Goal: Feedback & Contribution: Leave review/rating

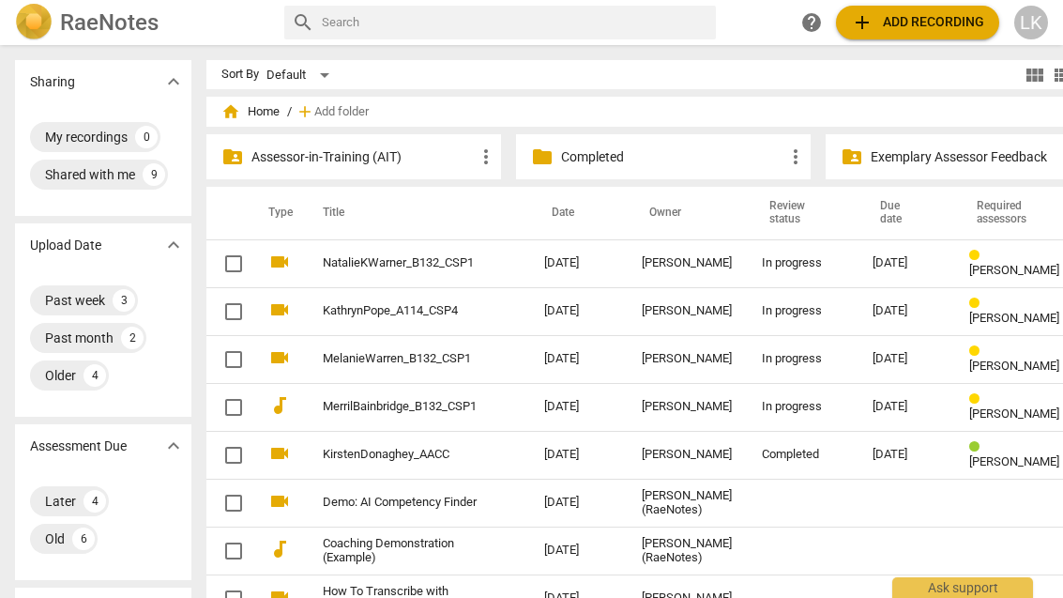
click at [538, 405] on td "[DATE]" at bounding box center [578, 407] width 98 height 48
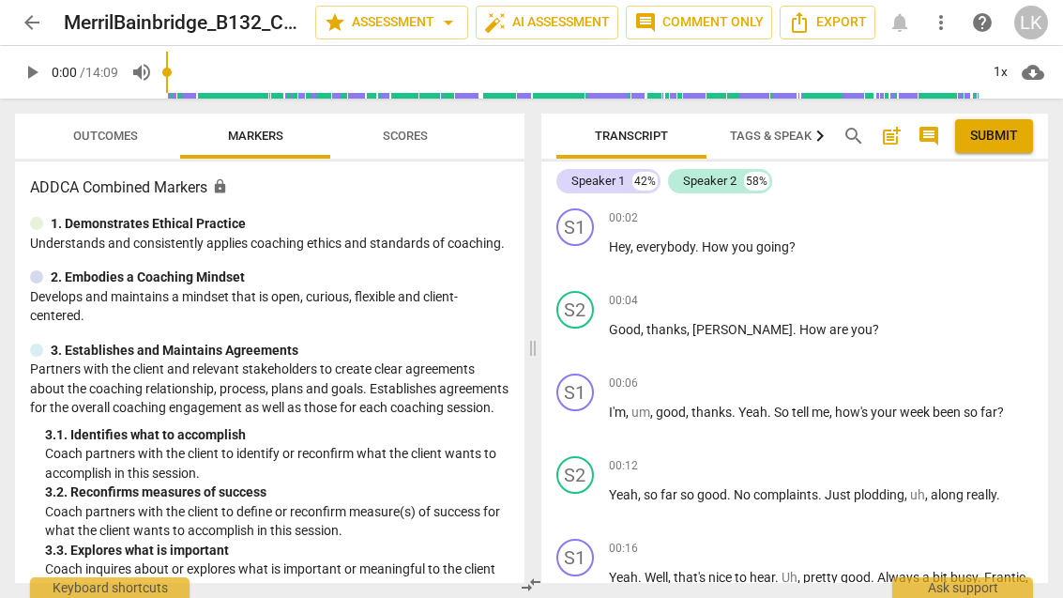
click at [957, 225] on p "Add competency" at bounding box center [988, 218] width 89 height 17
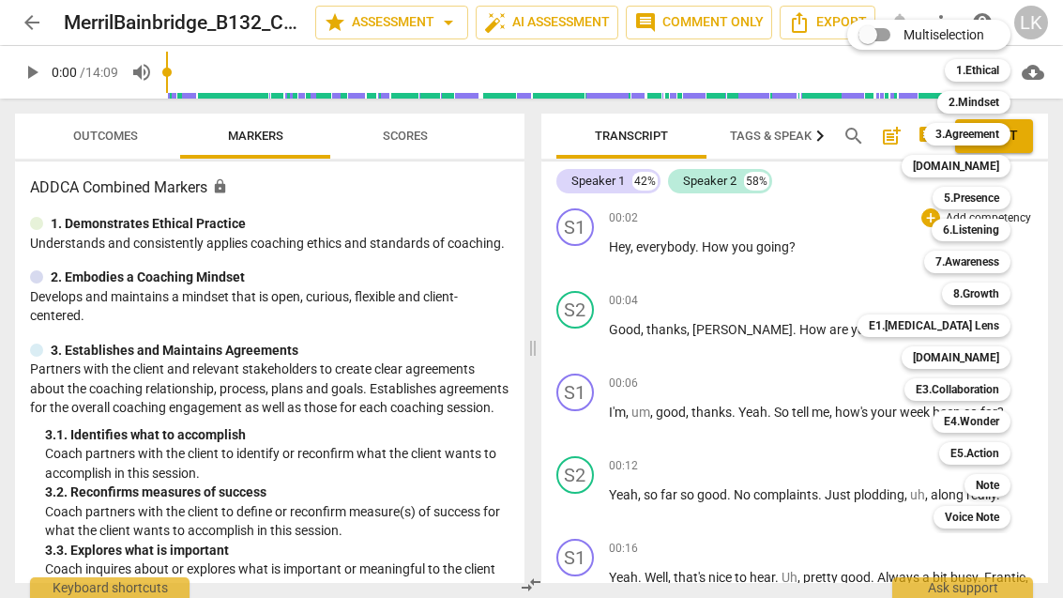
click at [1009, 327] on div "E1.[MEDICAL_DATA] Lens" at bounding box center [933, 325] width 153 height 23
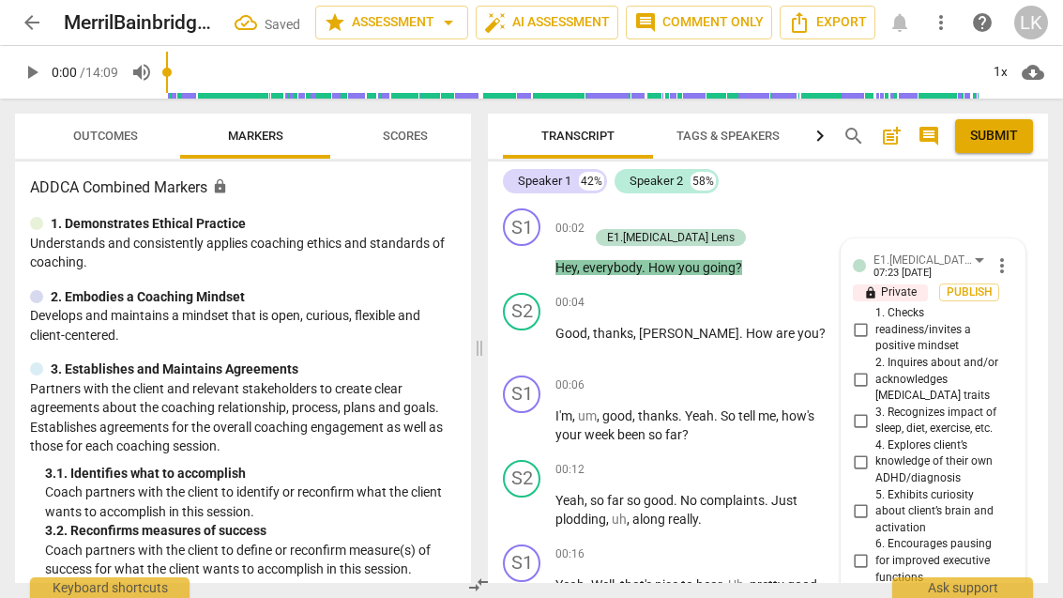
click at [869, 334] on input "1. Checks readiness/invites a positive mindset" at bounding box center [860, 330] width 30 height 23
checkbox input "true"
click at [951, 303] on span "close" at bounding box center [944, 303] width 23 height 23
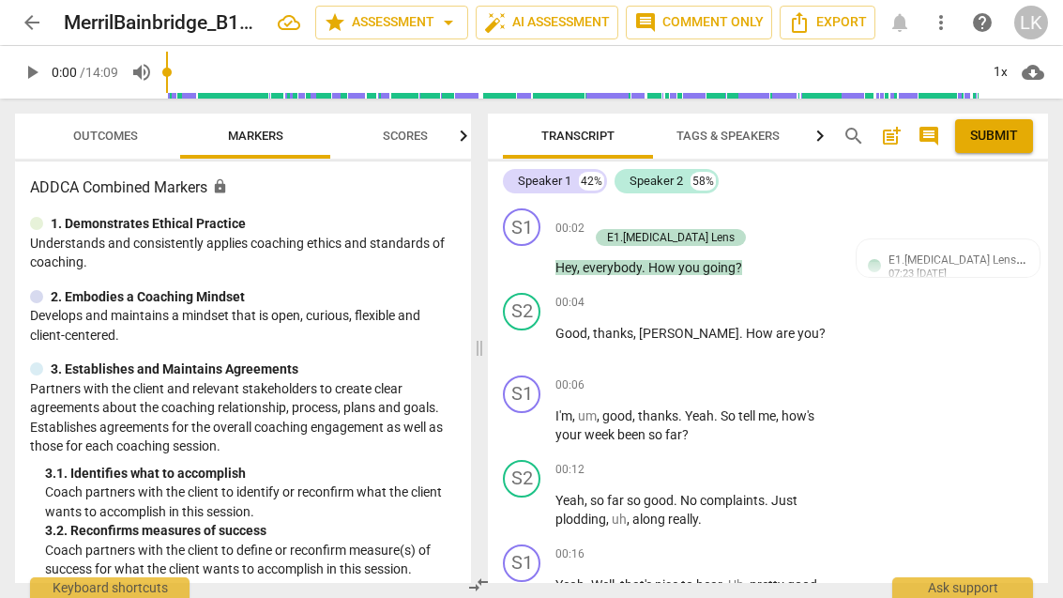
click at [531, 263] on span "play_arrow" at bounding box center [522, 259] width 23 height 23
click at [536, 255] on span "pause" at bounding box center [522, 259] width 30 height 23
type input "6"
click at [537, 255] on span "play_arrow" at bounding box center [522, 259] width 30 height 23
click at [533, 263] on span "pause" at bounding box center [522, 259] width 23 height 23
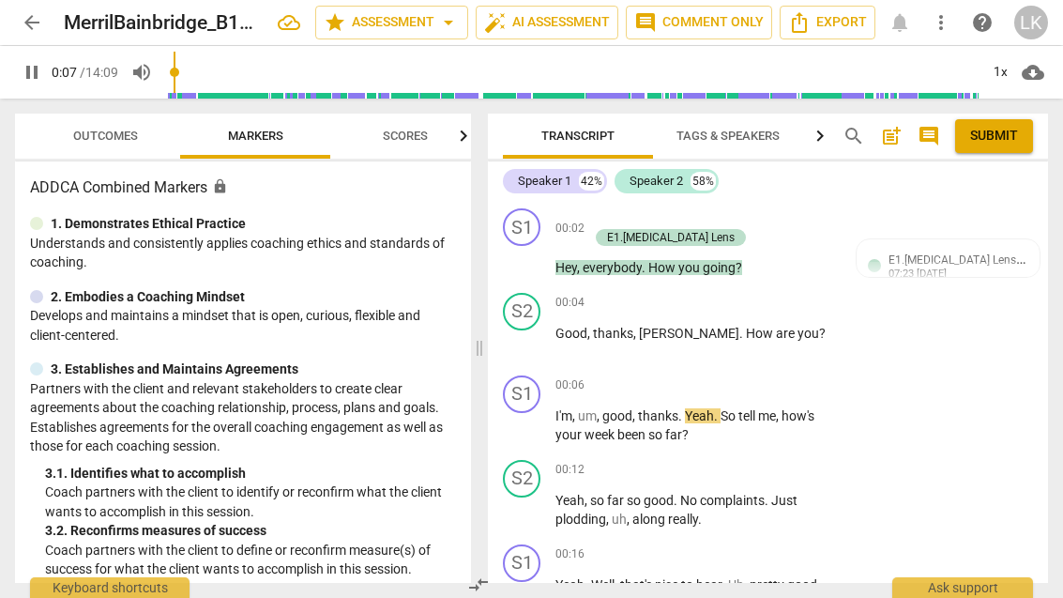
type input "8"
click at [631, 224] on p "Add competency" at bounding box center [655, 218] width 89 height 17
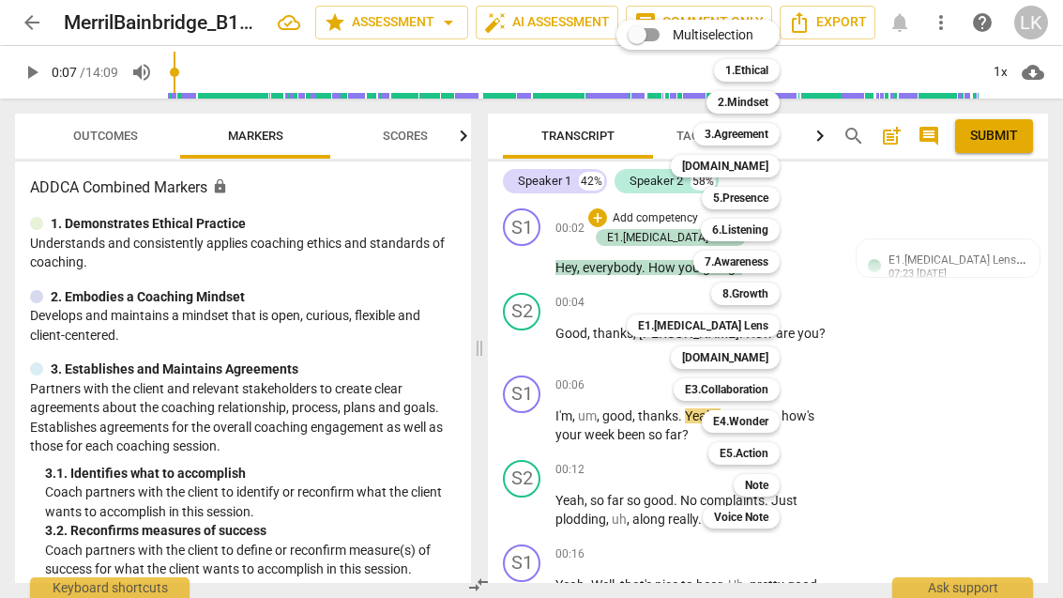
click at [780, 484] on div "Note" at bounding box center [757, 485] width 46 height 23
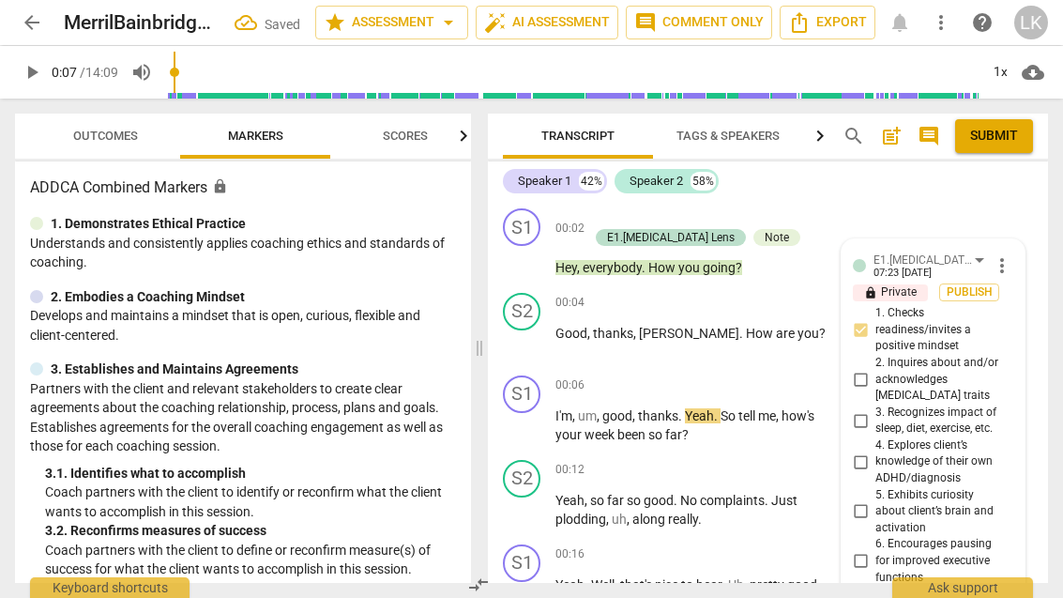
scroll to position [374, 0]
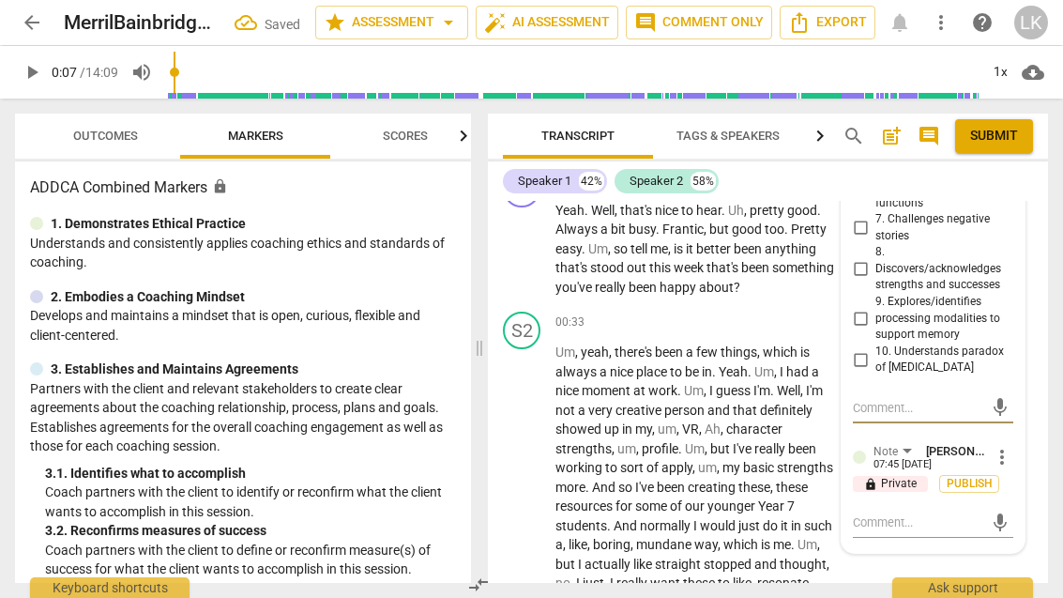
click at [943, 513] on textarea at bounding box center [918, 522] width 130 height 18
type textarea "N"
type textarea "Ni"
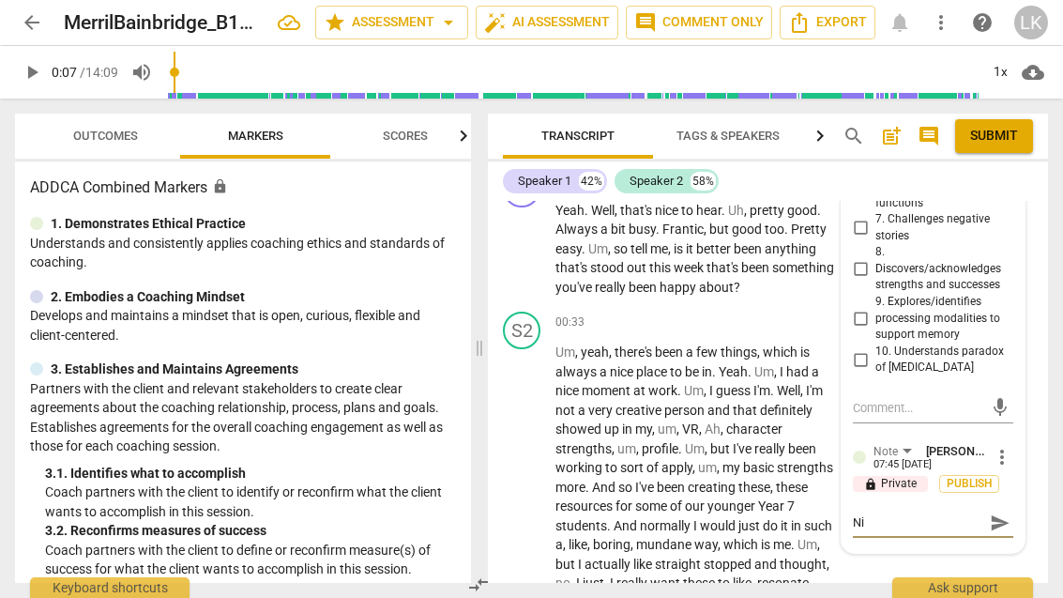
type textarea "Nic"
type textarea "Nice"
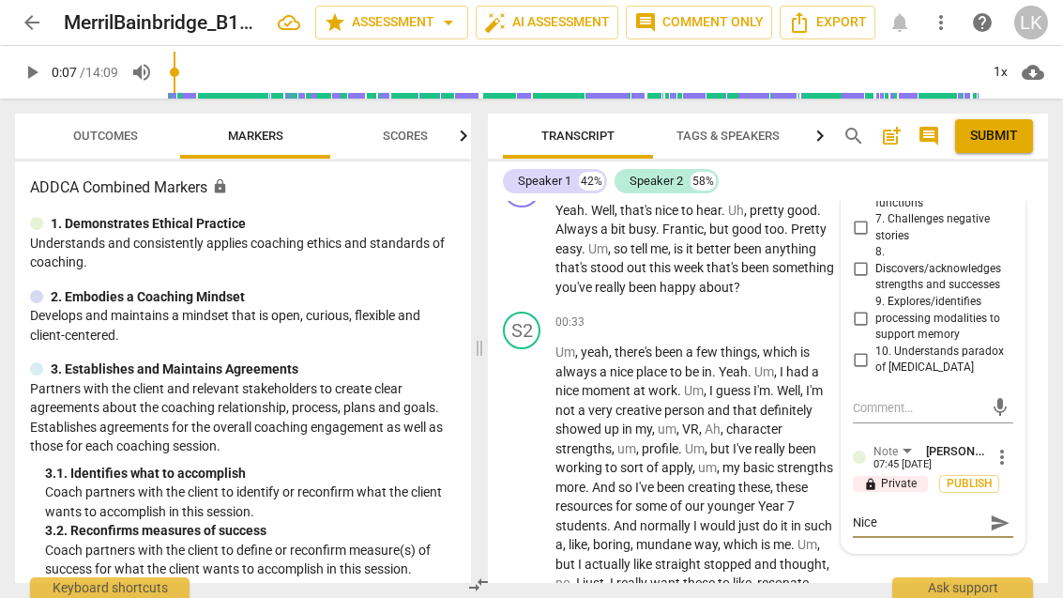
type textarea "Nice"
type textarea "Nice l"
type textarea "Nice li"
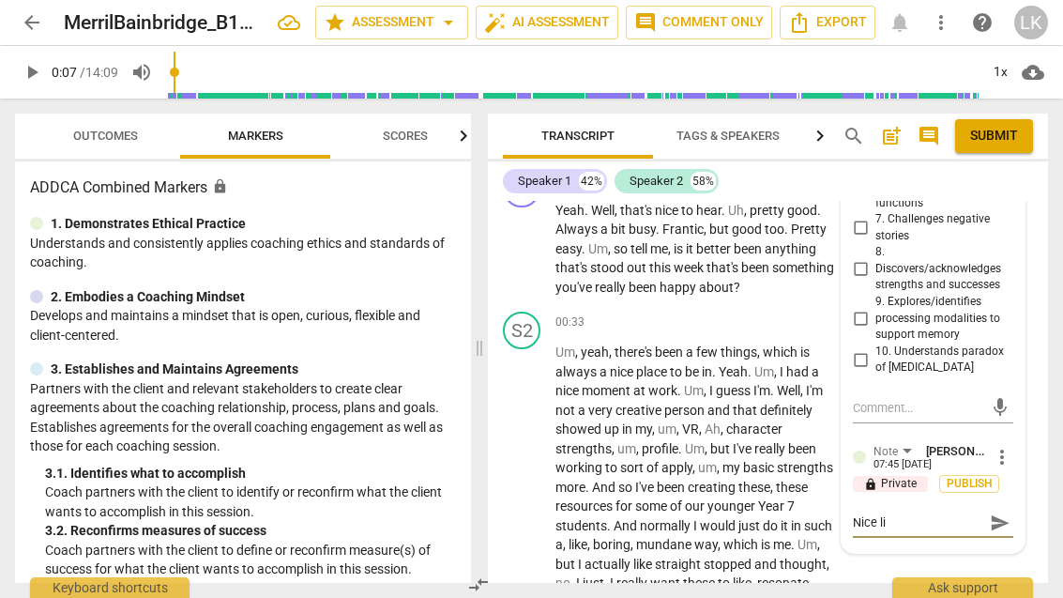
type textarea "Nice lig"
type textarea "Nice ligh"
type textarea "Nice light"
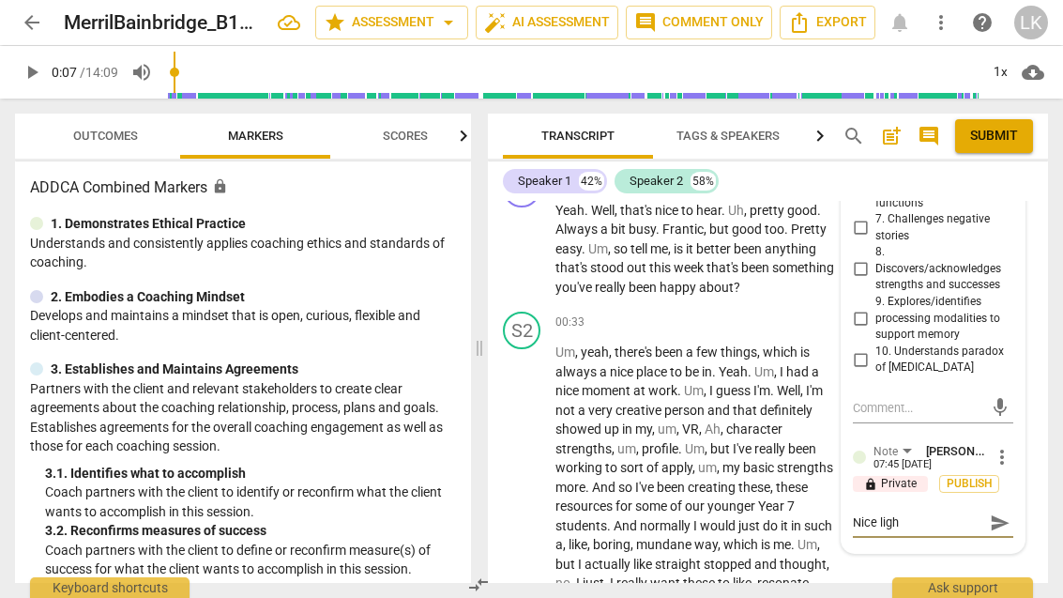
type textarea "Nice light"
type textarea "Nice light t"
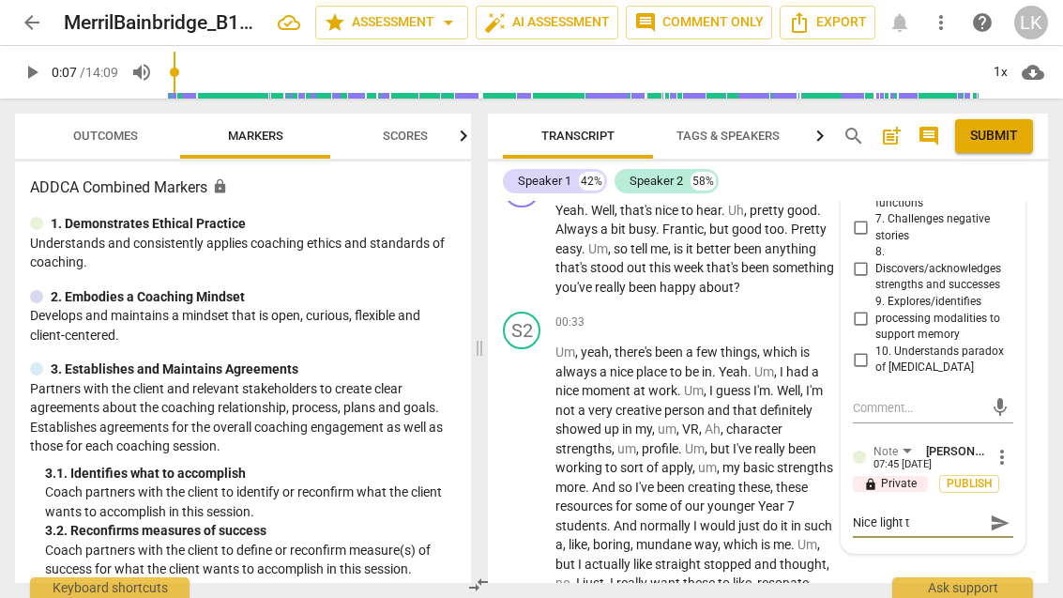
type textarea "Nice light to"
type textarea "Nice light ton"
type textarea "Nice light tone"
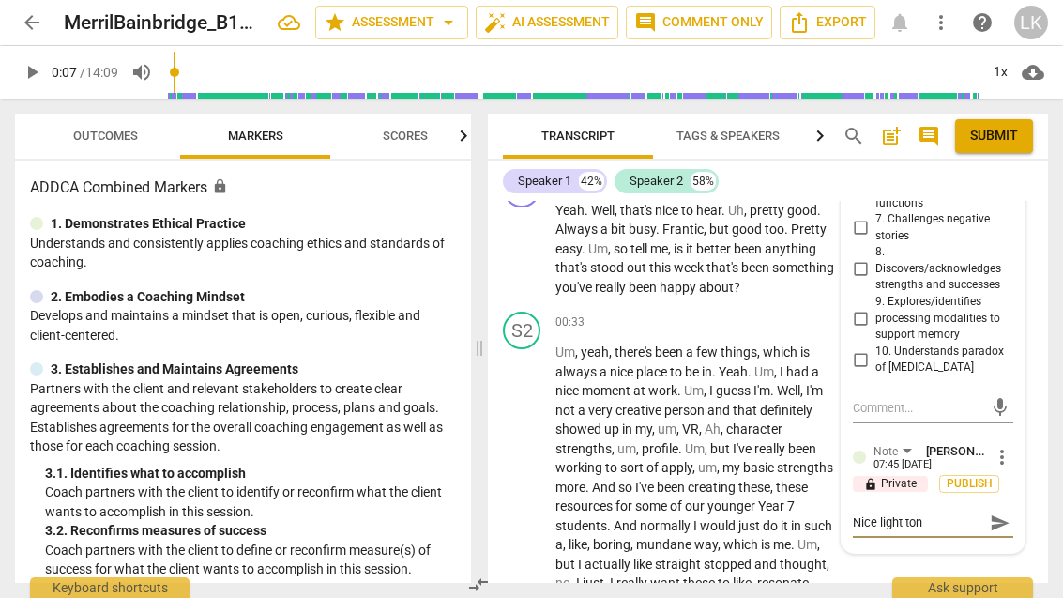
type textarea "Nice light tone"
type textarea "Nice light tone o"
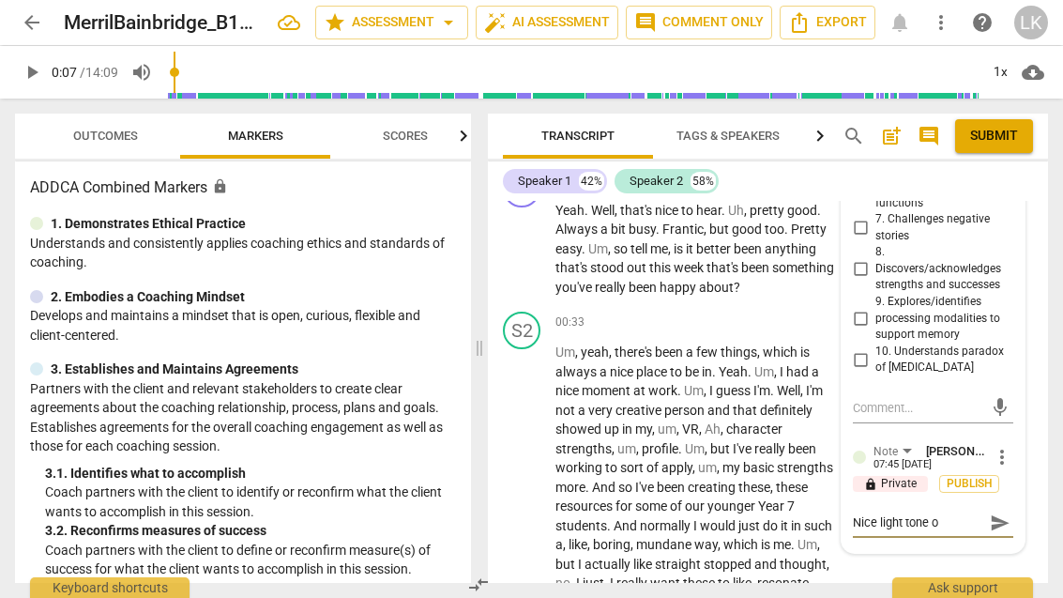
type textarea "Nice light tone of"
type textarea "Nice light tone of v"
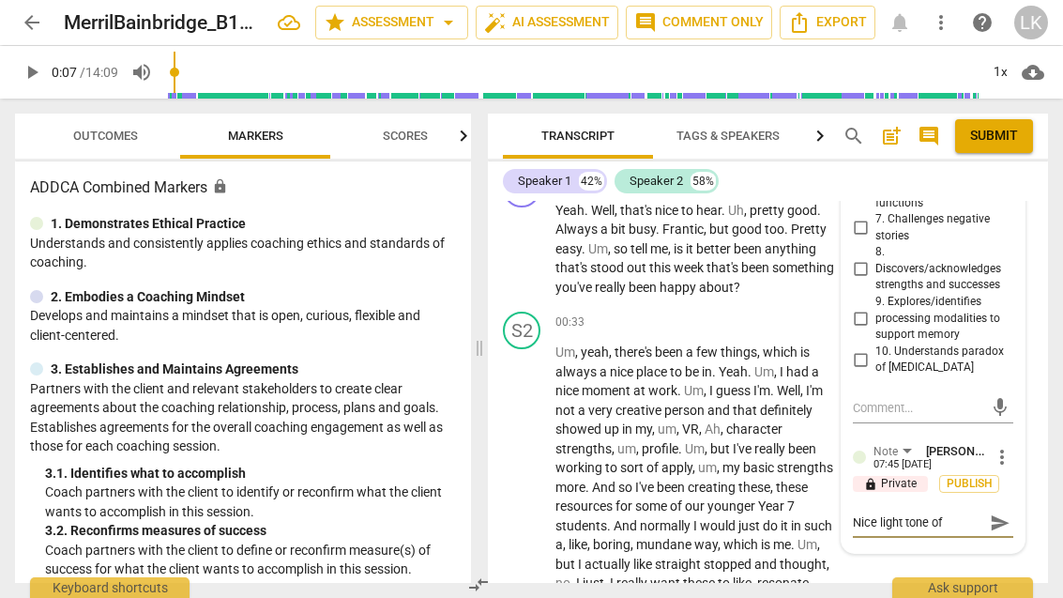
type textarea "Nice light tone of v"
type textarea "Nice light tone of vo"
type textarea "Nice light tone of voi"
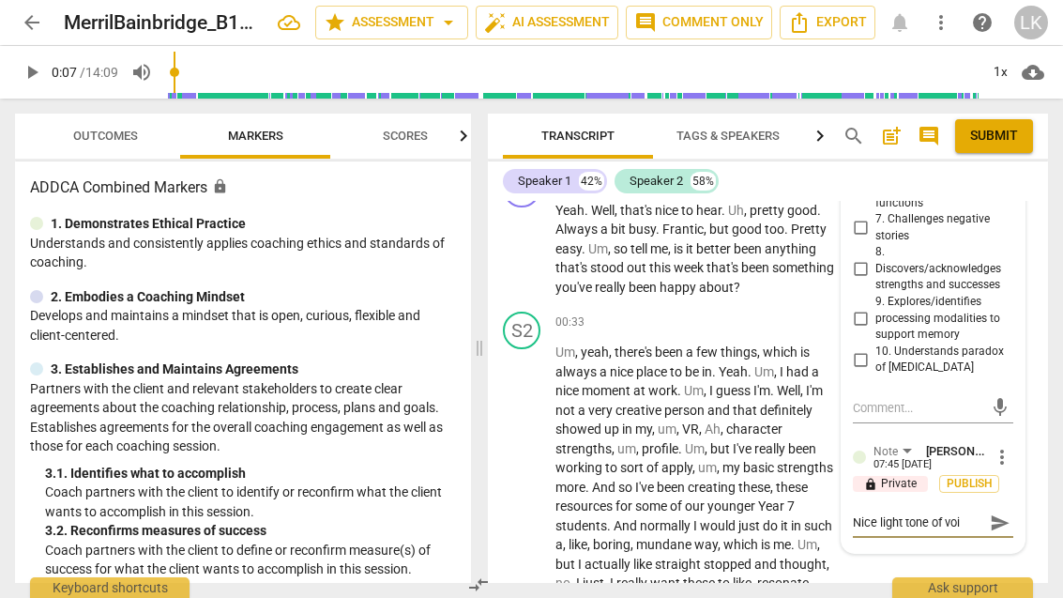
type textarea "Nice light tone of voic"
type textarea "Nice light tone of voice"
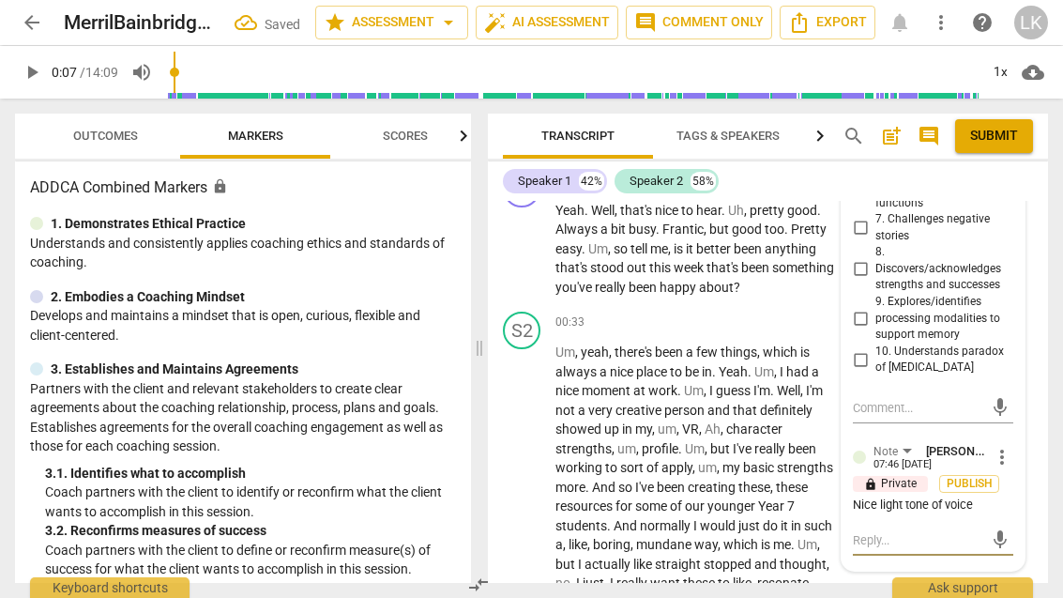
click at [1020, 500] on div "E1.[MEDICAL_DATA] Lens [PERSON_NAME] 07:23 [DATE] more_vert lock Private Publis…" at bounding box center [932, 217] width 183 height 705
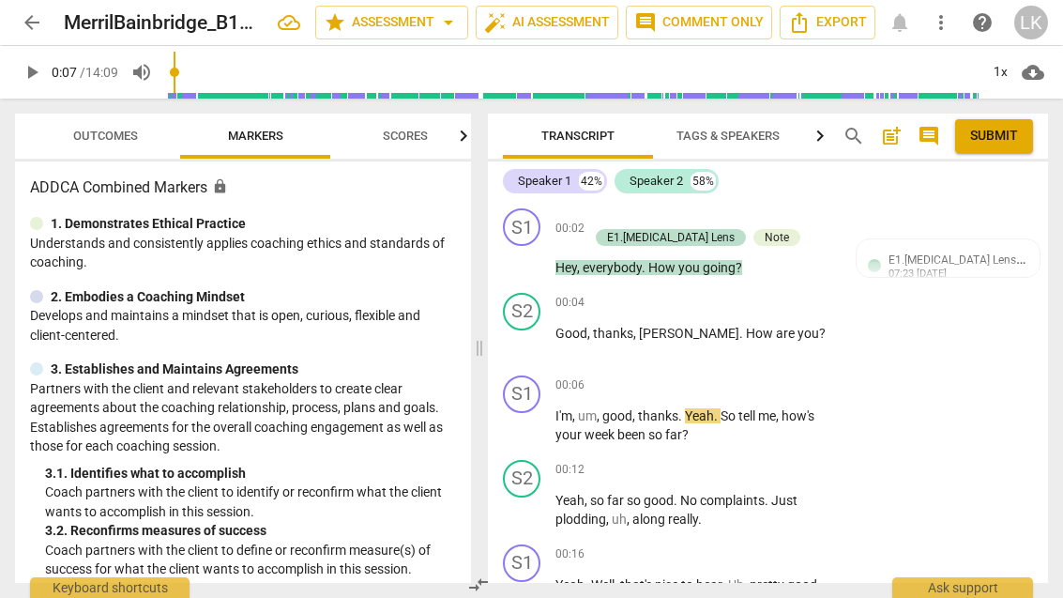
scroll to position [0, 0]
click at [524, 273] on button "play_arrow" at bounding box center [522, 259] width 30 height 30
click at [526, 436] on span "pause" at bounding box center [522, 426] width 23 height 23
type input "10"
click at [730, 392] on div "+ Add competency" at bounding box center [767, 385] width 112 height 19
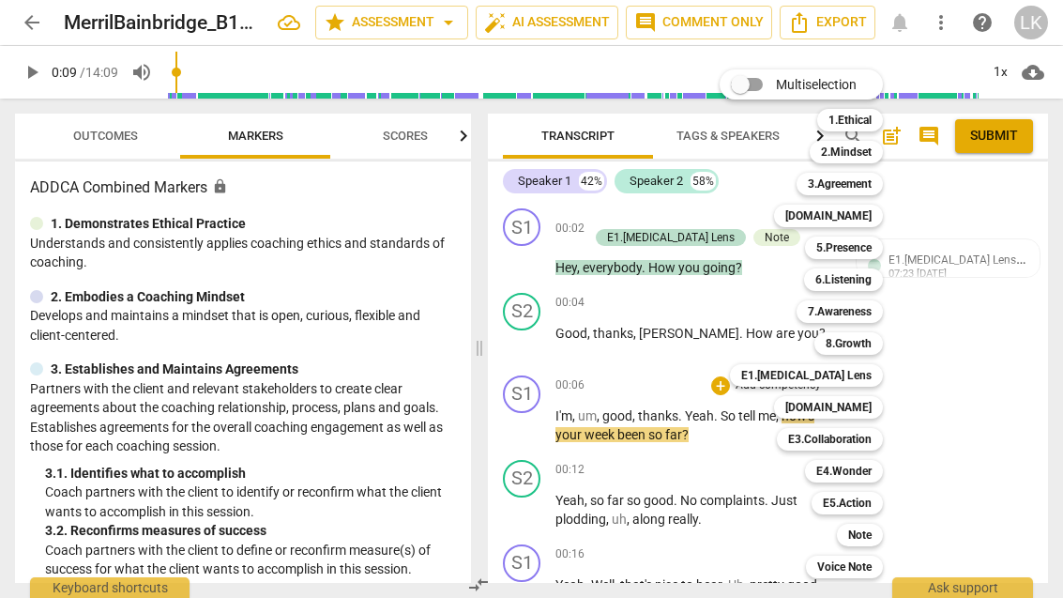
click at [867, 377] on b "E1.[MEDICAL_DATA] Lens" at bounding box center [806, 375] width 130 height 23
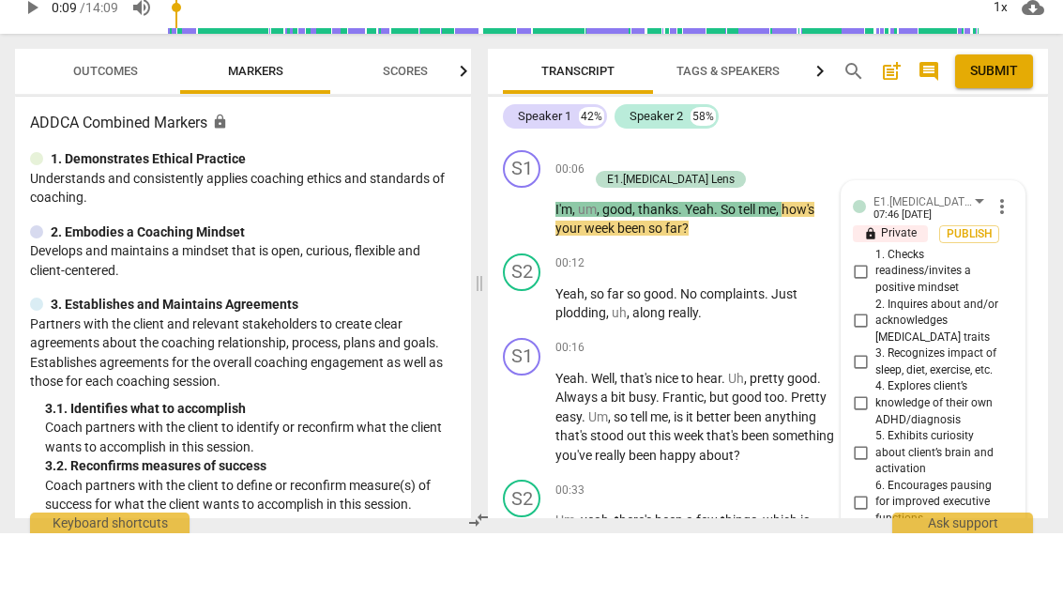
scroll to position [159, 0]
click at [871, 325] on input "1. Checks readiness/invites a positive mindset" at bounding box center [860, 336] width 30 height 23
checkbox input "true"
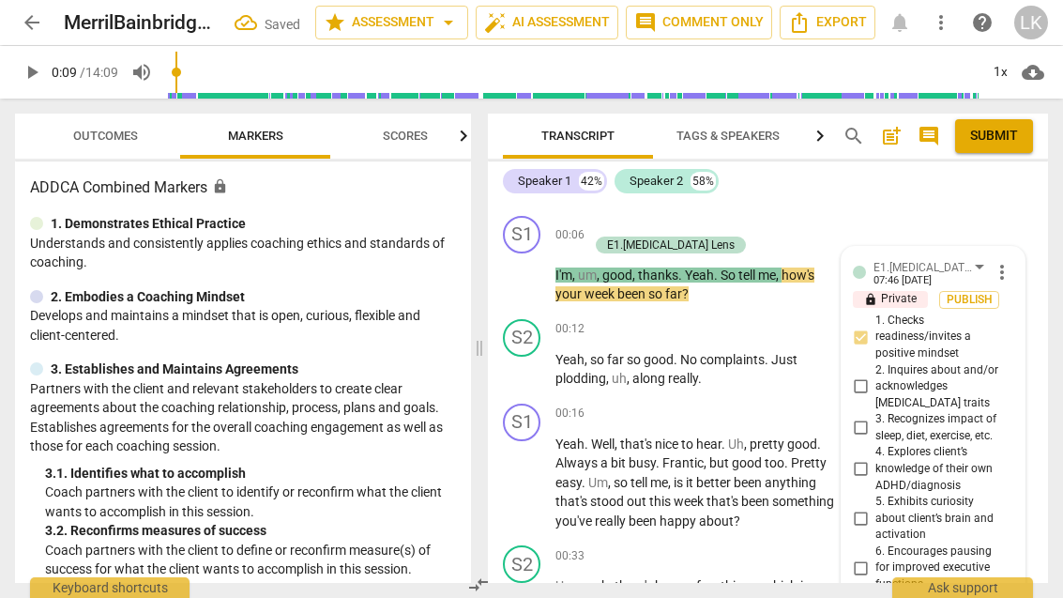
click at [537, 266] on span "play_arrow" at bounding box center [522, 276] width 30 height 23
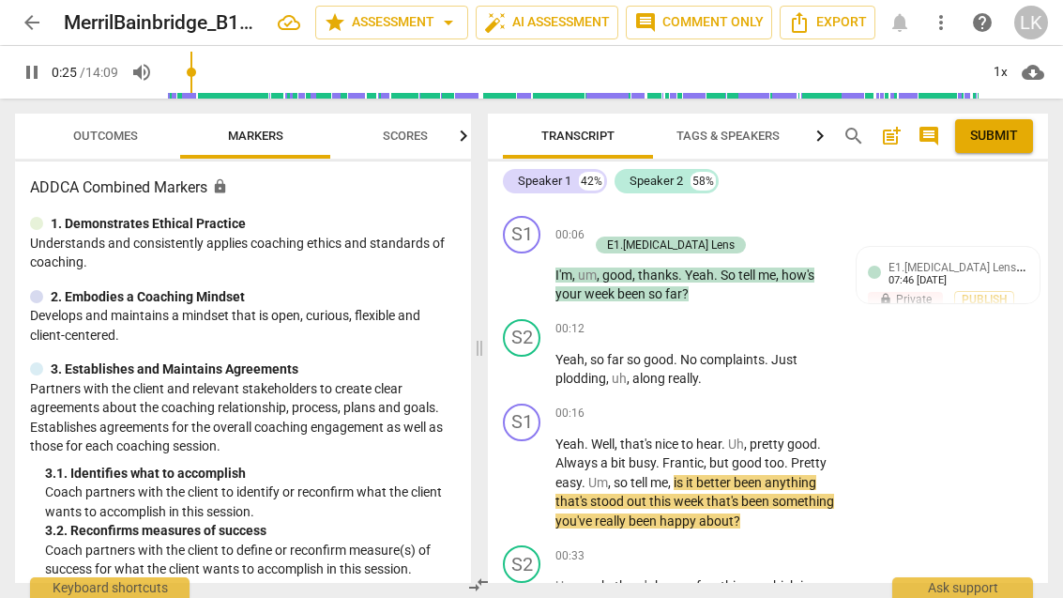
click at [525, 363] on button "pause" at bounding box center [522, 370] width 30 height 30
click at [537, 358] on span "play_arrow" at bounding box center [522, 369] width 30 height 23
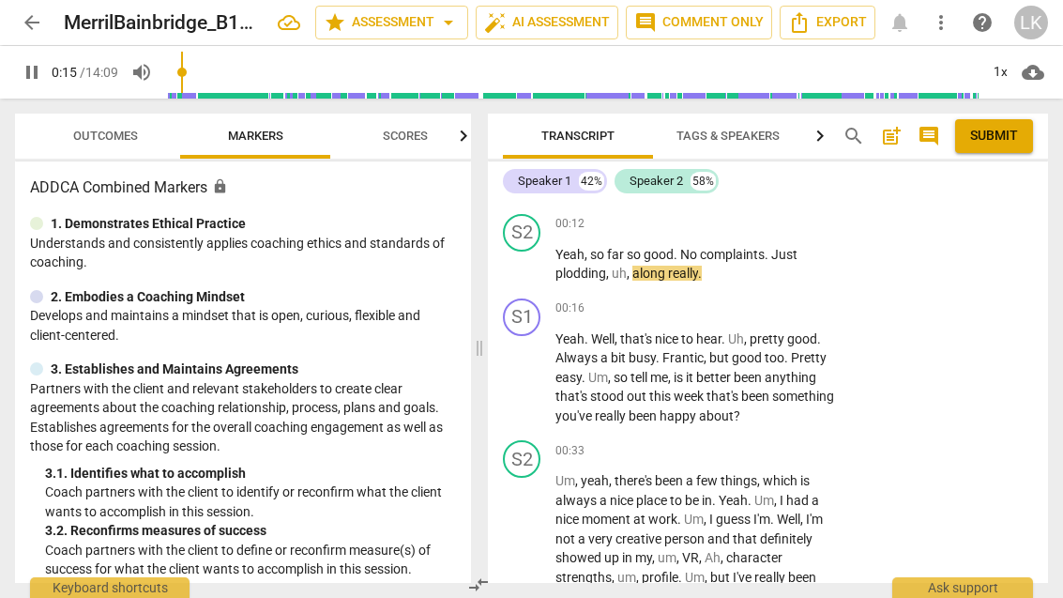
scroll to position [261, 0]
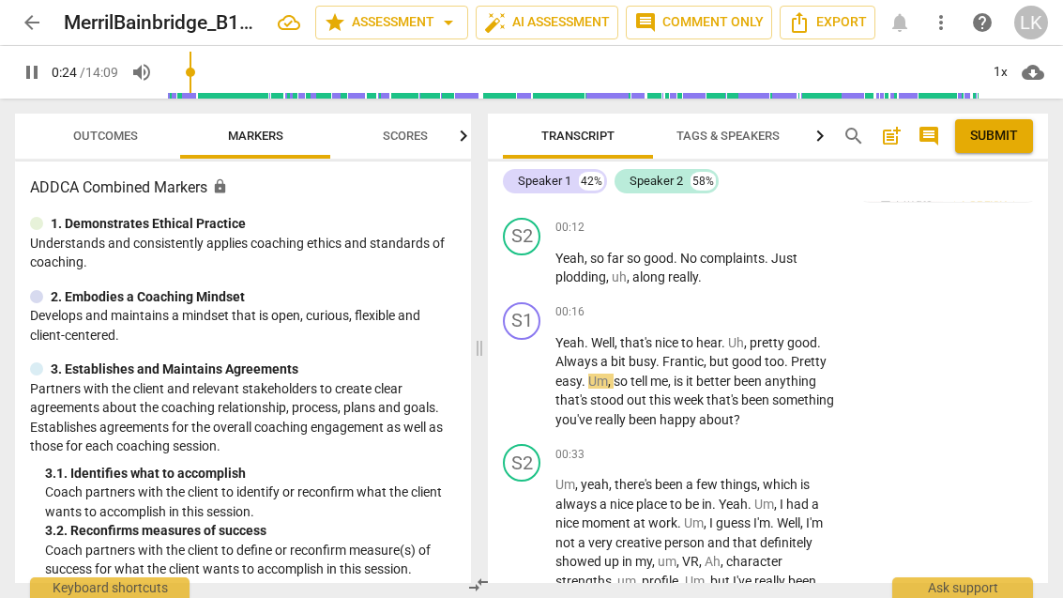
click at [537, 370] on span "pause" at bounding box center [522, 381] width 30 height 23
type input "25"
click at [724, 303] on div "+" at bounding box center [720, 312] width 19 height 19
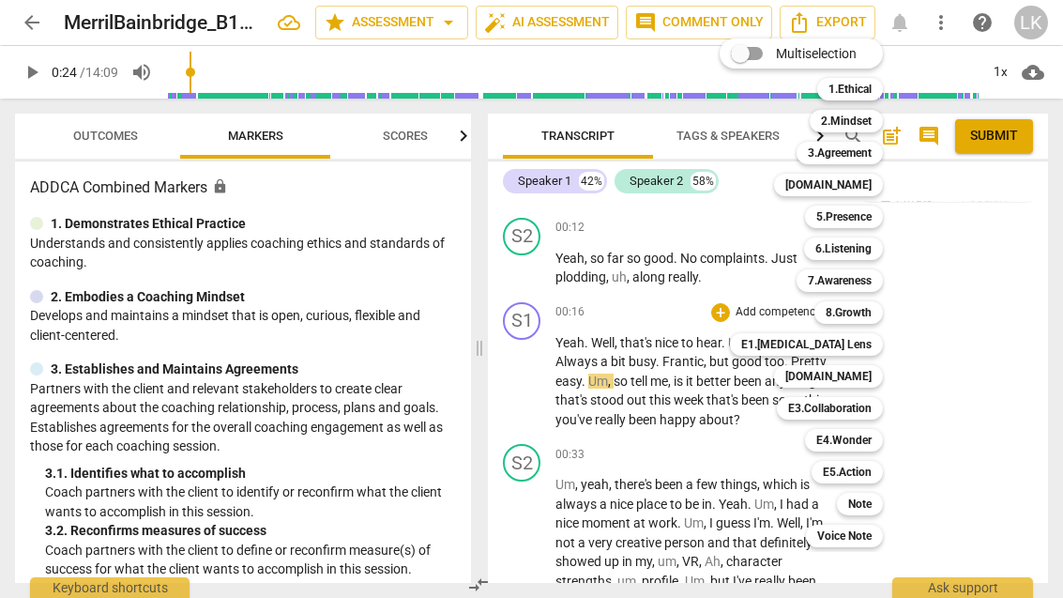
click at [876, 507] on div "Note" at bounding box center [860, 503] width 46 height 23
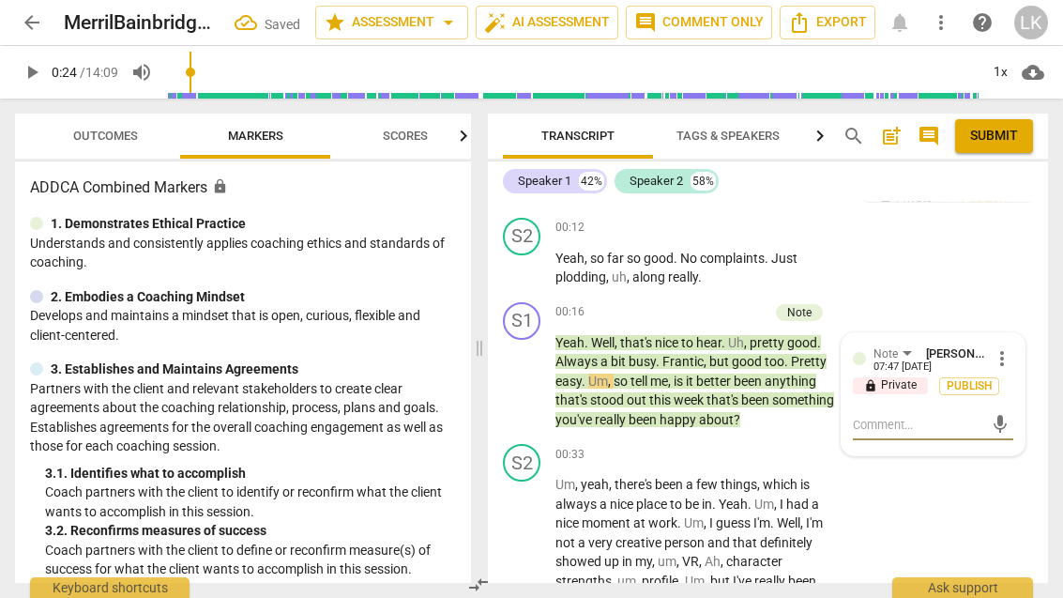
type textarea "L"
type textarea "Li"
type textarea "Lit"
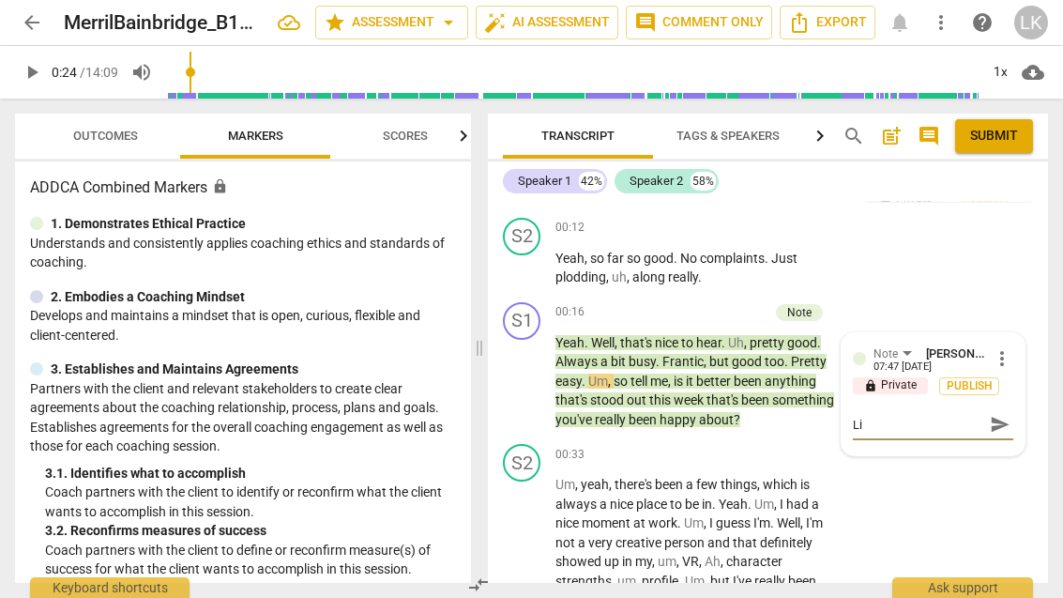
type textarea "Lit"
type textarea "Litt"
type textarea "Littl"
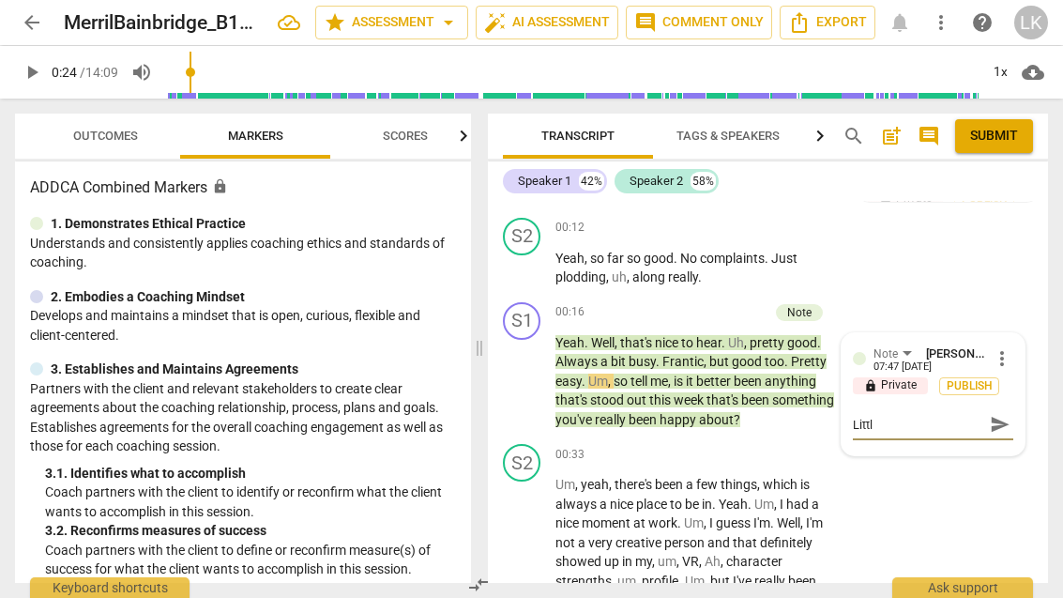
type textarea "Little"
type textarea "Little c"
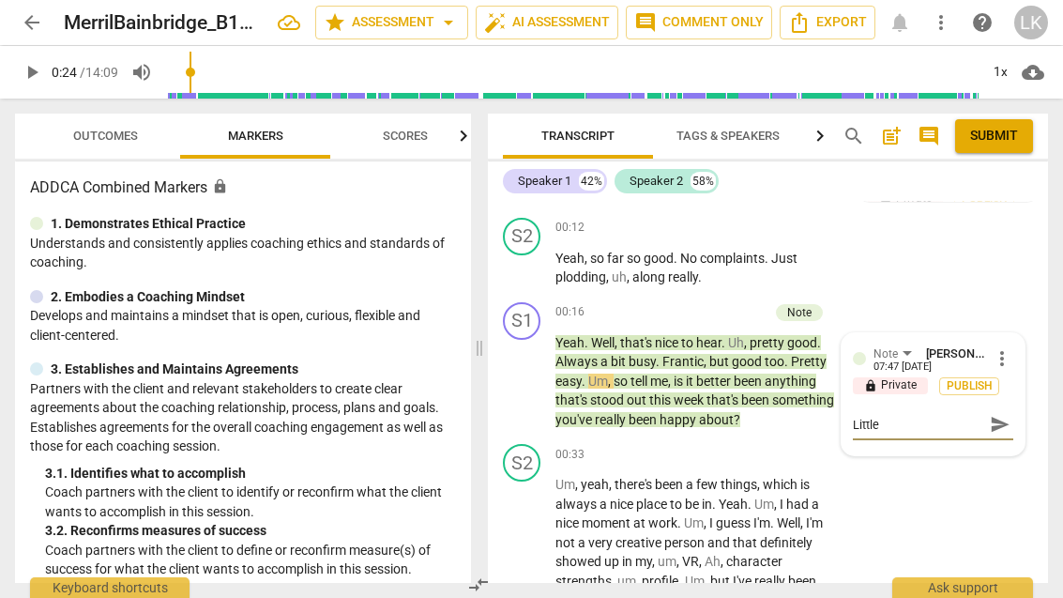
type textarea "Little c"
type textarea "Little ch"
type textarea "Little chi"
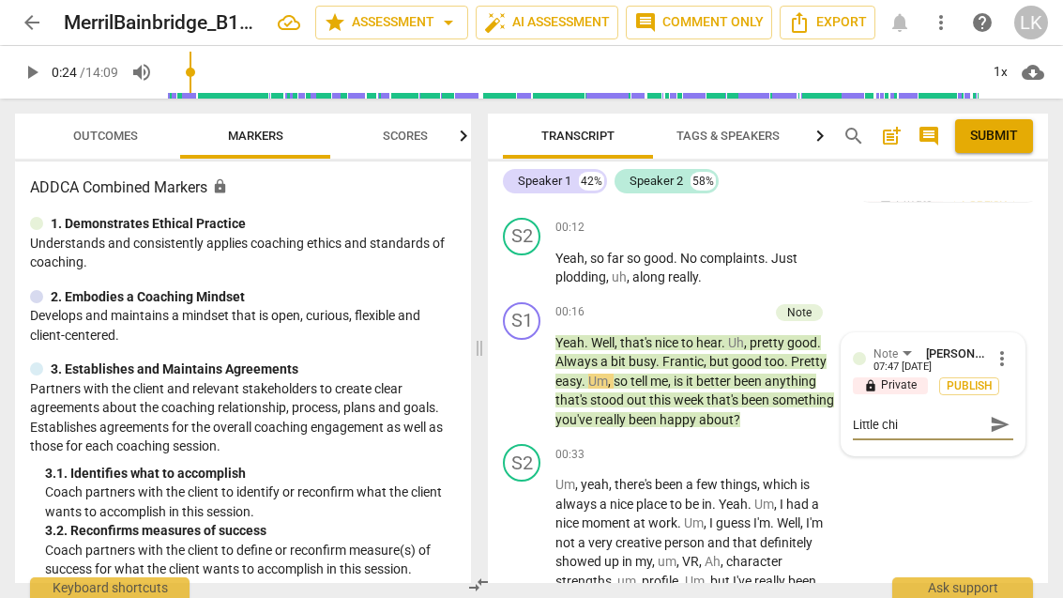
type textarea "Little chit"
type textarea "Little chit c"
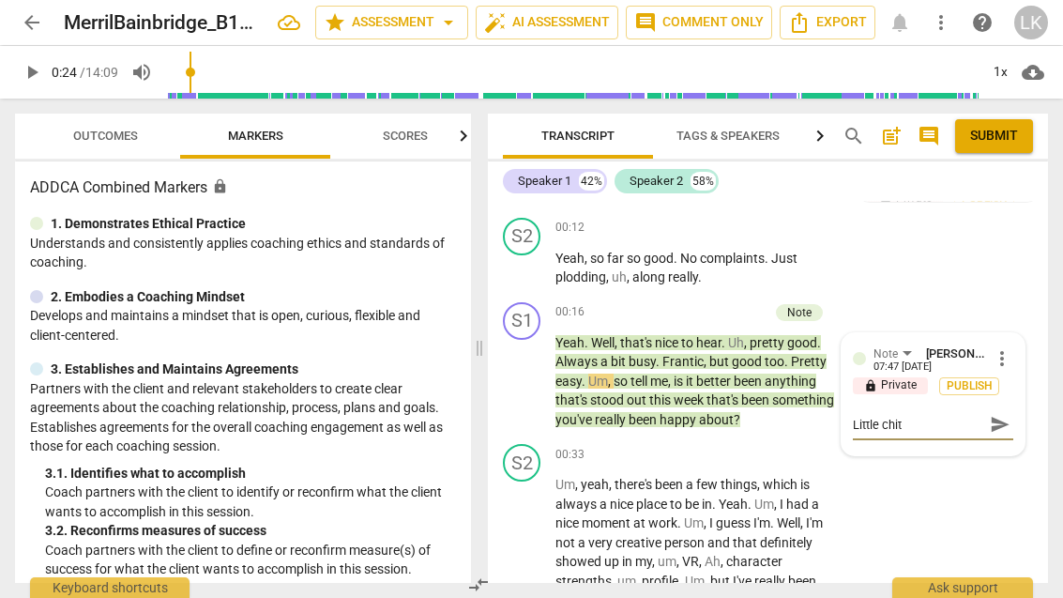
type textarea "Little chit c"
type textarea "Little chit ch"
type textarea "Little chit cha"
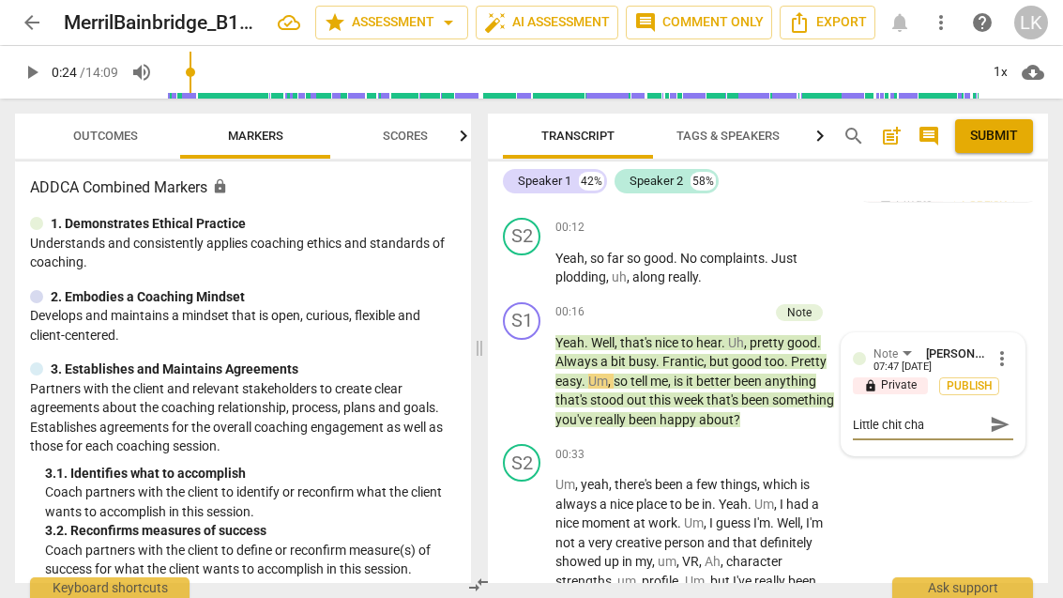
type textarea "Little chit chat"
type textarea "Little chit chats"
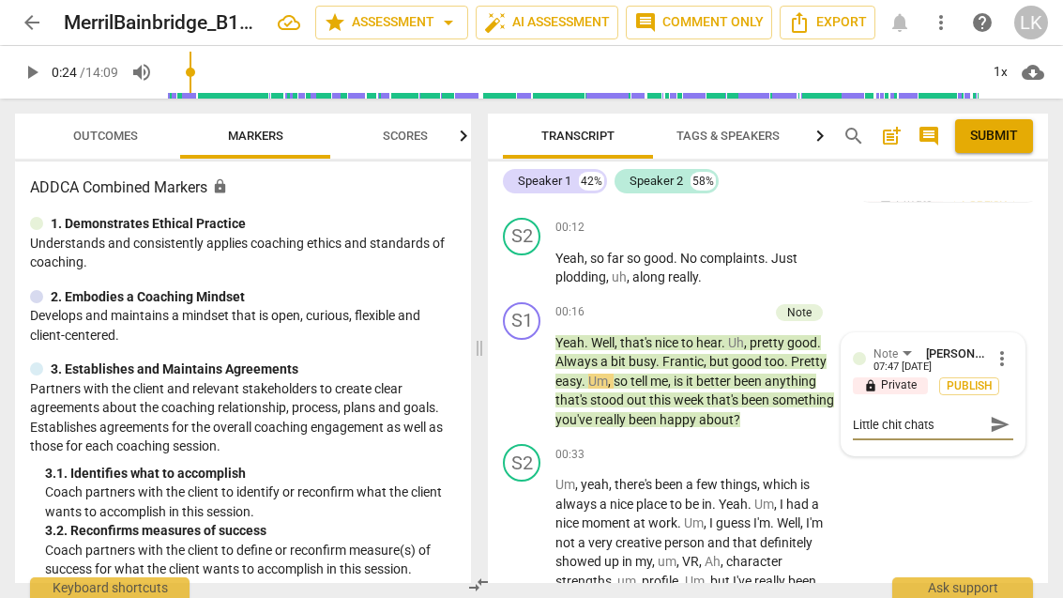
type textarea "Little chit chats"
type textarea "Little chit chats l"
type textarea "Little chit chats li"
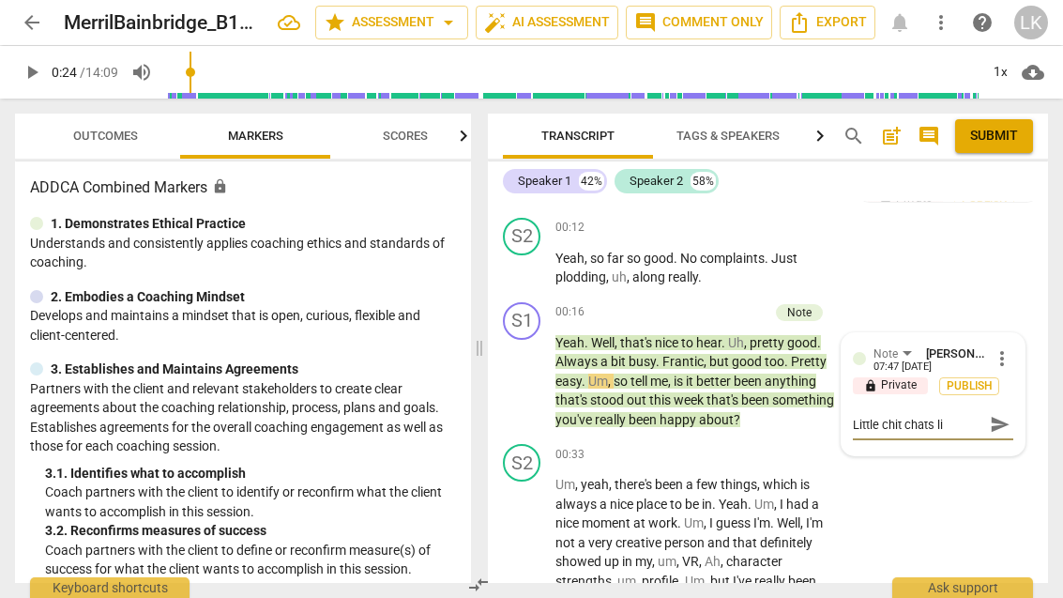
type textarea "Little chit chats lik"
type textarea "Little chit chats like"
type textarea "Little chit chats likee"
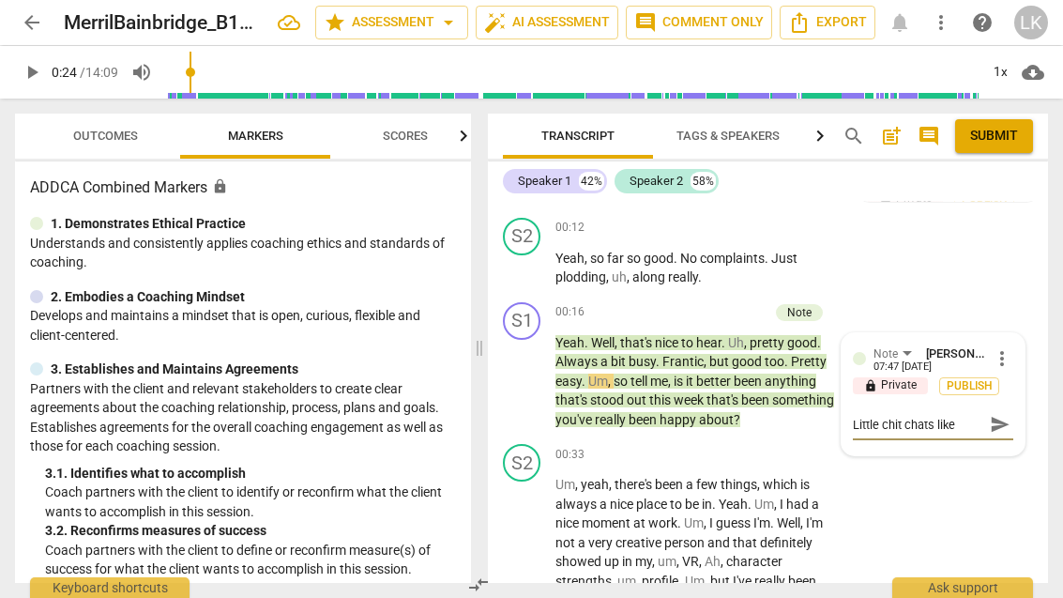
type textarea "Little chit chats likee"
type textarea "Little chit chats like"
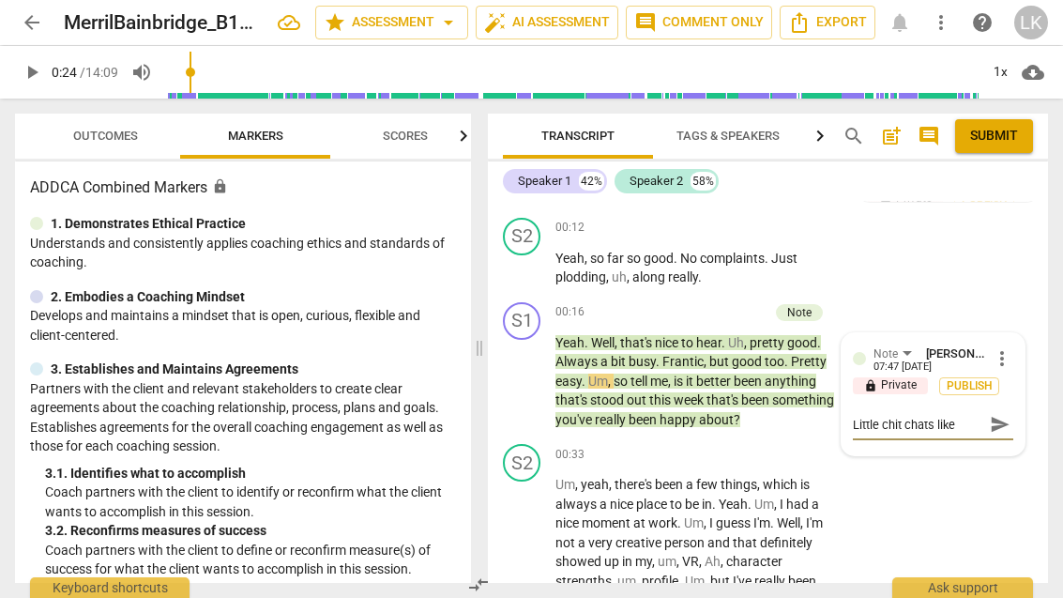
type textarea "Little chit chats like t"
type textarea "Little chit chats like th"
type textarea "Little chit chats like thi"
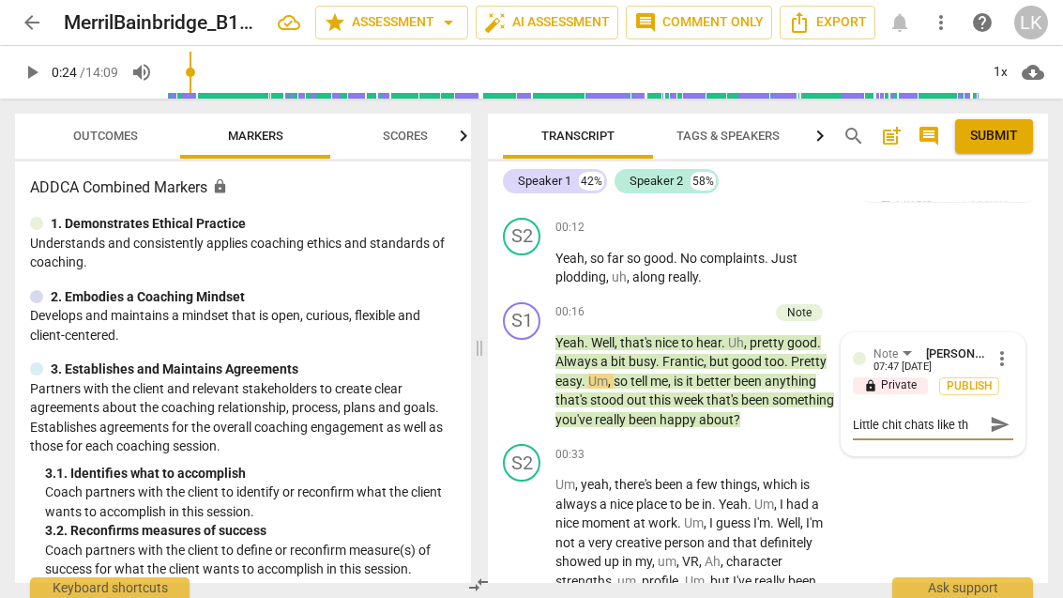
type textarea "Little chit chats like thi"
type textarea "Little chit chats like this"
type textarea "Little chit chats like this s"
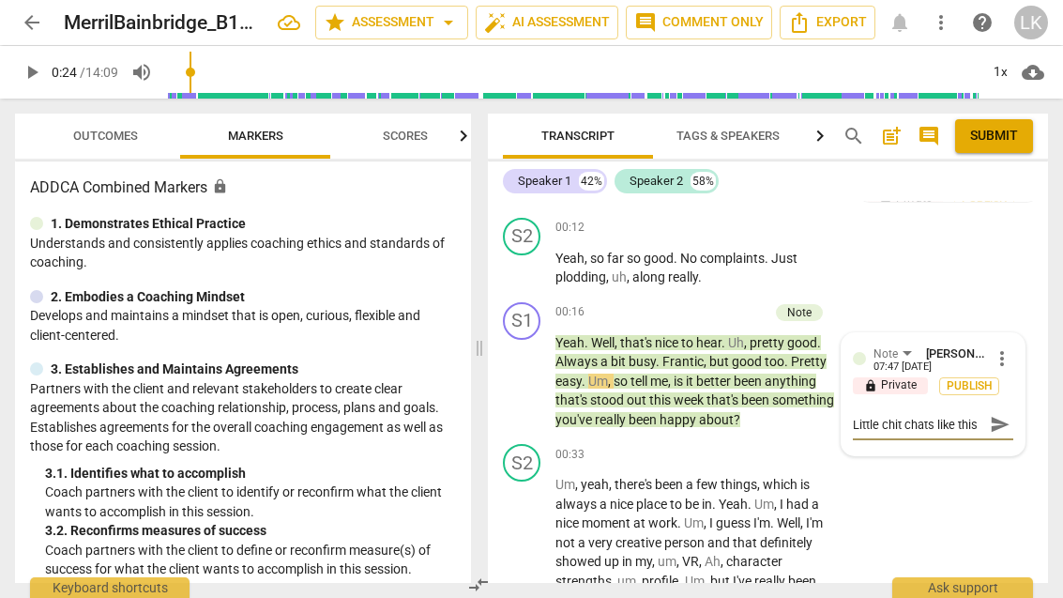
scroll to position [16, 0]
type textarea "Little chit chats like this st"
type textarea "Little chit chats like this str"
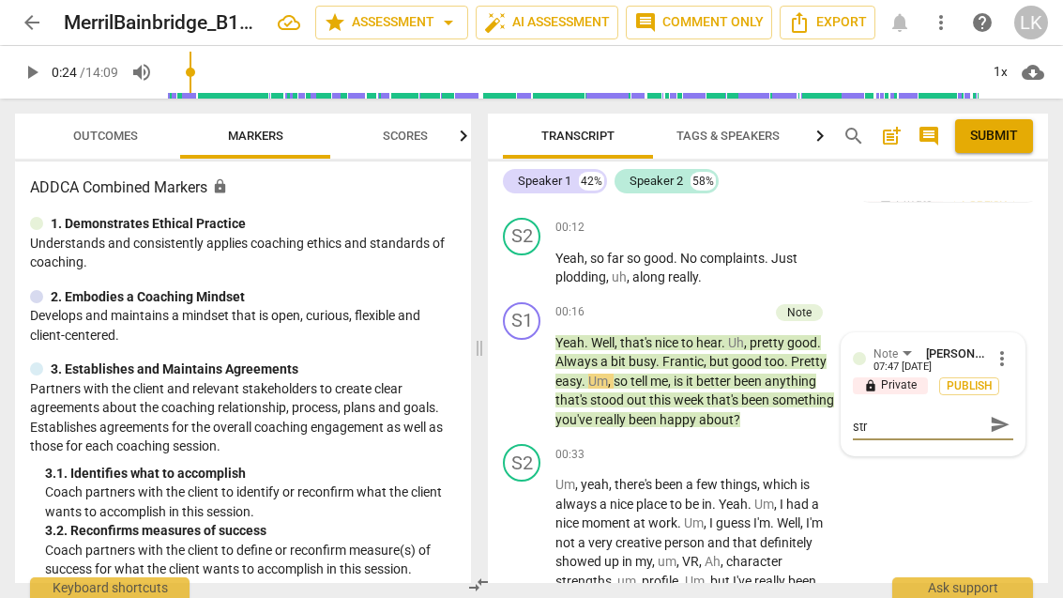
type textarea "Little chit chats like this stre"
type textarea "Little chit chats like this stren"
type textarea "Little chit chats like this [PERSON_NAME]"
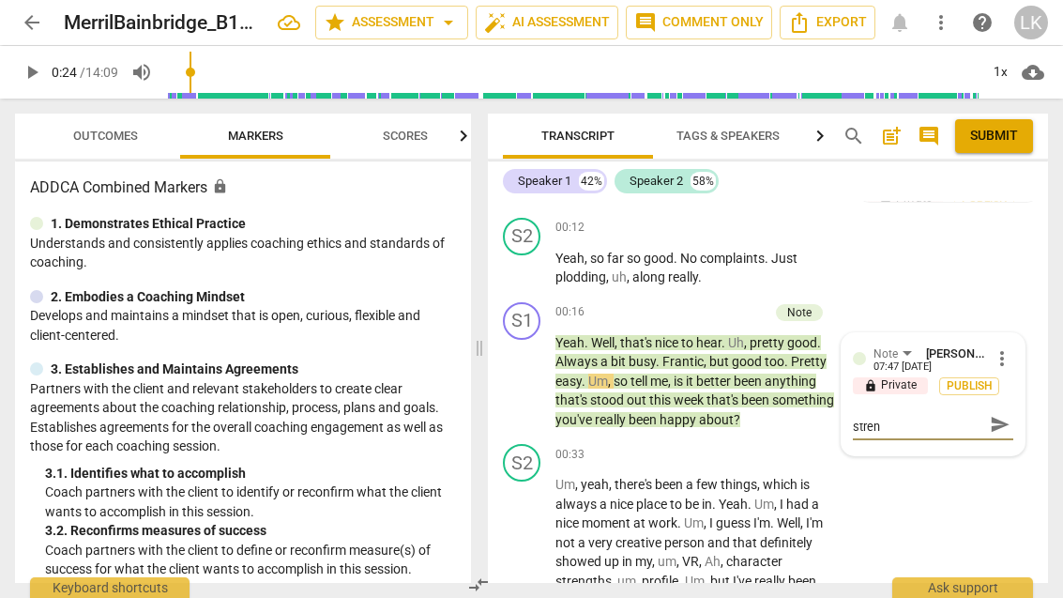
type textarea "Little chit chats like this [PERSON_NAME]"
type textarea "Little chit chats like this strengt"
type textarea "Little chit chats like this strength"
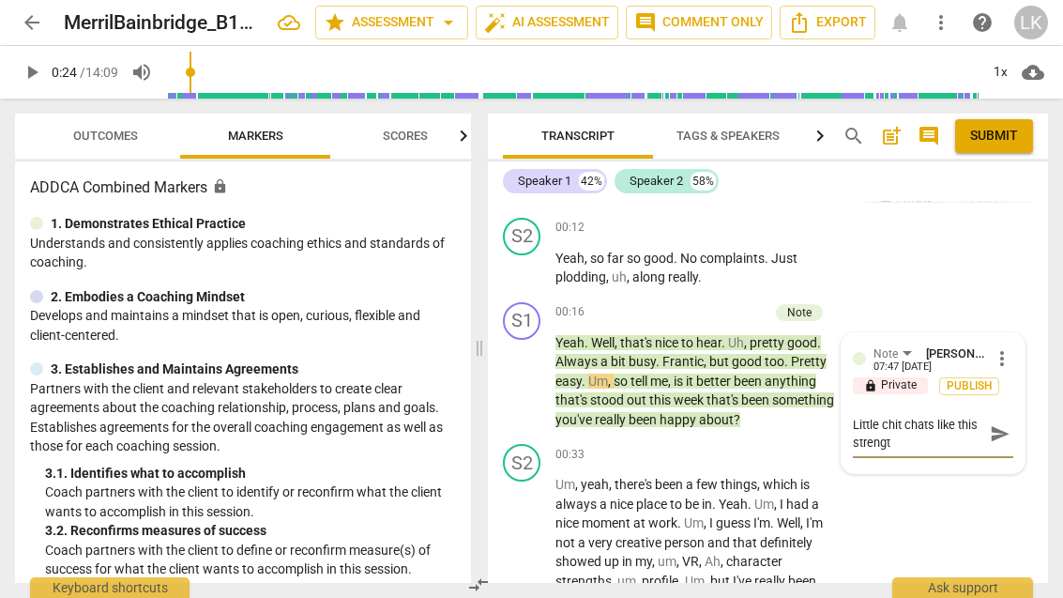
type textarea "Little chit chats like this strength"
type textarea "Little chit chats like this strengthe"
type textarea "Little chit chats like this strengthen"
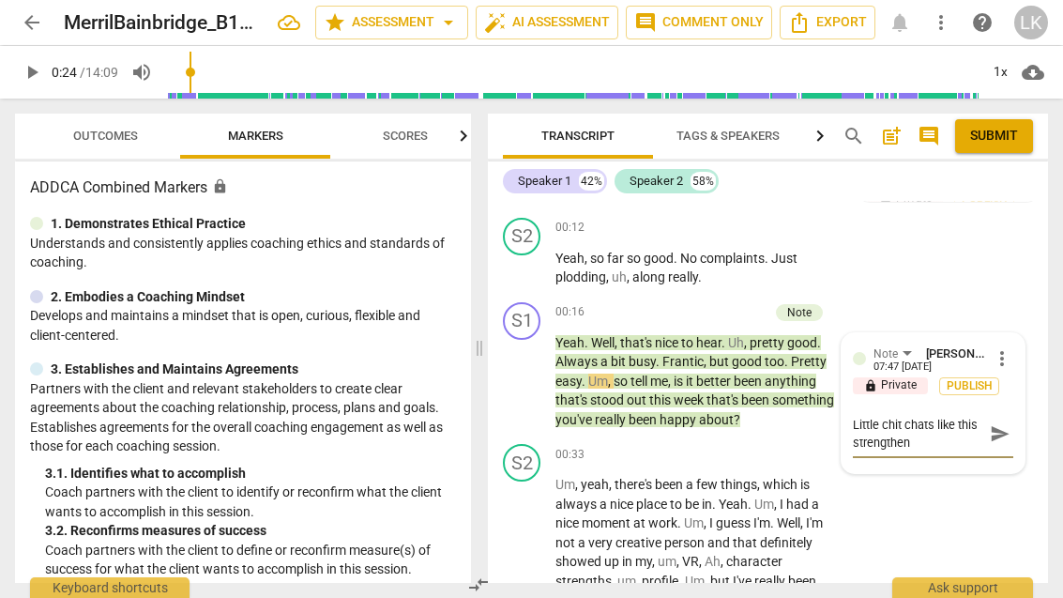
type textarea "Little chit chats like this strengthen"
type textarea "Little chit chats like this strengthen t"
type textarea "Little chit chats like this strengthen th"
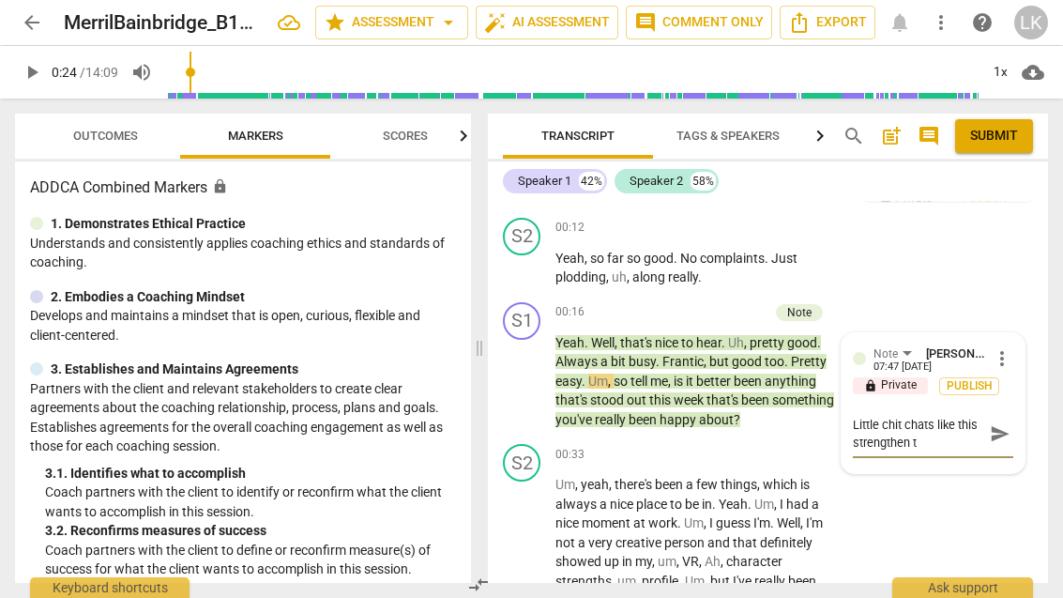
type textarea "Little chit chats like this strengthen th"
type textarea "Little chit chats like this strengthen the"
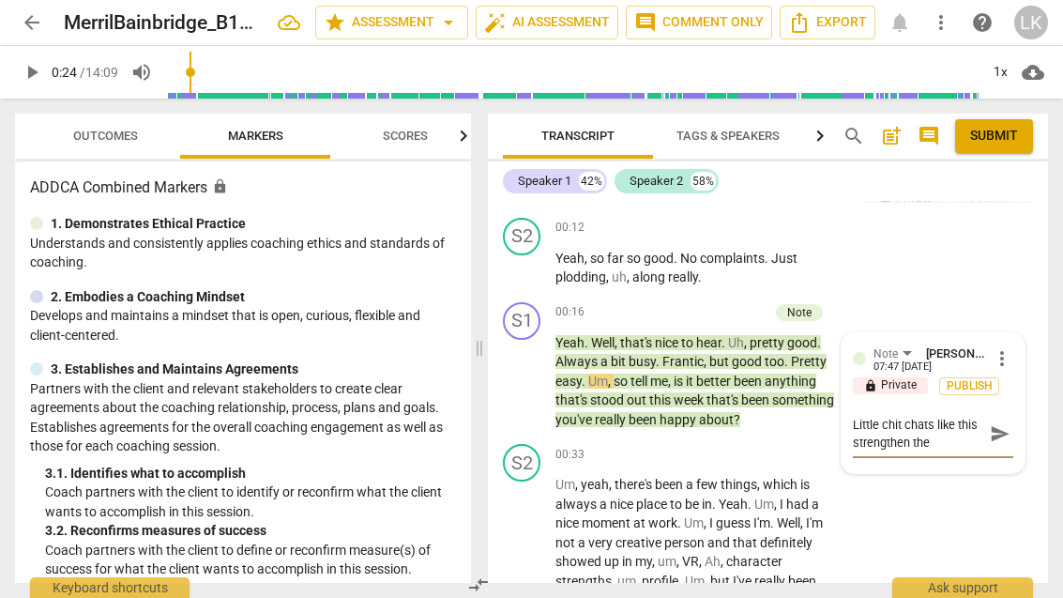
type textarea "Little chit chats like this strengthen the r"
type textarea "Little chit chats like this strengthen the re"
type textarea "Little chit chats like this strengthen the rel"
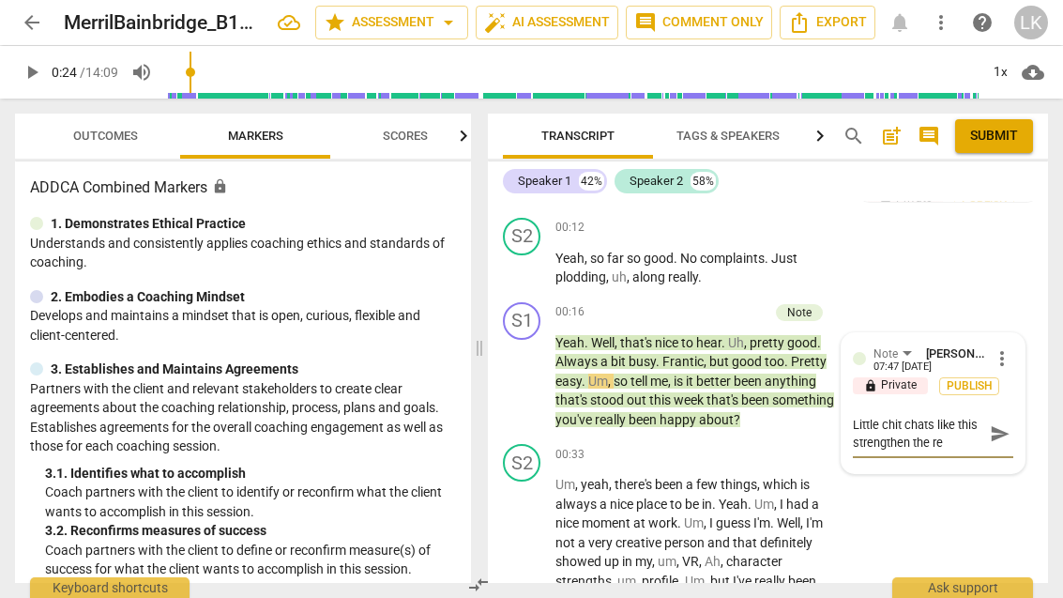
type textarea "Little chit chats like this strengthen the rel"
type textarea "Little chit chats like this strengthen the [MEDICAL_DATA]"
type textarea "Little chit chats like this strengthen the relat"
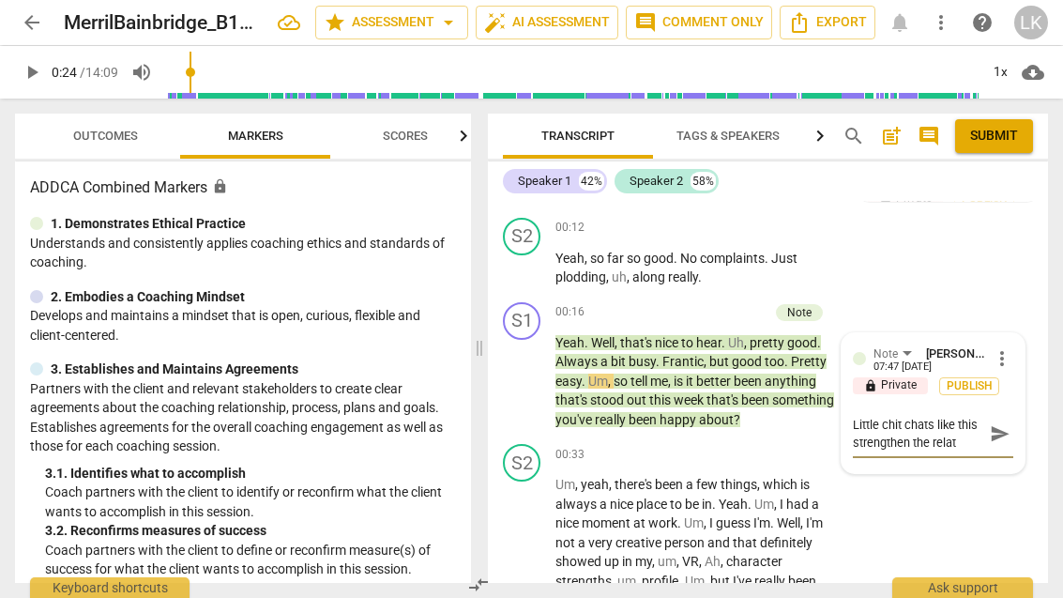
type textarea "Little chit chats like this strengthen the relati"
type textarea "Little chit chats like this strengthen the relatio"
type textarea "Little chit chats like this strengthen the relation"
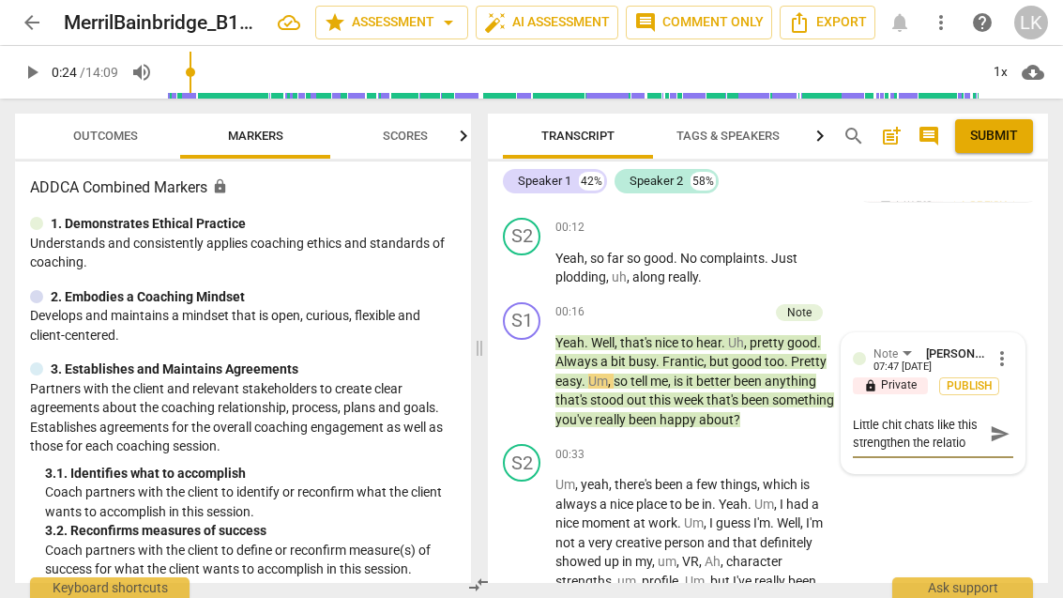
type textarea "Little chit chats like this strengthen the relation"
type textarea "Little chit chats like this strengthen the relations"
type textarea "Little chit chats like this strengthen the relationsi"
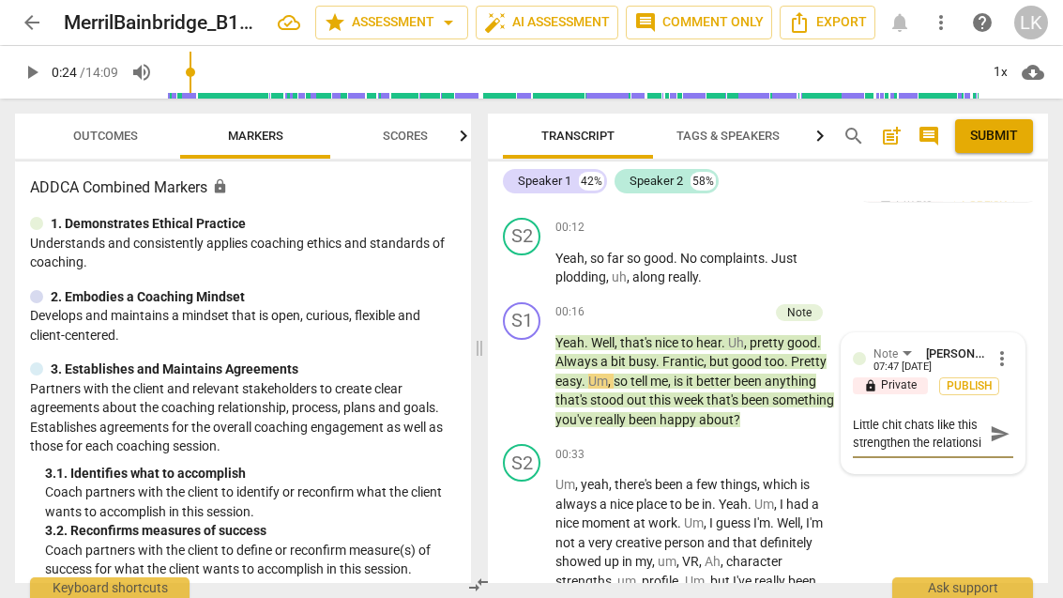
type textarea "Little chit chats like this strengthen the relationsip"
type textarea "Little chit chats like this strengthen the relationship"
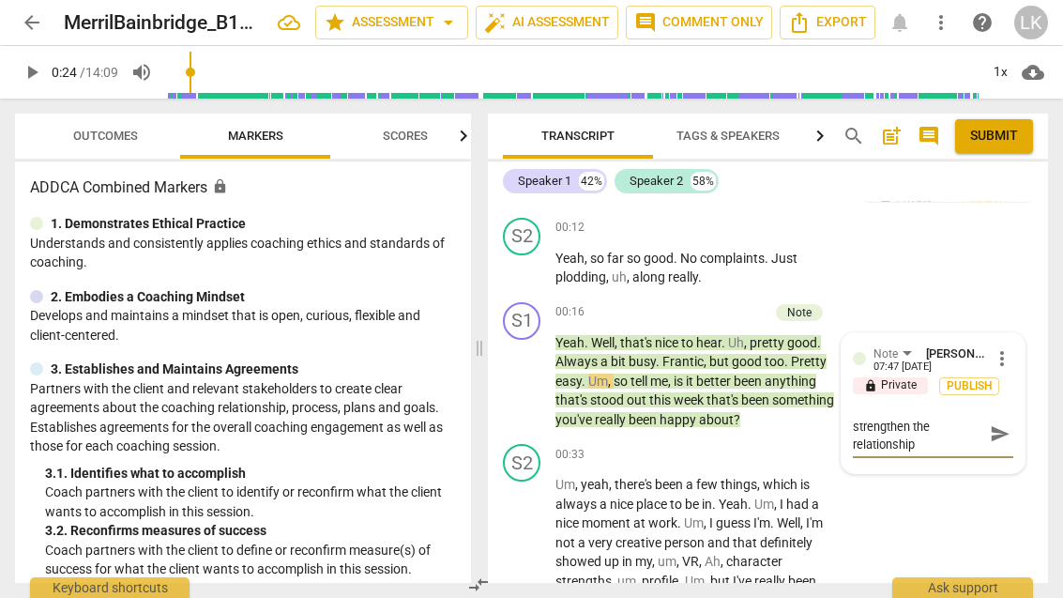
type textarea "Little chit chats like this strengthen the relationship."
click at [1002, 423] on span "send" at bounding box center [1000, 433] width 21 height 21
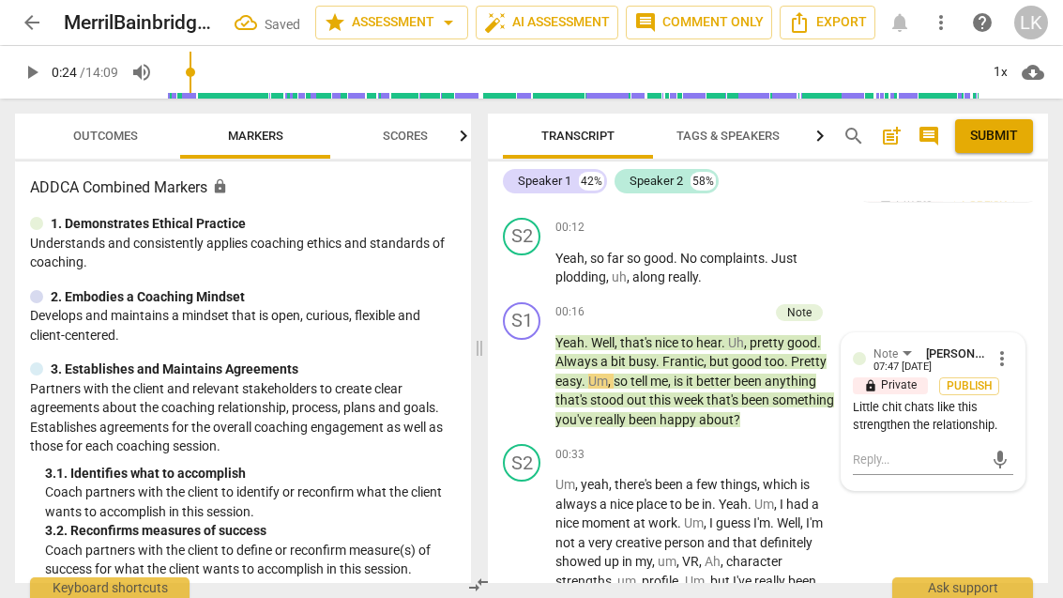
scroll to position [0, 0]
click at [530, 371] on span "play_arrow" at bounding box center [522, 381] width 23 height 23
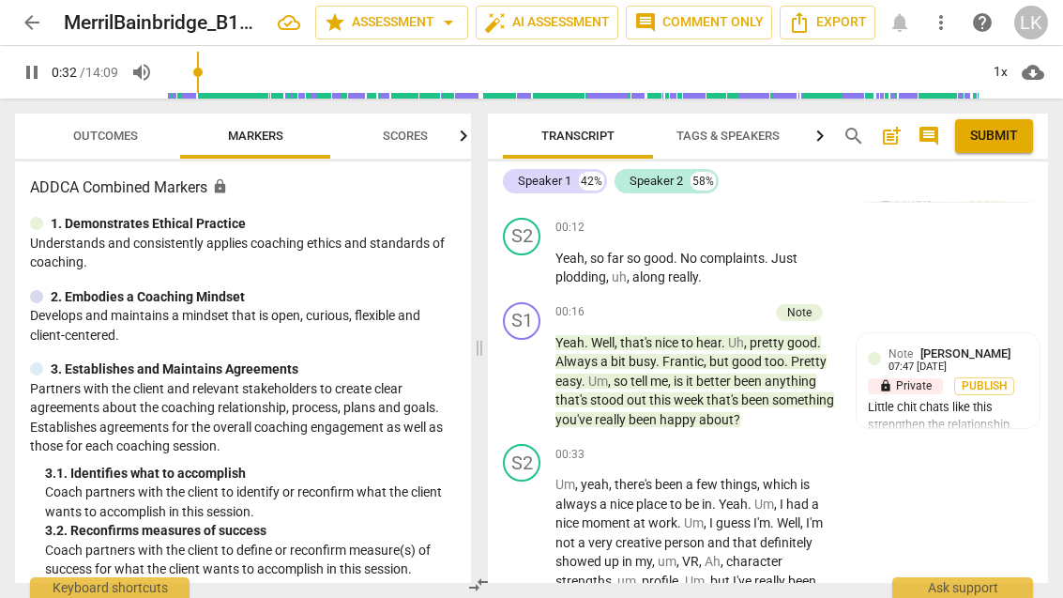
click at [521, 370] on span "pause" at bounding box center [522, 381] width 23 height 23
type input "32"
click at [987, 409] on div "S1 play_arrow pause 00:16 + Add competency Note keyboard_arrow_right Yeah . Wel…" at bounding box center [768, 366] width 560 height 143
click at [996, 345] on div "Note [PERSON_NAME] 07:47 [DATE]" at bounding box center [958, 358] width 140 height 29
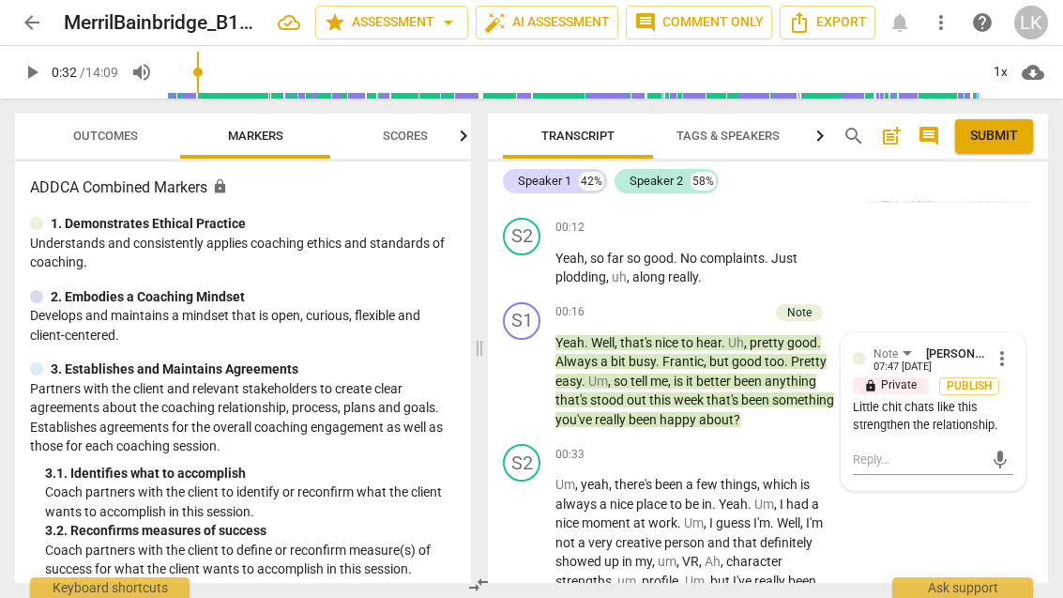
click at [1009, 347] on span "more_vert" at bounding box center [1002, 358] width 23 height 23
click at [1027, 333] on li "Edit" at bounding box center [1014, 340] width 65 height 36
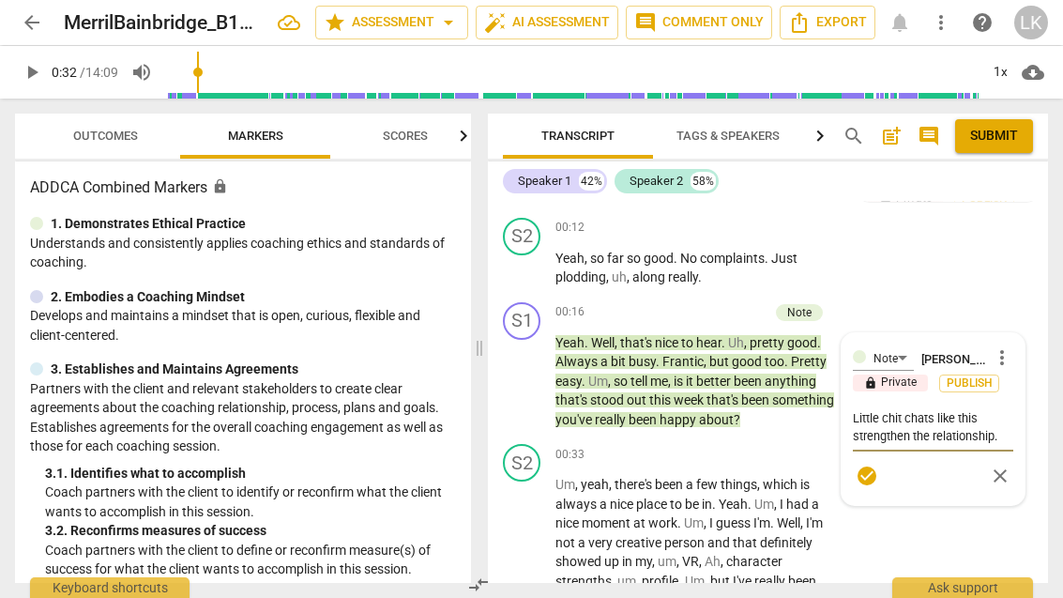
click at [995, 409] on textarea "Little chit chats like this strengthen the relationship." at bounding box center [933, 427] width 160 height 36
type textarea "Little chit chats like this ostrengthen the relationship."
type textarea "Little chit chats like this onstrengthen the relationship."
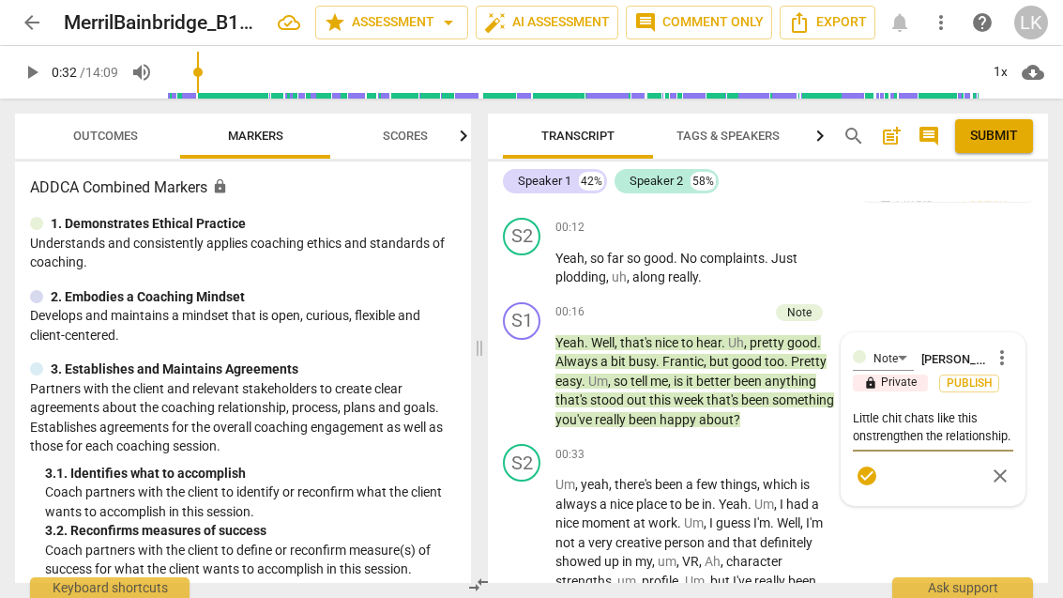
type textarea "Little chit chats like this onestrengthen the relationship."
type textarea "Little chit chats like this one strengthen the relationship."
type textarea "Little chit chats like this one astrengthen the relationship."
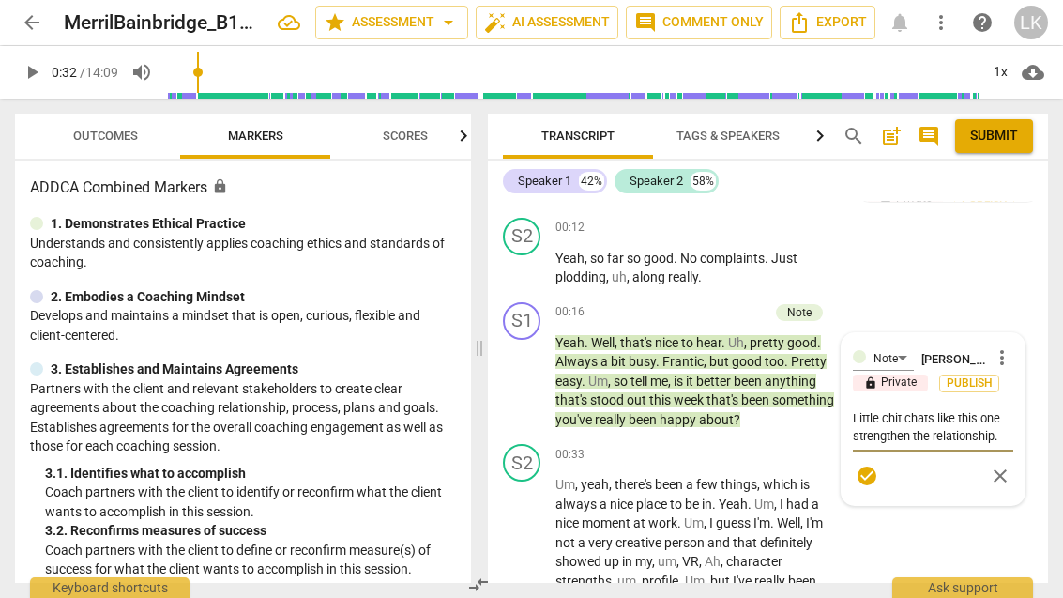
type textarea "Little chit chats like this one astrengthen the relationship."
type textarea "Little chit chats like this one atstrengthen the relationship."
type textarea "Little chit chats like this one at strengthen the relationship."
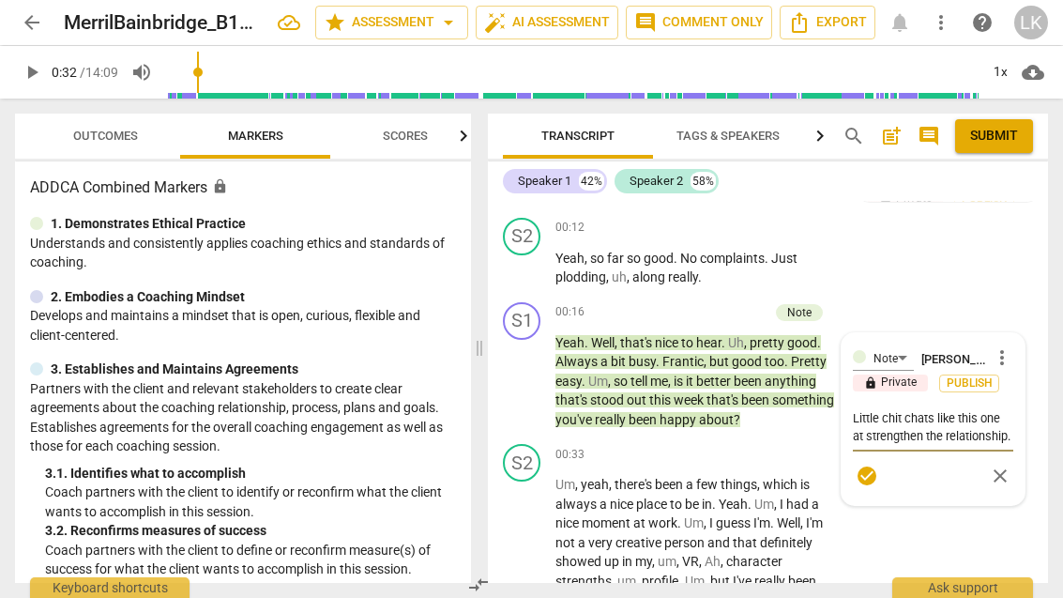
type textarea "Little chit chats like this one at tstrengthen the relationship."
type textarea "Little chit chats like this one at thstrengthen the relationship."
type textarea "Little chit chats like this one at thestrengthen the relationship."
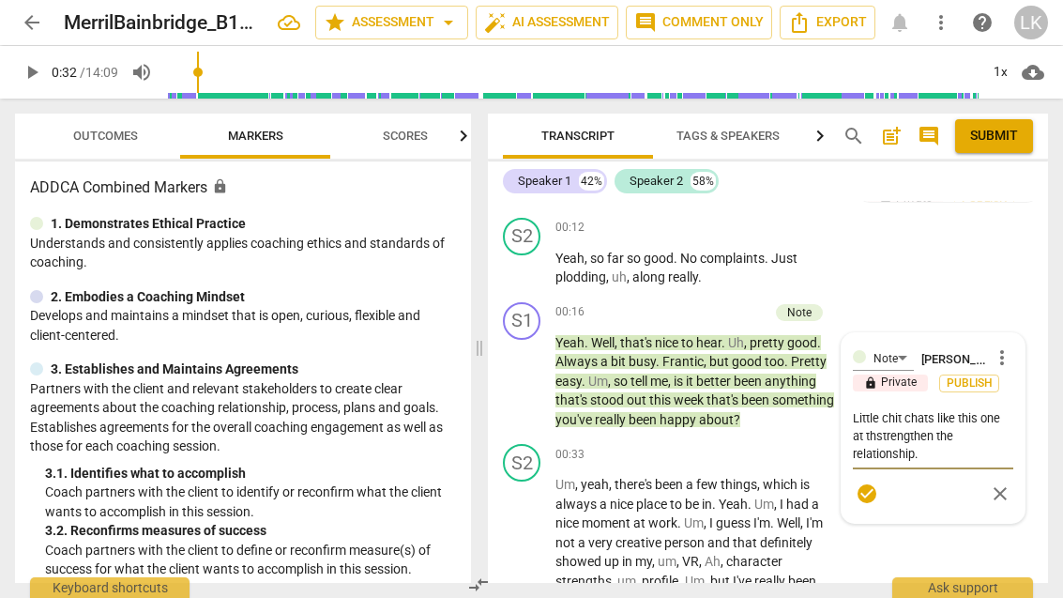
type textarea "Little chit chats like this one at thestrengthen the relationship."
type textarea "Little chit chats like this one at the strengthen the relationship."
type textarea "Little chit chats like this one at the bstrengthen the relationship."
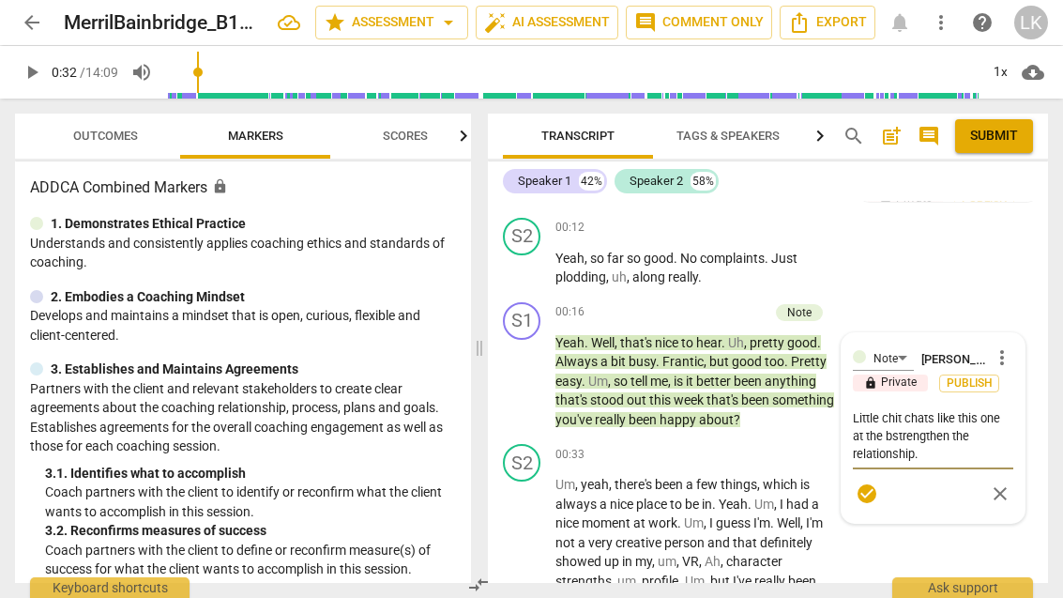
type textarea "Little chit chats like this one at the bgstrengthen the relationship."
type textarea "Little chit chats like this one at the bgistrengthen the relationship."
click at [875, 482] on span "check_circle" at bounding box center [866, 493] width 23 height 23
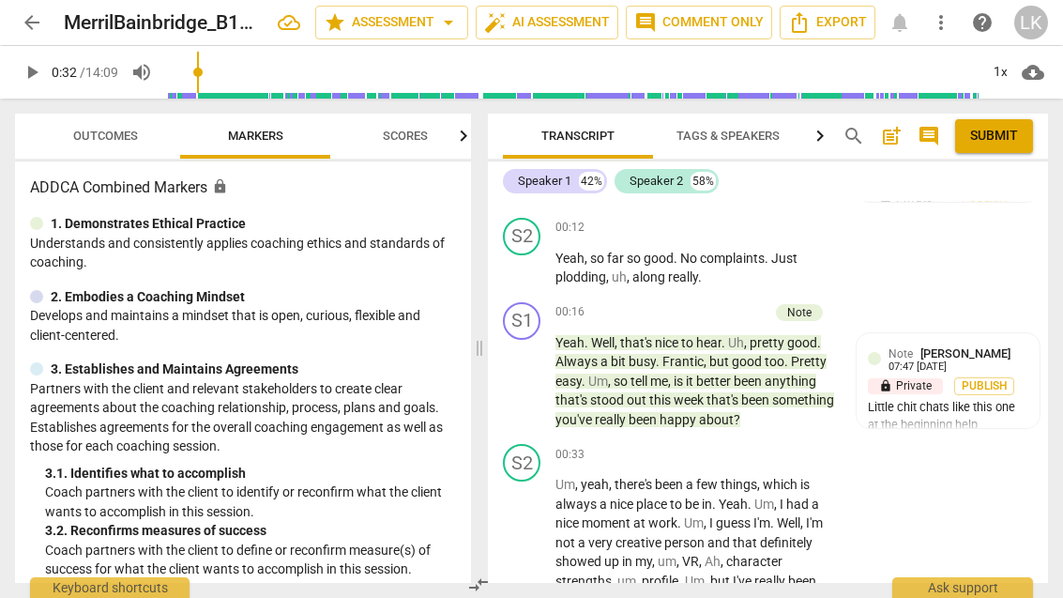
click at [670, 303] on div "+" at bounding box center [666, 312] width 19 height 19
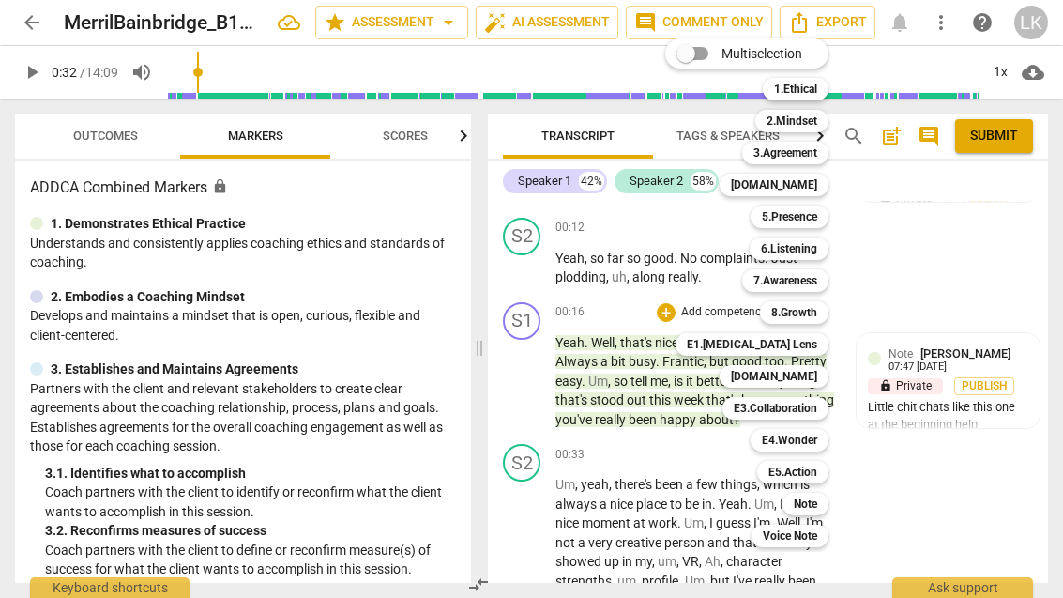
click at [807, 344] on b "E1.[MEDICAL_DATA] Lens" at bounding box center [752, 344] width 130 height 23
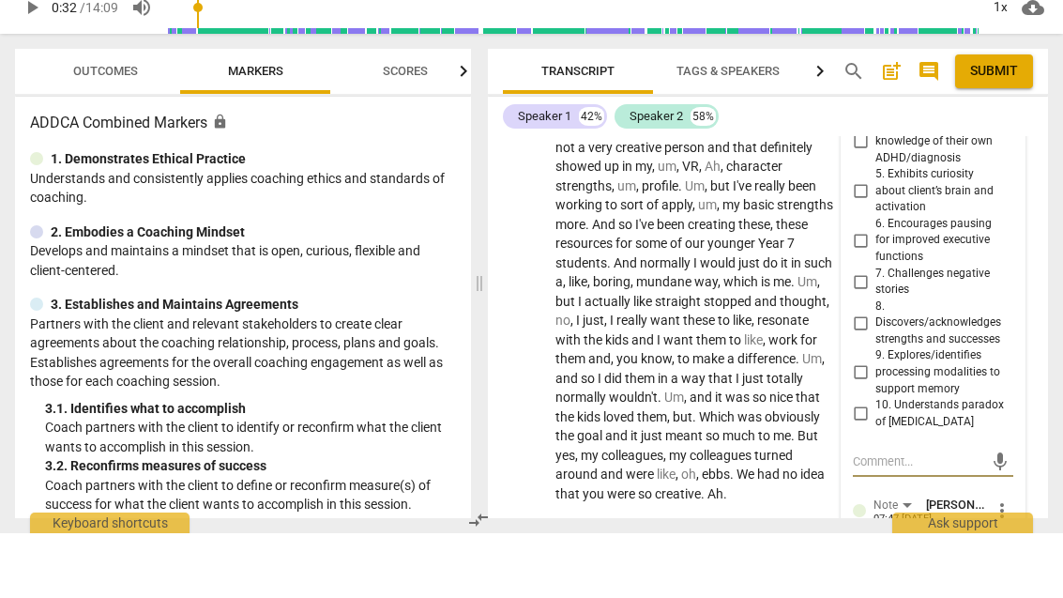
scroll to position [613, 0]
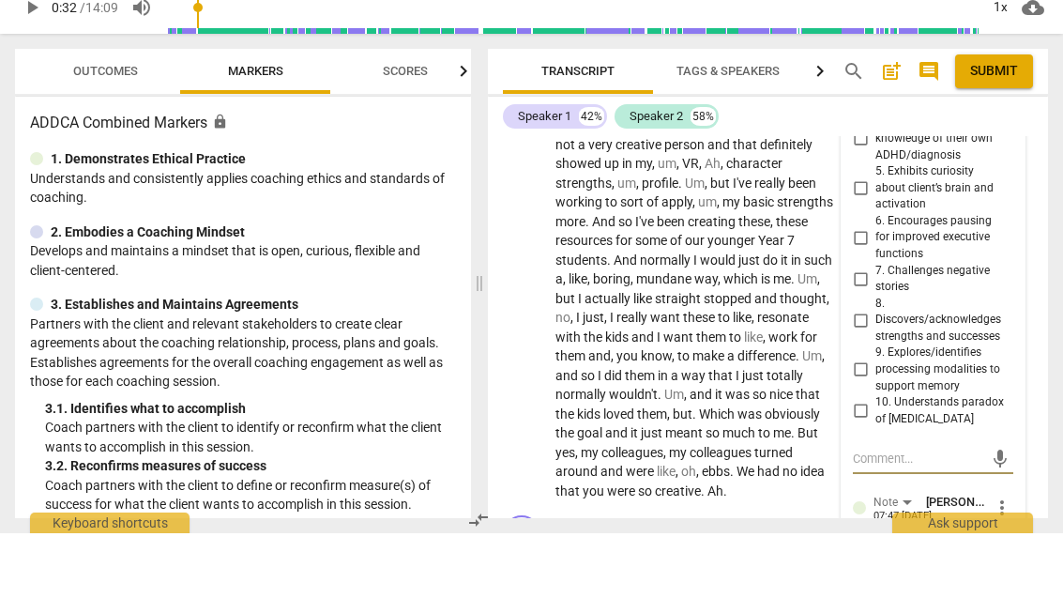
click at [872, 373] on input "8. Discovers/acknowledges strengths and successes" at bounding box center [860, 384] width 30 height 23
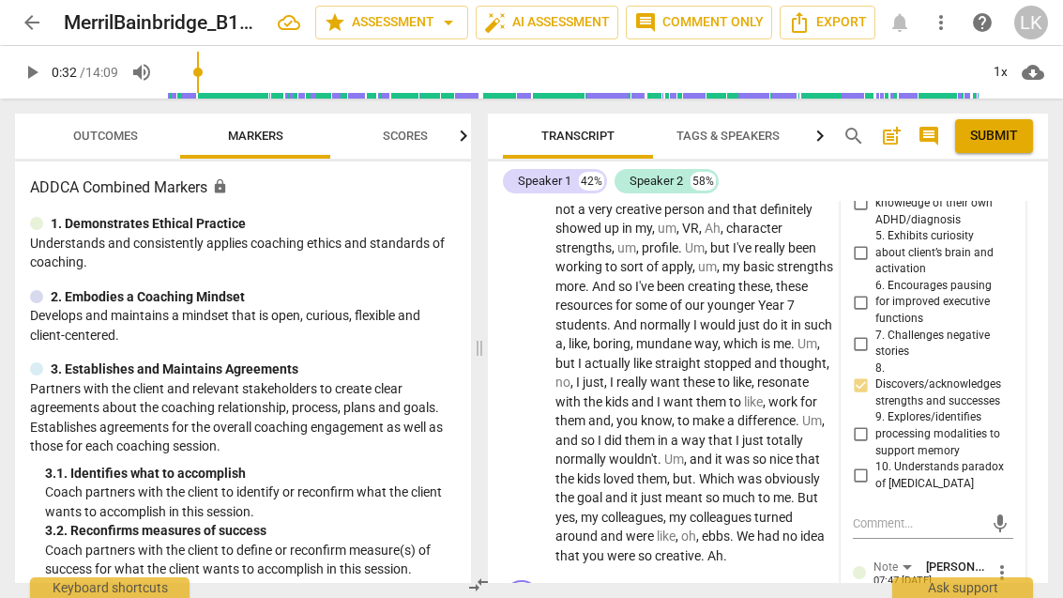
click at [926, 514] on textarea at bounding box center [918, 523] width 130 height 18
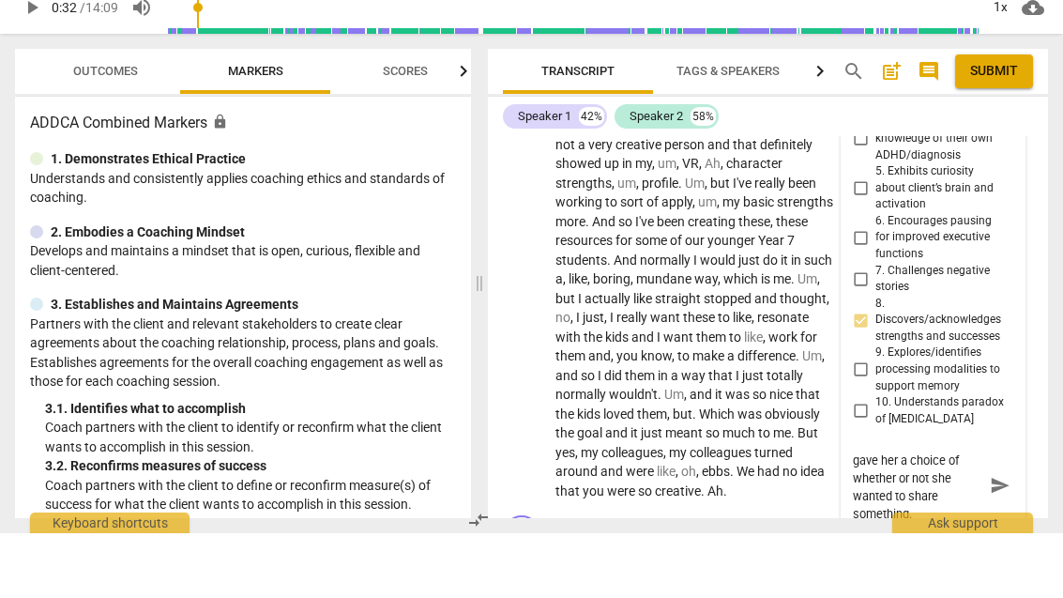
scroll to position [16, 0]
click at [997, 509] on button "mic" at bounding box center [999, 522] width 27 height 27
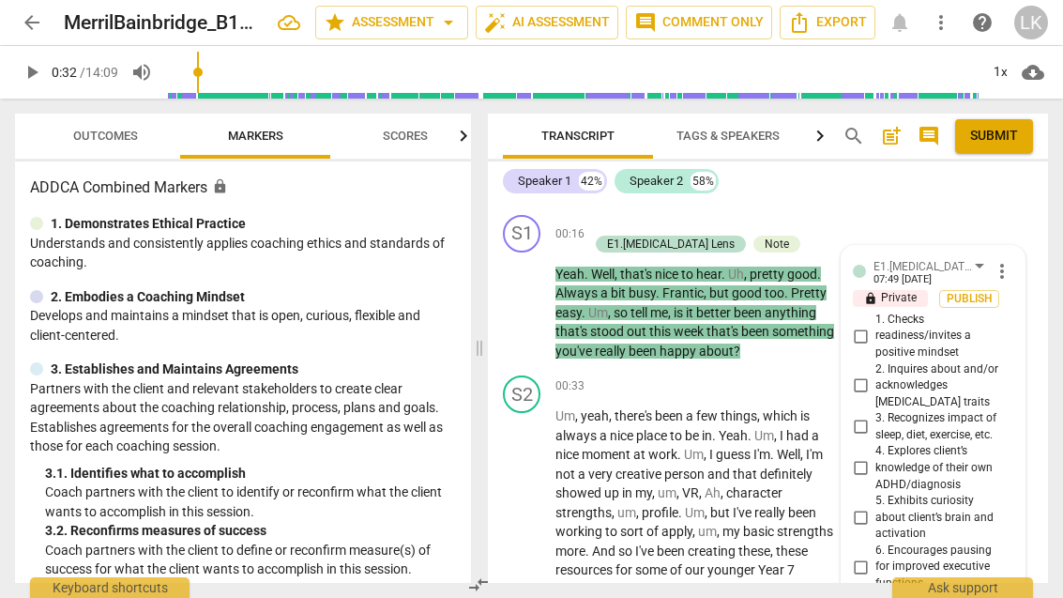
scroll to position [346, 0]
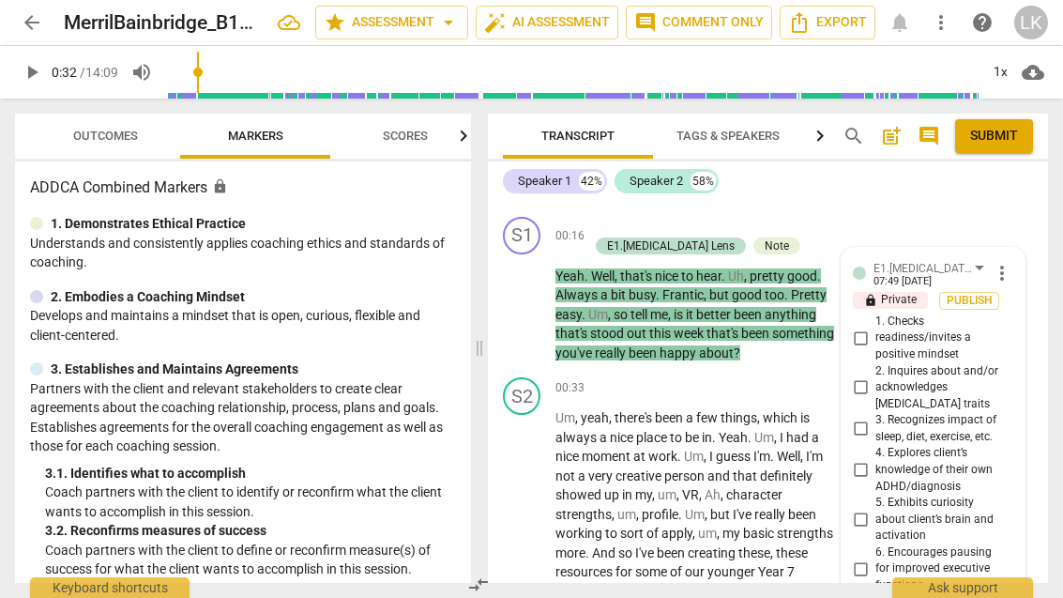
click at [1009, 262] on span "more_vert" at bounding box center [1002, 273] width 23 height 23
click at [1025, 250] on li "Edit" at bounding box center [1014, 254] width 65 height 36
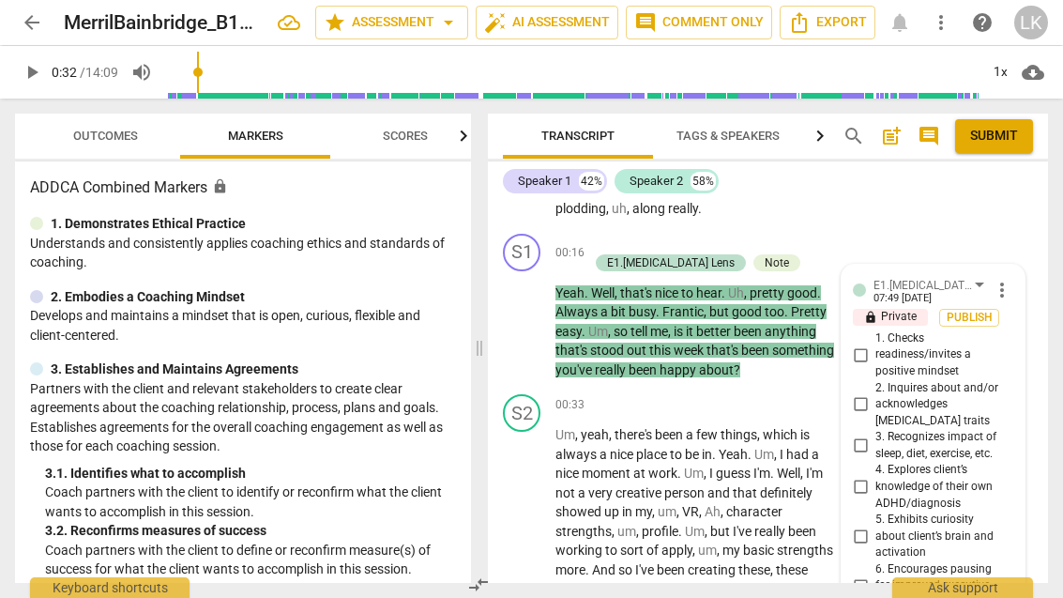
scroll to position [327, 0]
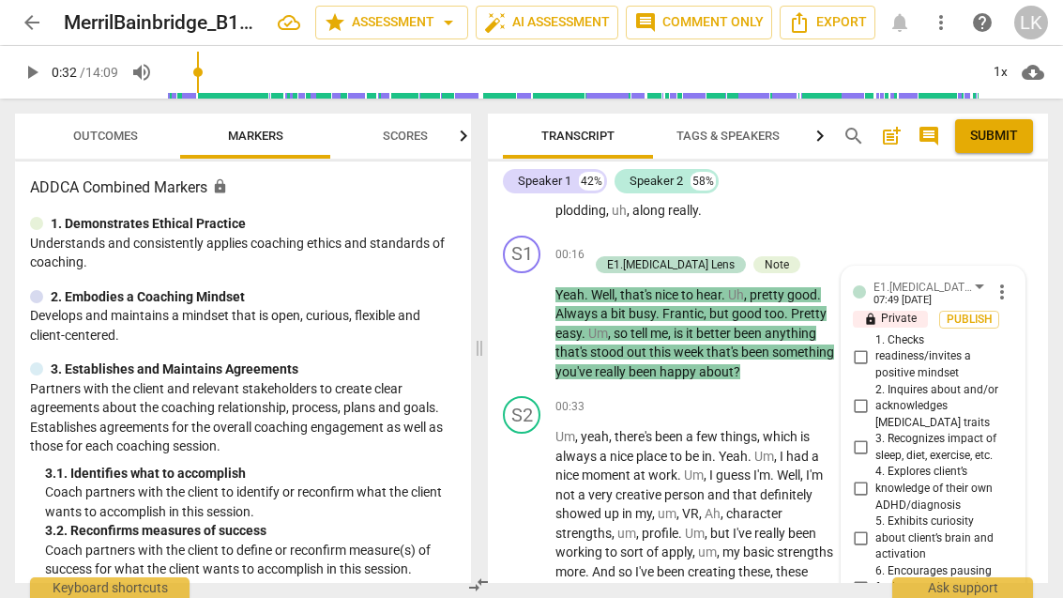
click at [1012, 280] on span "more_vert" at bounding box center [1002, 291] width 23 height 23
click at [1020, 265] on li "Edit" at bounding box center [1014, 273] width 65 height 36
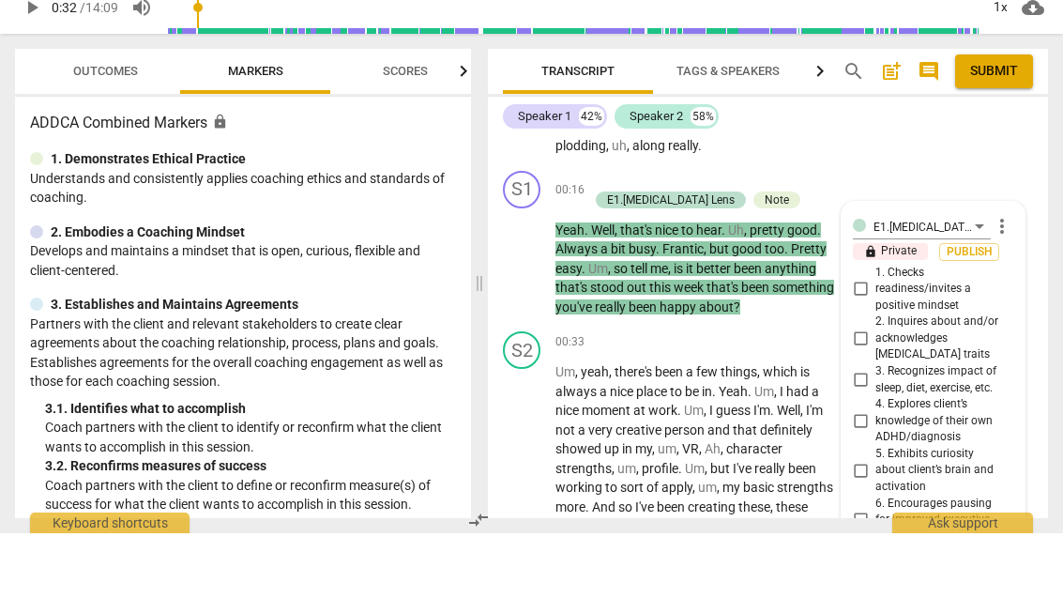
scroll to position [704, 0]
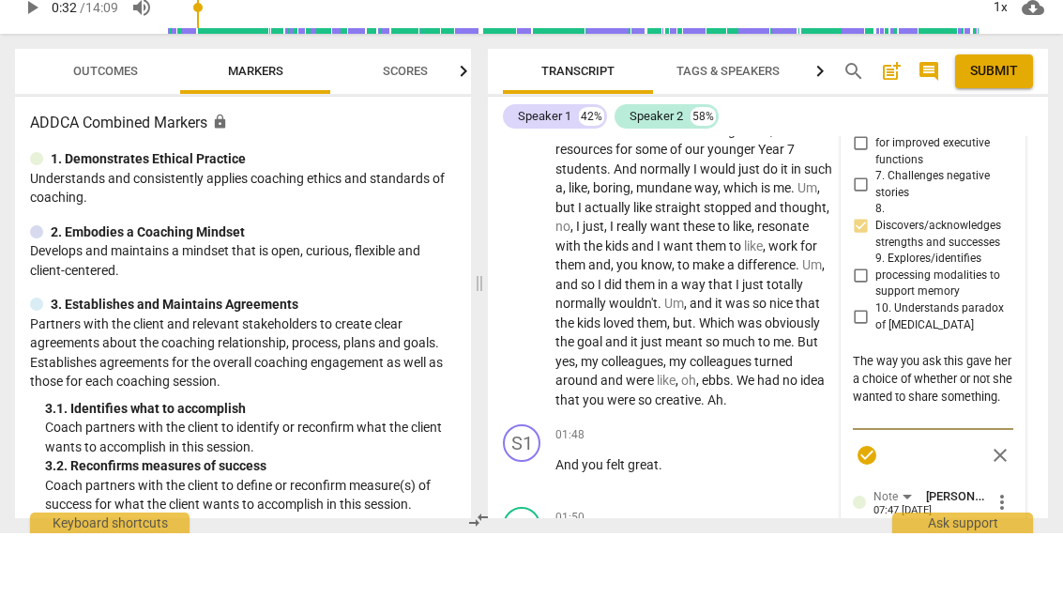
click at [947, 416] on textarea "The way you ask this gave her a choice of whether or not she wanted to share so…" at bounding box center [933, 451] width 160 height 71
click at [880, 508] on span "check_circle" at bounding box center [866, 519] width 27 height 23
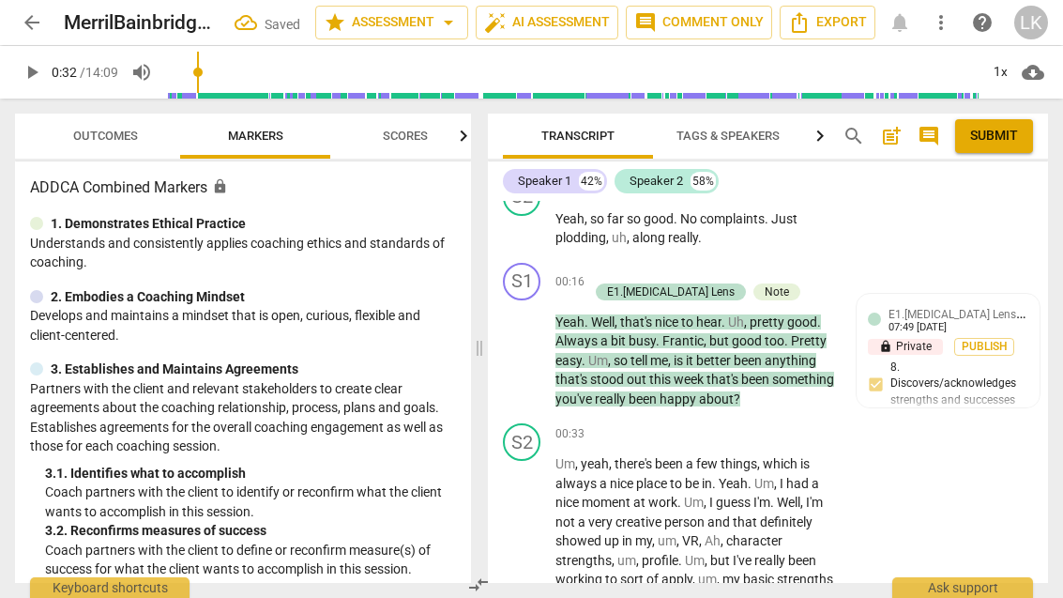
scroll to position [301, 0]
click at [958, 341] on div "E1.[MEDICAL_DATA] Lens [PERSON_NAME] 07:49 [DATE] lock Private Publish 8. Disco…" at bounding box center [948, 396] width 160 height 184
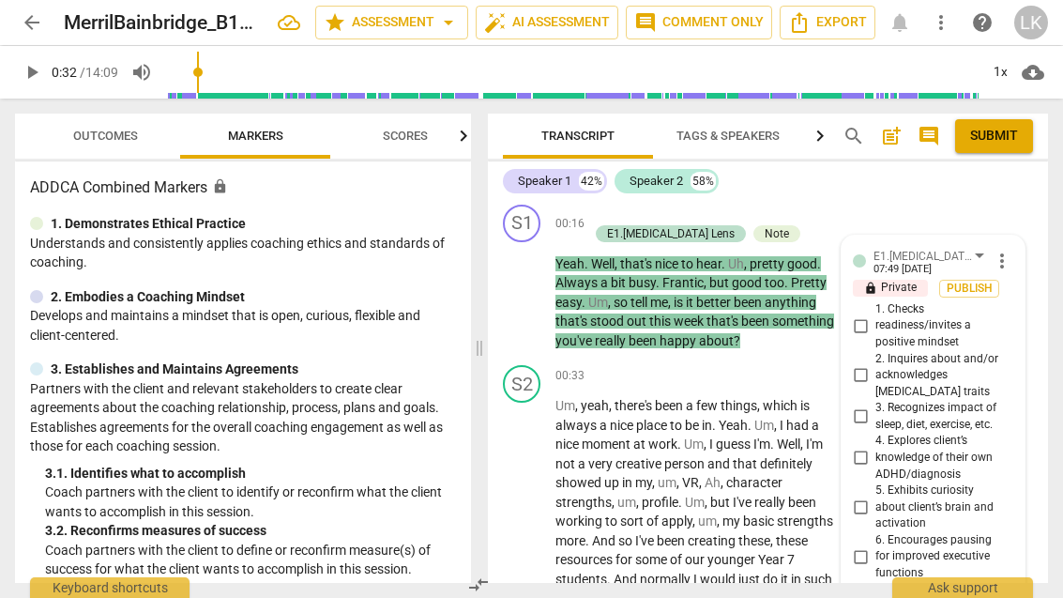
scroll to position [281, 0]
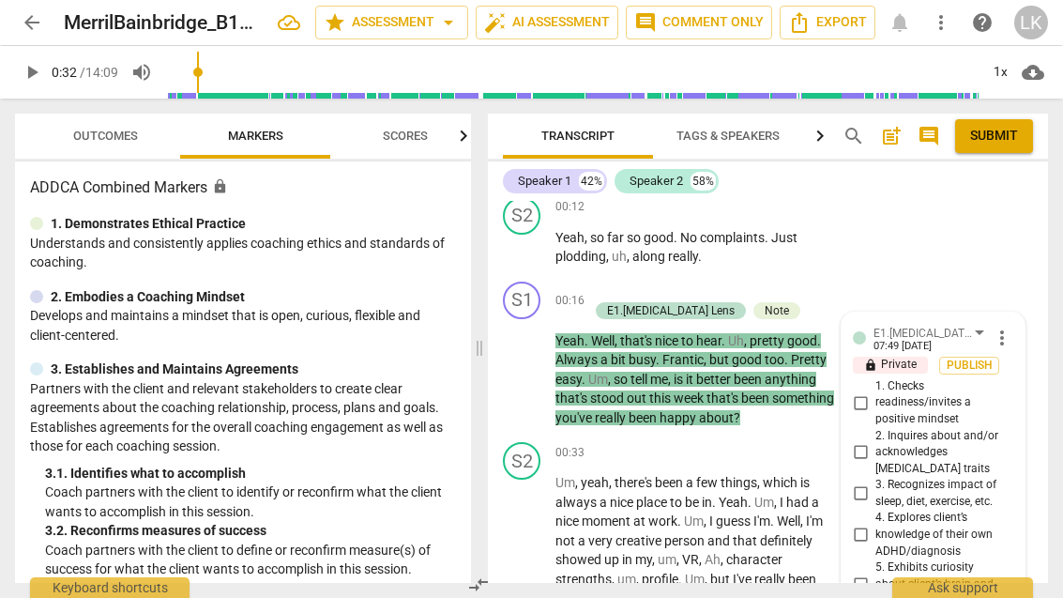
click at [529, 361] on span "play_arrow" at bounding box center [522, 369] width 23 height 23
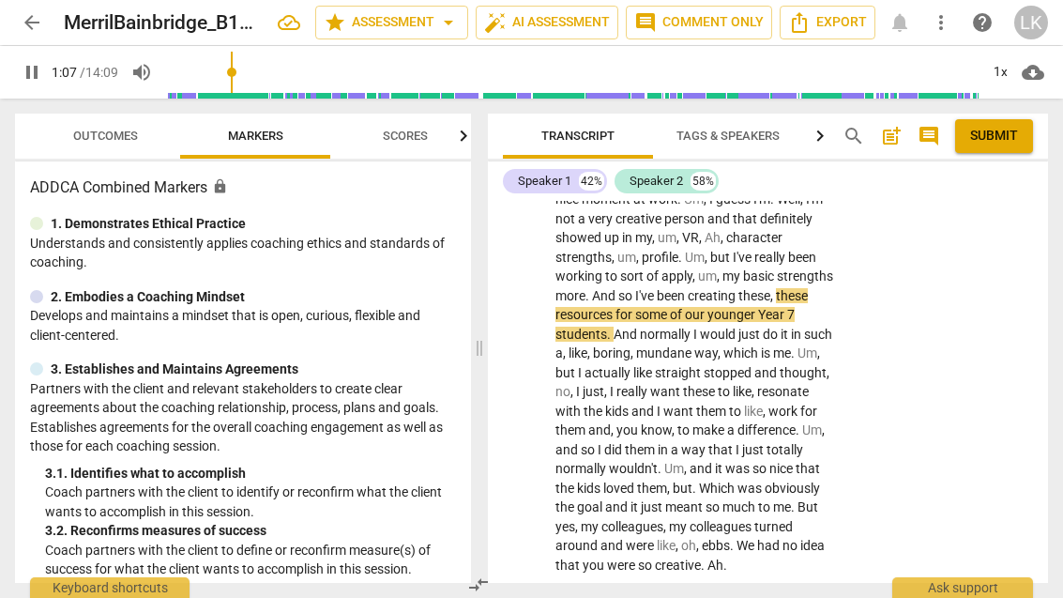
scroll to position [610, 0]
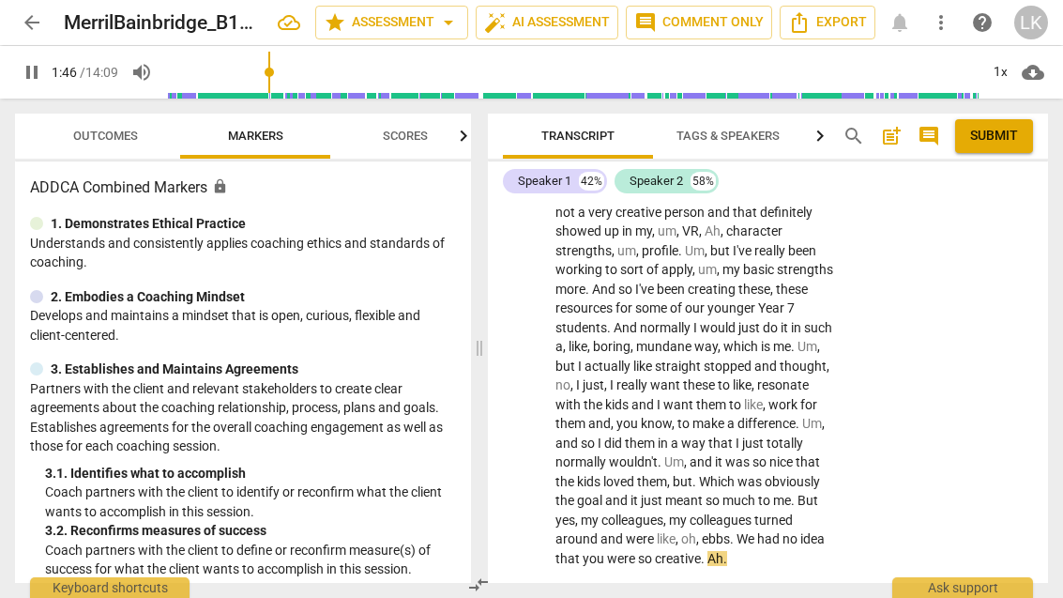
click at [528, 345] on span "pause" at bounding box center [522, 356] width 23 height 23
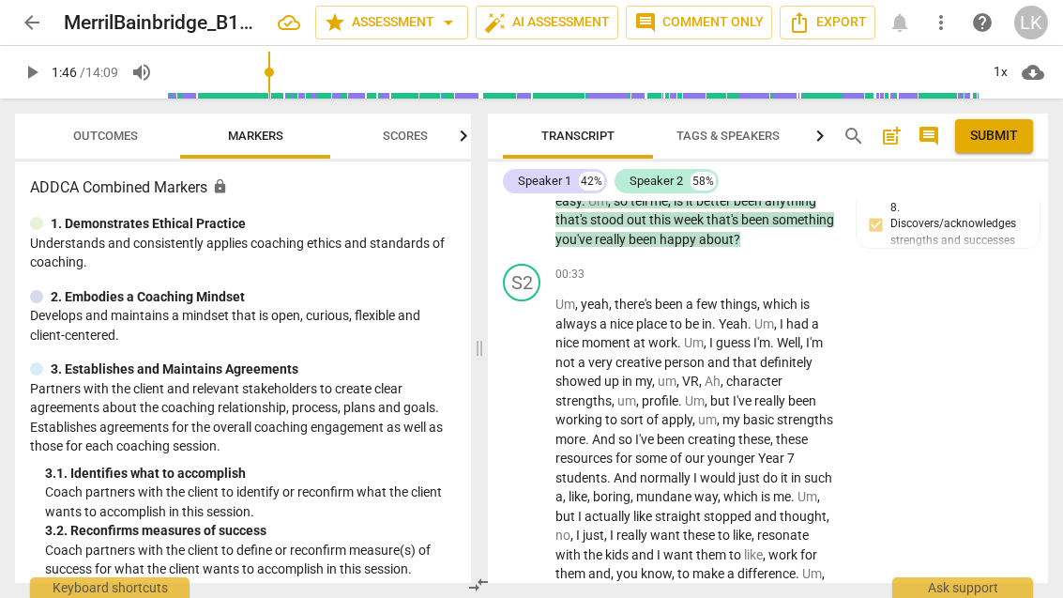
scroll to position [461, 0]
click at [736, 265] on p "Add competency" at bounding box center [778, 273] width 89 height 17
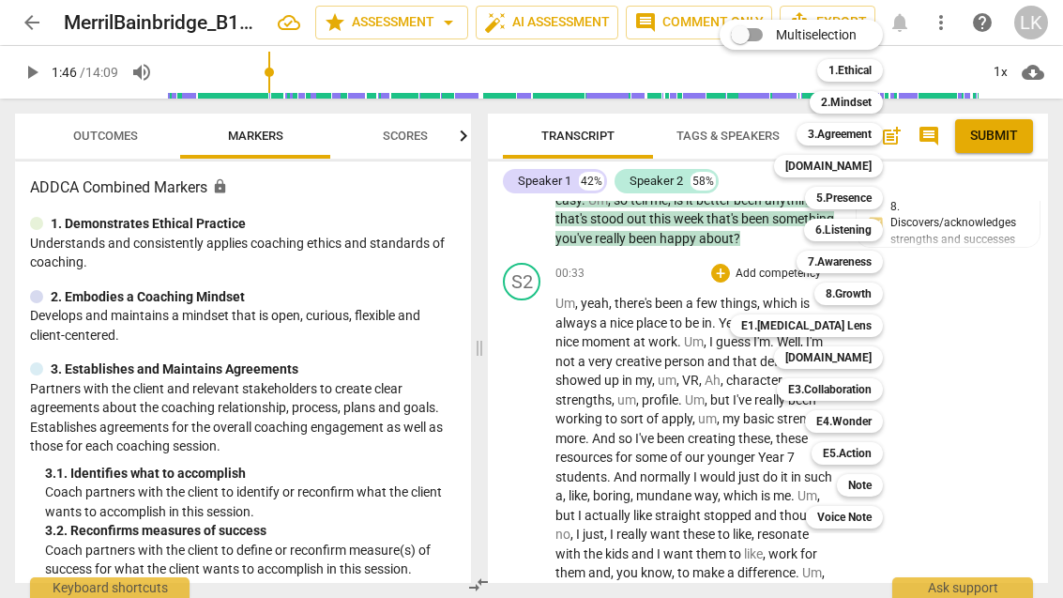
click at [879, 485] on div "Note" at bounding box center [860, 485] width 46 height 23
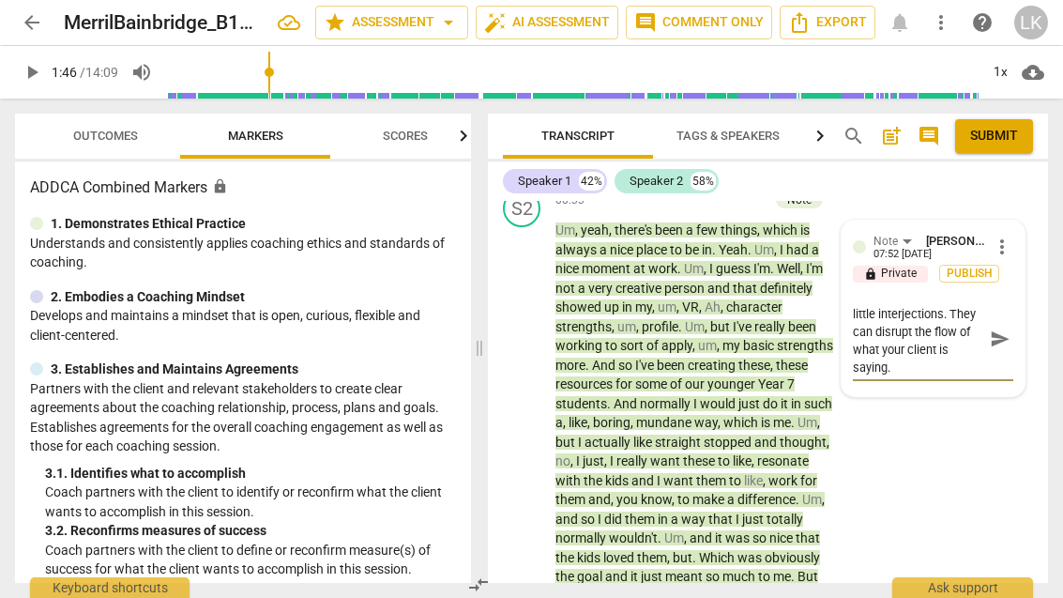
scroll to position [16, 0]
click at [1011, 327] on span "send" at bounding box center [999, 338] width 27 height 23
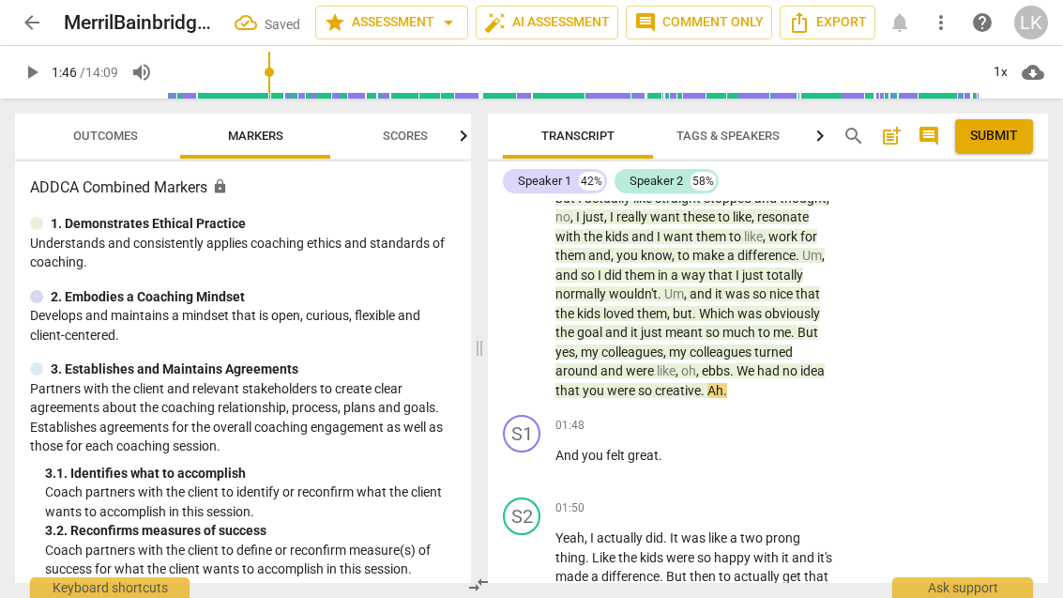
scroll to position [778, 0]
click at [529, 453] on span "play_arrow" at bounding box center [522, 464] width 23 height 23
click at [524, 453] on span "pause" at bounding box center [522, 464] width 23 height 23
click at [737, 417] on p "Add competency" at bounding box center [778, 425] width 89 height 17
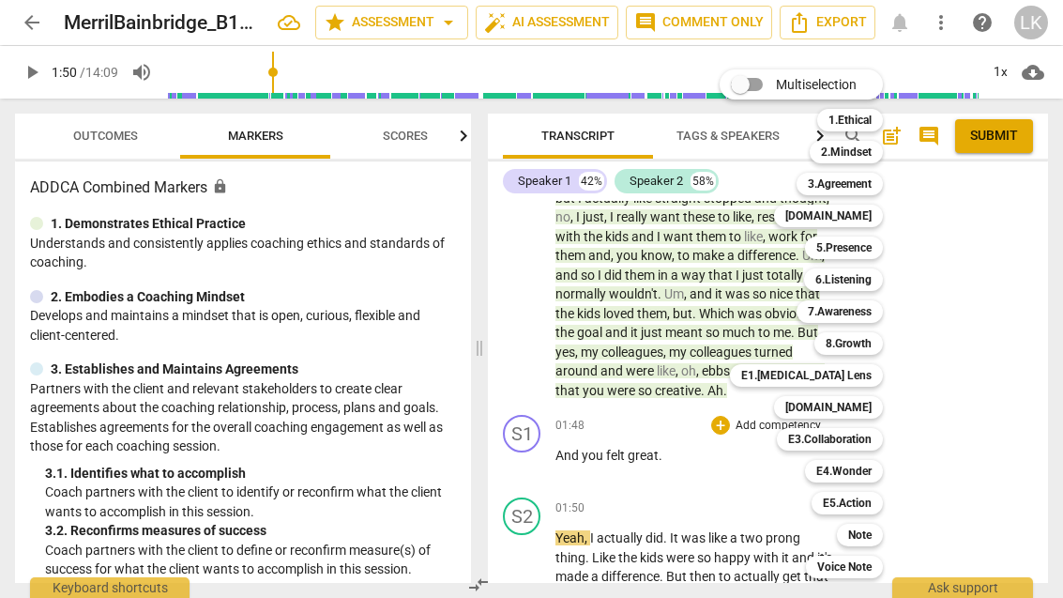
click at [867, 341] on b "8.Growth" at bounding box center [848, 343] width 46 height 23
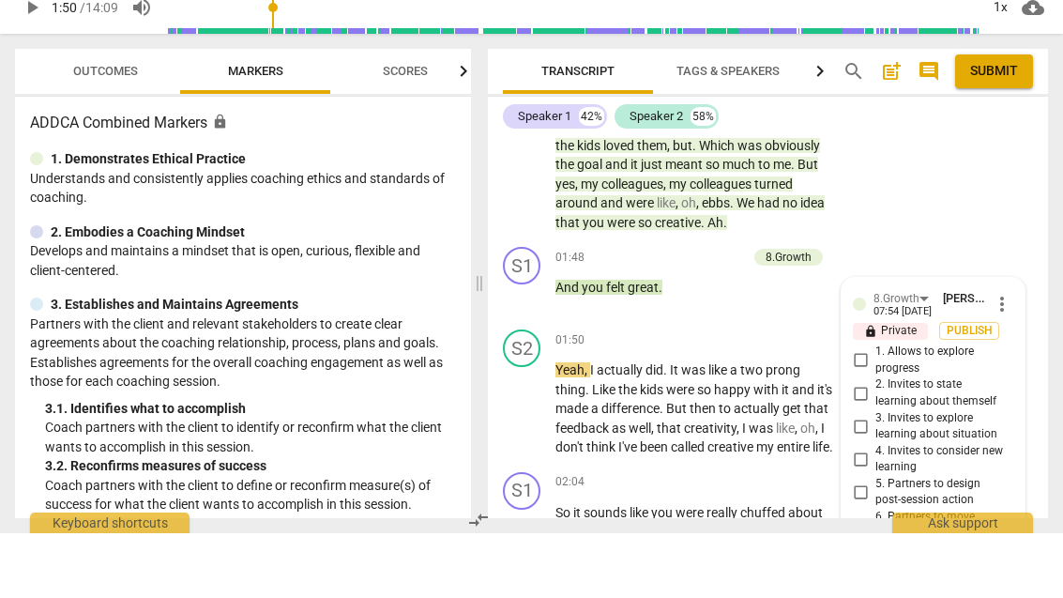
scroll to position [885, 0]
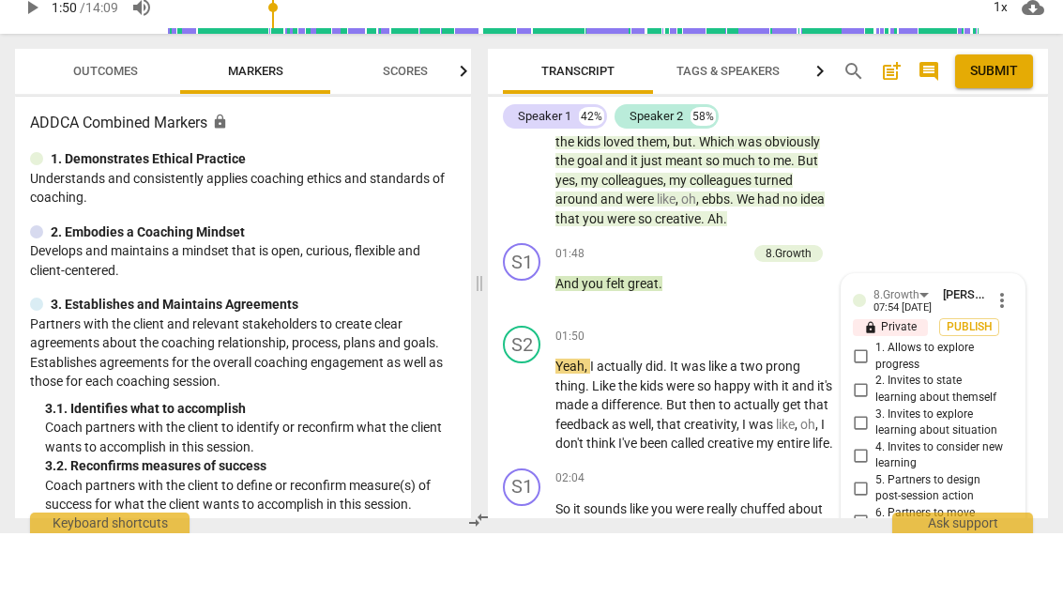
click at [1011, 354] on span "more_vert" at bounding box center [1002, 365] width 23 height 23
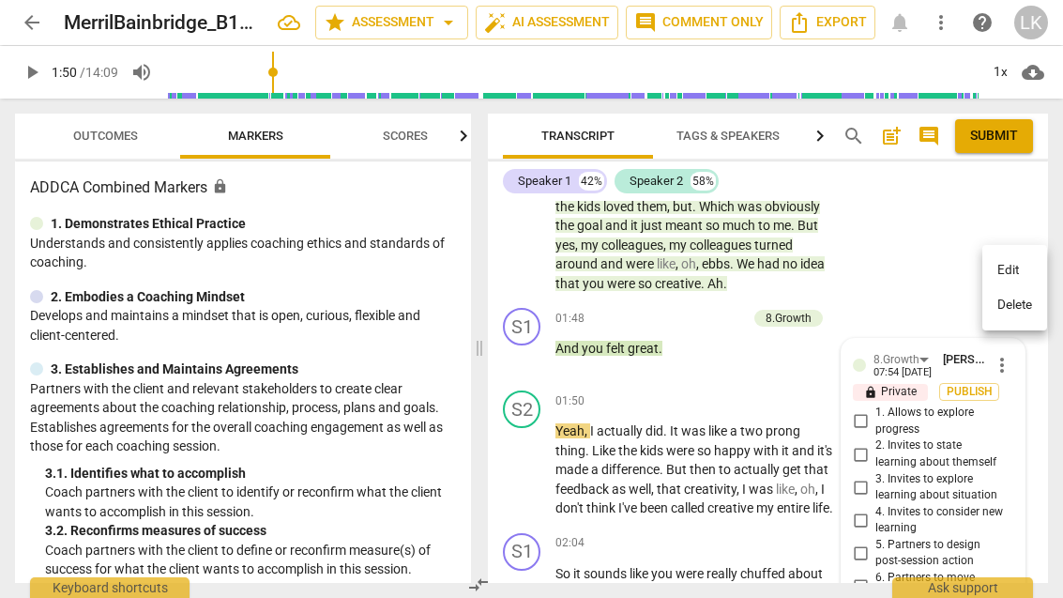
click at [1023, 317] on li "Delete" at bounding box center [1014, 305] width 65 height 36
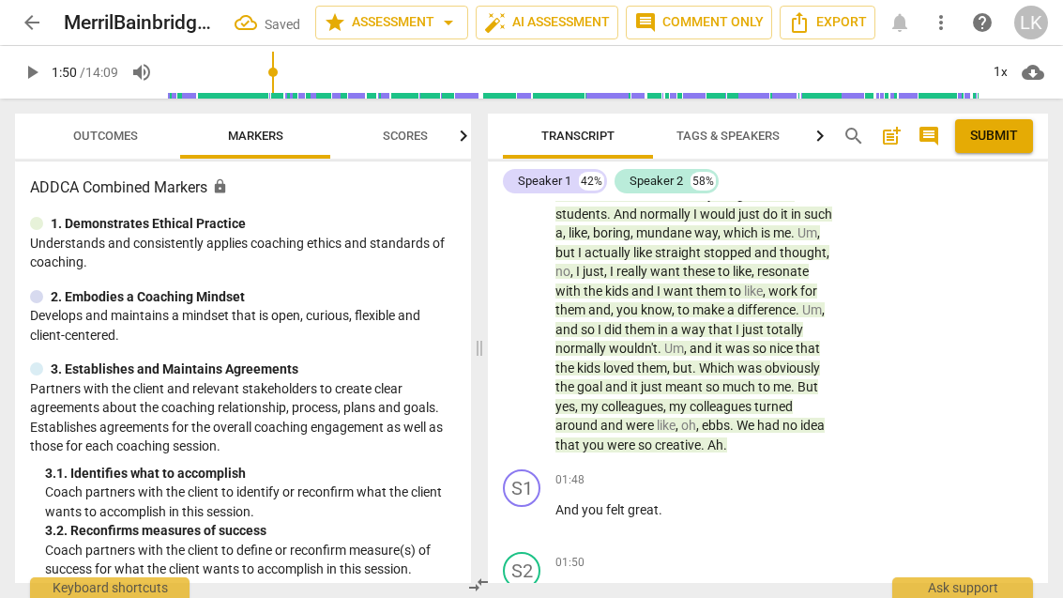
scroll to position [725, 0]
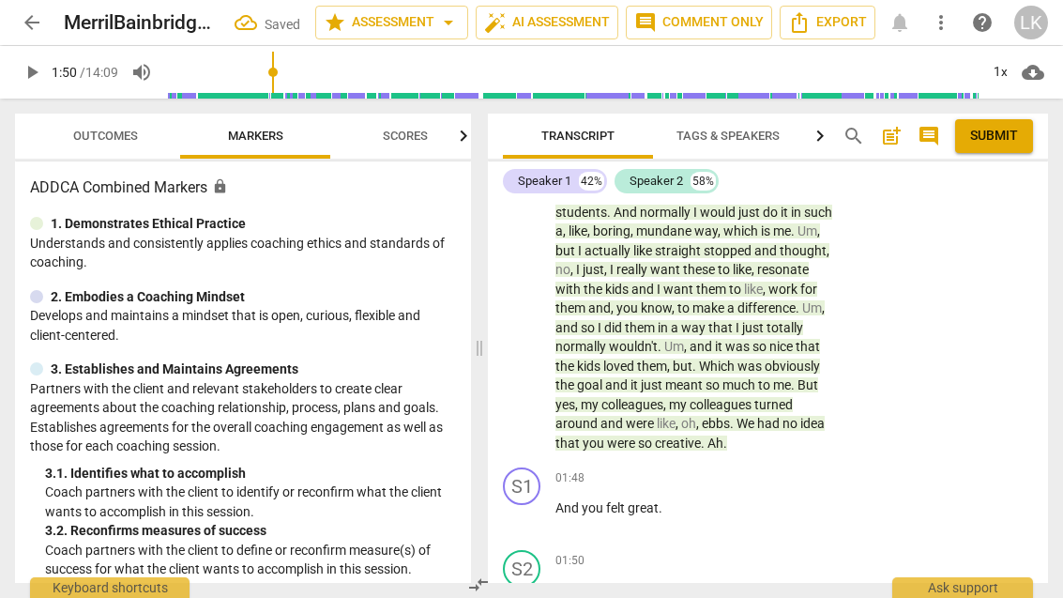
click at [725, 468] on div "+" at bounding box center [720, 477] width 19 height 19
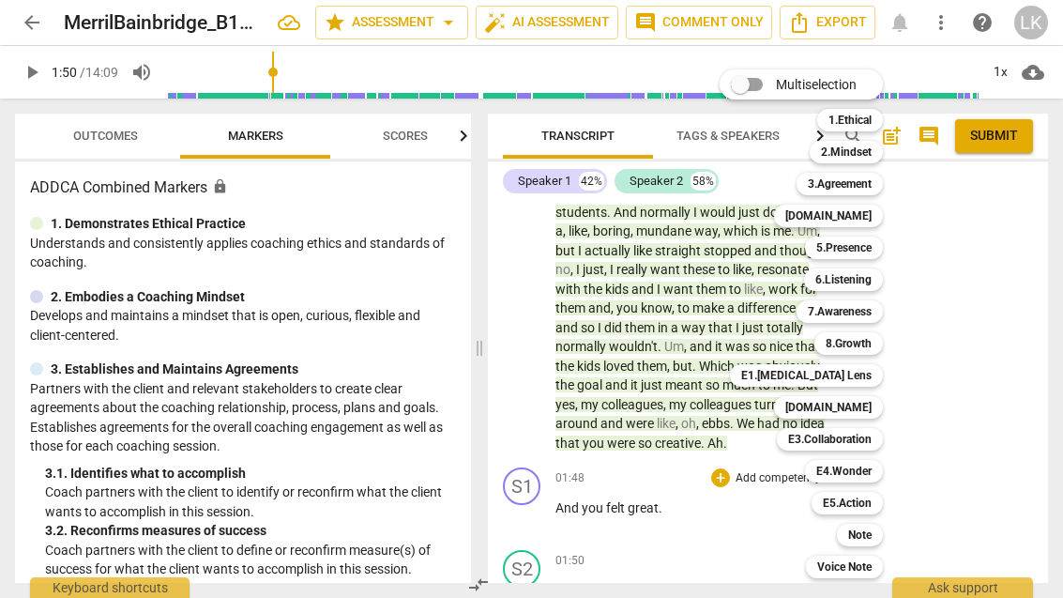
click at [871, 373] on b "E1.[MEDICAL_DATA] Lens" at bounding box center [806, 375] width 130 height 23
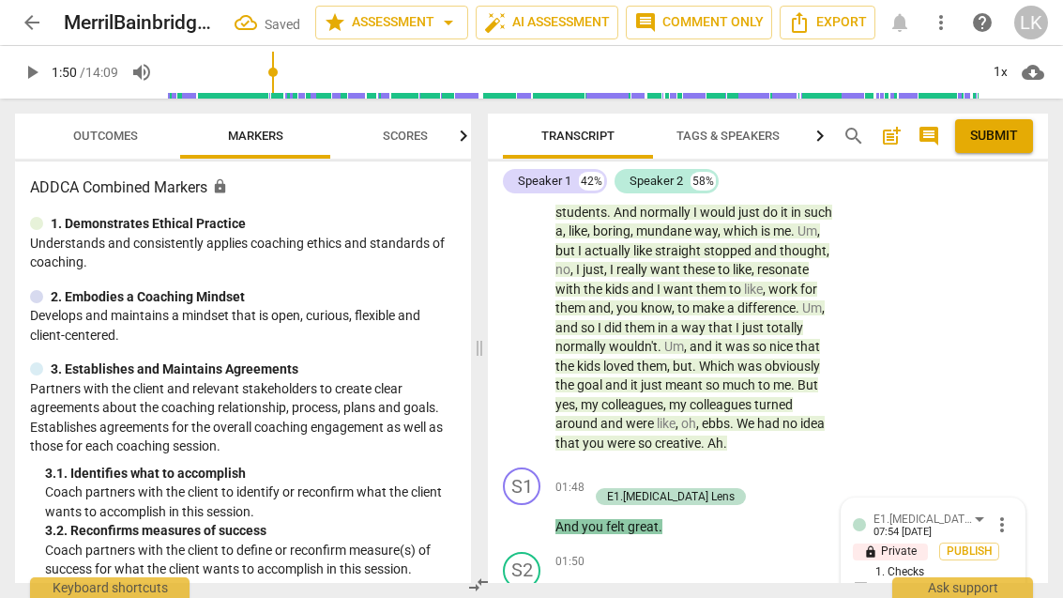
scroll to position [1328, 0]
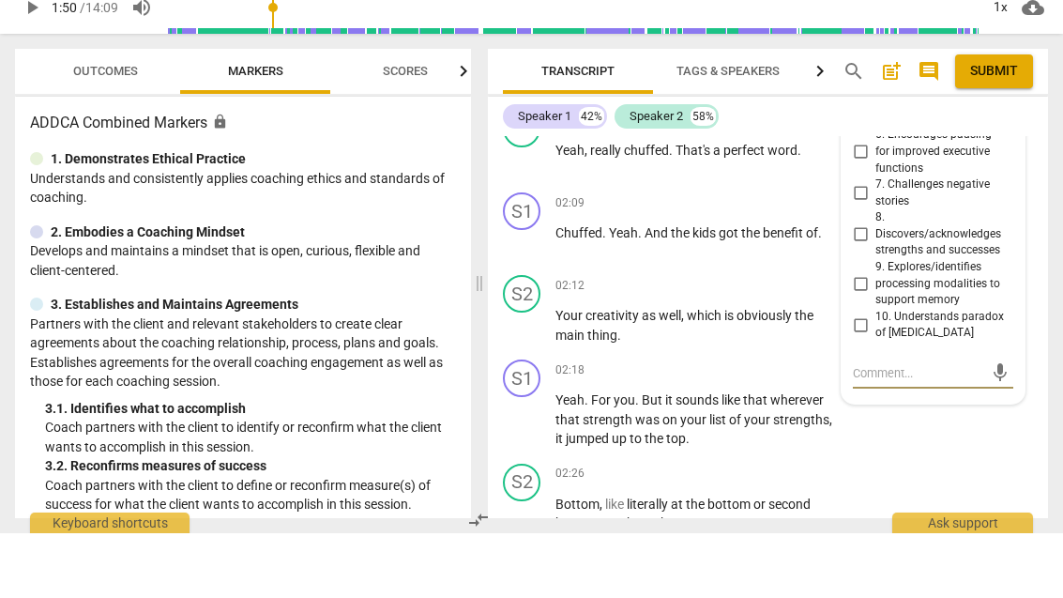
click at [872, 288] on input "8. Discovers/acknowledges strengths and successes" at bounding box center [860, 299] width 30 height 23
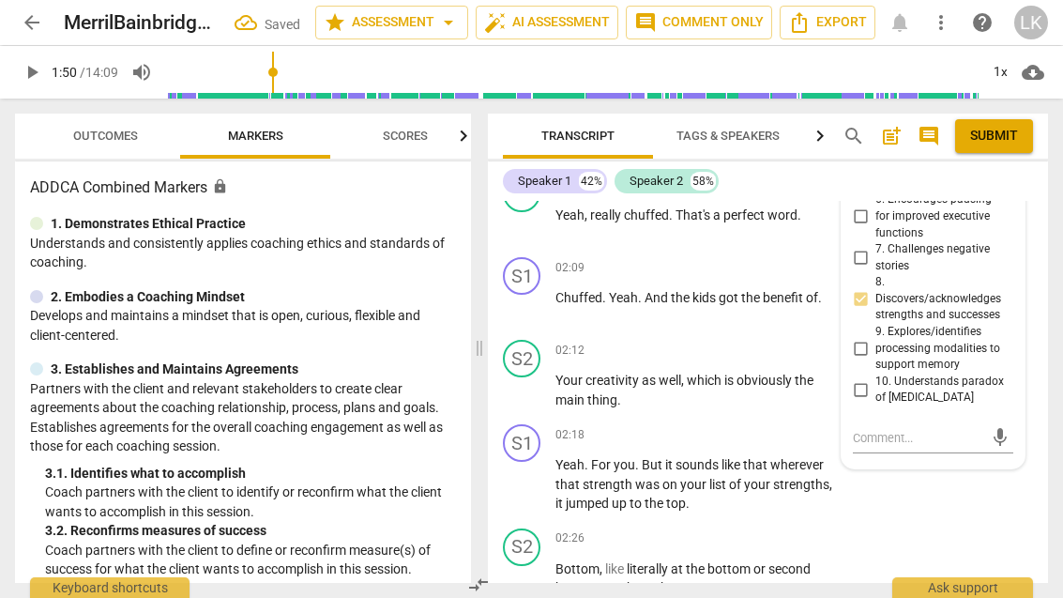
click at [917, 429] on textarea at bounding box center [918, 438] width 130 height 18
click at [1008, 428] on span "send" at bounding box center [1000, 438] width 21 height 21
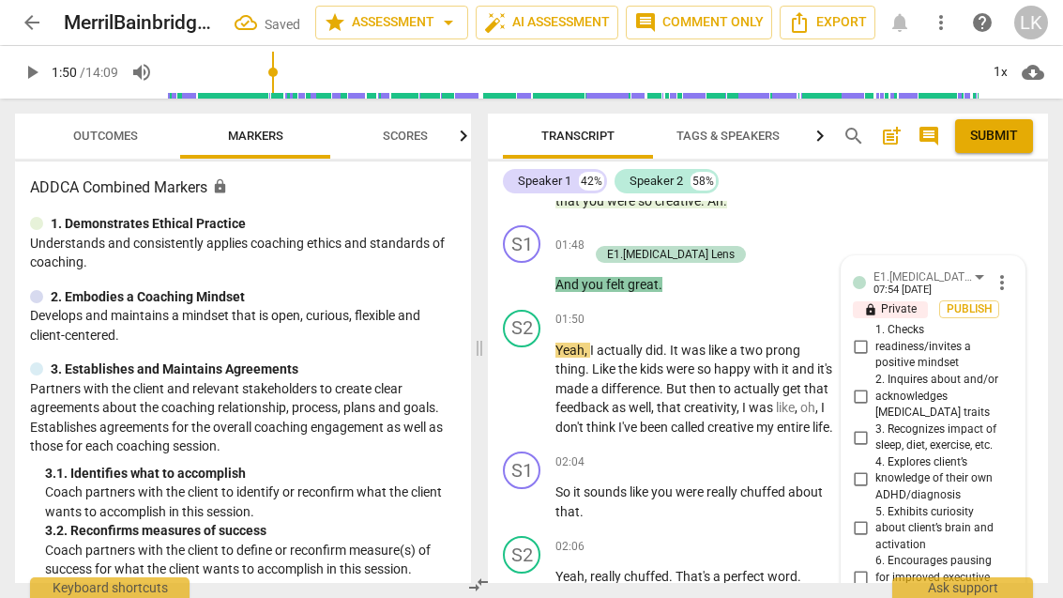
scroll to position [968, 0]
click at [1011, 270] on span "more_vert" at bounding box center [1002, 281] width 23 height 23
click at [1023, 246] on li "Edit" at bounding box center [1014, 252] width 65 height 36
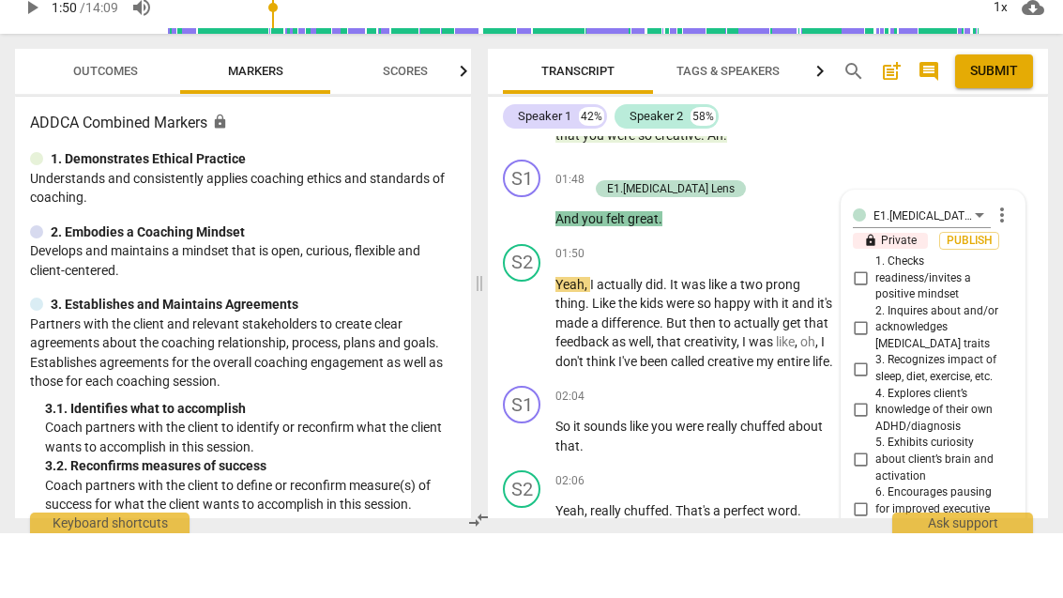
scroll to position [1323, 0]
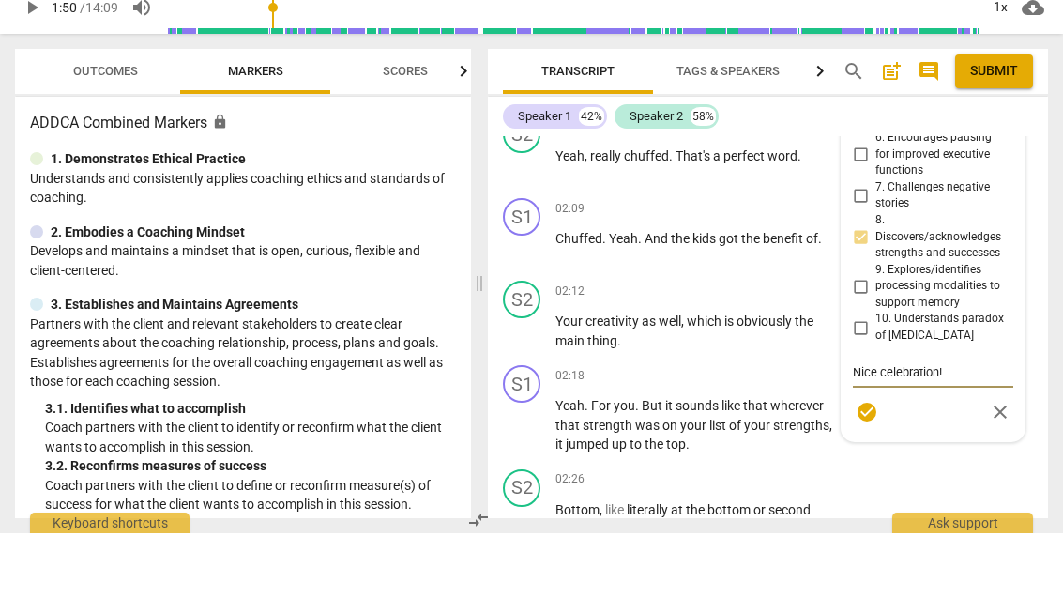
click at [884, 428] on textarea "Nice celebration!" at bounding box center [933, 437] width 160 height 18
click at [880, 465] on span "check_circle" at bounding box center [866, 476] width 27 height 23
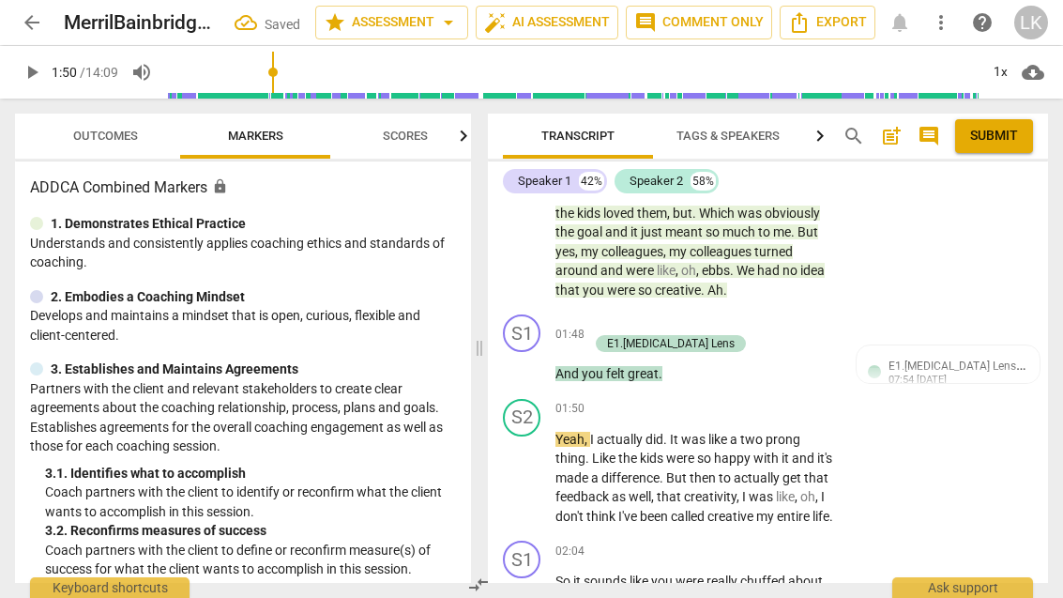
scroll to position [878, 0]
click at [536, 466] on span "play_arrow" at bounding box center [522, 477] width 30 height 23
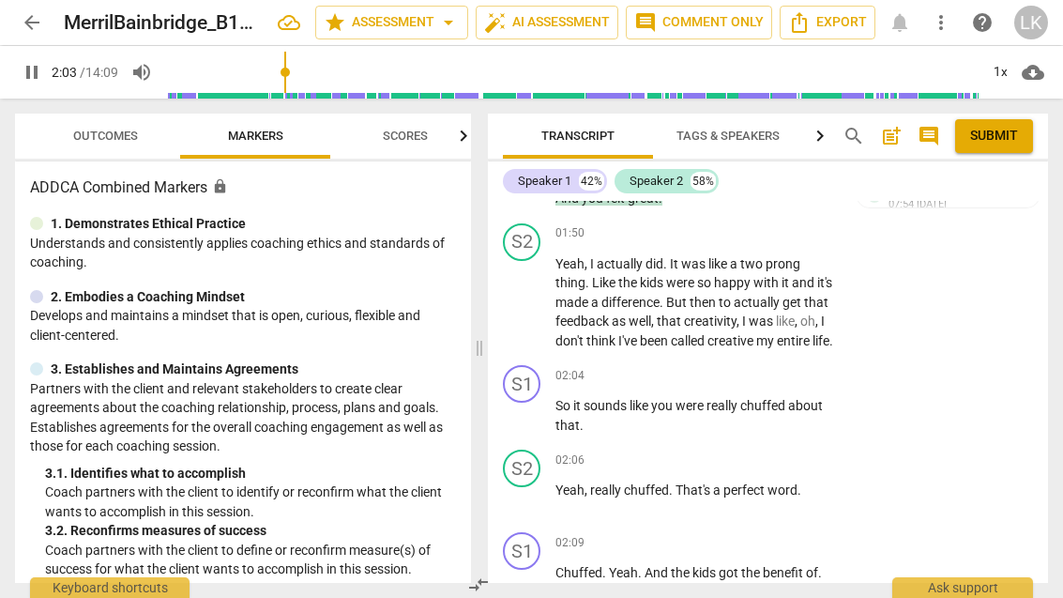
scroll to position [1053, 0]
click at [535, 404] on span "pause" at bounding box center [522, 415] width 30 height 23
click at [713, 366] on div "+" at bounding box center [720, 375] width 19 height 19
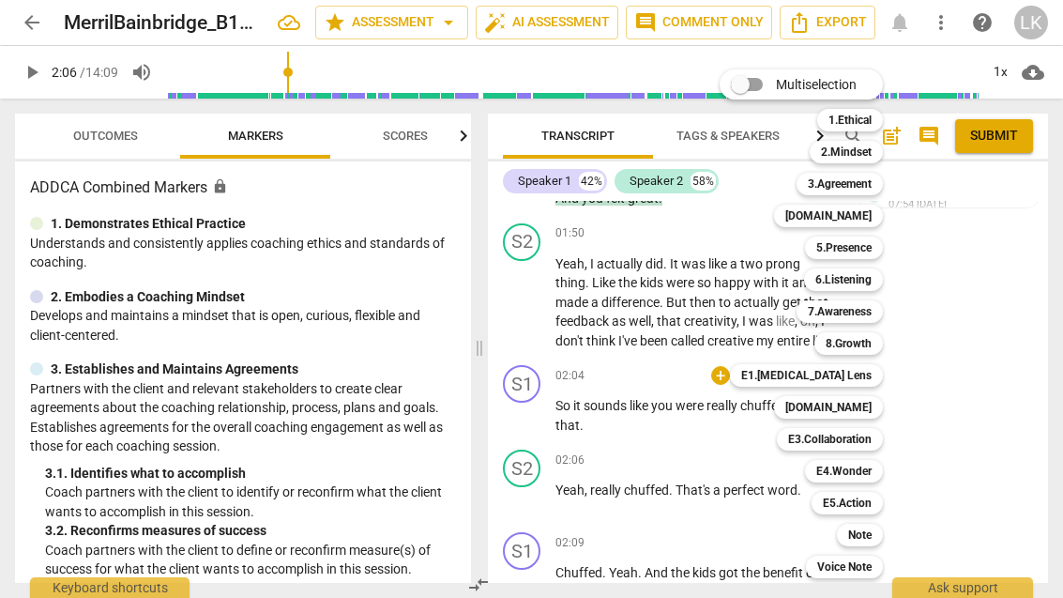
click at [871, 376] on b "E1.[MEDICAL_DATA] Lens" at bounding box center [806, 375] width 130 height 23
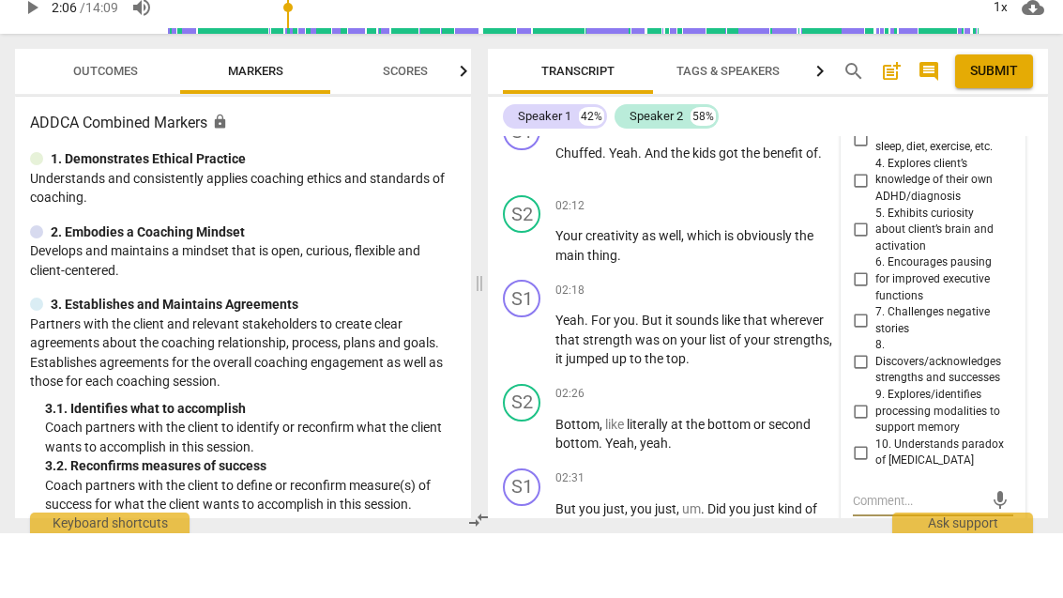
scroll to position [1427, 0]
click at [872, 416] on input "8. Discovers/acknowledges strengths and successes" at bounding box center [860, 427] width 30 height 23
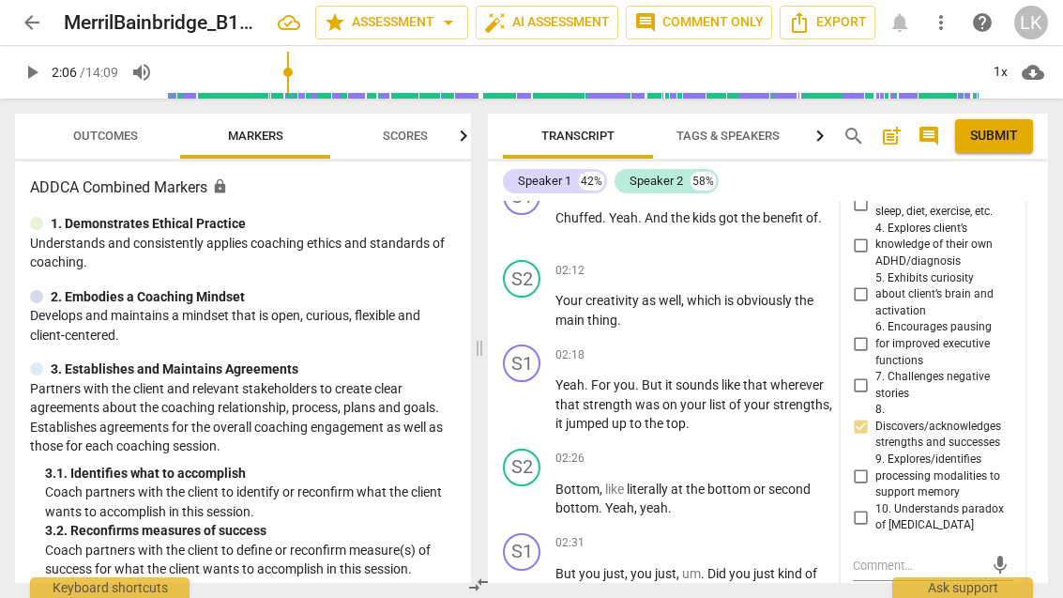
click at [916, 556] on textarea at bounding box center [918, 565] width 130 height 18
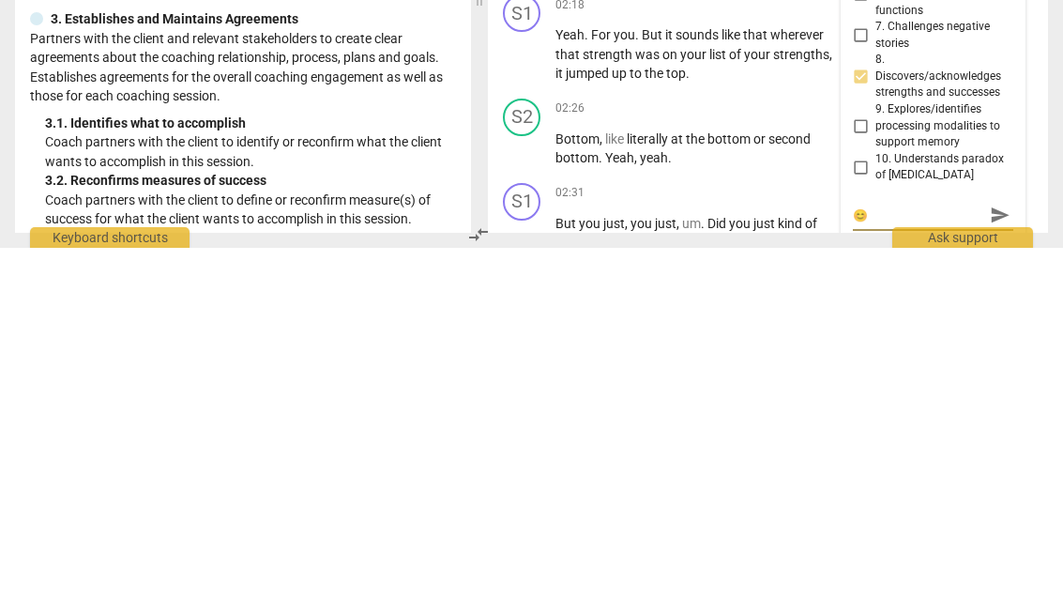
click at [1012, 553] on span "send" at bounding box center [999, 564] width 27 height 23
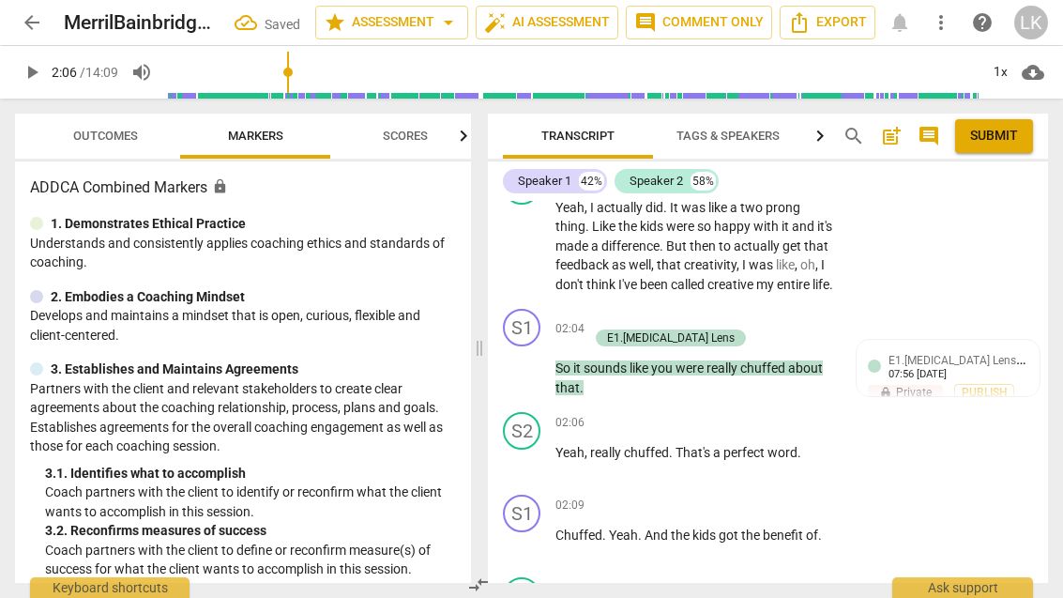
scroll to position [1120, 0]
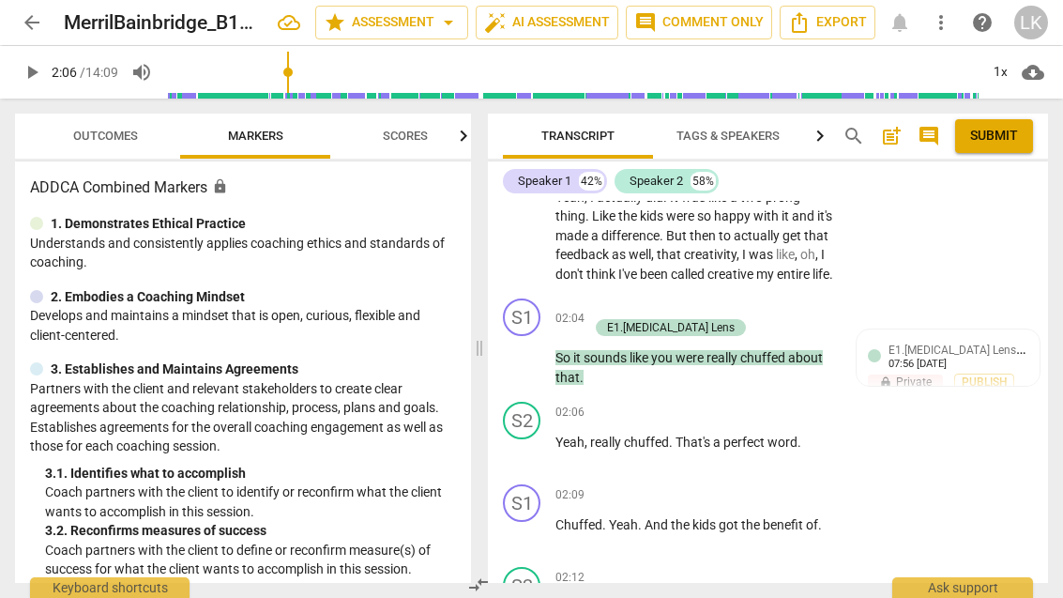
click at [532, 440] on span "play_arrow" at bounding box center [522, 451] width 23 height 23
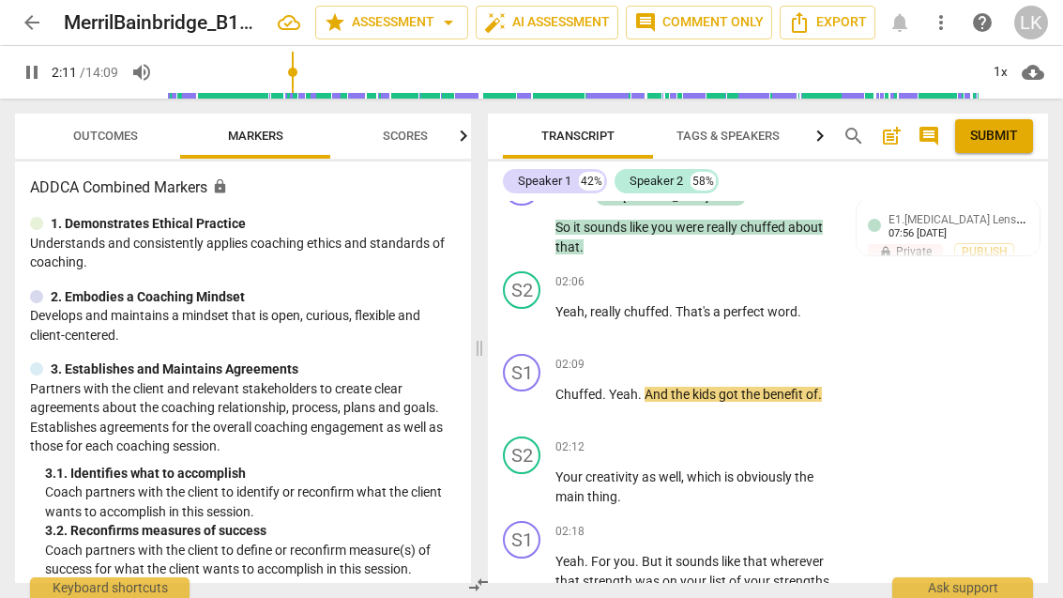
scroll to position [1272, 0]
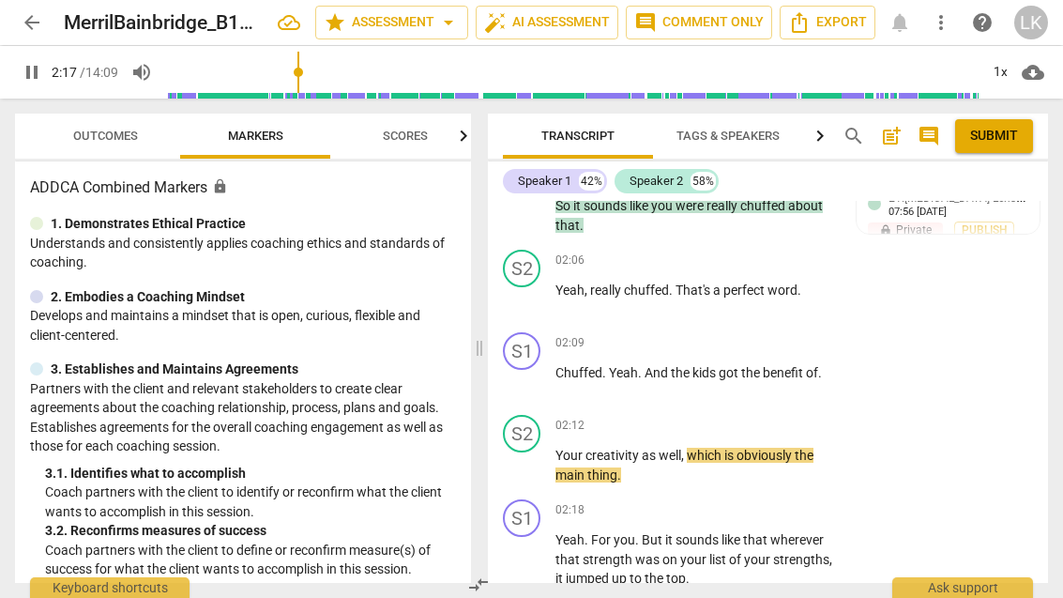
click at [551, 452] on div "play_arrow pause" at bounding box center [531, 465] width 48 height 26
click at [528, 454] on span "pause" at bounding box center [522, 465] width 23 height 23
click at [725, 333] on div "+" at bounding box center [720, 342] width 19 height 19
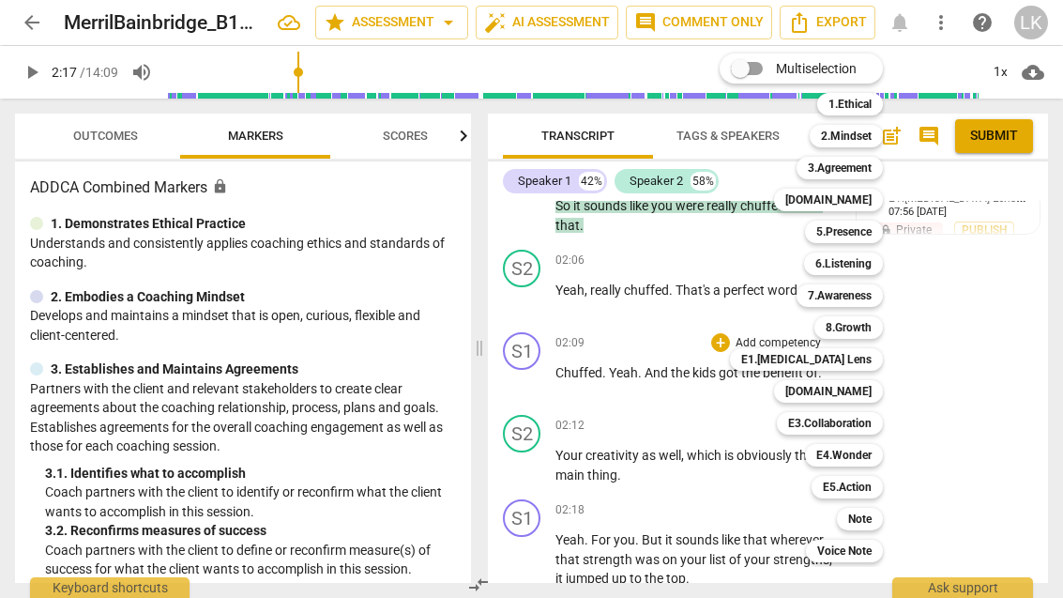
click at [861, 359] on b "E1.[MEDICAL_DATA] Lens" at bounding box center [806, 359] width 130 height 23
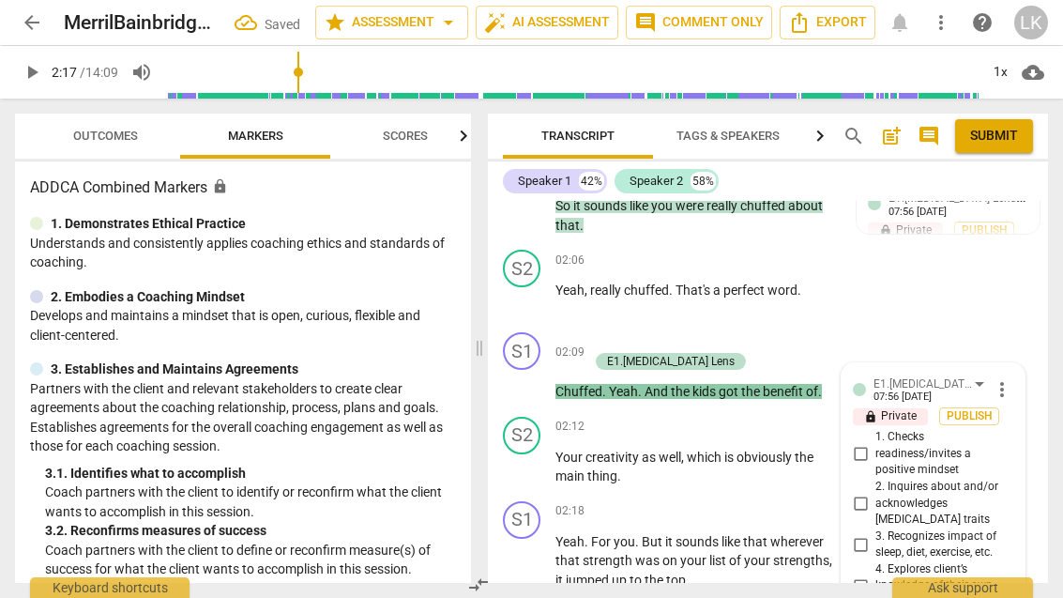
scroll to position [1735, 0]
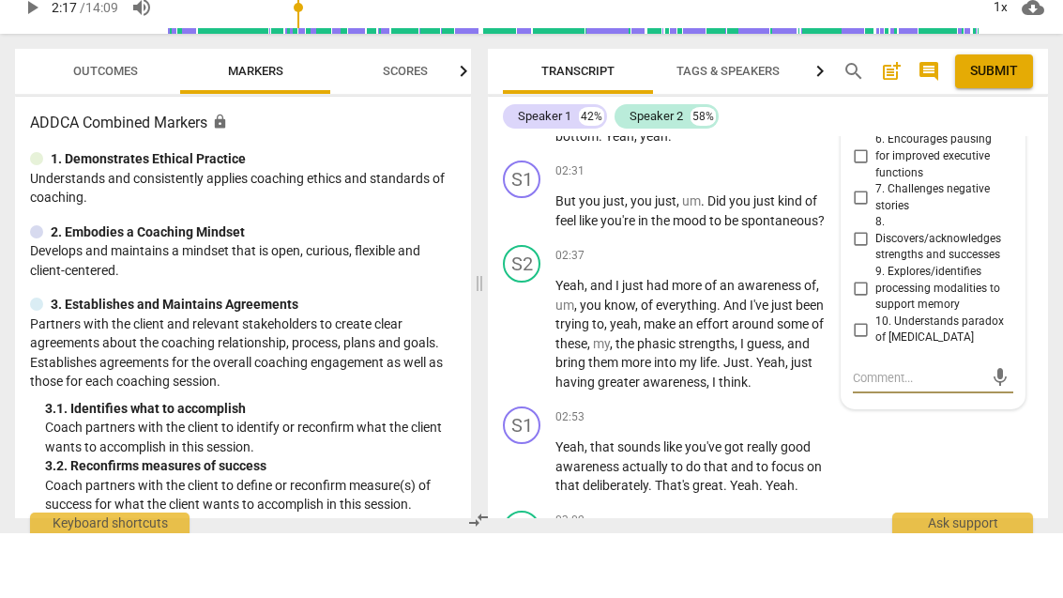
click at [871, 293] on input "8. Discovers/acknowledges strengths and successes" at bounding box center [860, 304] width 30 height 23
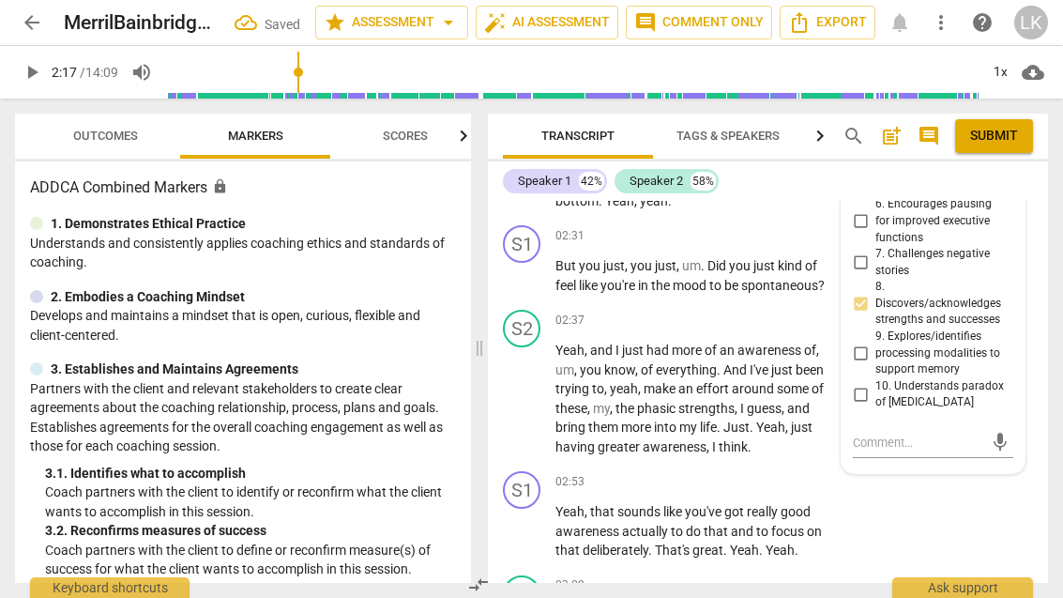
click at [916, 433] on textarea at bounding box center [918, 442] width 130 height 18
click at [1007, 432] on span "send" at bounding box center [1000, 442] width 21 height 21
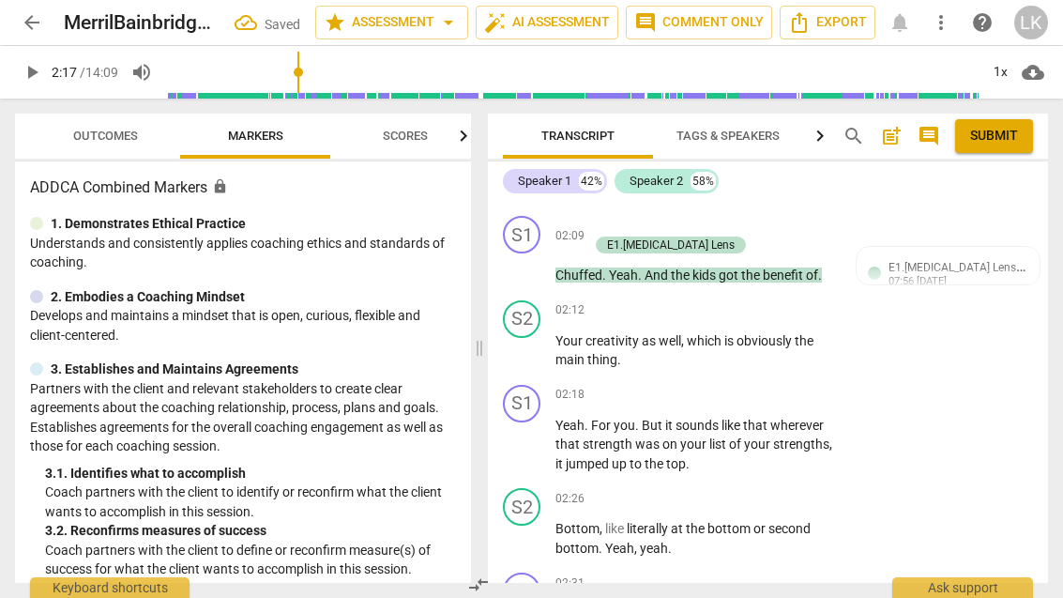
scroll to position [1397, 0]
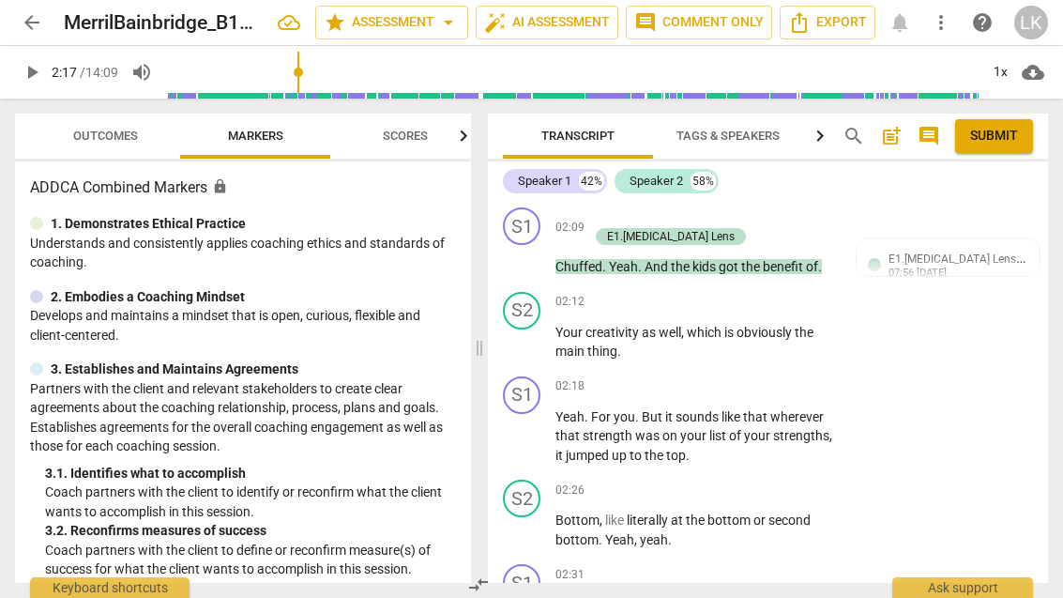
click at [537, 425] on span "play_arrow" at bounding box center [522, 436] width 30 height 23
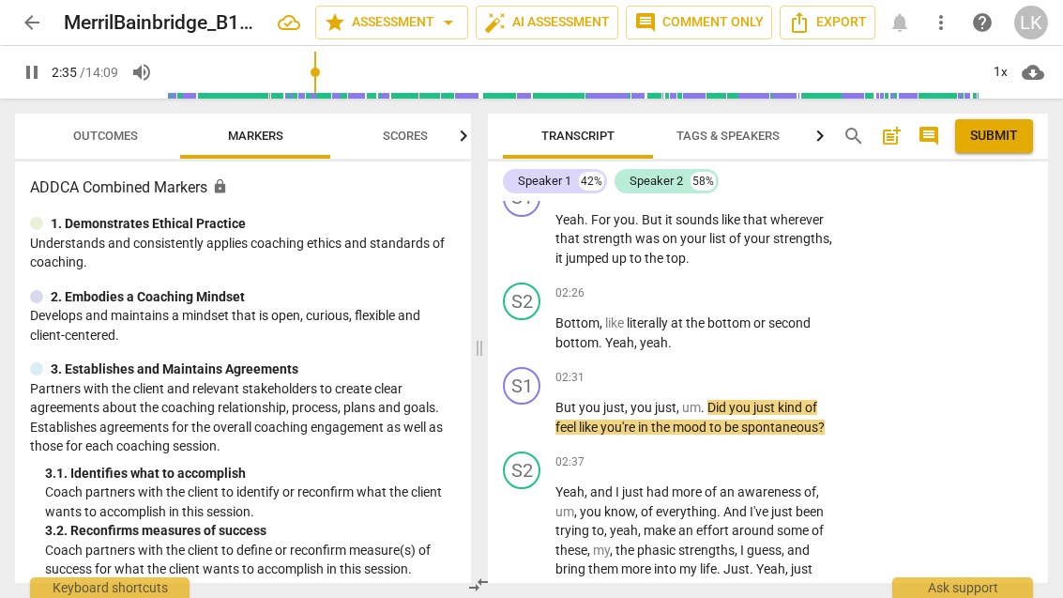
scroll to position [1605, 0]
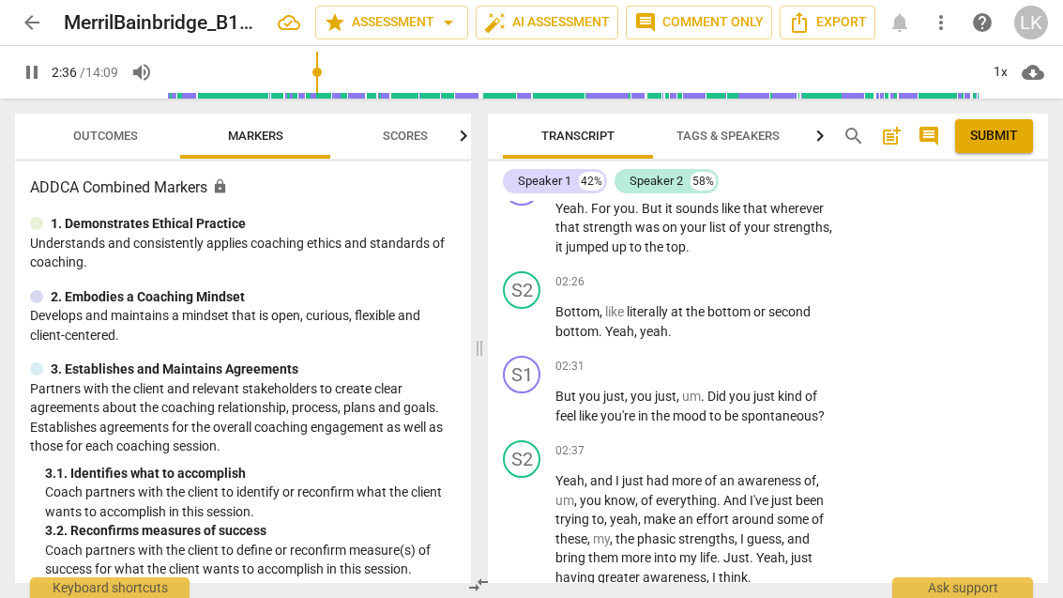
click at [535, 395] on span "pause" at bounding box center [522, 406] width 30 height 23
click at [727, 356] on div "+ Add competency" at bounding box center [767, 365] width 112 height 19
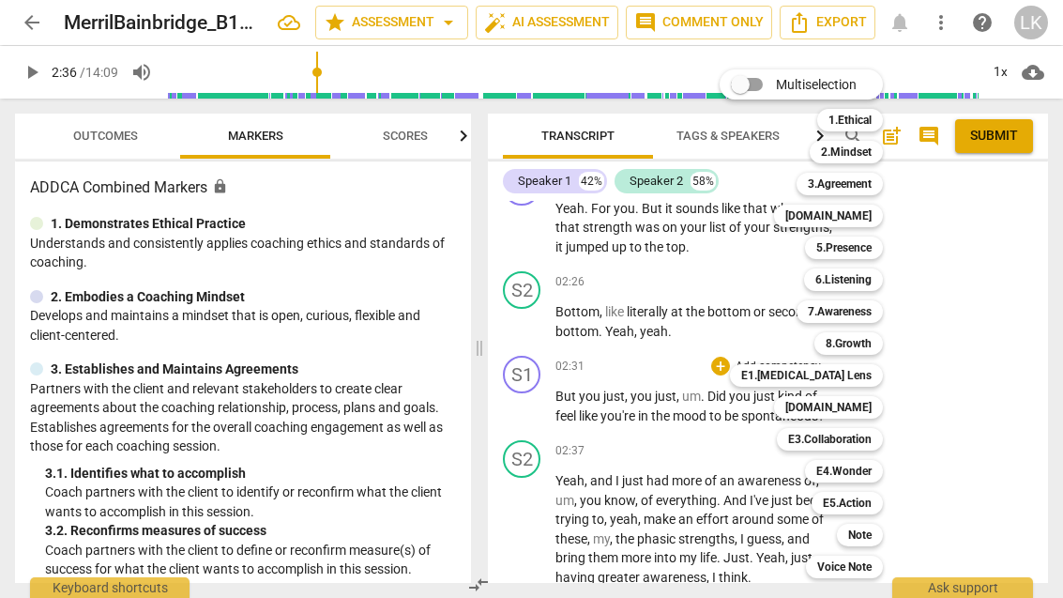
click at [866, 410] on b "[DOMAIN_NAME]" at bounding box center [828, 407] width 86 height 23
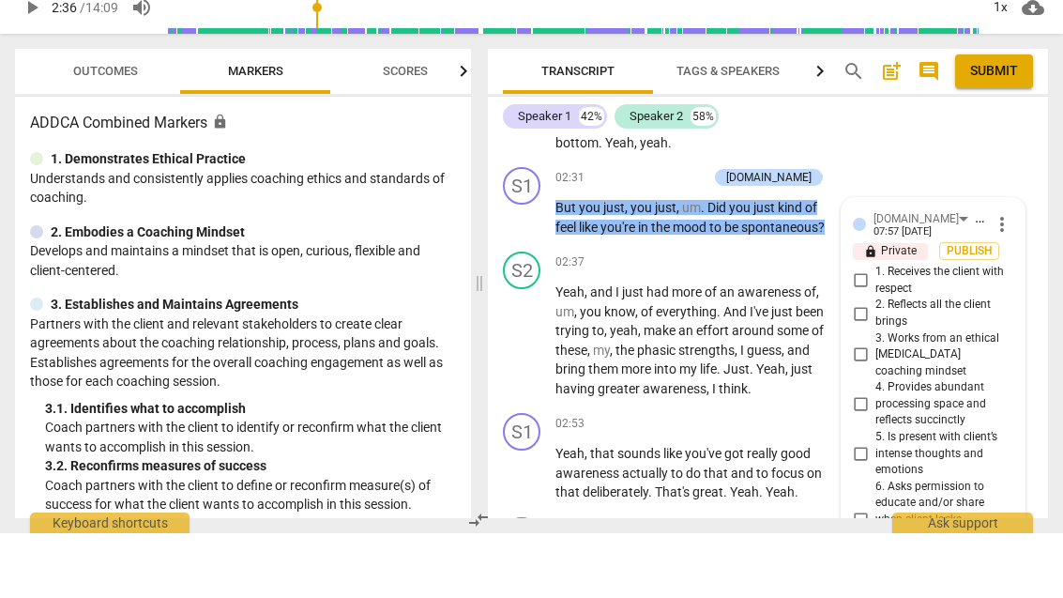
scroll to position [1729, 0]
click at [870, 334] on input "1. Receives the client with respect" at bounding box center [860, 345] width 30 height 23
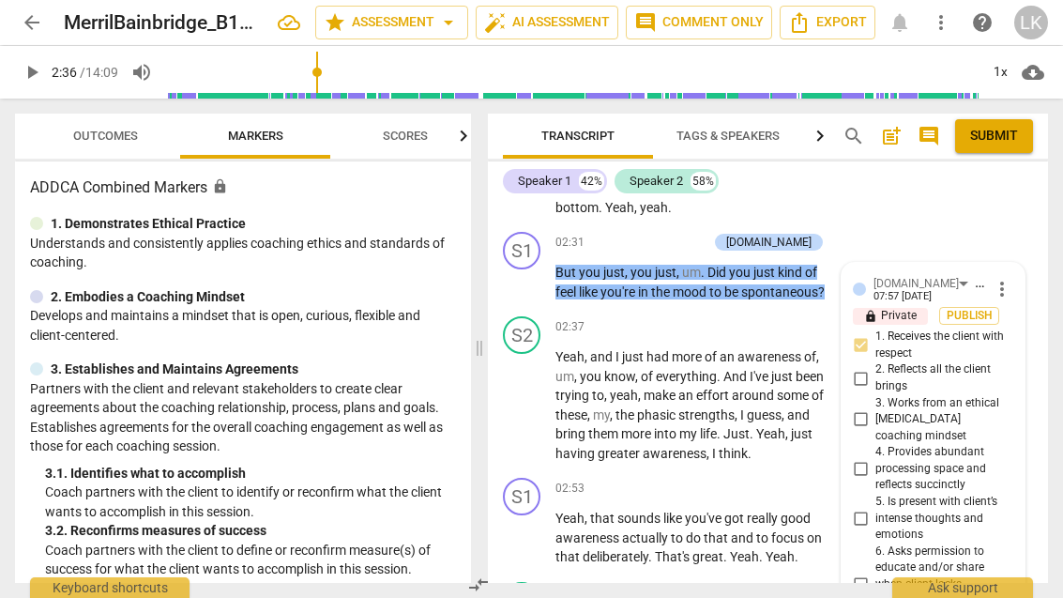
click at [875, 367] on input "2. Reflects all the client brings" at bounding box center [860, 378] width 30 height 23
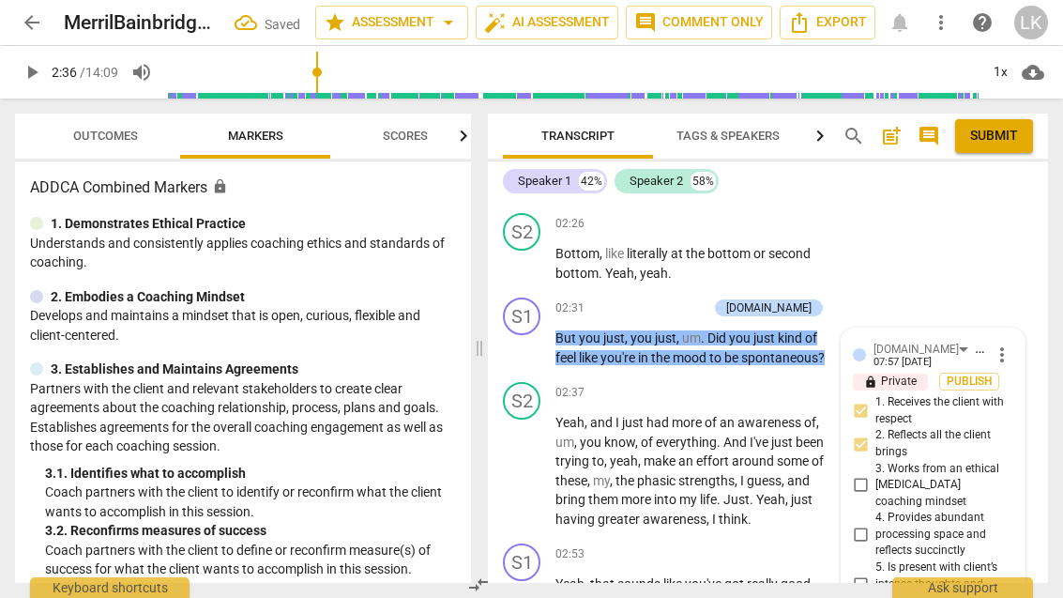
scroll to position [1663, 0]
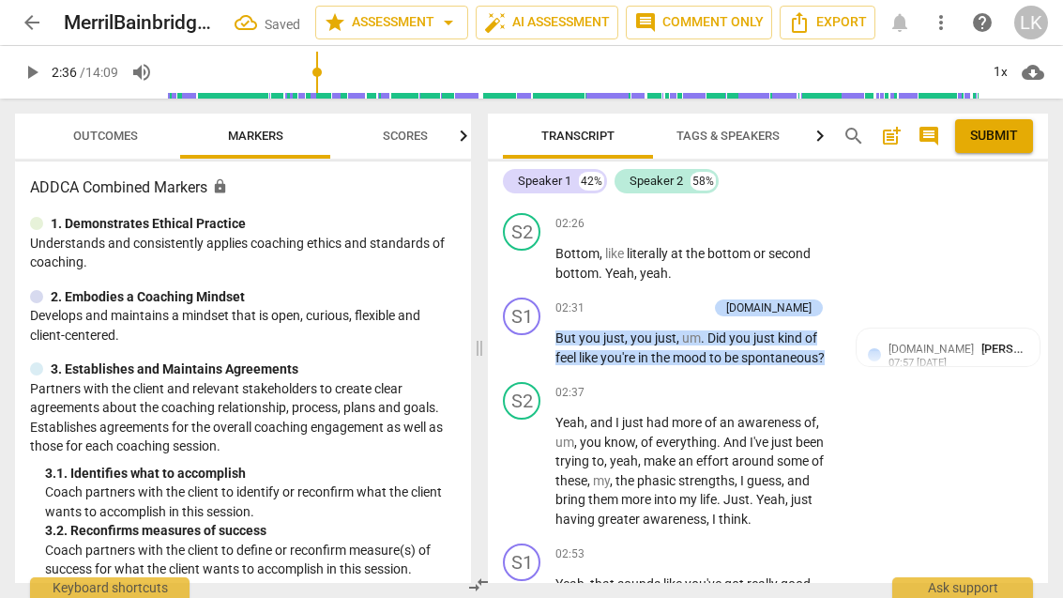
click at [651, 298] on div "+ Add competency" at bounding box center [652, 307] width 112 height 19
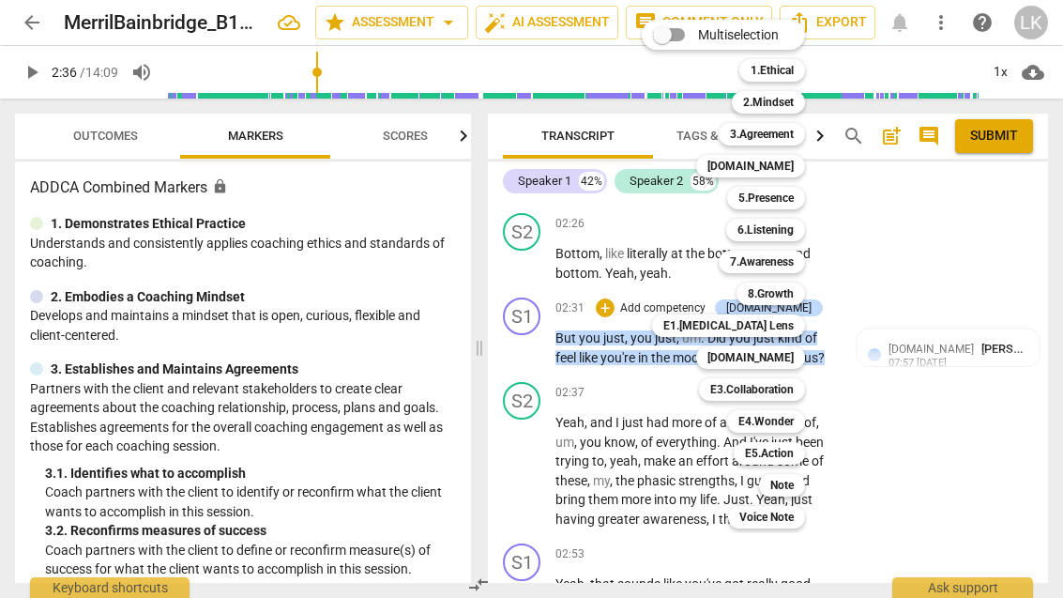
click at [796, 196] on div "5.Presence" at bounding box center [766, 198] width 78 height 23
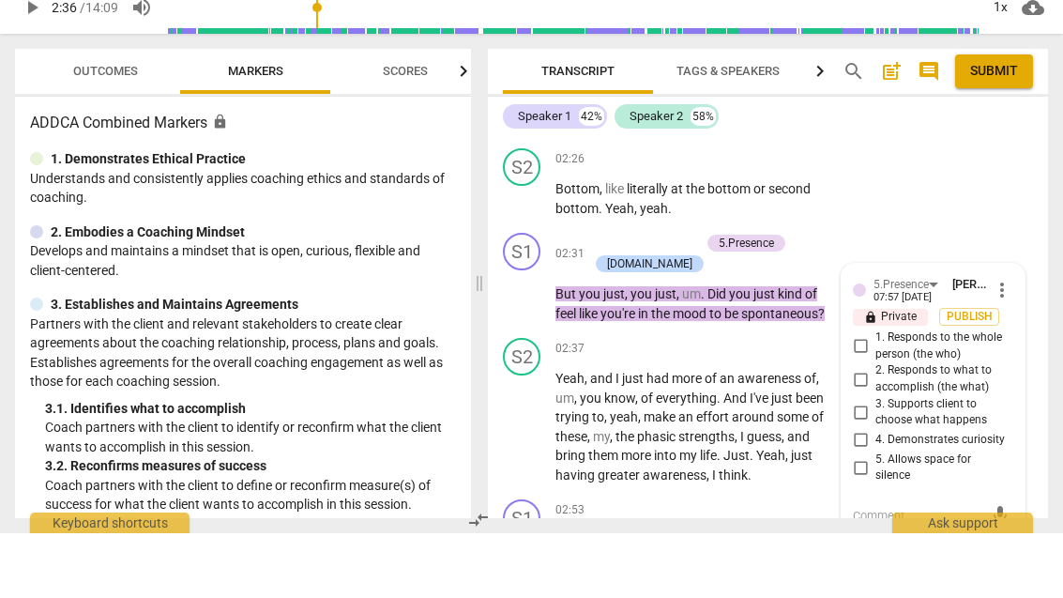
click at [873, 493] on input "4. Demonstrates curiosity" at bounding box center [860, 504] width 30 height 23
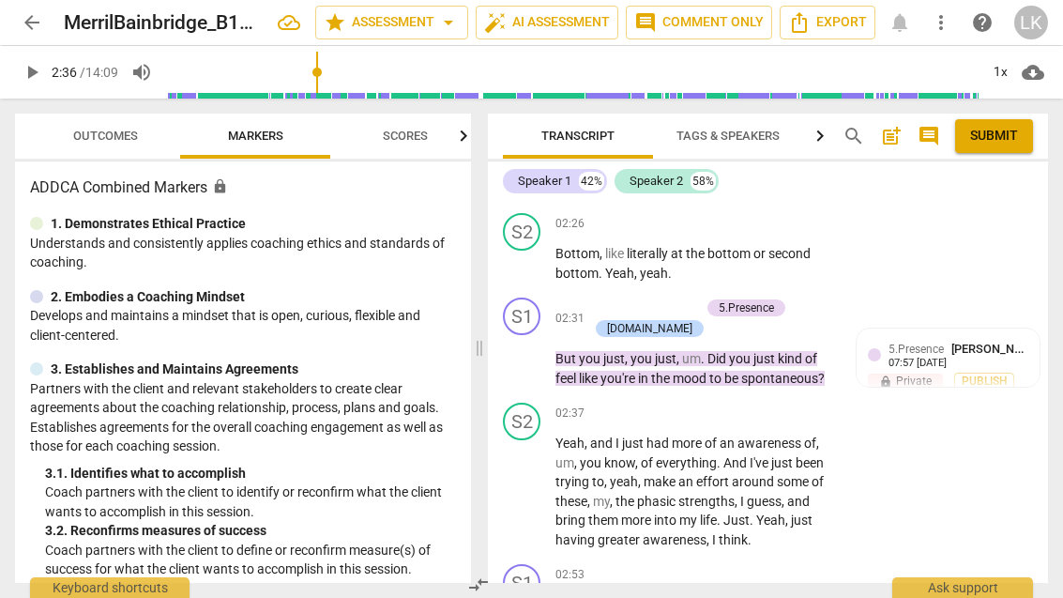
click at [613, 300] on p "Add competency" at bounding box center [655, 308] width 89 height 17
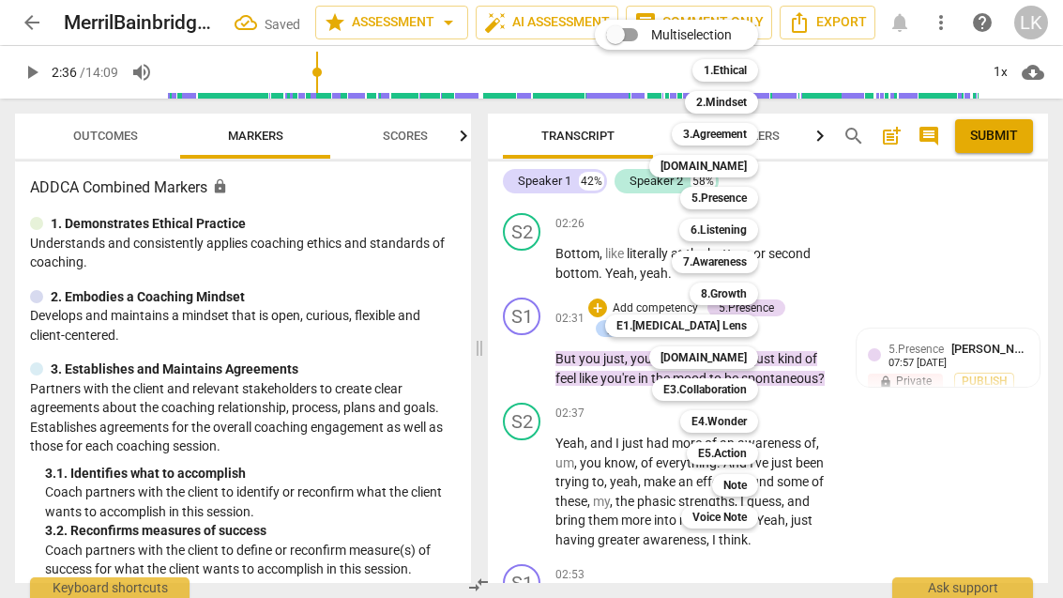
click at [756, 485] on div "Note" at bounding box center [735, 485] width 46 height 23
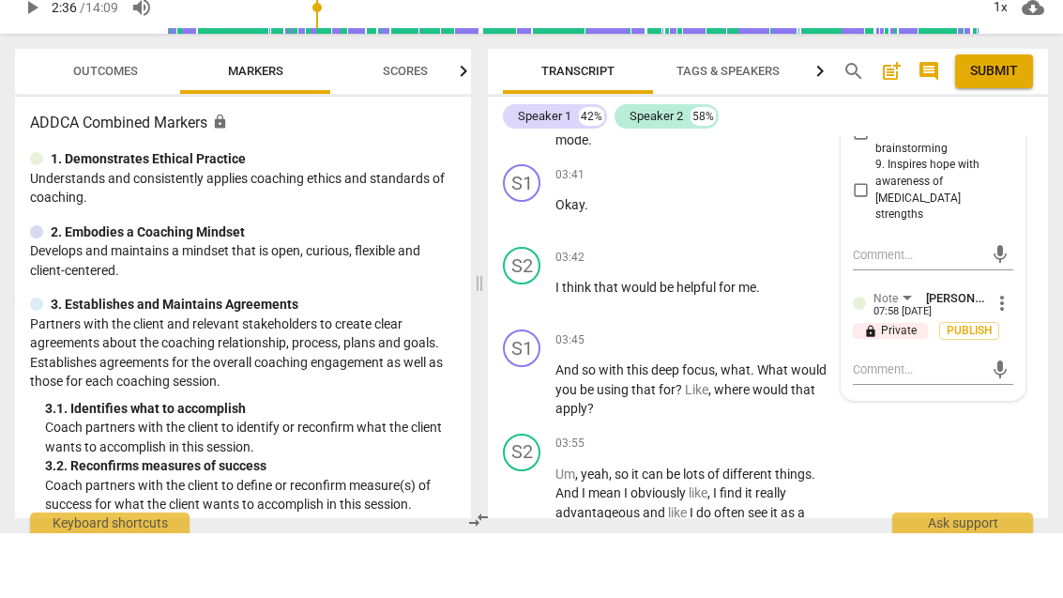
scroll to position [2490, 0]
click at [941, 425] on textarea at bounding box center [918, 434] width 130 height 18
click at [1010, 441] on span "send" at bounding box center [999, 452] width 27 height 23
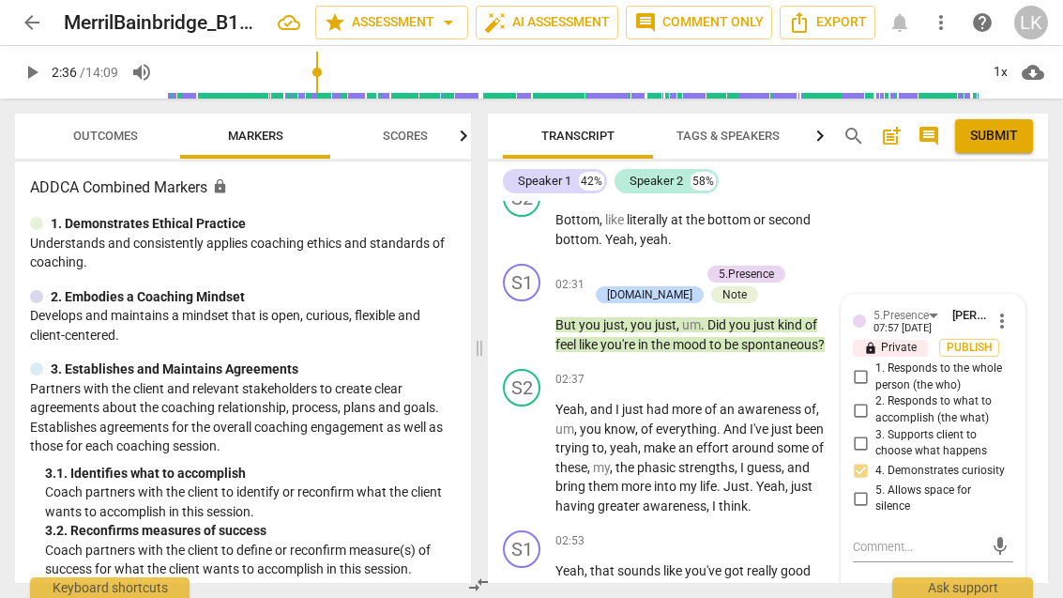
scroll to position [1697, 0]
click at [531, 313] on span "play_arrow" at bounding box center [522, 324] width 23 height 23
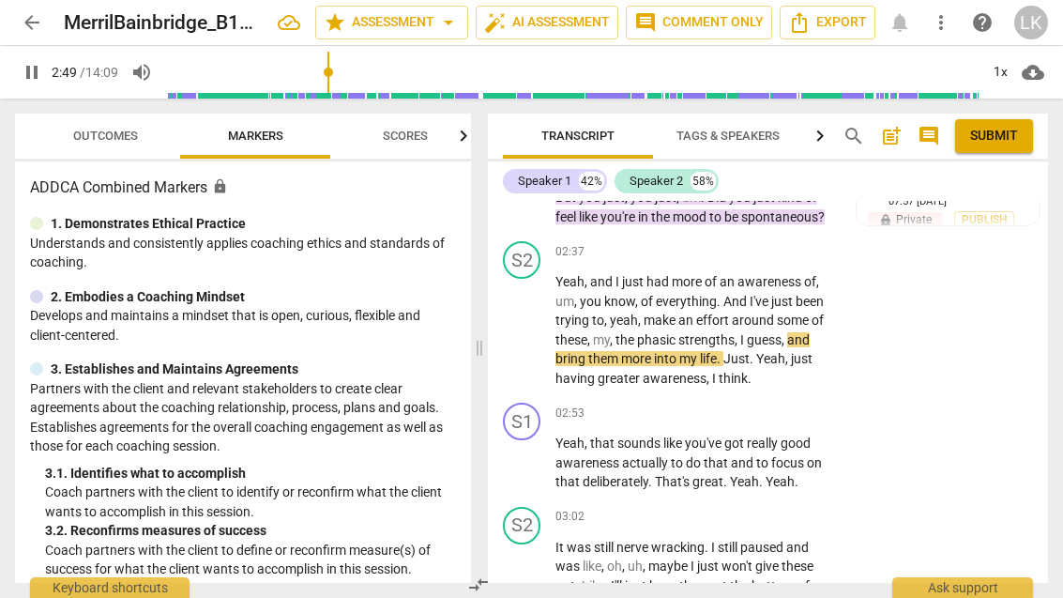
scroll to position [1829, 0]
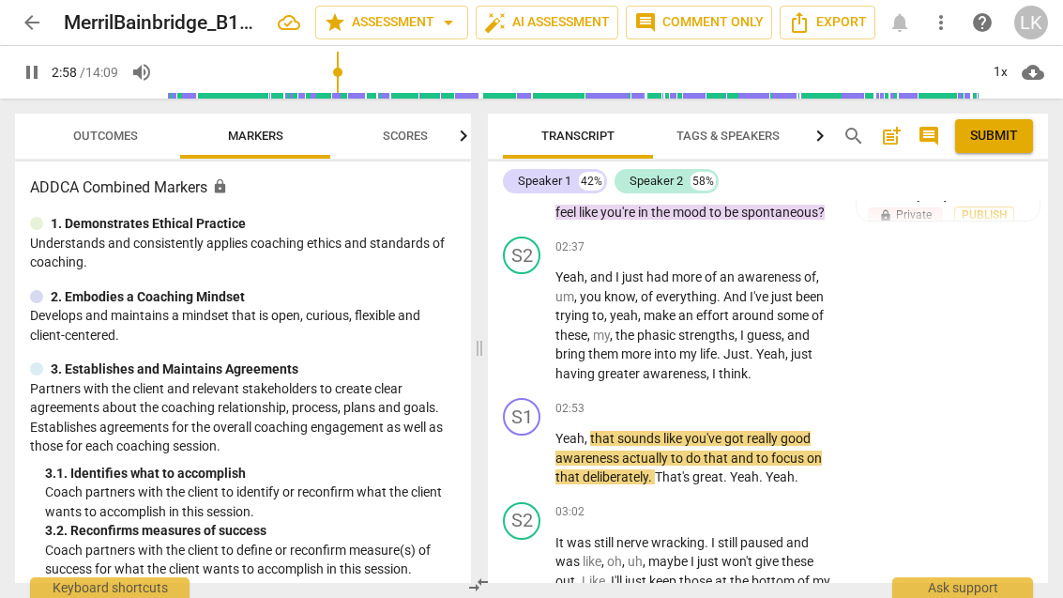
click at [529, 447] on span "pause" at bounding box center [522, 458] width 23 height 23
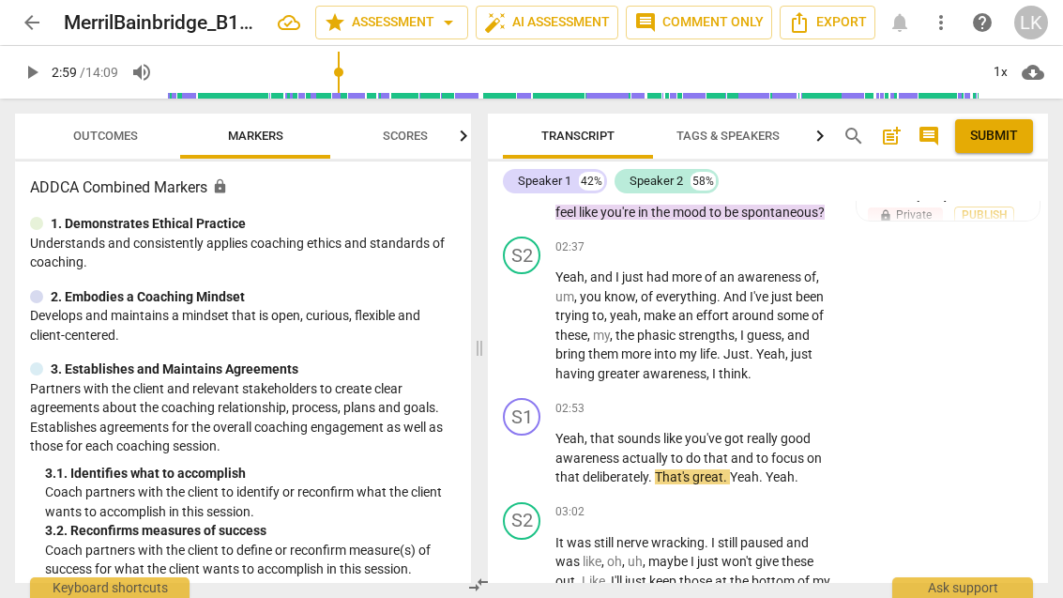
click at [717, 399] on div "+" at bounding box center [720, 408] width 19 height 19
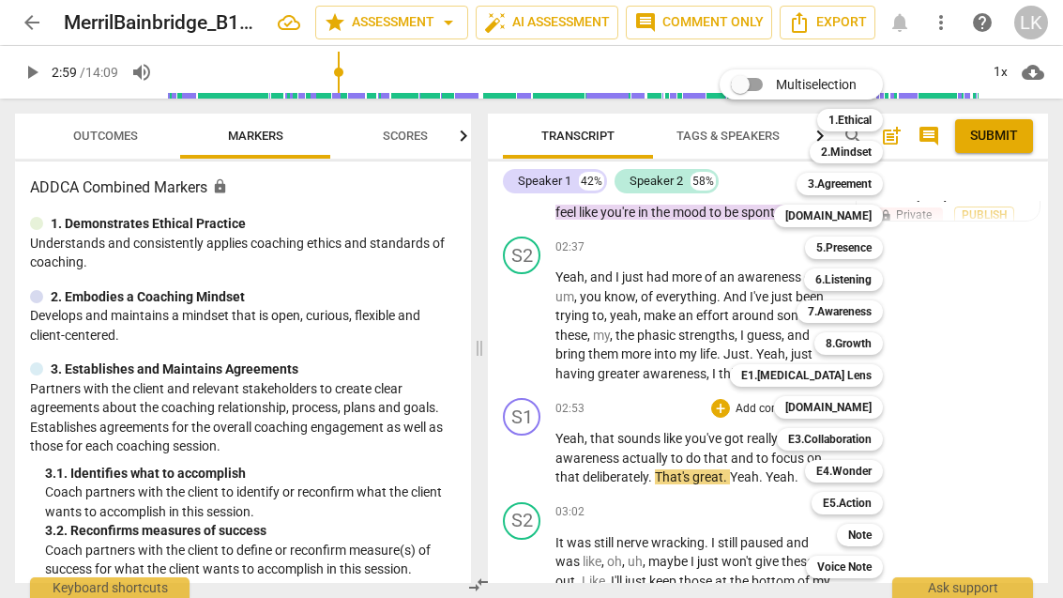
click at [871, 381] on b "E1.[MEDICAL_DATA] Lens" at bounding box center [806, 375] width 130 height 23
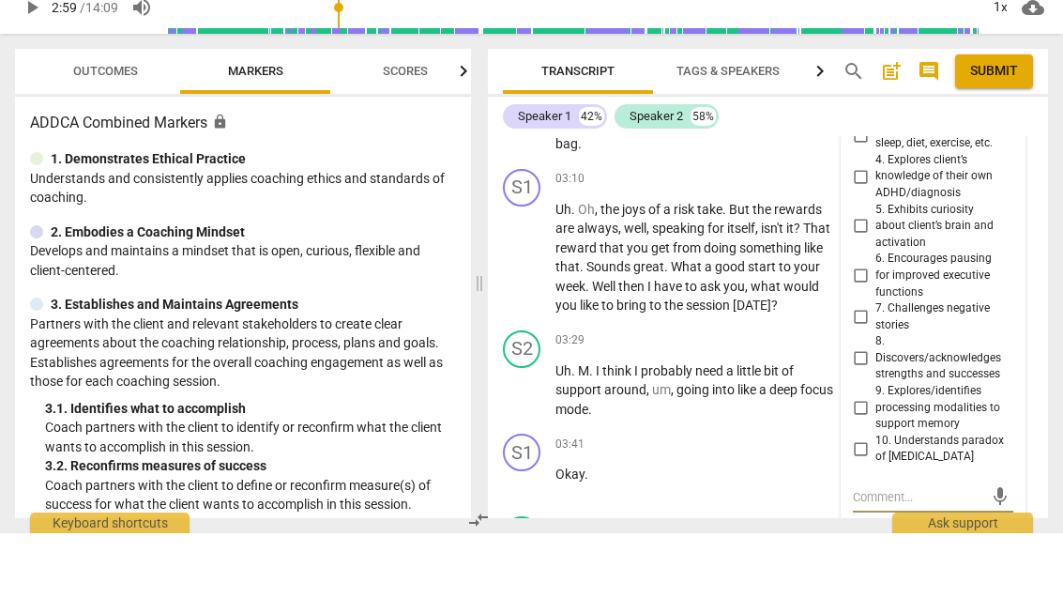
scroll to position [2239, 0]
click at [872, 412] on input "8. Discovers/acknowledges strengths and successes" at bounding box center [860, 423] width 30 height 23
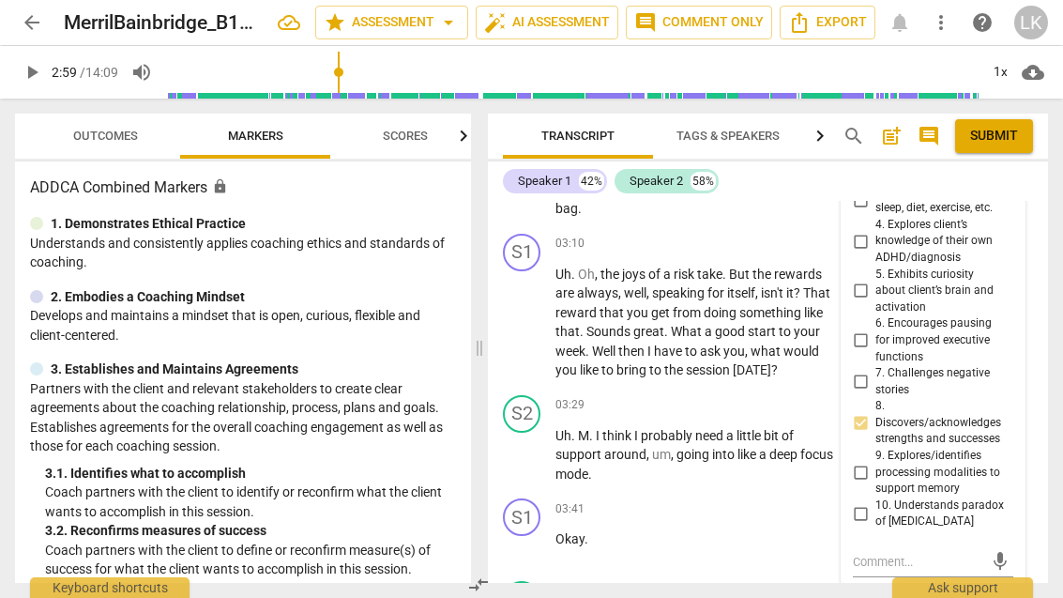
click at [935, 552] on textarea at bounding box center [918, 561] width 130 height 18
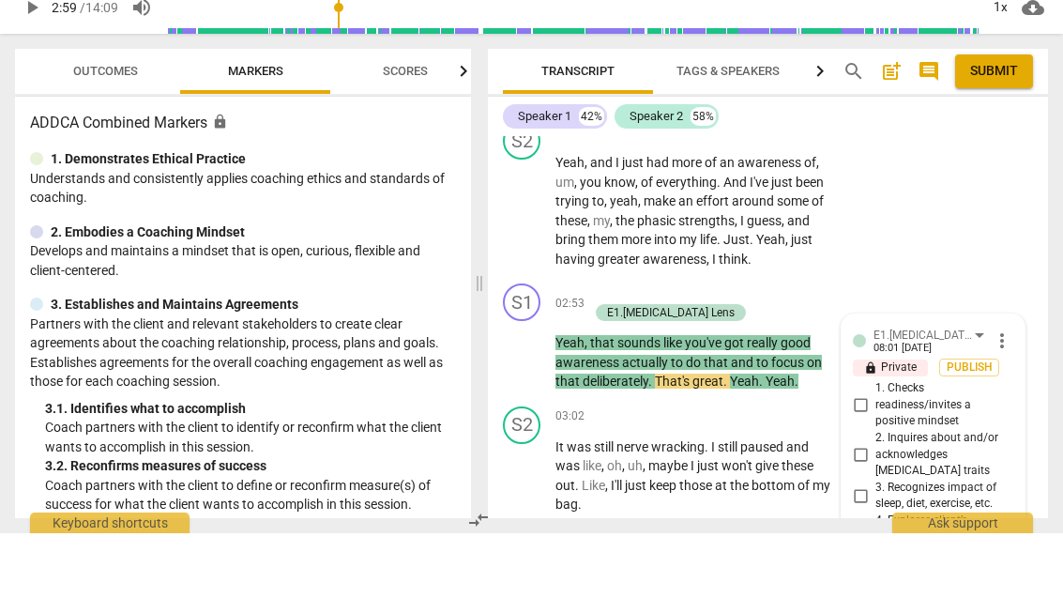
scroll to position [1888, 0]
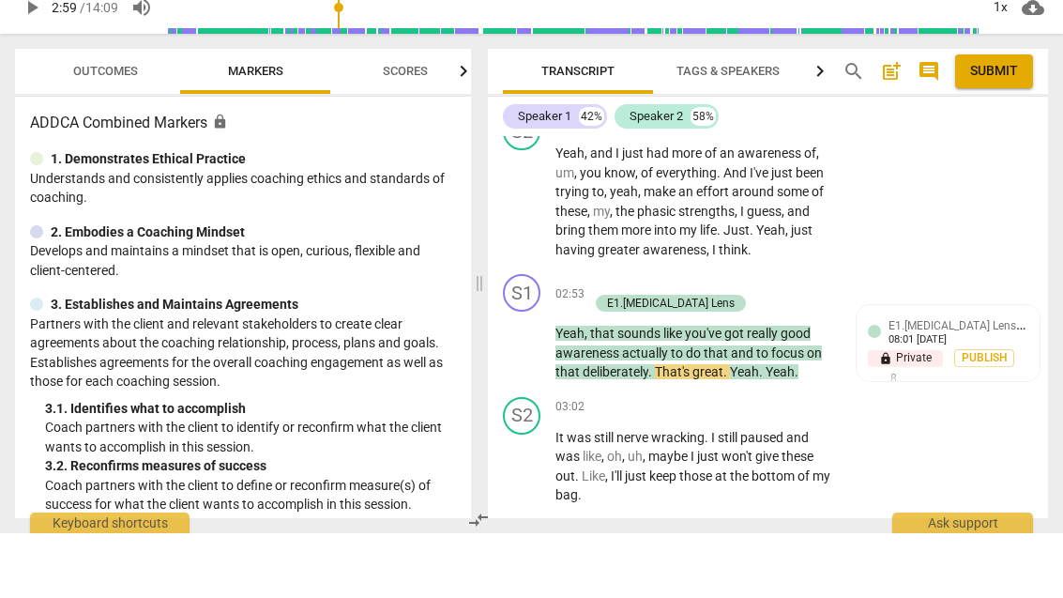
click at [529, 397] on span "play_arrow" at bounding box center [522, 408] width 23 height 23
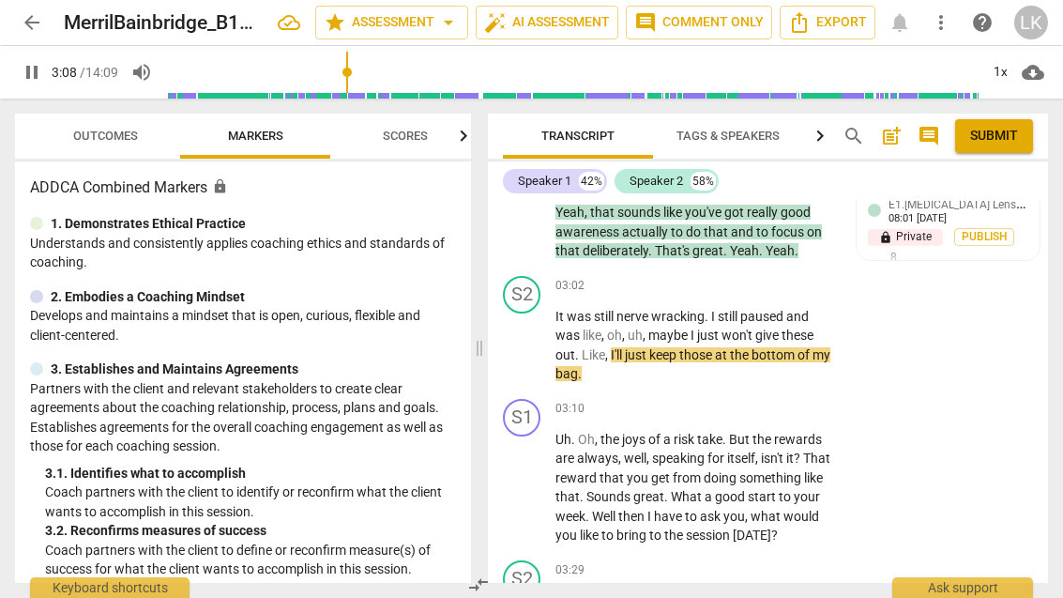
scroll to position [2076, 0]
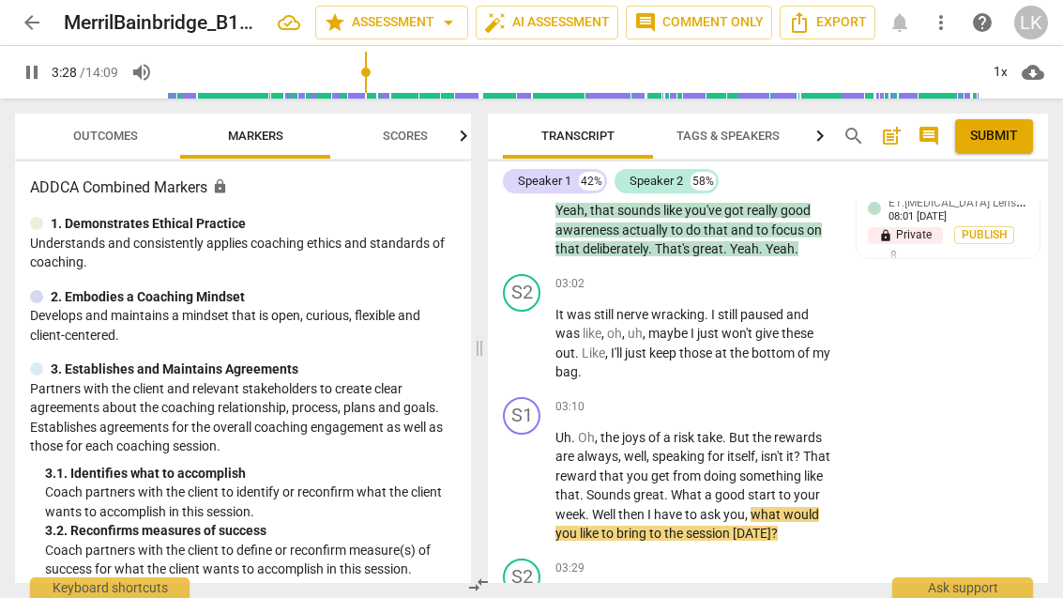
click at [499, 418] on div "S1 play_arrow pause 03:10 + Add competency keyboard_arrow_right Uh . Oh , the j…" at bounding box center [768, 469] width 560 height 161
click at [510, 475] on span "pause" at bounding box center [522, 486] width 30 height 23
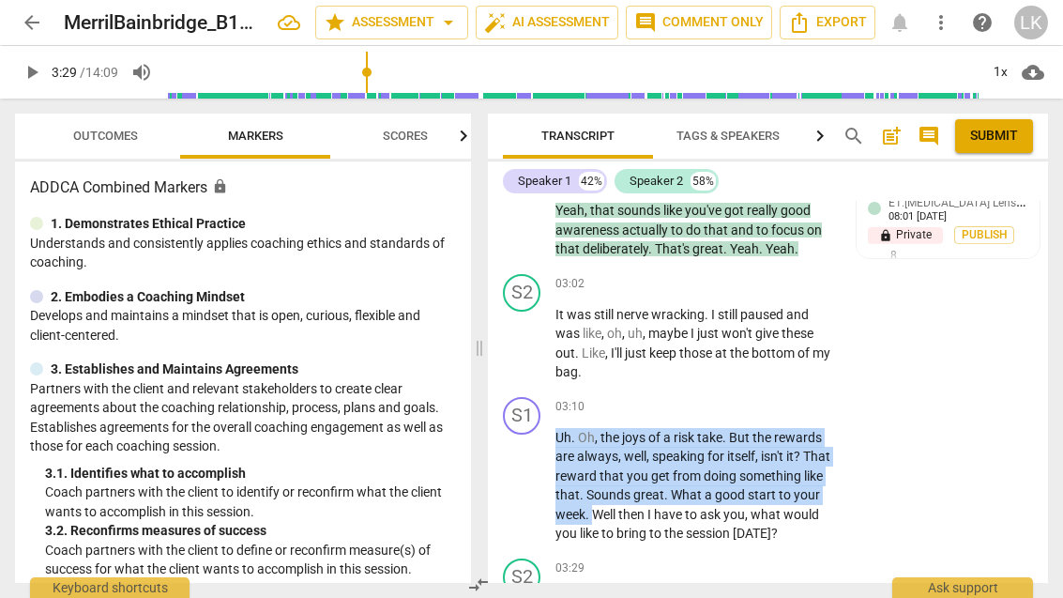
click at [983, 431] on div "S1 play_arrow pause 03:10 + Add competency keyboard_arrow_right Uh . Oh , the j…" at bounding box center [768, 469] width 560 height 161
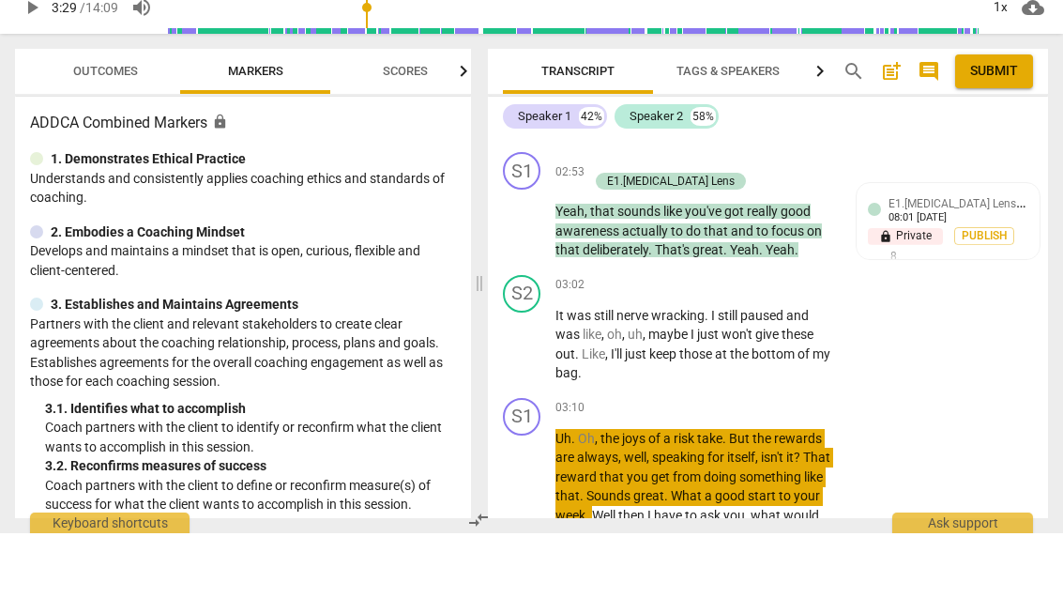
scroll to position [2010, 0]
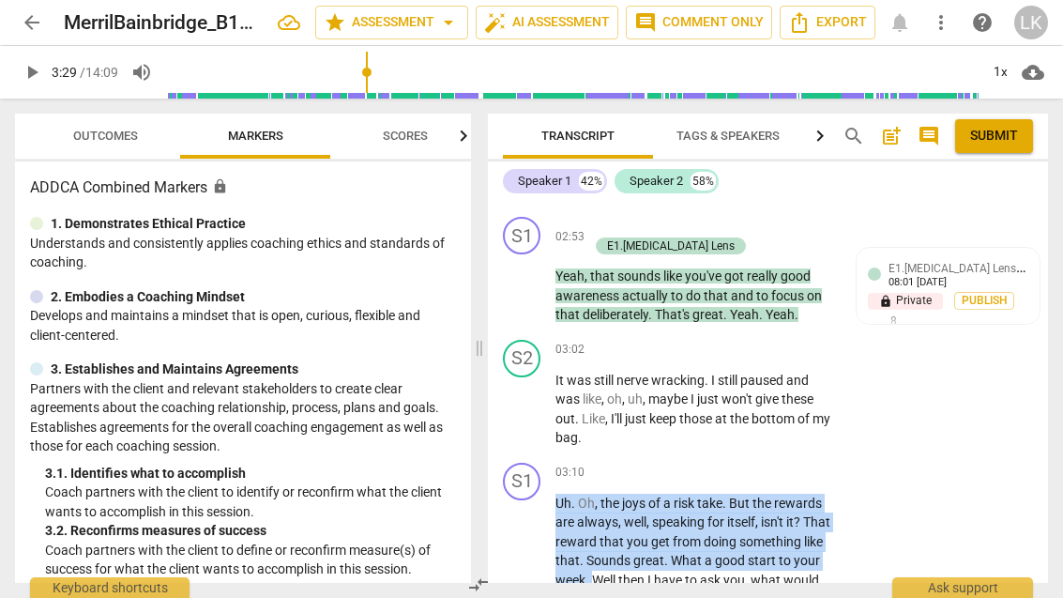
click at [854, 386] on div "S2 play_arrow pause 03:02 + Add competency keyboard_arrow_right It was still ne…" at bounding box center [768, 393] width 560 height 123
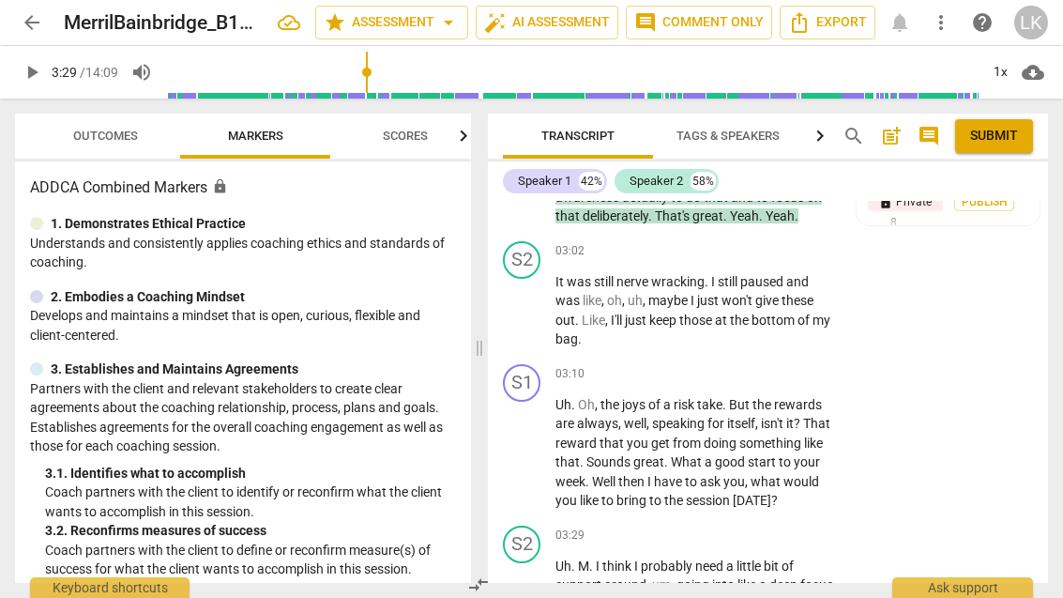
scroll to position [2112, 0]
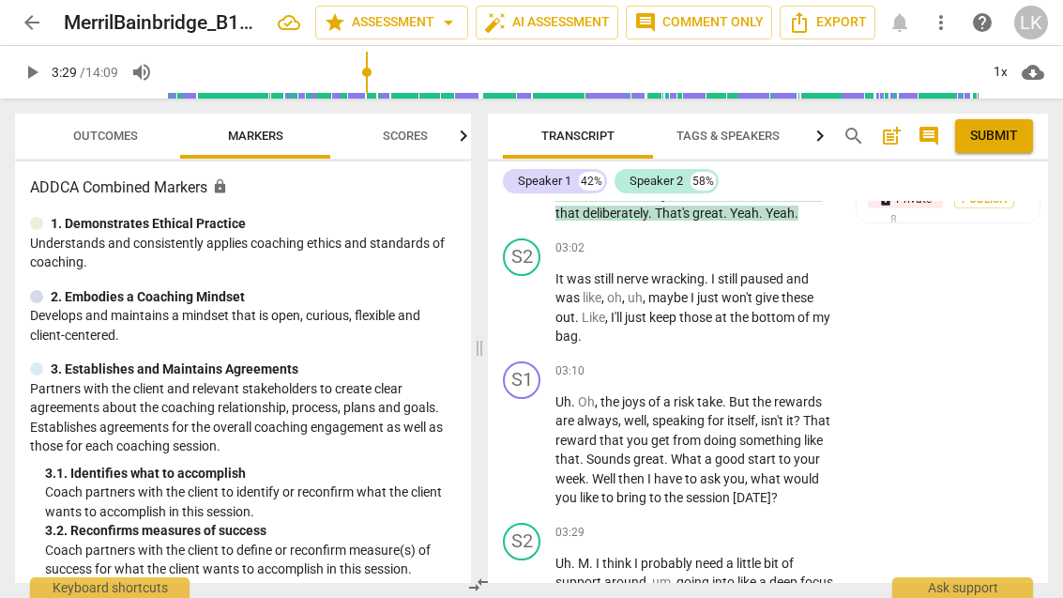
click at [729, 362] on div "+" at bounding box center [720, 371] width 19 height 19
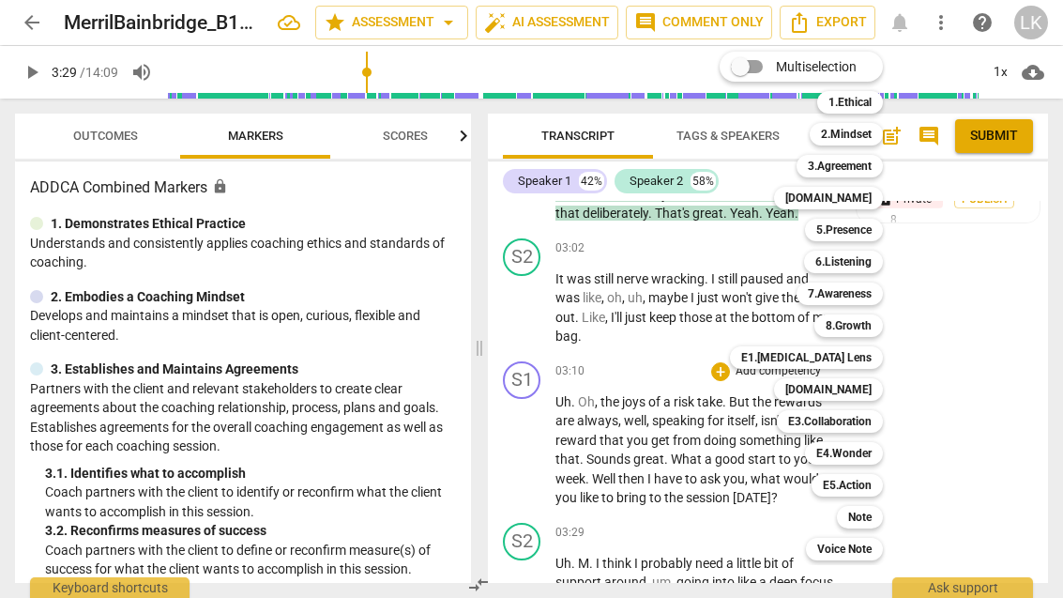
click at [874, 176] on div "3.Agreement" at bounding box center [839, 166] width 86 height 23
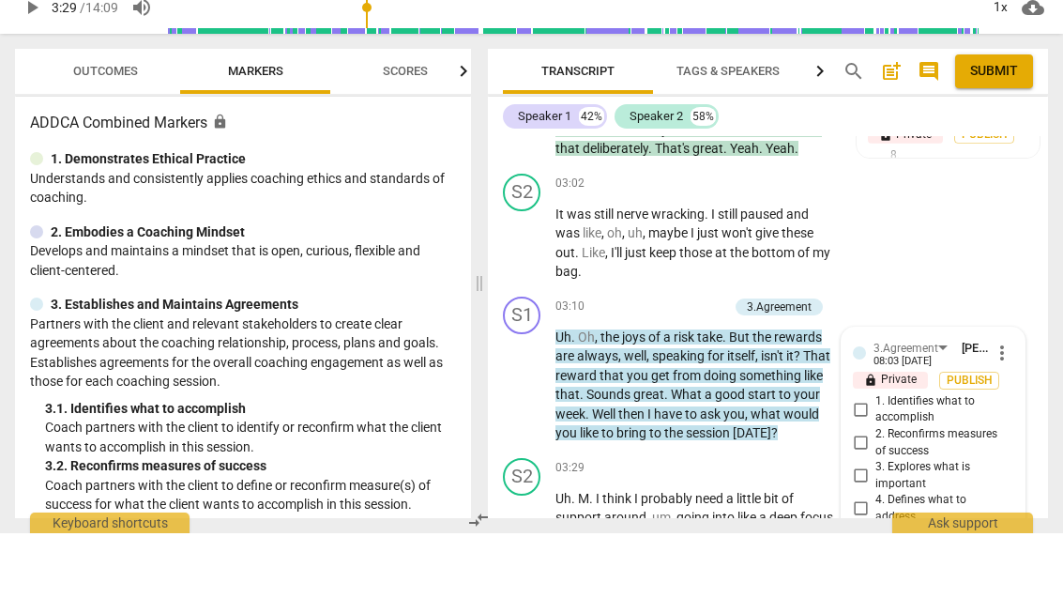
click at [874, 462] on input "1. Identifies what to accomplish" at bounding box center [860, 473] width 30 height 23
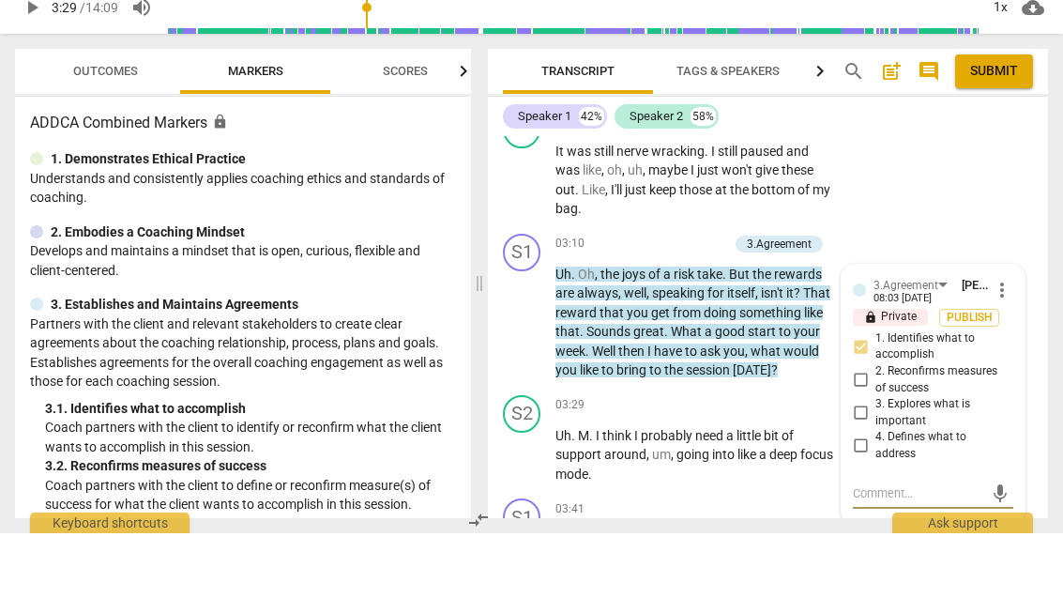
scroll to position [2172, 0]
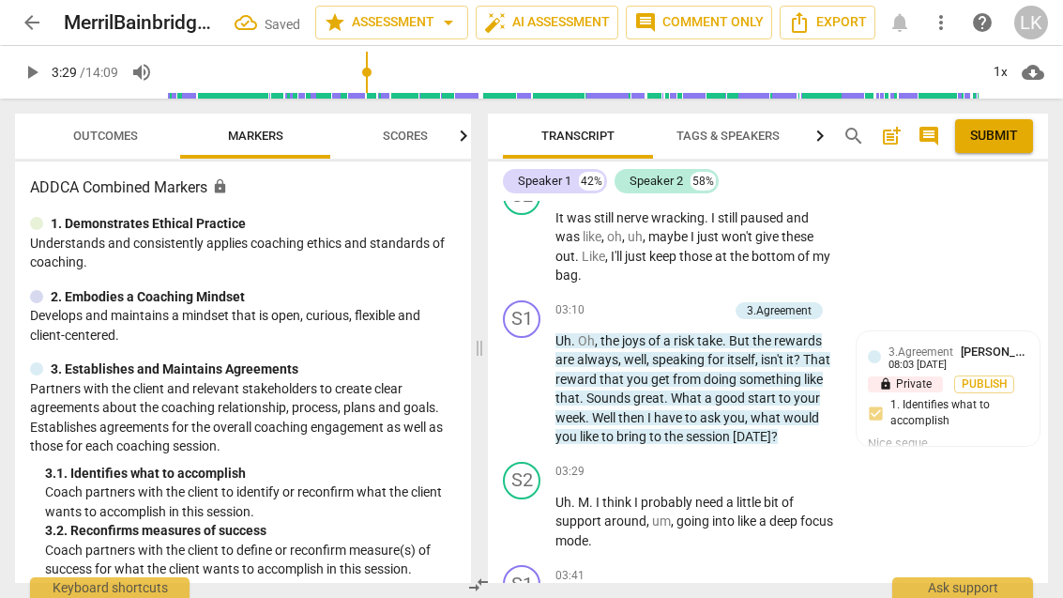
click at [533, 510] on span "play_arrow" at bounding box center [522, 521] width 23 height 23
click at [535, 510] on span "pause" at bounding box center [522, 521] width 30 height 23
click at [735, 463] on p "Add competency" at bounding box center [778, 471] width 89 height 17
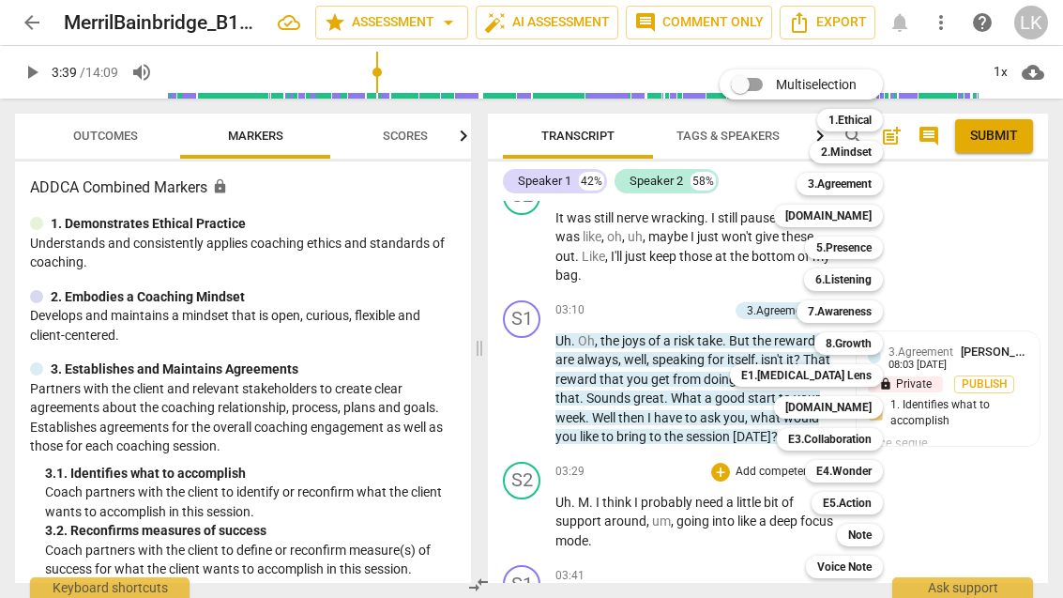
click at [871, 251] on b "5.Presence" at bounding box center [843, 247] width 55 height 23
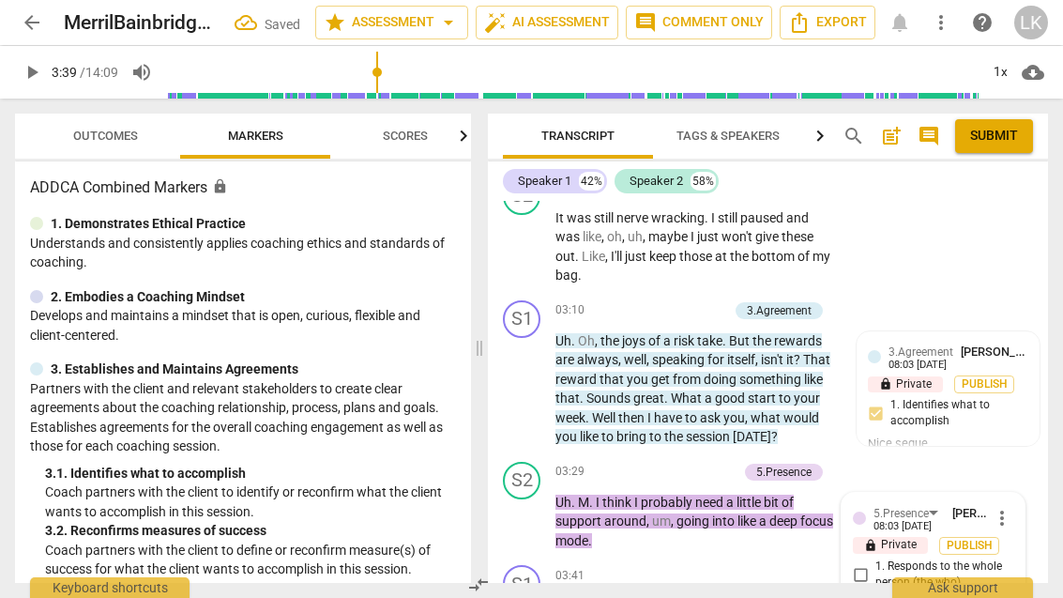
scroll to position [2451, 0]
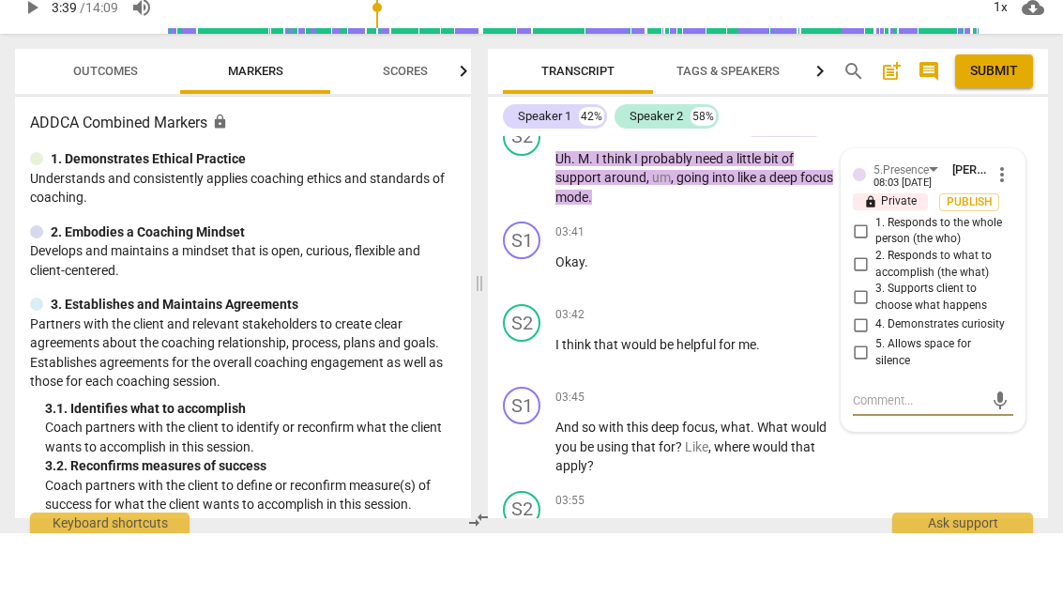
click at [871, 406] on input "5. Allows space for silence" at bounding box center [860, 417] width 30 height 23
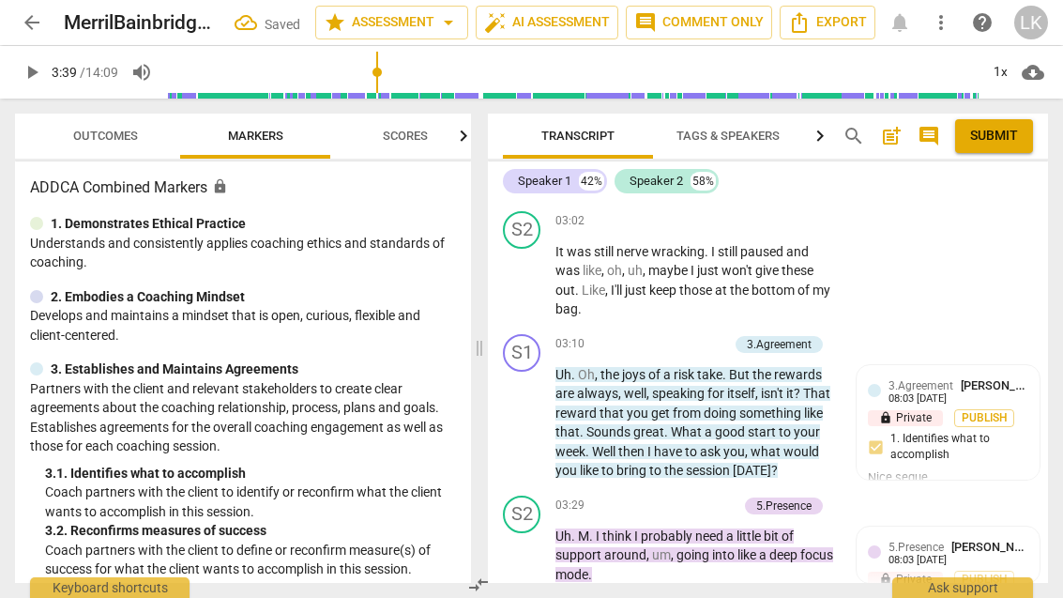
scroll to position [2149, 0]
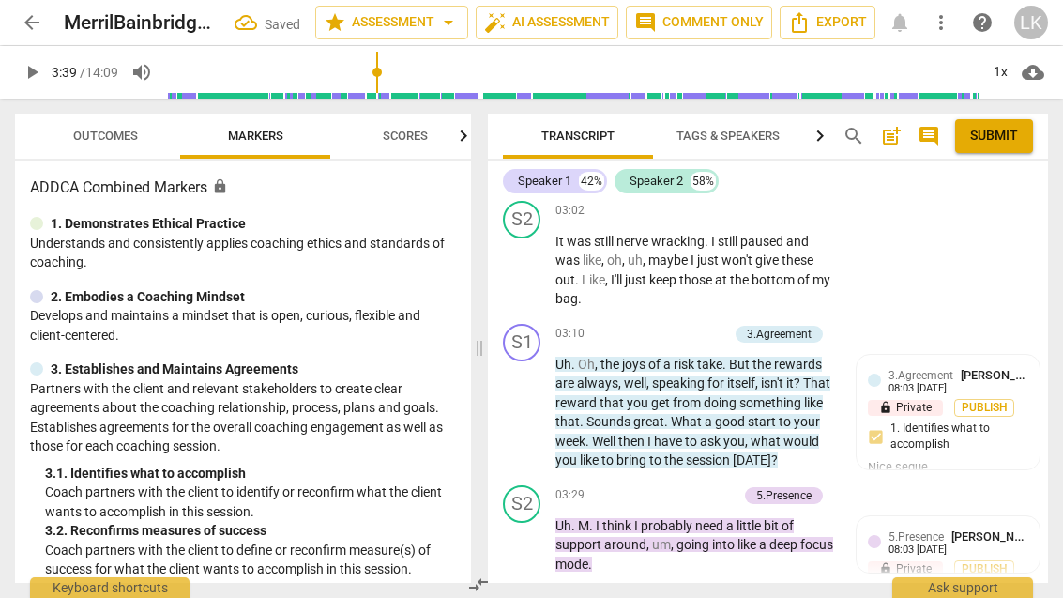
click at [656, 487] on p "Add competency" at bounding box center [692, 495] width 89 height 17
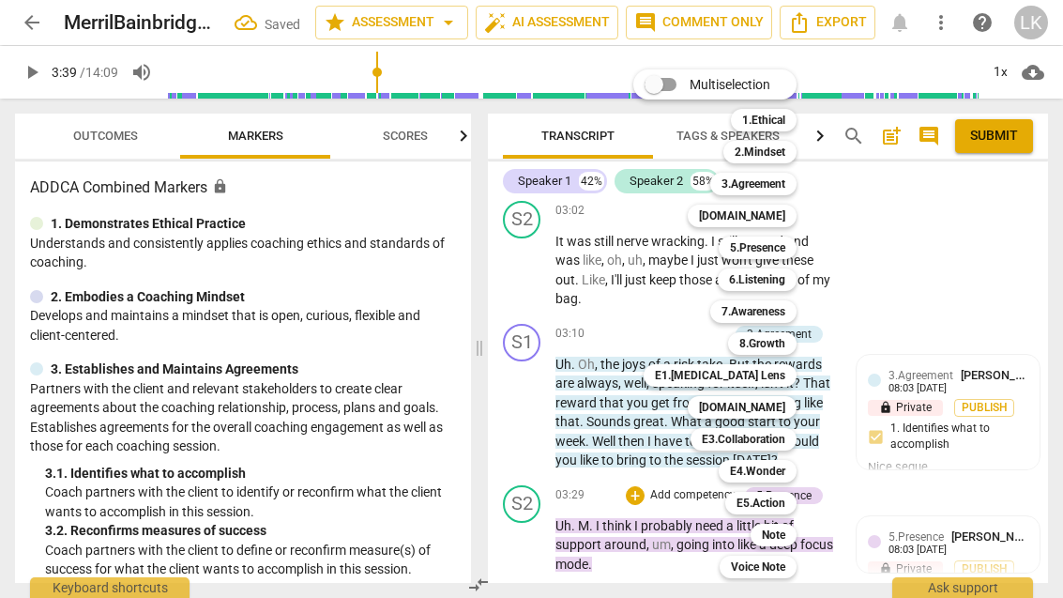
click at [795, 407] on div "[DOMAIN_NAME]" at bounding box center [742, 407] width 109 height 23
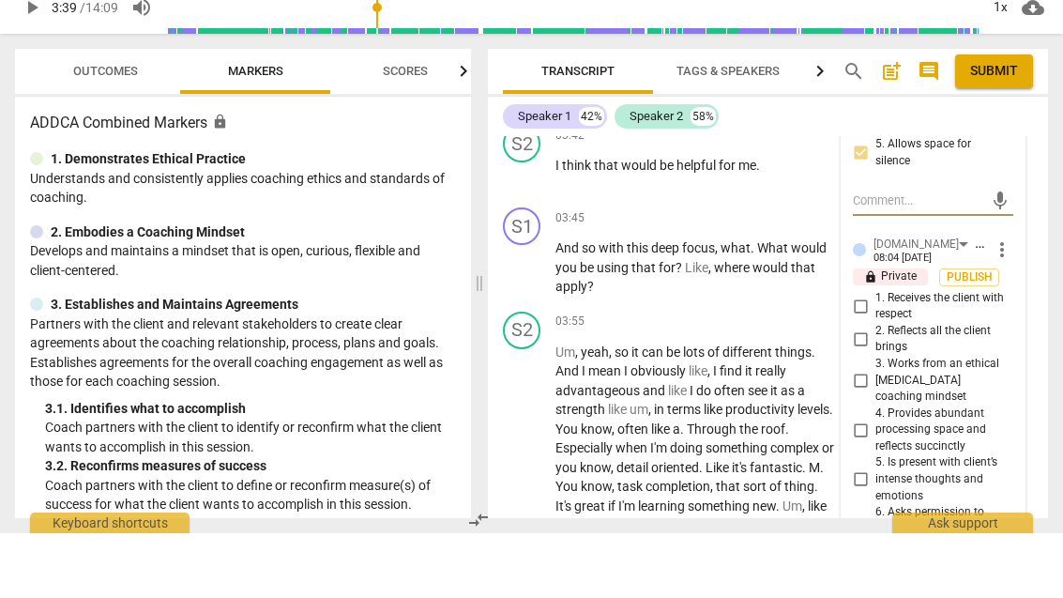
scroll to position [2651, 0]
click at [875, 483] on input "4. Provides abundant processing space and reflects succinctly" at bounding box center [860, 494] width 30 height 23
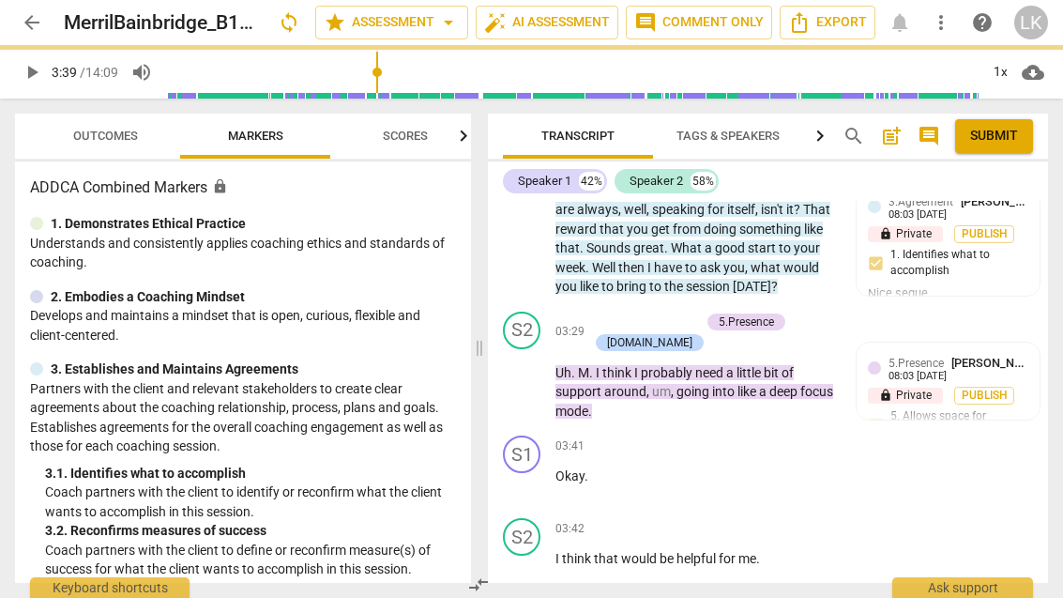
scroll to position [2322, 0]
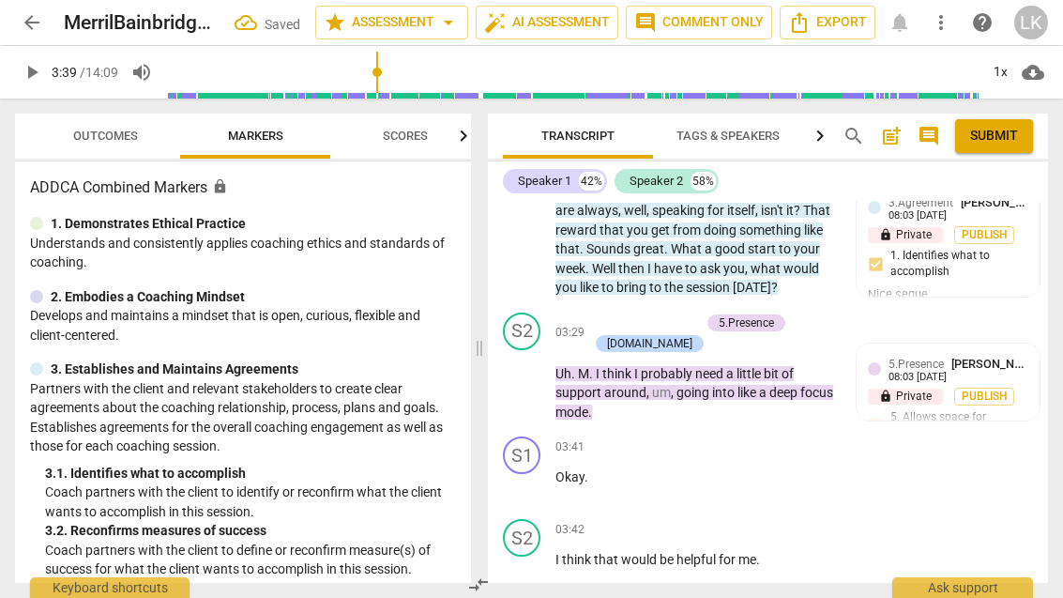
click at [536, 475] on span "play_arrow" at bounding box center [522, 486] width 30 height 23
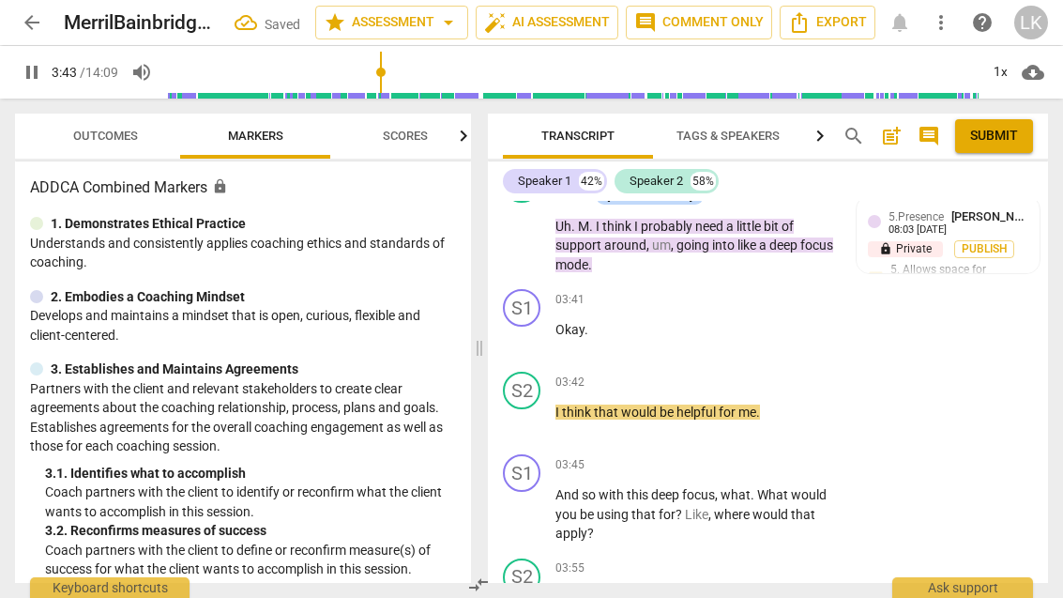
scroll to position [2471, 0]
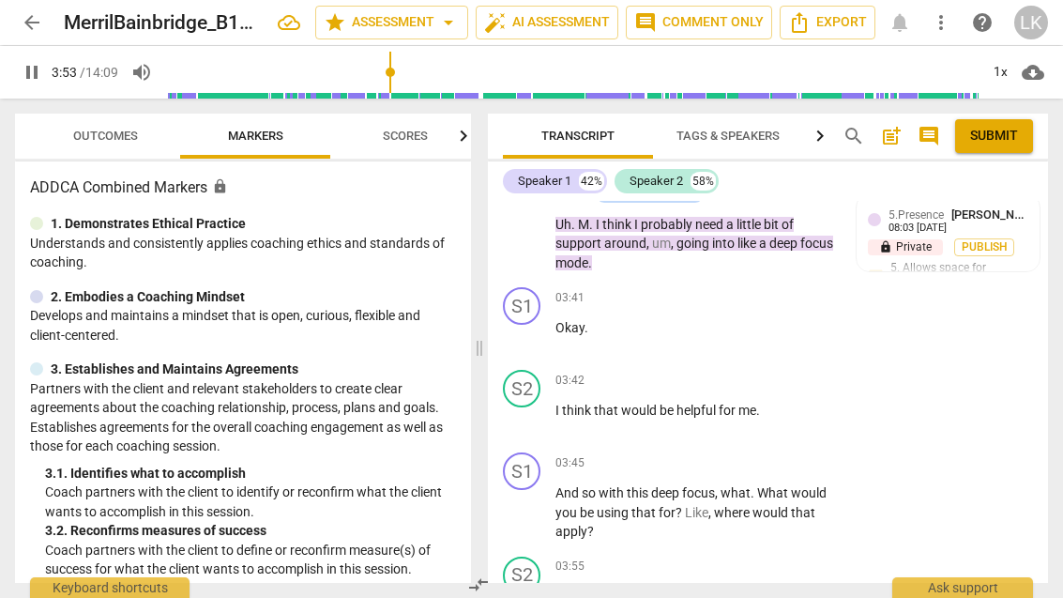
click at [535, 501] on span "pause" at bounding box center [522, 512] width 30 height 23
click at [734, 455] on p "Add competency" at bounding box center [778, 463] width 89 height 17
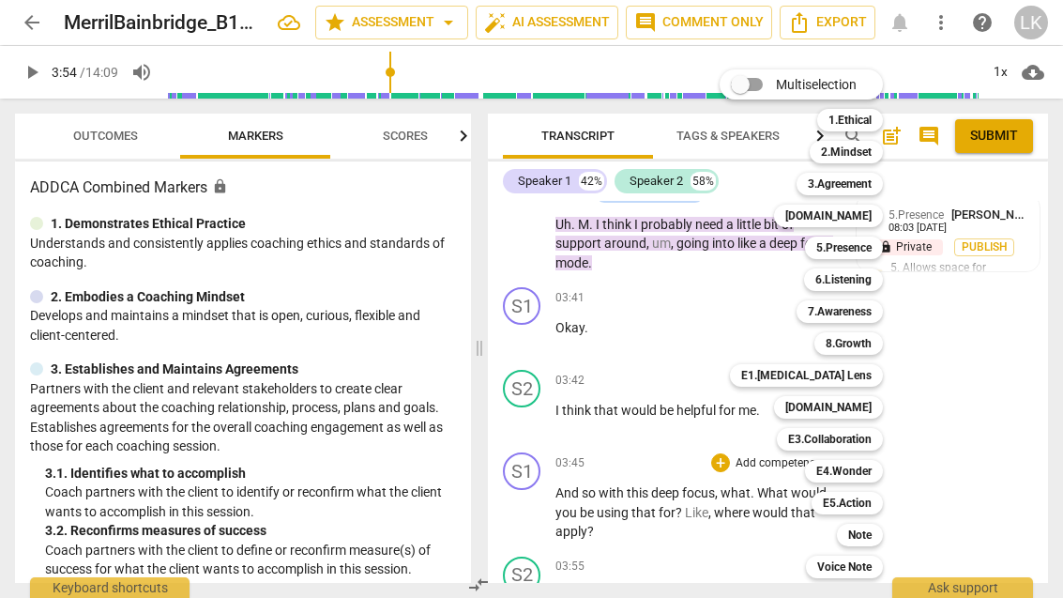
click at [876, 539] on div "Note" at bounding box center [860, 534] width 46 height 23
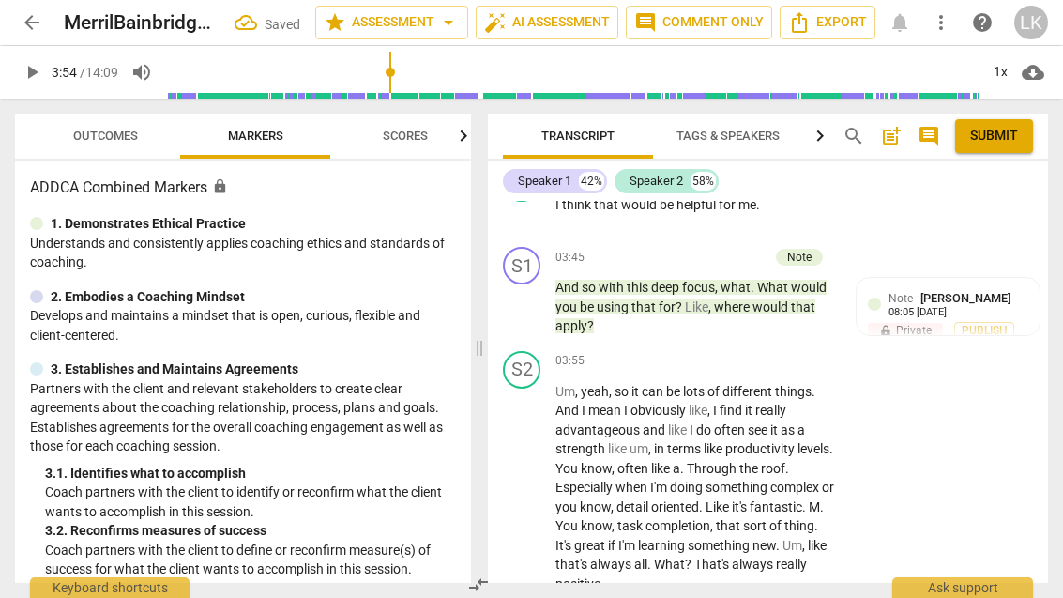
scroll to position [2657, 0]
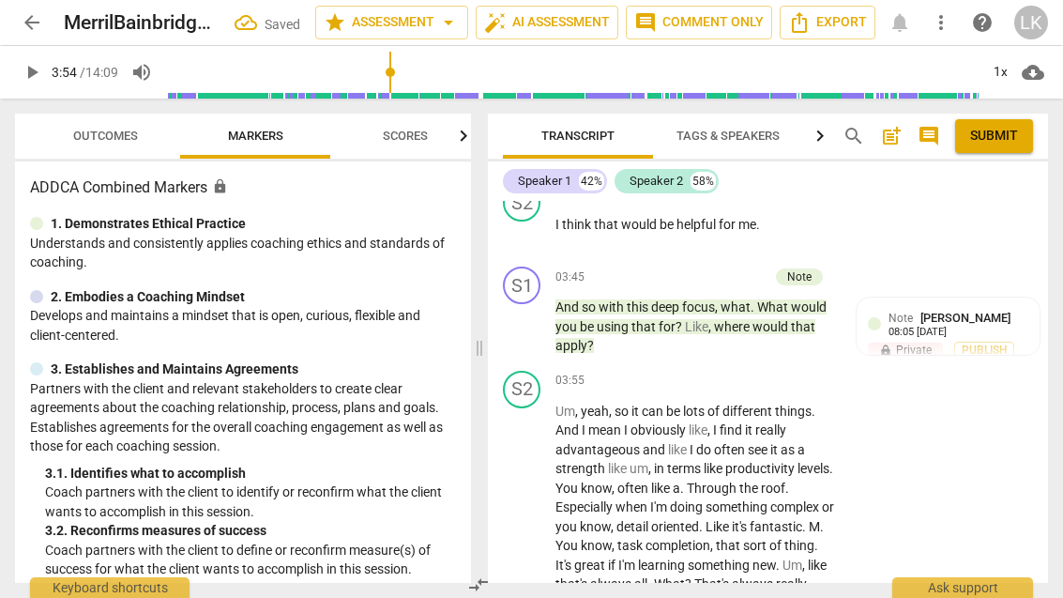
click at [998, 342] on span "Publish" at bounding box center [984, 350] width 28 height 16
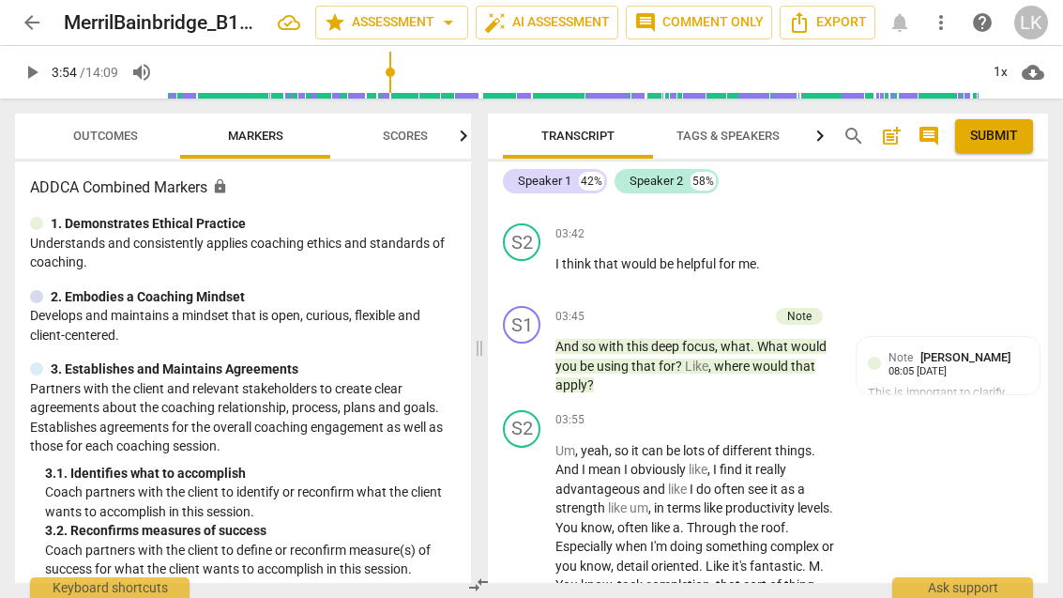
scroll to position [2612, 0]
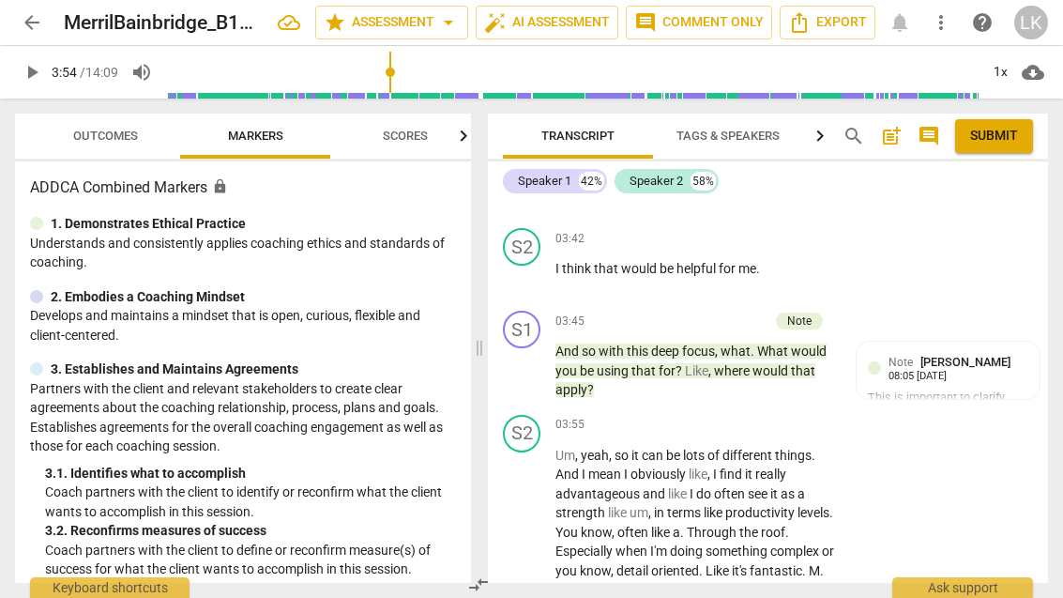
click at [536, 540] on span "play_arrow" at bounding box center [522, 551] width 30 height 23
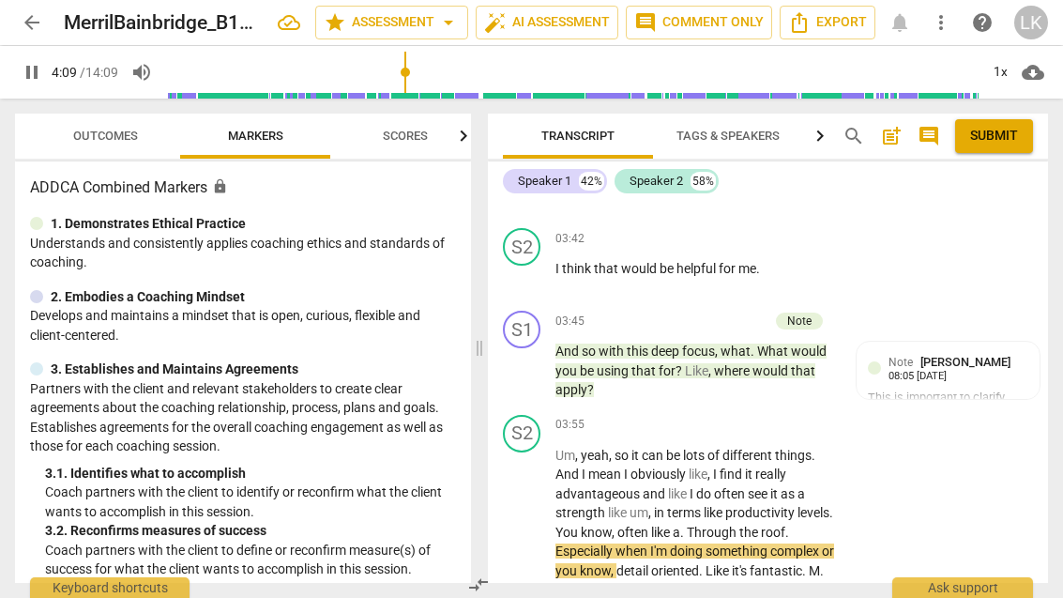
click at [542, 472] on div "play_arrow pause" at bounding box center [531, 552] width 48 height 200
click at [534, 540] on span "pause" at bounding box center [522, 551] width 23 height 23
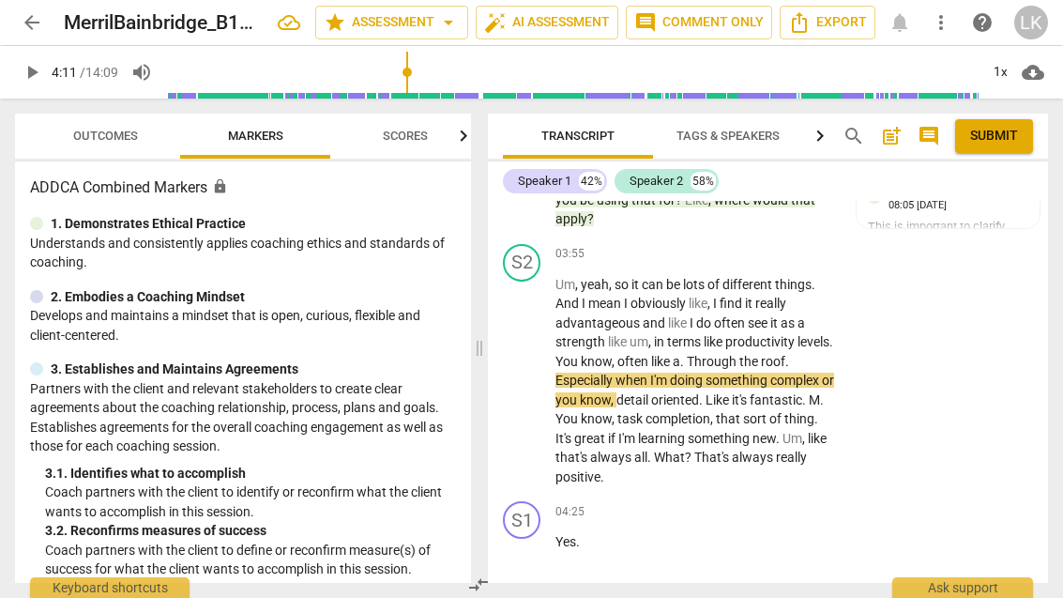
scroll to position [2781, 0]
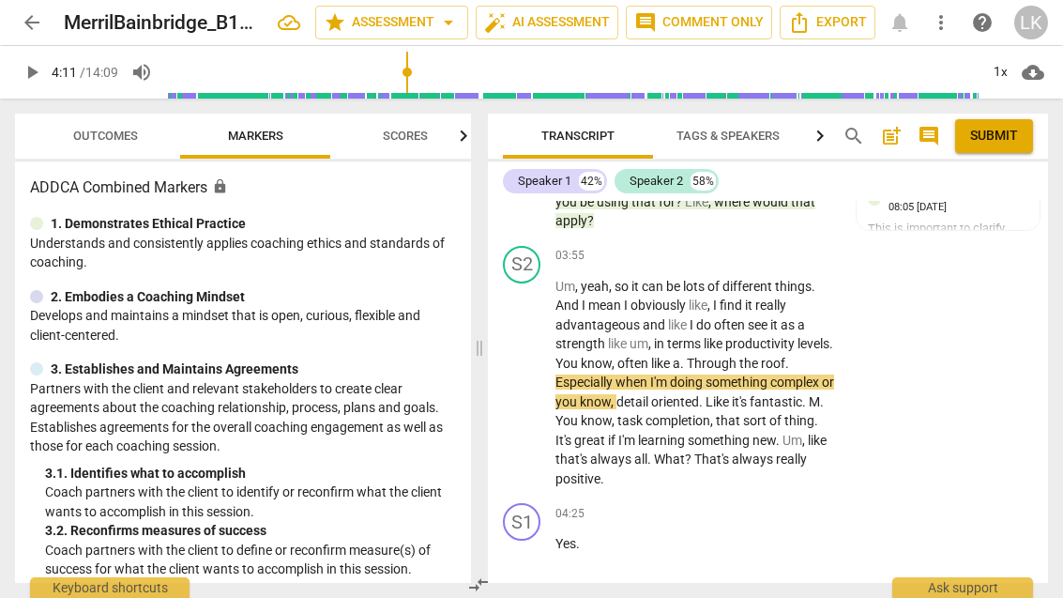
click at [537, 371] on span "play_arrow" at bounding box center [522, 382] width 30 height 23
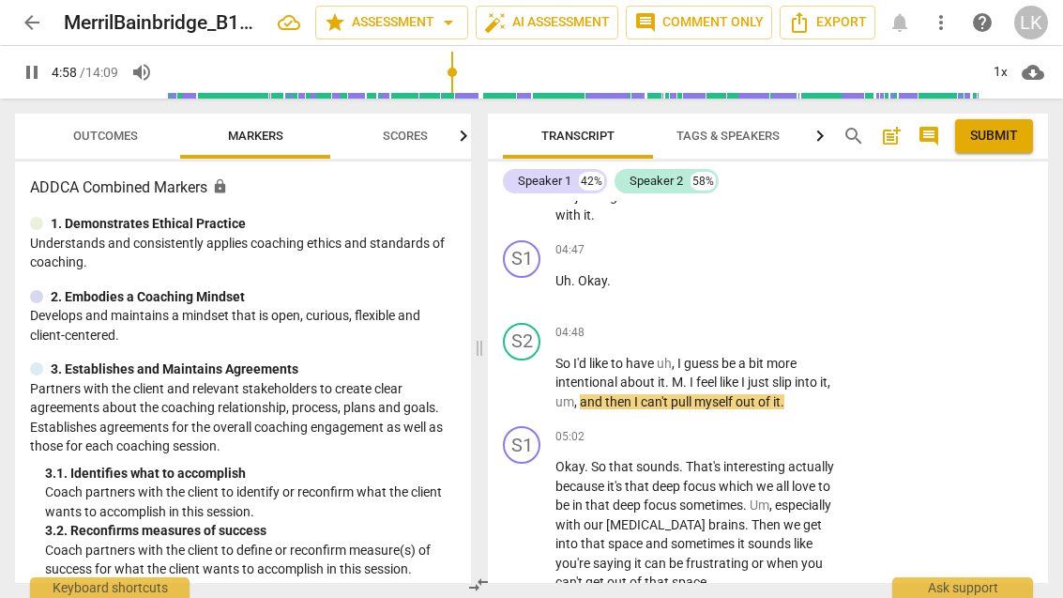
scroll to position [3269, 0]
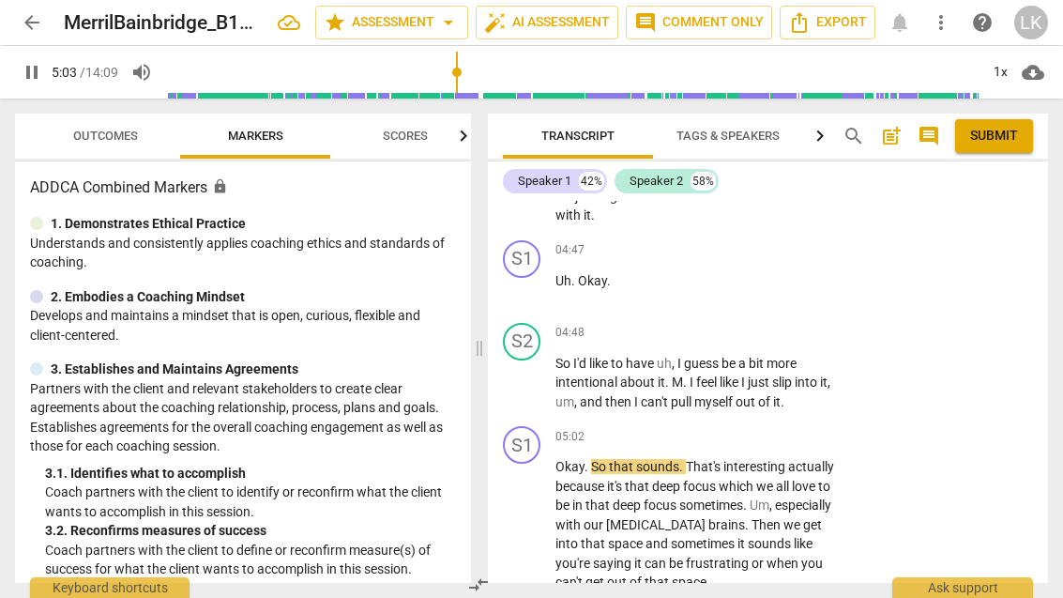
click at [525, 368] on button "pause" at bounding box center [522, 383] width 30 height 30
click at [730, 324] on div "+ Add competency" at bounding box center [767, 333] width 112 height 19
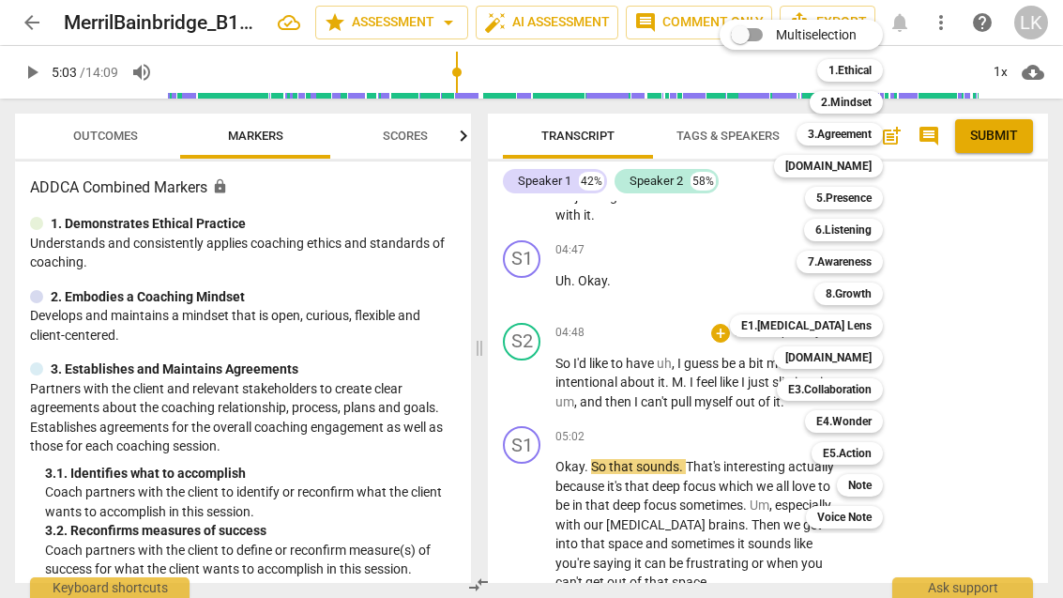
click at [873, 363] on div "[DOMAIN_NAME]" at bounding box center [828, 357] width 109 height 23
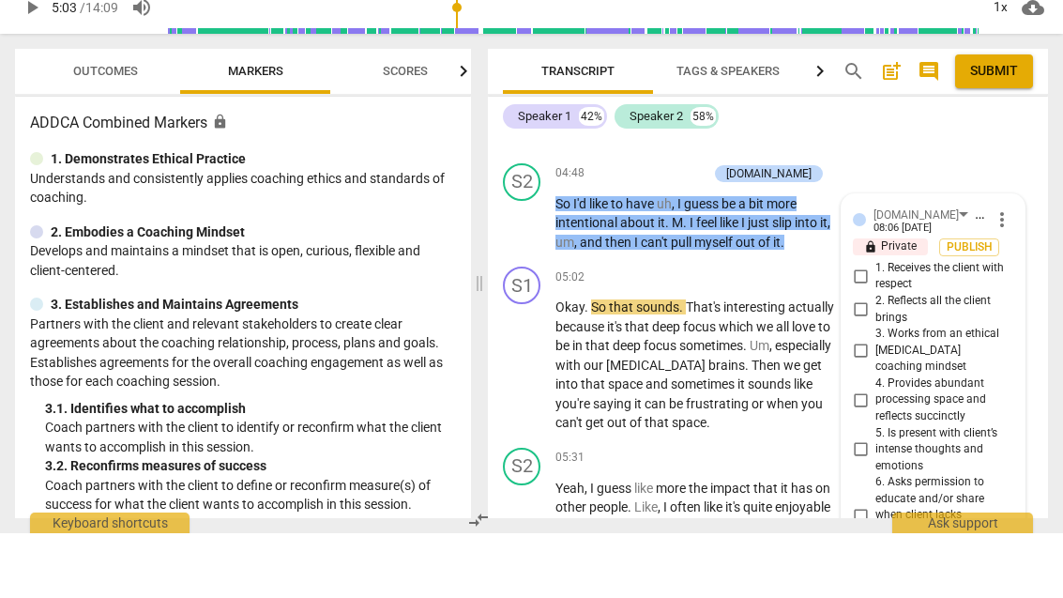
scroll to position [3363, 0]
click at [875, 454] on input "4. Provides abundant processing space and reflects succinctly" at bounding box center [860, 465] width 30 height 23
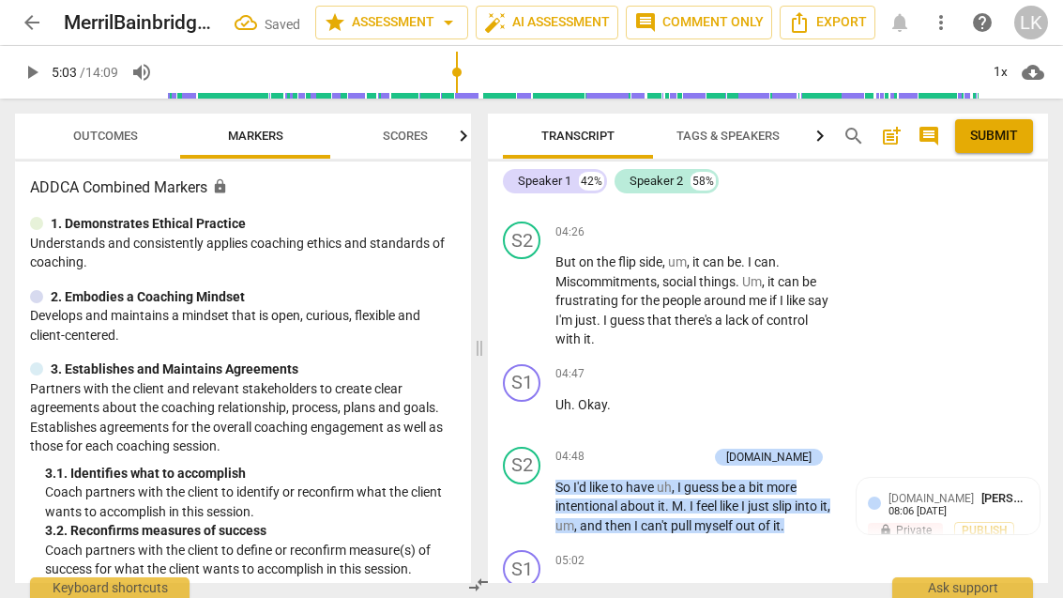
scroll to position [3145, 0]
click at [652, 447] on div "+ Add competency" at bounding box center [652, 456] width 112 height 19
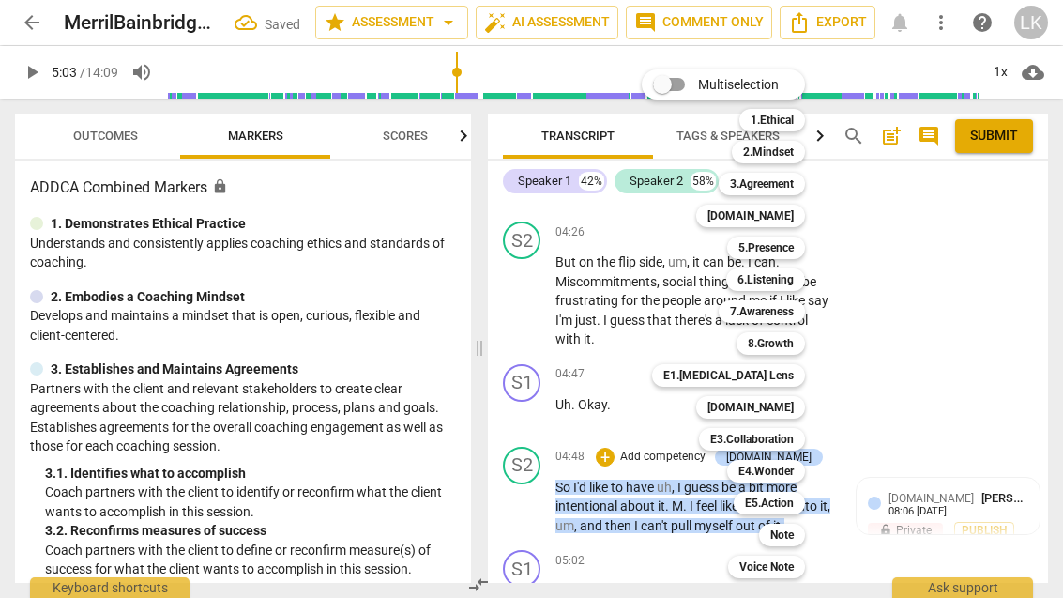
click at [799, 281] on div "6.Listening" at bounding box center [765, 279] width 79 height 23
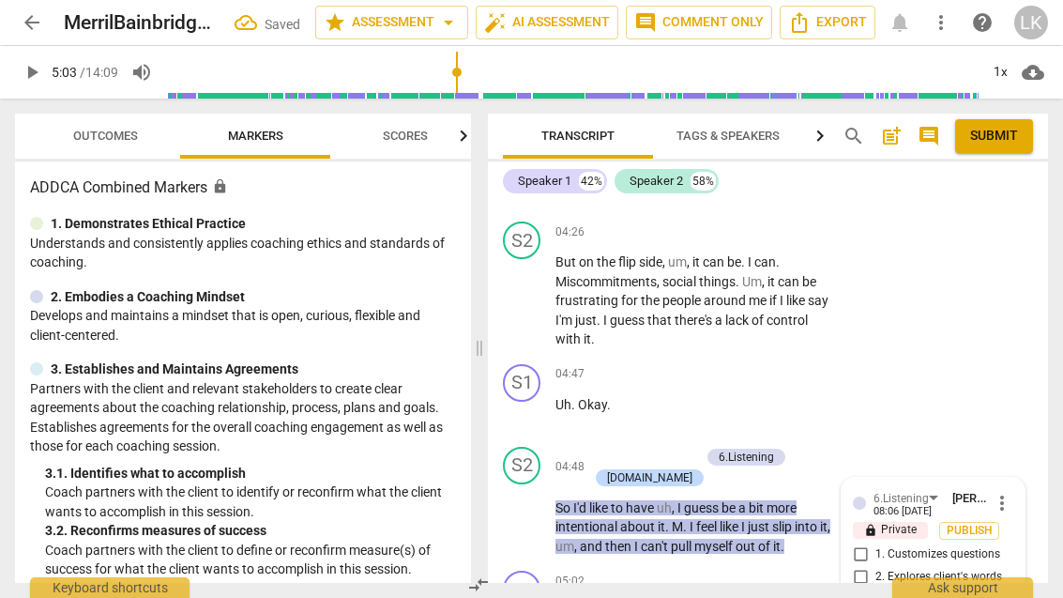
scroll to position [3434, 0]
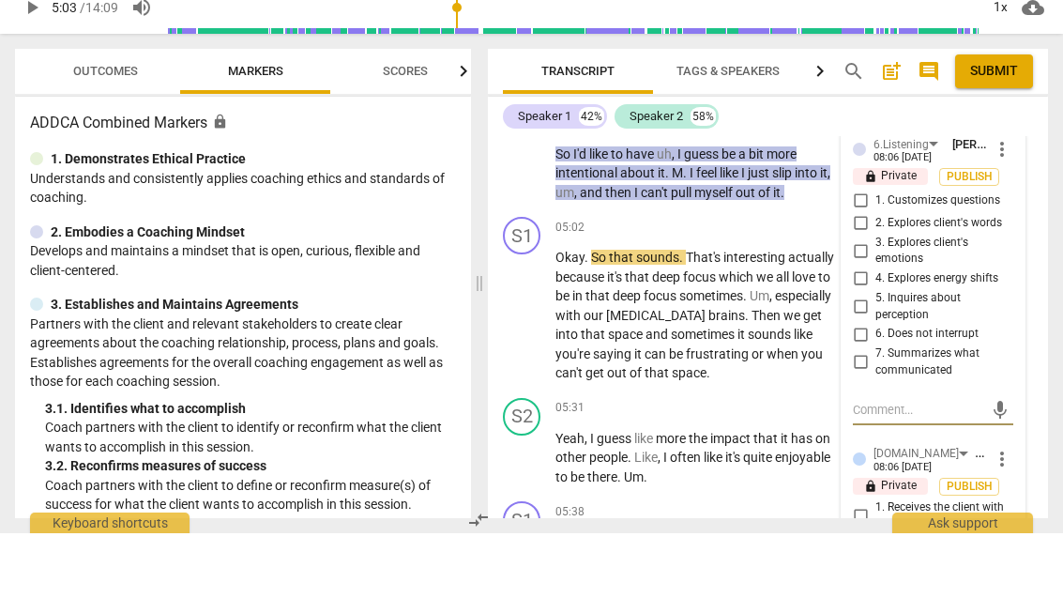
click at [867, 387] on input "6. Does not interrupt" at bounding box center [860, 398] width 30 height 23
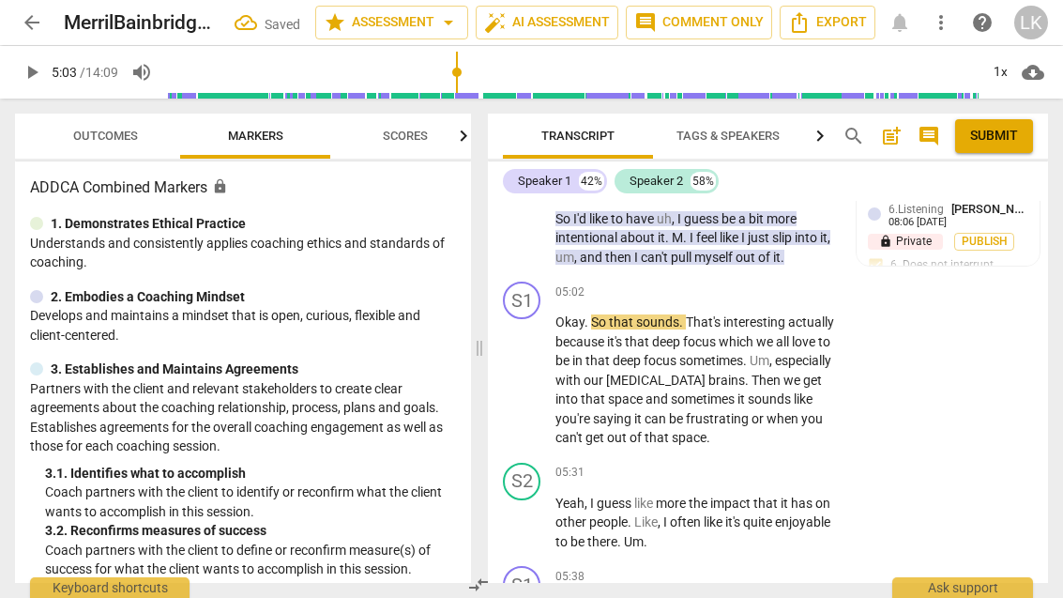
click at [551, 319] on div "play_arrow pause" at bounding box center [531, 380] width 48 height 123
click at [533, 369] on span "play_arrow" at bounding box center [522, 380] width 23 height 23
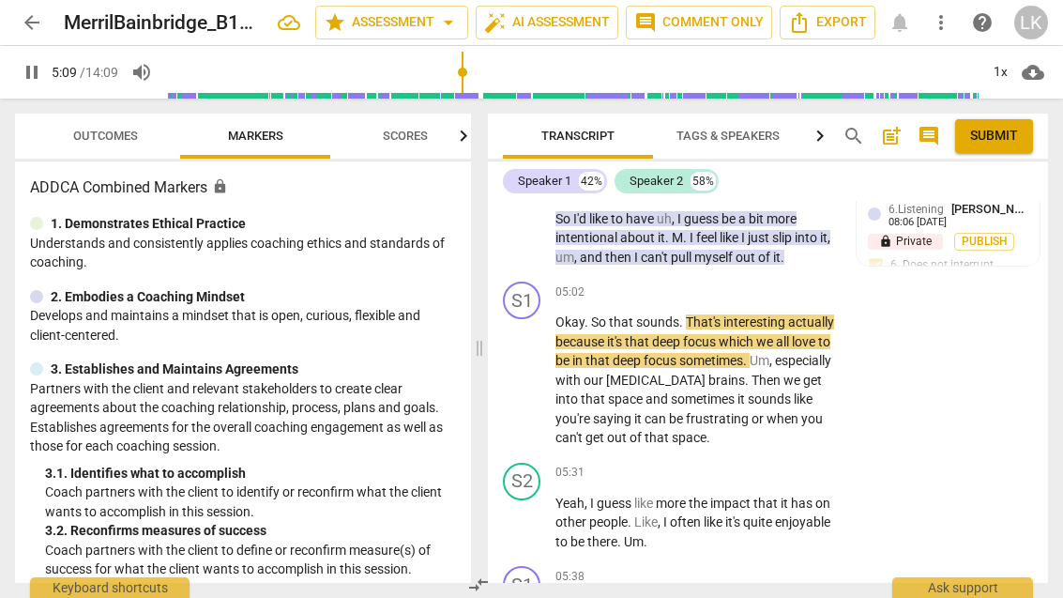
click at [553, 319] on div "play_arrow pause" at bounding box center [531, 380] width 48 height 123
click at [537, 369] on span "pause" at bounding box center [522, 380] width 30 height 23
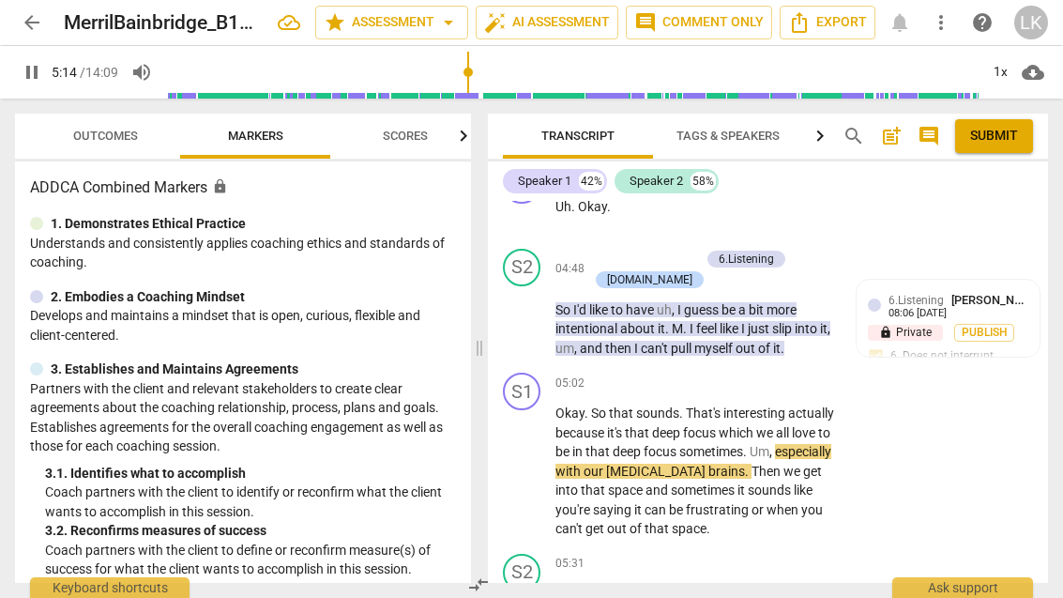
scroll to position [3342, 0]
click at [536, 309] on span "pause" at bounding box center [522, 320] width 30 height 23
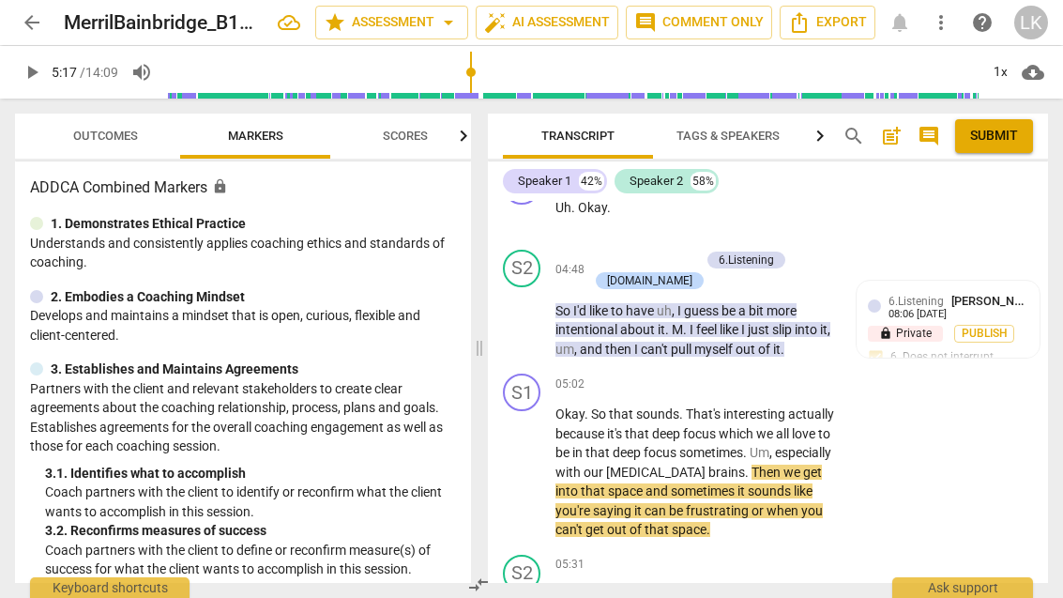
click at [537, 309] on span "play_arrow" at bounding box center [522, 320] width 30 height 23
click at [531, 461] on span "pause" at bounding box center [522, 472] width 23 height 23
click at [730, 374] on div "+ Add competency" at bounding box center [767, 383] width 112 height 19
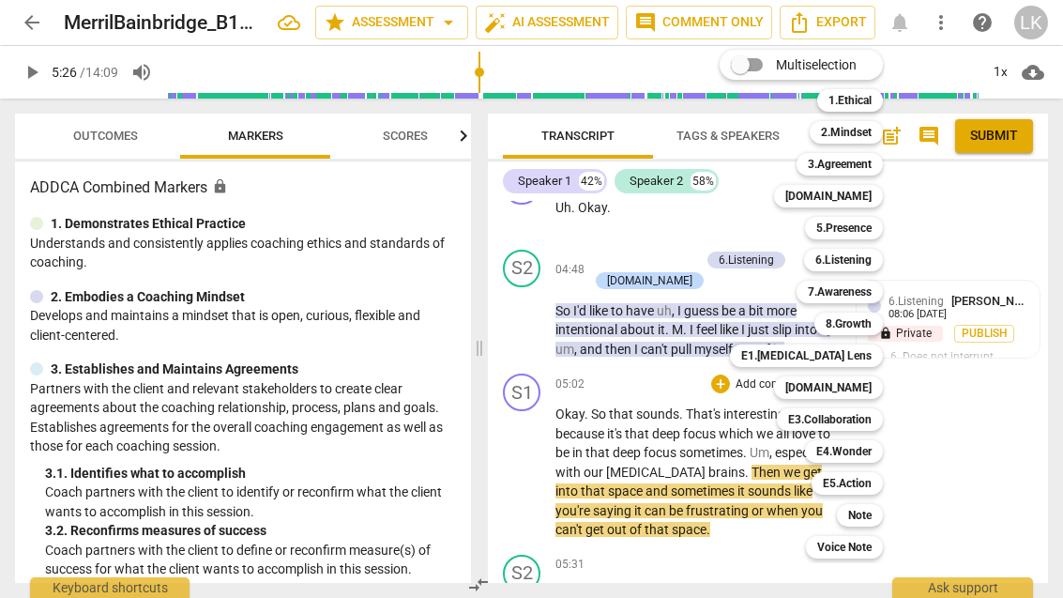
click at [882, 286] on div "7.Awareness" at bounding box center [839, 291] width 86 height 23
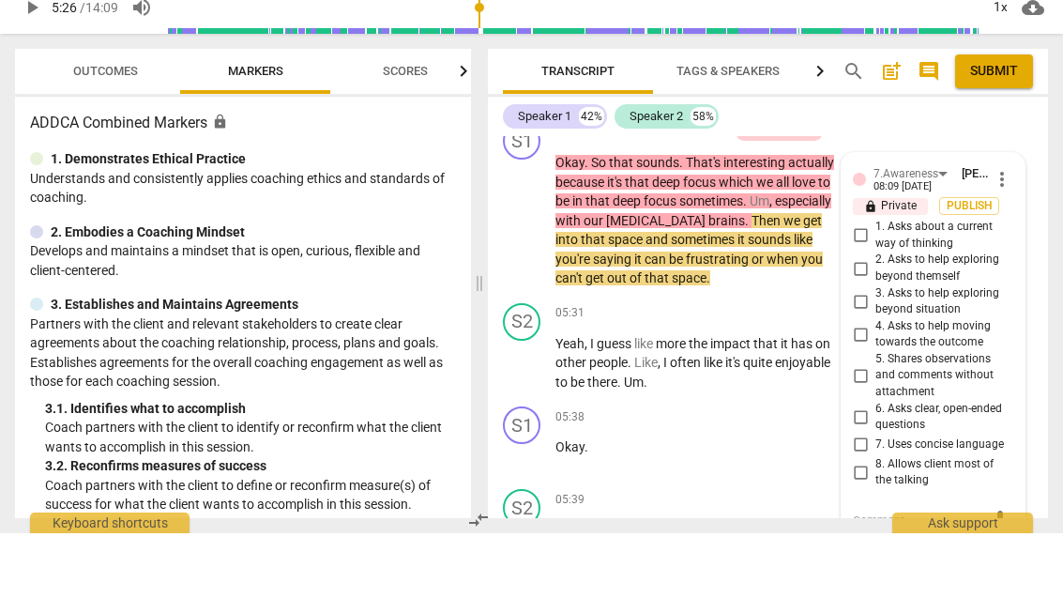
scroll to position [3528, 0]
click at [872, 430] on input "5. Shares observations and comments without attachment" at bounding box center [860, 441] width 30 height 23
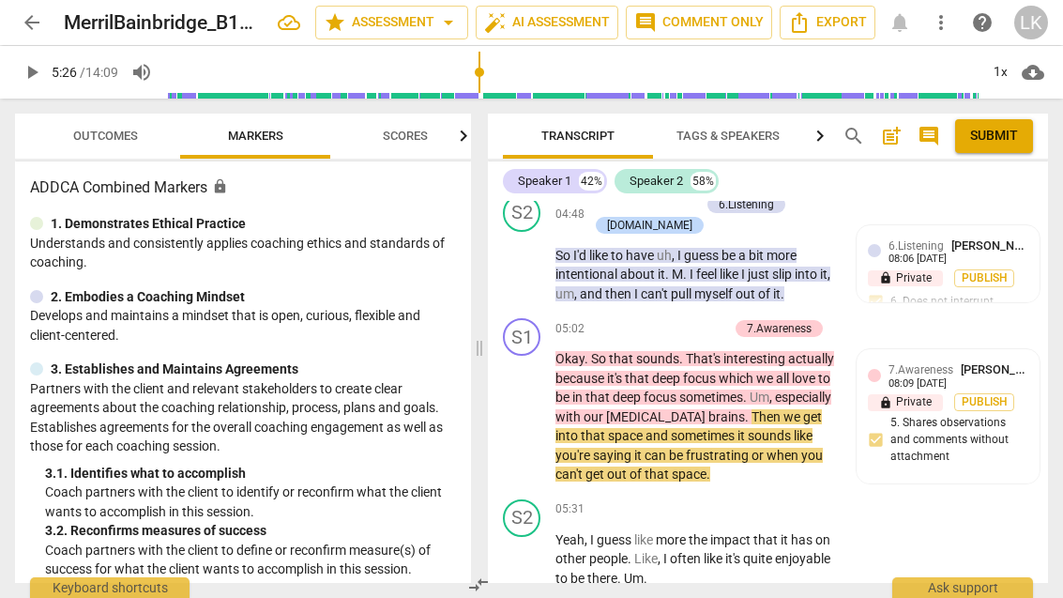
scroll to position [3395, 0]
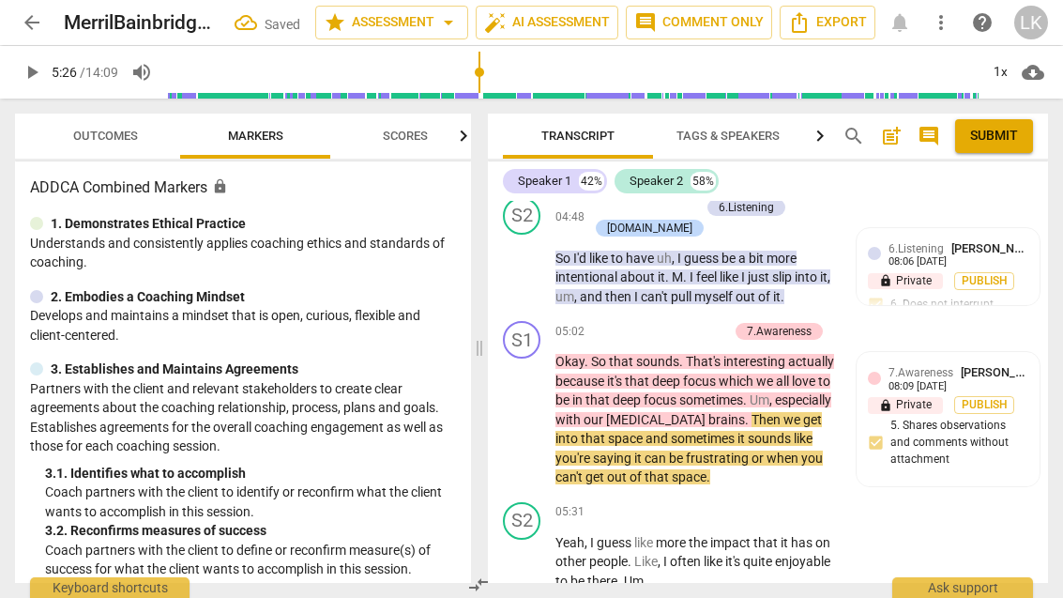
click at [634, 322] on div "+ Add competency" at bounding box center [672, 331] width 112 height 19
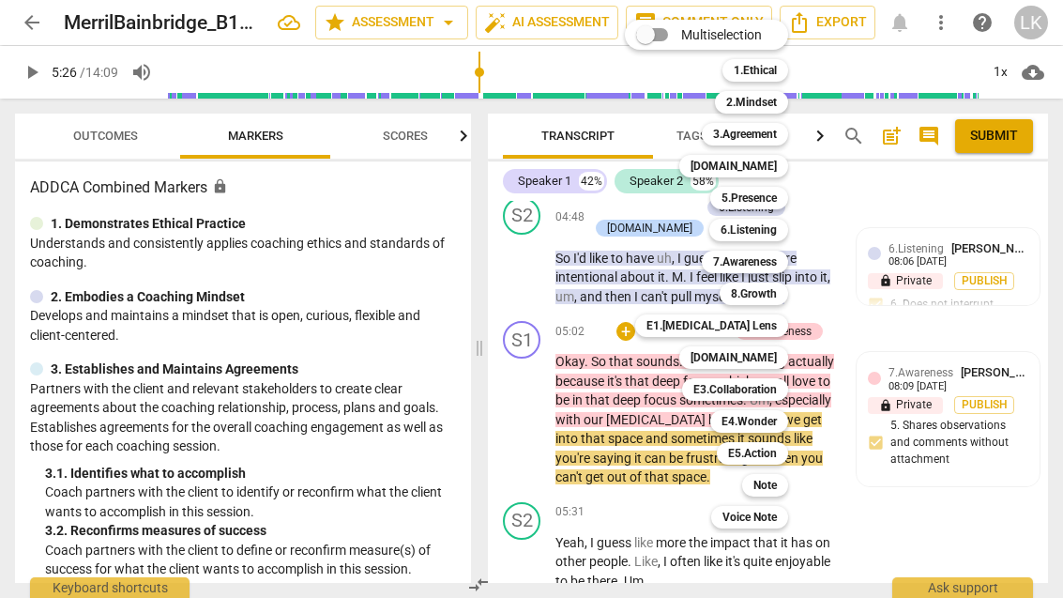
click at [768, 201] on b "5.Presence" at bounding box center [748, 198] width 55 height 23
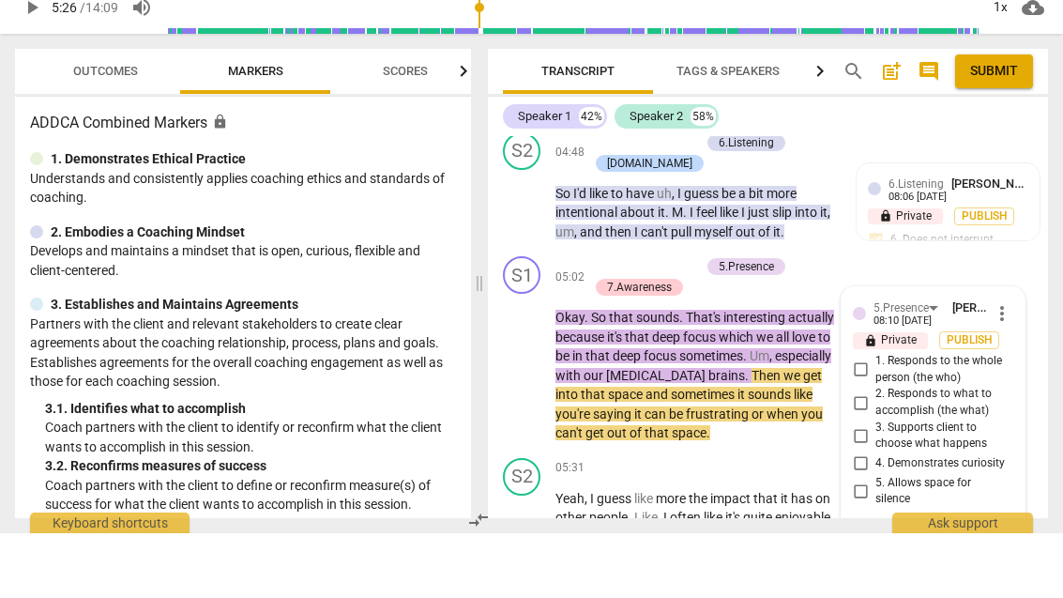
click at [870, 423] on input "1. Responds to the whole person (the who)" at bounding box center [860, 434] width 30 height 23
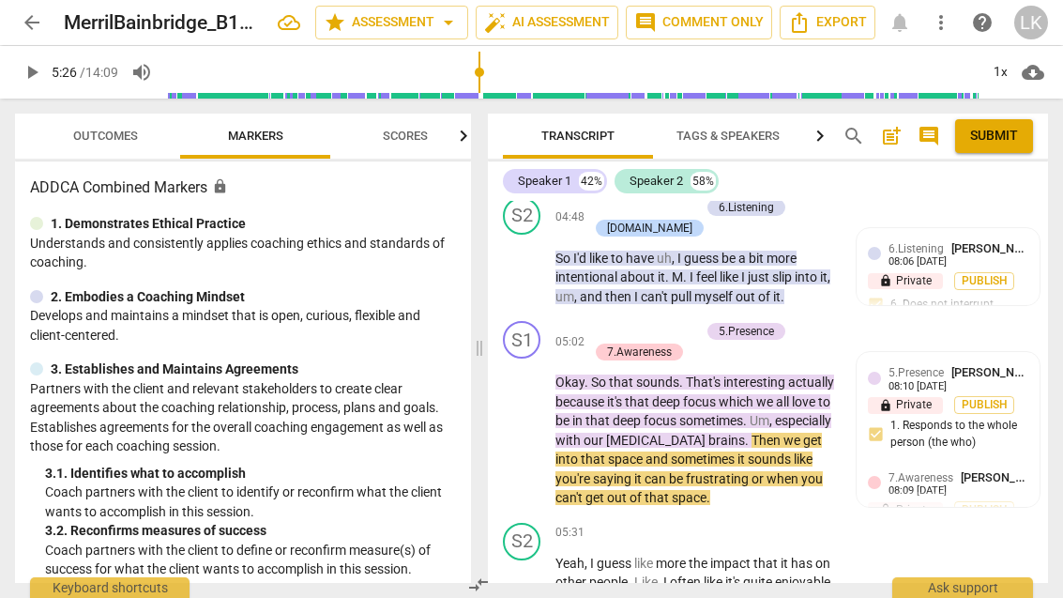
click at [590, 322] on div "+" at bounding box center [597, 331] width 19 height 19
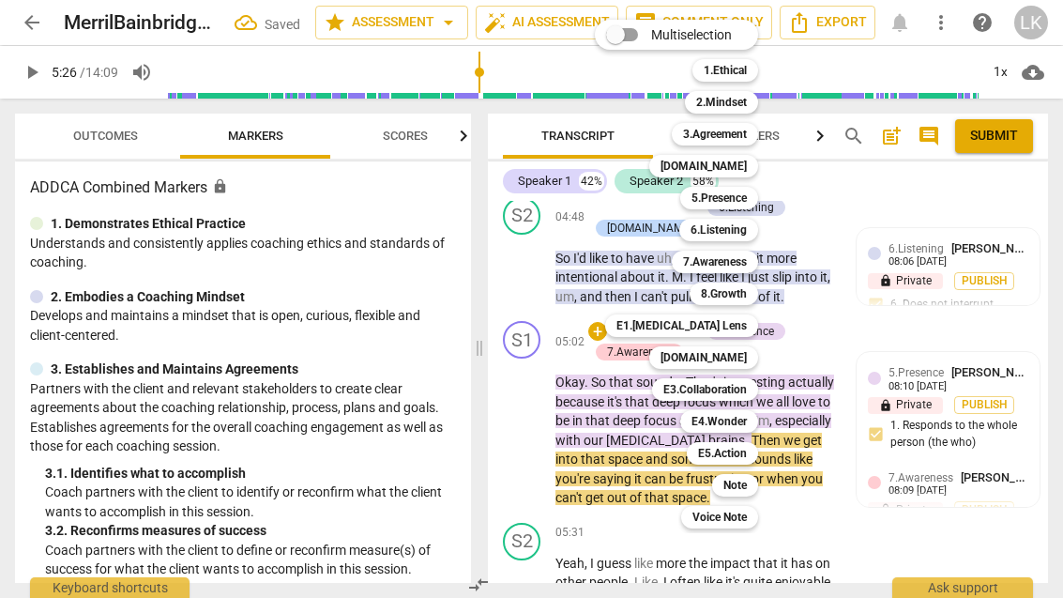
click at [747, 160] on b "[DOMAIN_NAME]" at bounding box center [703, 166] width 86 height 23
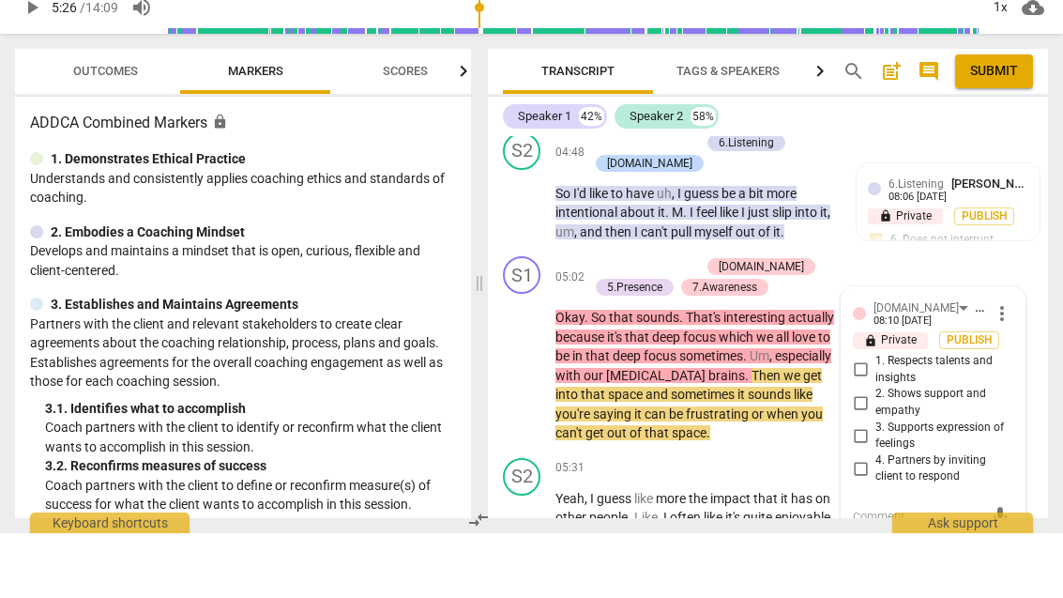
click at [867, 456] on input "2. Shows support and empathy" at bounding box center [860, 467] width 30 height 23
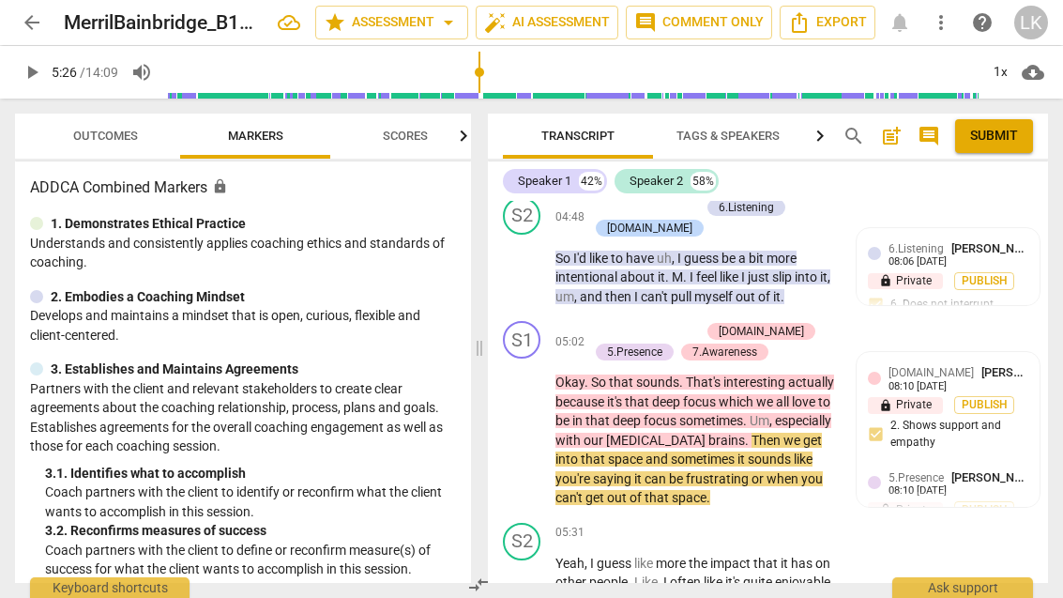
click at [605, 322] on div "+ Add competency" at bounding box center [644, 331] width 112 height 19
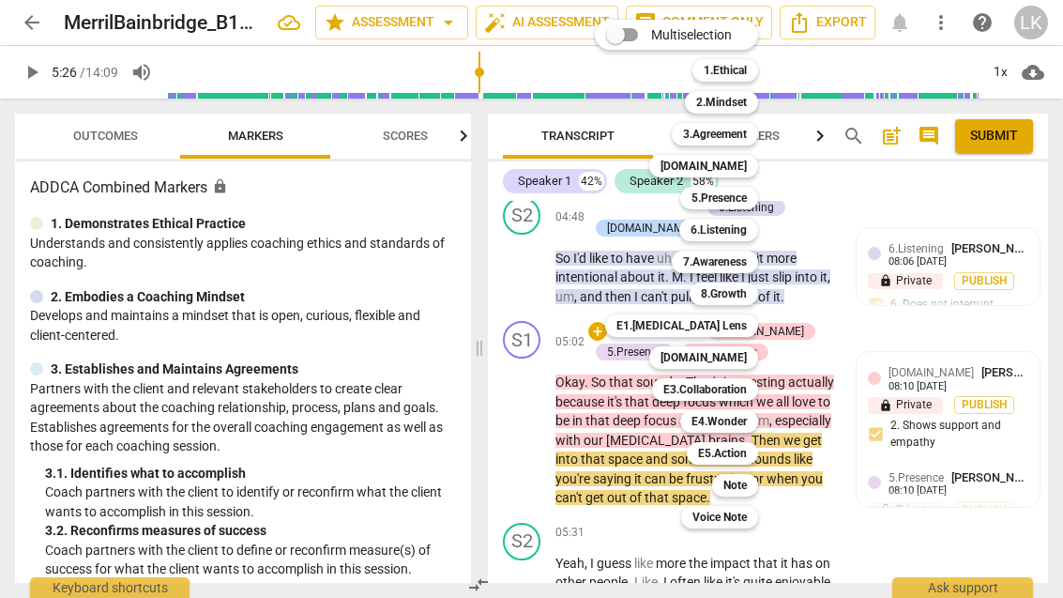
click at [745, 325] on b "E1.[MEDICAL_DATA] Lens" at bounding box center [681, 325] width 130 height 23
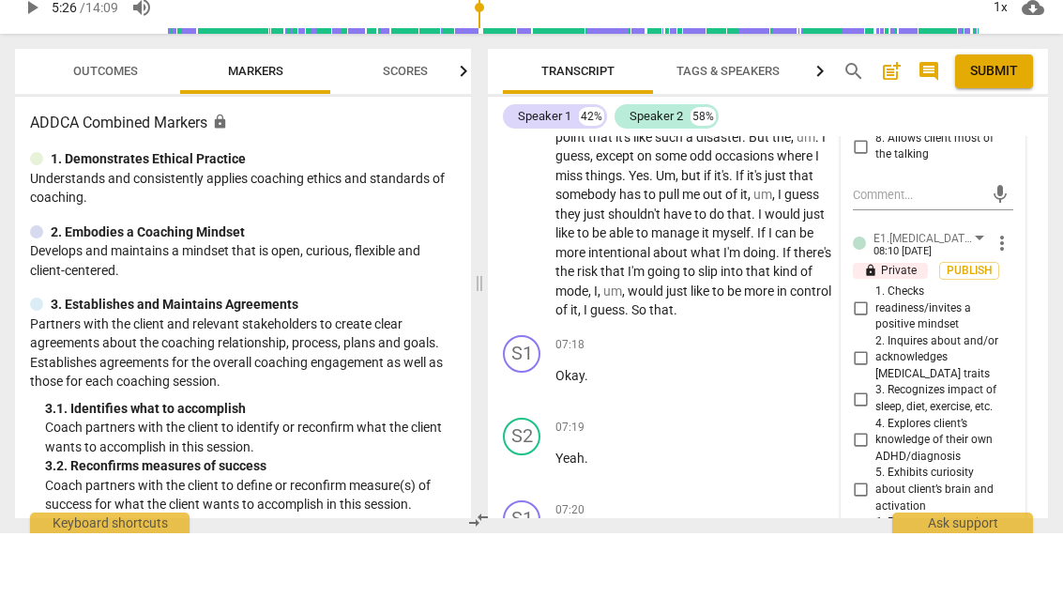
scroll to position [4384, 0]
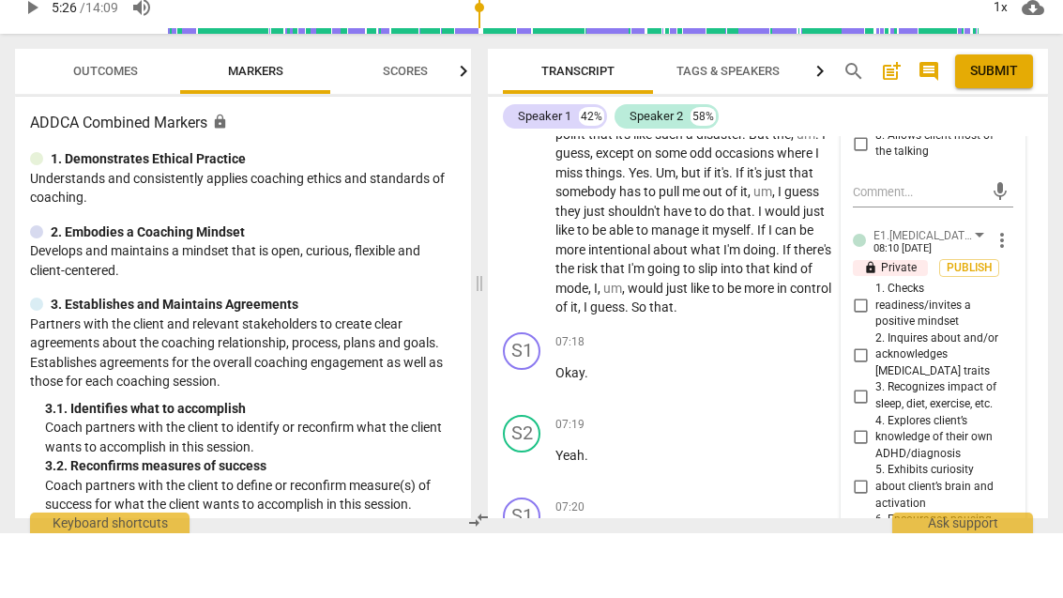
click at [875, 408] on input "2. Inquires about and/or acknowledges [MEDICAL_DATA] traits" at bounding box center [860, 419] width 30 height 23
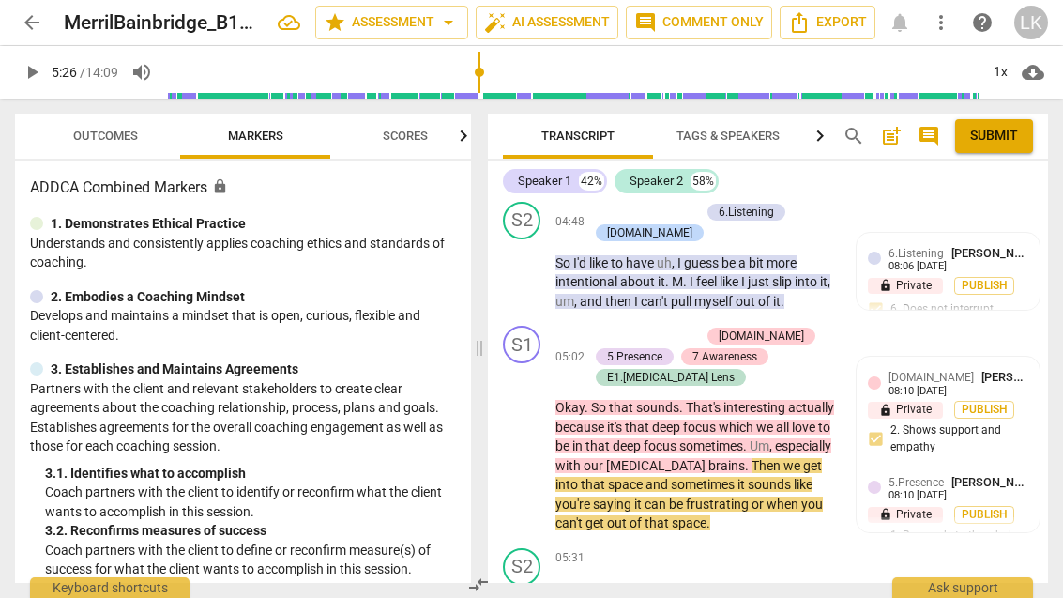
scroll to position [3390, 0]
click at [611, 328] on p "Add competency" at bounding box center [655, 336] width 89 height 17
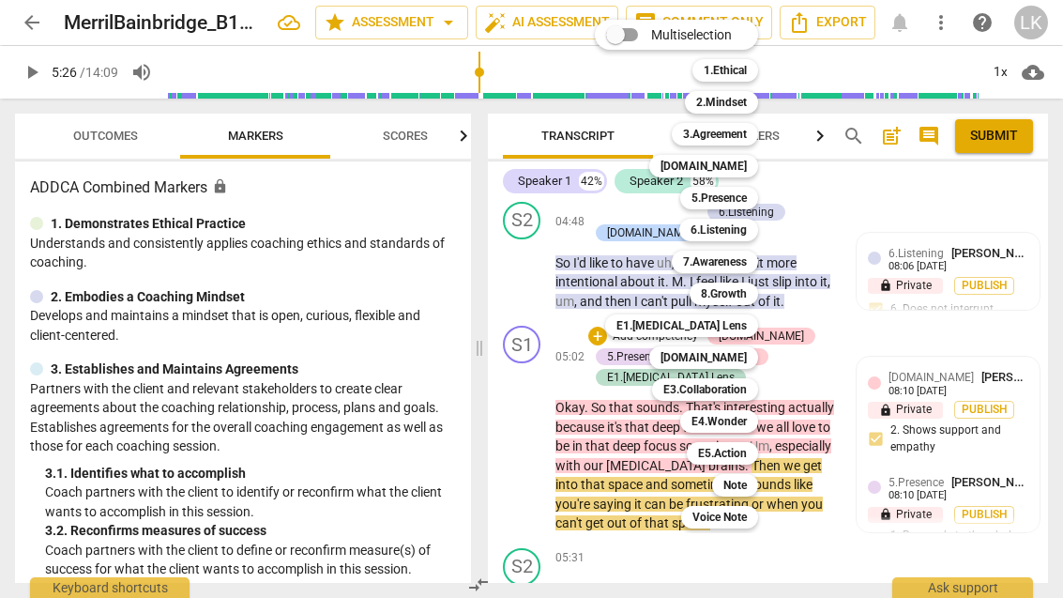
click at [750, 490] on div "Note" at bounding box center [735, 485] width 46 height 23
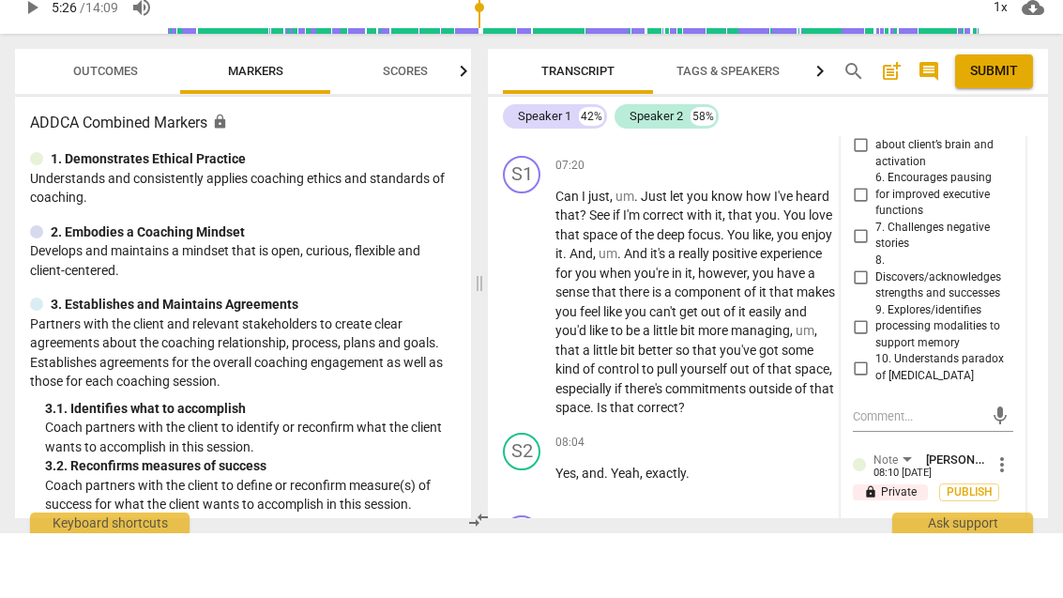
scroll to position [4734, 0]
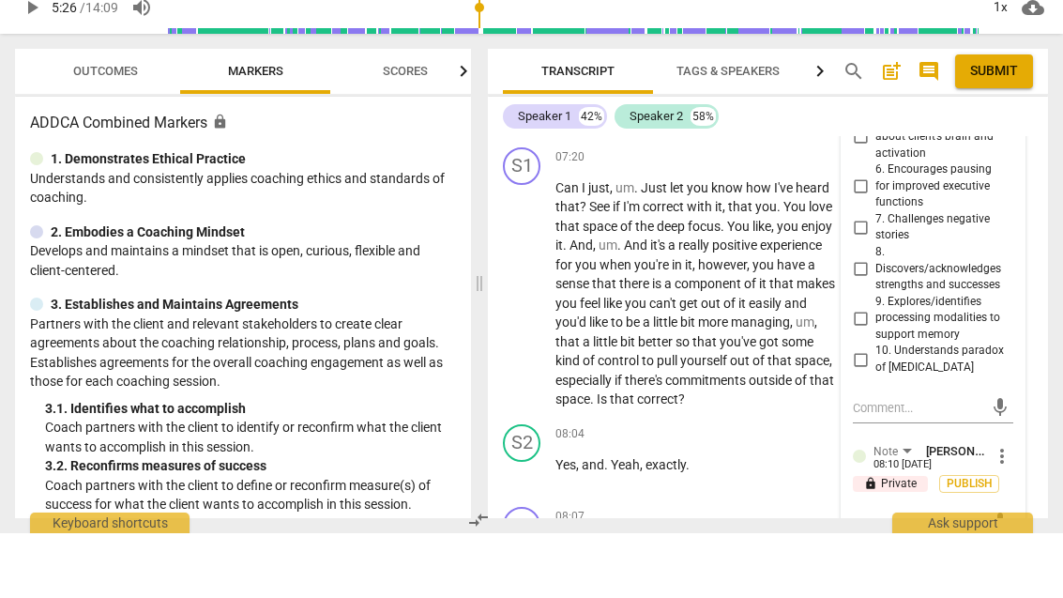
click at [948, 578] on textarea at bounding box center [918, 587] width 130 height 18
click at [1007, 577] on span "send" at bounding box center [1000, 587] width 21 height 21
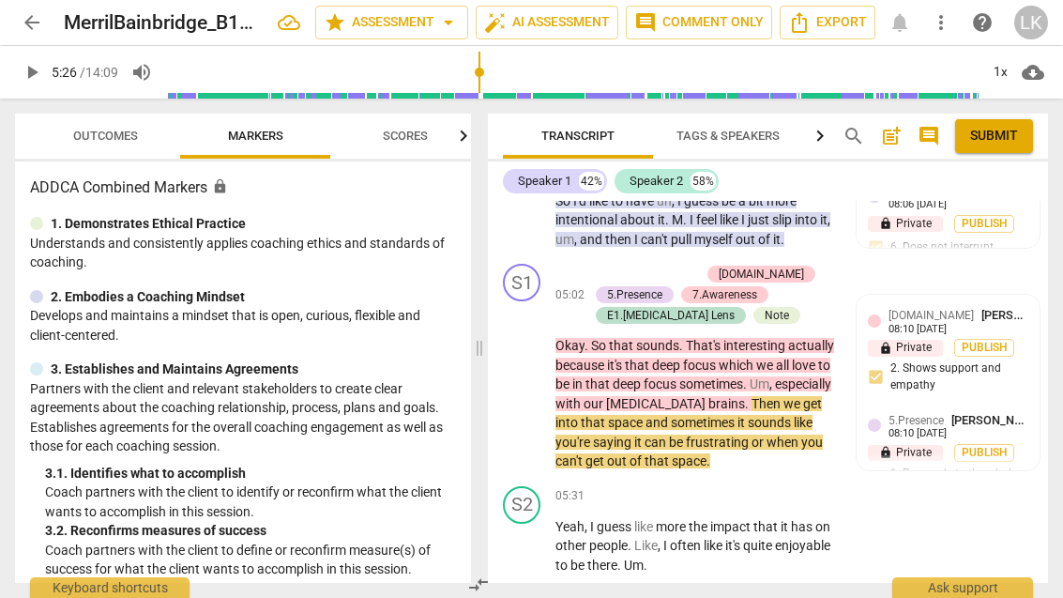
scroll to position [3457, 0]
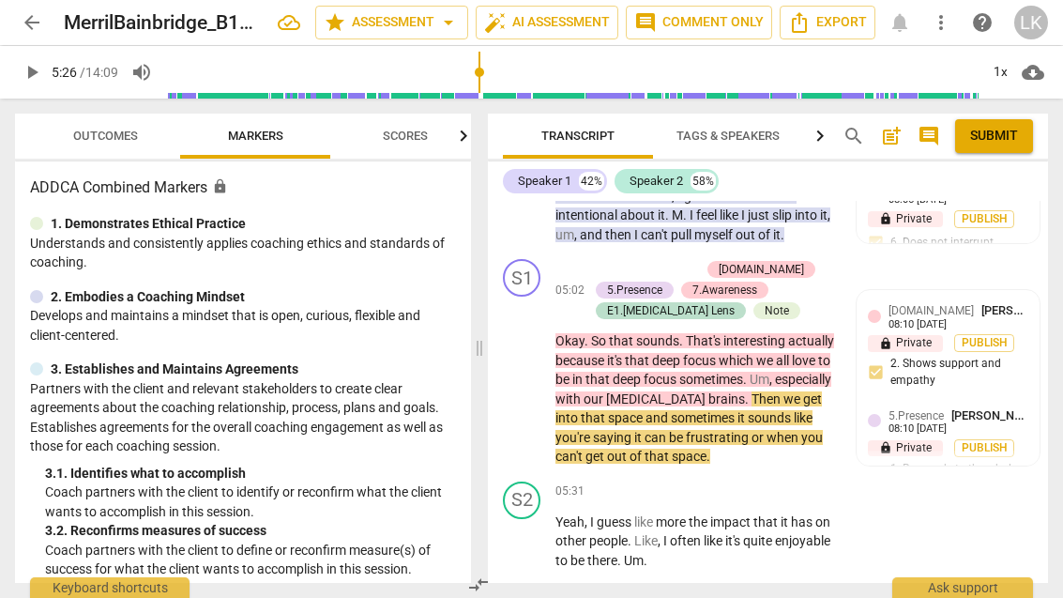
click at [534, 530] on span "play_arrow" at bounding box center [522, 541] width 23 height 23
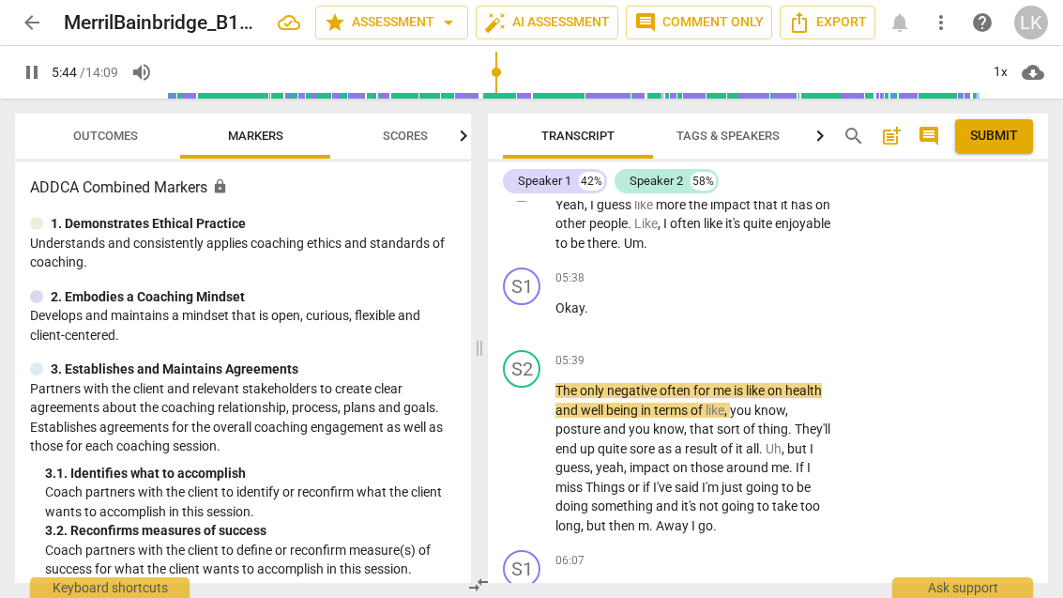
scroll to position [3775, 0]
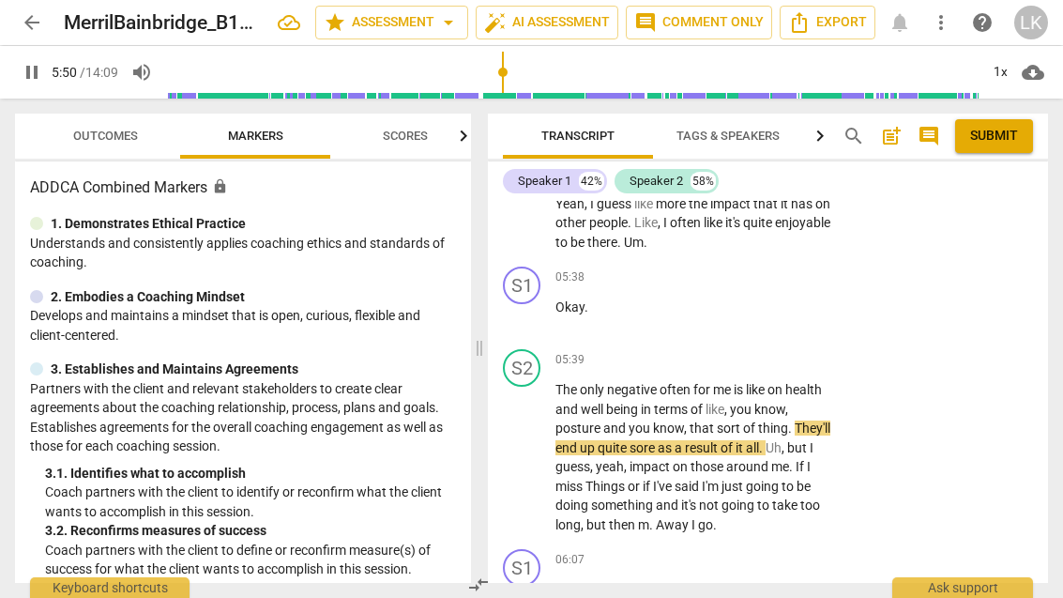
click at [537, 386] on div "play_arrow pause" at bounding box center [531, 457] width 48 height 142
click at [530, 447] on span "pause" at bounding box center [522, 458] width 23 height 23
click at [725, 350] on div "+" at bounding box center [720, 359] width 19 height 19
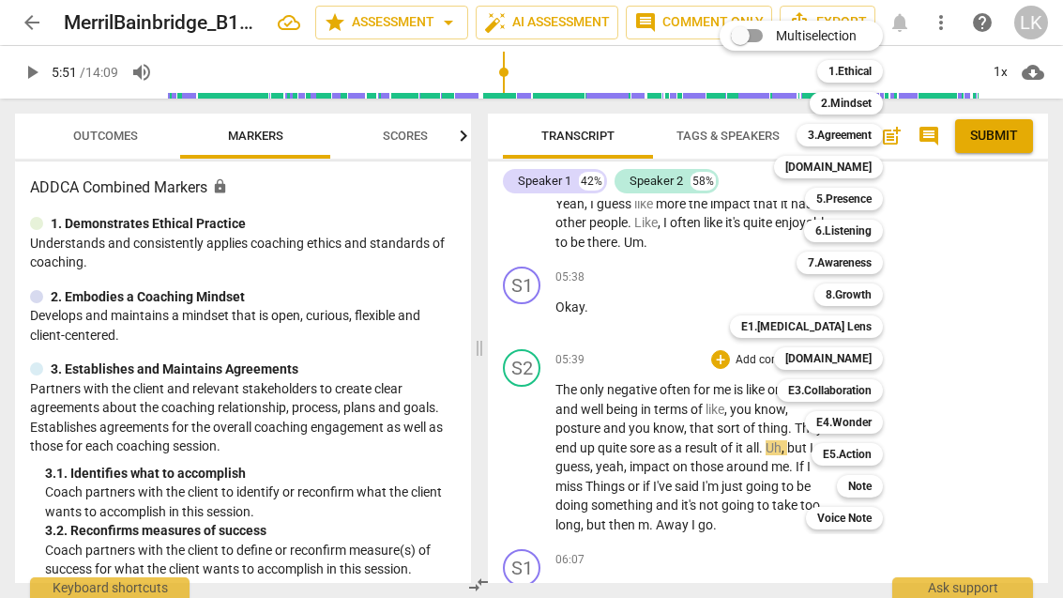
click at [891, 483] on div "Note t" at bounding box center [870, 486] width 82 height 32
click at [877, 483] on div "Note" at bounding box center [860, 486] width 46 height 23
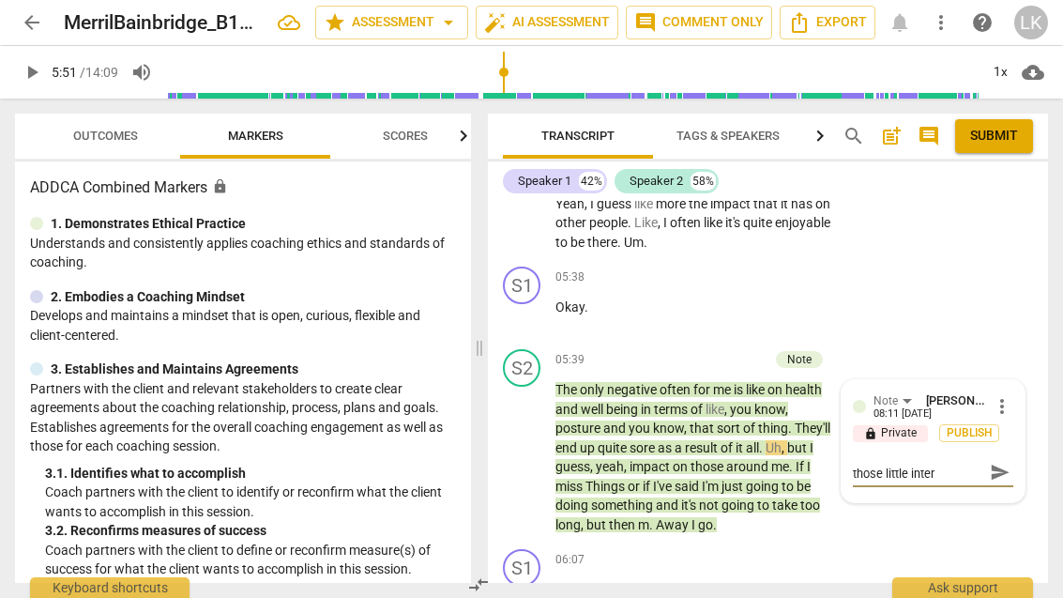
scroll to position [0, 0]
click at [1009, 470] on span "send" at bounding box center [1000, 480] width 21 height 21
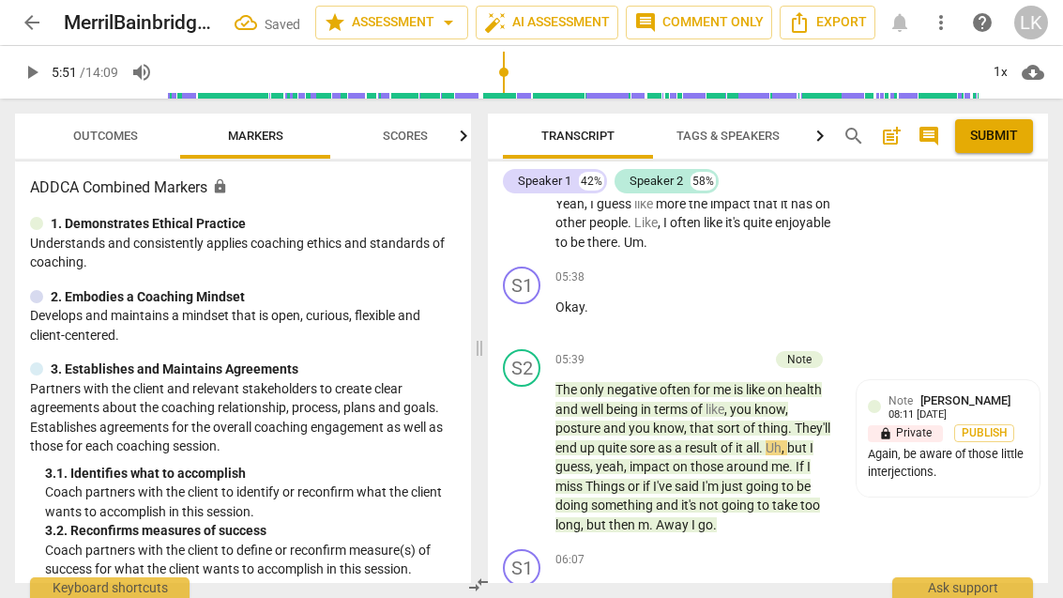
click at [534, 447] on span "play_arrow" at bounding box center [522, 458] width 23 height 23
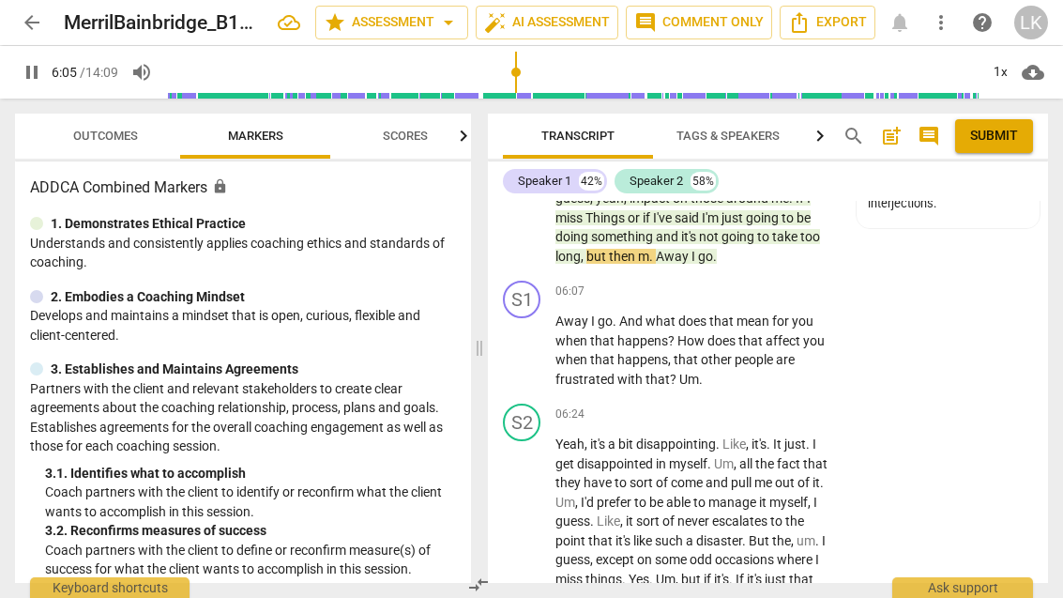
scroll to position [4043, 0]
click at [542, 318] on div "play_arrow pause" at bounding box center [531, 350] width 48 height 65
click at [528, 336] on button "pause" at bounding box center [522, 351] width 30 height 30
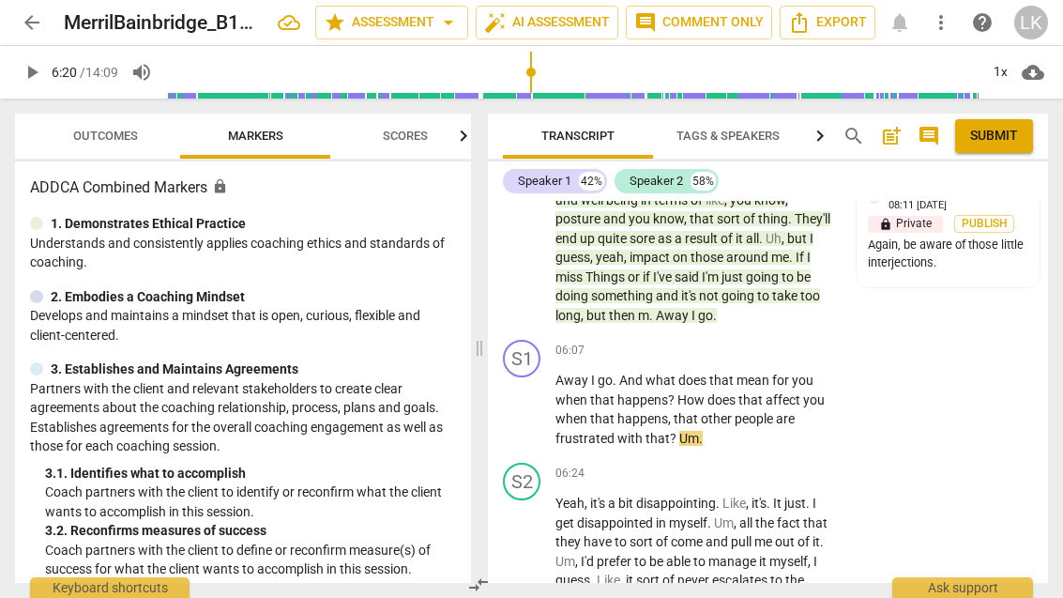
scroll to position [3973, 0]
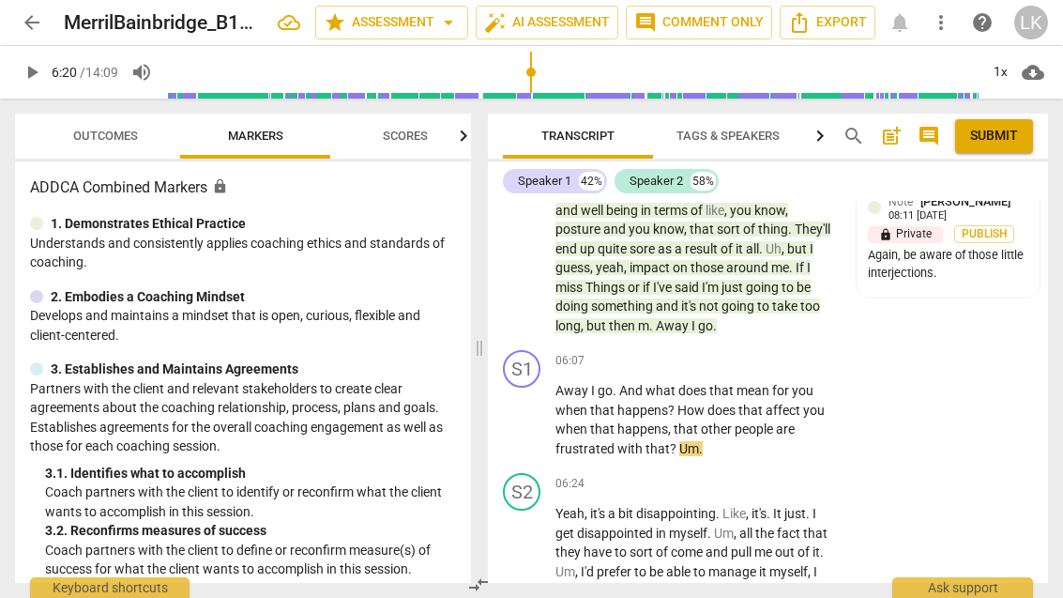
click at [725, 351] on div "+" at bounding box center [720, 360] width 19 height 19
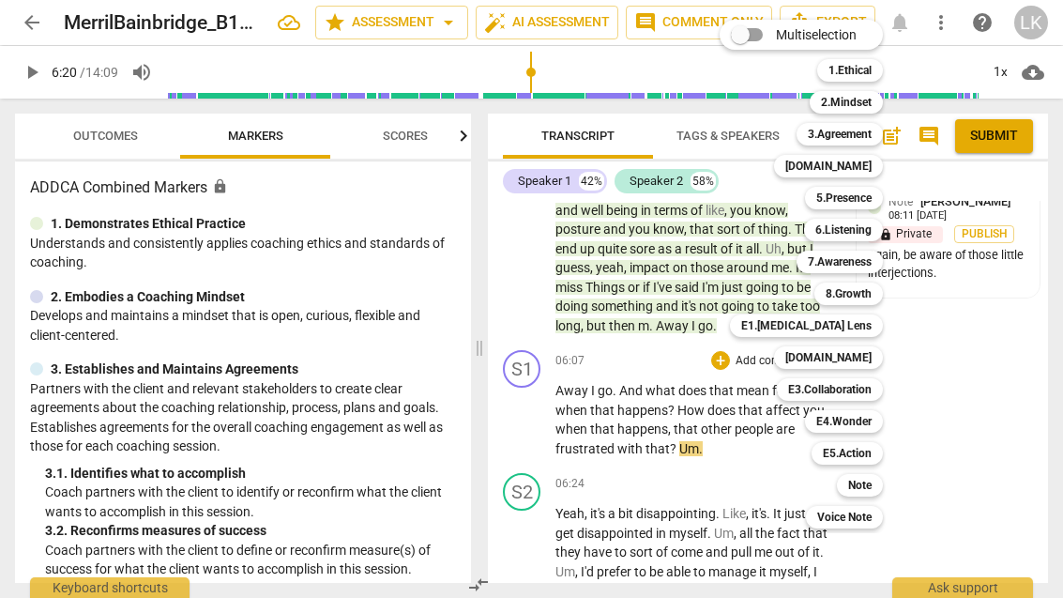
click at [868, 421] on b "E4.Wonder" at bounding box center [843, 421] width 55 height 23
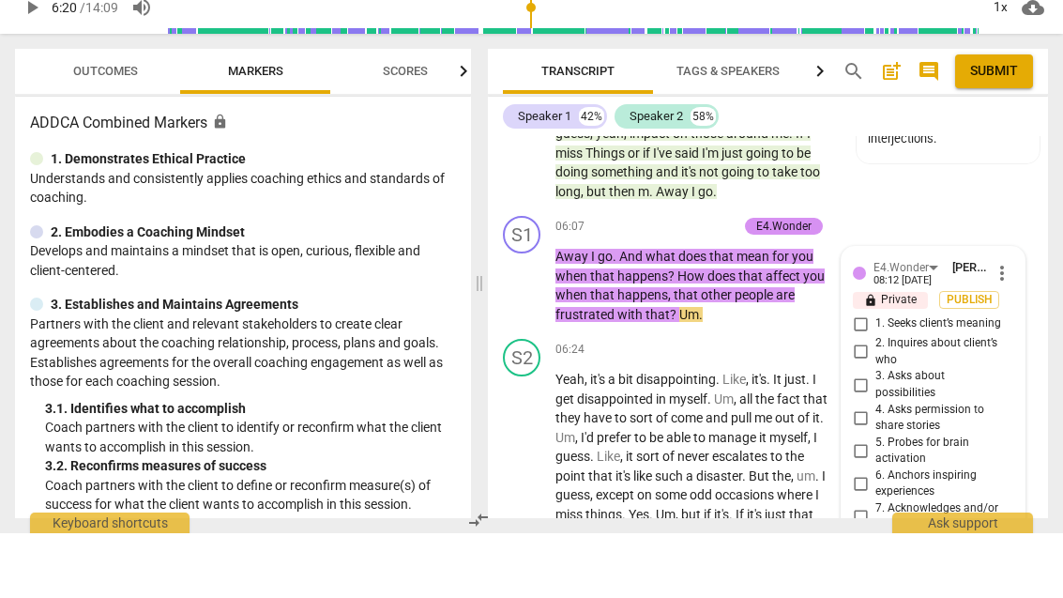
scroll to position [4043, 0]
click at [866, 405] on input "2. Inquires about client’s who" at bounding box center [860, 416] width 30 height 23
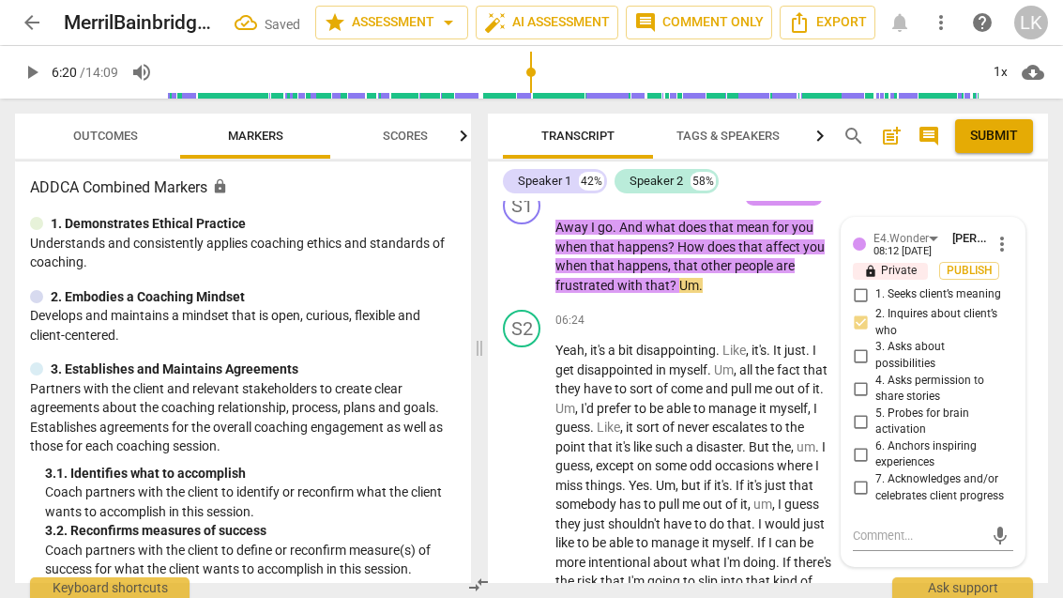
scroll to position [4146, 0]
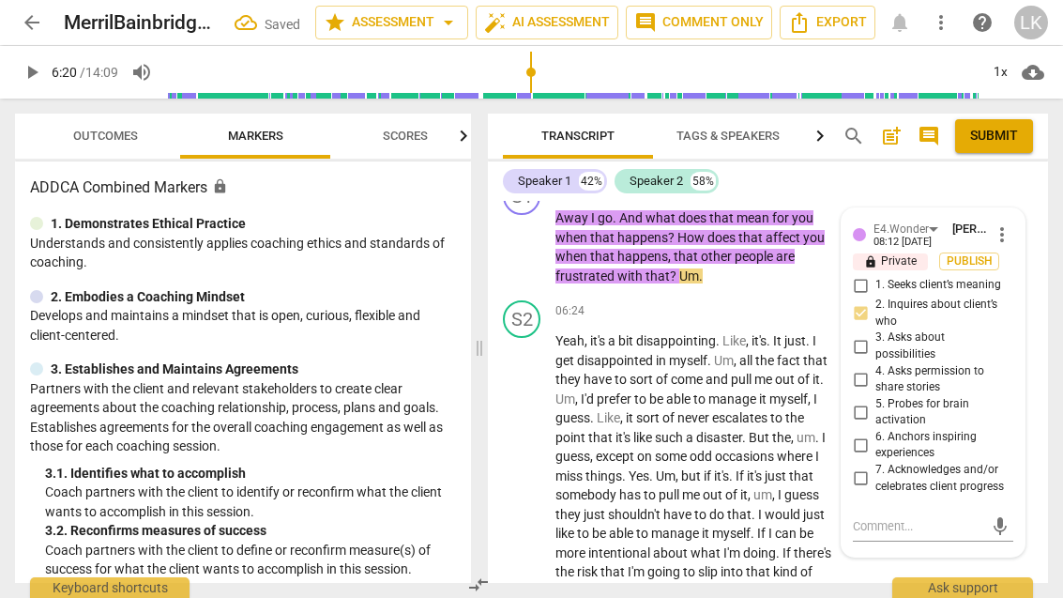
click at [948, 517] on textarea at bounding box center [918, 526] width 130 height 18
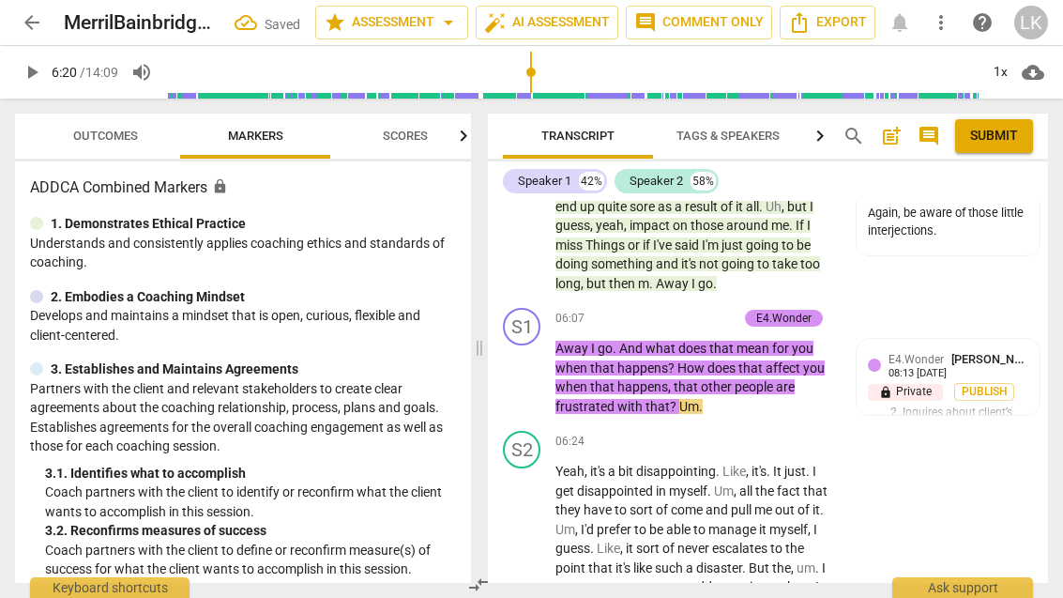
scroll to position [4015, 0]
click at [651, 311] on p "Add competency" at bounding box center [692, 319] width 89 height 17
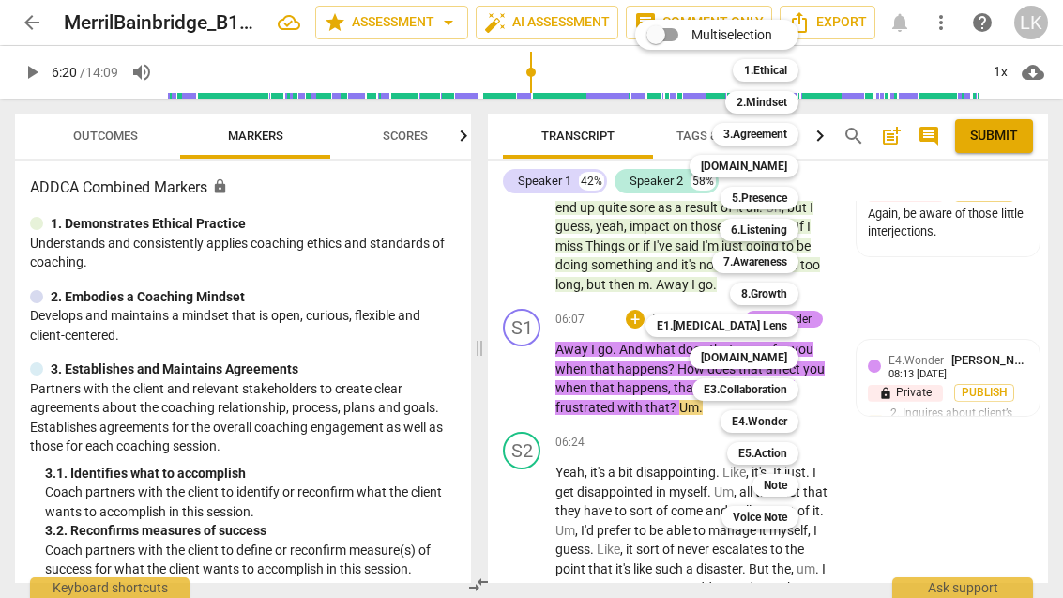
click at [790, 490] on div "Note" at bounding box center [775, 485] width 46 height 23
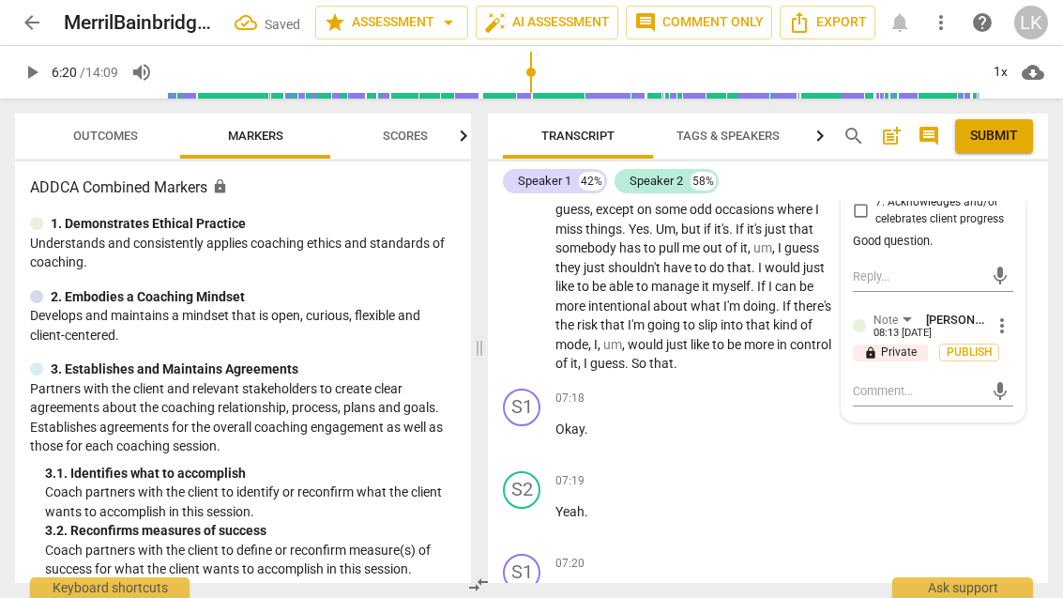
scroll to position [4404, 0]
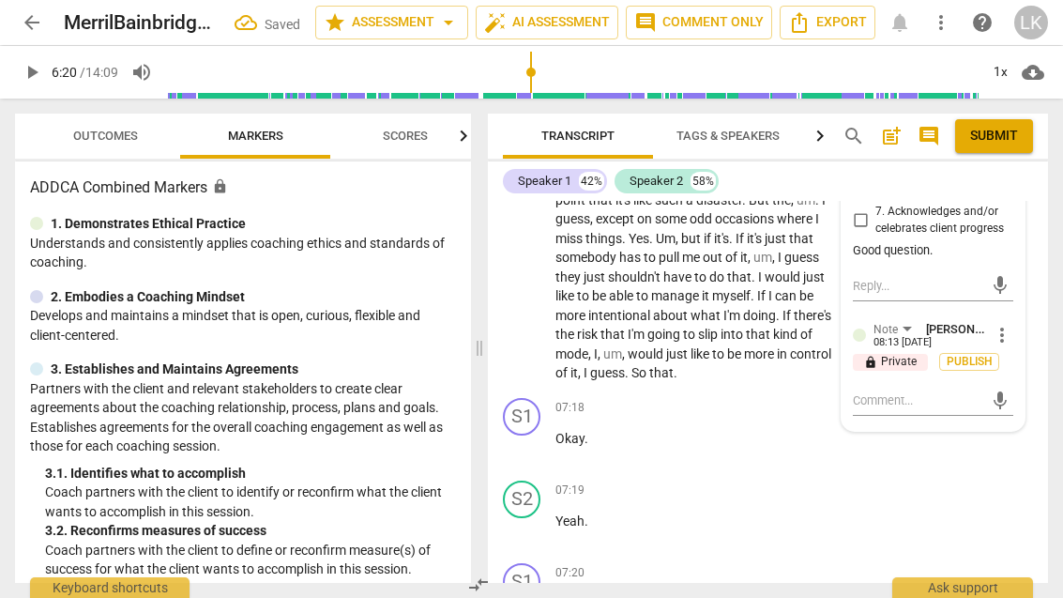
click at [952, 391] on textarea at bounding box center [918, 400] width 130 height 18
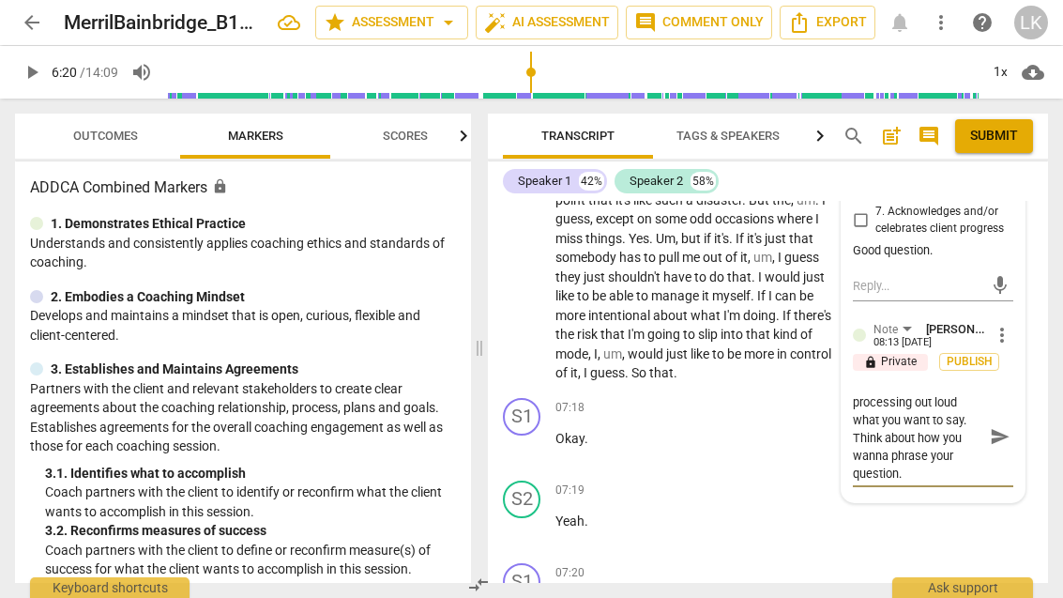
scroll to position [16, 0]
click at [921, 391] on textarea "Be careful about verbally processing out loud what you want to say. Think about…" at bounding box center [918, 435] width 130 height 89
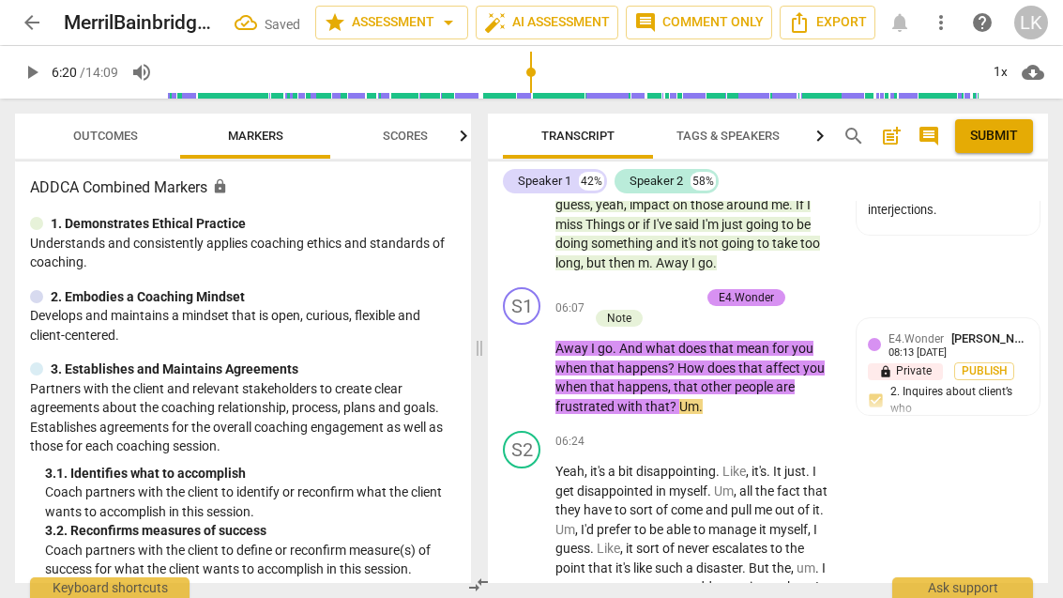
scroll to position [4048, 0]
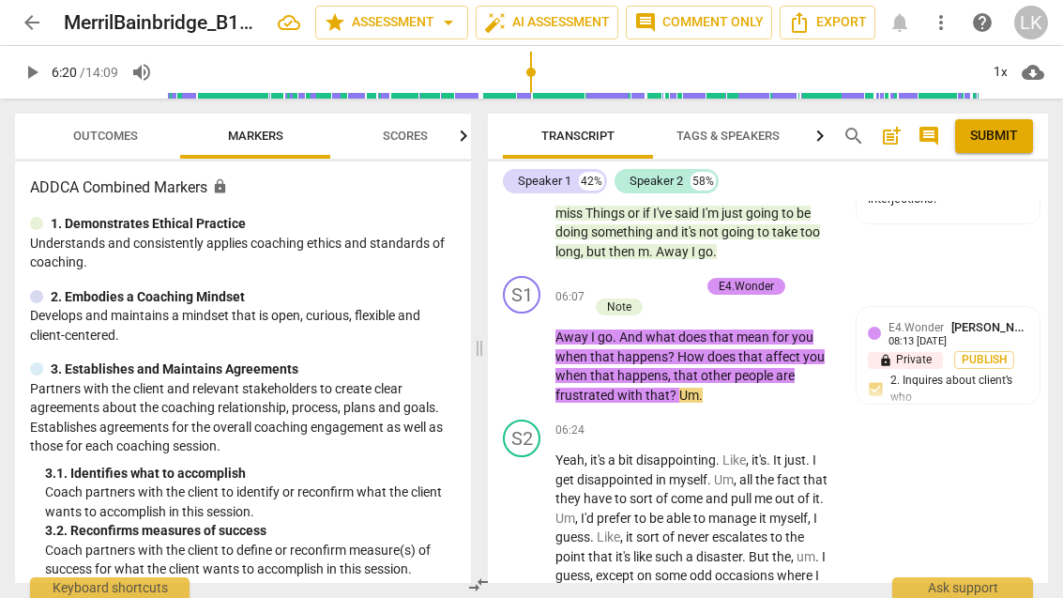
click at [535, 345] on span "play_arrow" at bounding box center [522, 356] width 30 height 23
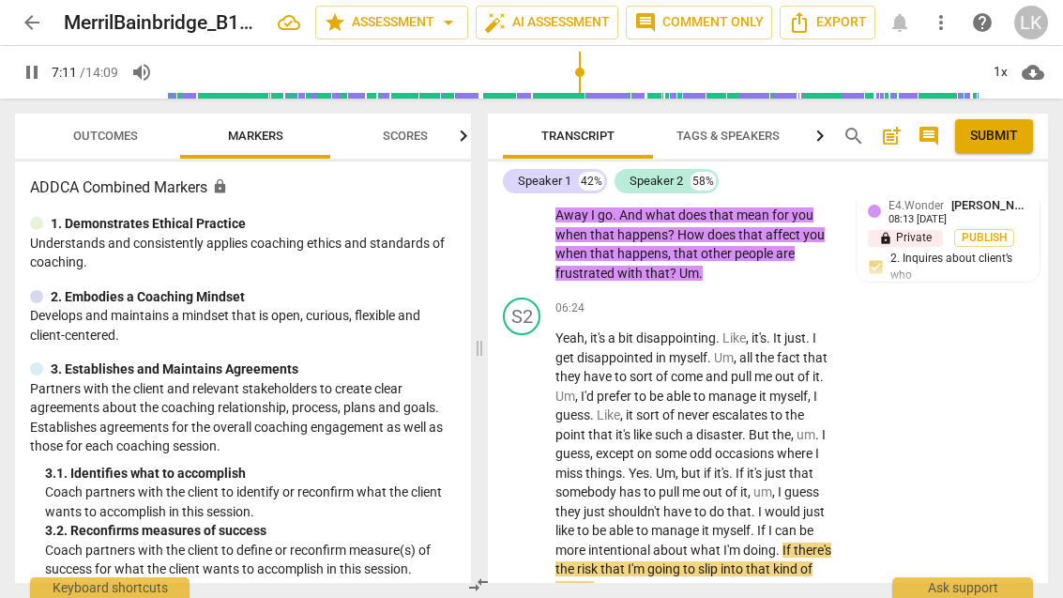
scroll to position [4170, 0]
click at [537, 462] on span "pause" at bounding box center [522, 473] width 30 height 23
click at [738, 300] on p "Add competency" at bounding box center [778, 308] width 89 height 17
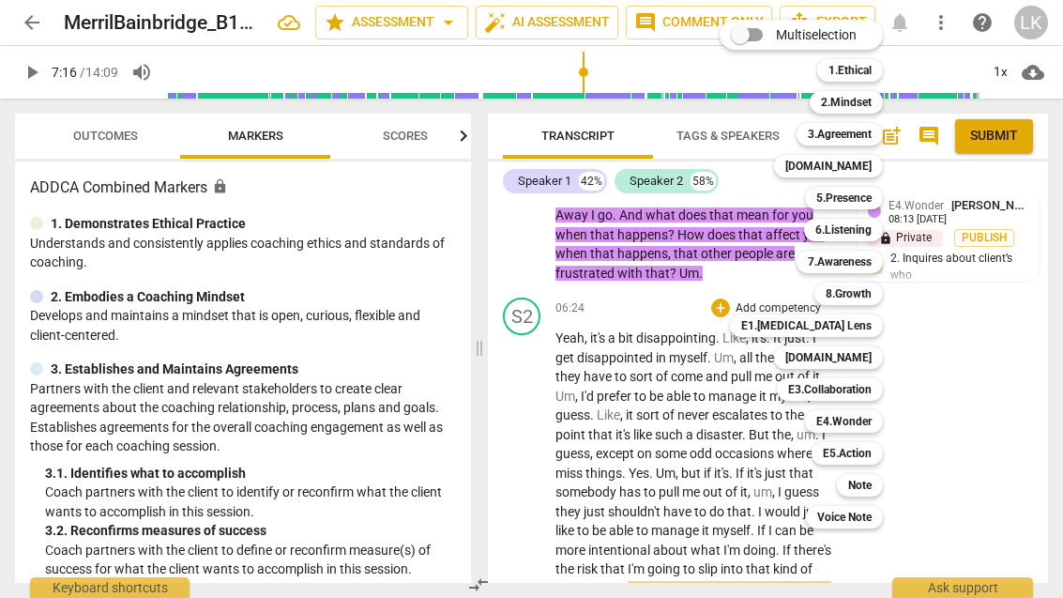
click at [870, 223] on b "6.Listening" at bounding box center [843, 230] width 56 height 23
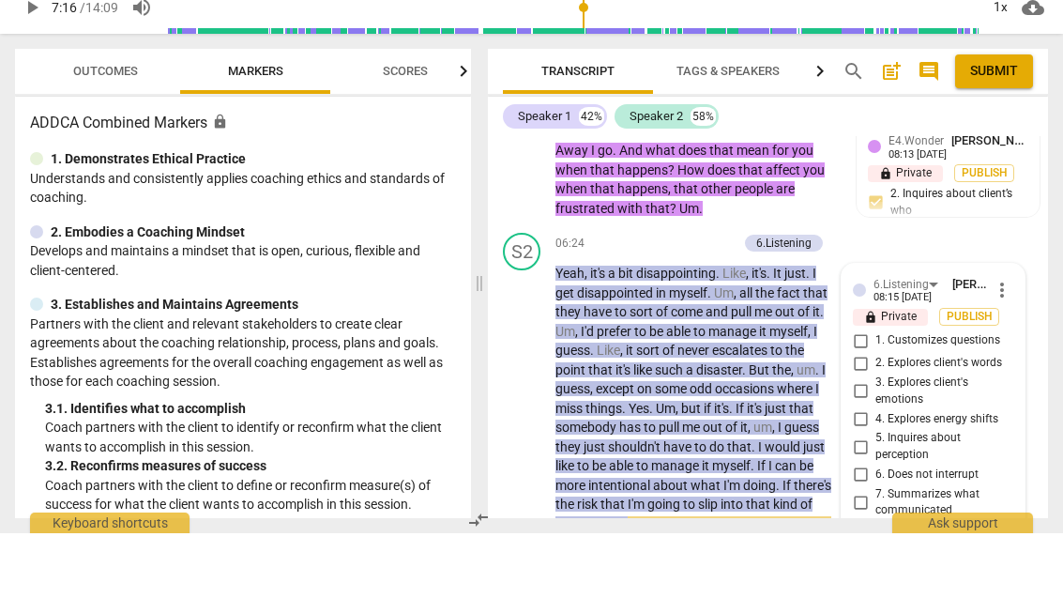
click at [872, 528] on input "6. Does not interrupt" at bounding box center [860, 539] width 30 height 23
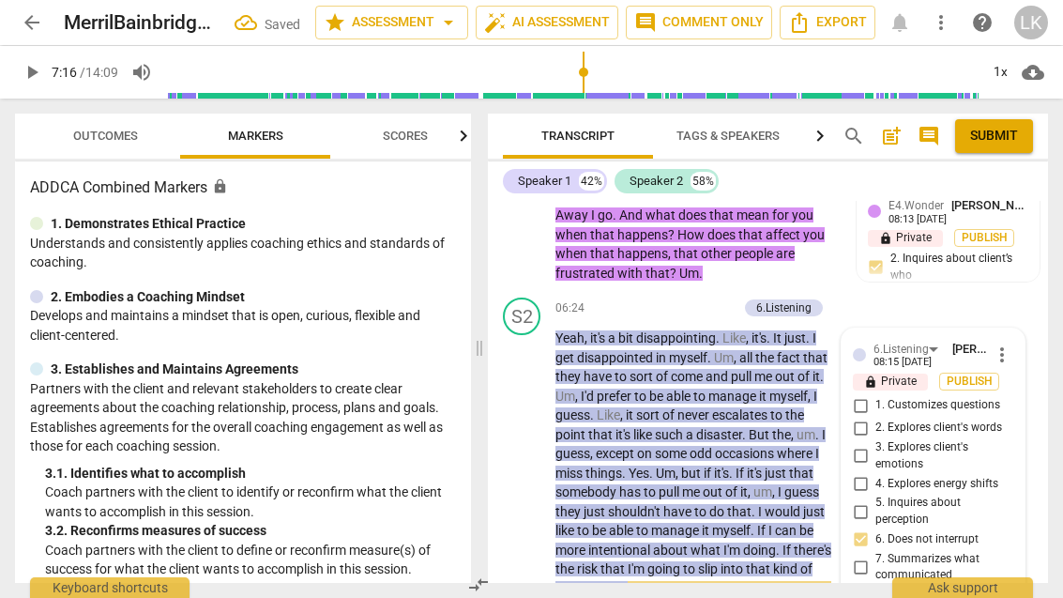
click at [647, 298] on div "+ Add competency" at bounding box center [682, 307] width 112 height 19
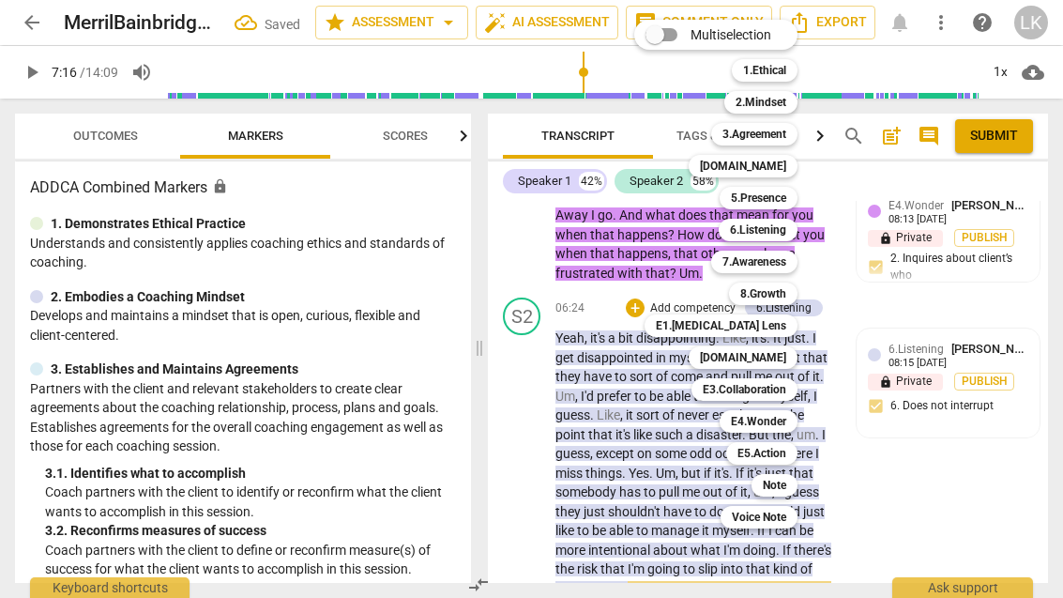
click at [795, 353] on div "[DOMAIN_NAME]" at bounding box center [743, 357] width 109 height 23
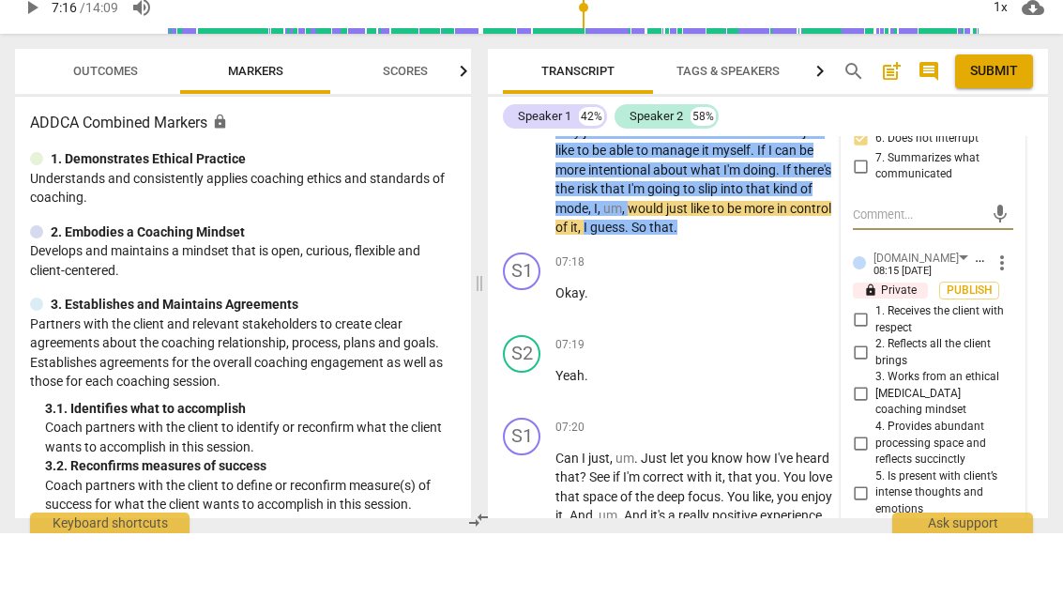
scroll to position [4507, 0]
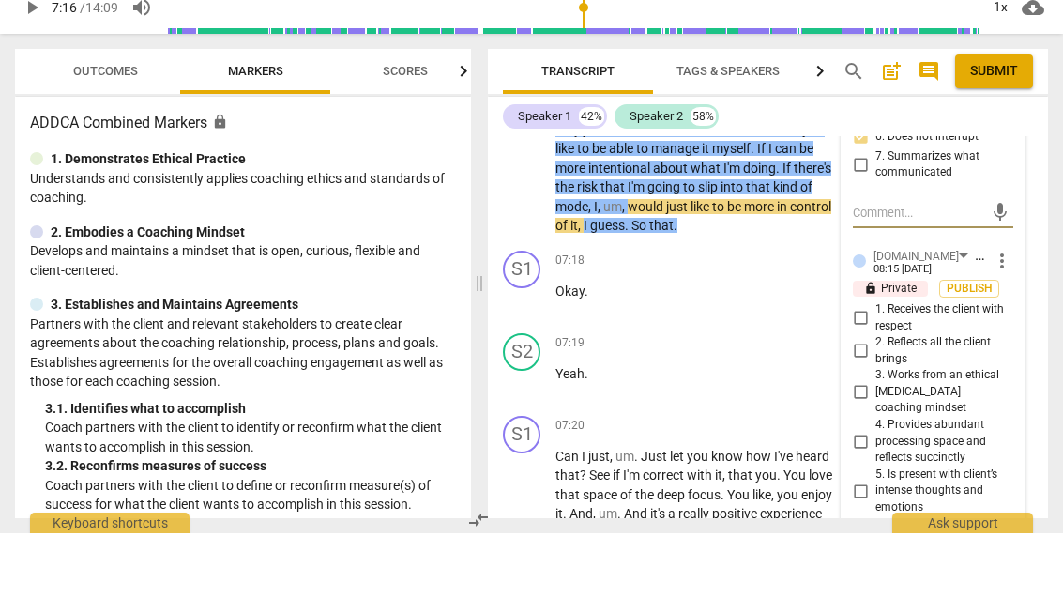
click at [875, 494] on input "4. Provides abundant processing space and reflects succinctly" at bounding box center [860, 505] width 30 height 23
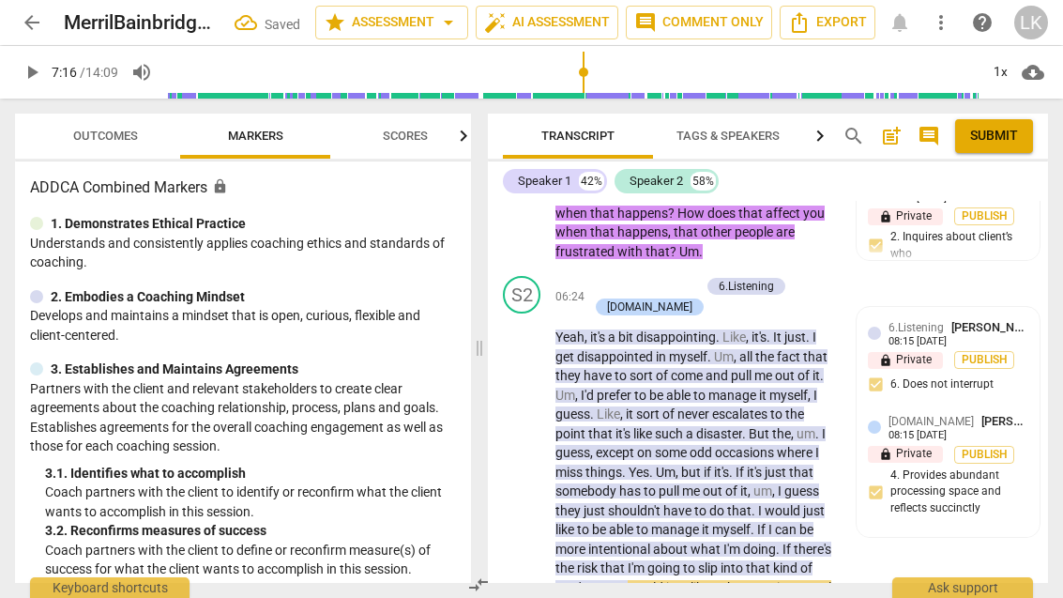
scroll to position [4196, 0]
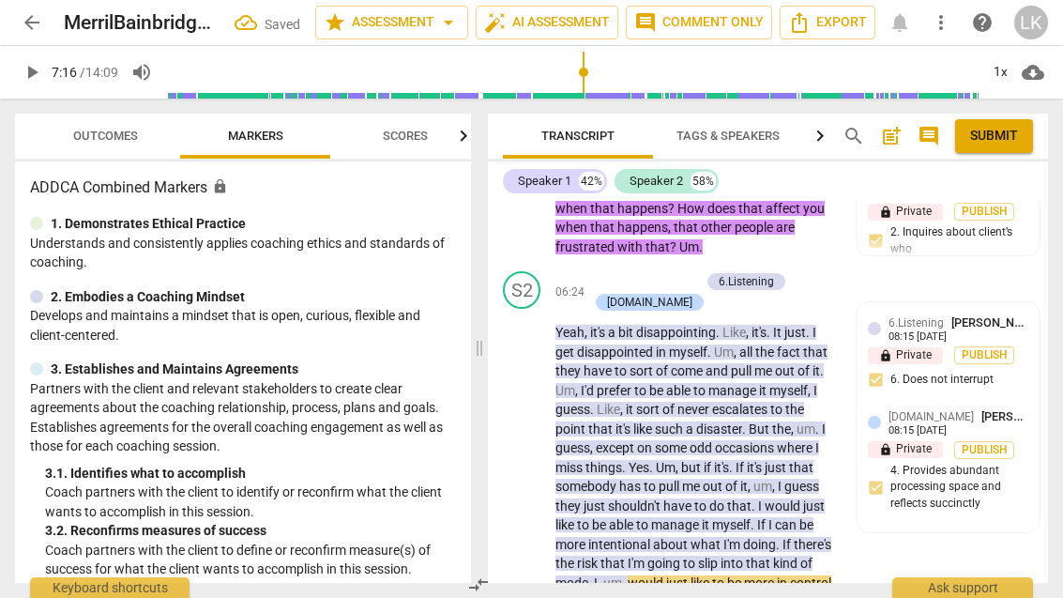
click at [537, 446] on span "play_arrow" at bounding box center [522, 457] width 30 height 23
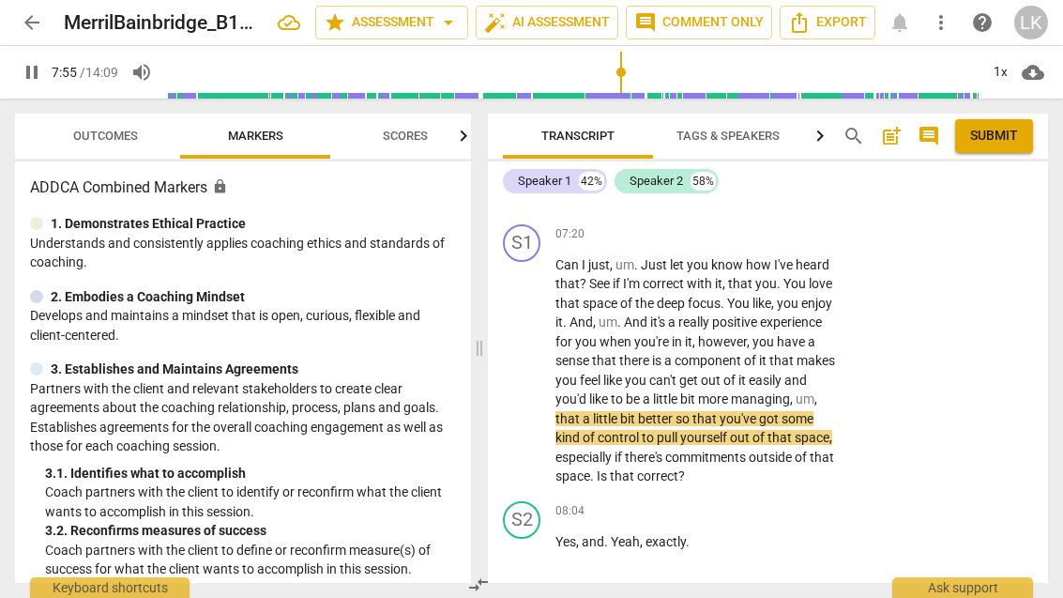
scroll to position [4766, 0]
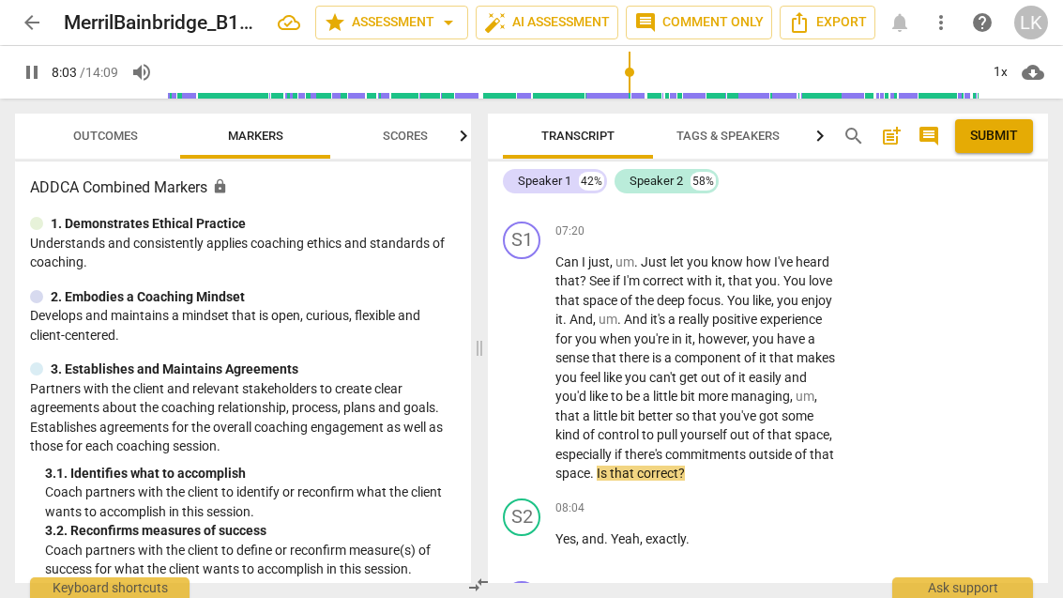
click at [536, 356] on span "pause" at bounding box center [522, 367] width 30 height 23
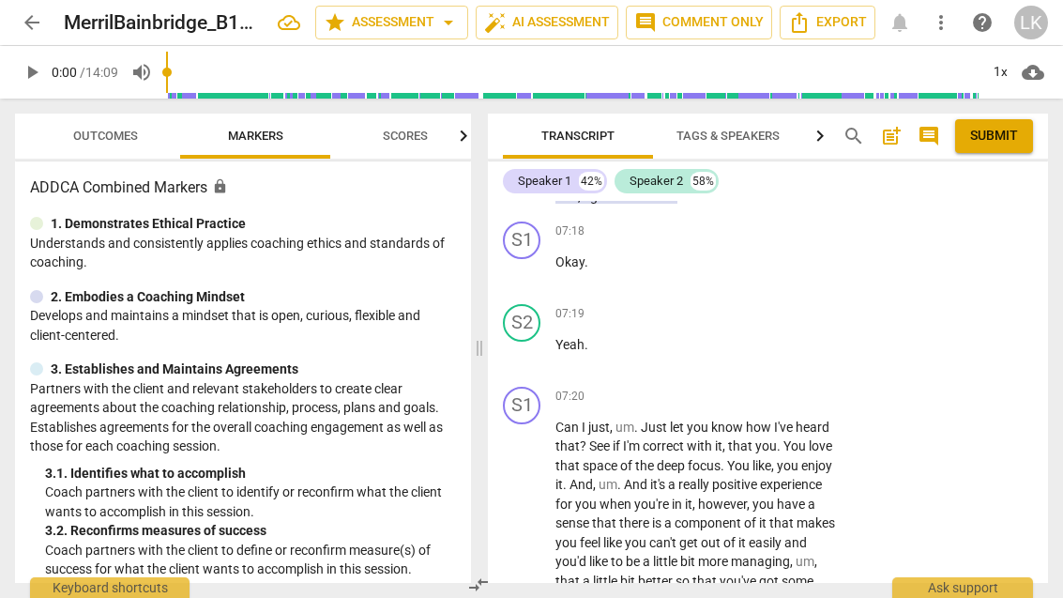
scroll to position [4602, 0]
click at [730, 386] on div "+ Add competency" at bounding box center [767, 395] width 112 height 19
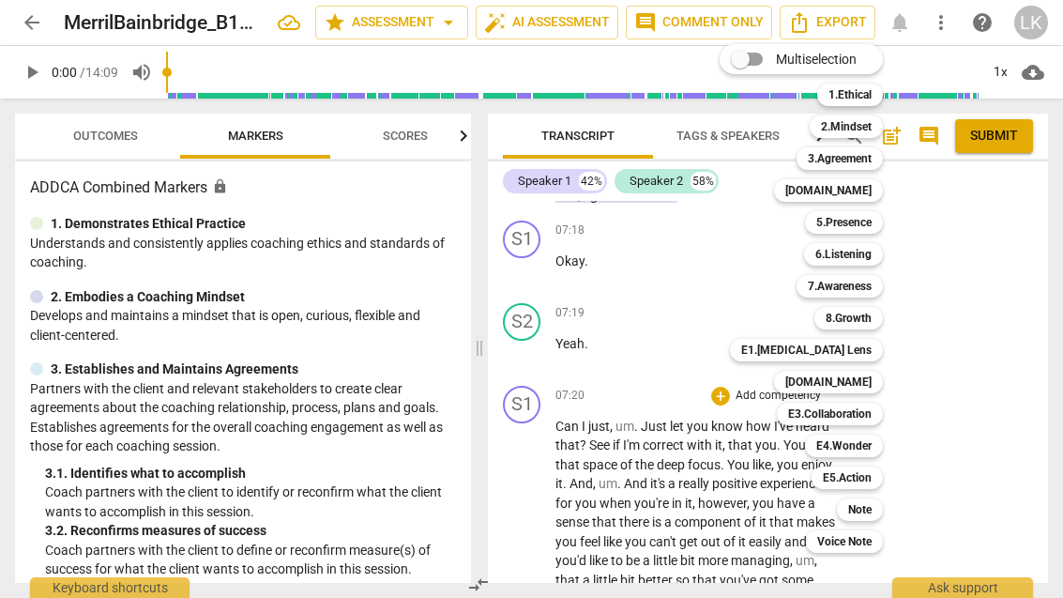
click at [870, 252] on b "6.Listening" at bounding box center [843, 254] width 56 height 23
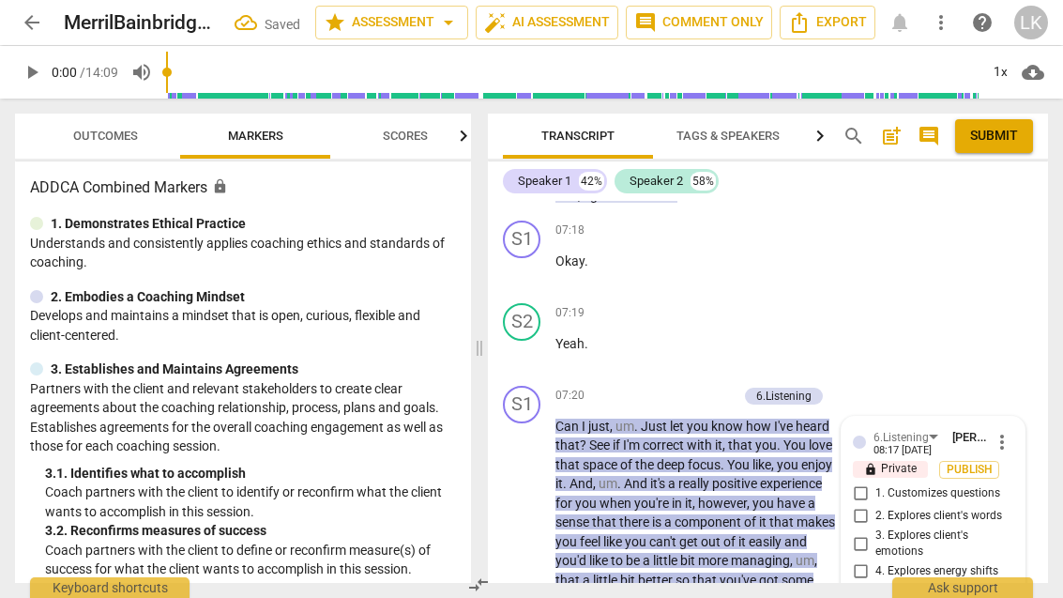
scroll to position [4811, 0]
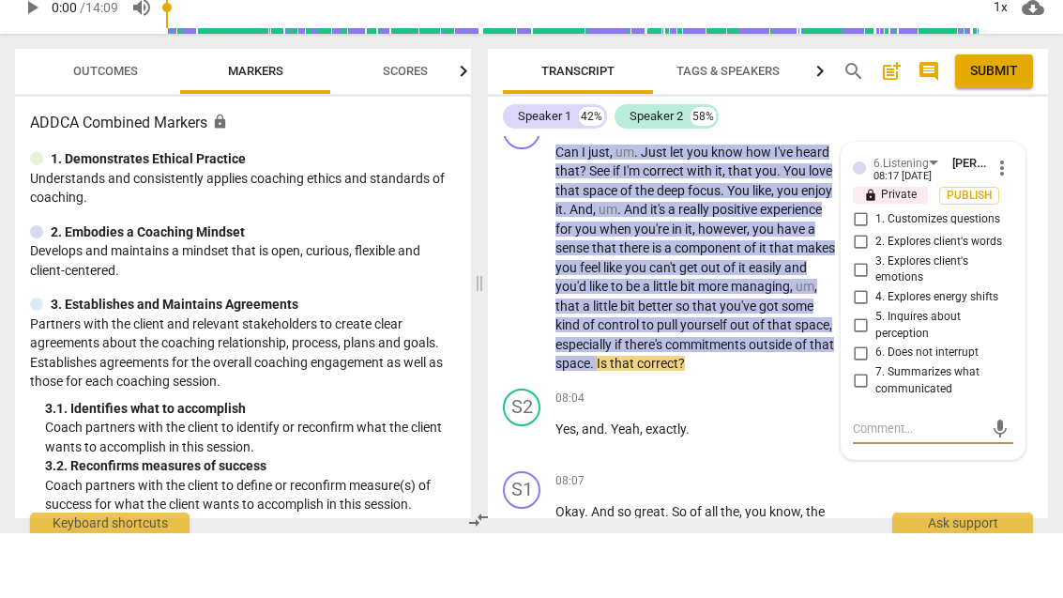
click at [872, 434] on input "7. Summarizes what communicated" at bounding box center [860, 445] width 30 height 23
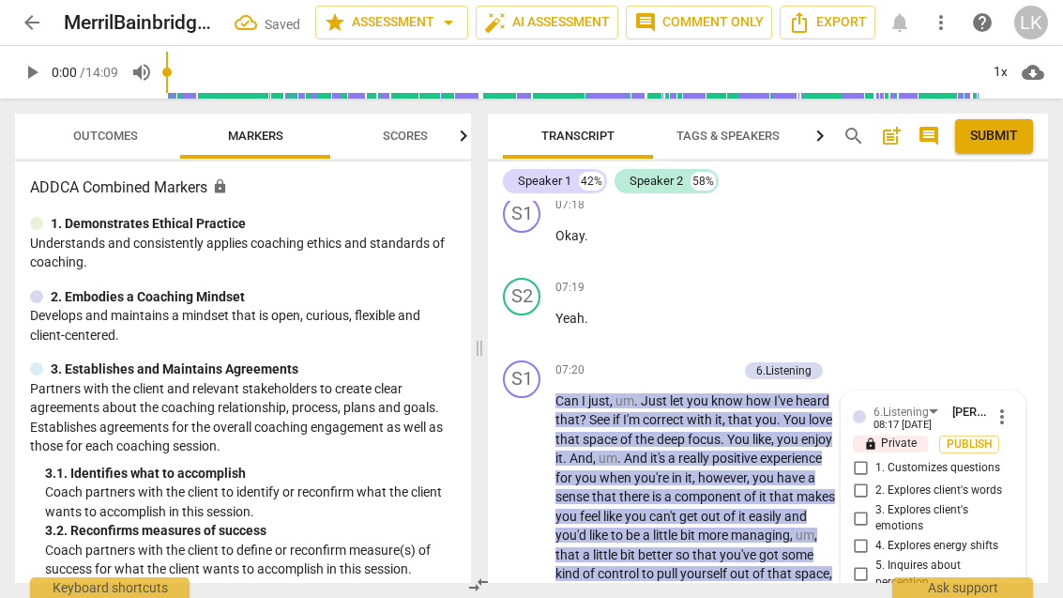
scroll to position [4599, 0]
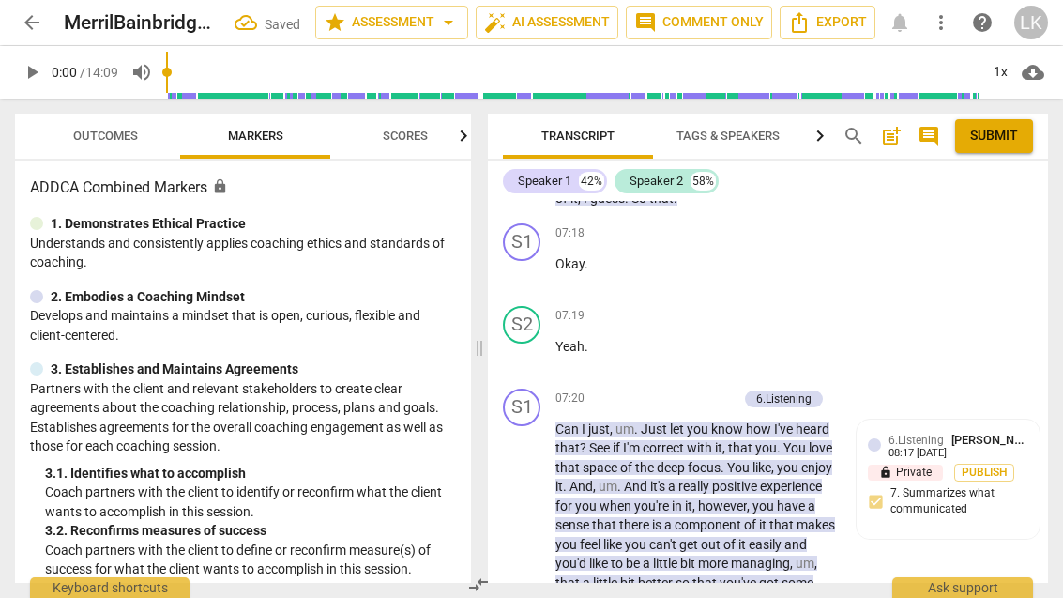
click at [644, 389] on div "+" at bounding box center [635, 398] width 19 height 19
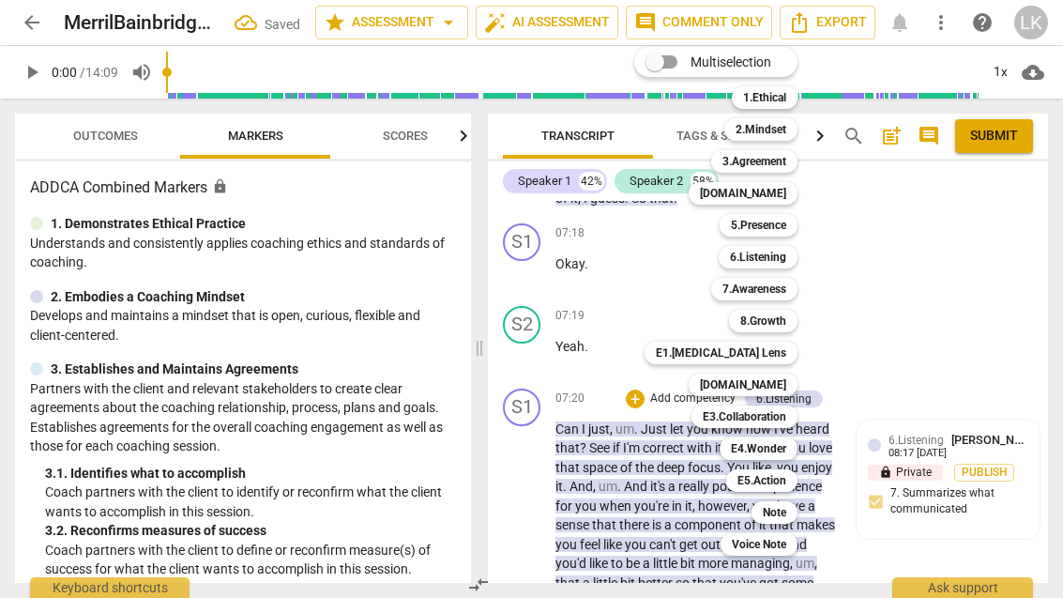
click at [781, 384] on b "[DOMAIN_NAME]" at bounding box center [743, 384] width 86 height 23
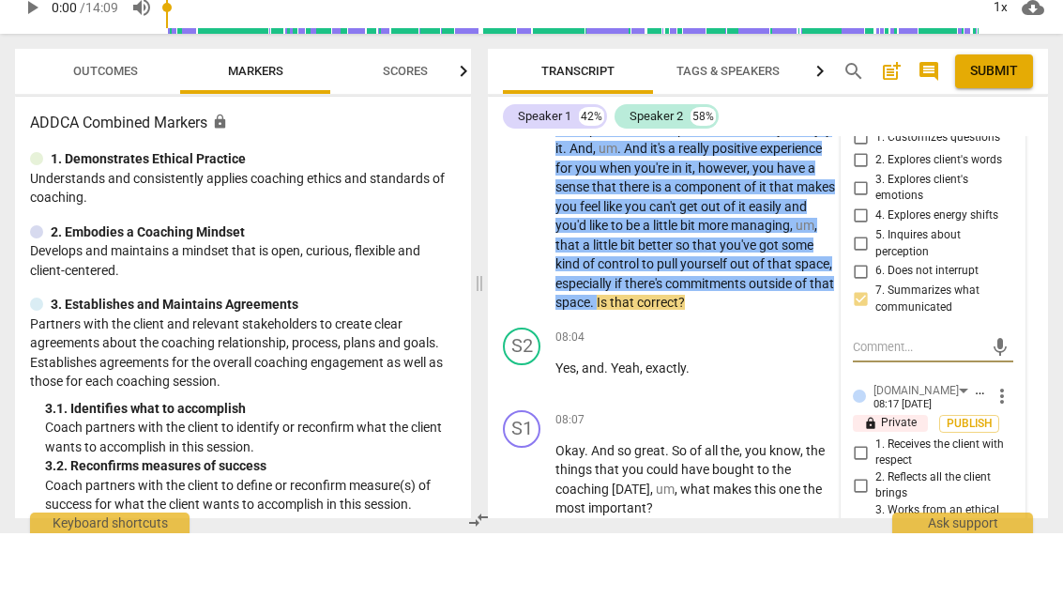
scroll to position [4898, 0]
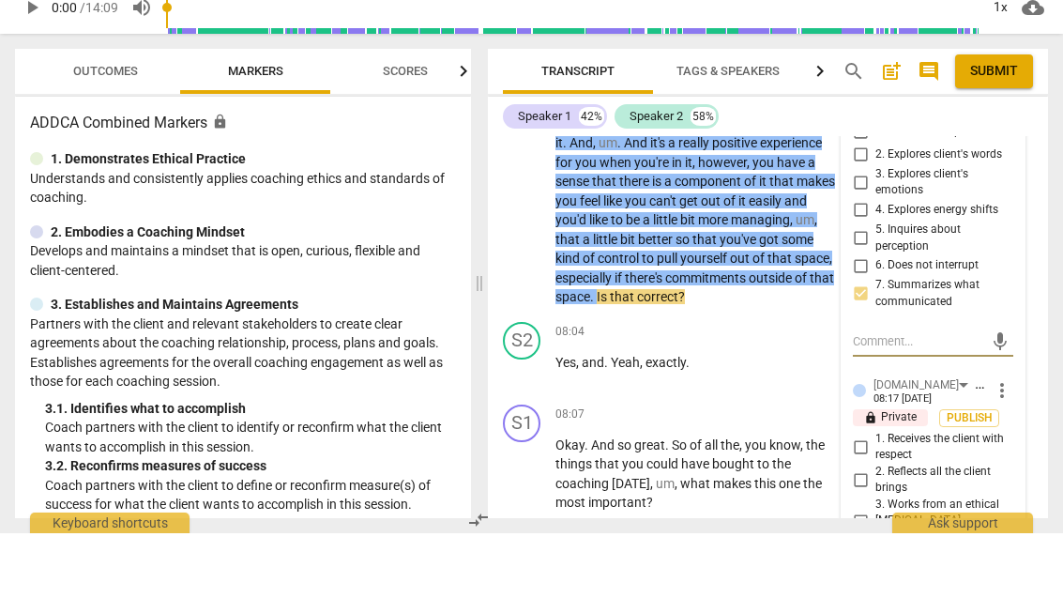
click at [871, 533] on input "2. Reflects all the client brings" at bounding box center [860, 544] width 30 height 23
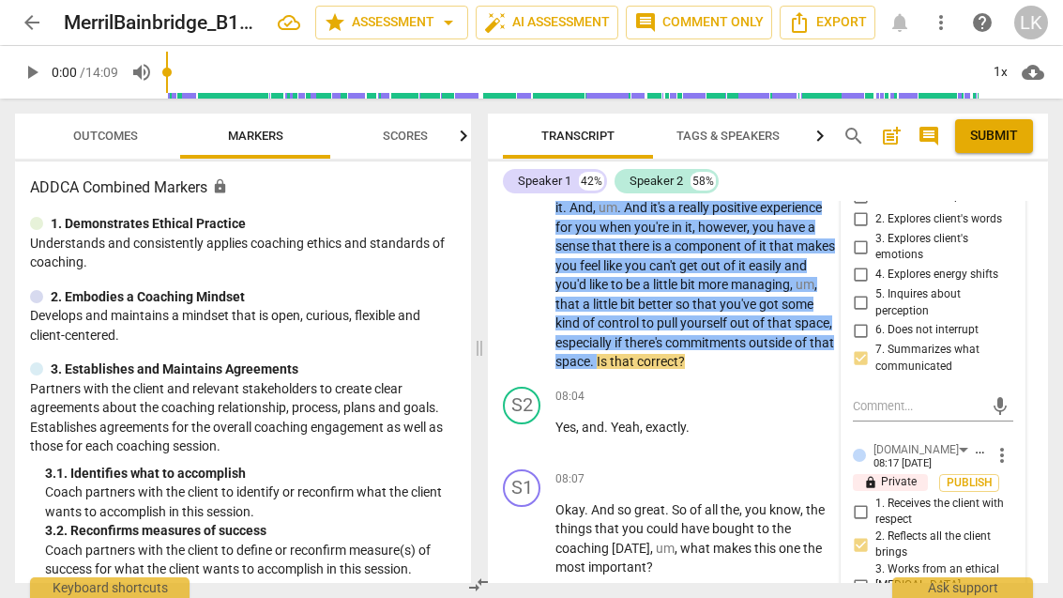
click at [862, 500] on input "1. Receives the client with respect" at bounding box center [860, 511] width 30 height 23
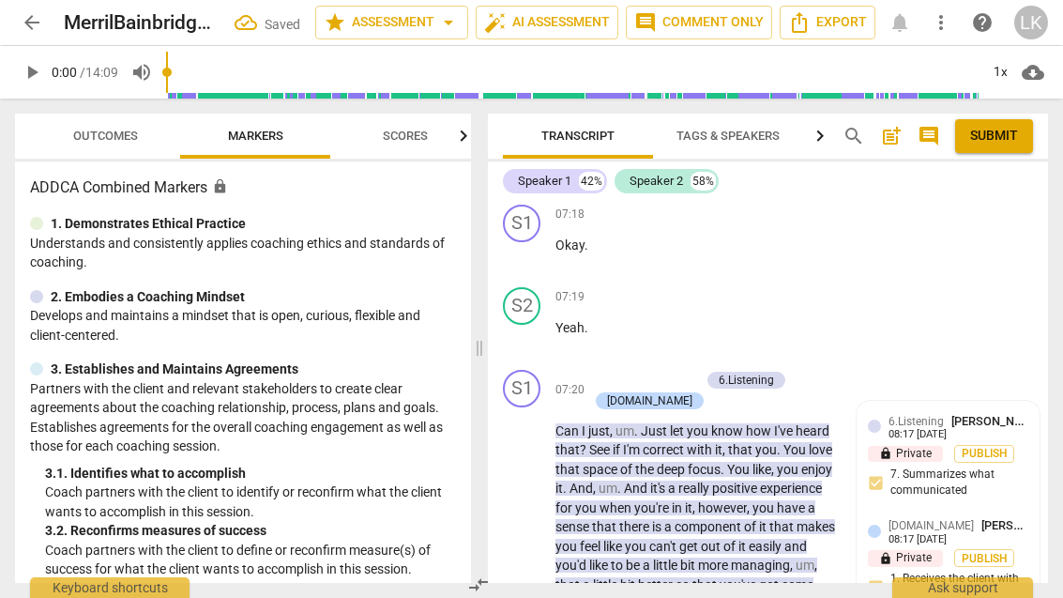
scroll to position [4613, 0]
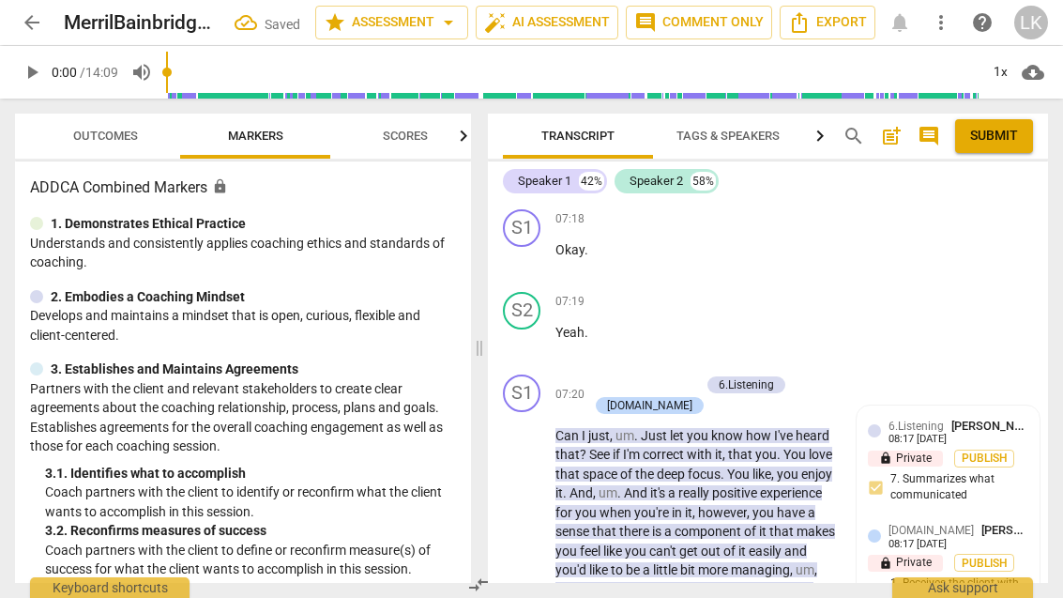
click at [611, 376] on p "Add competency" at bounding box center [655, 384] width 89 height 17
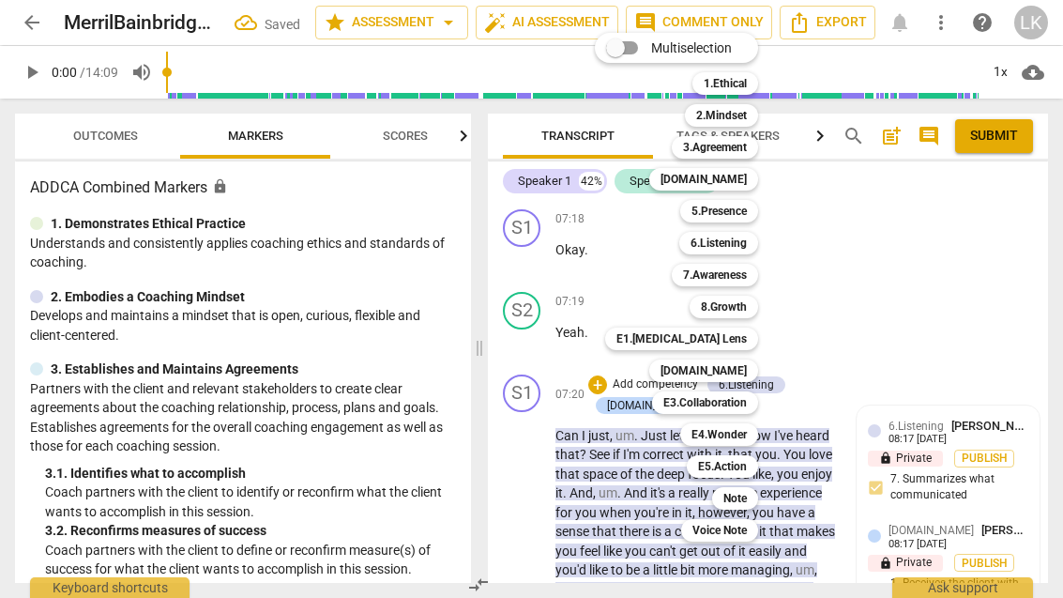
click at [746, 273] on b "7.Awareness" at bounding box center [715, 275] width 64 height 23
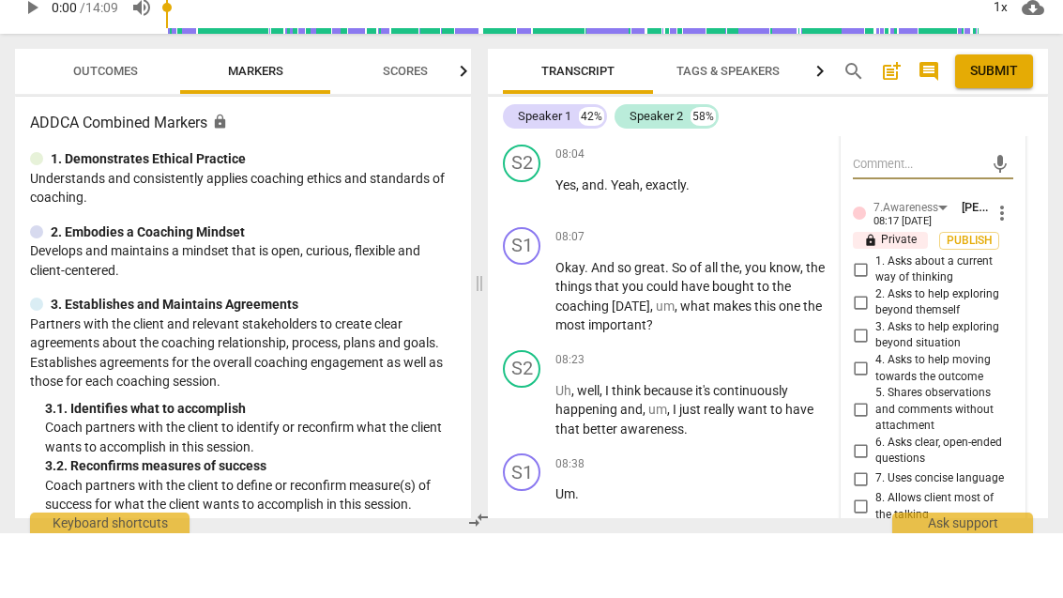
scroll to position [5077, 0]
click at [870, 462] on input "5. Shares observations and comments without attachment" at bounding box center [860, 473] width 30 height 23
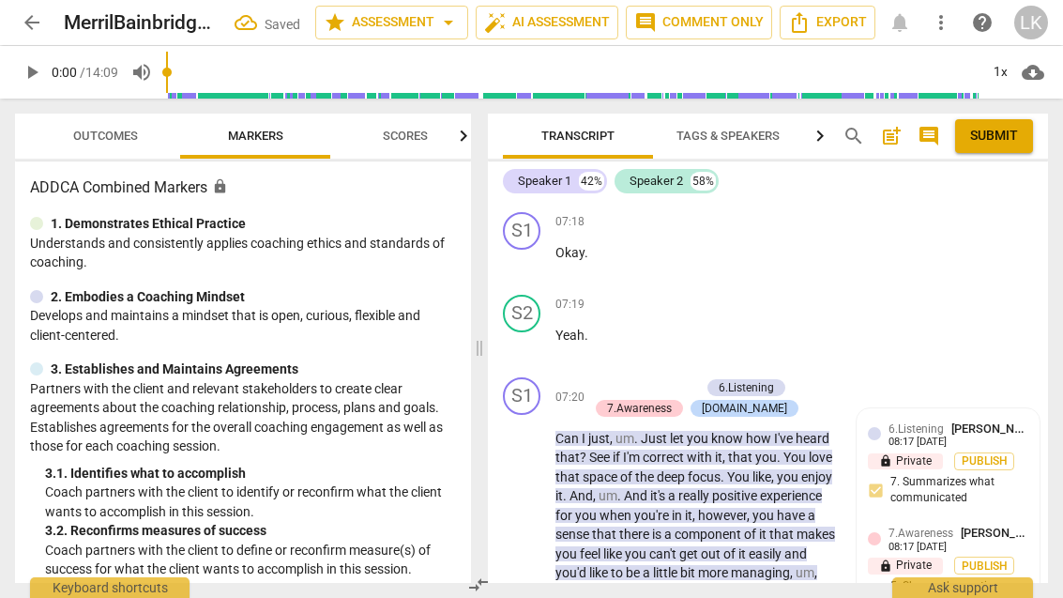
scroll to position [4610, 0]
click at [598, 378] on div "+" at bounding box center [597, 387] width 19 height 19
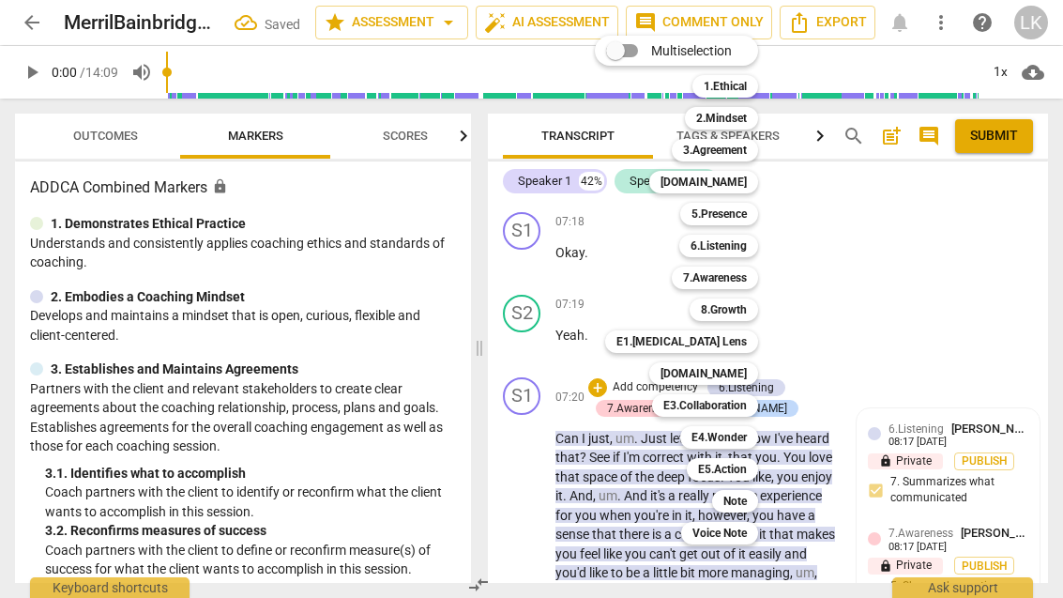
click at [751, 502] on div "Note" at bounding box center [735, 501] width 46 height 23
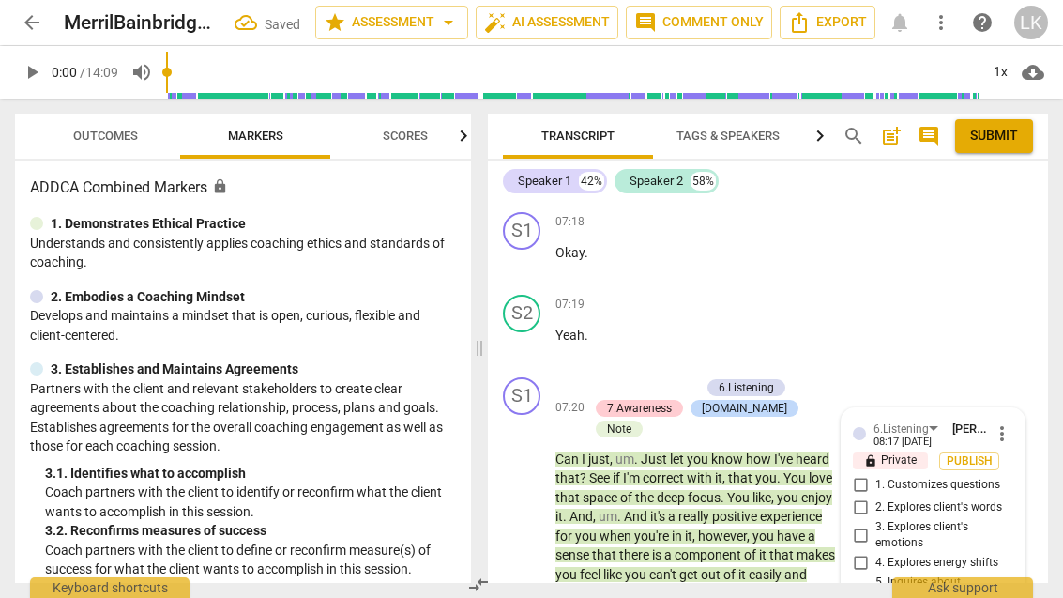
scroll to position [4811, 0]
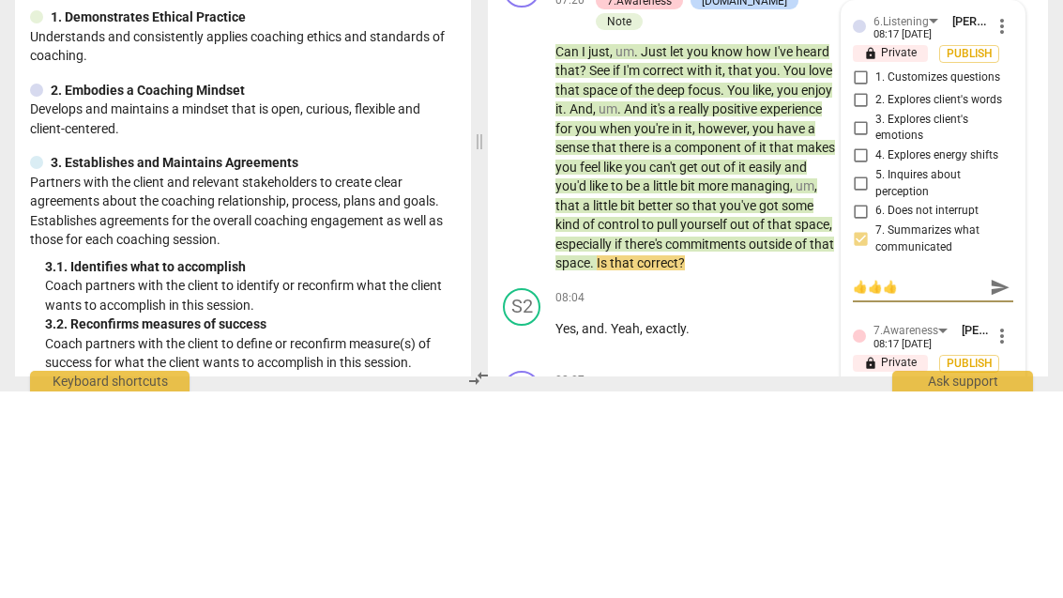
click at [1004, 483] on span "send" at bounding box center [1000, 493] width 21 height 21
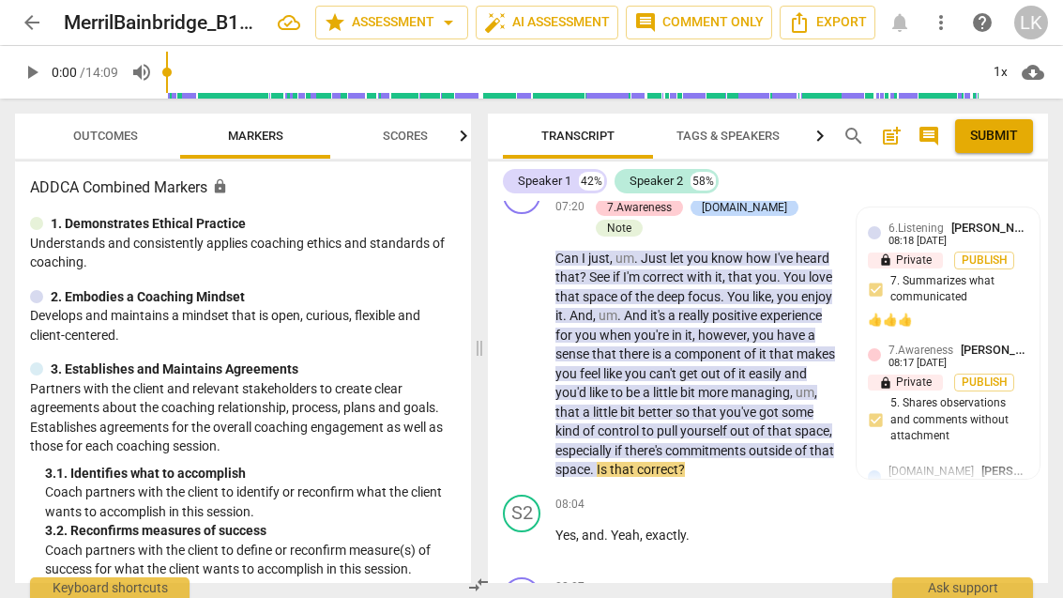
click at [524, 529] on button "play_arrow" at bounding box center [522, 544] width 30 height 30
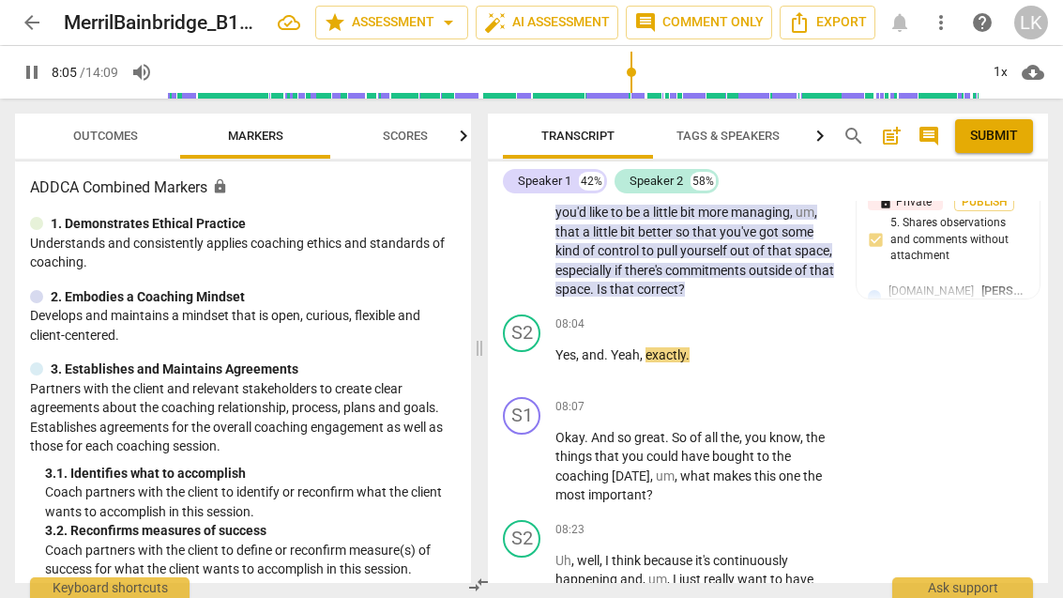
scroll to position [4993, 0]
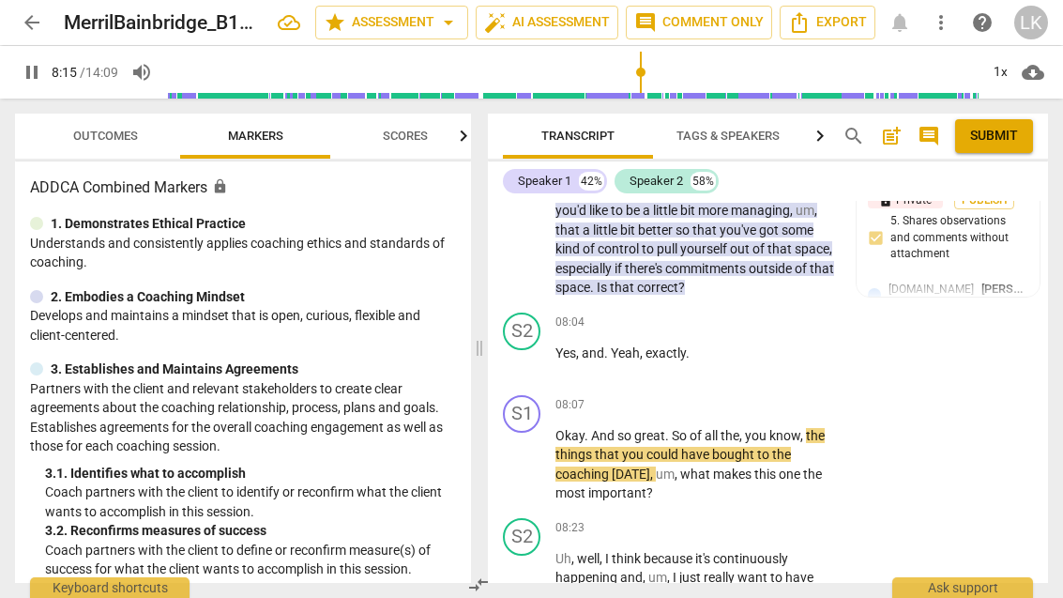
click at [534, 453] on span "pause" at bounding box center [522, 464] width 23 height 23
click at [729, 396] on div "+" at bounding box center [720, 405] width 19 height 19
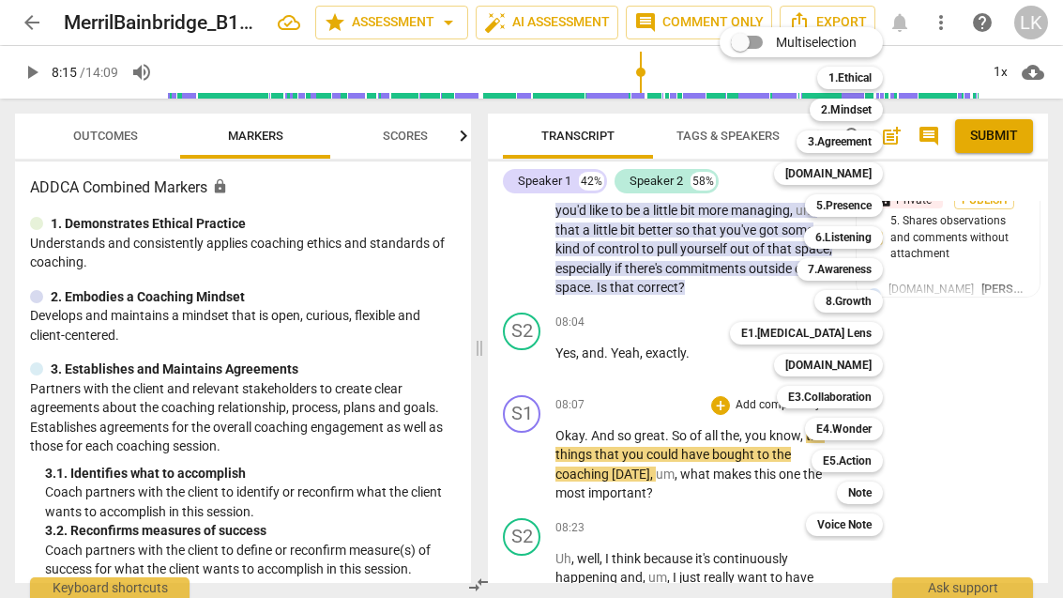
click at [861, 143] on b "3.Agreement" at bounding box center [840, 141] width 64 height 23
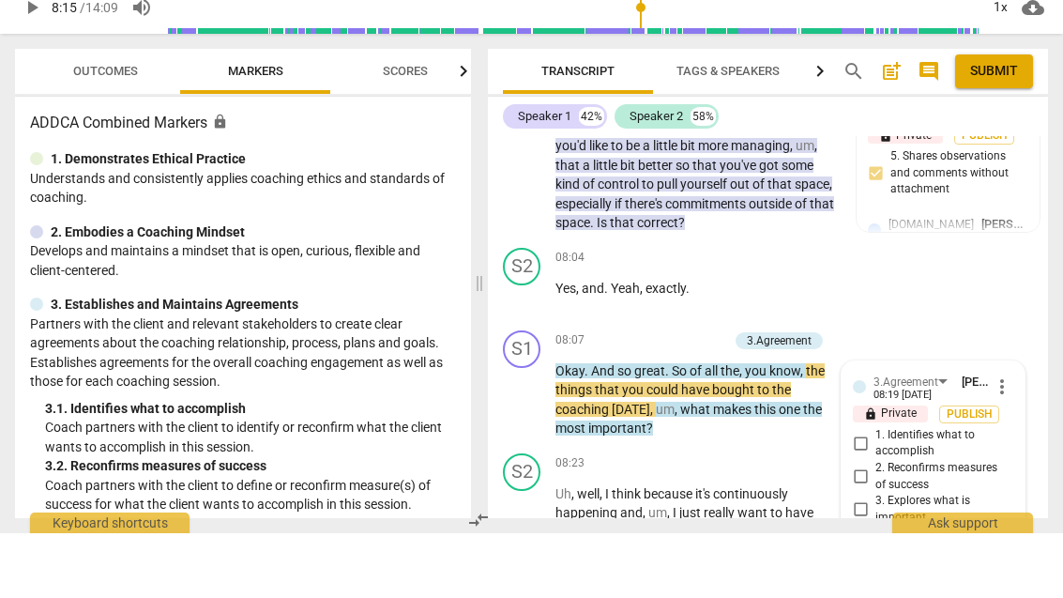
click at [868, 563] on input "3. Explores what is important" at bounding box center [860, 574] width 30 height 23
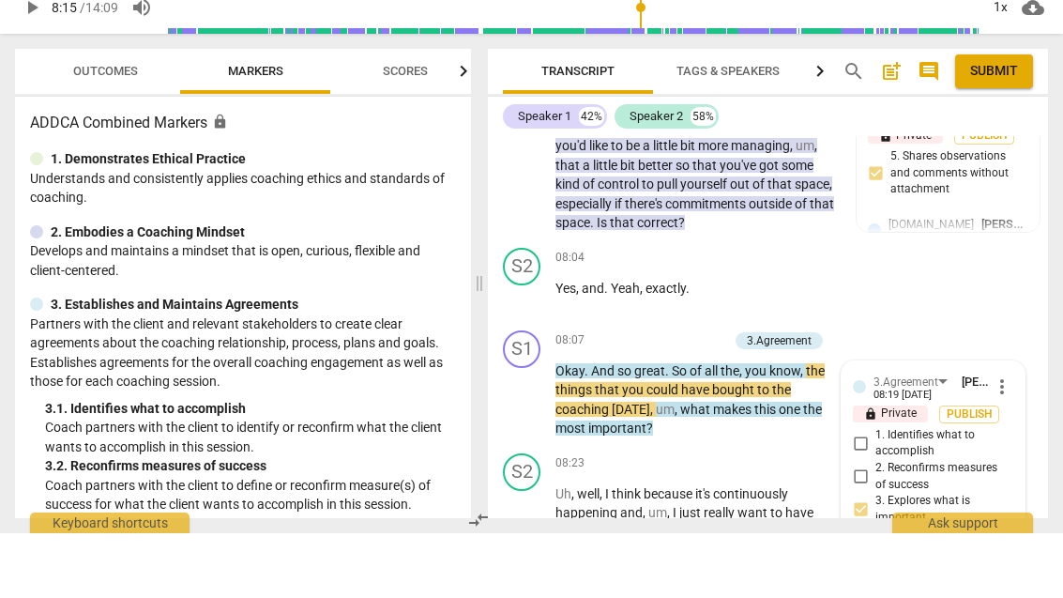
scroll to position [0, 0]
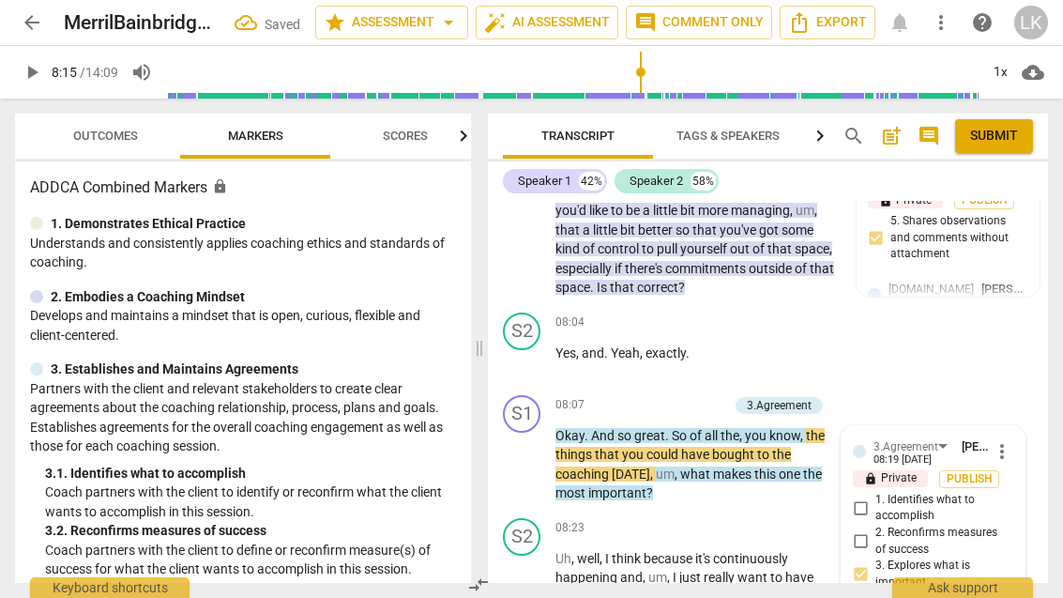
click at [537, 453] on span "play_arrow" at bounding box center [522, 464] width 30 height 23
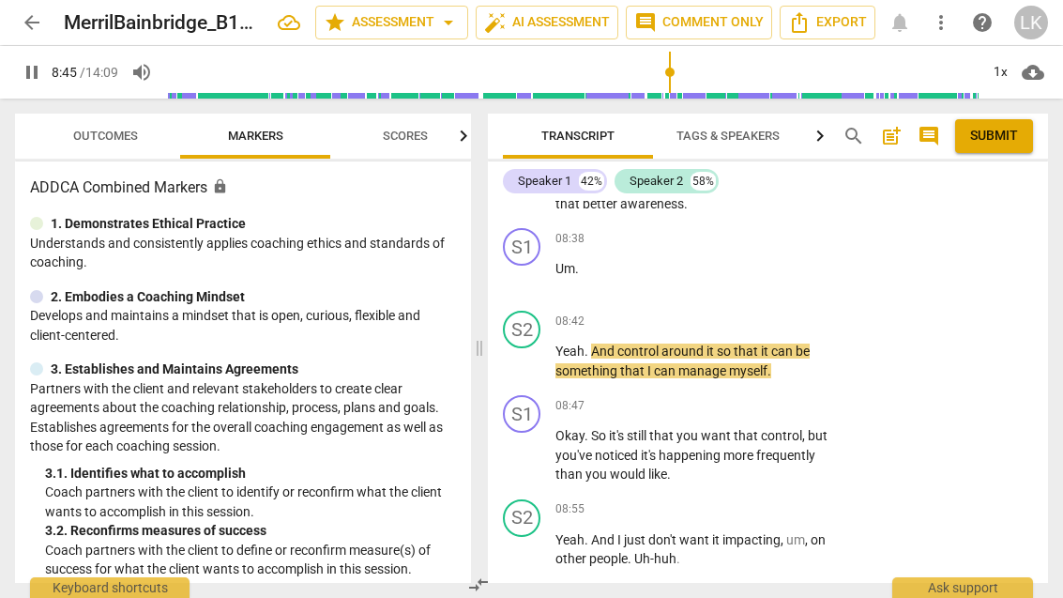
scroll to position [5404, 0]
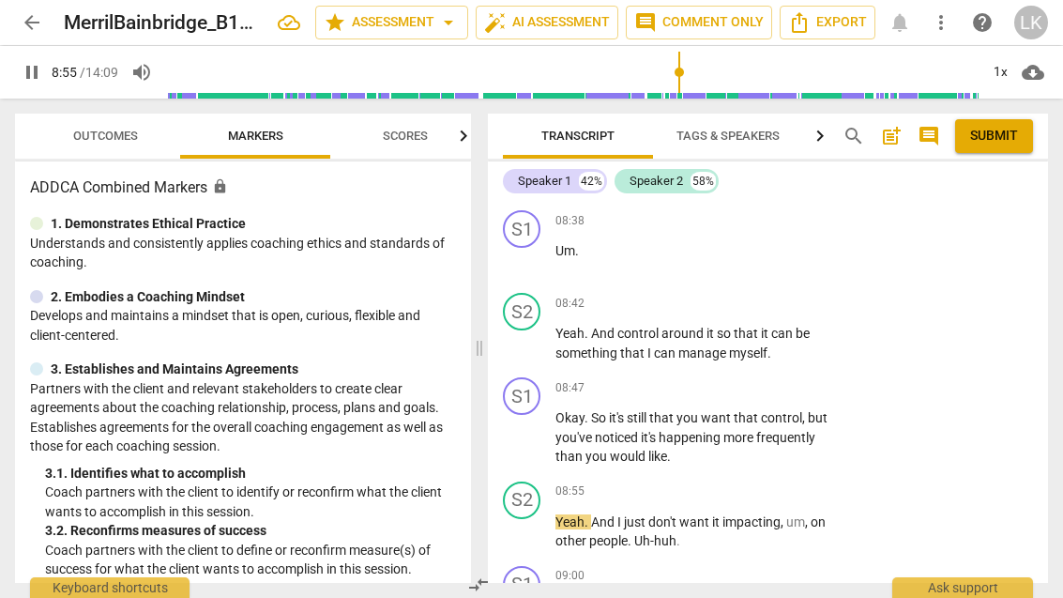
click at [529, 426] on span "pause" at bounding box center [522, 437] width 23 height 23
click at [727, 378] on div "+" at bounding box center [720, 387] width 19 height 19
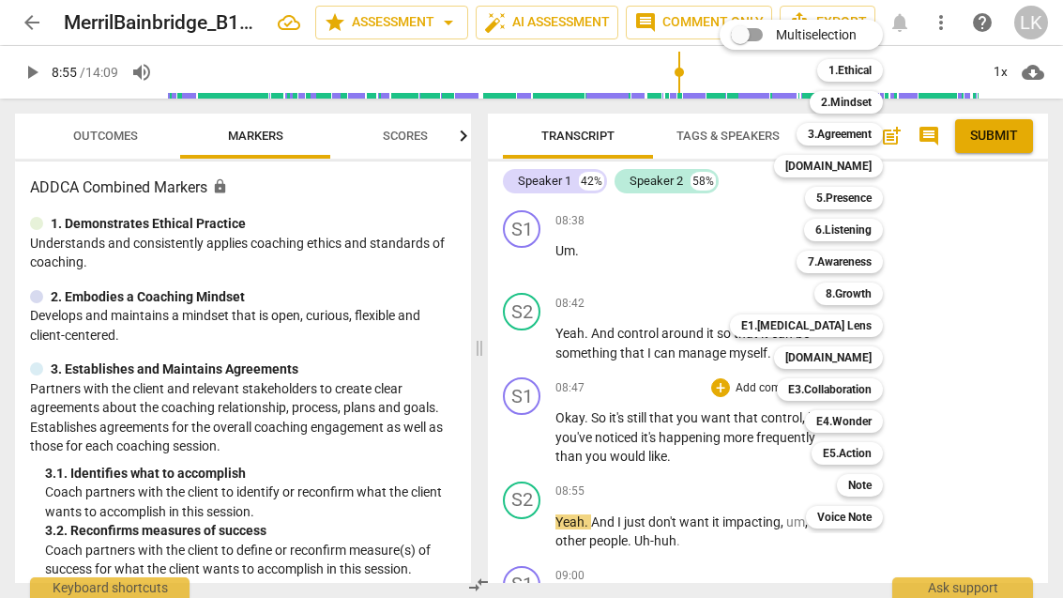
click at [870, 235] on b "6.Listening" at bounding box center [843, 230] width 56 height 23
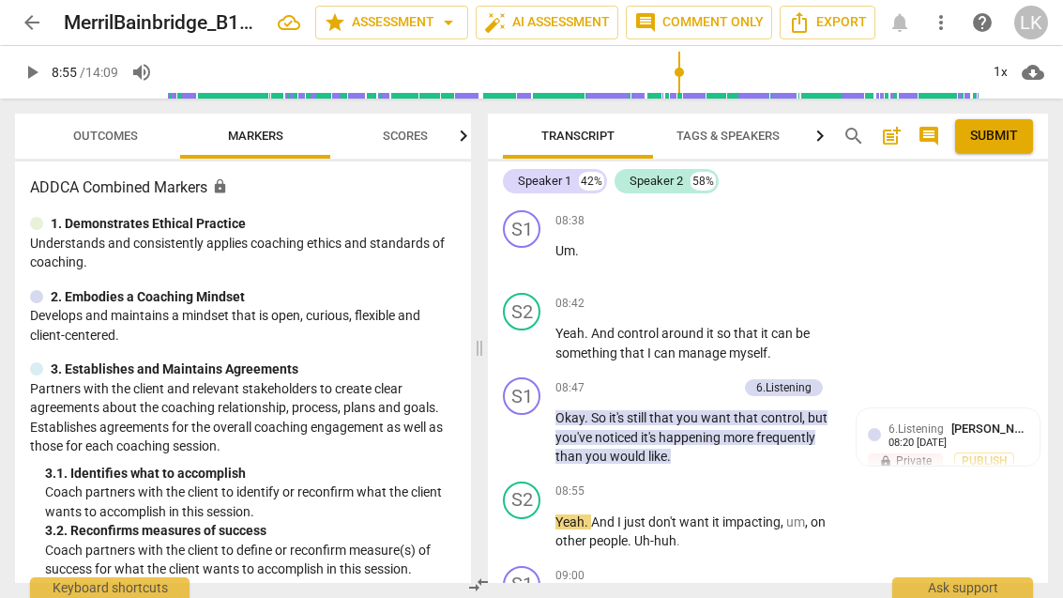
click at [650, 380] on p "Add competency" at bounding box center [692, 388] width 89 height 17
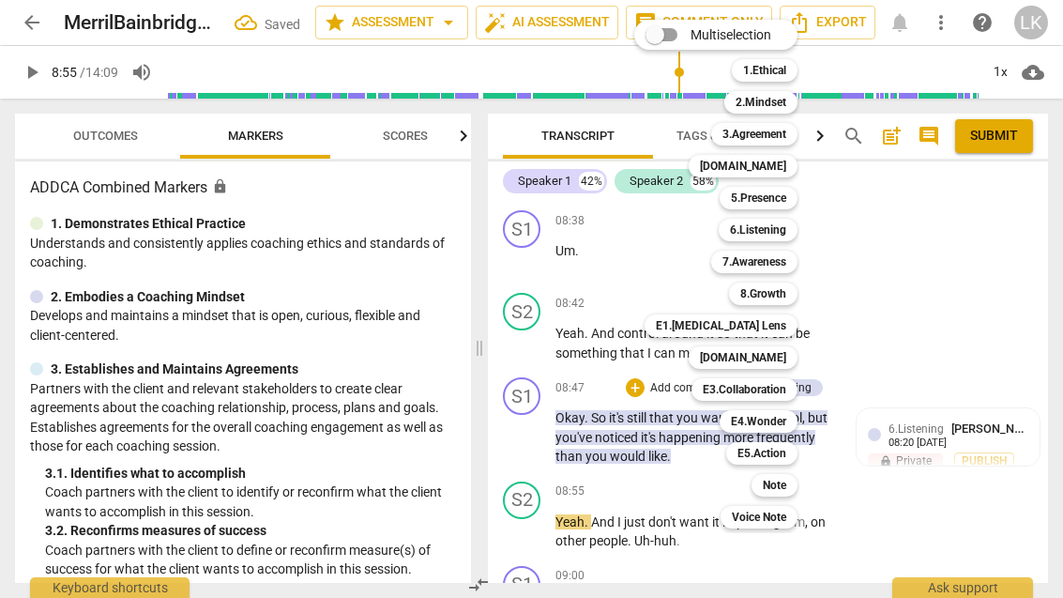
click at [786, 358] on b "[DOMAIN_NAME]" at bounding box center [743, 357] width 86 height 23
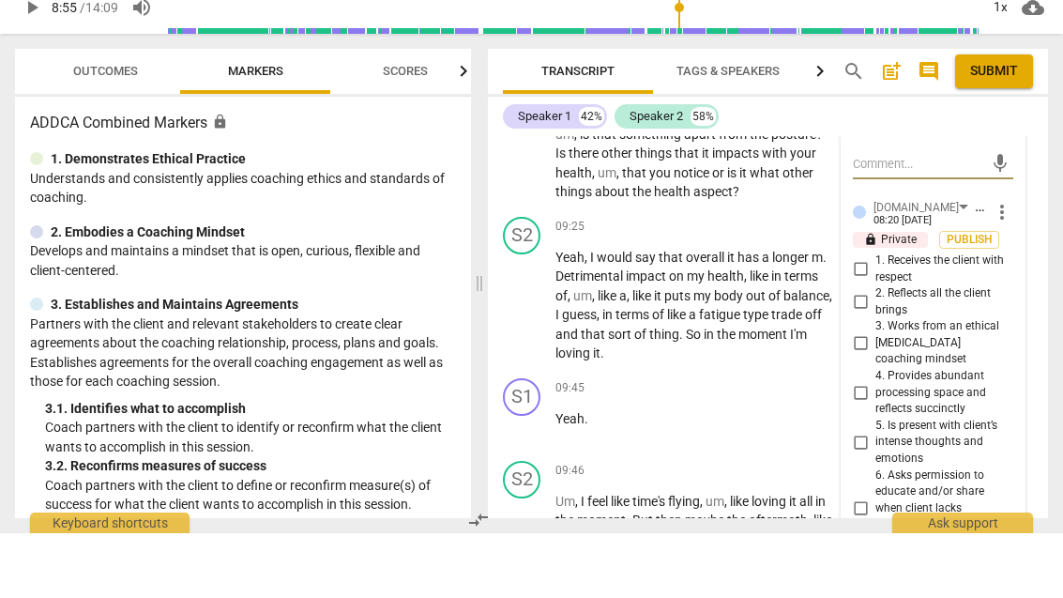
scroll to position [5874, 0]
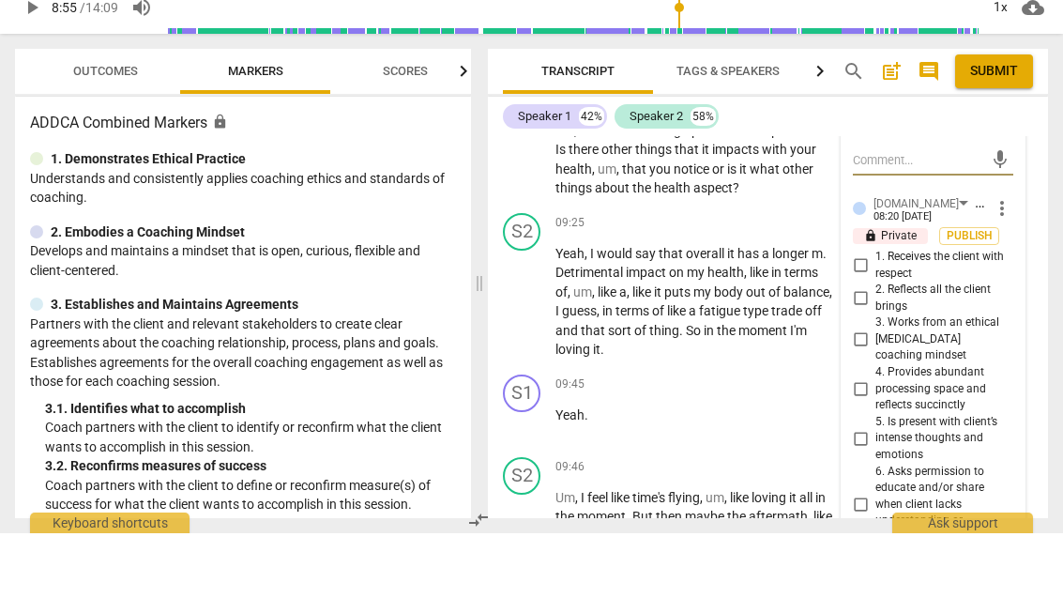
click at [871, 442] on input "4. Provides abundant processing space and reflects succinctly" at bounding box center [860, 453] width 30 height 23
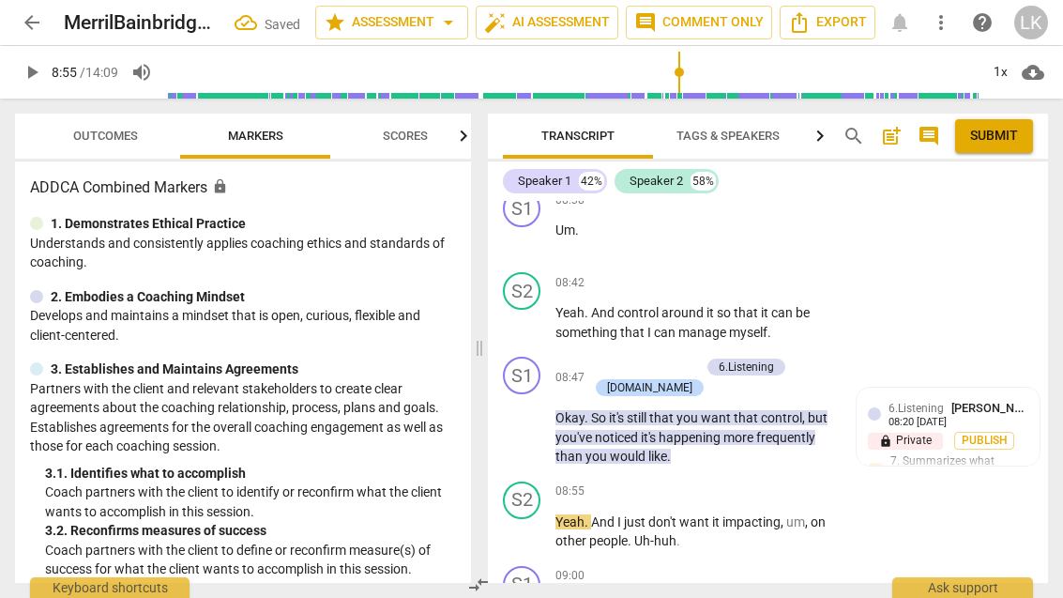
scroll to position [5427, 0]
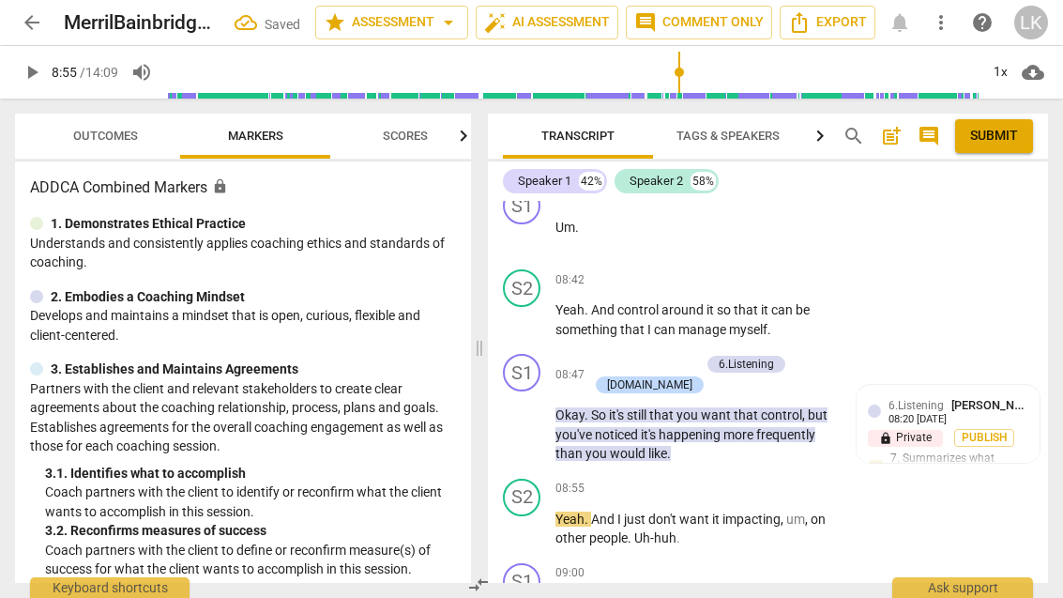
click at [520, 514] on button "play_arrow" at bounding box center [522, 529] width 30 height 30
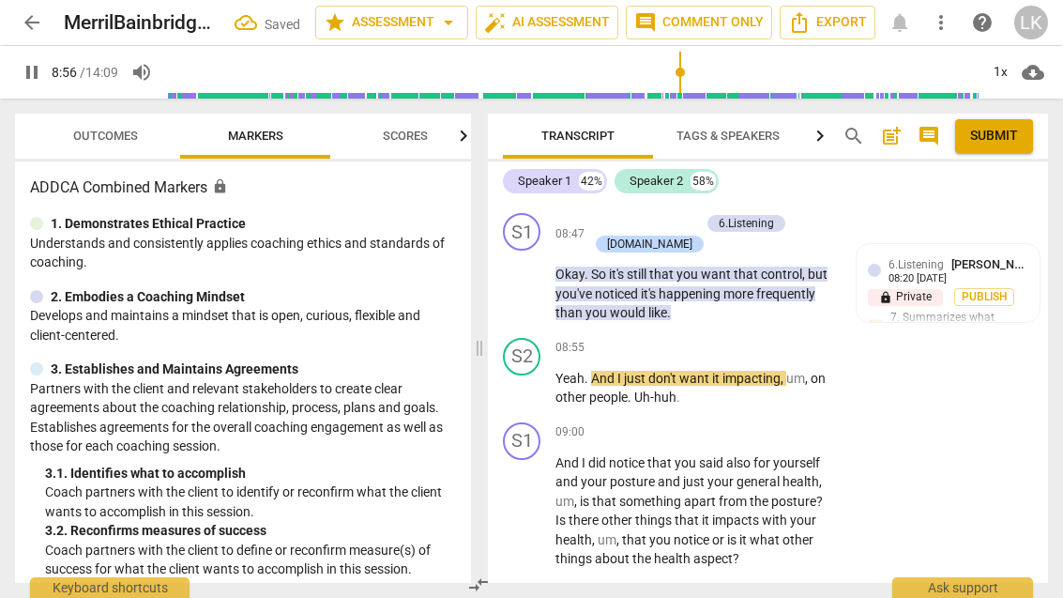
scroll to position [5580, 0]
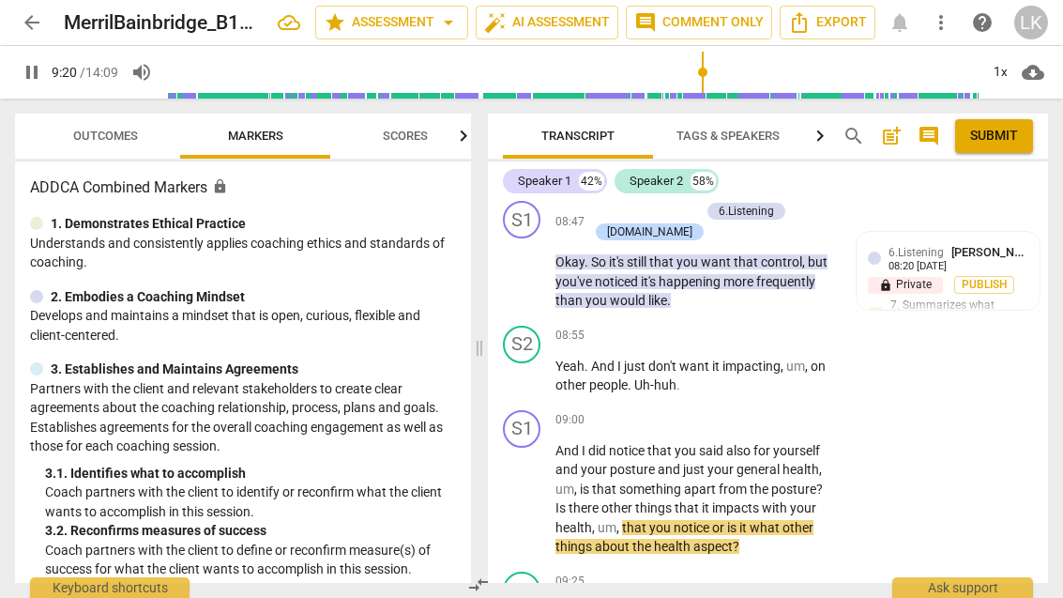
click at [536, 488] on span "pause" at bounding box center [522, 499] width 30 height 23
click at [727, 411] on div "+" at bounding box center [720, 420] width 19 height 19
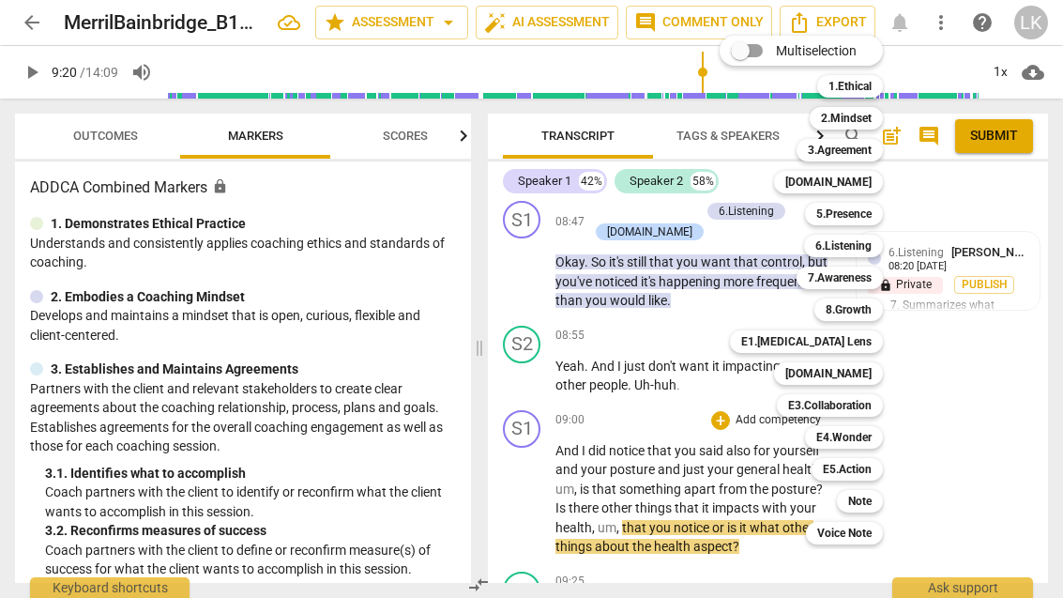
click at [873, 218] on div "5.Presence" at bounding box center [844, 214] width 78 height 23
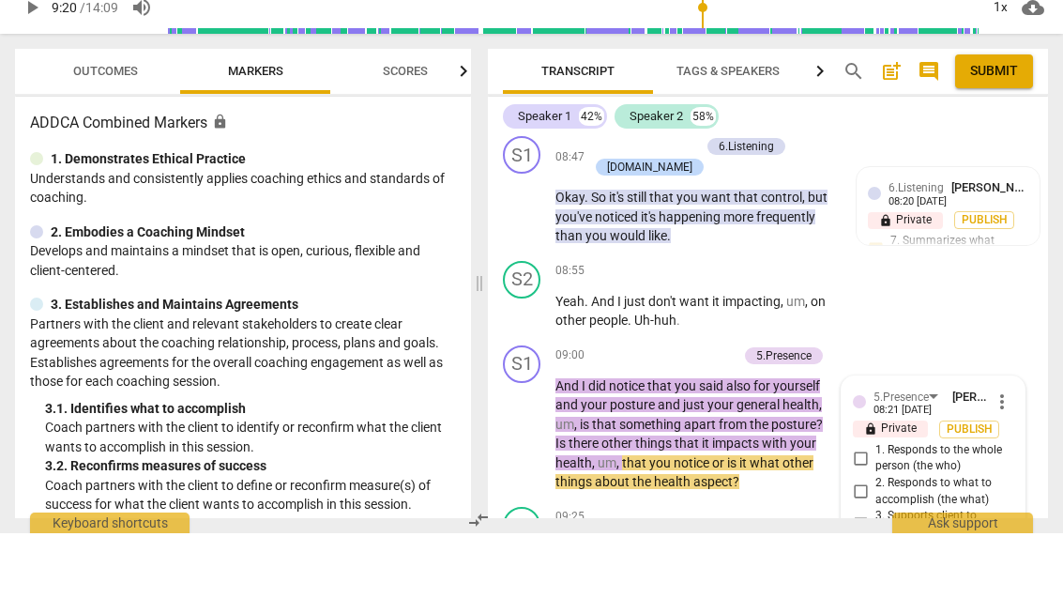
click at [872, 511] on input "1. Responds to the whole person (the who)" at bounding box center [860, 522] width 30 height 23
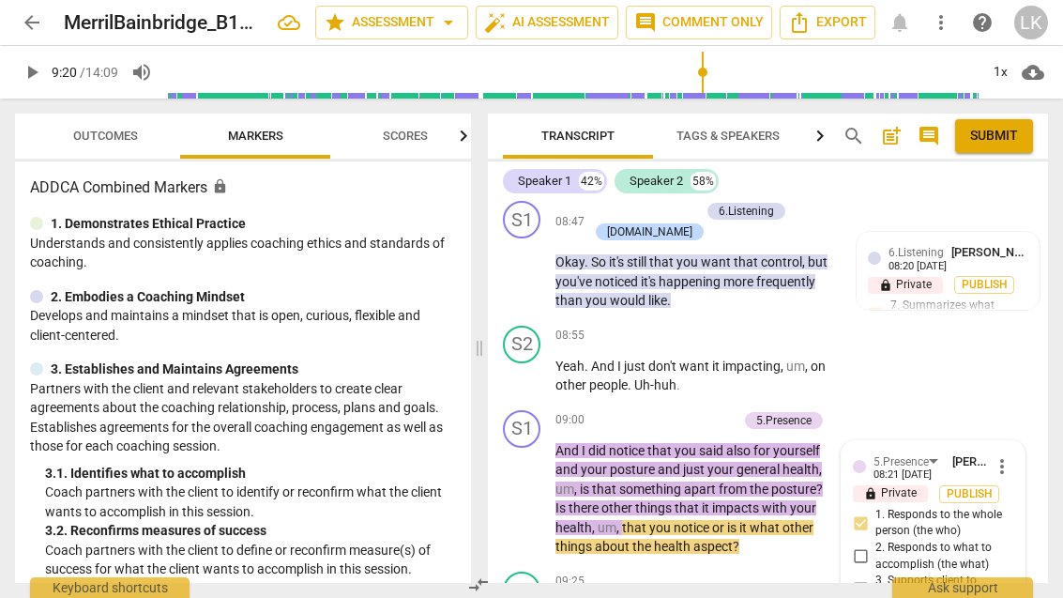
click at [874, 545] on input "2. Responds to what to accomplish (the what)" at bounding box center [860, 556] width 30 height 23
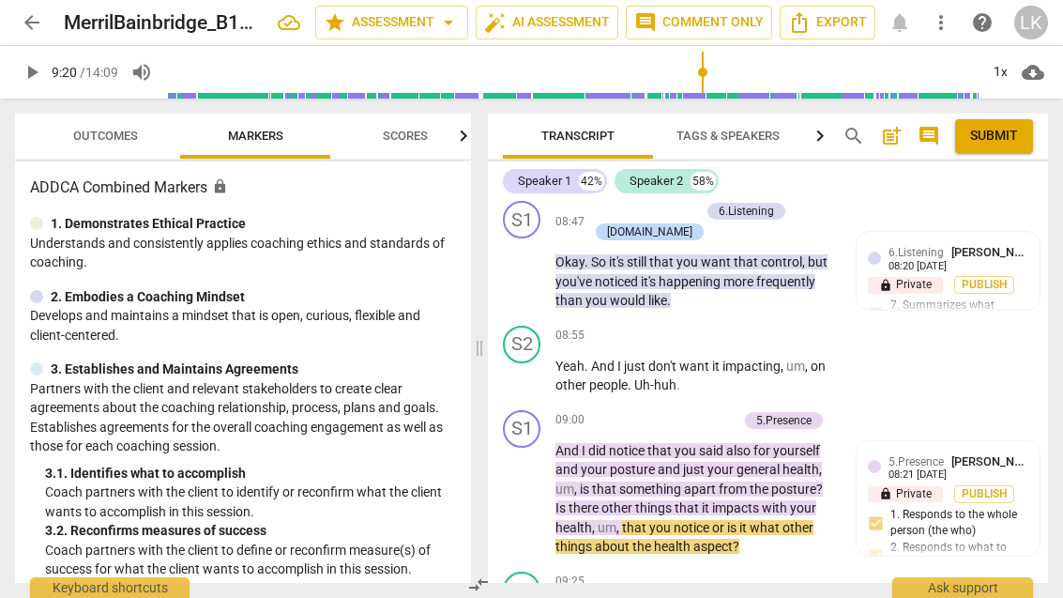
click at [647, 411] on div "+ Add competency" at bounding box center [682, 420] width 112 height 19
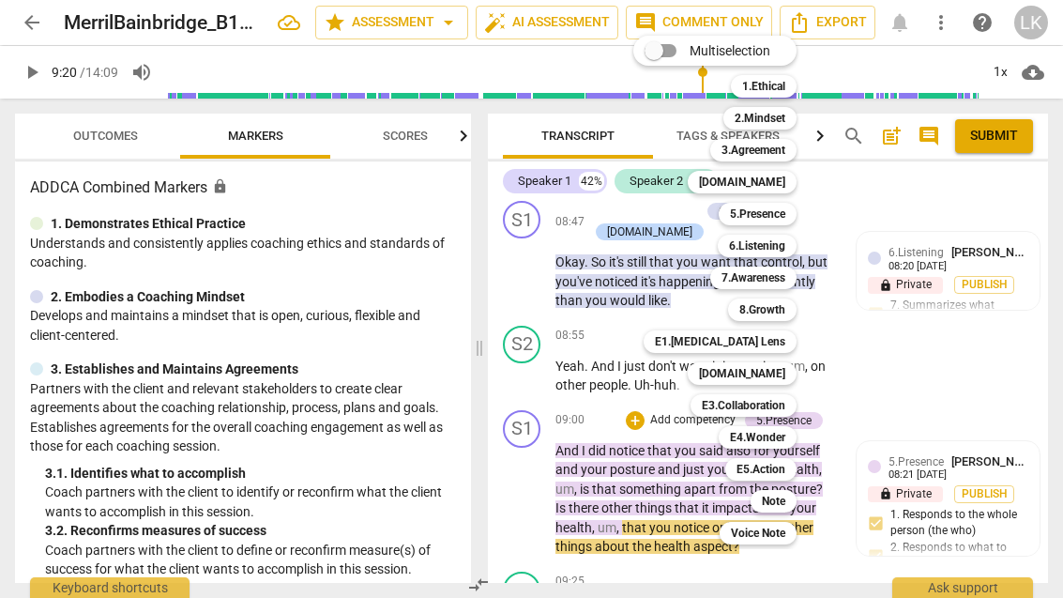
click at [793, 498] on div "Note" at bounding box center [773, 501] width 46 height 23
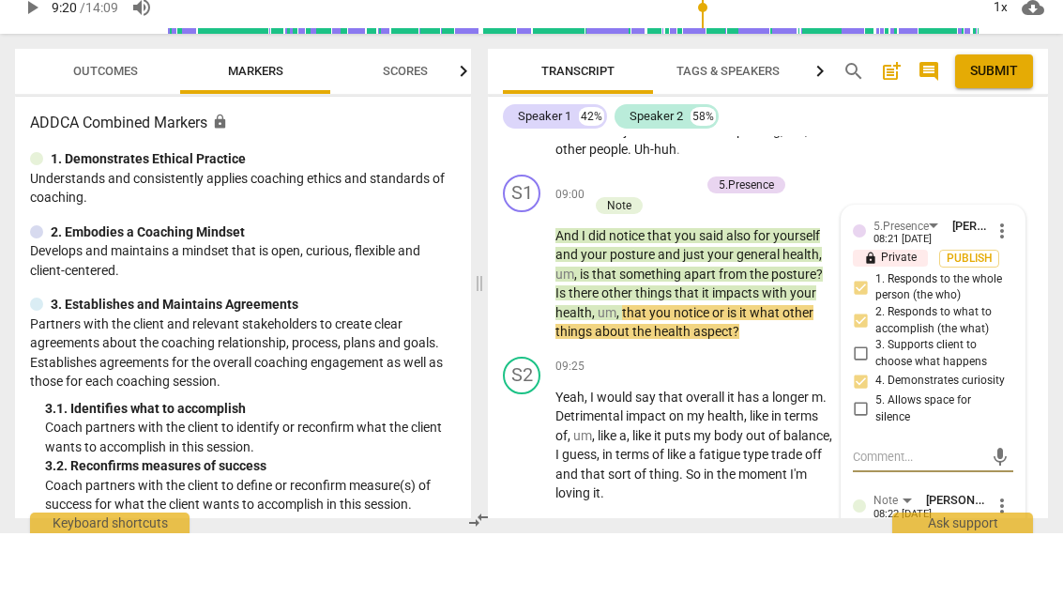
scroll to position [5758, 0]
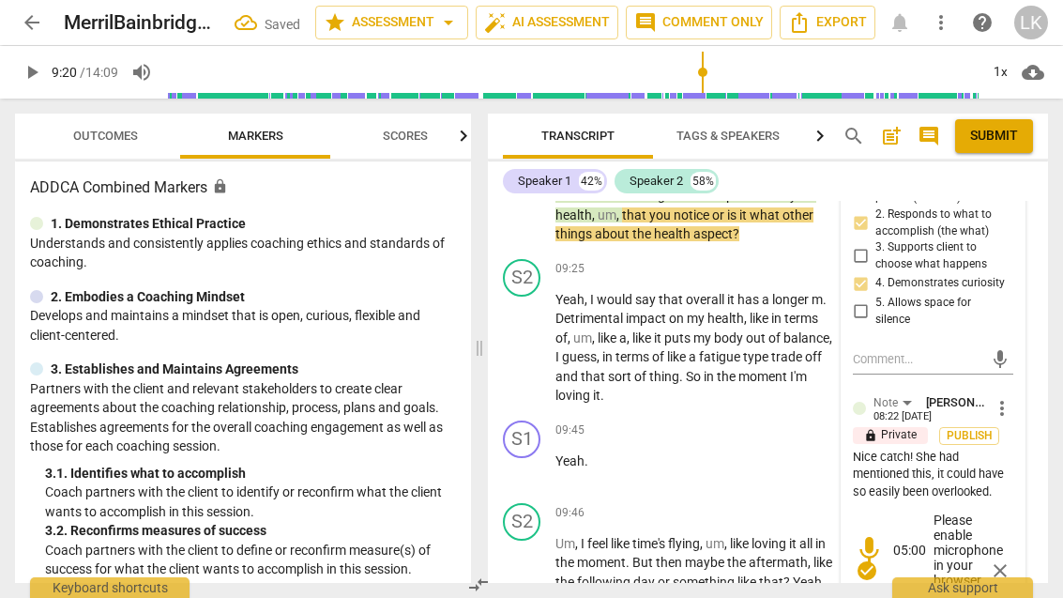
scroll to position [5912, 0]
click at [1012, 560] on span "close" at bounding box center [999, 571] width 27 height 23
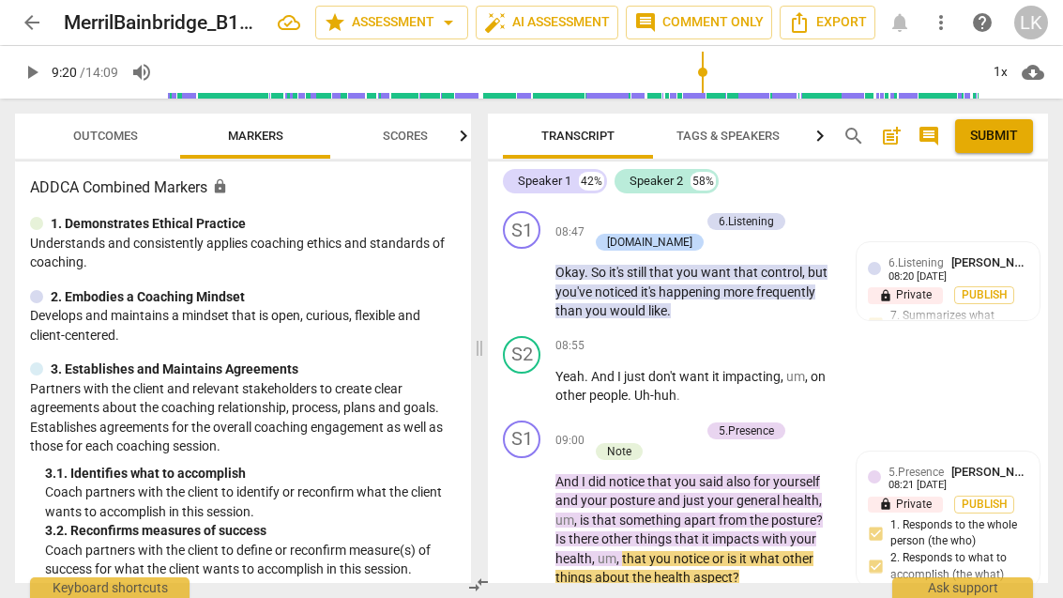
scroll to position [5562, 0]
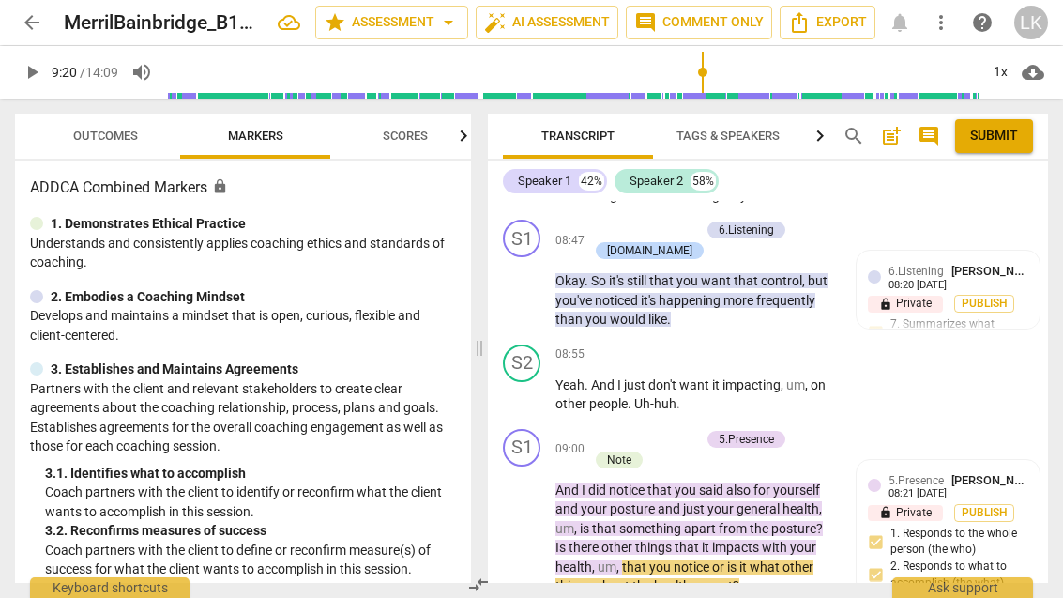
click at [605, 430] on div "+" at bounding box center [597, 439] width 19 height 19
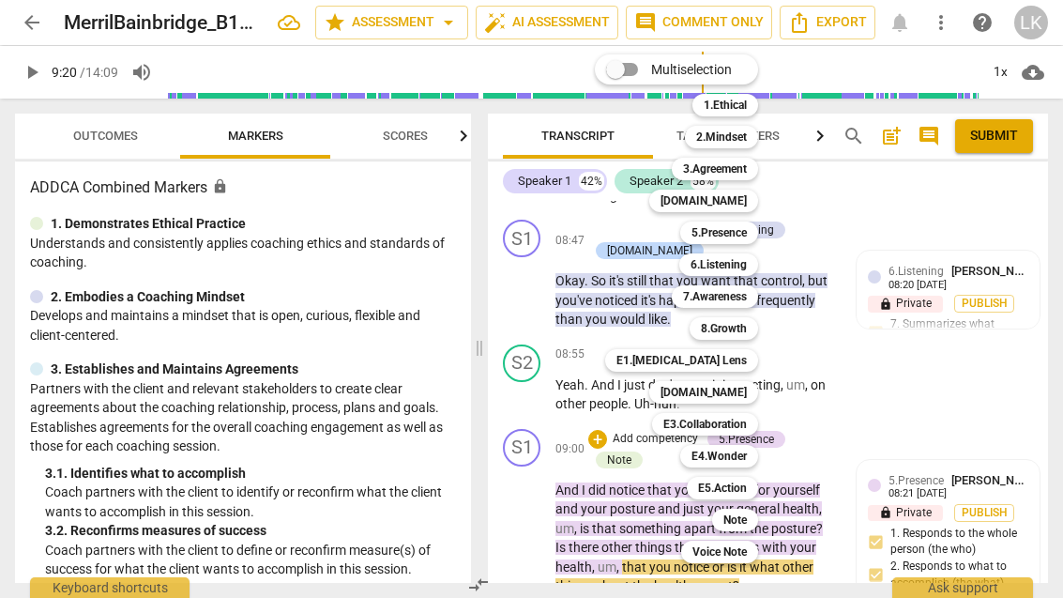
click at [741, 523] on b "Note" at bounding box center [734, 519] width 23 height 23
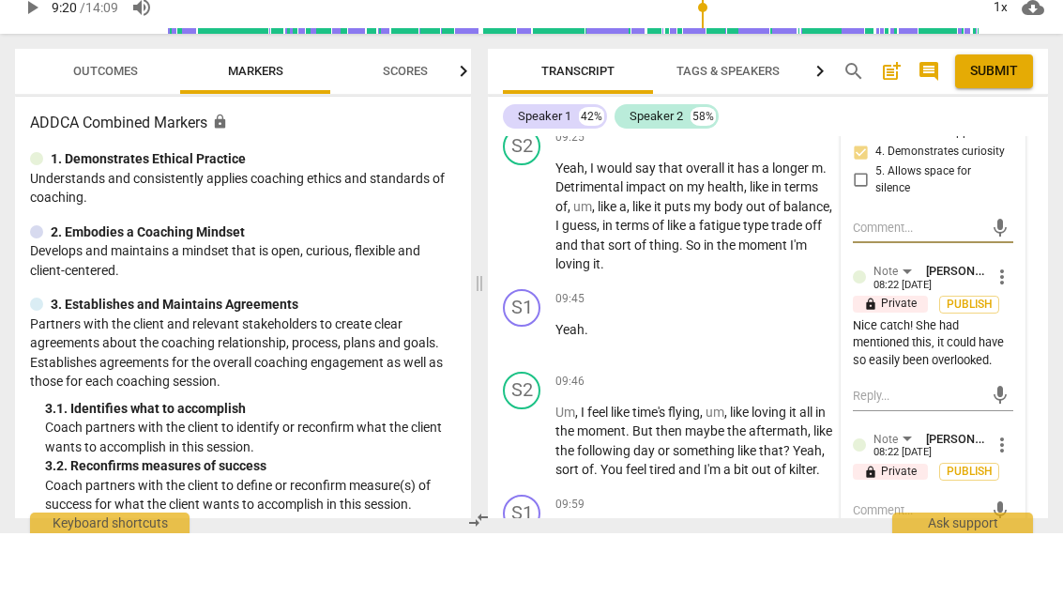
scroll to position [5990, 0]
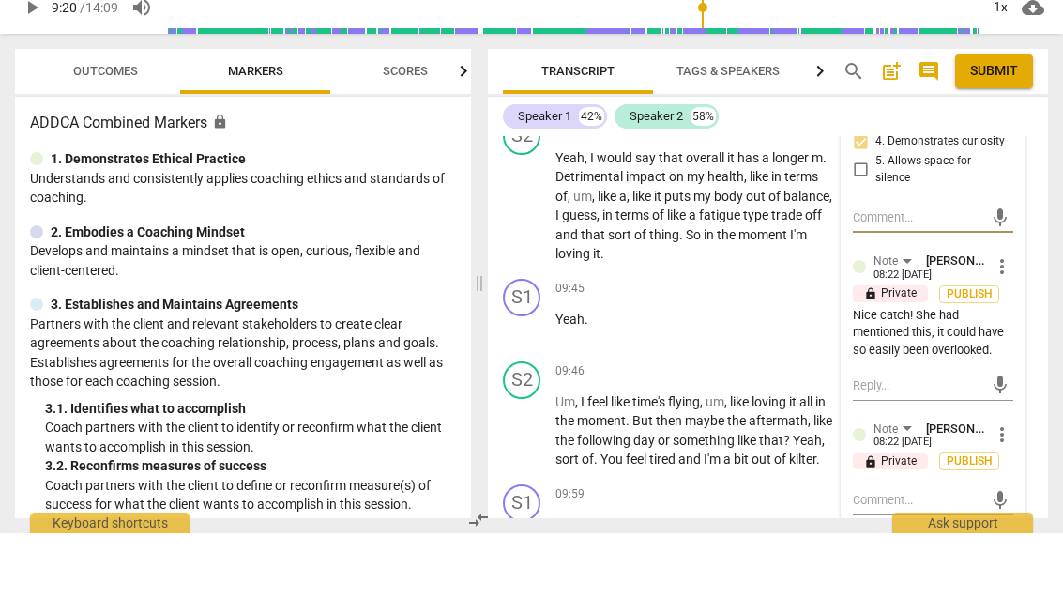
click at [941, 555] on textarea at bounding box center [918, 564] width 130 height 18
click at [1004, 563] on span "send" at bounding box center [1000, 573] width 21 height 21
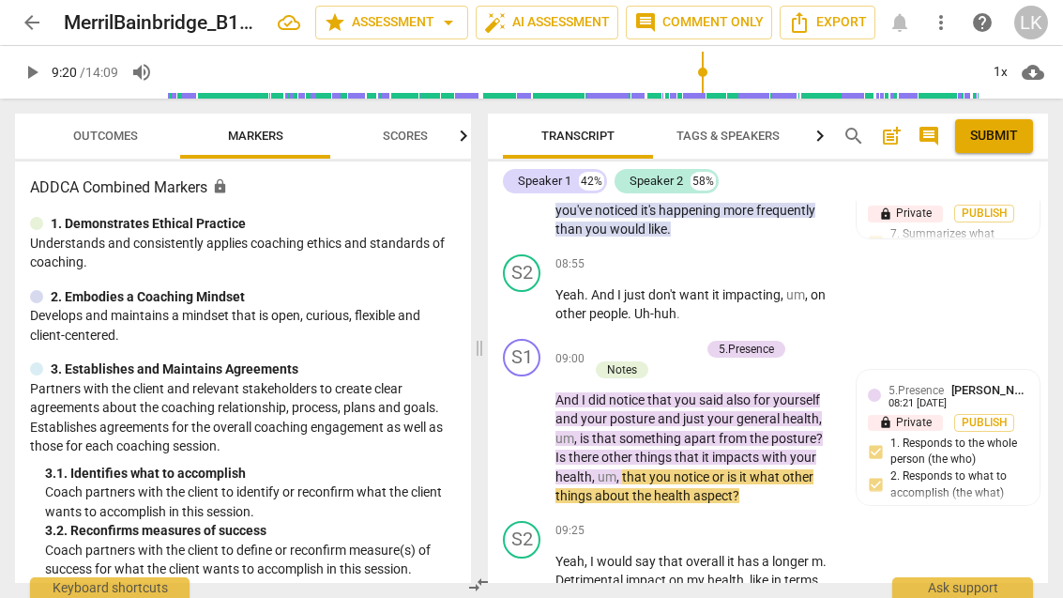
scroll to position [5648, 0]
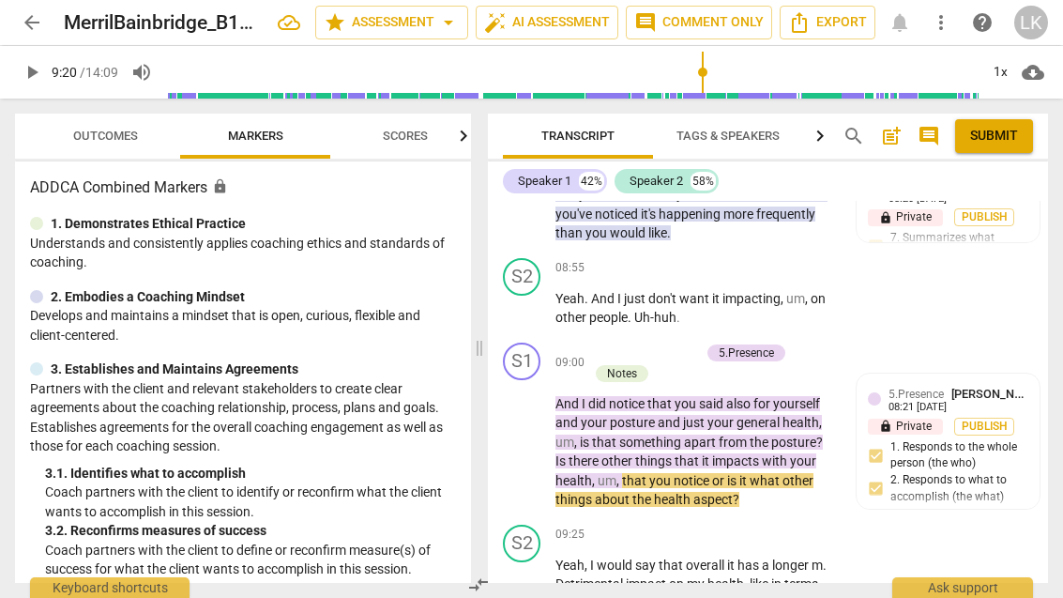
click at [537, 431] on span "play_arrow" at bounding box center [522, 442] width 30 height 23
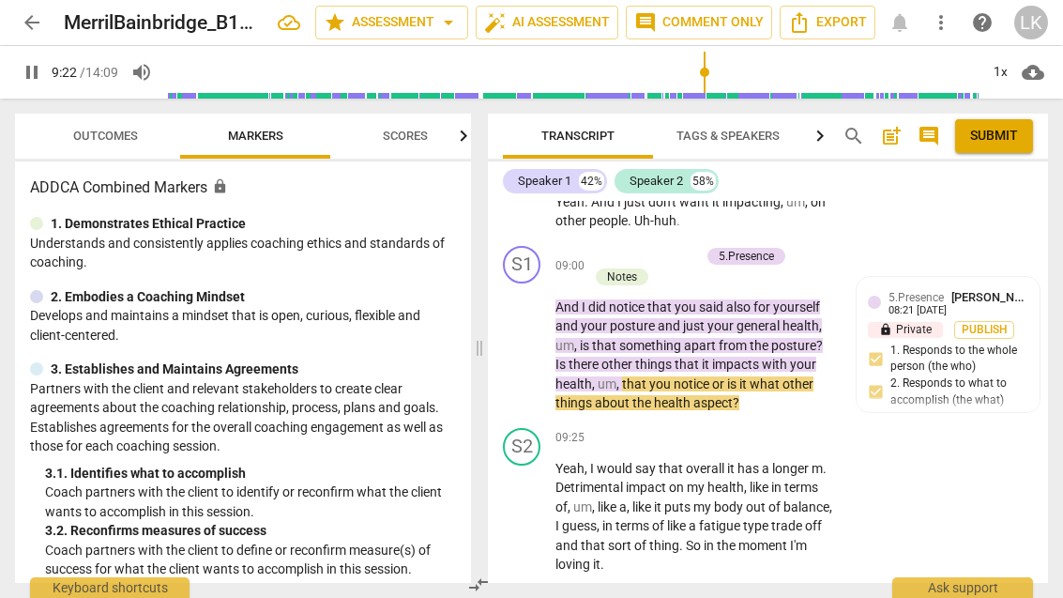
scroll to position [5764, 0]
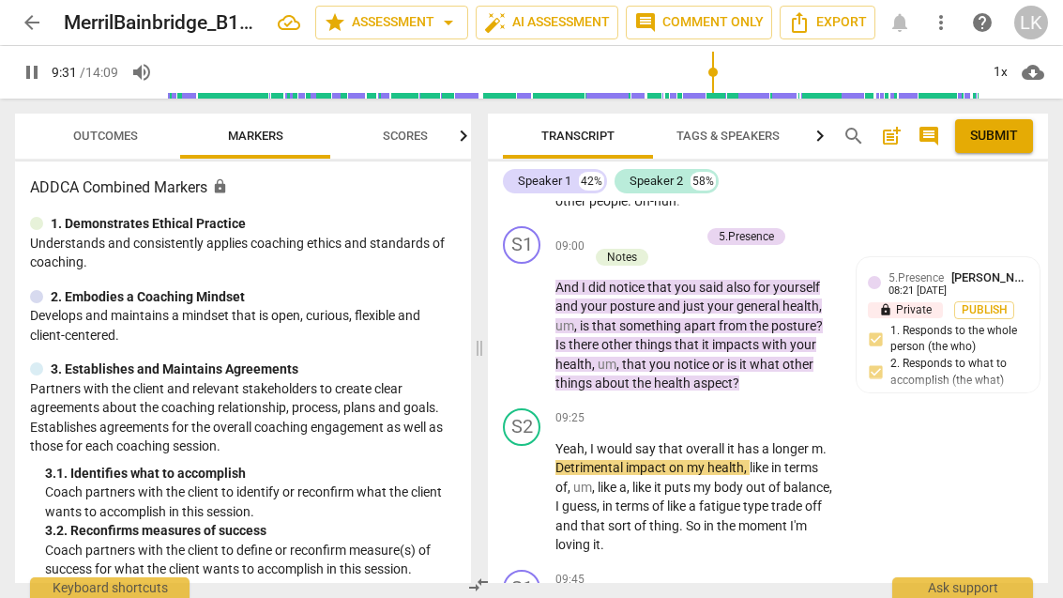
click at [527, 486] on span "pause" at bounding box center [522, 497] width 23 height 23
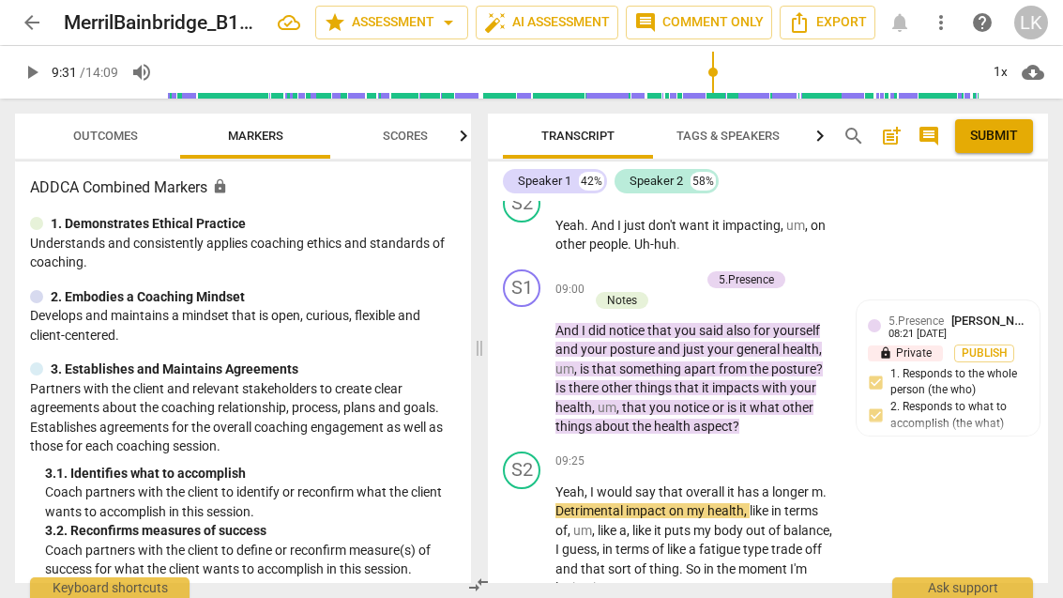
scroll to position [5723, 0]
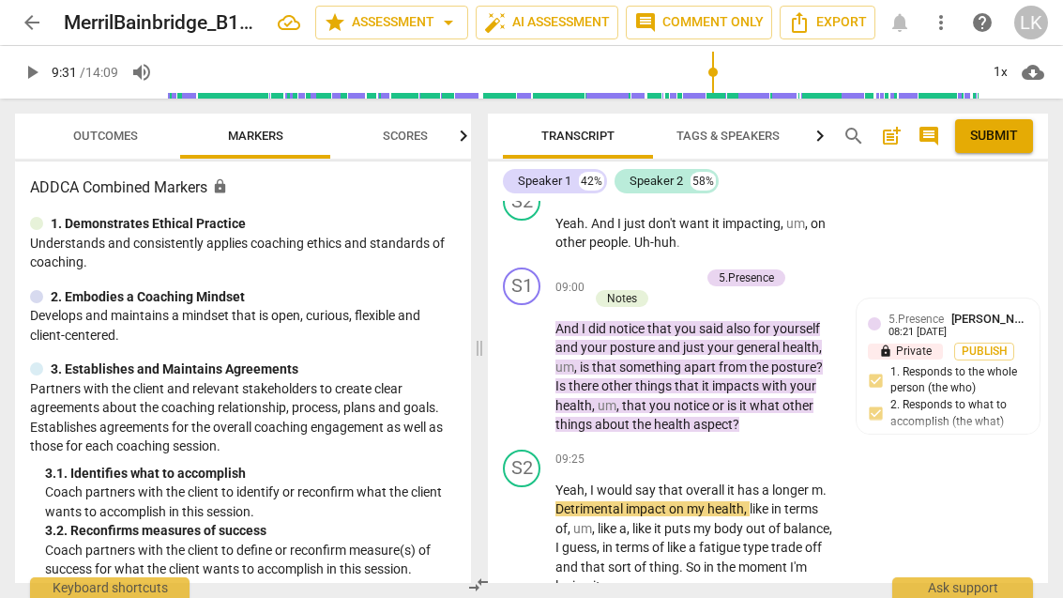
click at [524, 523] on button "play_arrow" at bounding box center [522, 538] width 30 height 30
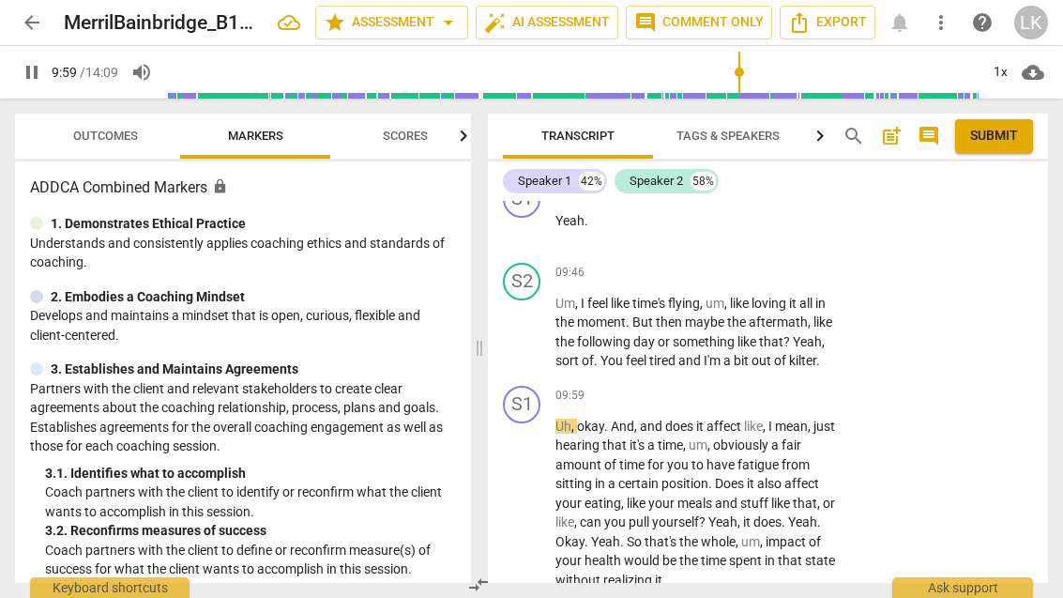
scroll to position [6136, 0]
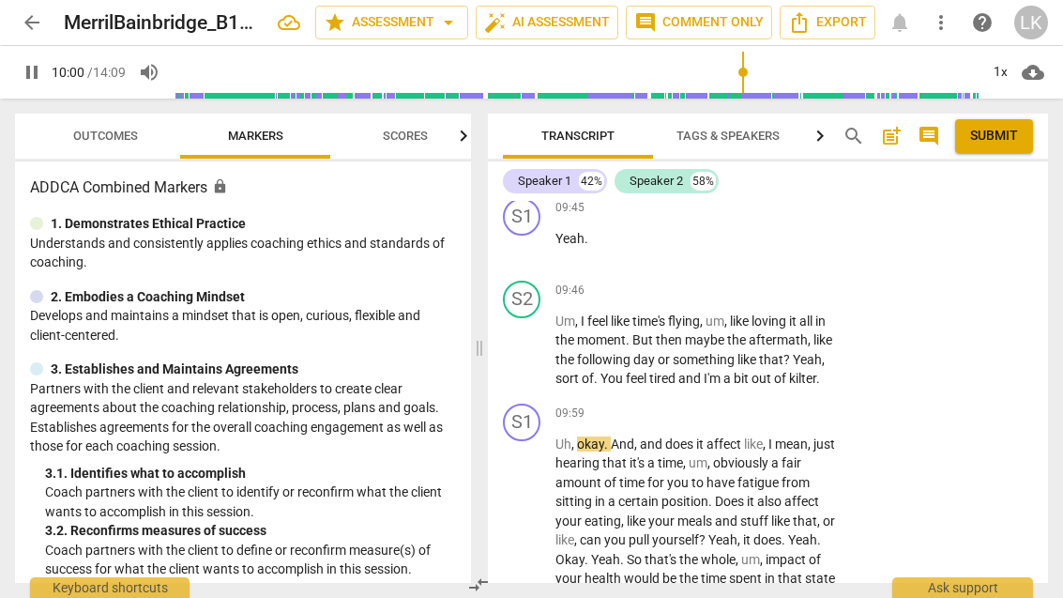
click at [551, 441] on div "play_arrow pause" at bounding box center [531, 521] width 48 height 161
click at [533, 509] on span "pause" at bounding box center [522, 520] width 23 height 23
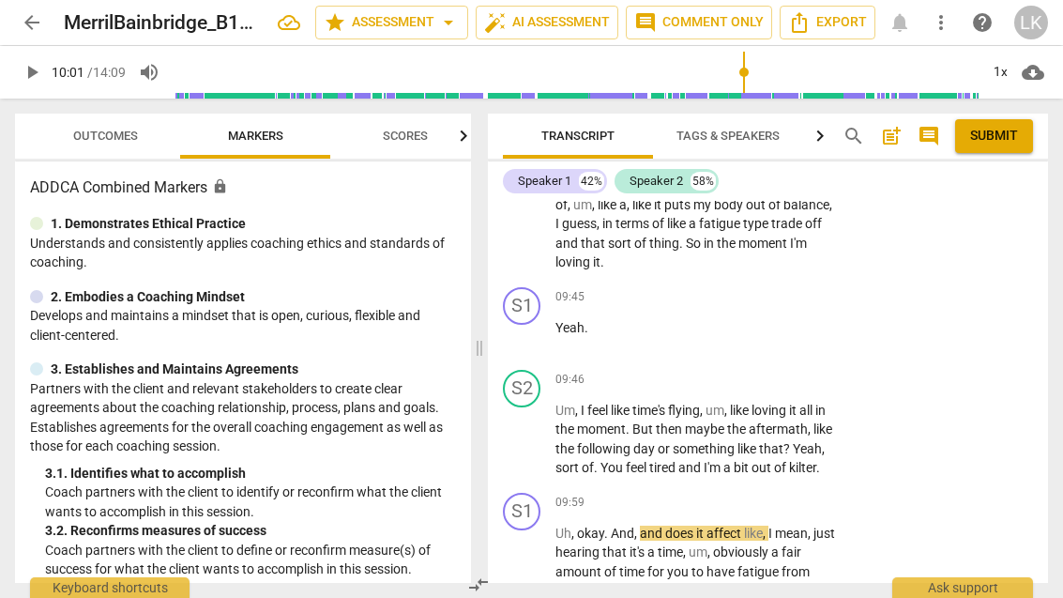
scroll to position [6036, 0]
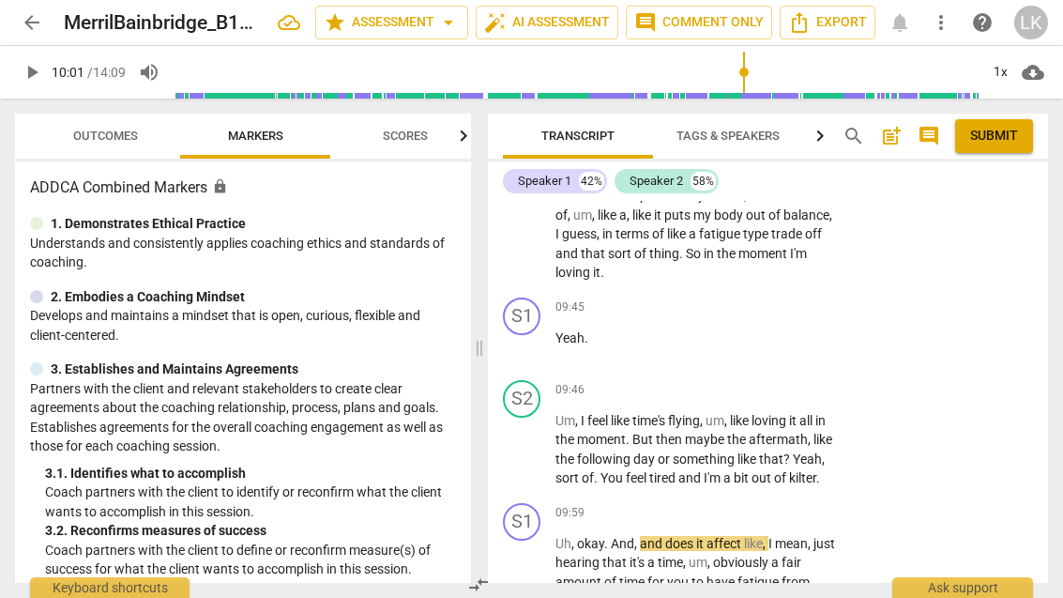
click at [730, 381] on div "+ Add competency" at bounding box center [767, 390] width 112 height 19
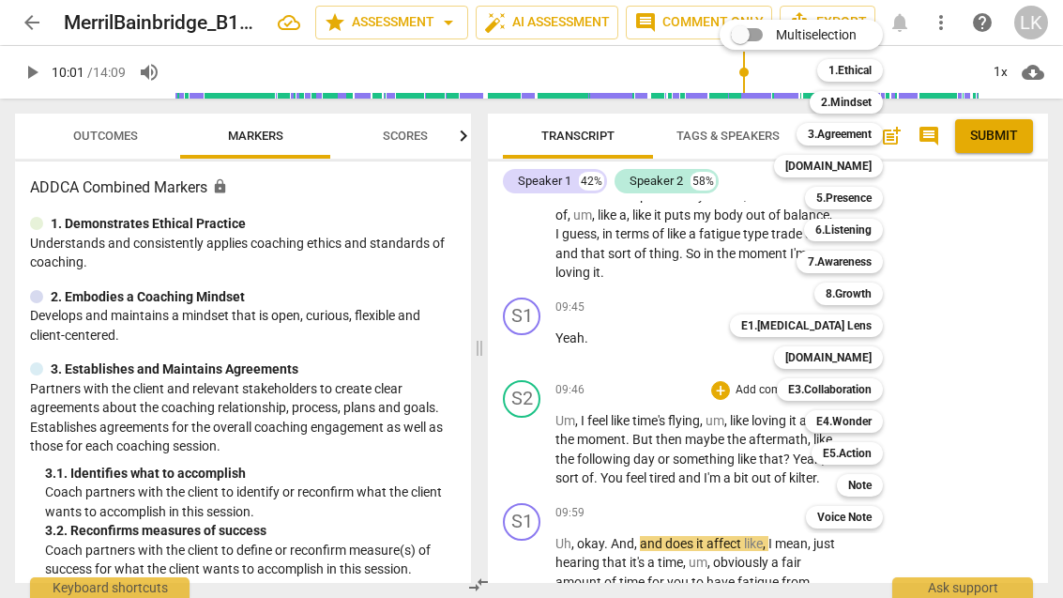
click at [883, 487] on div "Note" at bounding box center [860, 485] width 46 height 23
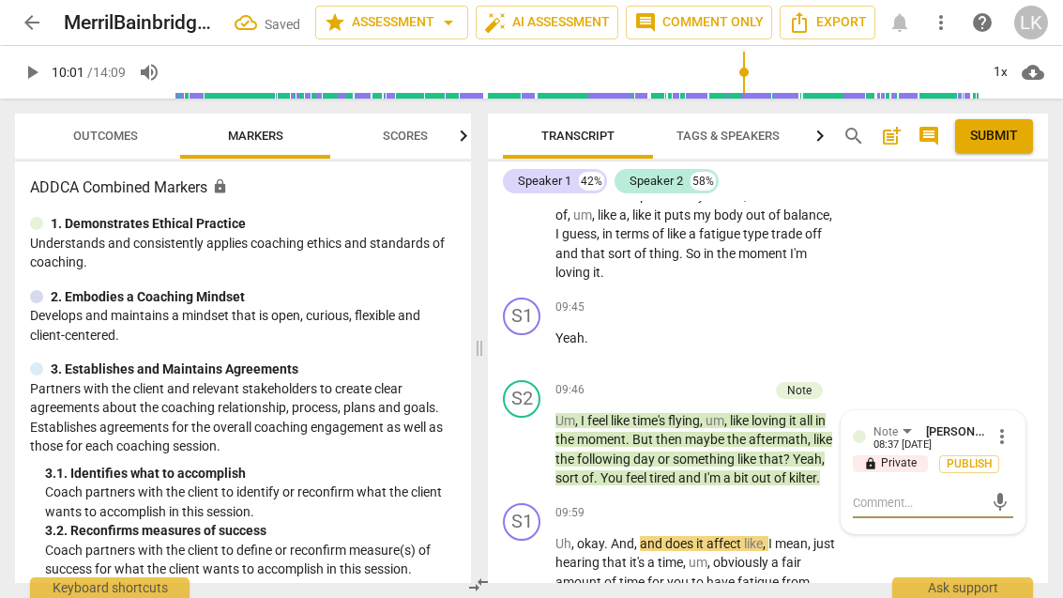
click at [934, 493] on textarea at bounding box center [918, 502] width 130 height 18
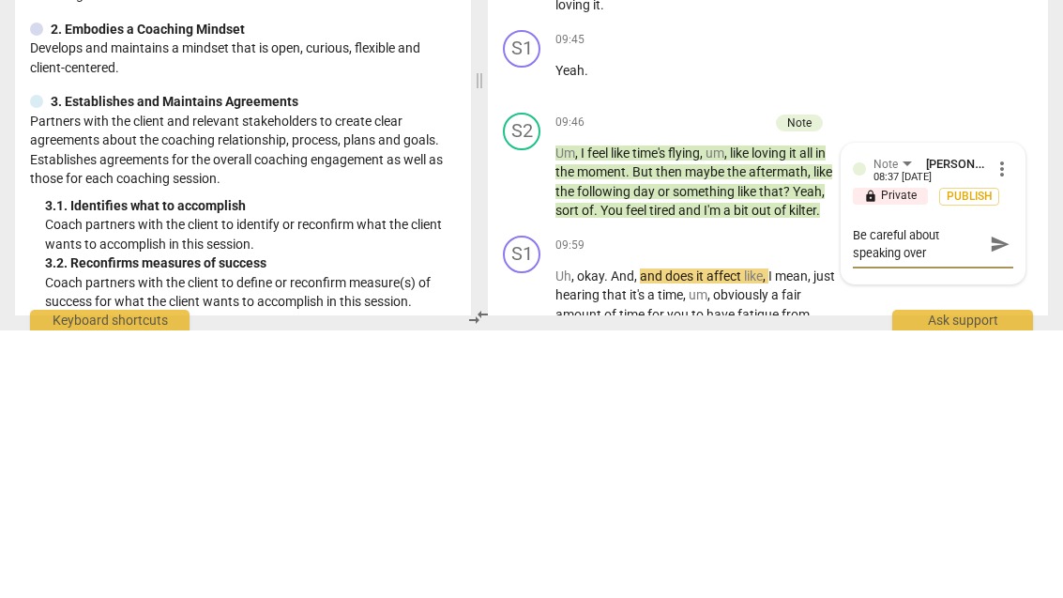
scroll to position [0, 0]
click at [1010, 500] on span "send" at bounding box center [999, 511] width 27 height 23
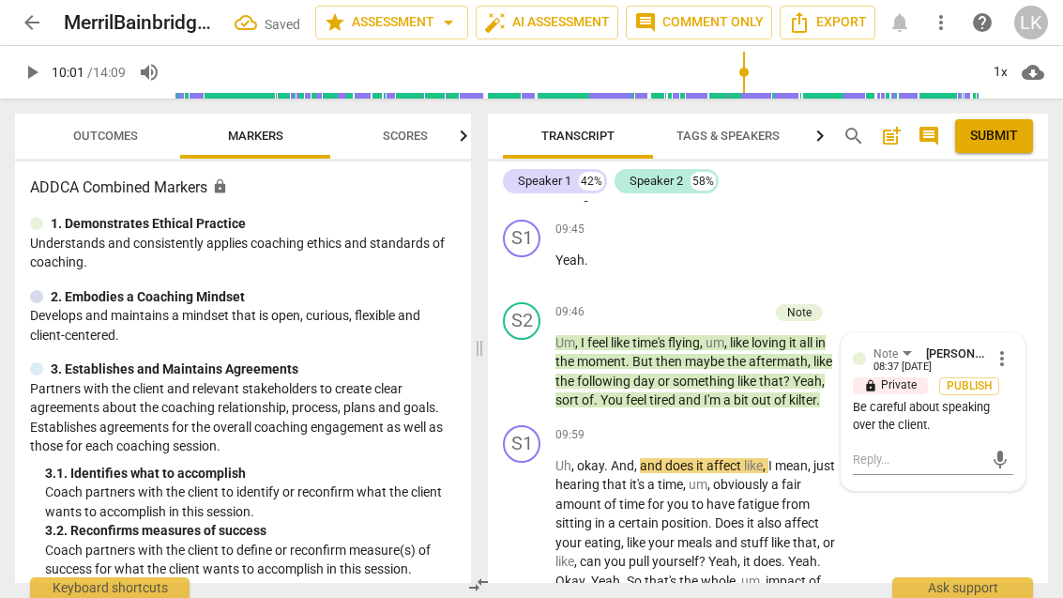
scroll to position [6116, 0]
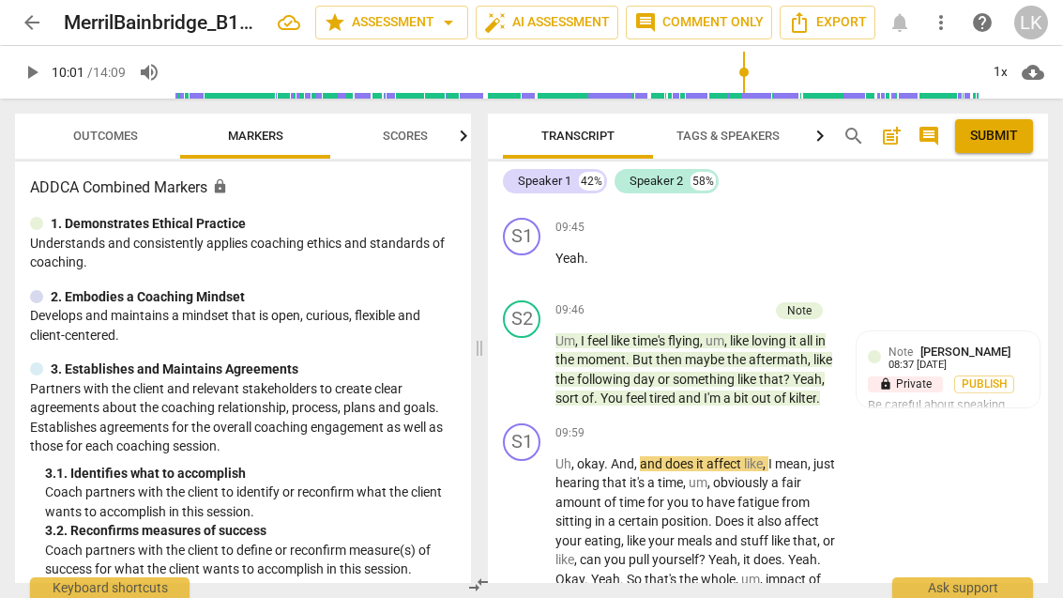
click at [537, 529] on span "play_arrow" at bounding box center [522, 540] width 30 height 23
click at [536, 529] on span "pause" at bounding box center [522, 540] width 30 height 23
click at [729, 424] on div "+ Add competency" at bounding box center [767, 433] width 112 height 19
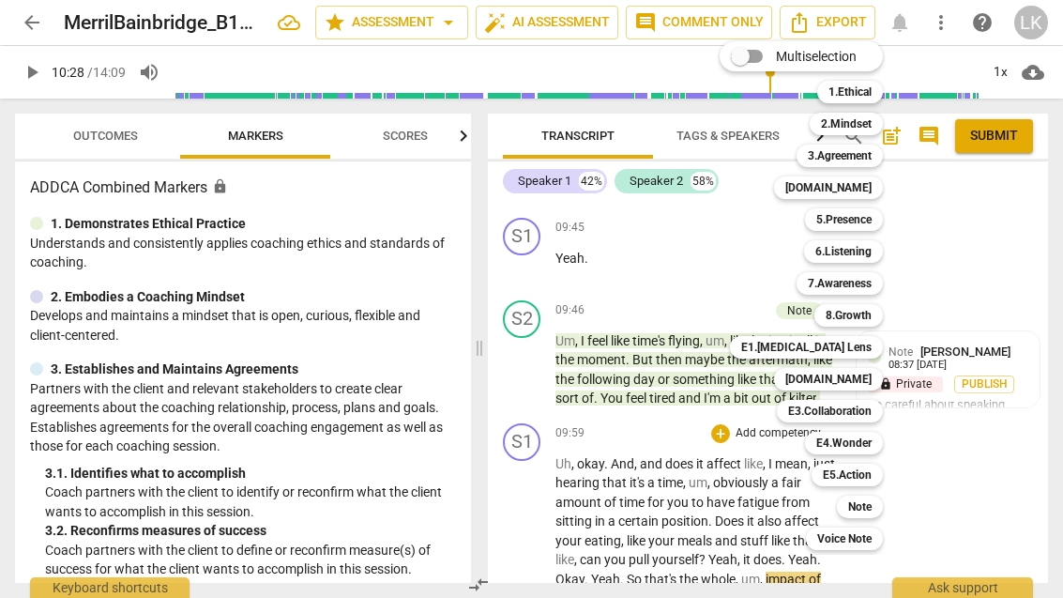
click at [852, 247] on b "6.Listening" at bounding box center [843, 251] width 56 height 23
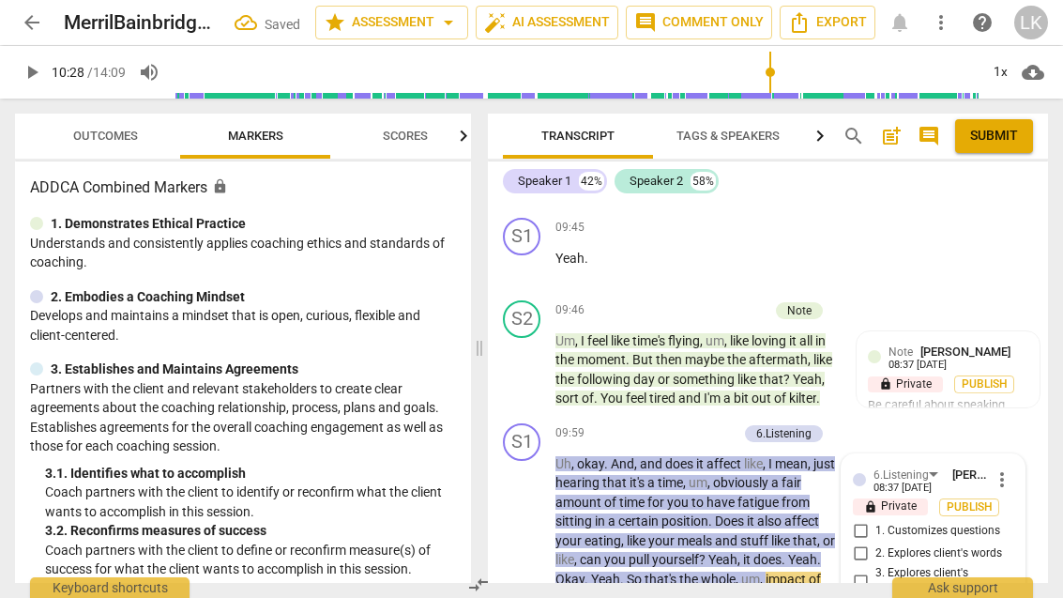
scroll to position [6322, 0]
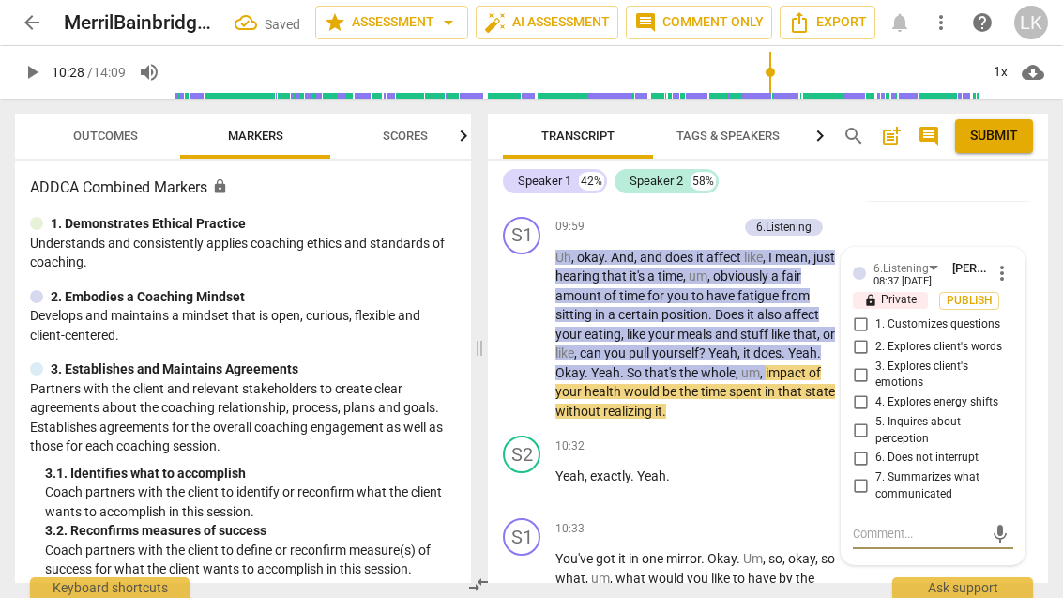
click at [864, 475] on input "7. Summarizes what communicated" at bounding box center [860, 486] width 30 height 23
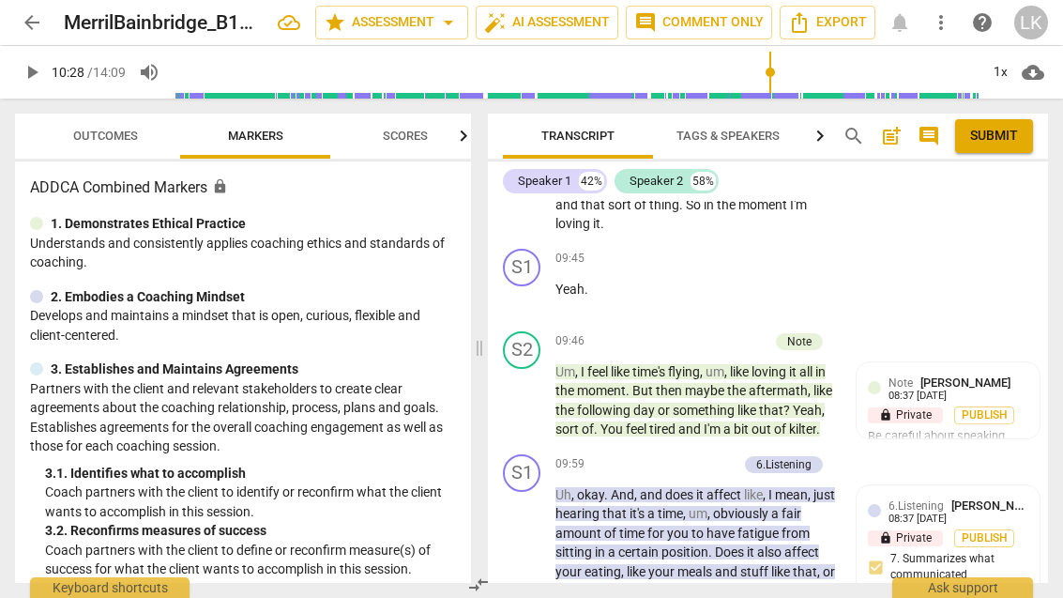
scroll to position [6084, 0]
click at [658, 457] on p "Add competency" at bounding box center [692, 465] width 89 height 17
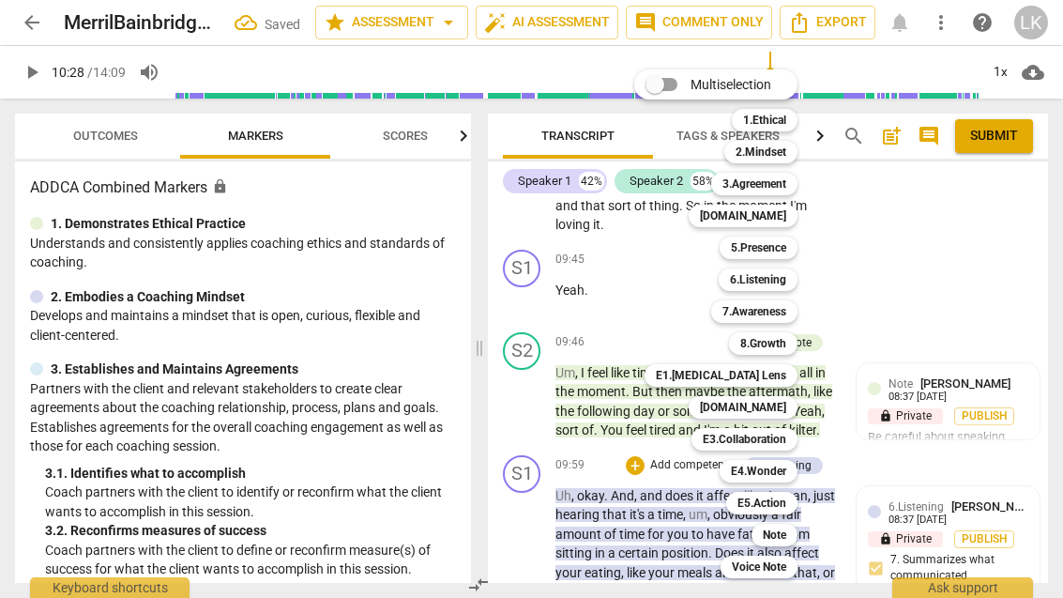
click at [791, 314] on div "7.Awareness" at bounding box center [754, 311] width 86 height 23
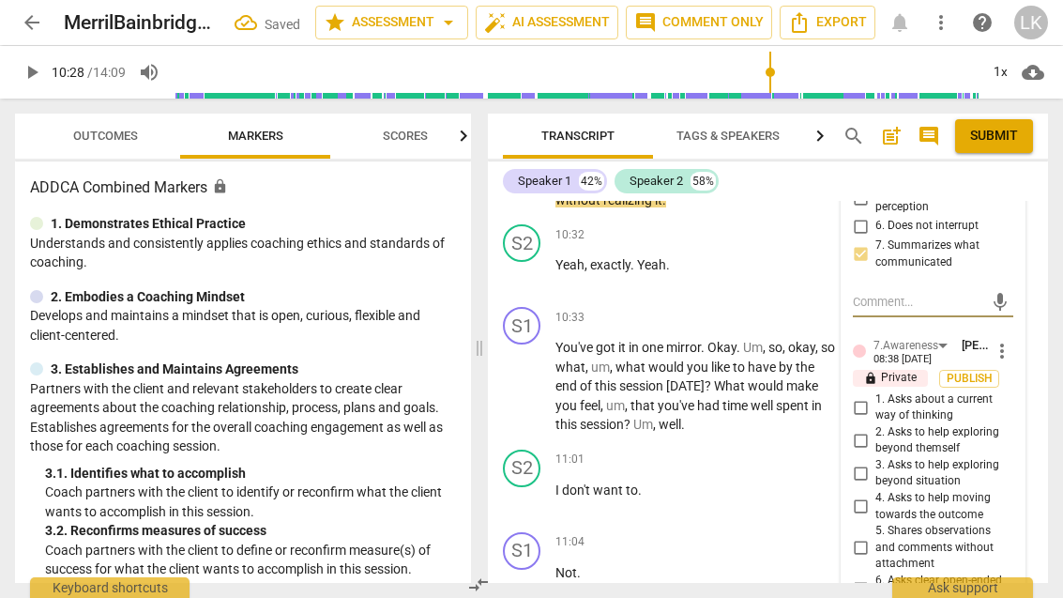
scroll to position [6556, 0]
click at [872, 534] on input "5. Shares observations and comments without attachment" at bounding box center [860, 545] width 30 height 23
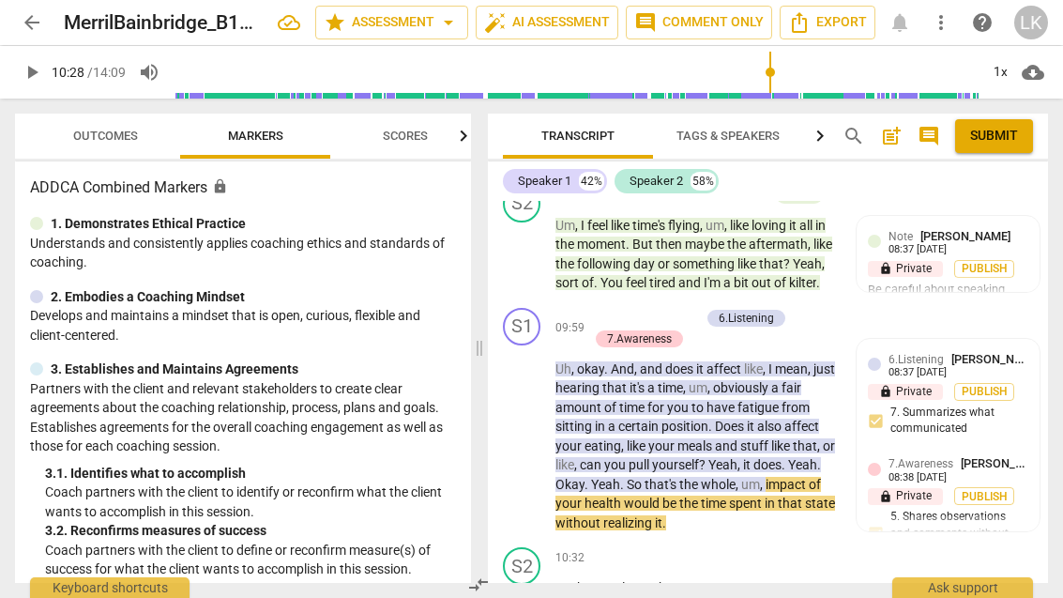
scroll to position [6229, 0]
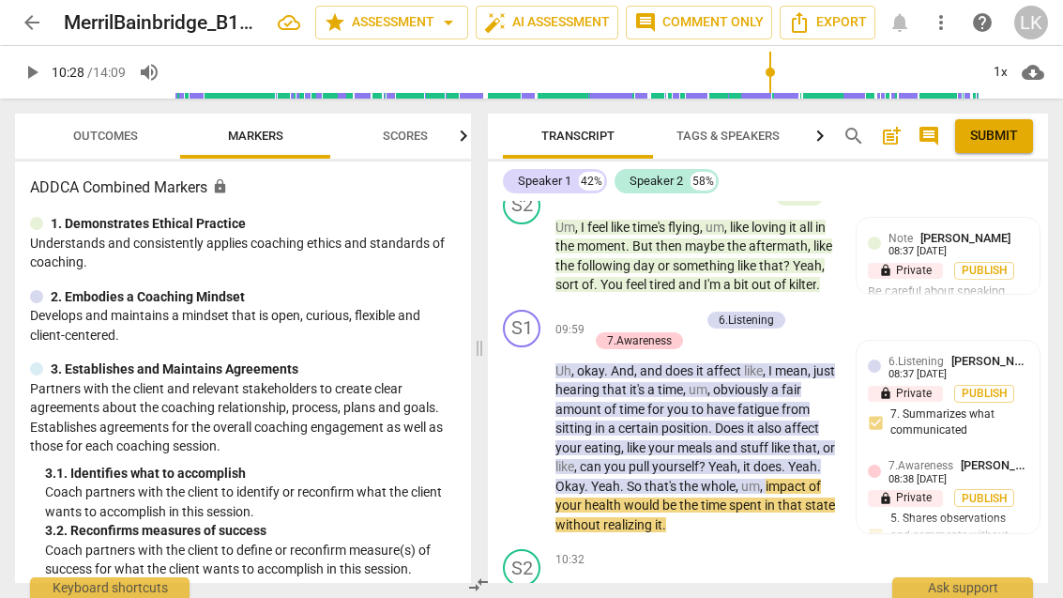
click at [536, 426] on span "play_arrow" at bounding box center [522, 437] width 30 height 23
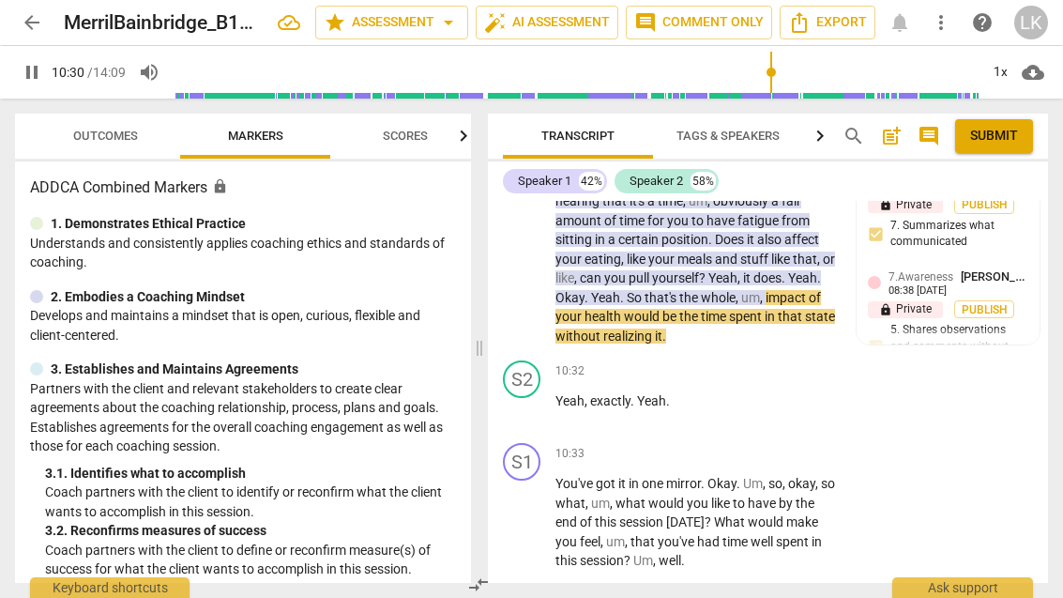
scroll to position [6424, 0]
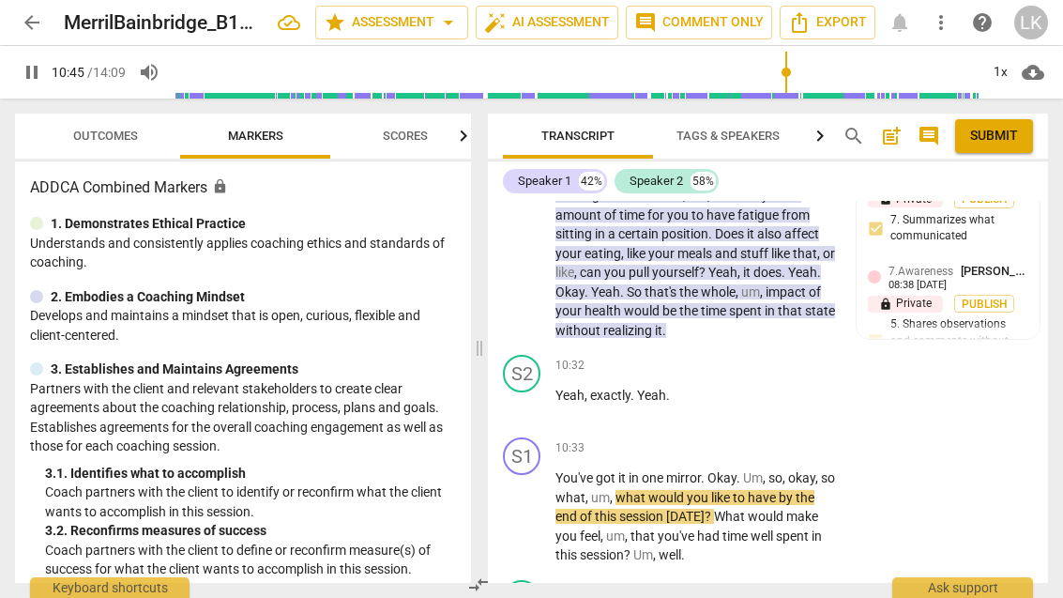
click at [535, 506] on span "pause" at bounding box center [522, 517] width 30 height 23
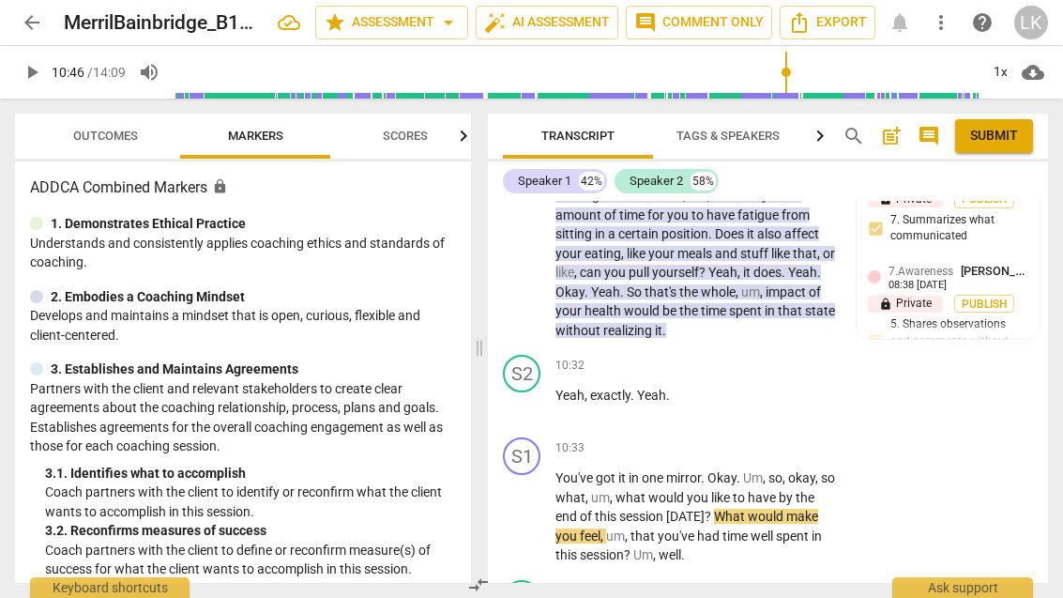
click at [735, 440] on p "Add competency" at bounding box center [778, 448] width 89 height 17
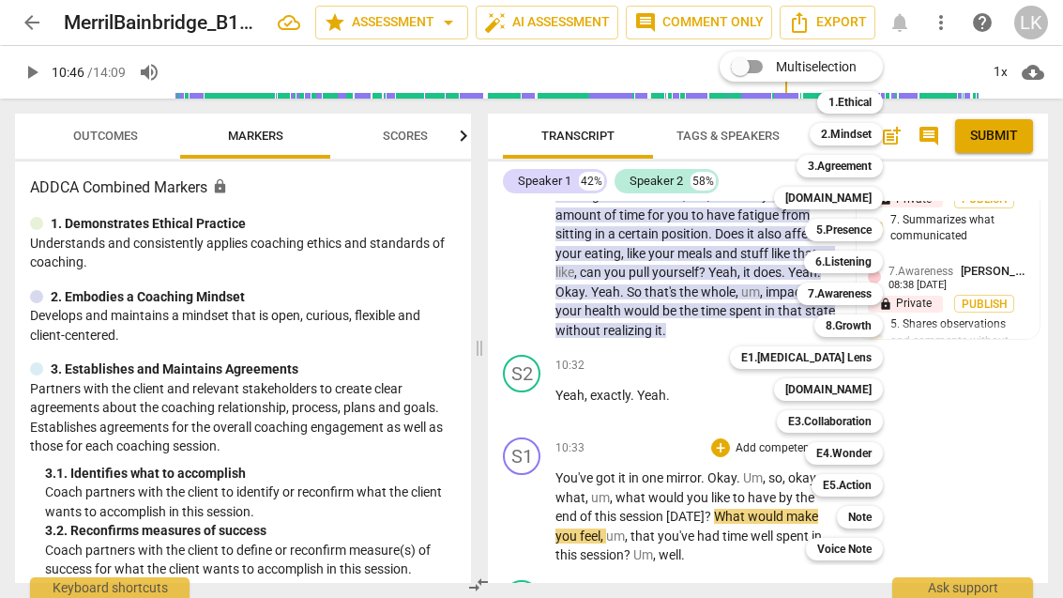
click at [862, 173] on b "3.Agreement" at bounding box center [840, 166] width 64 height 23
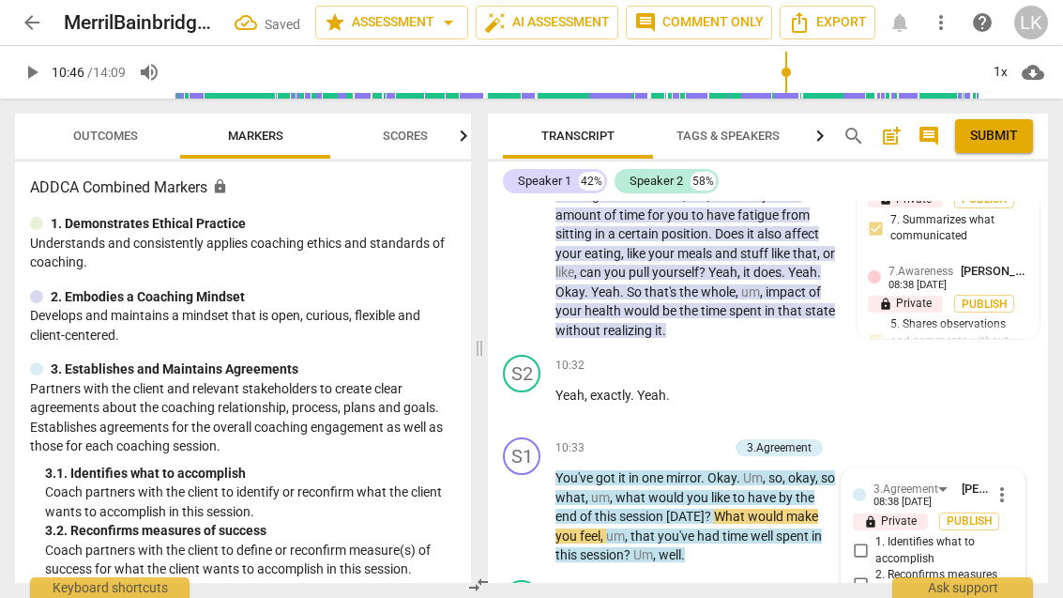
click at [874, 572] on input "2. Reconfirms measures of success" at bounding box center [860, 583] width 30 height 23
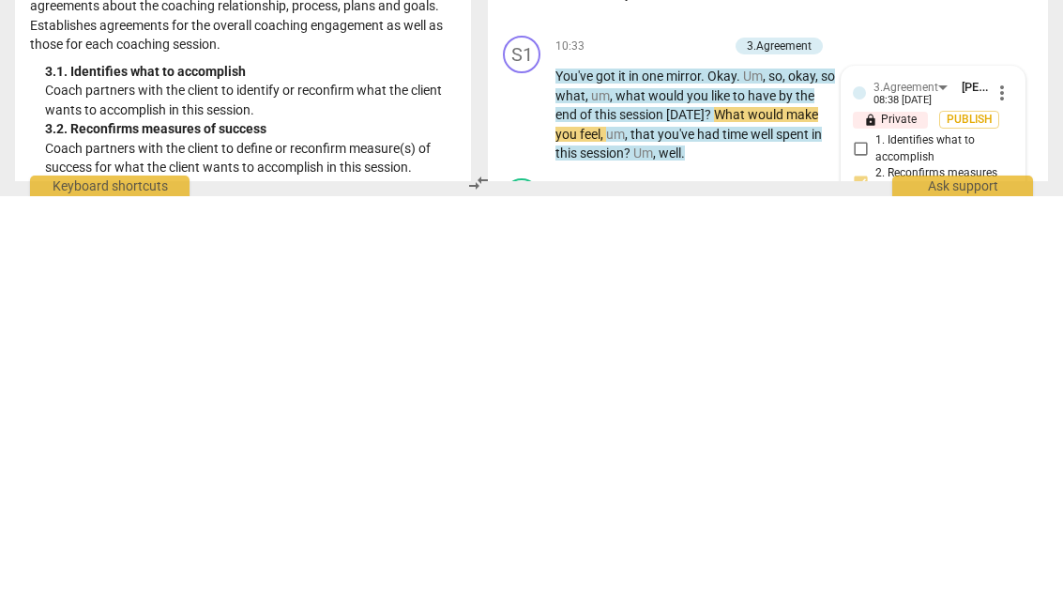
scroll to position [16, 0]
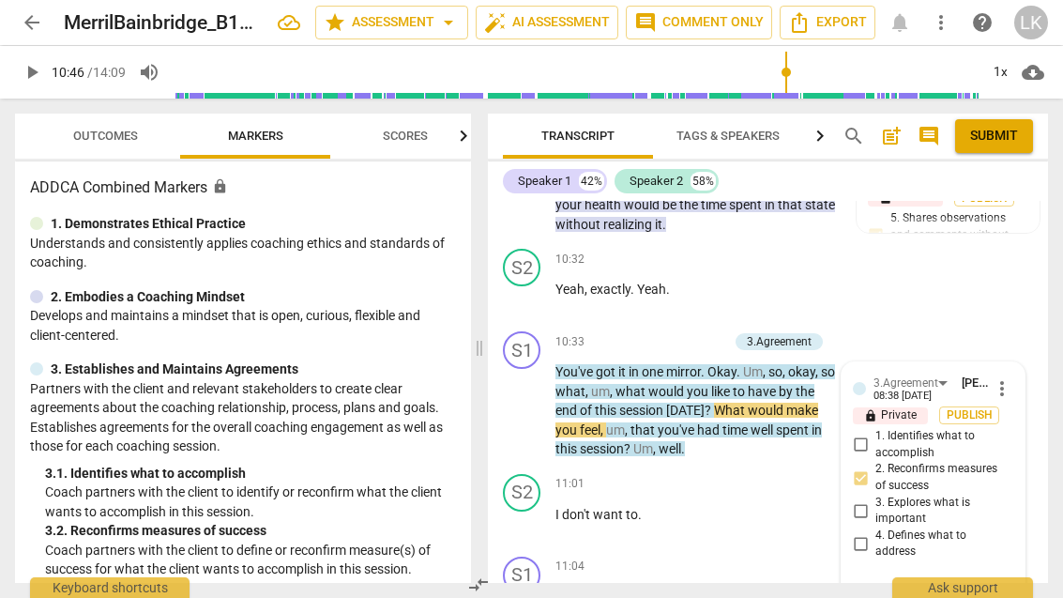
scroll to position [6531, 0]
click at [870, 465] on input "2. Reconfirms measures of success" at bounding box center [860, 476] width 30 height 23
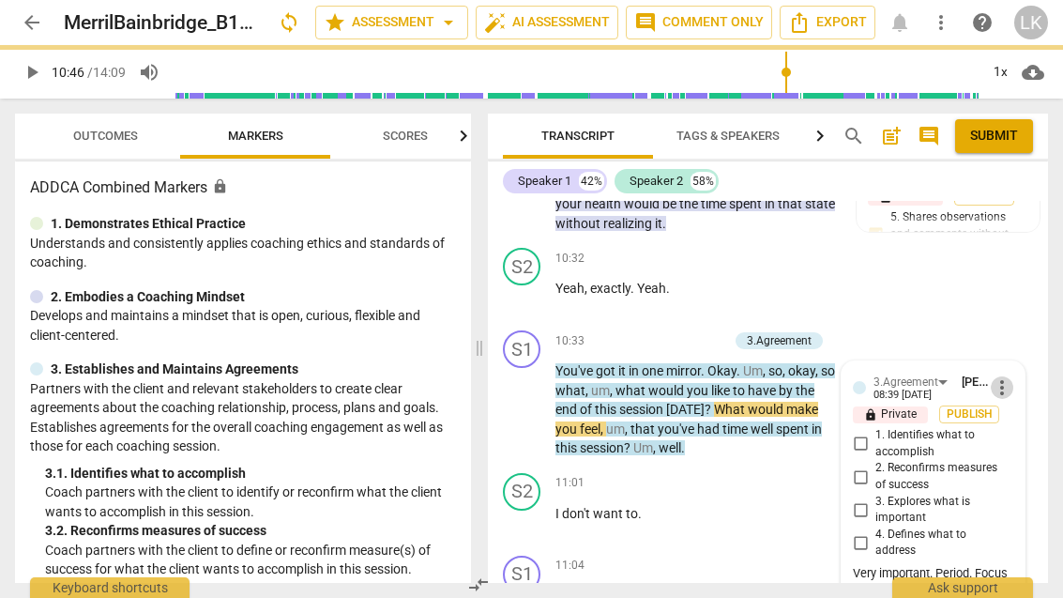
click at [1009, 376] on span "more_vert" at bounding box center [1002, 387] width 23 height 23
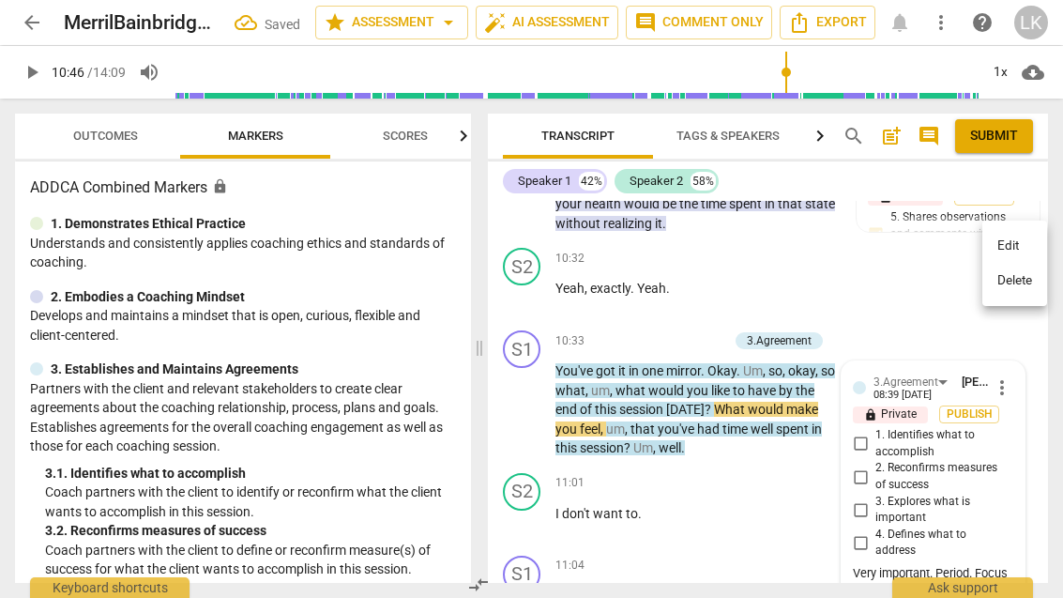
click at [1023, 238] on li "Edit" at bounding box center [1014, 246] width 65 height 36
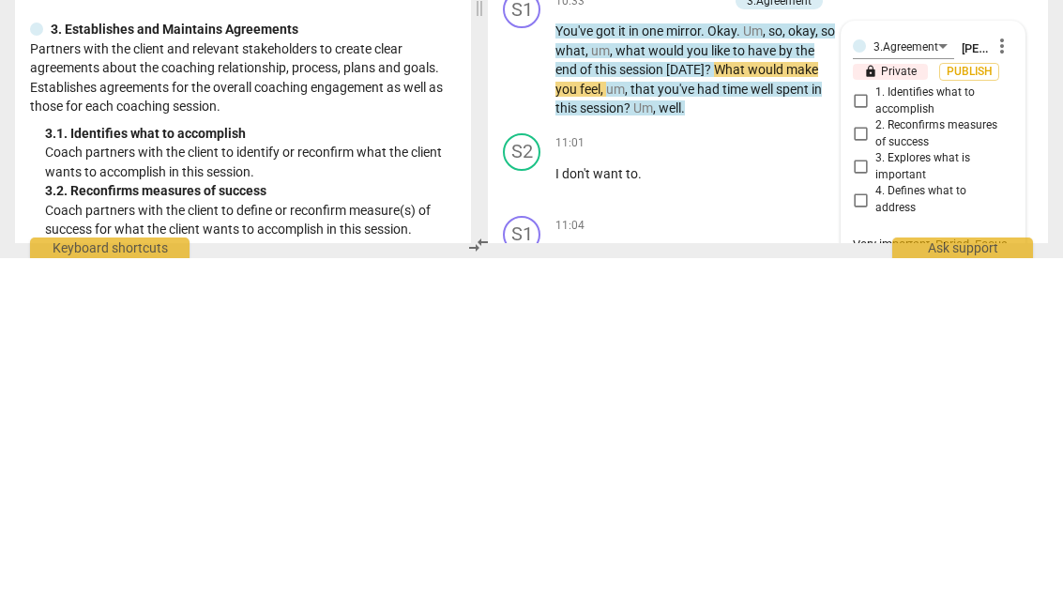
click at [974, 575] on textarea "Very important. Period. Focus this session. Period." at bounding box center [933, 593] width 160 height 36
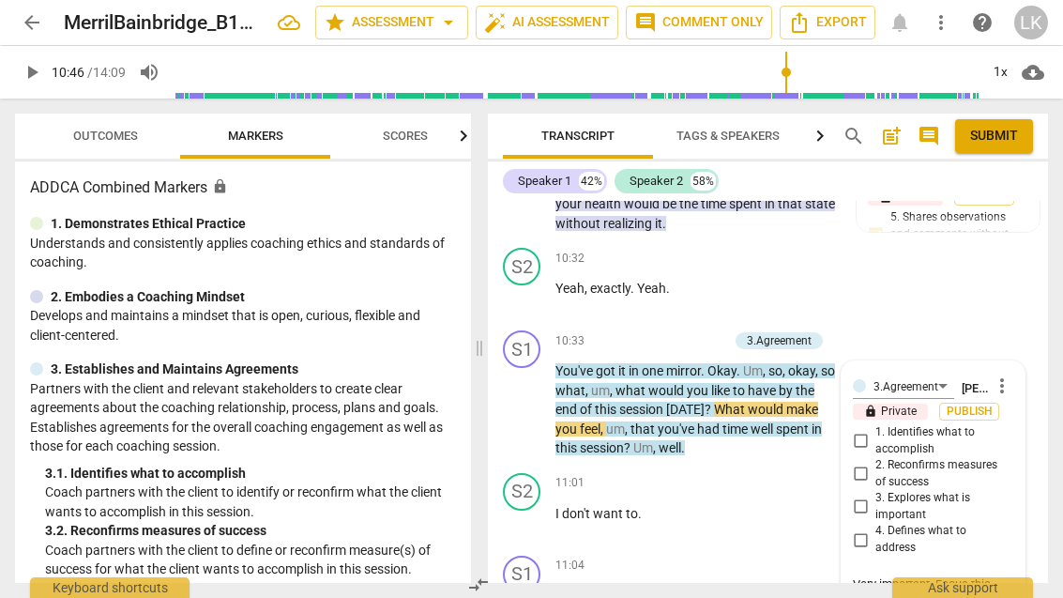
click at [1002, 575] on textarea "Very important. Focus this session. Period." at bounding box center [933, 593] width 160 height 36
click at [970, 575] on textarea "Very important. Focuss the session. Period." at bounding box center [933, 593] width 160 height 36
click at [955, 575] on textarea "Very important. Focuss the session." at bounding box center [933, 593] width 160 height 36
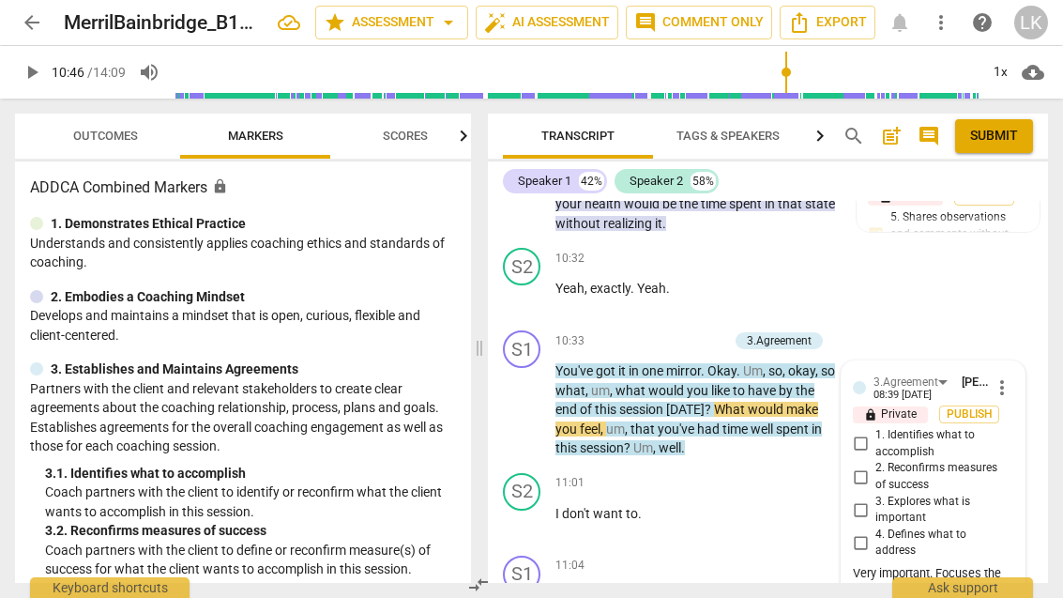
click at [874, 465] on input "2. Reconfirms measures of success" at bounding box center [860, 476] width 30 height 23
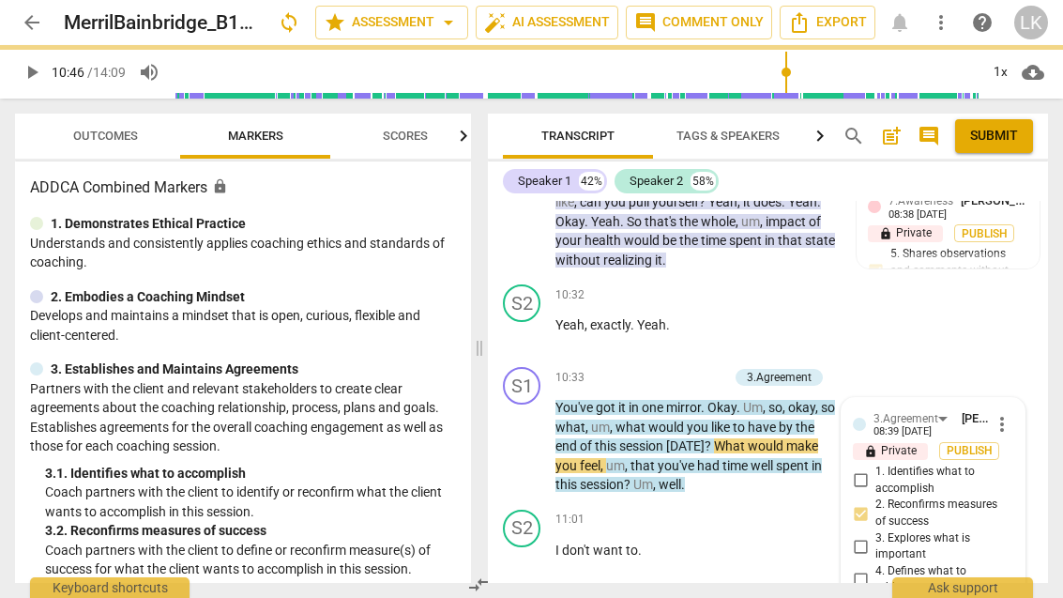
scroll to position [6481, 0]
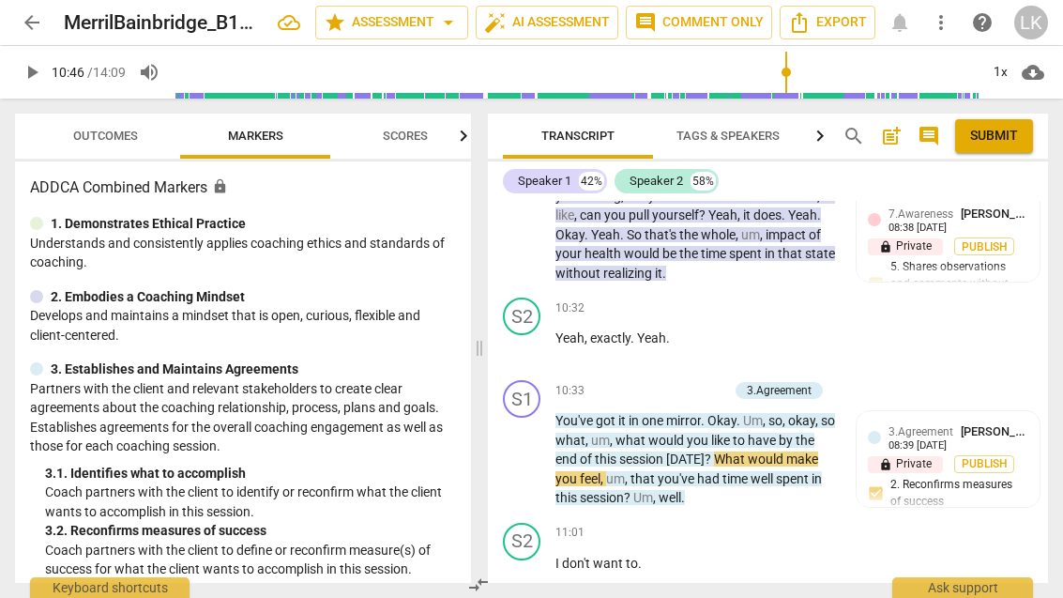
click at [639, 381] on div "+ Add competency" at bounding box center [672, 390] width 112 height 19
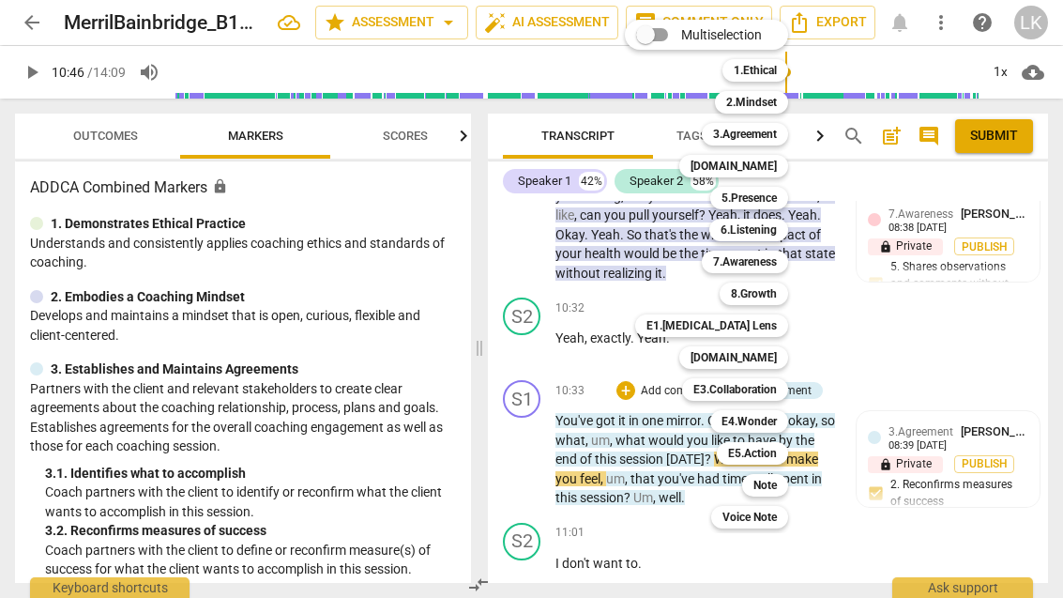
click at [781, 490] on div "Note" at bounding box center [765, 485] width 46 height 23
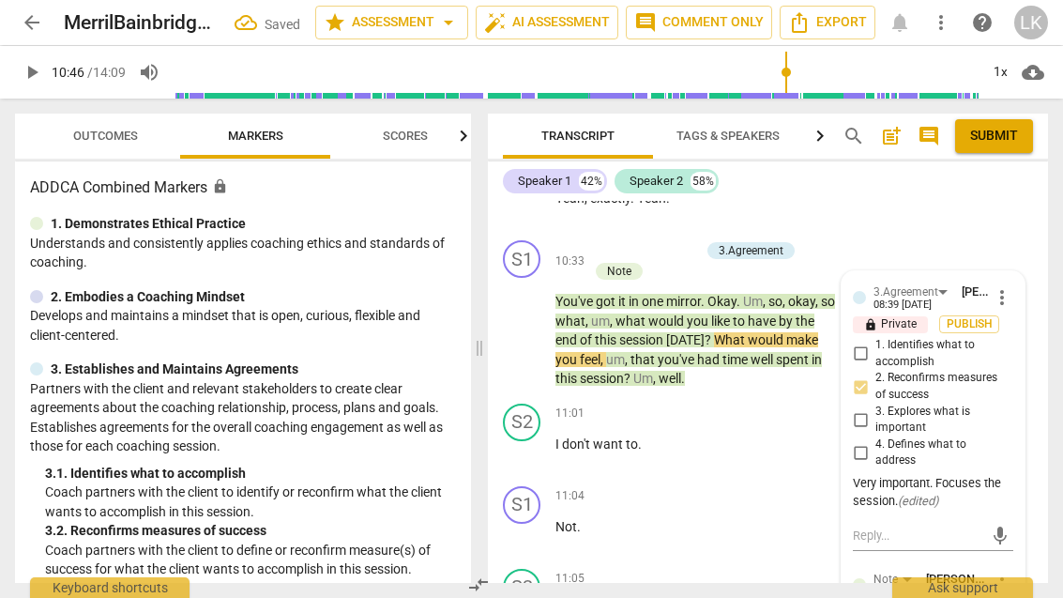
scroll to position [6632, 0]
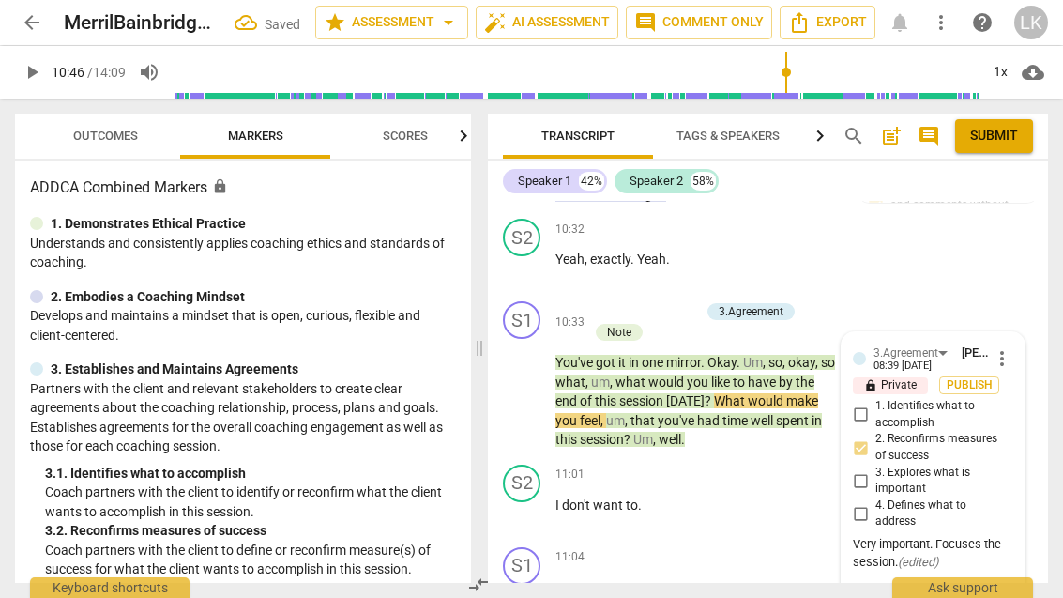
scroll to position [6556, 0]
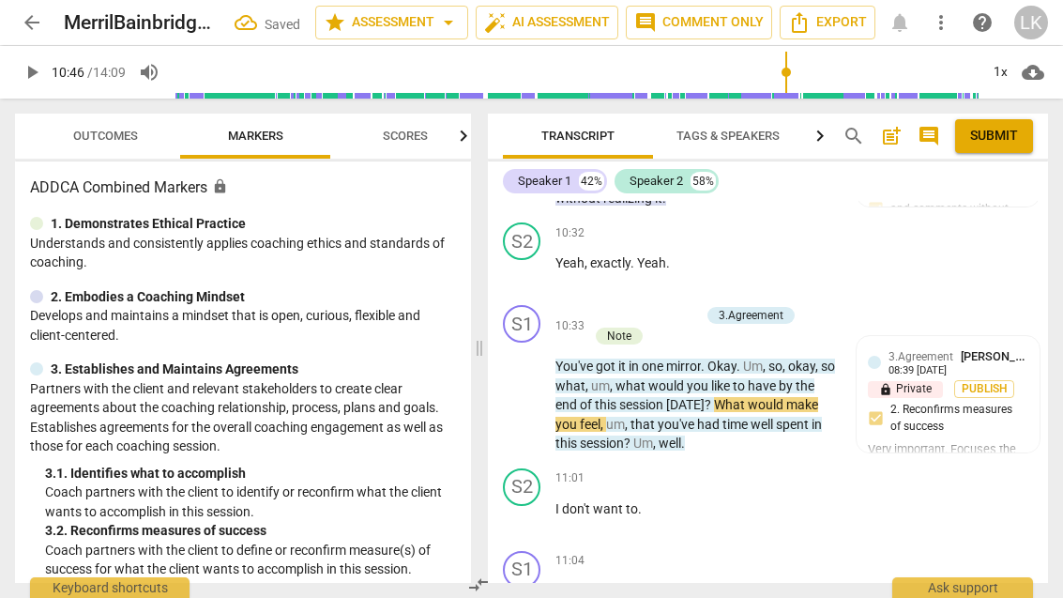
click at [531, 507] on span "play_arrow" at bounding box center [522, 518] width 23 height 23
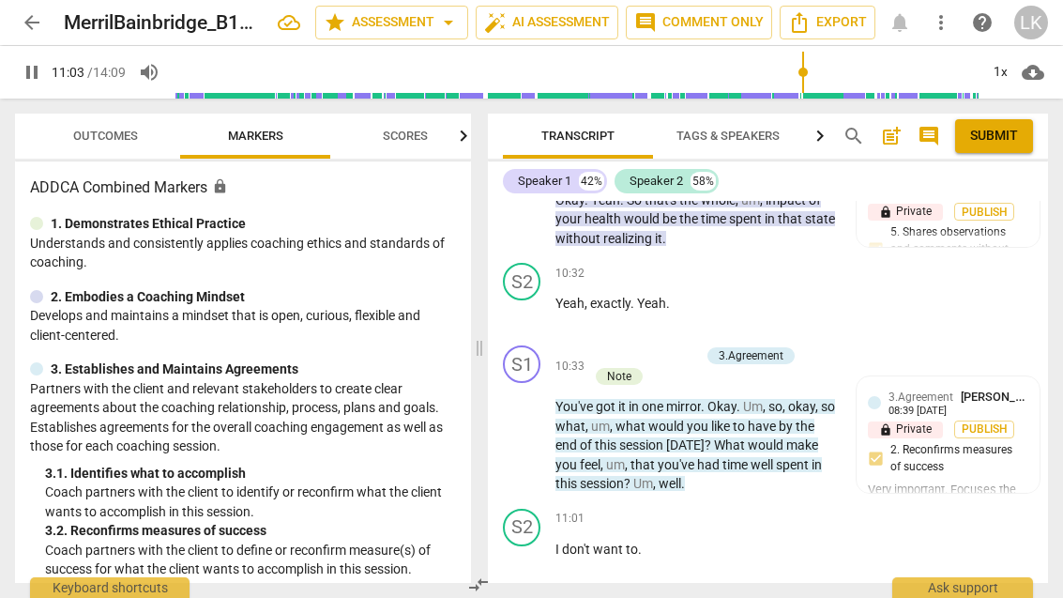
click at [536, 424] on span "pause" at bounding box center [522, 435] width 30 height 23
click at [520, 420] on button "play_arrow" at bounding box center [522, 435] width 30 height 30
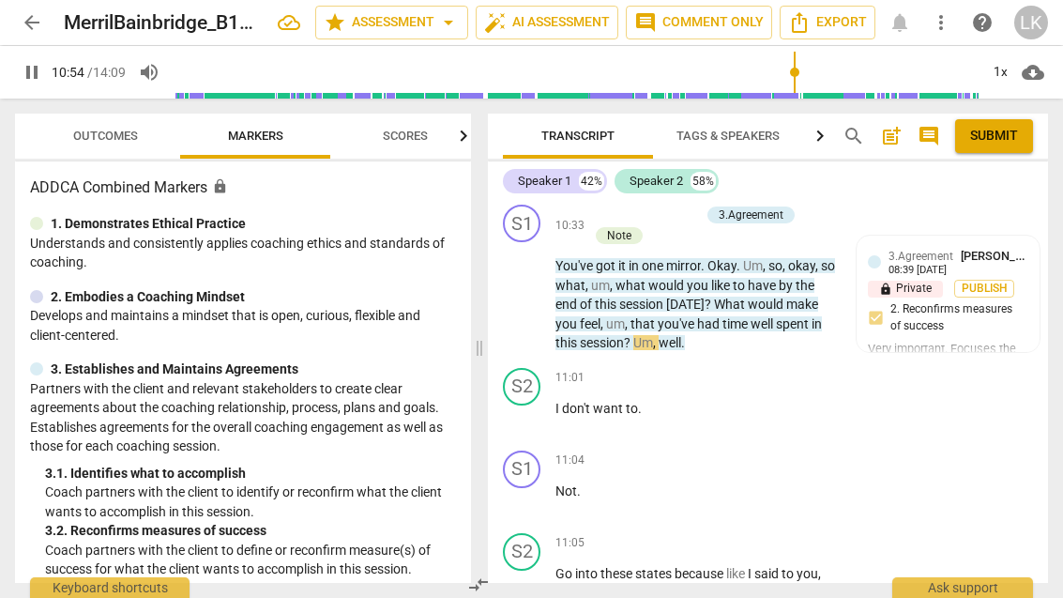
scroll to position [6657, 0]
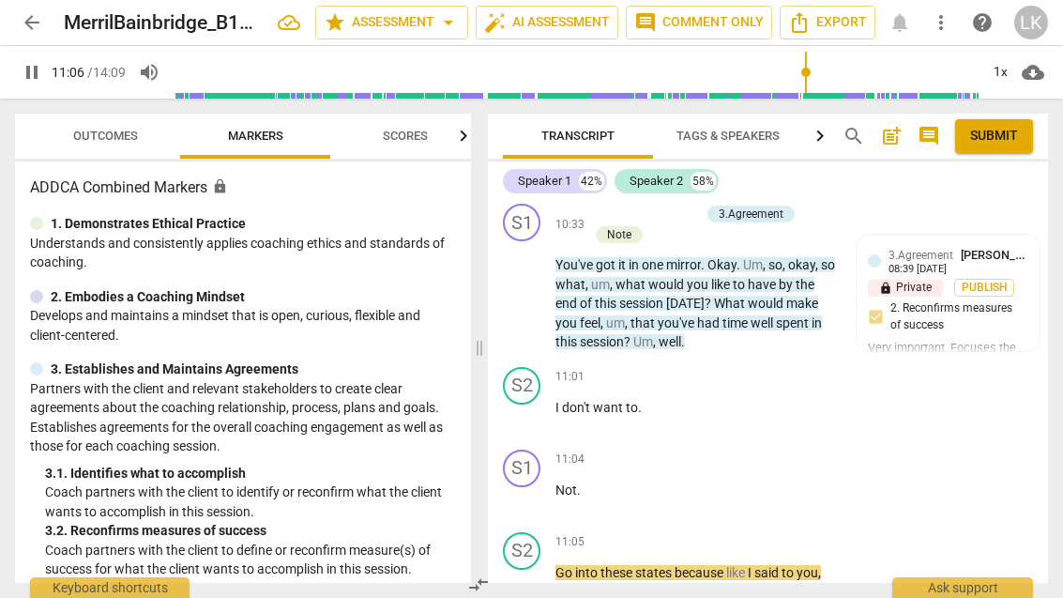
click at [524, 401] on button "pause" at bounding box center [522, 416] width 30 height 30
click at [731, 368] on div "+ Add competency" at bounding box center [767, 377] width 112 height 19
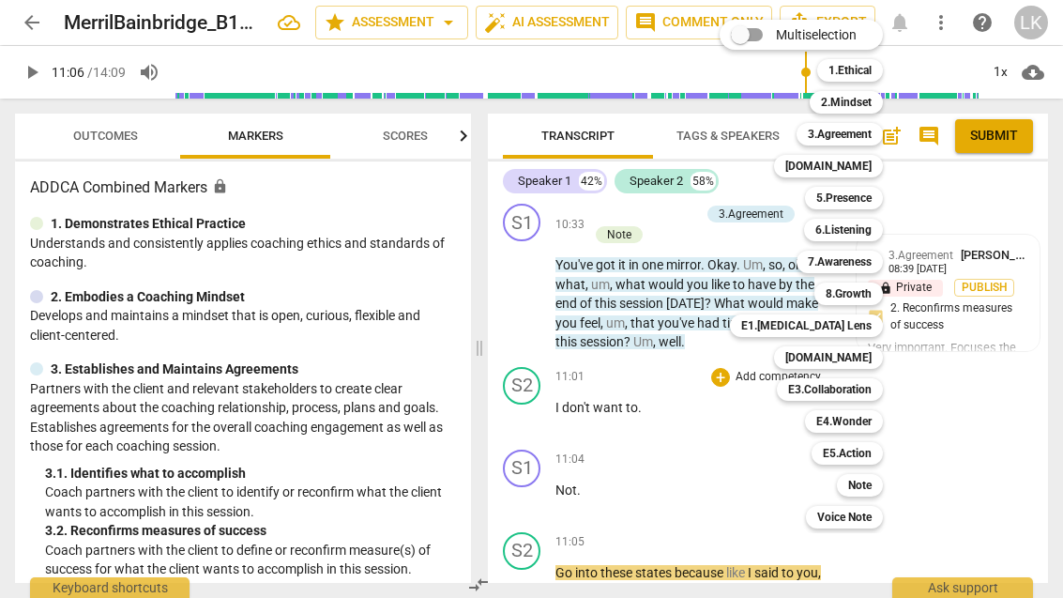
click at [868, 203] on b "5.Presence" at bounding box center [843, 198] width 55 height 23
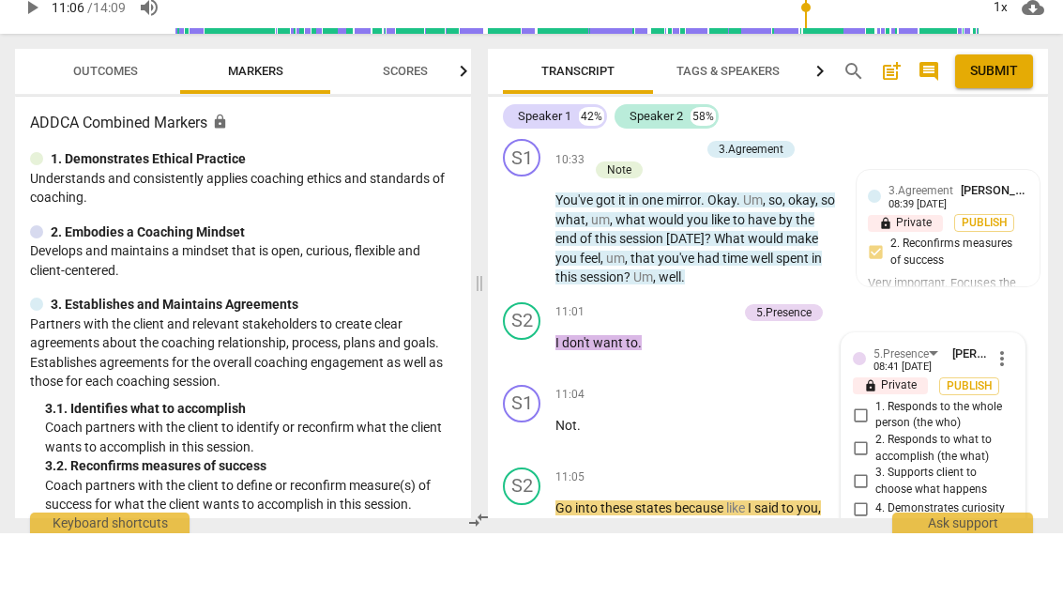
click at [870, 590] on input "5. Allows space for silence" at bounding box center [860, 601] width 30 height 23
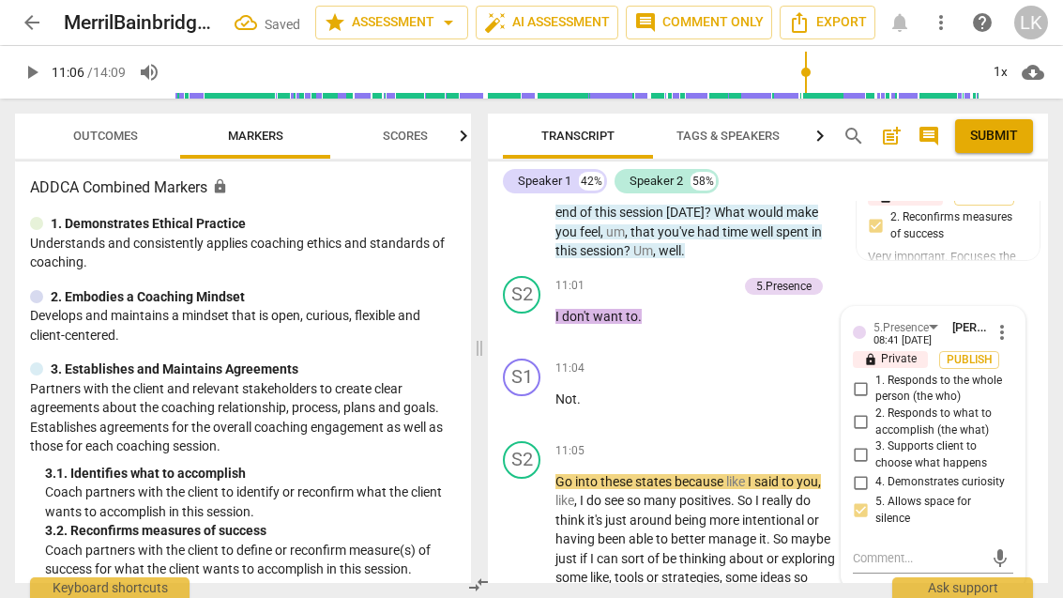
scroll to position [6755, 0]
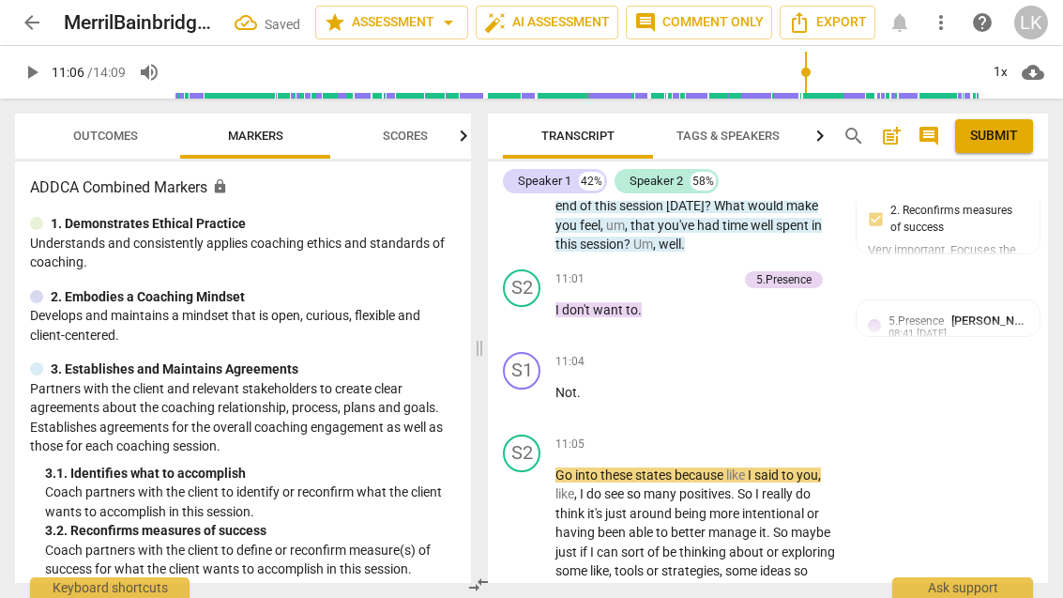
click at [537, 551] on span "play_arrow" at bounding box center [522, 562] width 30 height 23
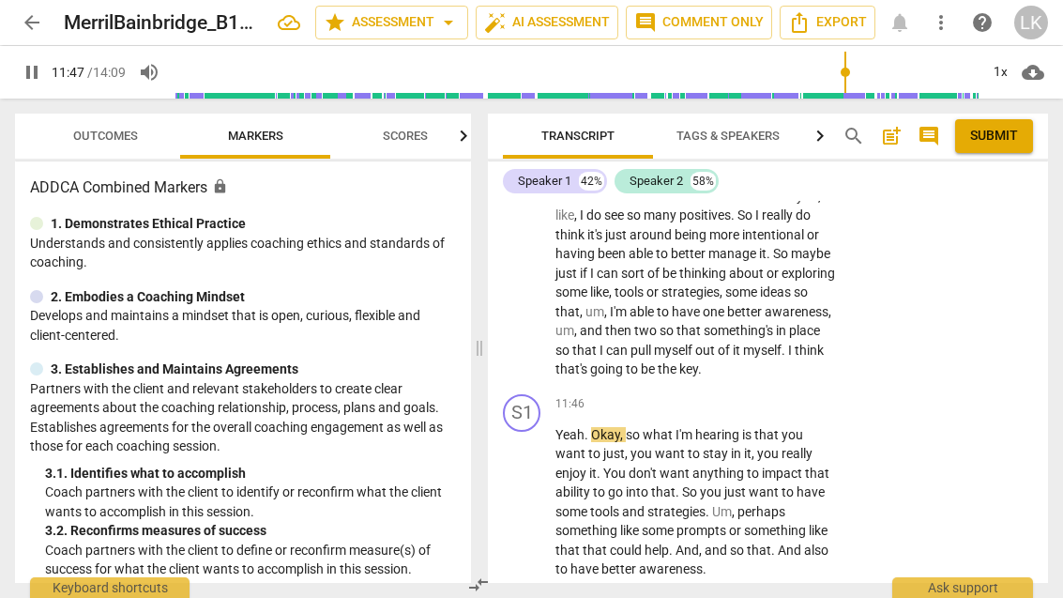
scroll to position [7037, 0]
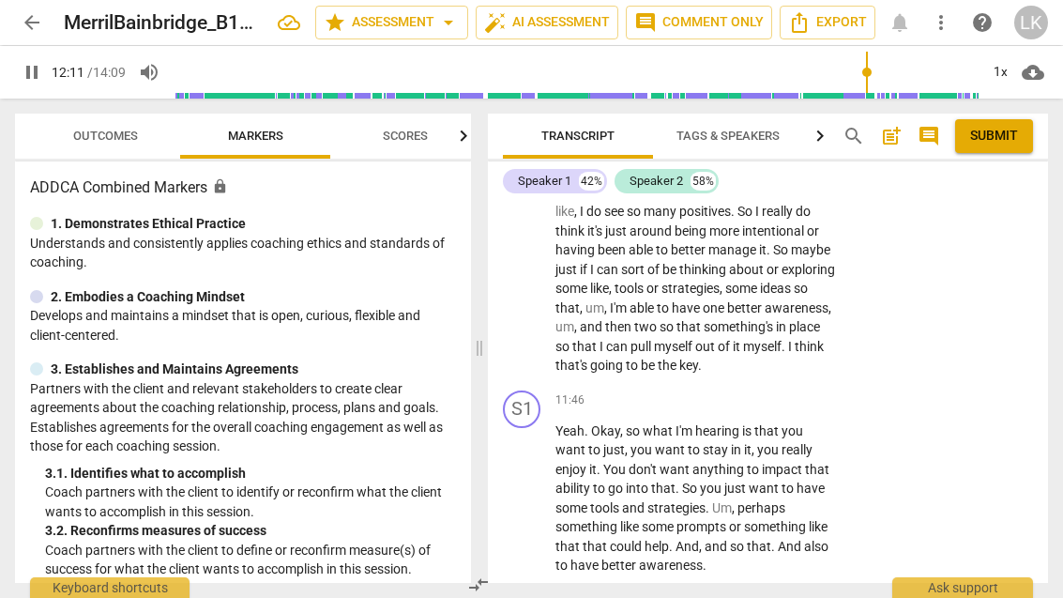
click at [545, 428] on div "play_arrow pause" at bounding box center [531, 499] width 48 height 142
click at [534, 487] on span "pause" at bounding box center [522, 498] width 23 height 23
click at [729, 391] on div "+" at bounding box center [720, 400] width 19 height 19
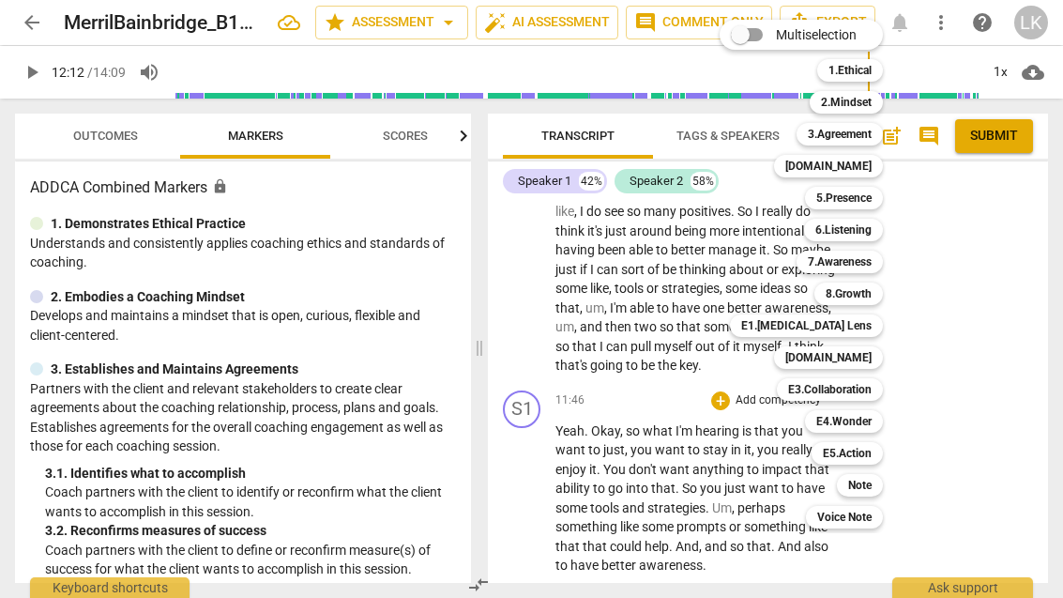
click at [870, 129] on b "3.Agreement" at bounding box center [840, 134] width 64 height 23
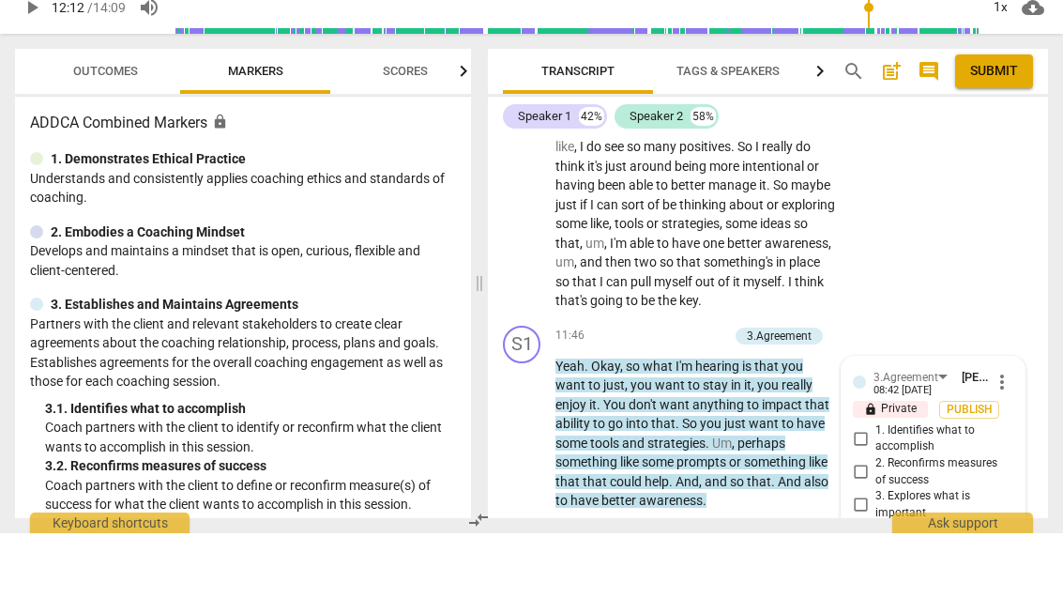
click at [870, 525] on input "2. Reconfirms measures of success" at bounding box center [860, 536] width 30 height 23
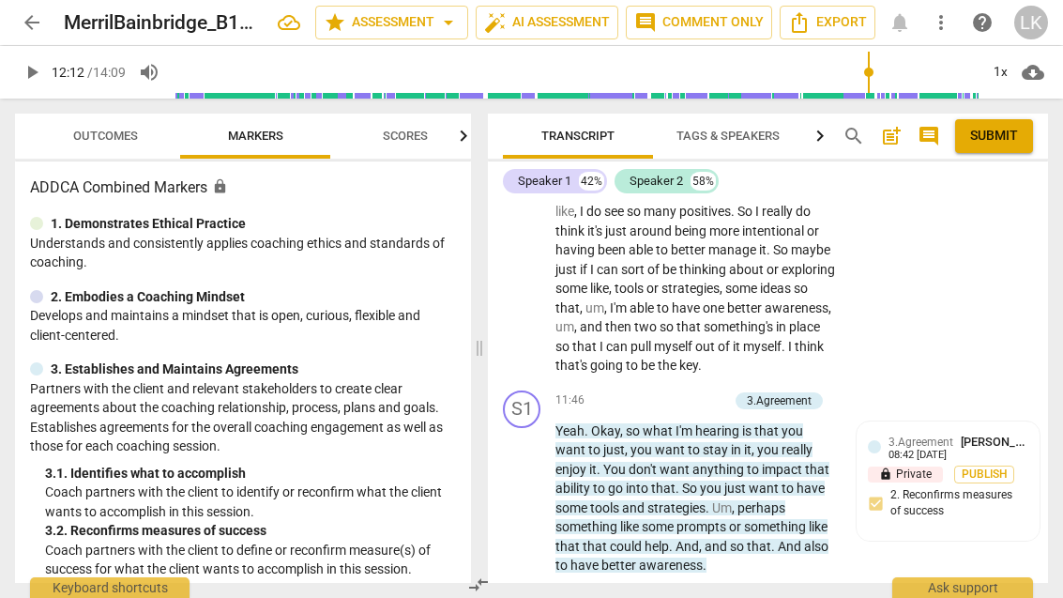
click at [635, 391] on div "+" at bounding box center [625, 400] width 19 height 19
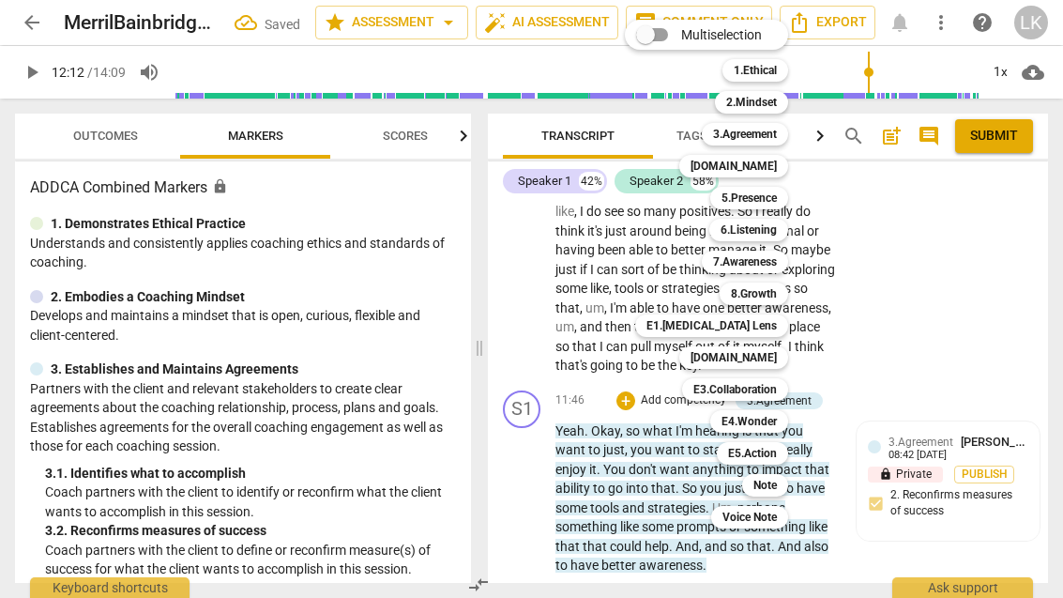
click at [780, 356] on div "[DOMAIN_NAME]" at bounding box center [733, 357] width 109 height 23
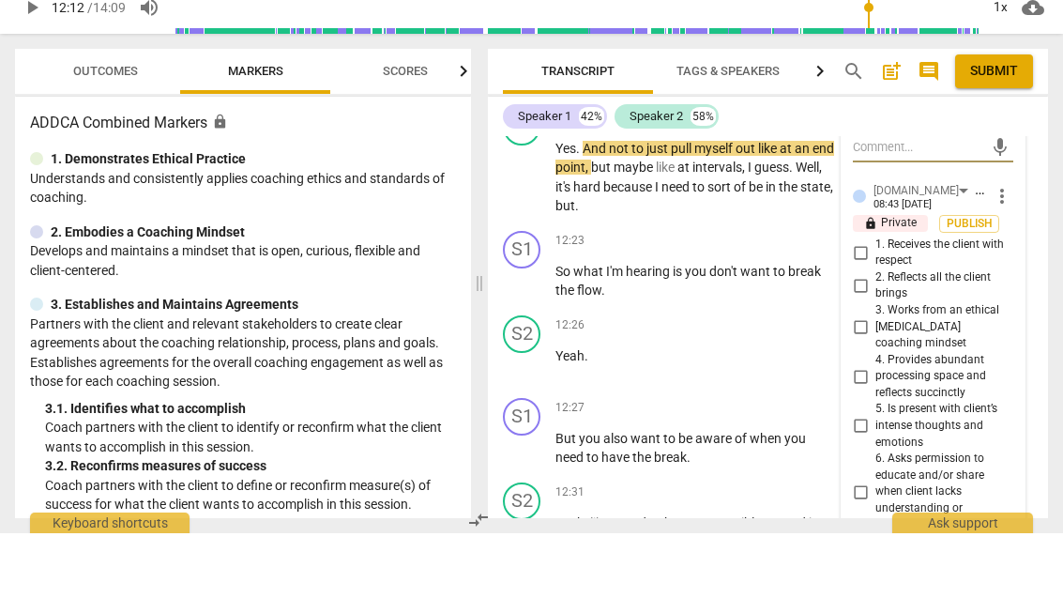
scroll to position [7478, 0]
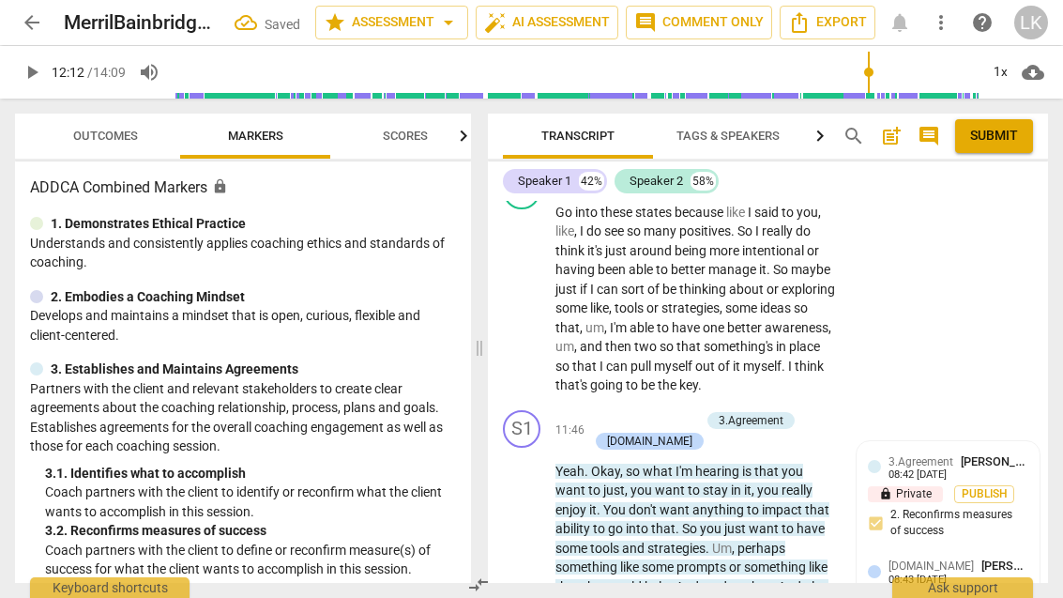
scroll to position [7014, 0]
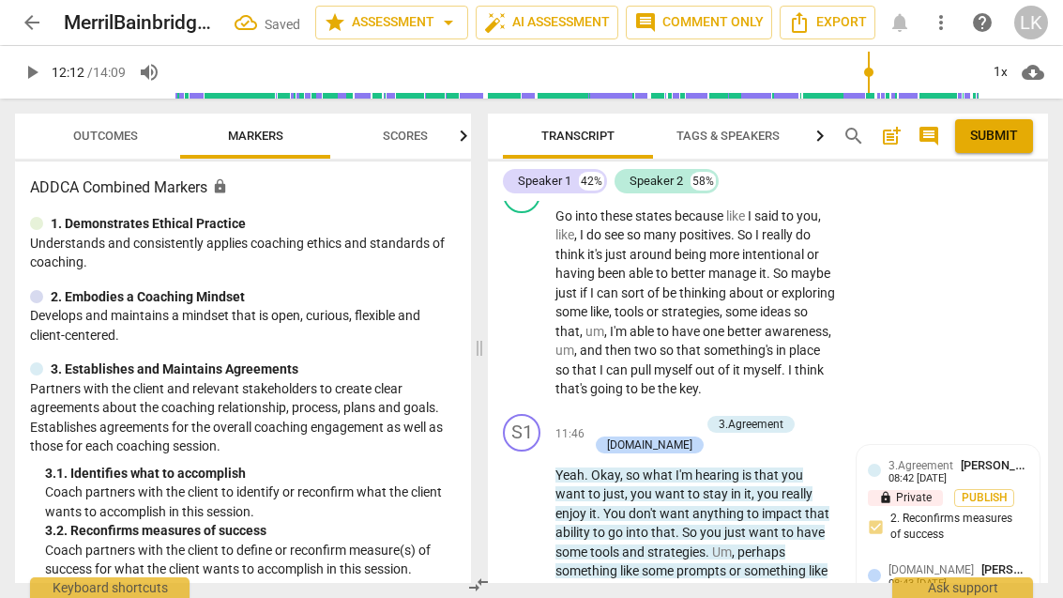
click at [598, 415] on div "+" at bounding box center [597, 424] width 19 height 19
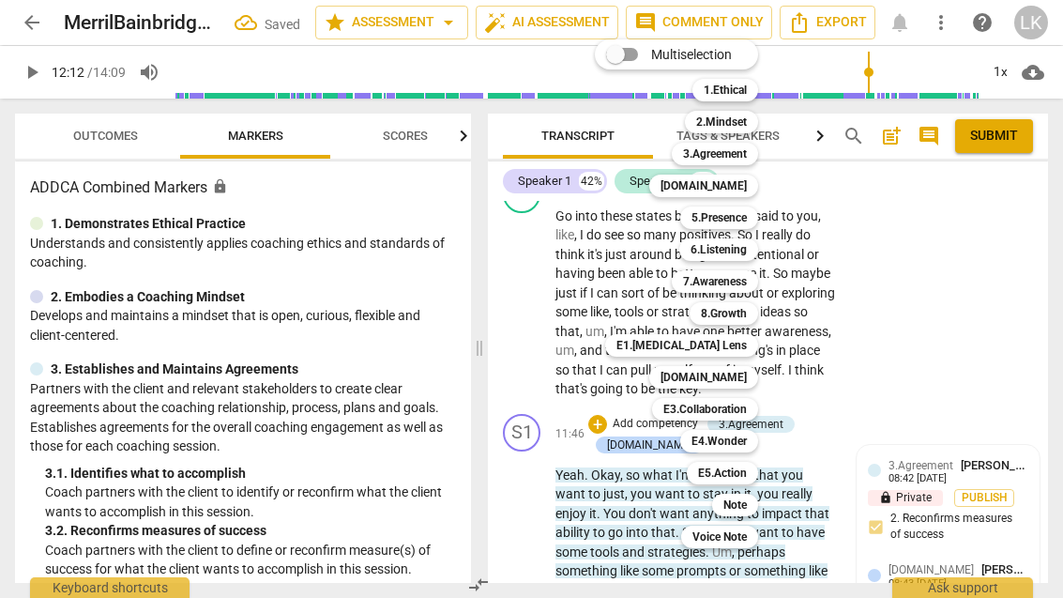
click at [758, 500] on div "Note" at bounding box center [735, 504] width 46 height 23
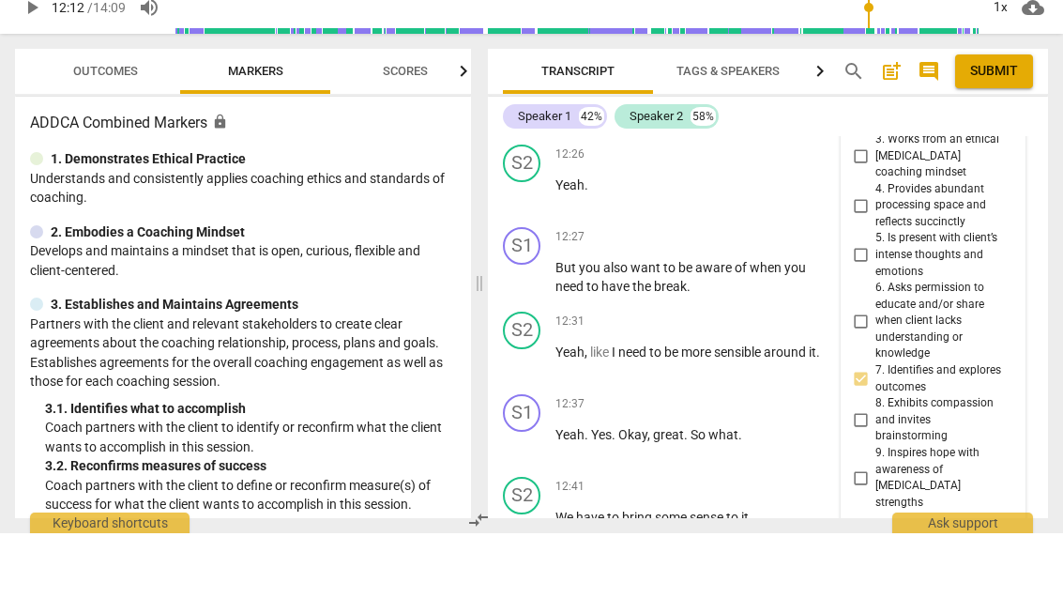
scroll to position [7732, 0]
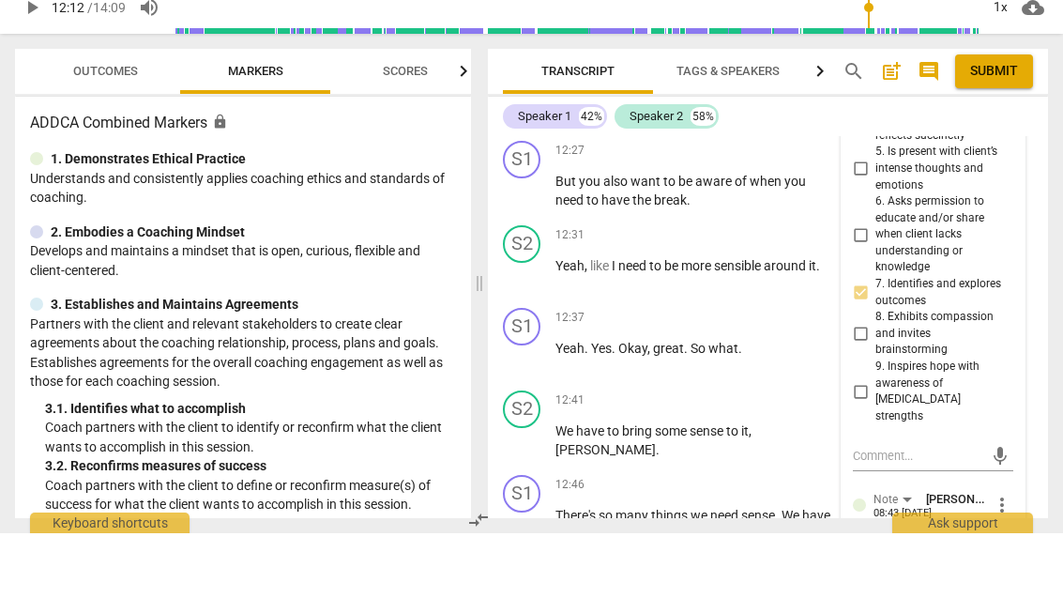
click at [1017, 364] on div "3.Agreement [PERSON_NAME] 08:42 [DATE] more_vert lock Private Publish 1. Identi…" at bounding box center [932, 205] width 183 height 958
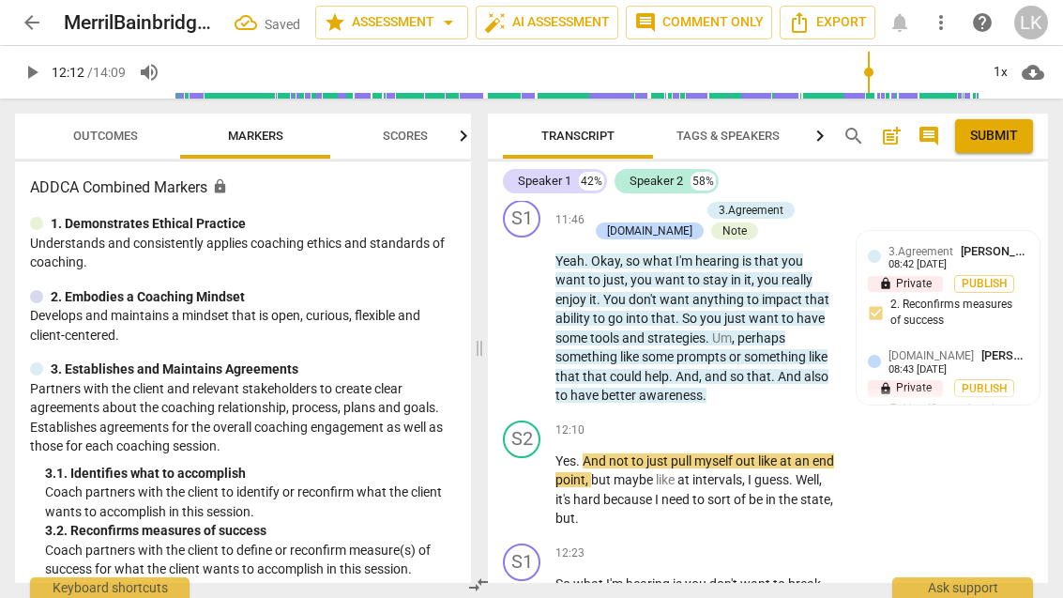
scroll to position [7204, 0]
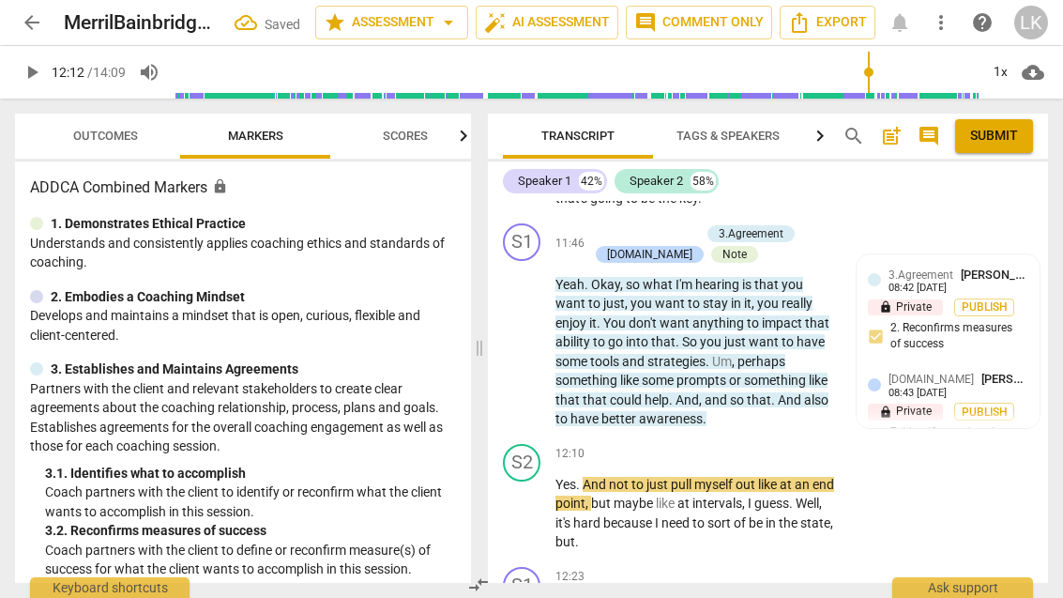
click at [537, 502] on span "play_arrow" at bounding box center [522, 513] width 30 height 23
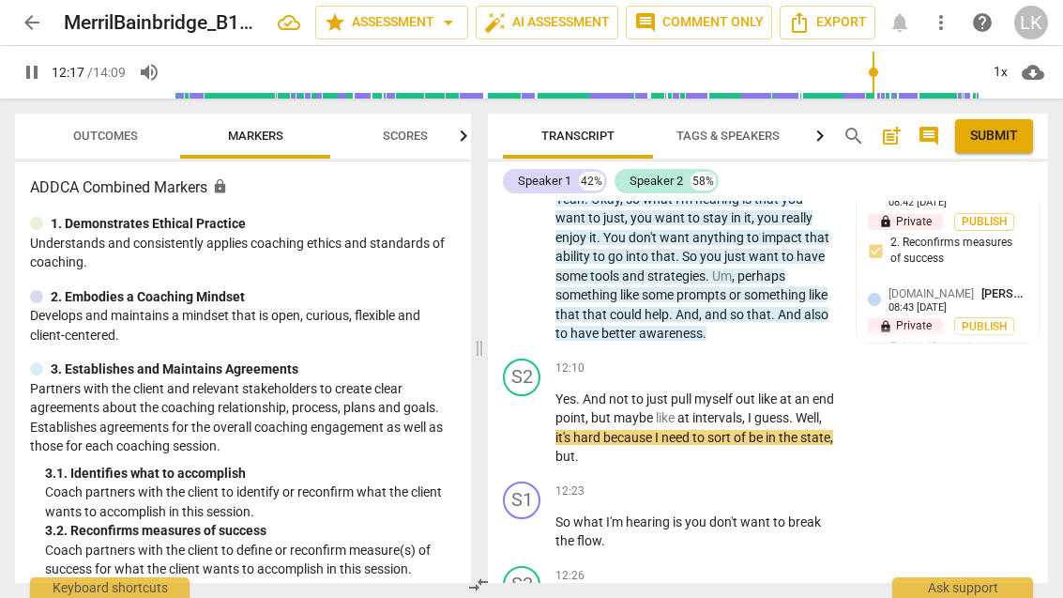
scroll to position [7297, 0]
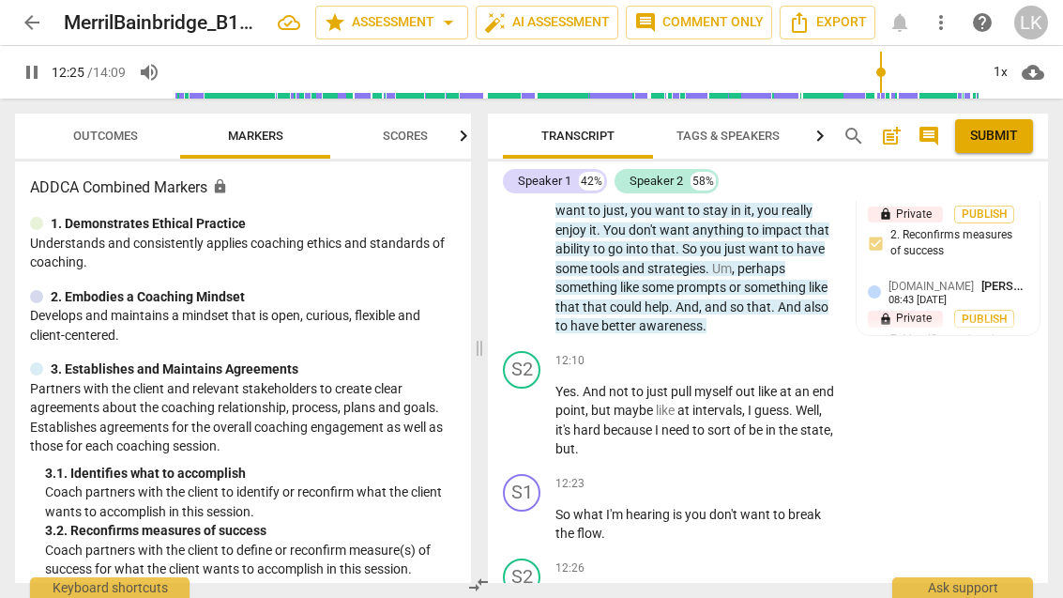
click at [528, 509] on button "pause" at bounding box center [522, 524] width 30 height 30
click at [724, 352] on div "+" at bounding box center [720, 361] width 19 height 19
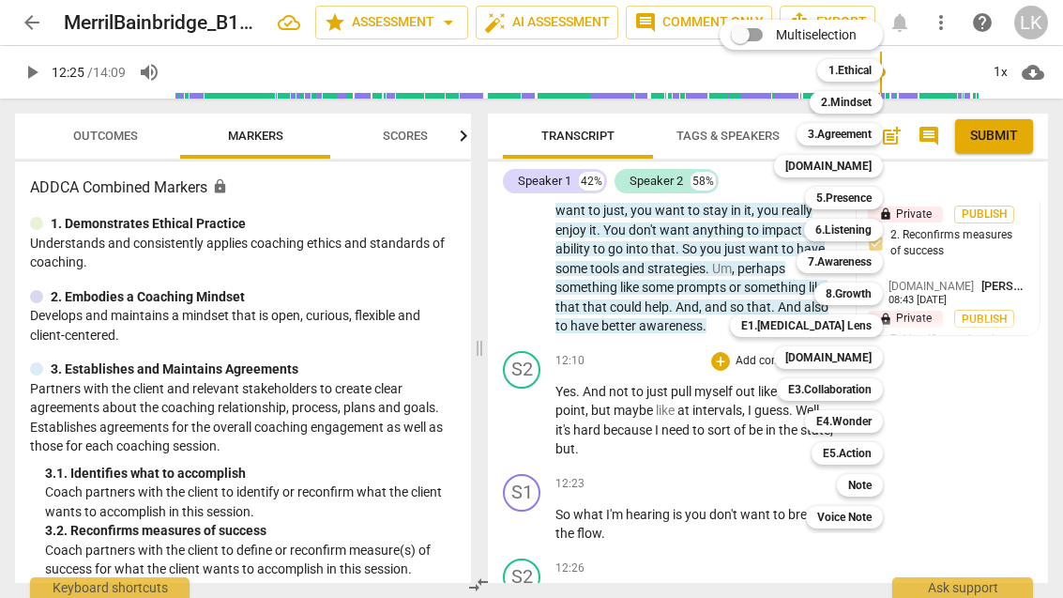
click at [879, 475] on div "Note" at bounding box center [860, 485] width 46 height 23
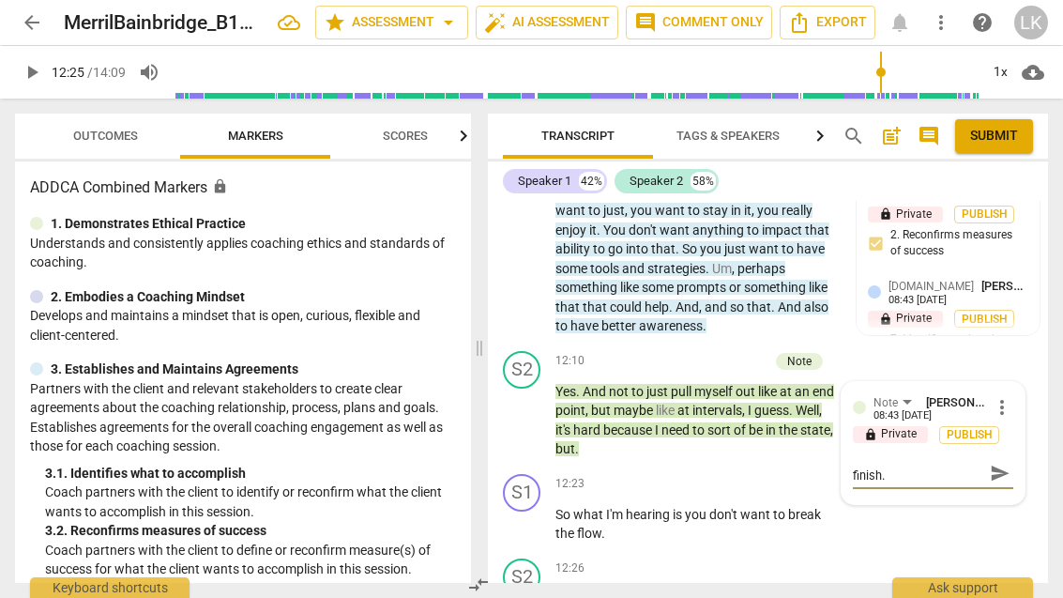
scroll to position [16, 0]
click at [993, 462] on span "send" at bounding box center [1000, 472] width 21 height 21
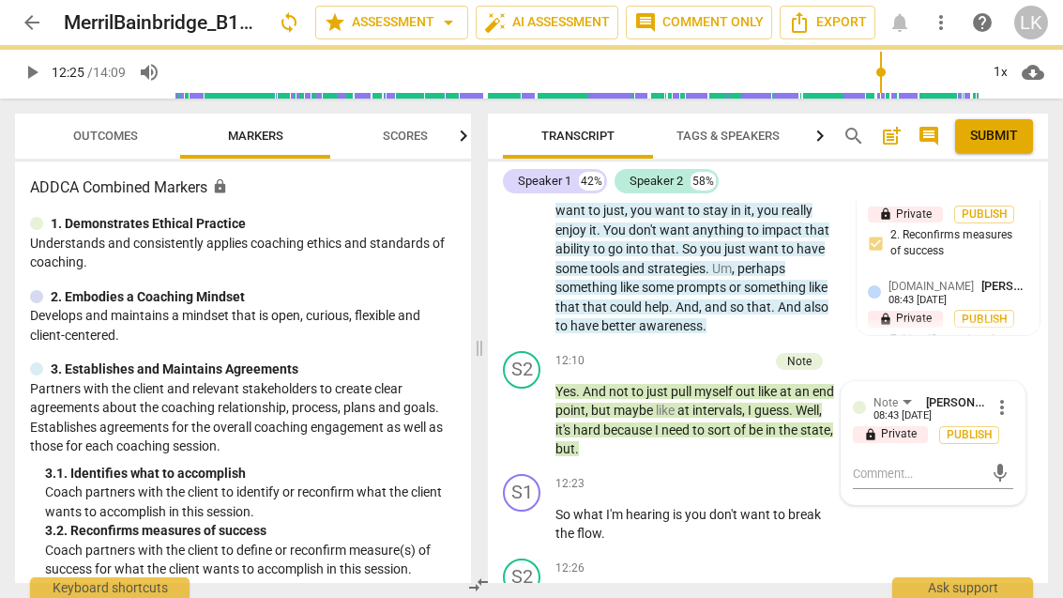
scroll to position [0, 0]
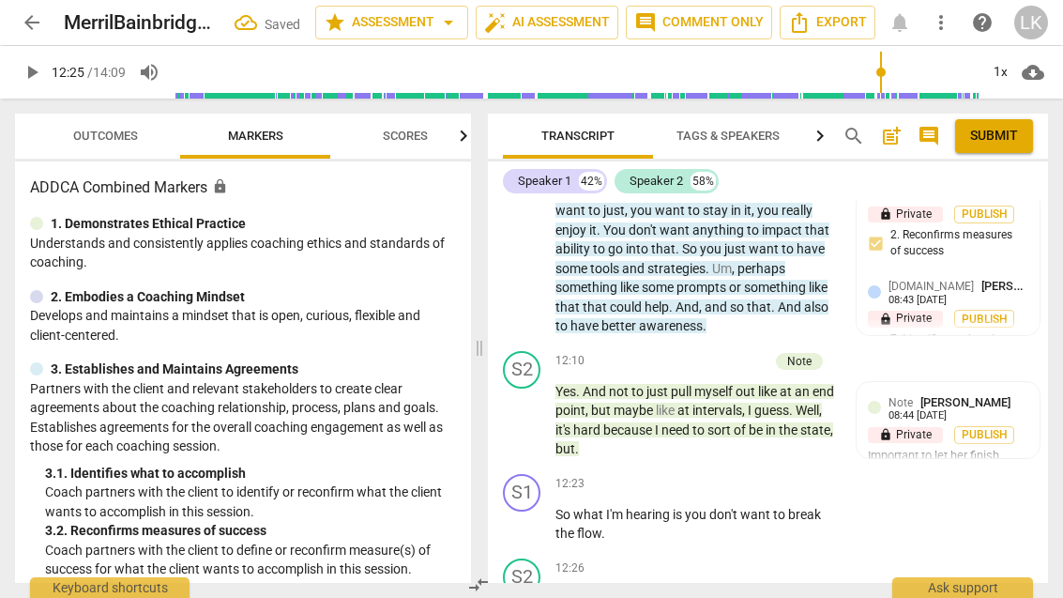
click at [535, 513] on span "play_arrow" at bounding box center [522, 524] width 30 height 23
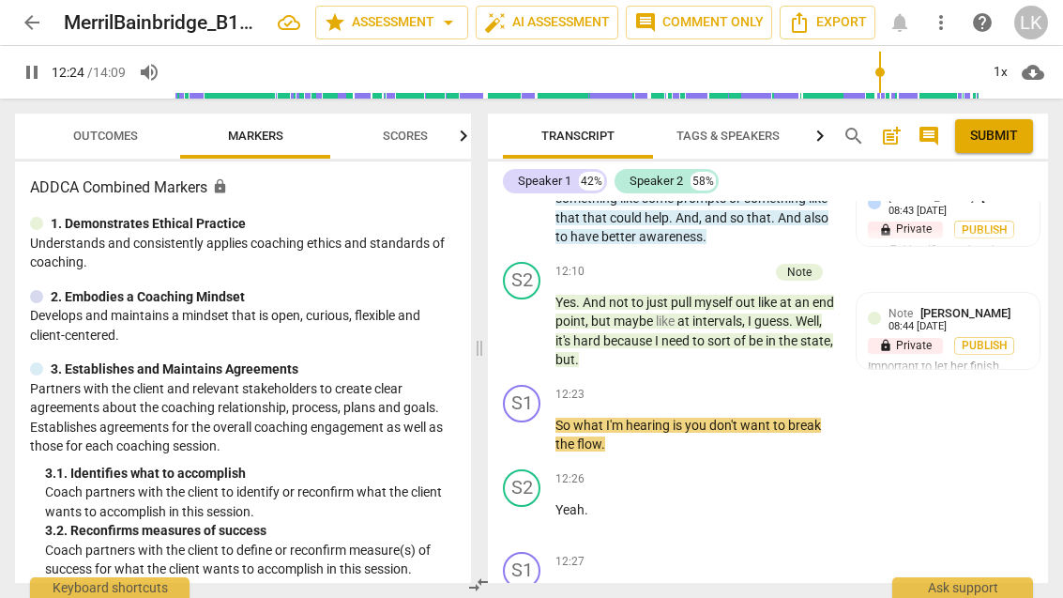
scroll to position [7388, 0]
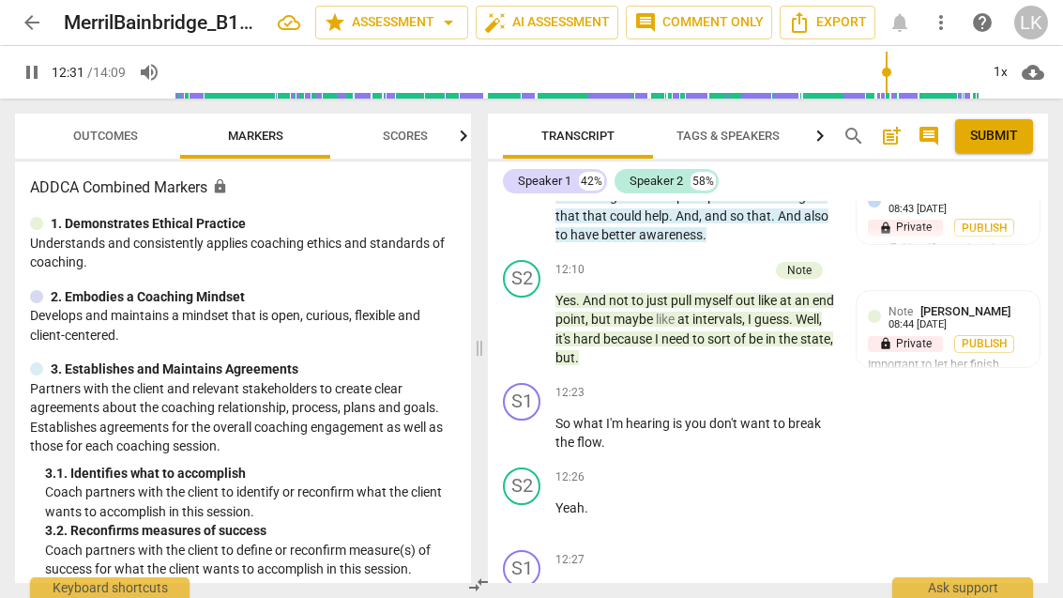
click at [530, 589] on span "pause" at bounding box center [522, 600] width 23 height 23
click at [733, 551] on div "+ Add competency" at bounding box center [767, 560] width 112 height 19
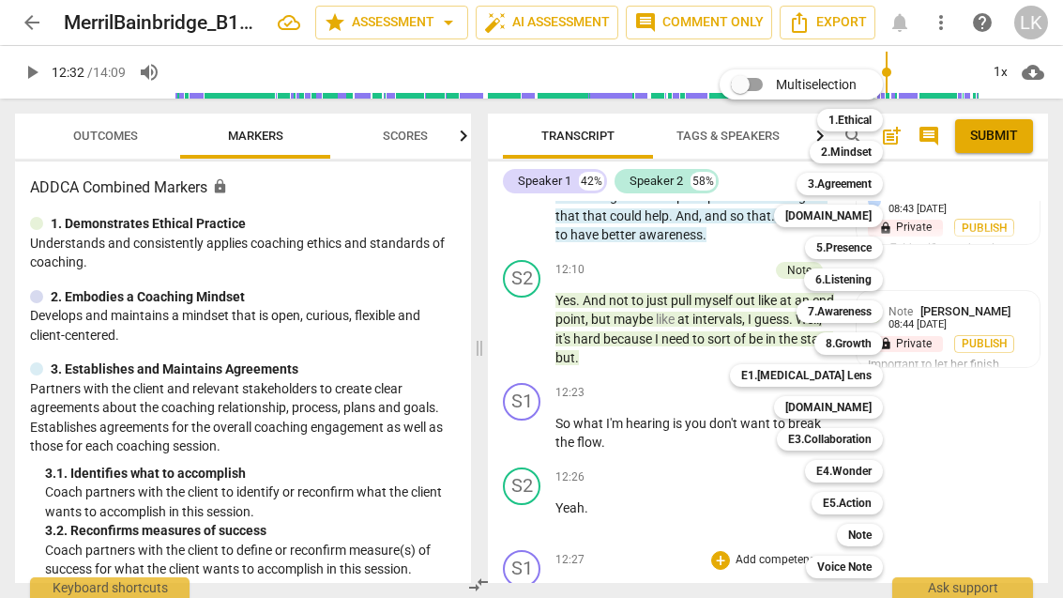
click at [866, 273] on b "6.Listening" at bounding box center [843, 279] width 56 height 23
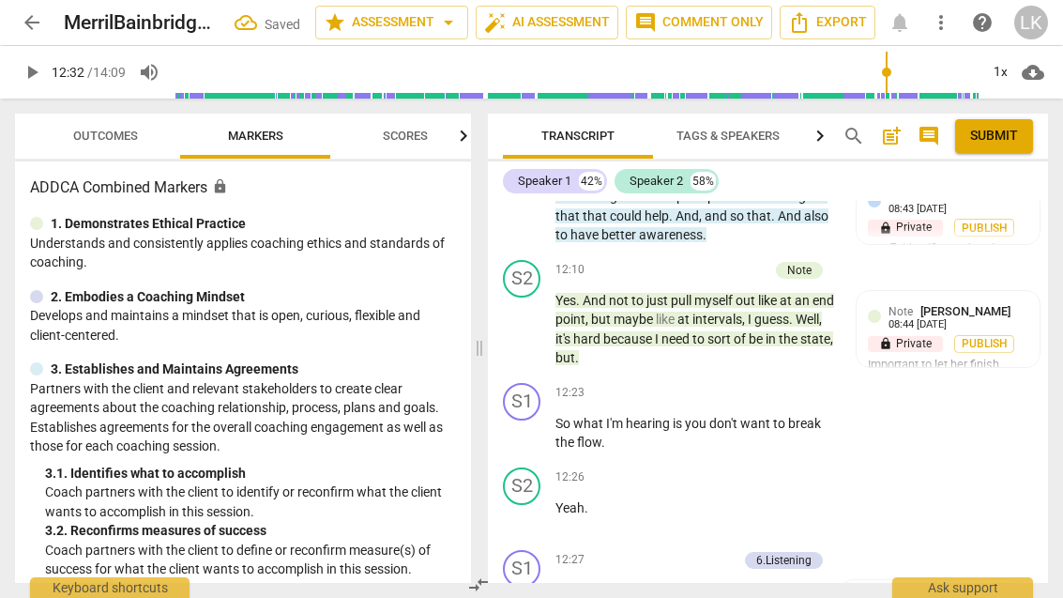
scroll to position [7722, 0]
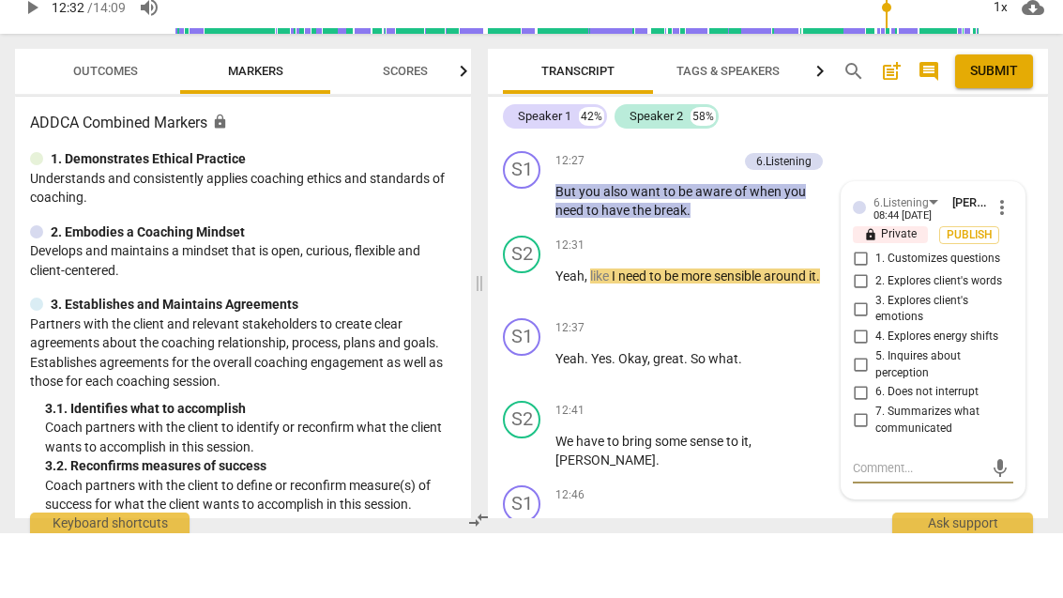
click at [870, 474] on input "7. Summarizes what communicated" at bounding box center [860, 485] width 30 height 23
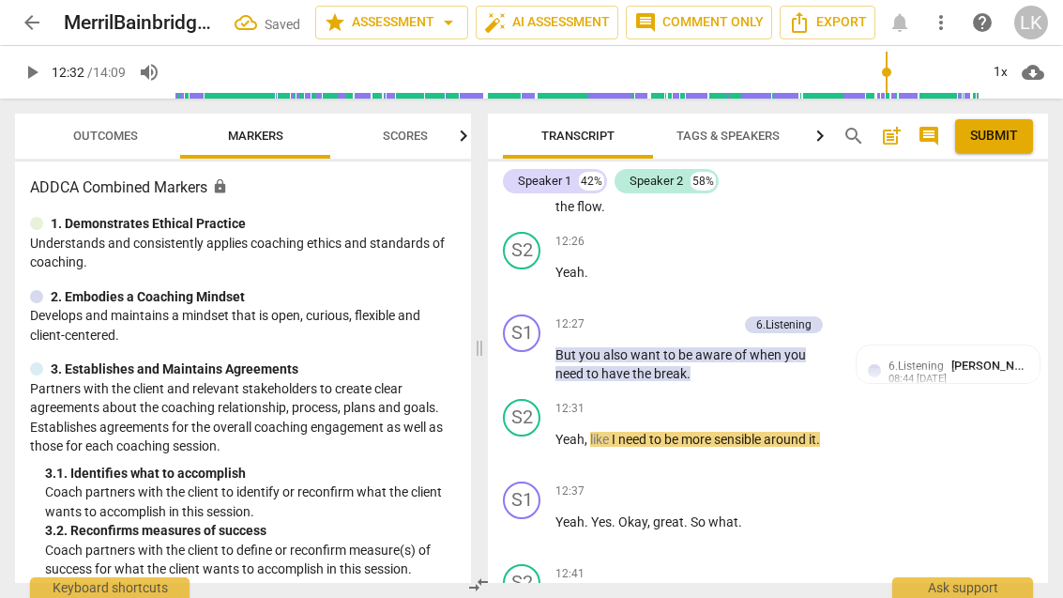
scroll to position [7630, 0]
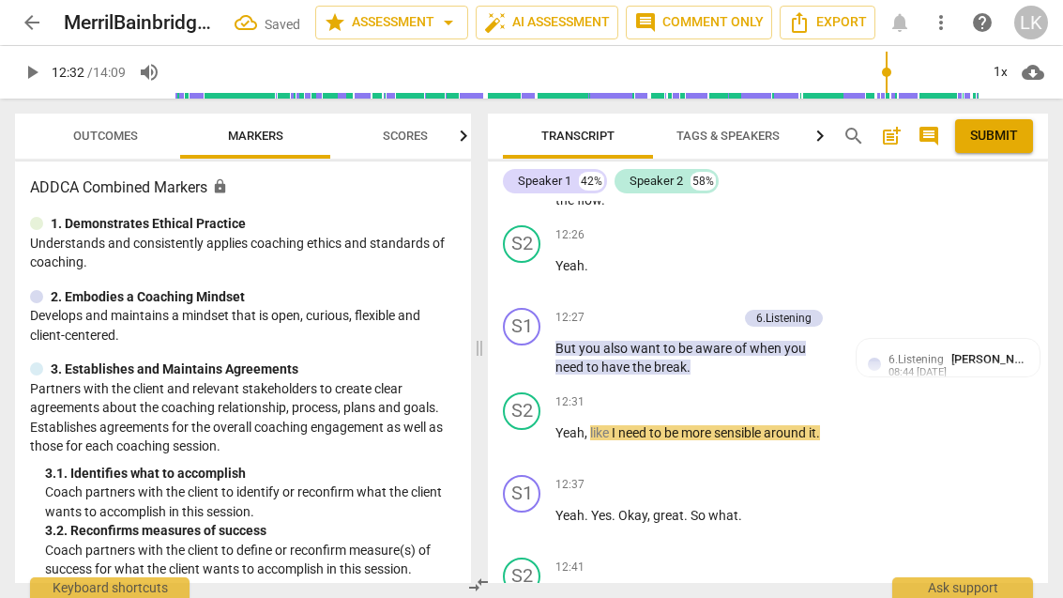
click at [533, 431] on span "play_arrow" at bounding box center [522, 442] width 23 height 23
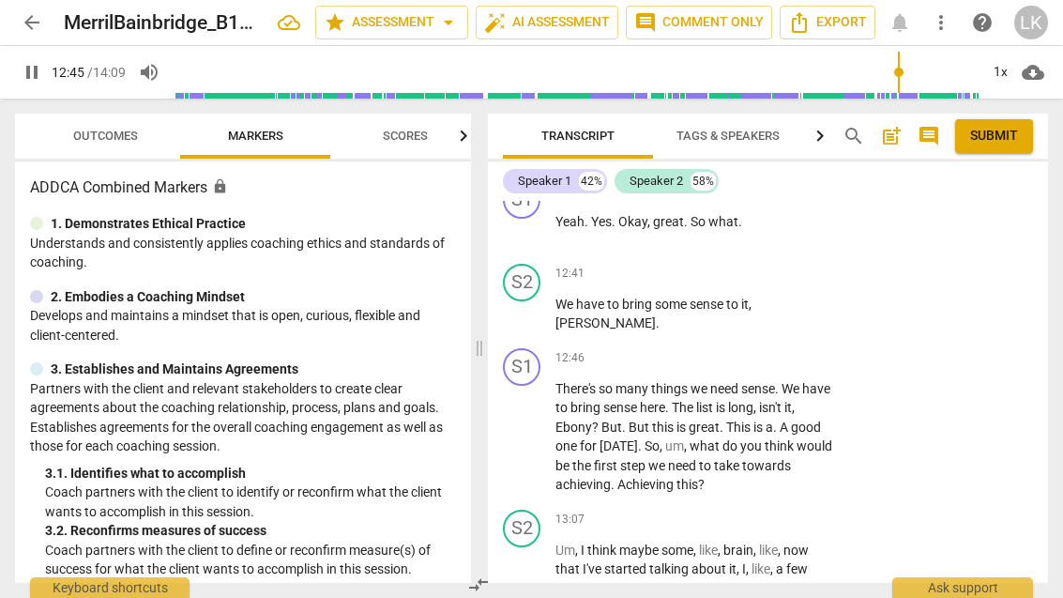
scroll to position [7904, 0]
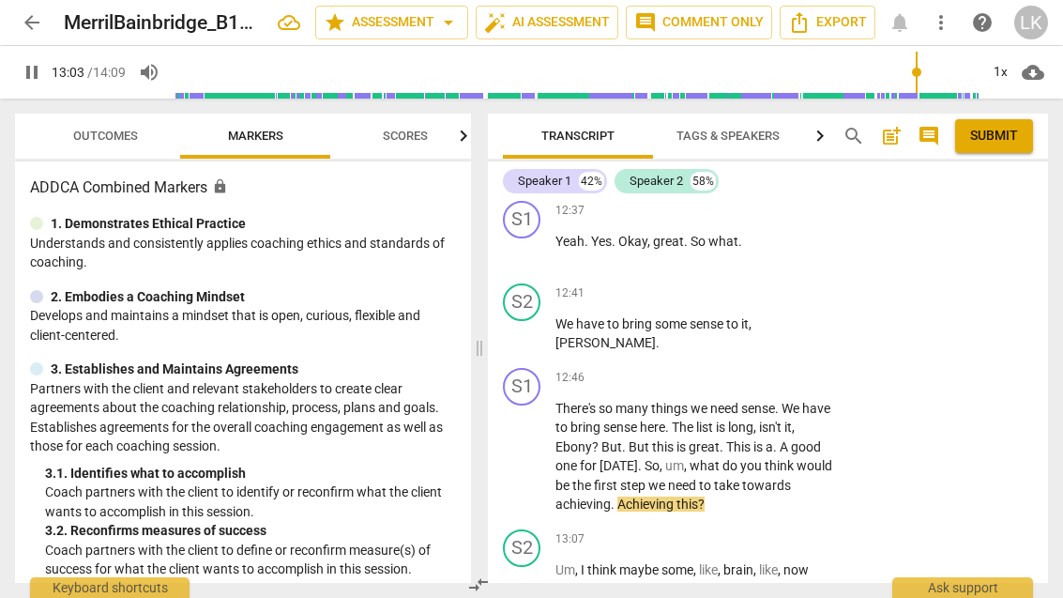
click at [535, 446] on span "pause" at bounding box center [522, 457] width 30 height 23
click at [739, 370] on p "Add competency" at bounding box center [778, 378] width 89 height 17
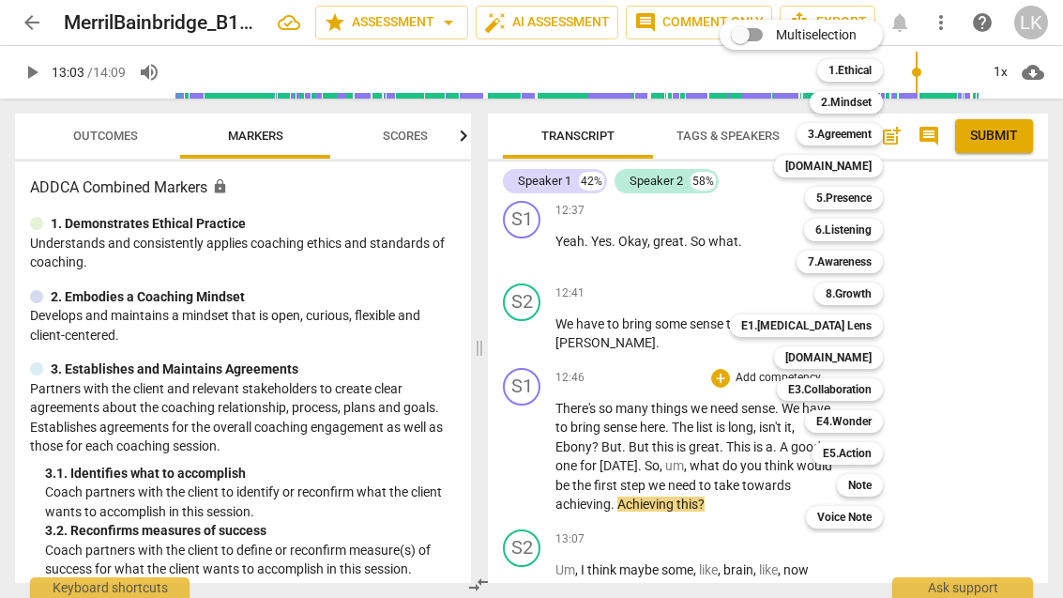
click at [861, 142] on b "3.Agreement" at bounding box center [840, 134] width 64 height 23
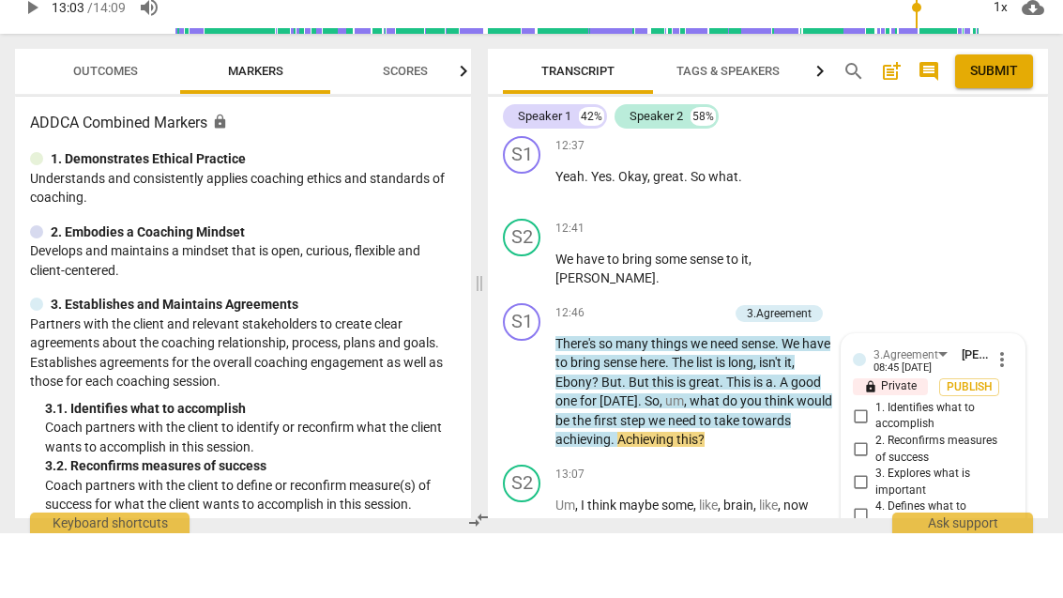
click at [874, 568] on input "4. Defines what to address" at bounding box center [860, 579] width 30 height 23
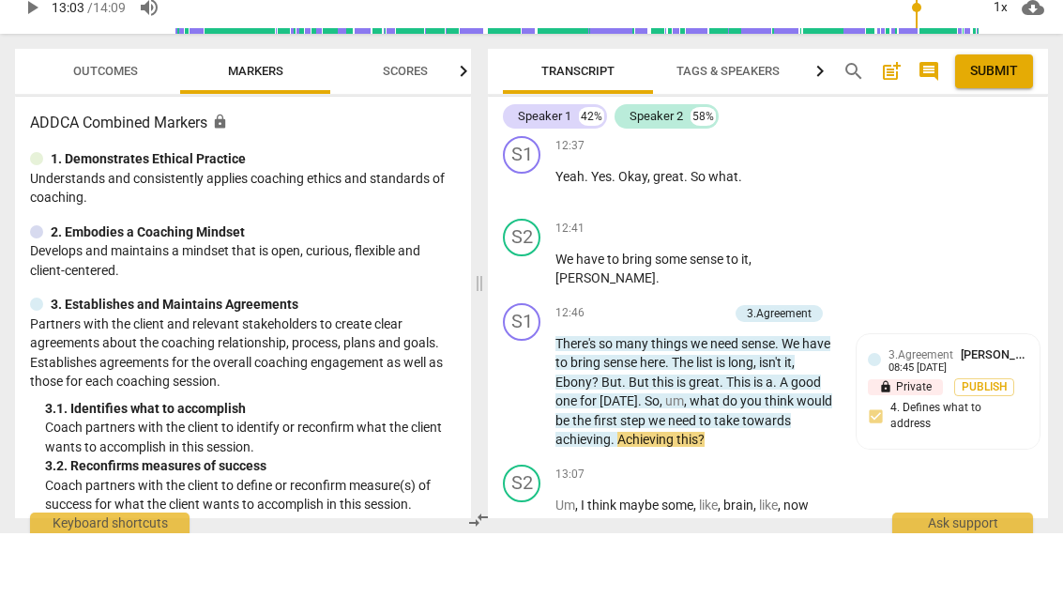
click at [635, 369] on div "+" at bounding box center [625, 378] width 19 height 19
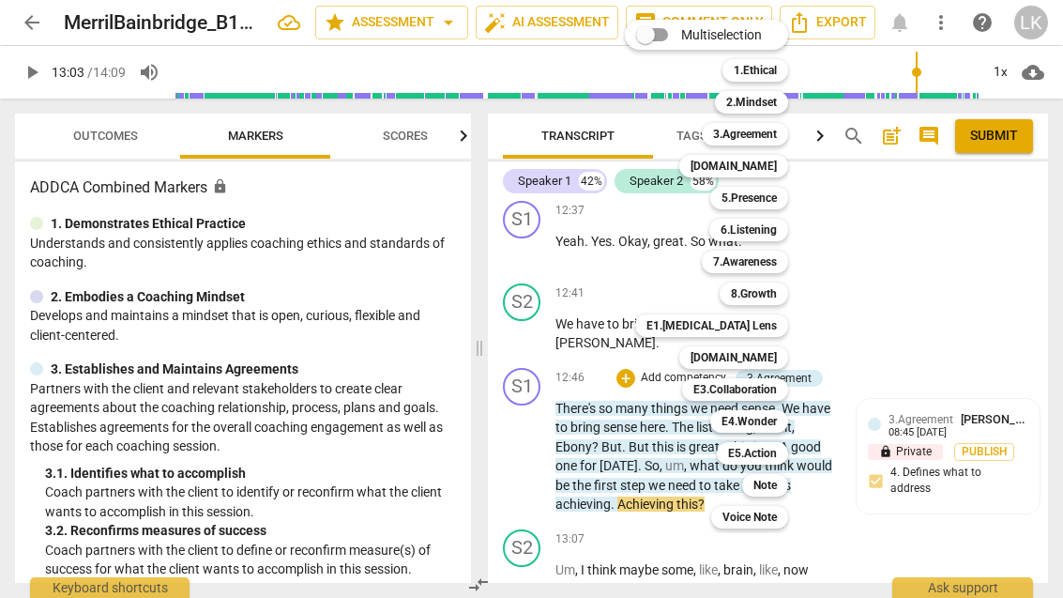
click at [780, 200] on div "5.Presence" at bounding box center [749, 198] width 78 height 23
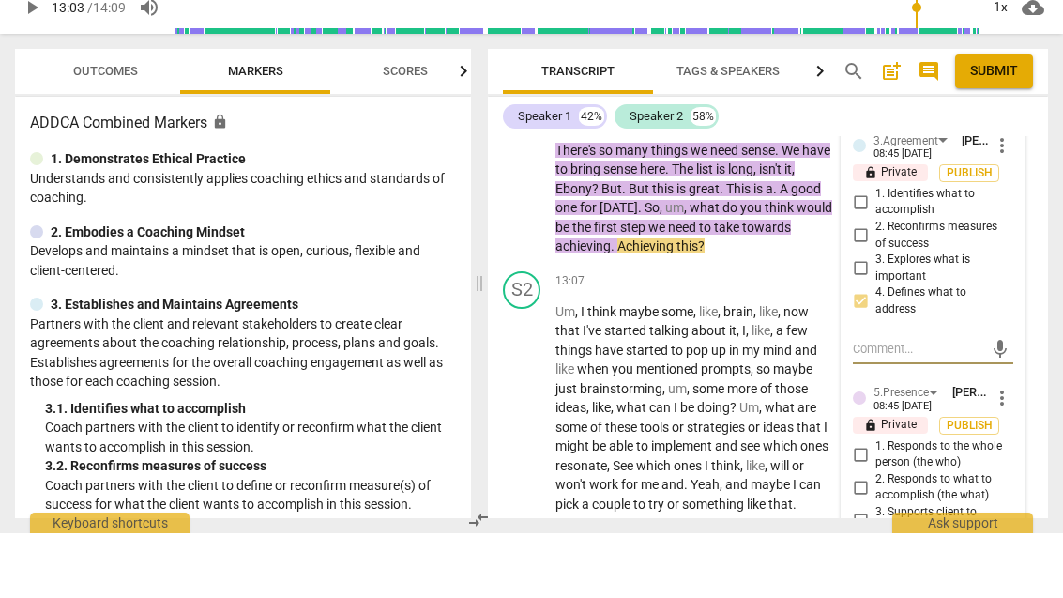
scroll to position [8120, 0]
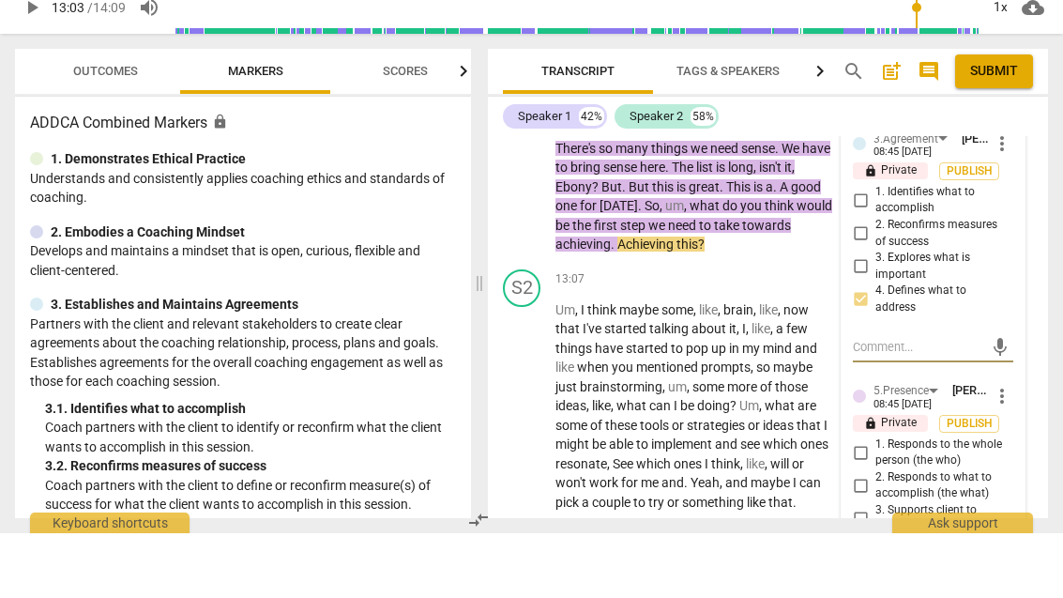
click at [870, 538] on input "2. Responds to what to accomplish (the what)" at bounding box center [860, 549] width 30 height 23
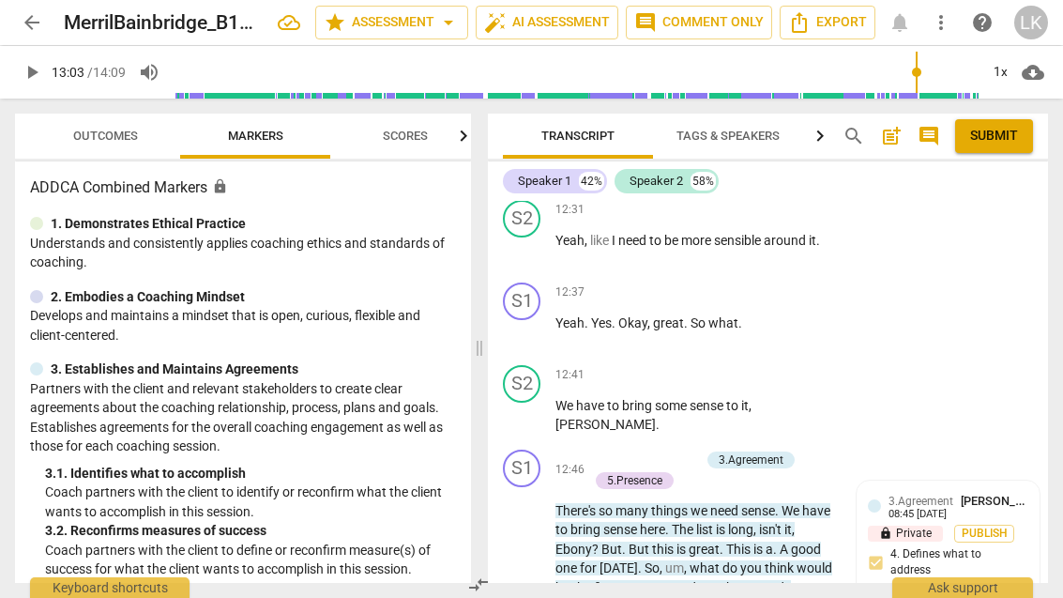
scroll to position [7805, 0]
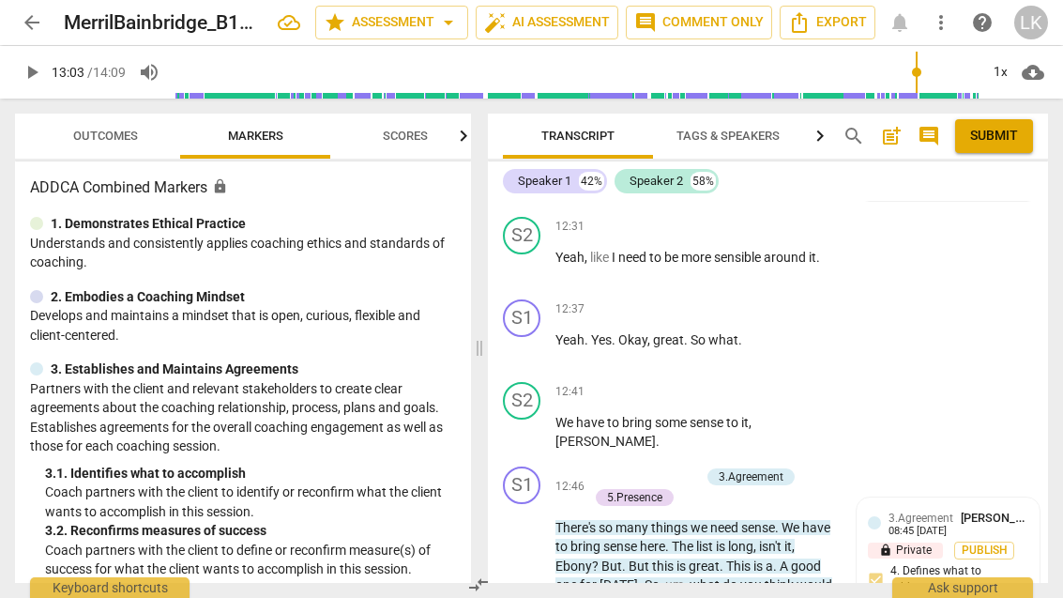
click at [612, 468] on p "Add competency" at bounding box center [655, 476] width 89 height 17
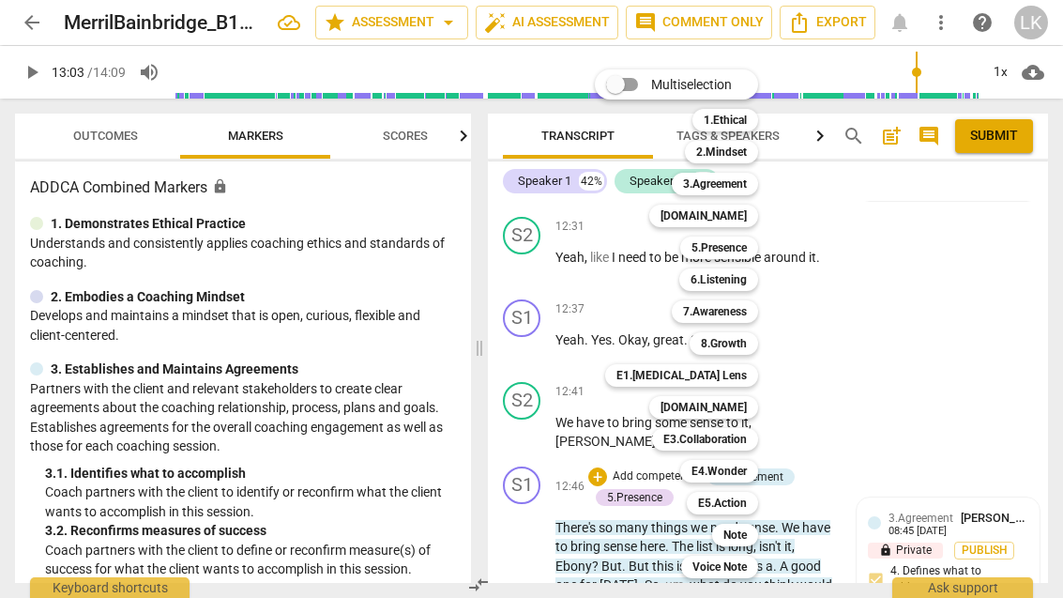
click at [751, 313] on div "7.Awareness" at bounding box center [715, 311] width 86 height 23
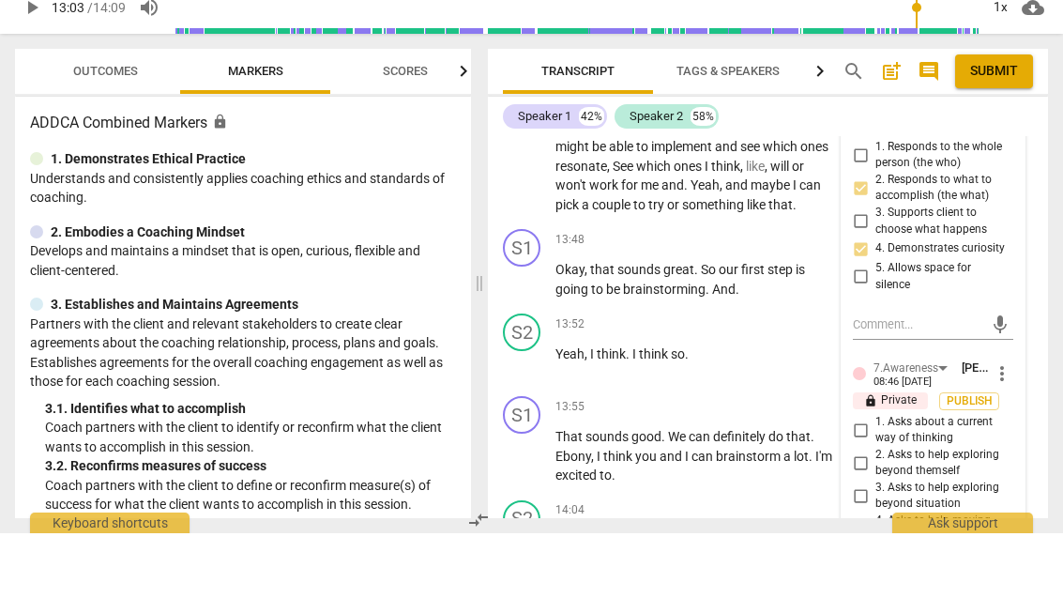
scroll to position [8427, 0]
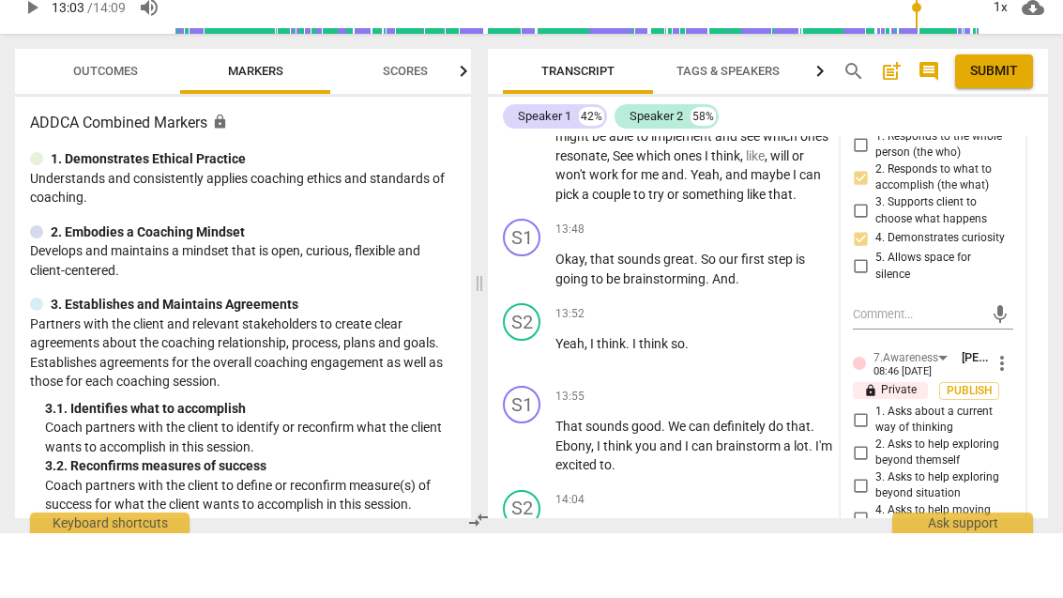
click at [871, 538] on input "3. Asks to help exploring beyond situation" at bounding box center [860, 549] width 30 height 23
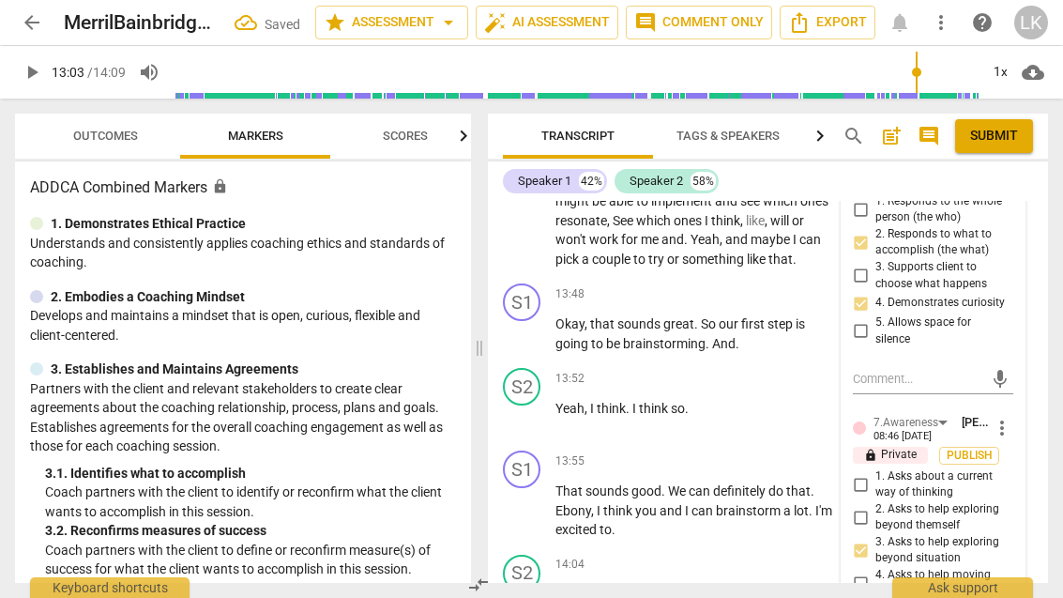
click at [874, 506] on input "2. Asks to help exploring beyond themself" at bounding box center [860, 517] width 30 height 23
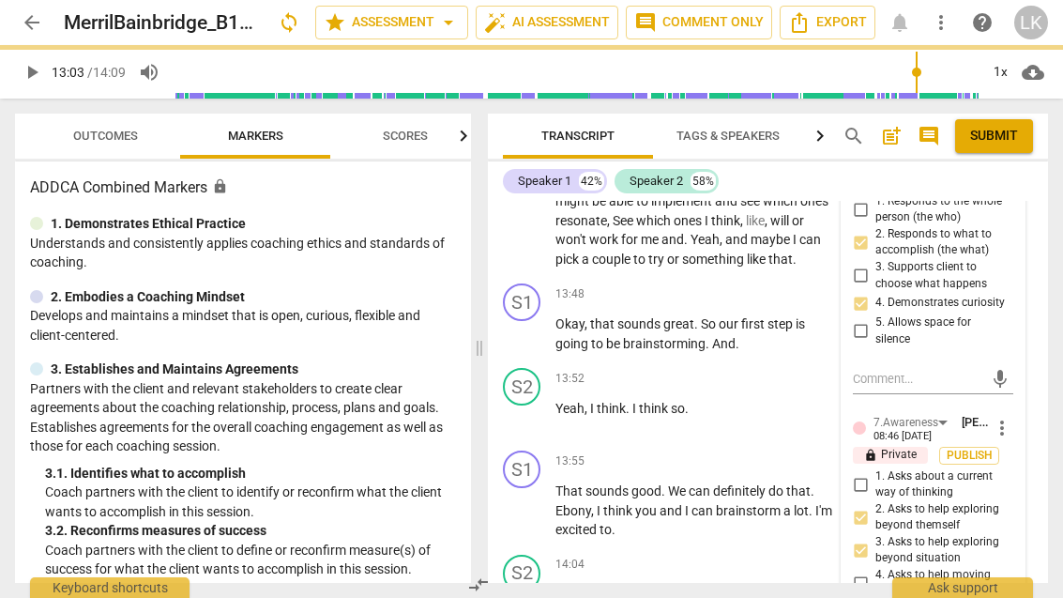
click at [874, 572] on input "4. Asks to help moving towards the outcome" at bounding box center [860, 583] width 30 height 23
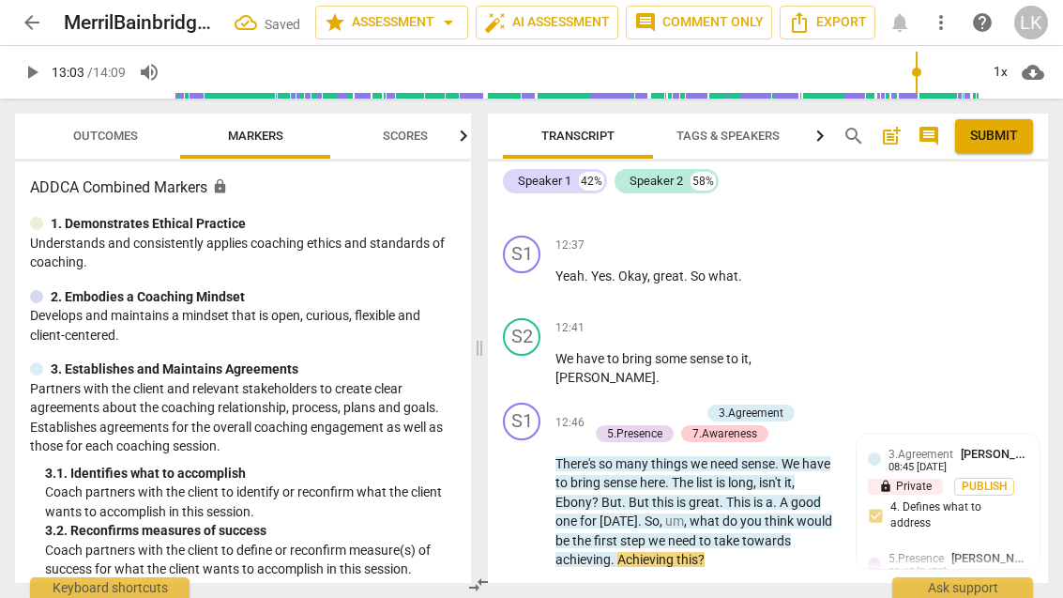
scroll to position [7865, 0]
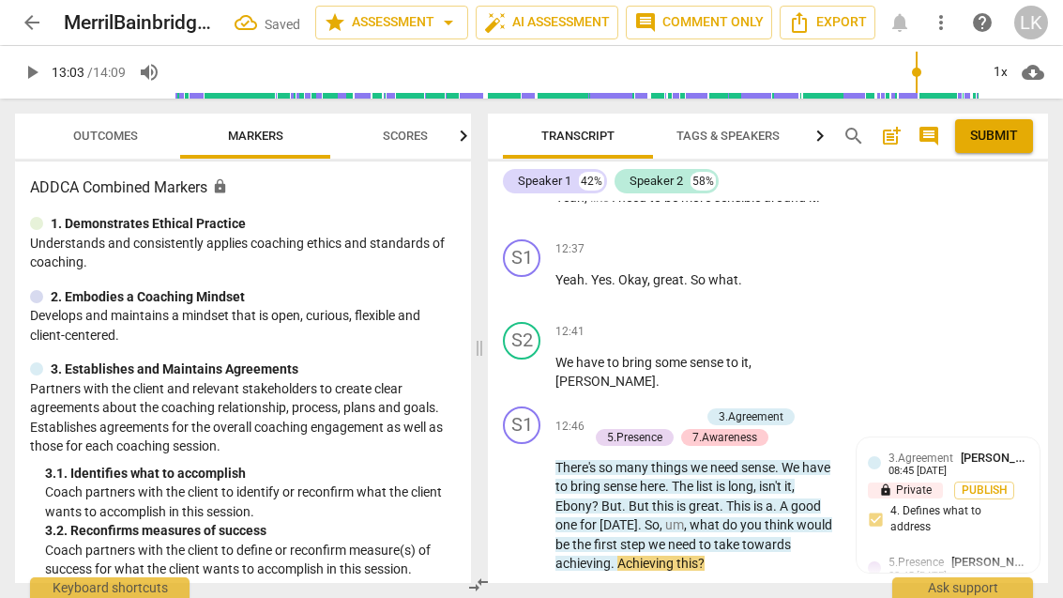
click at [614, 408] on p "Add competency" at bounding box center [655, 416] width 89 height 17
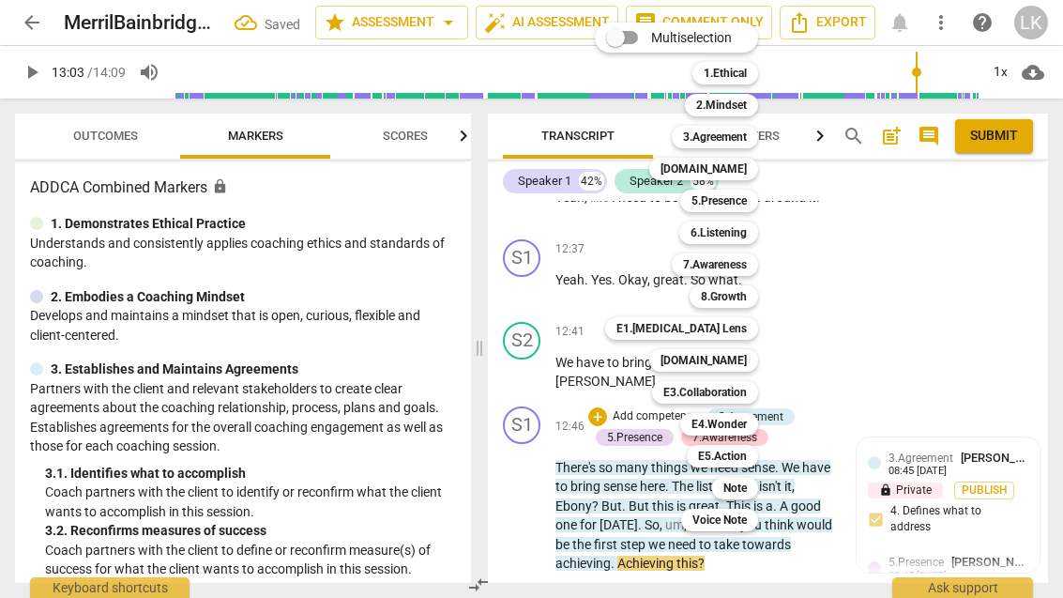
click at [747, 484] on b "Note" at bounding box center [734, 488] width 23 height 23
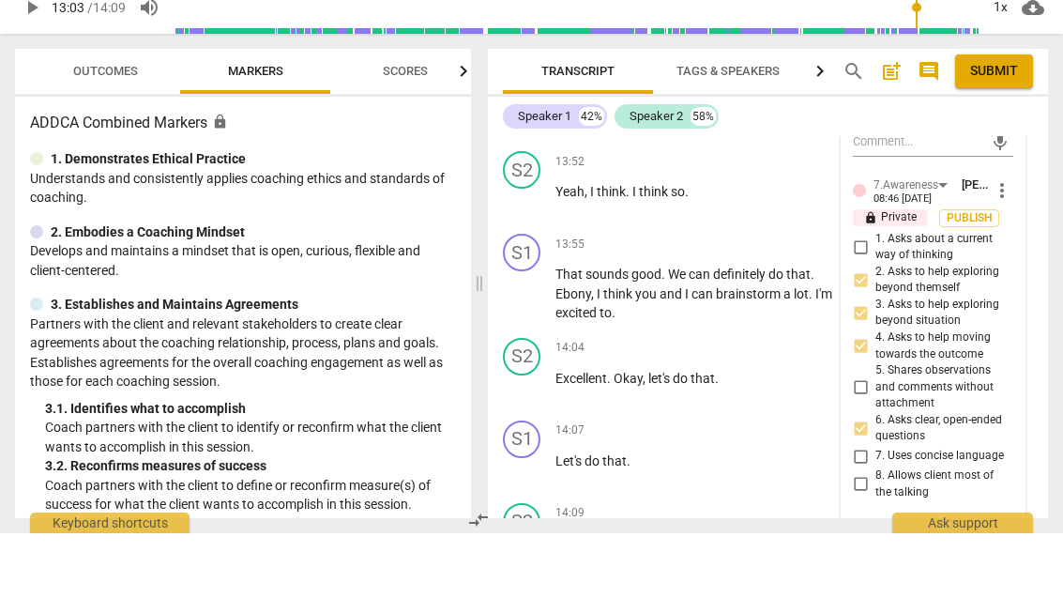
scroll to position [8599, 0]
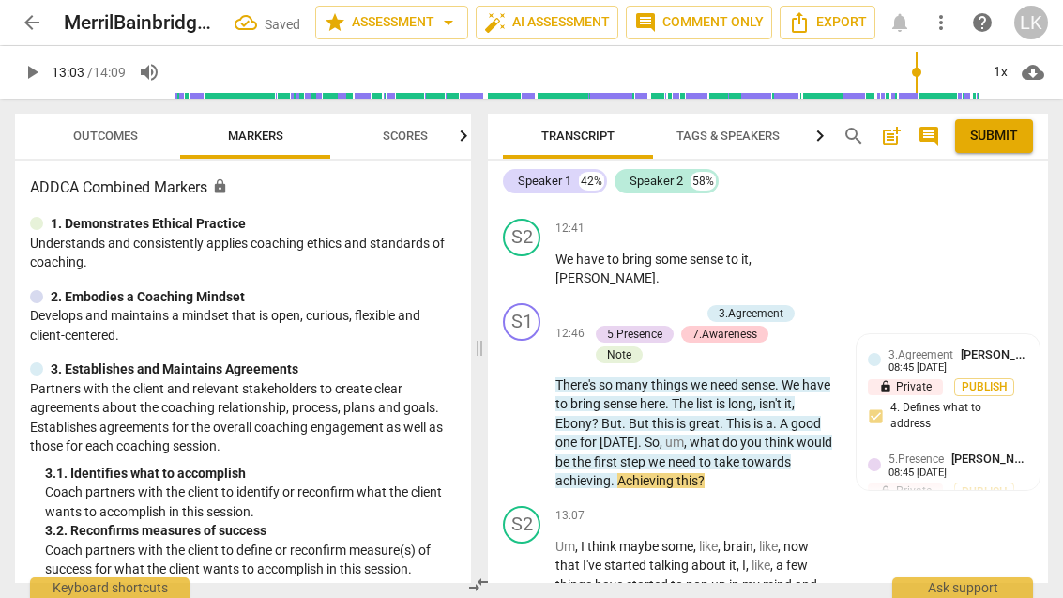
scroll to position [7980, 0]
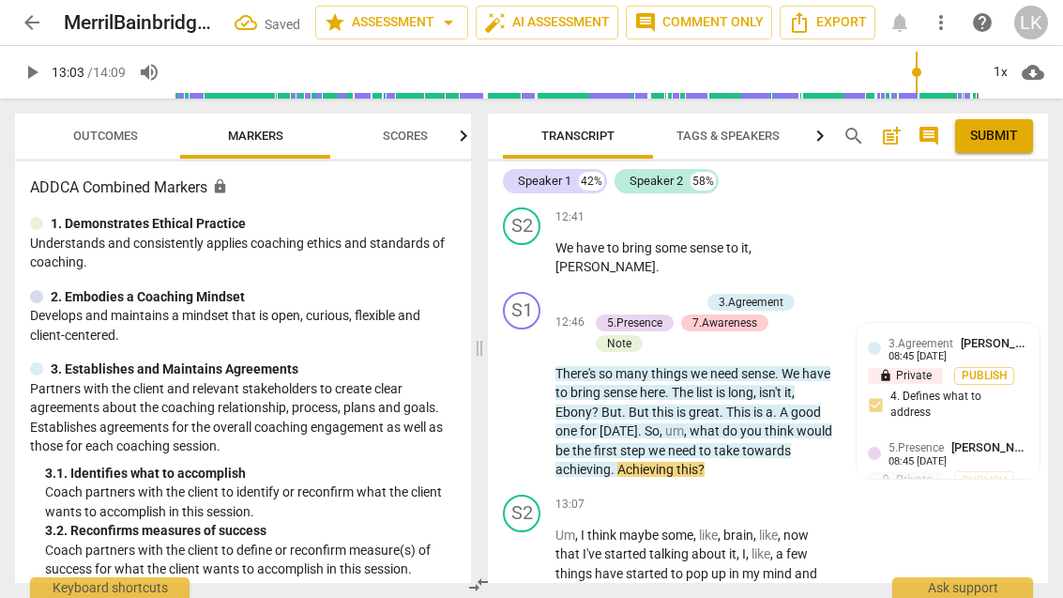
click at [992, 23] on span "help" at bounding box center [982, 22] width 23 height 23
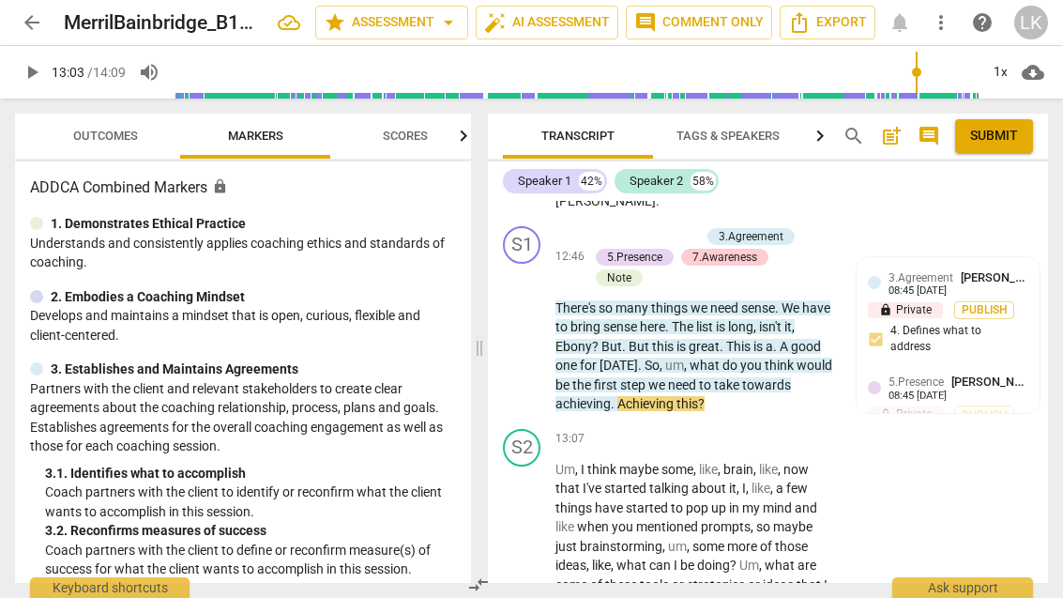
scroll to position [8042, 0]
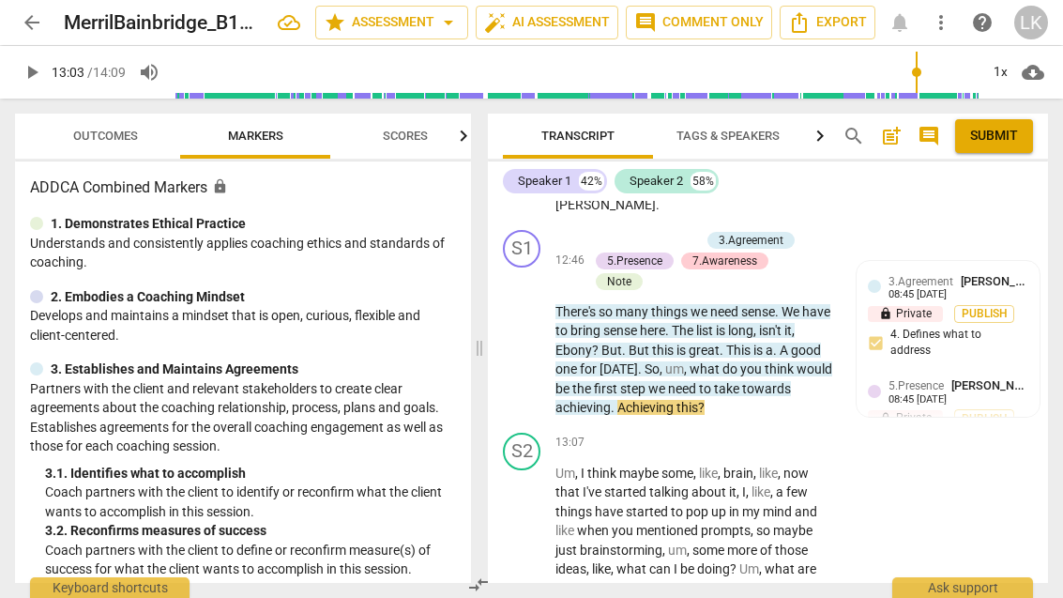
click at [535, 558] on span "play_arrow" at bounding box center [522, 569] width 30 height 23
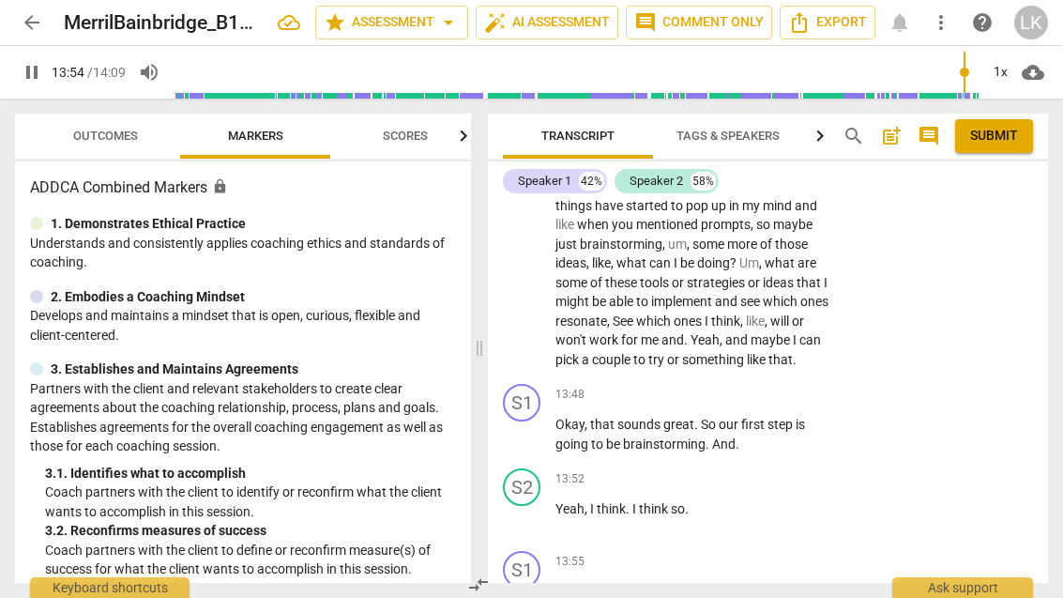
scroll to position [8351, 0]
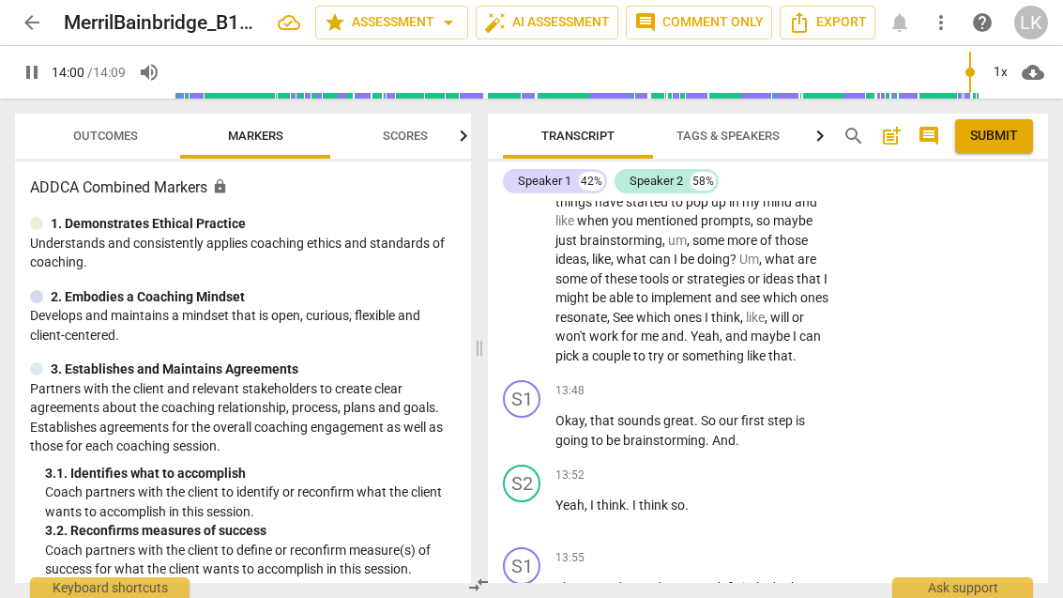
click at [537, 596] on span "pause" at bounding box center [522, 607] width 30 height 23
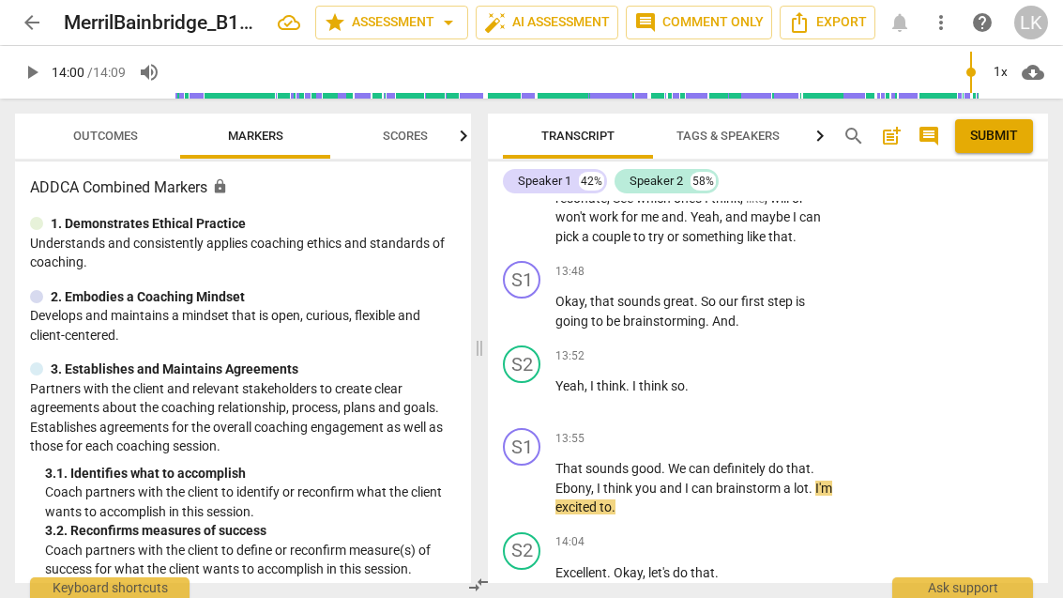
scroll to position [8469, 0]
click at [721, 431] on div "+" at bounding box center [720, 440] width 19 height 19
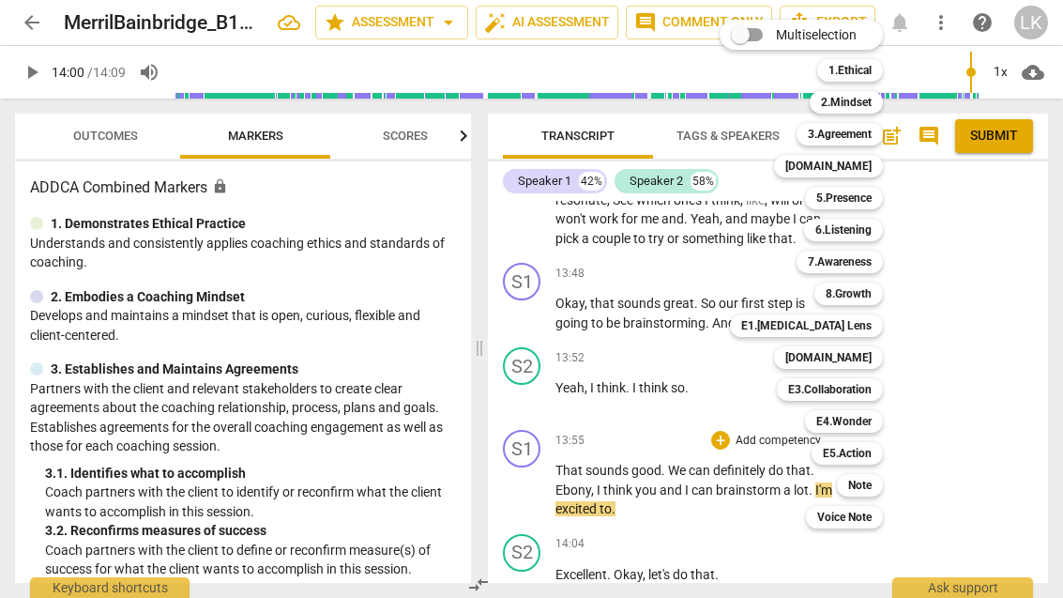
click at [771, 466] on div "Multiselection m 1.Ethical 1 2.Mindset 2 3.Agreement 3 [DOMAIN_NAME] 4 5.Presen…" at bounding box center [815, 274] width 206 height 518
click at [992, 334] on div at bounding box center [531, 299] width 1063 height 598
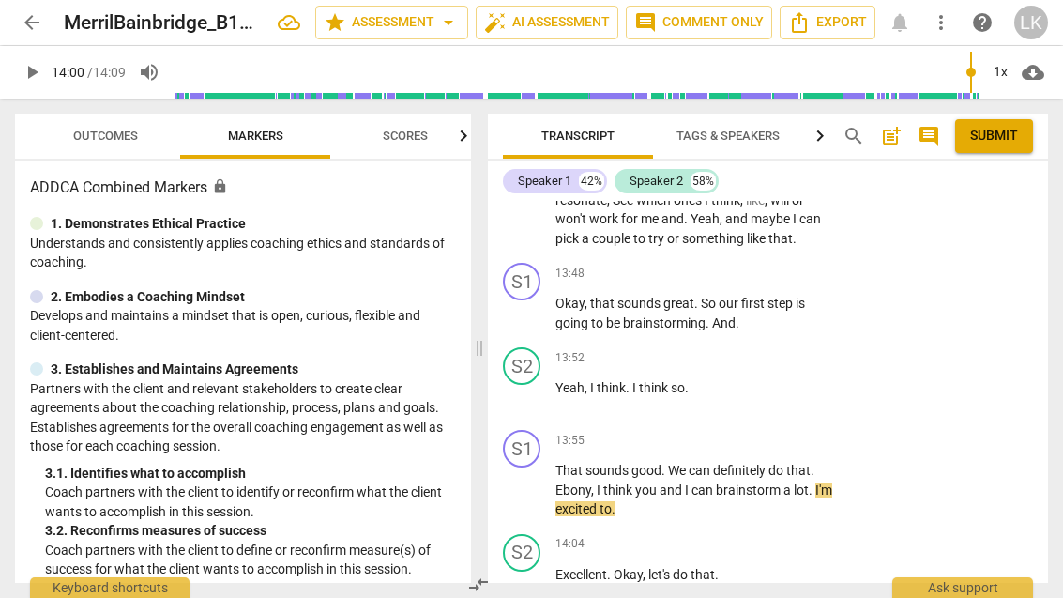
click at [126, 132] on span "Outcomes" at bounding box center [105, 136] width 65 height 14
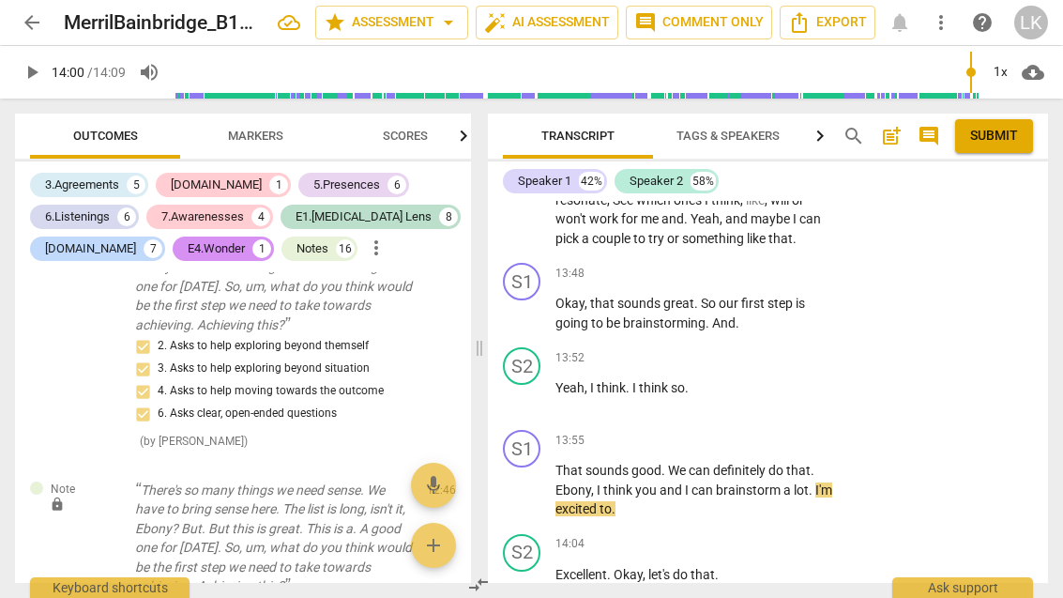
scroll to position [10274, 0]
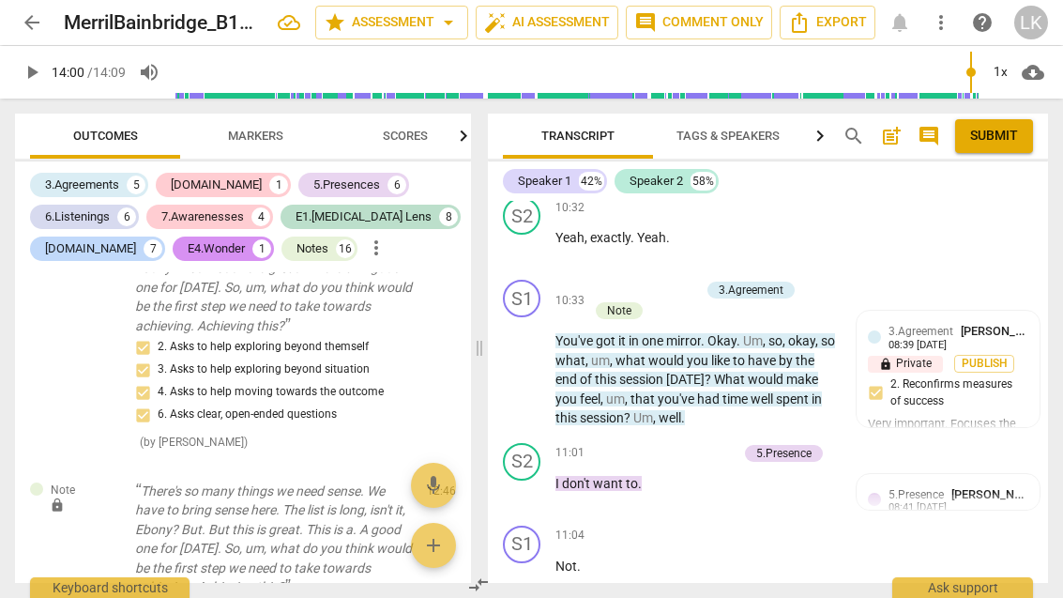
click at [899, 123] on button "post_add" at bounding box center [891, 136] width 30 height 30
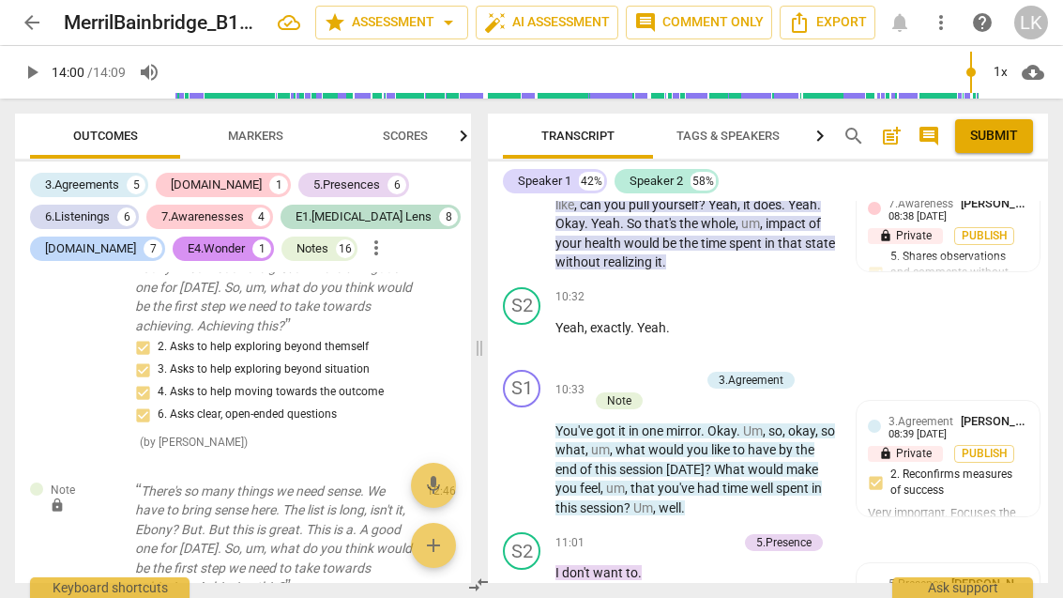
scroll to position [0, 0]
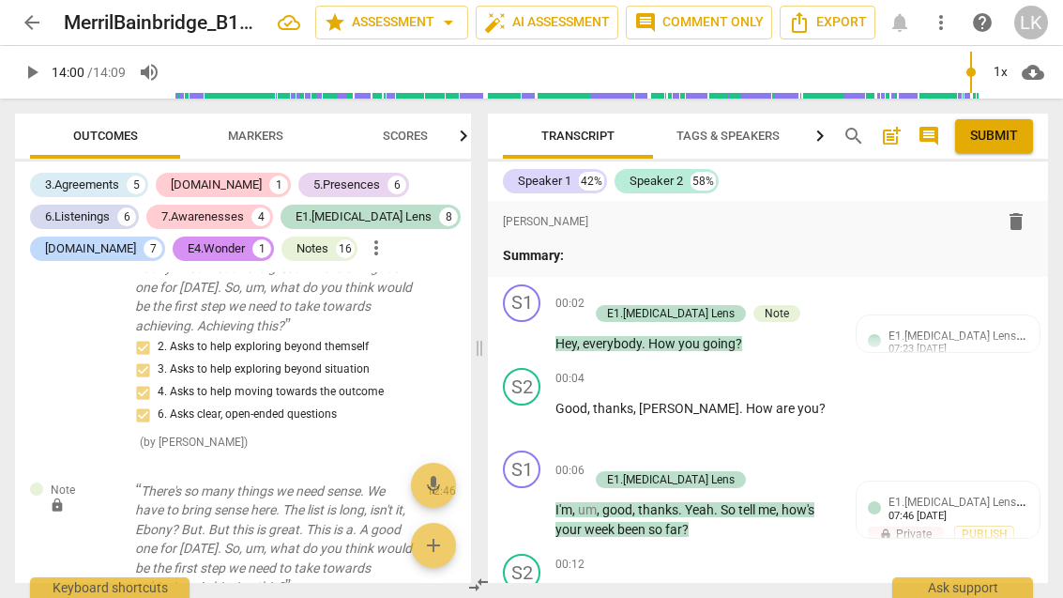
click at [896, 143] on span "post_add" at bounding box center [891, 136] width 23 height 23
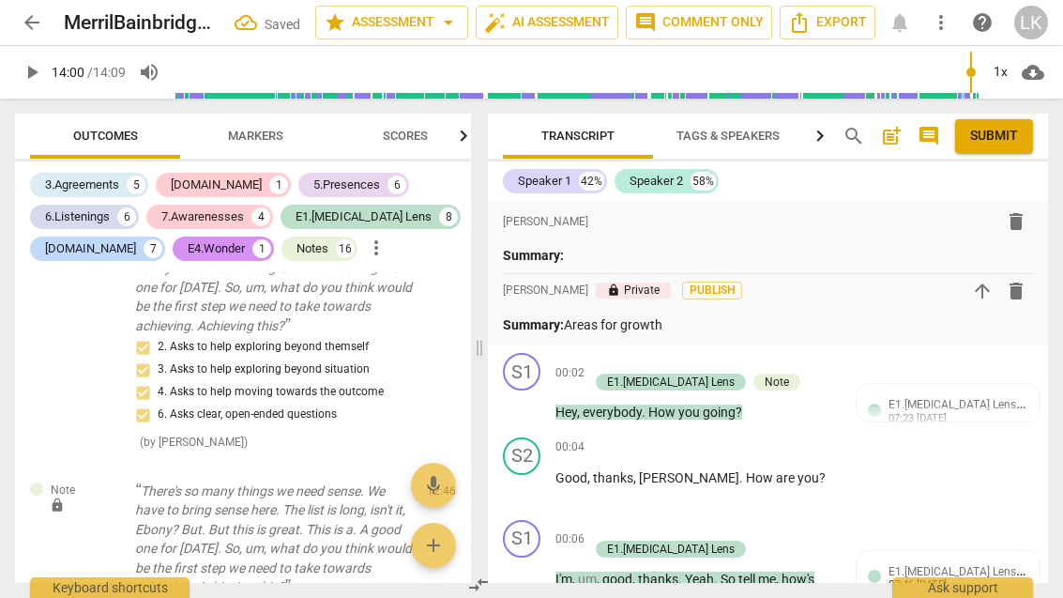
click at [640, 329] on p "Summary: Areas for growth" at bounding box center [768, 325] width 530 height 20
click at [632, 328] on p "Summary: Areas for growth" at bounding box center [768, 325] width 530 height 20
click at [640, 324] on p "Summary: Areas for growth" at bounding box center [768, 325] width 530 height 20
click at [637, 331] on p "Summary: Areas for growth" at bounding box center [768, 325] width 530 height 20
click at [632, 329] on p "Summary: Areas for growth" at bounding box center [768, 325] width 530 height 20
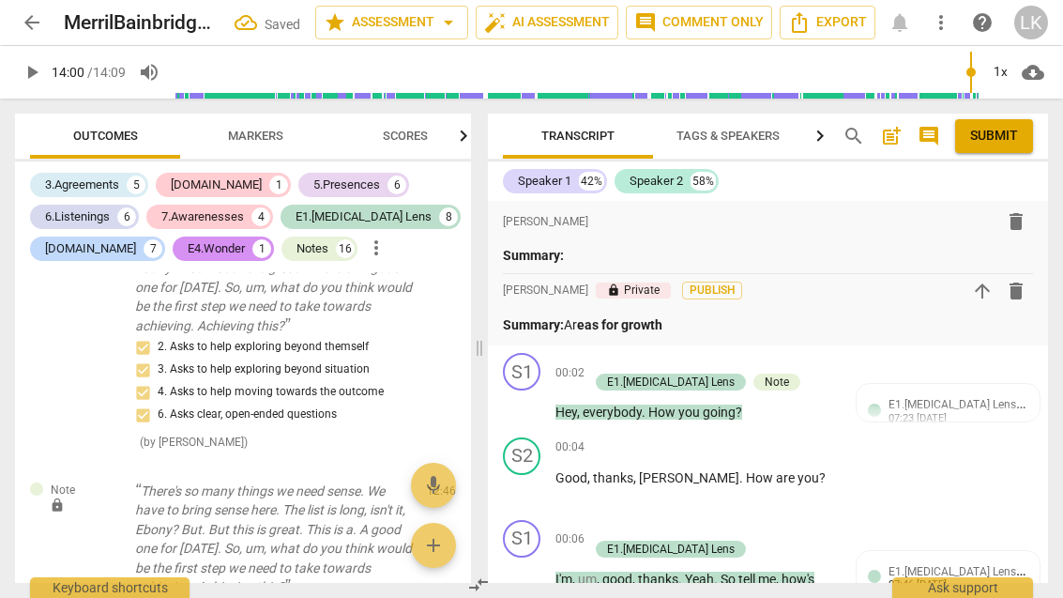
click at [566, 326] on p "Summary: Ar eas for growth" at bounding box center [768, 325] width 530 height 20
click at [835, 92] on input "range" at bounding box center [576, 72] width 805 height 60
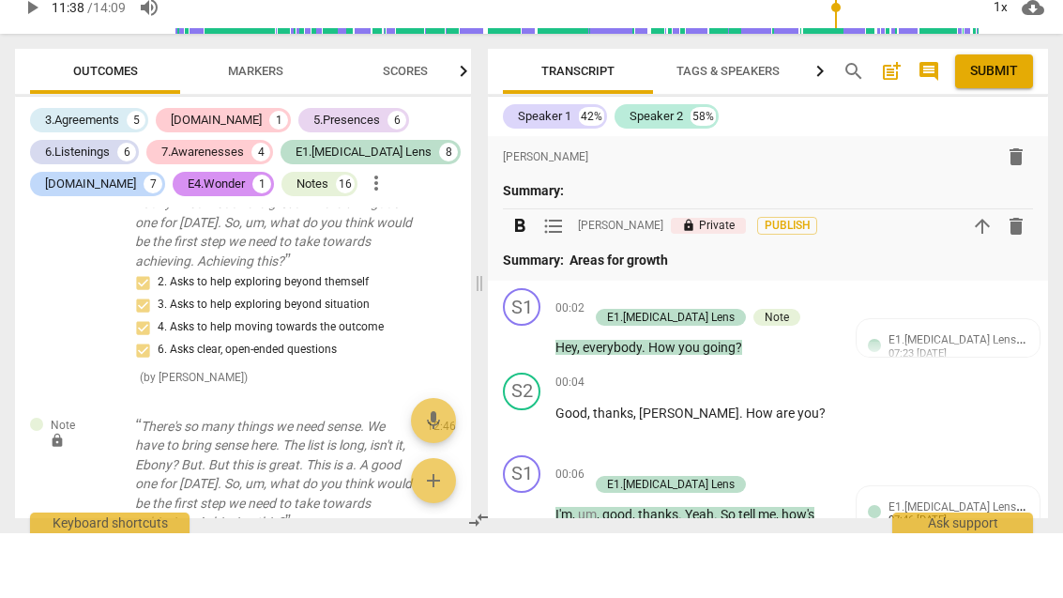
click at [735, 315] on p "Summary: Areas for growth" at bounding box center [768, 325] width 530 height 20
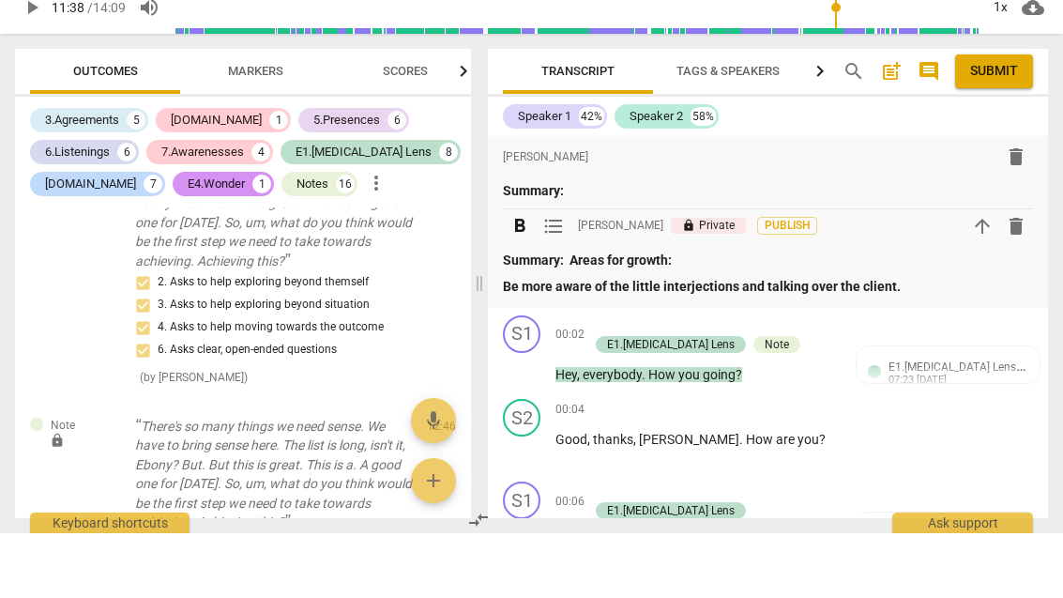
click at [689, 343] on strong "Be more aware of the little interjections and talking over the client." at bounding box center [702, 350] width 398 height 15
click at [699, 341] on p "Be more aware of the little interjections and talking over the client." at bounding box center [768, 351] width 530 height 20
click at [963, 341] on p "Be more aware of the little interjections and talking over the client." at bounding box center [768, 351] width 530 height 20
click at [502, 295] on div "format_bold format_list_bulleted [PERSON_NAME] delete Summary: format_bold form…" at bounding box center [768, 287] width 560 height 172
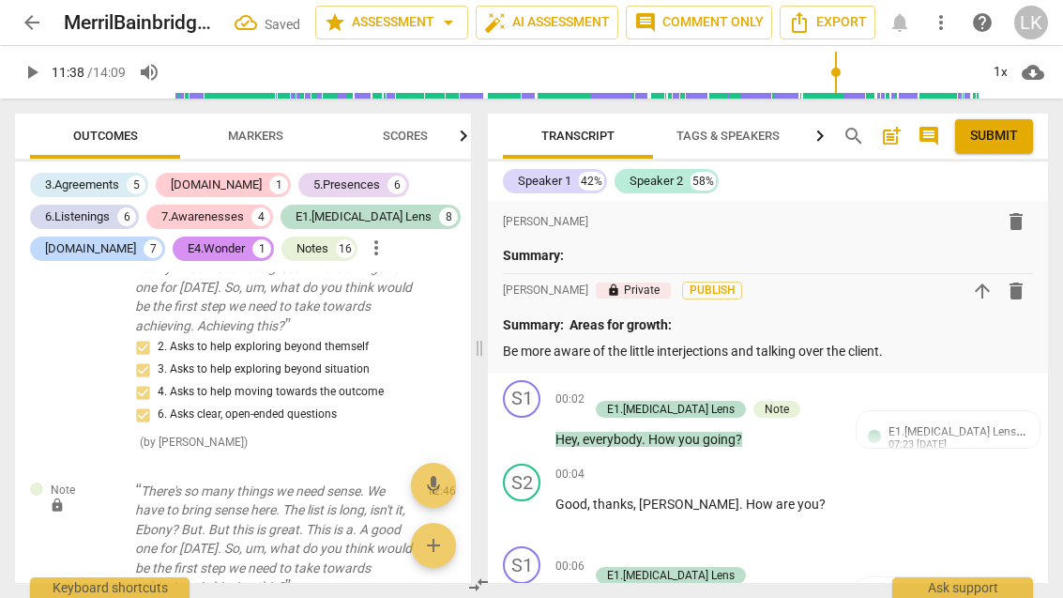
click at [511, 356] on p "Be more aware of the little interjections and talking over the client." at bounding box center [768, 351] width 530 height 20
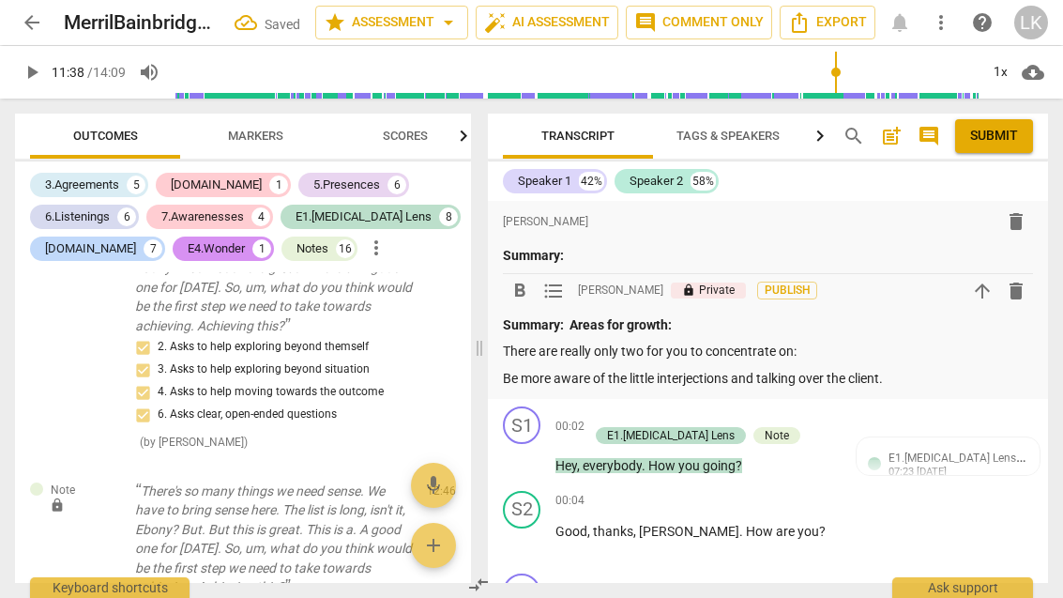
scroll to position [33, 0]
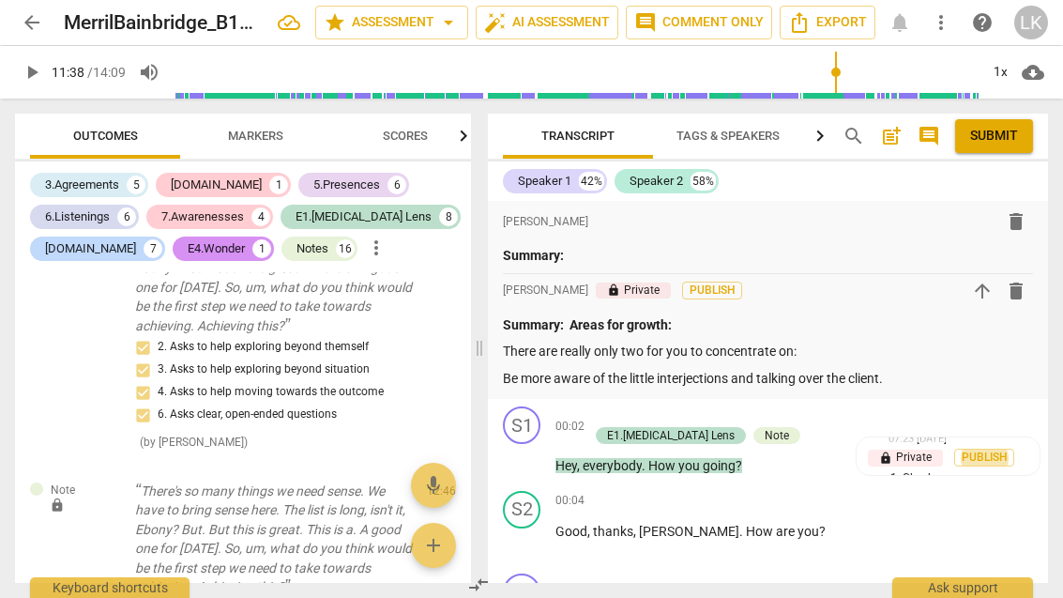
click at [507, 372] on p "Be more aware of the little interjections and talking over the client." at bounding box center [768, 379] width 530 height 20
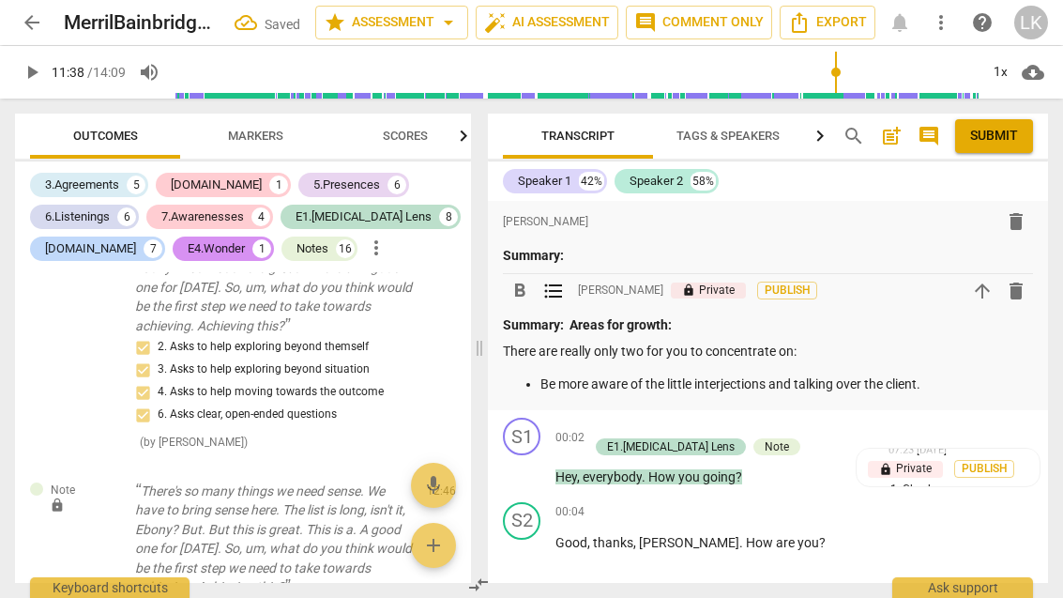
click at [967, 384] on p "Be more aware of the little interjections and talking over the client." at bounding box center [786, 384] width 492 height 20
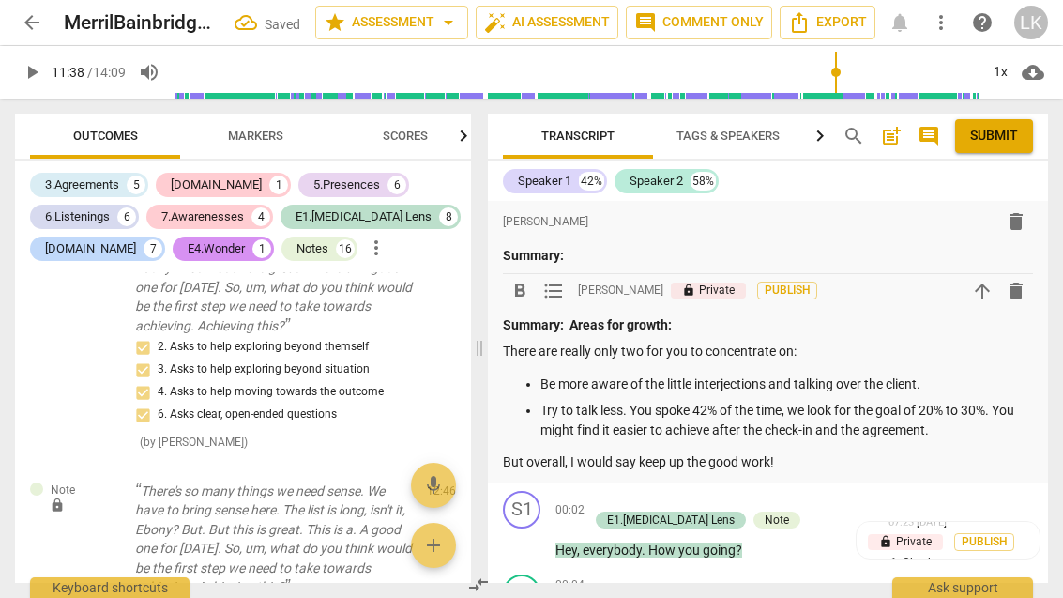
click at [634, 259] on p "Summary:" at bounding box center [768, 256] width 530 height 20
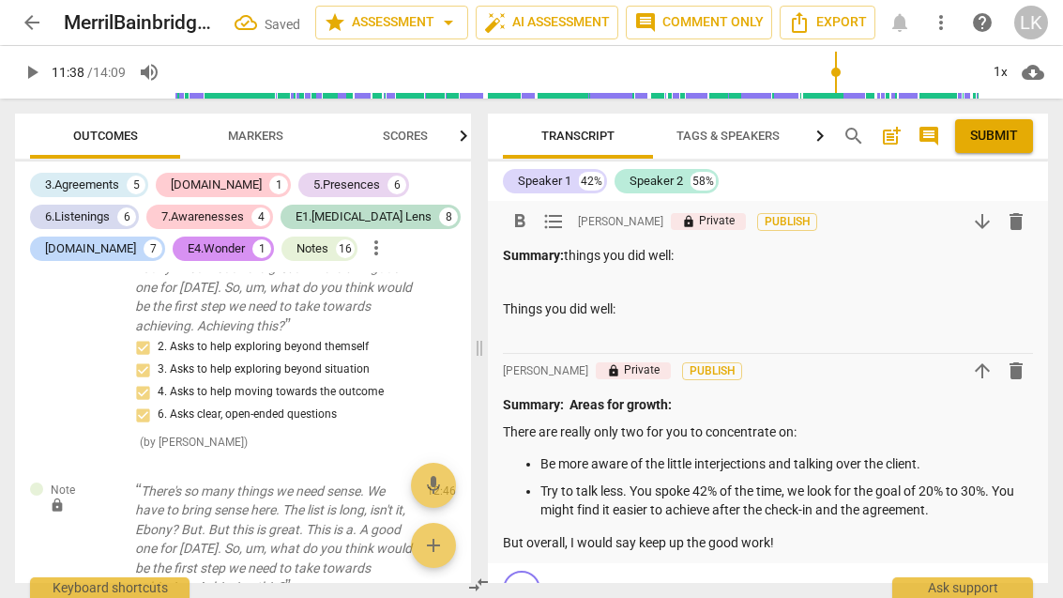
click at [576, 250] on p "Summary: things you did well:" at bounding box center [768, 256] width 530 height 20
click at [731, 250] on p "Summary: things you did well:" at bounding box center [768, 256] width 530 height 20
click at [513, 317] on div "Summary: Things you did well:" at bounding box center [768, 295] width 530 height 99
click at [506, 308] on p "Things you did well:" at bounding box center [768, 309] width 530 height 20
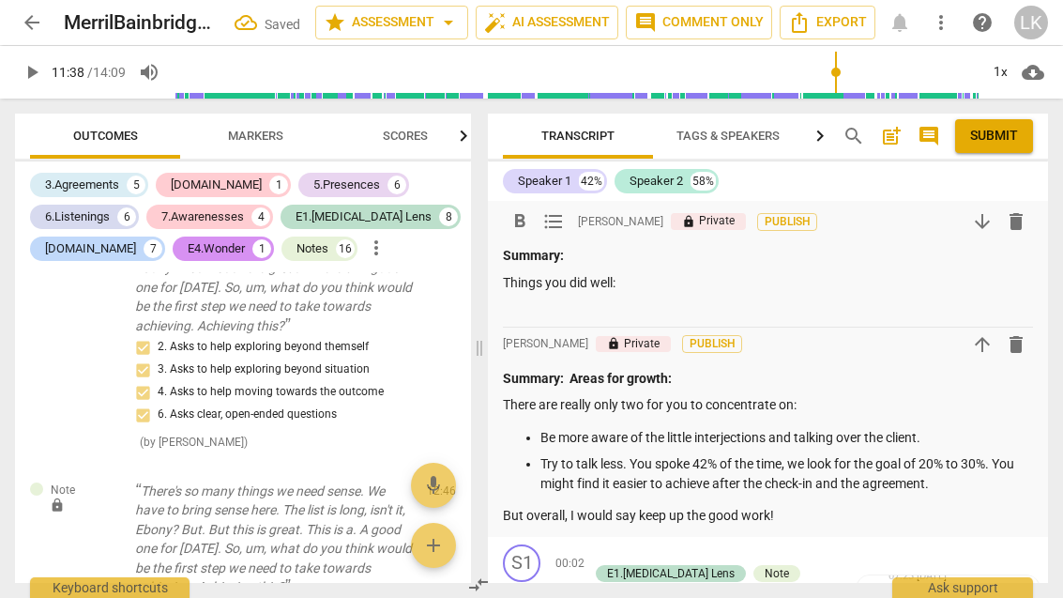
click at [679, 287] on p "Things you did well:" at bounding box center [768, 283] width 530 height 20
click at [483, 280] on span at bounding box center [479, 347] width 11 height 499
click at [508, 280] on p "Things you did well:" at bounding box center [768, 283] width 530 height 20
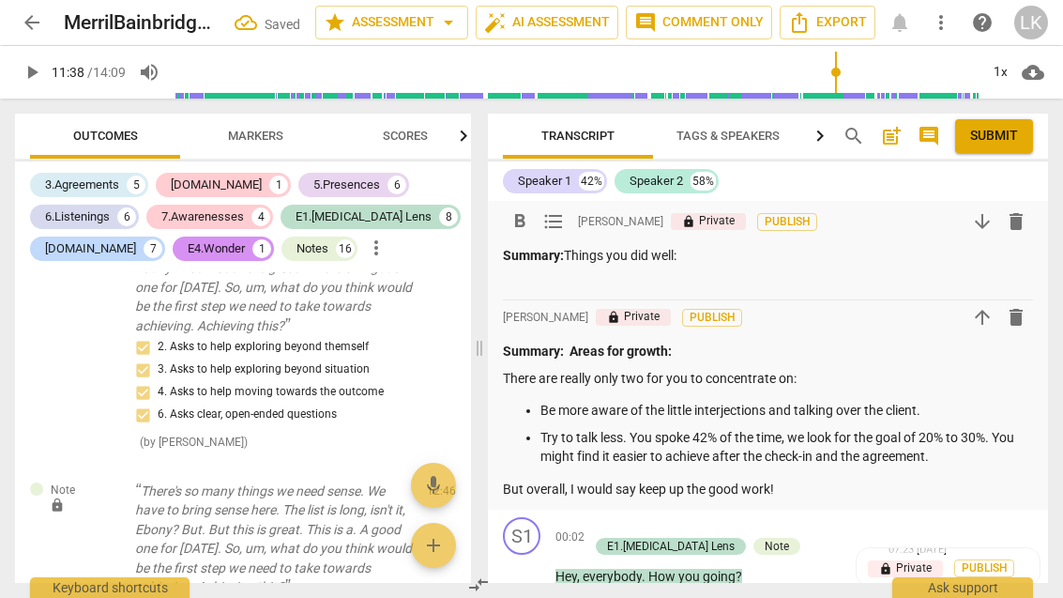
click at [749, 255] on p "Summary: Things you did well:" at bounding box center [768, 256] width 530 height 20
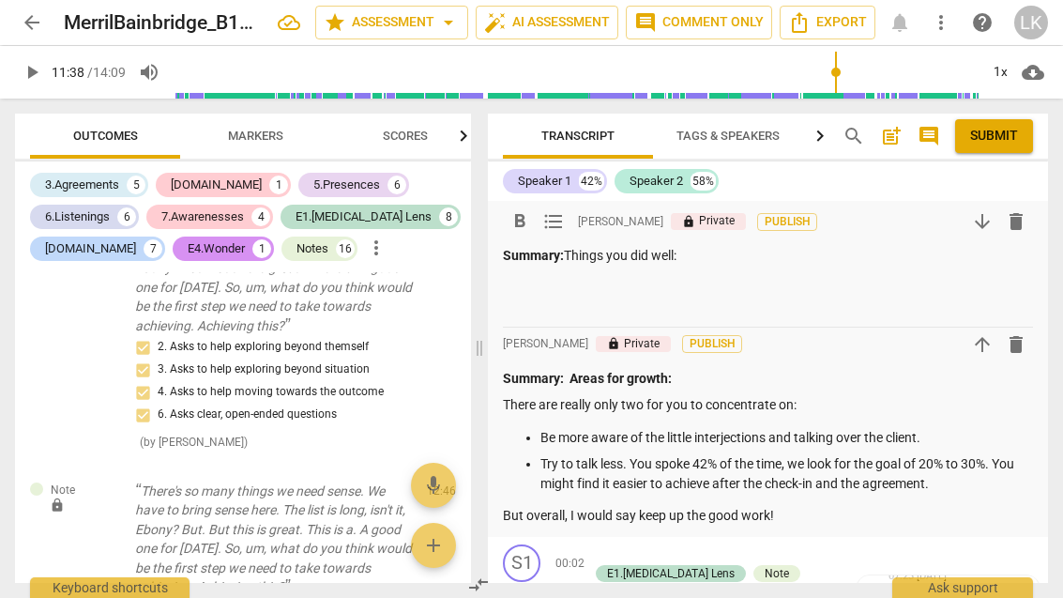
click at [34, 18] on span "arrow_back" at bounding box center [32, 22] width 23 height 23
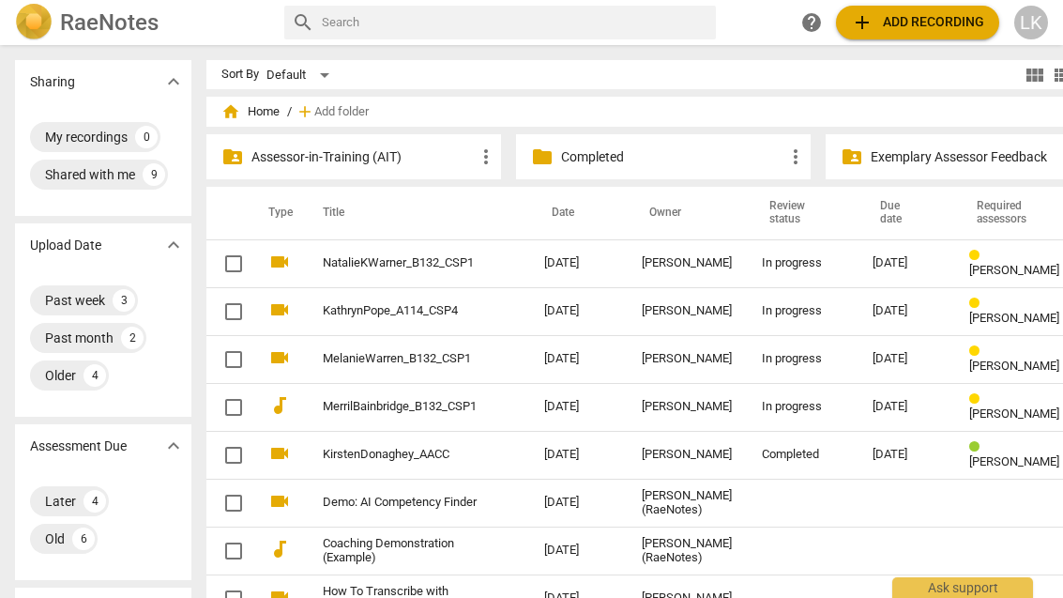
click at [574, 164] on p "Completed" at bounding box center [672, 157] width 223 height 20
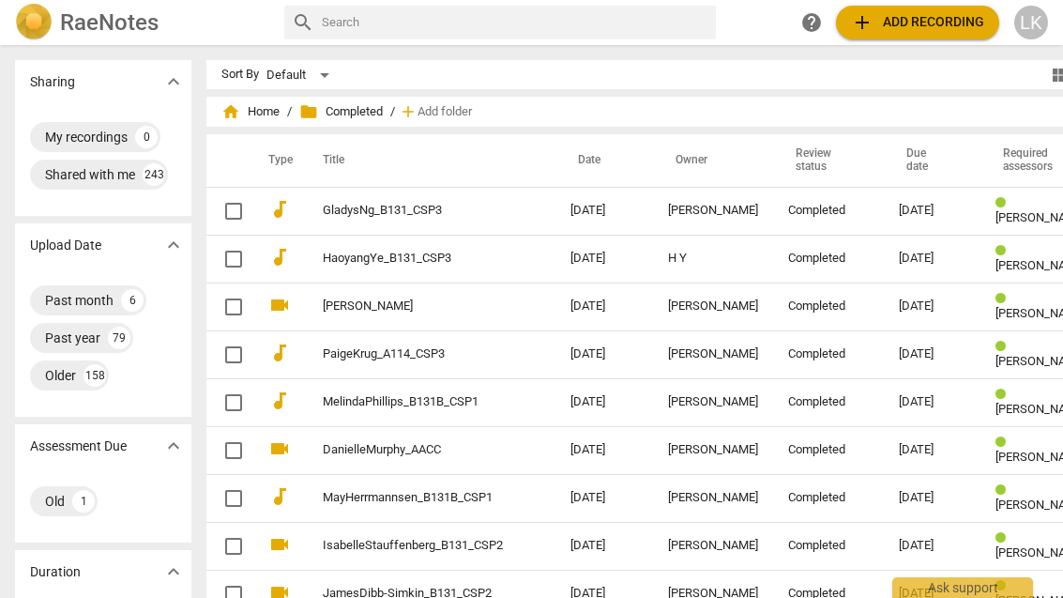
click at [474, 404] on link "MelindaPhillips_B131B_CSP1" at bounding box center [413, 402] width 180 height 14
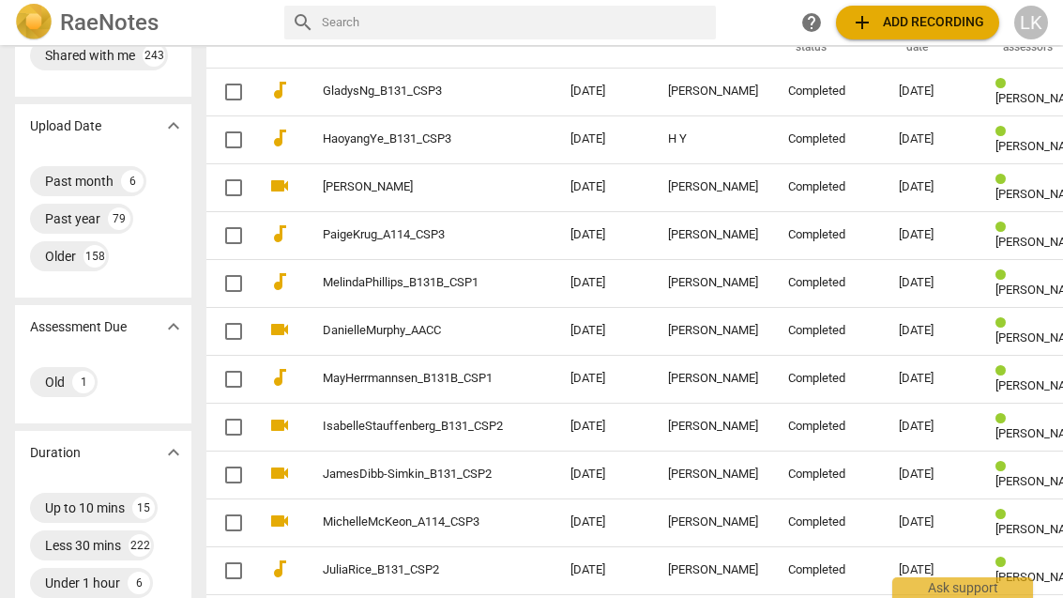
scroll to position [120, 0]
click at [474, 377] on link "MayHerrmannsen_B131B_CSP1" at bounding box center [413, 378] width 180 height 14
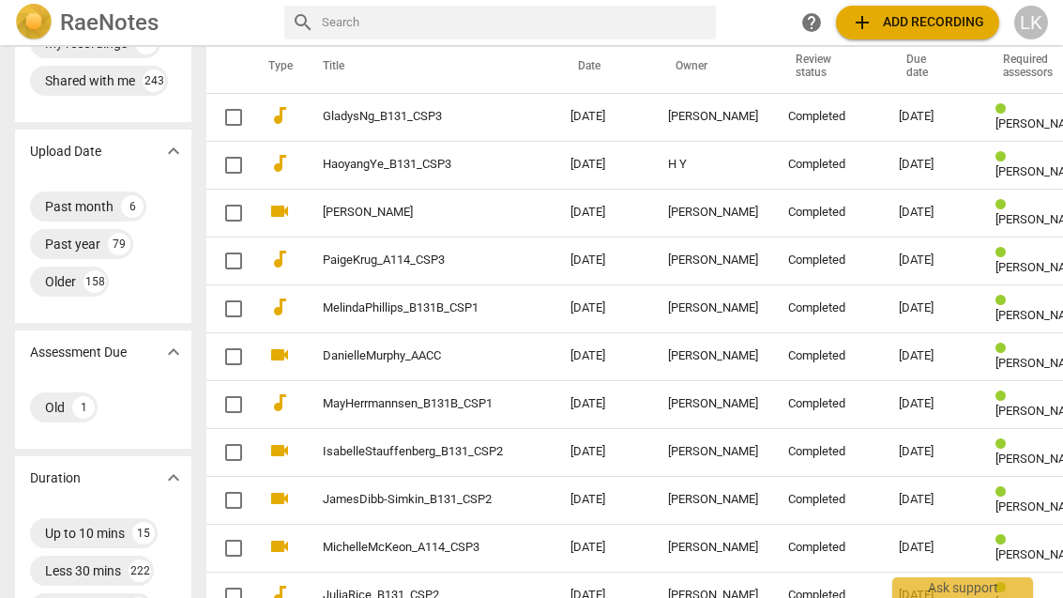
scroll to position [97, 0]
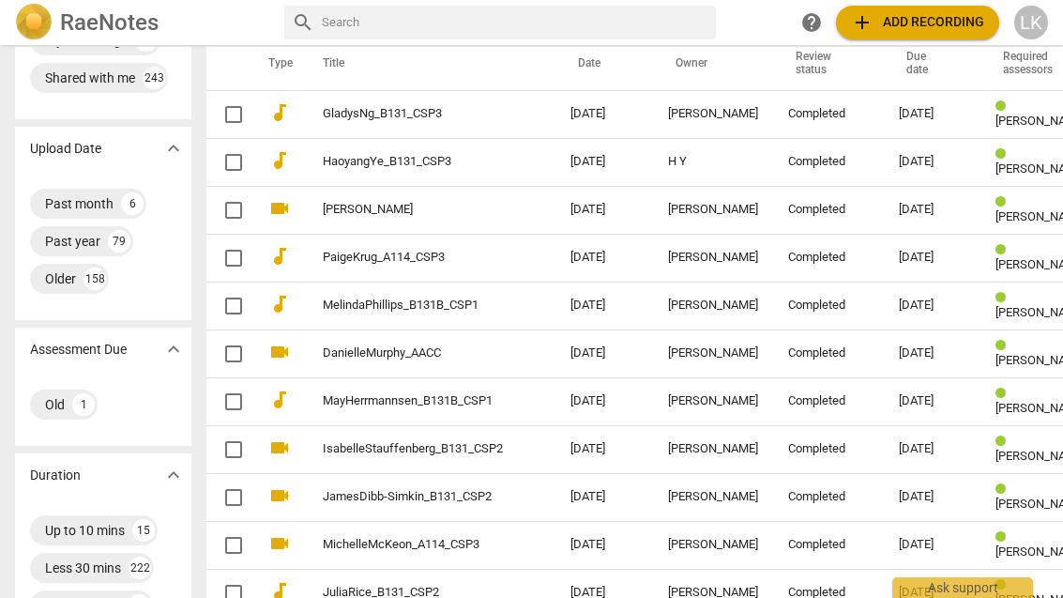
click at [487, 405] on td "MayHerrmannsen_B131B_CSP1" at bounding box center [427, 401] width 255 height 48
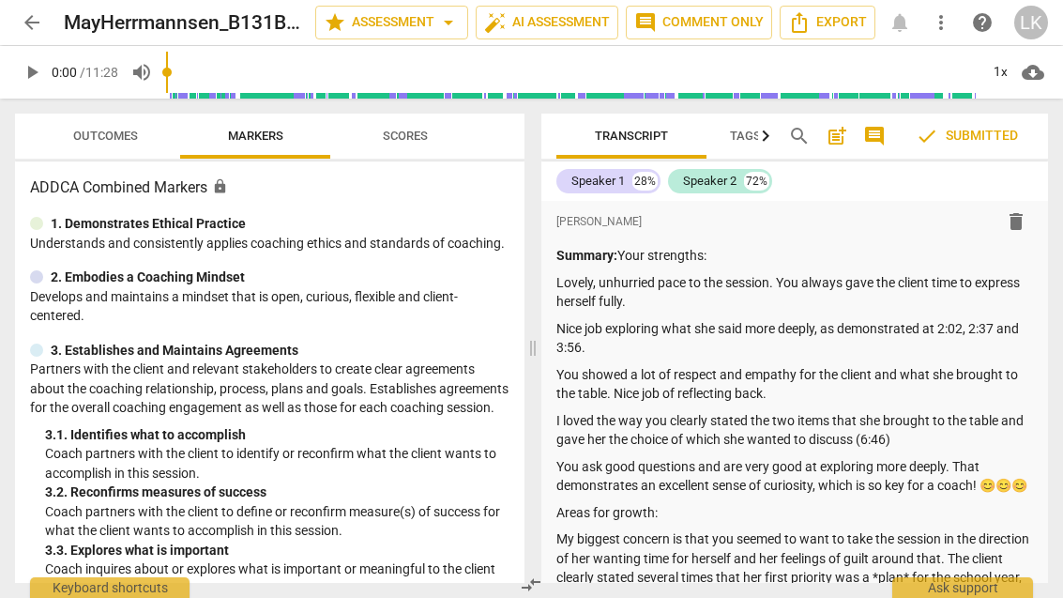
click at [40, 21] on span "arrow_back" at bounding box center [32, 22] width 23 height 23
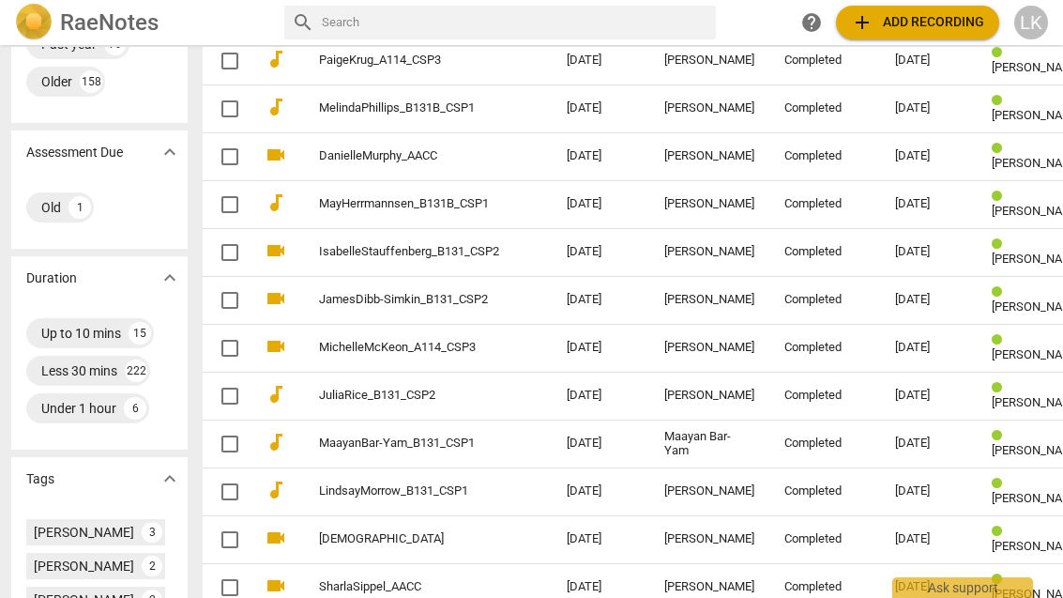
scroll to position [296, 4]
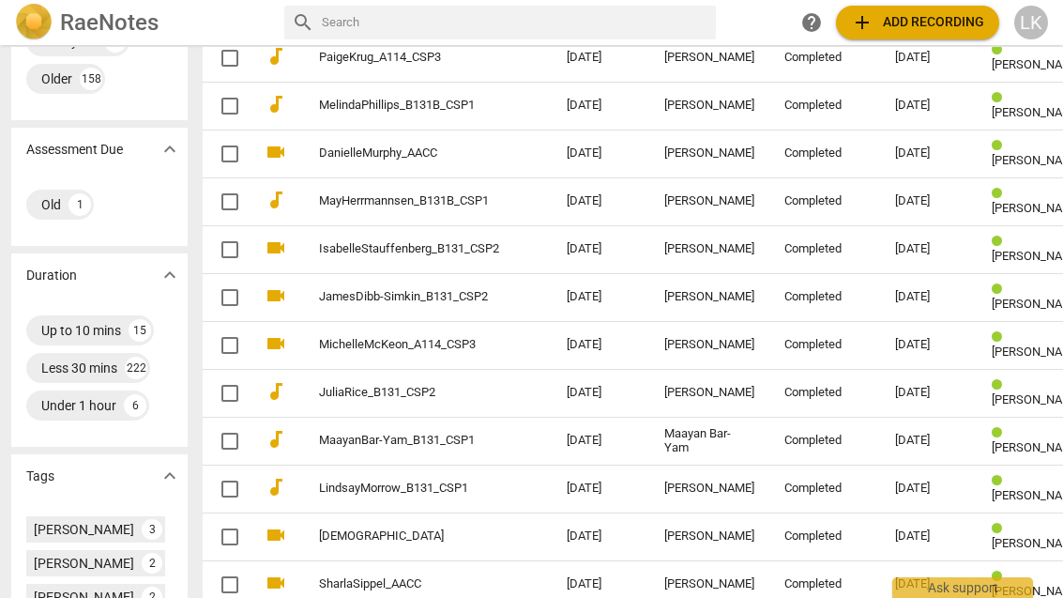
click at [442, 433] on link "MaayanBar-Yam_B131_CSP1" at bounding box center [409, 440] width 180 height 14
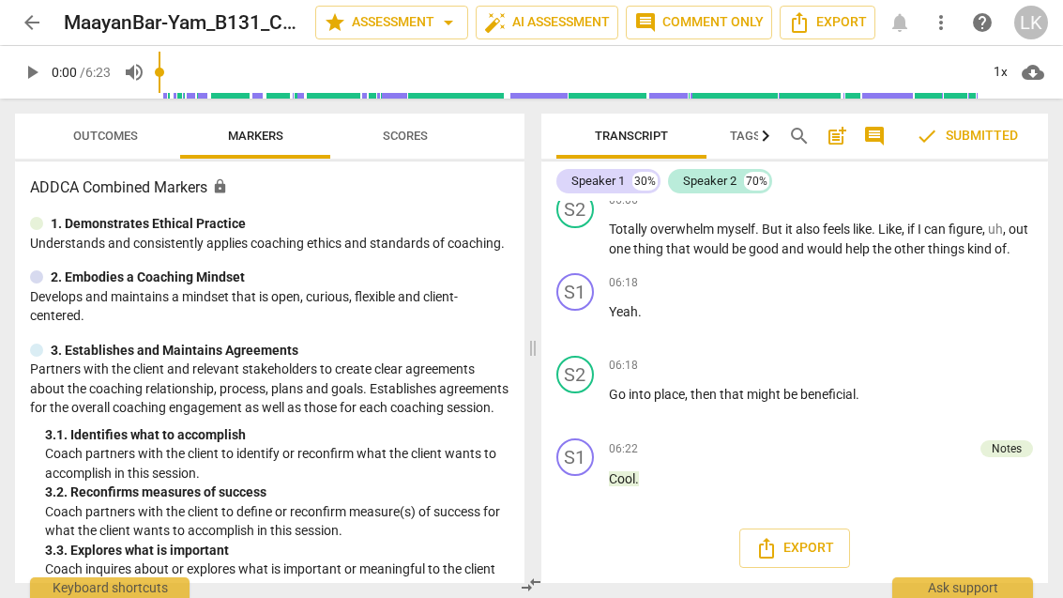
scroll to position [3673, 0]
click at [114, 139] on span "Outcomes" at bounding box center [105, 136] width 65 height 14
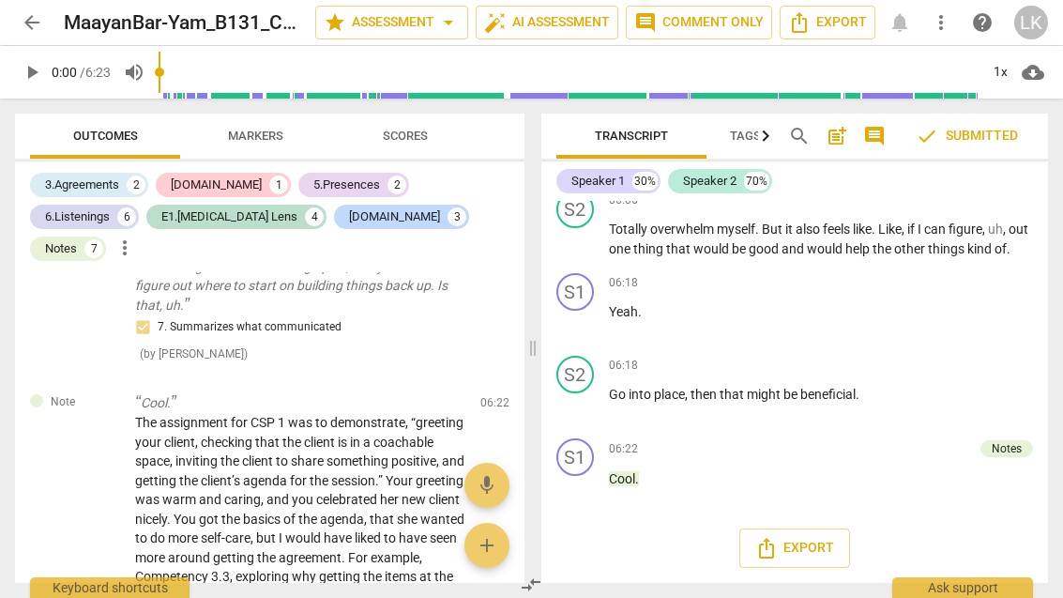
scroll to position [3609, 0]
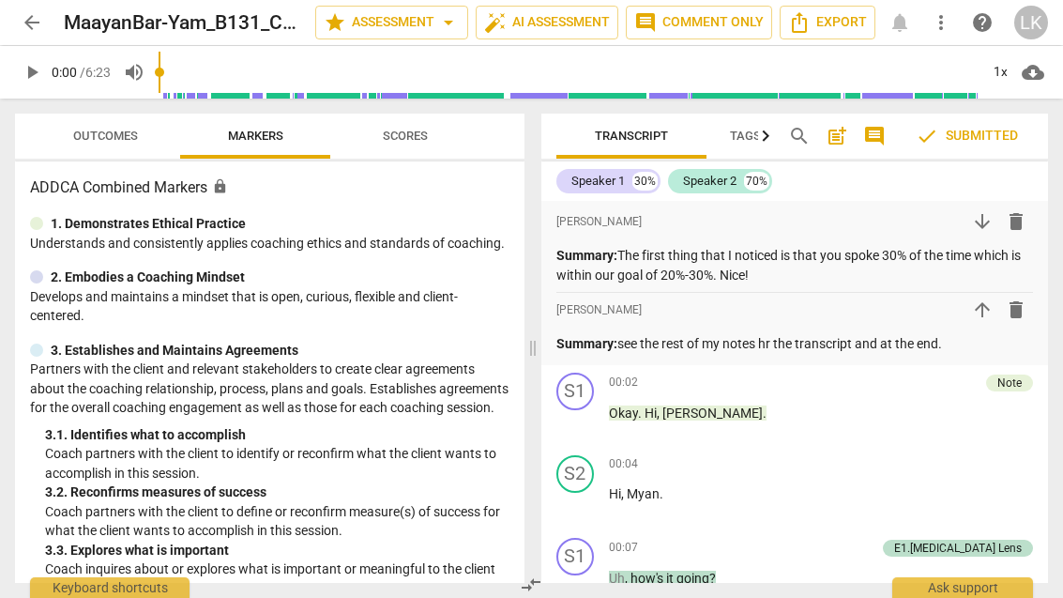
click at [0, 0] on html "arrow_back MaayanBar-Yam_B131_CSP1 star Assessment arrow_drop_down auto_fix_hig…" at bounding box center [531, 0] width 1063 height 0
click at [47, 12] on span "arrow_back" at bounding box center [32, 22] width 34 height 23
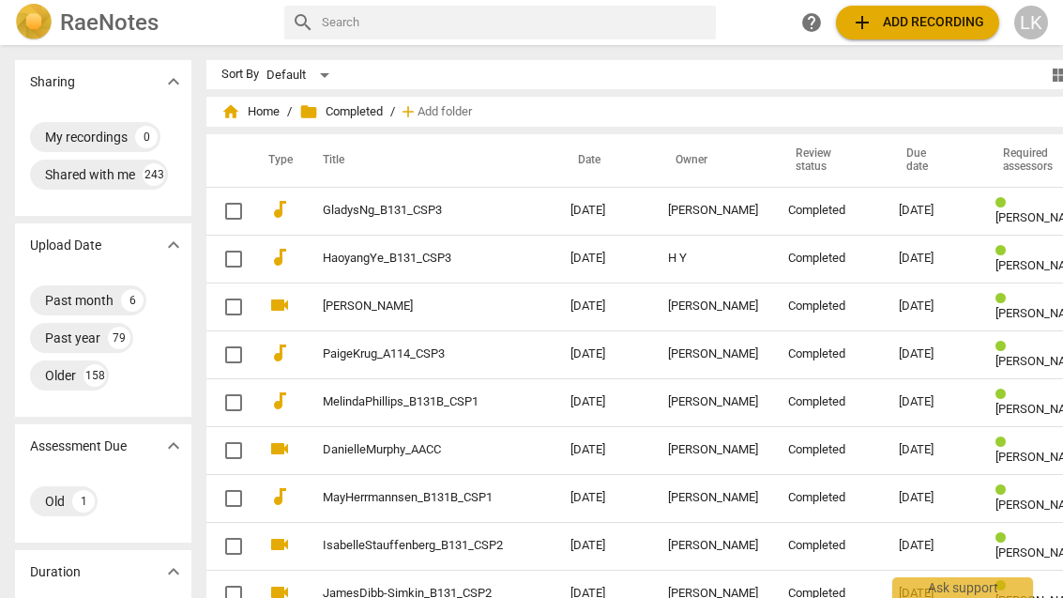
click at [245, 119] on span "home Home" at bounding box center [250, 111] width 58 height 19
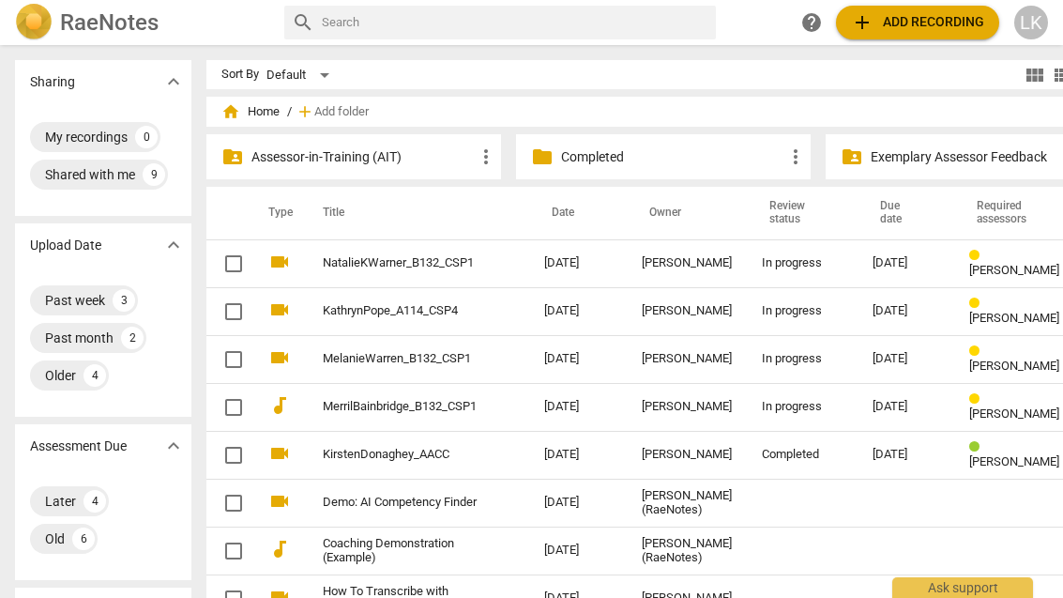
click at [425, 411] on link "MerrilBainbridge_B132_CSP1" at bounding box center [400, 407] width 154 height 14
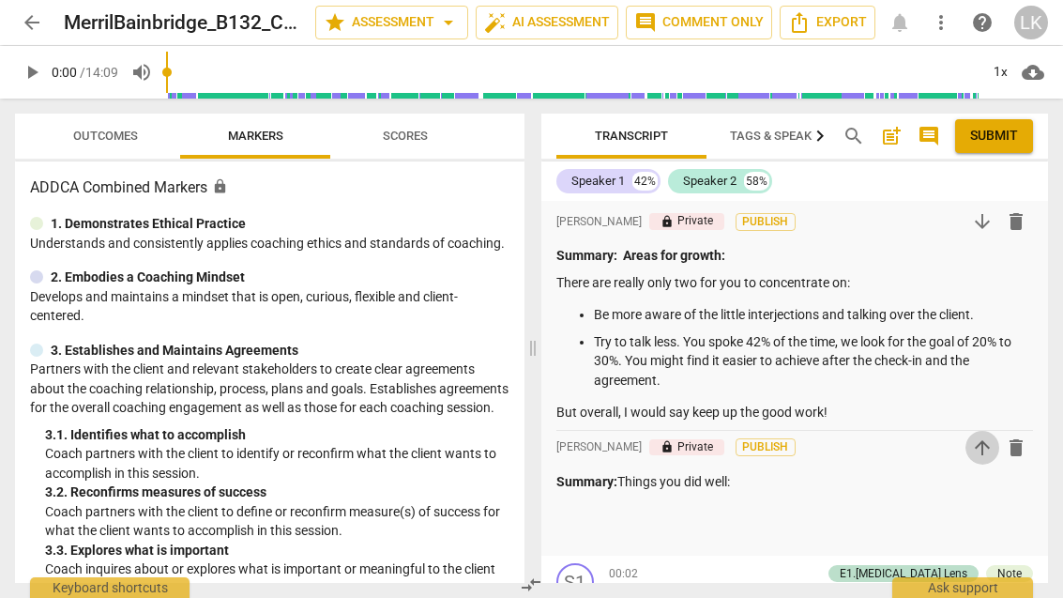
click at [993, 447] on span "arrow_upward" at bounding box center [982, 447] width 23 height 23
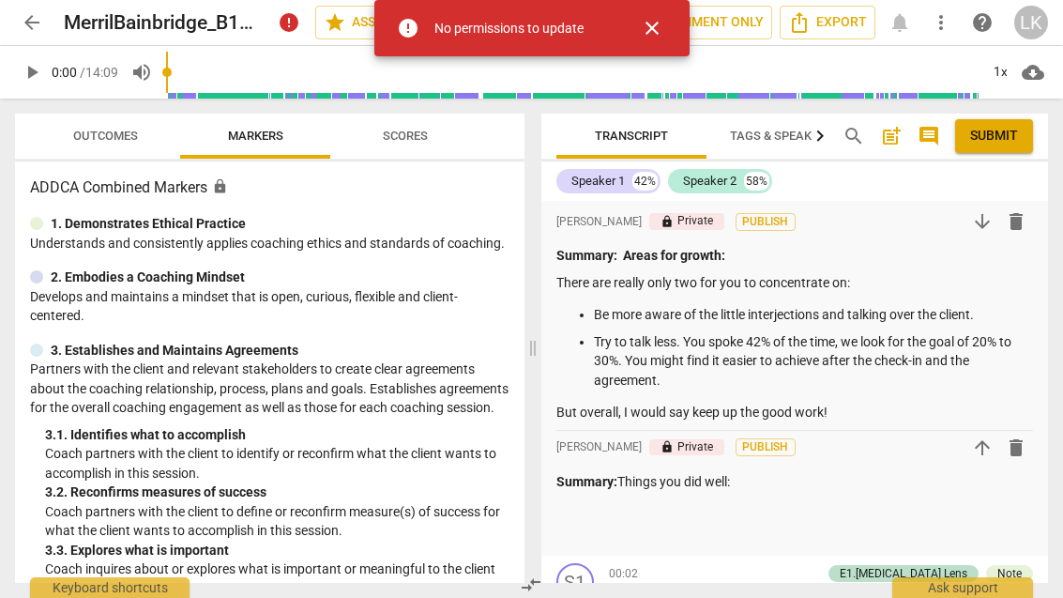
click at [662, 39] on button "close" at bounding box center [651, 28] width 45 height 45
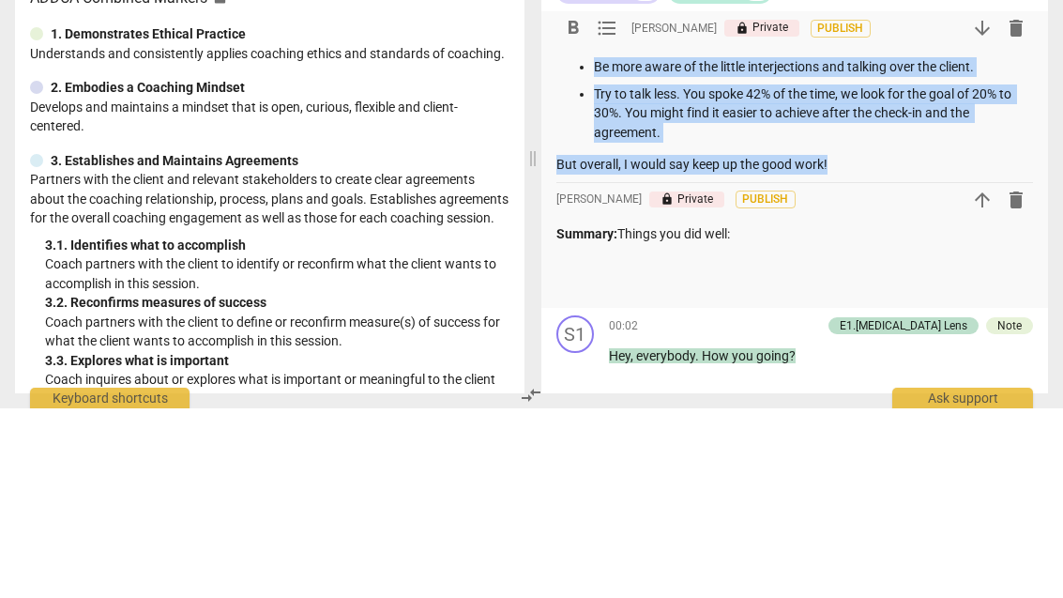
scroll to position [61, 0]
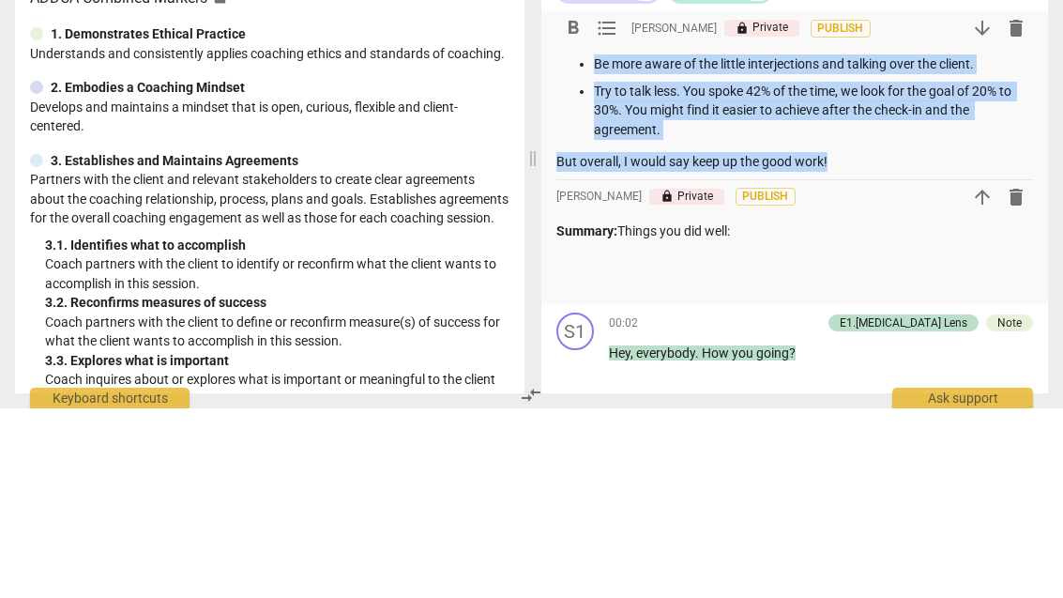
click at [948, 341] on p "But overall, I would say keep up the good work!" at bounding box center [794, 351] width 477 height 20
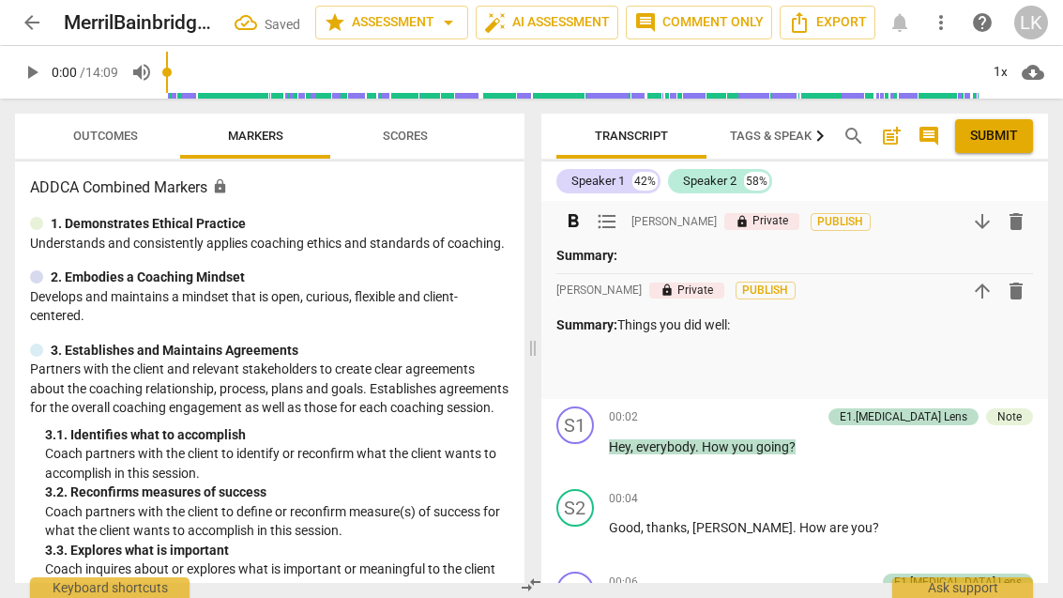
scroll to position [0, 0]
click at [1027, 222] on span "delete" at bounding box center [1016, 221] width 23 height 23
click at [1024, 225] on span "delete" at bounding box center [1016, 221] width 23 height 23
click at [1023, 227] on span "delete" at bounding box center [1016, 221] width 23 height 23
click at [1021, 229] on span "delete" at bounding box center [1016, 221] width 23 height 23
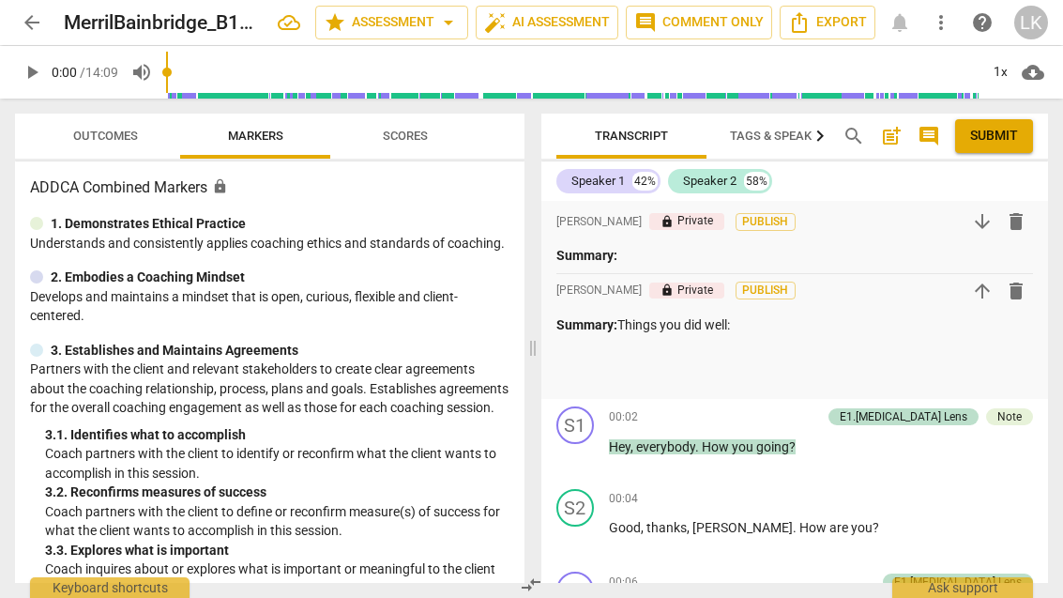
click at [1028, 221] on span "delete" at bounding box center [1016, 221] width 34 height 23
click at [1032, 218] on span "delete" at bounding box center [1016, 221] width 34 height 23
click at [1032, 217] on span "delete" at bounding box center [1016, 221] width 34 height 23
click at [1021, 229] on span "delete" at bounding box center [1016, 221] width 23 height 23
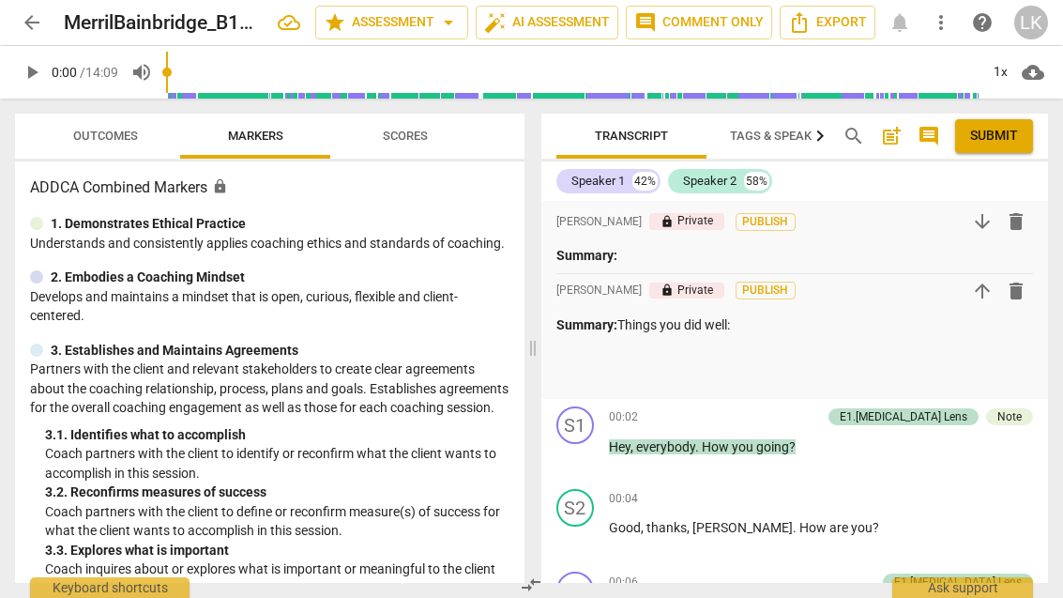
click at [818, 325] on p "Summary: Things you did well:" at bounding box center [794, 325] width 477 height 20
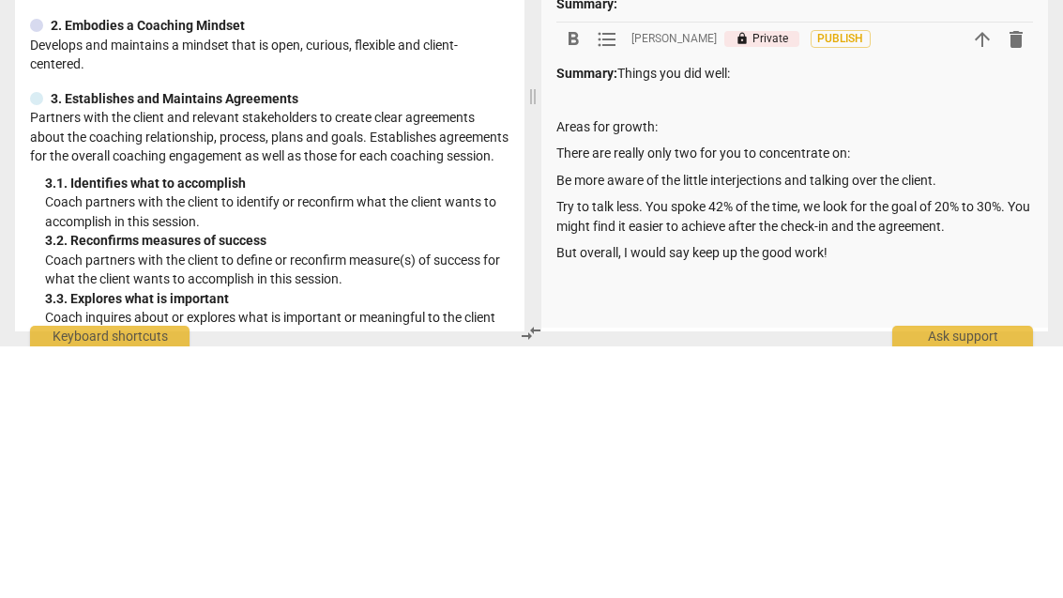
click at [795, 315] on p "Summary: Things you did well:" at bounding box center [794, 325] width 477 height 20
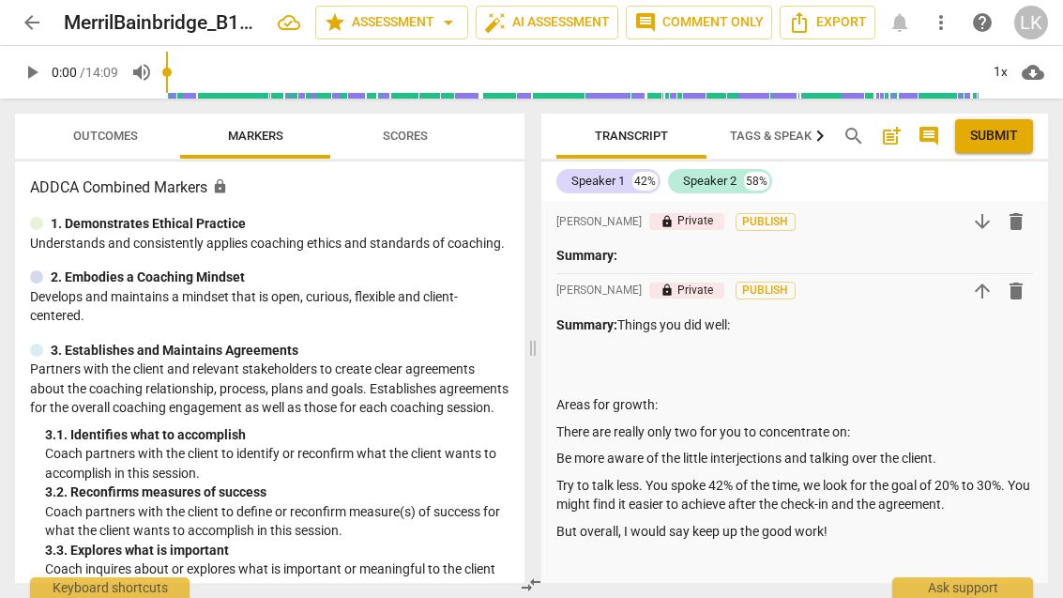
click at [795, 315] on p "Summary: Things you did well:" at bounding box center [794, 325] width 477 height 20
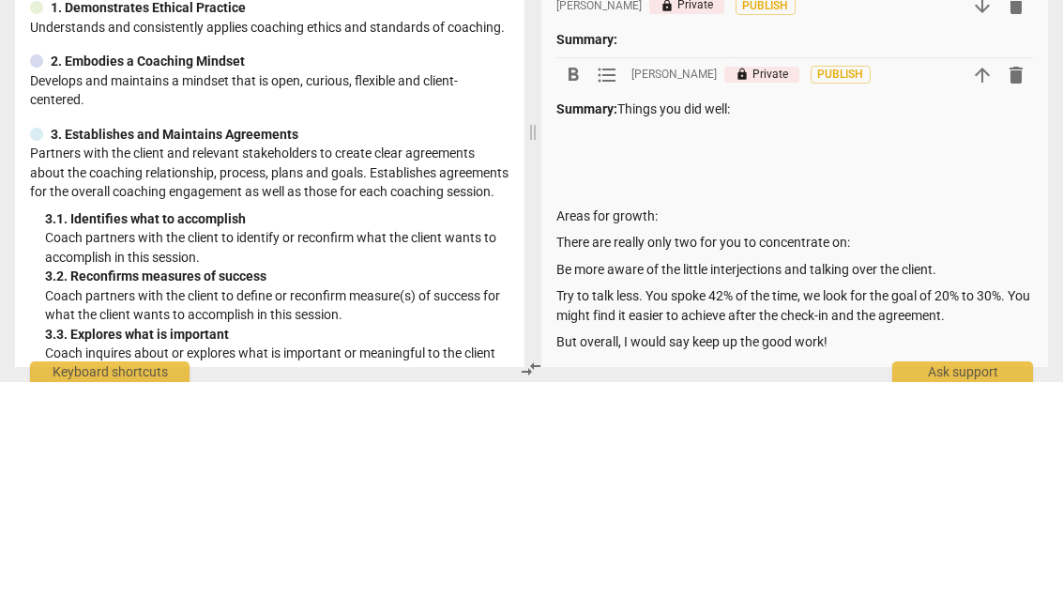
click at [583, 341] on p at bounding box center [794, 351] width 477 height 20
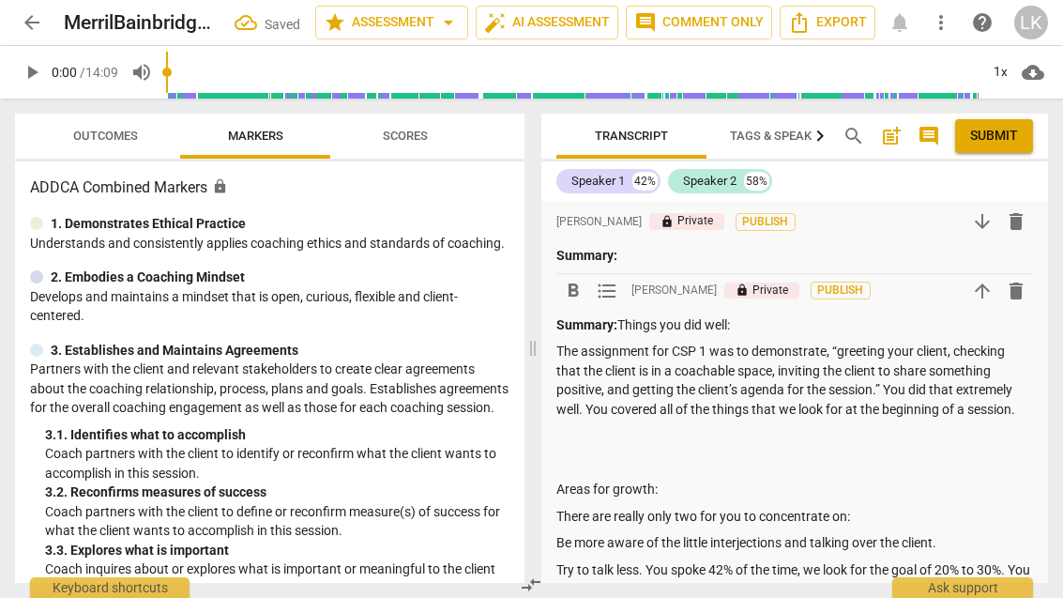
click at [908, 386] on p "The assignment for CSP 1 was to demonstrate, “greeting your client, checking th…" at bounding box center [794, 379] width 477 height 77
click at [1024, 401] on p "The assignment for CSP 1 was to demonstrate, “greeting your client, checking th…" at bounding box center [794, 379] width 477 height 77
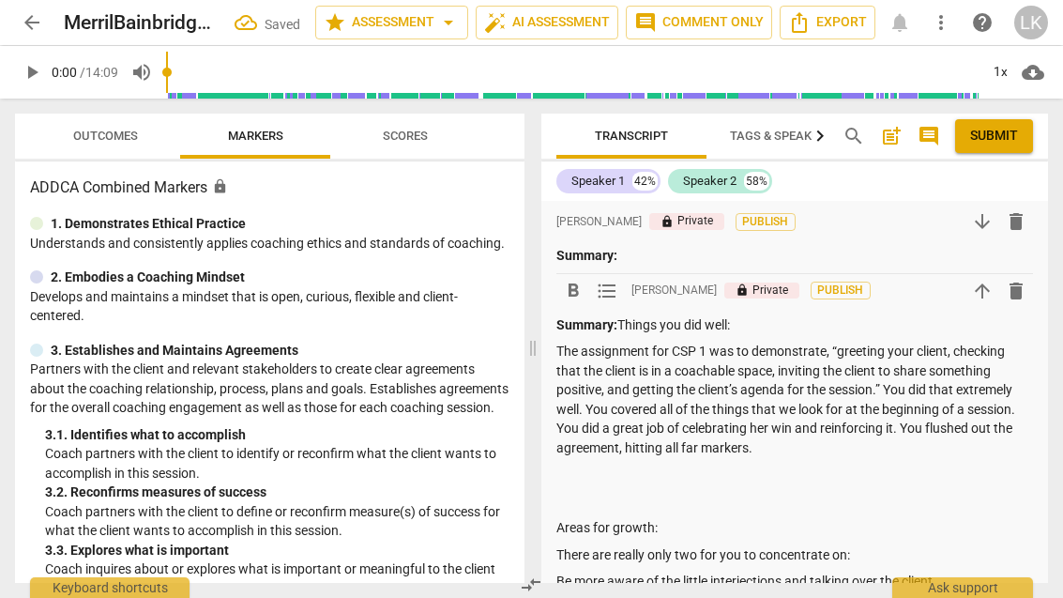
click at [977, 420] on p "The assignment for CSP 1 was to demonstrate, “greeting your client, checking th…" at bounding box center [794, 398] width 477 height 115
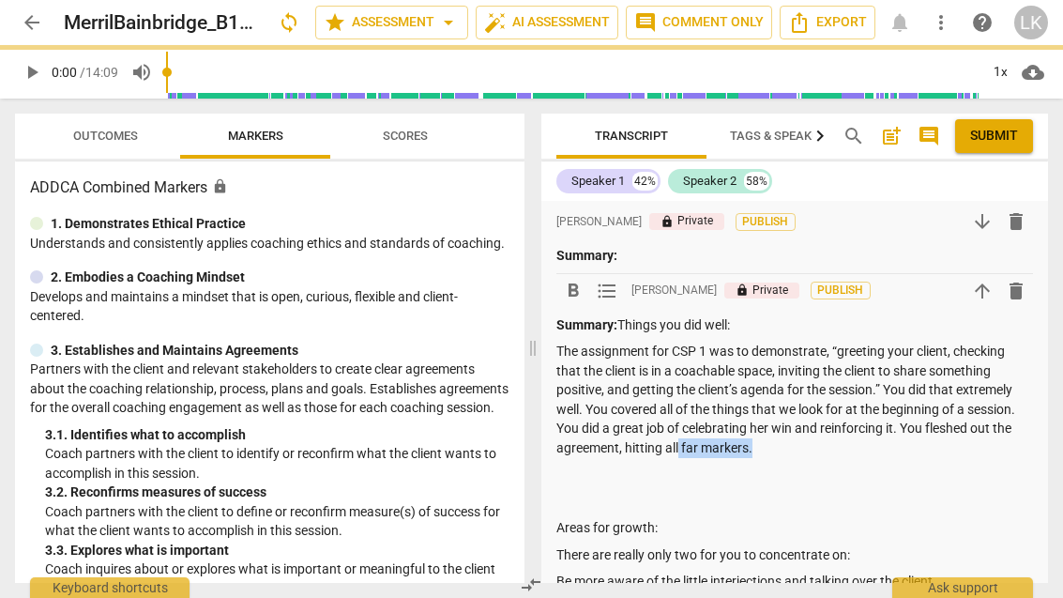
click at [708, 449] on p "The assignment for CSP 1 was to demonstrate, “greeting your client, checking th…" at bounding box center [794, 398] width 477 height 115
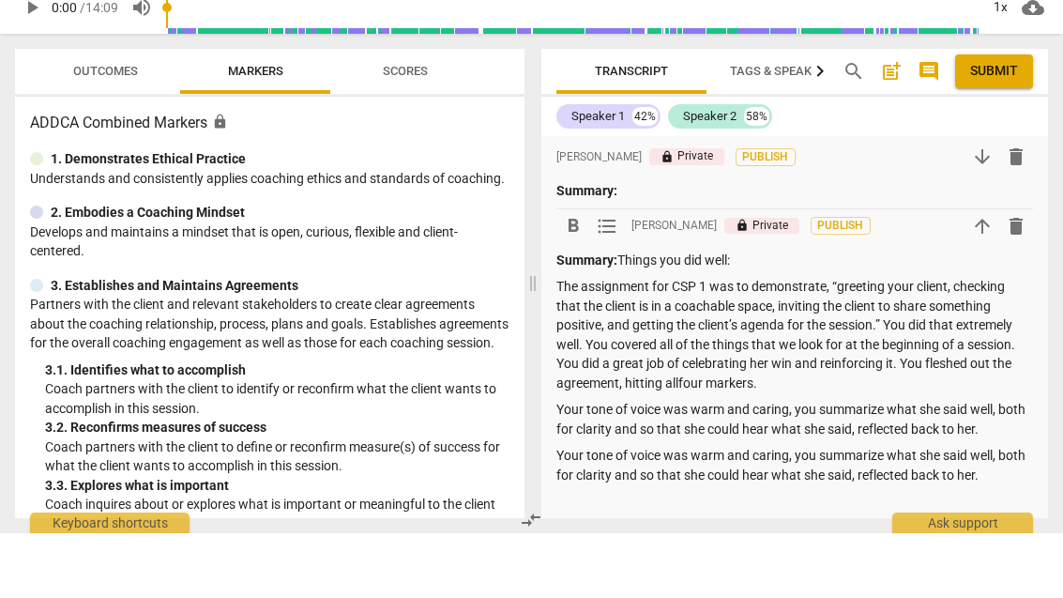
scroll to position [16, 0]
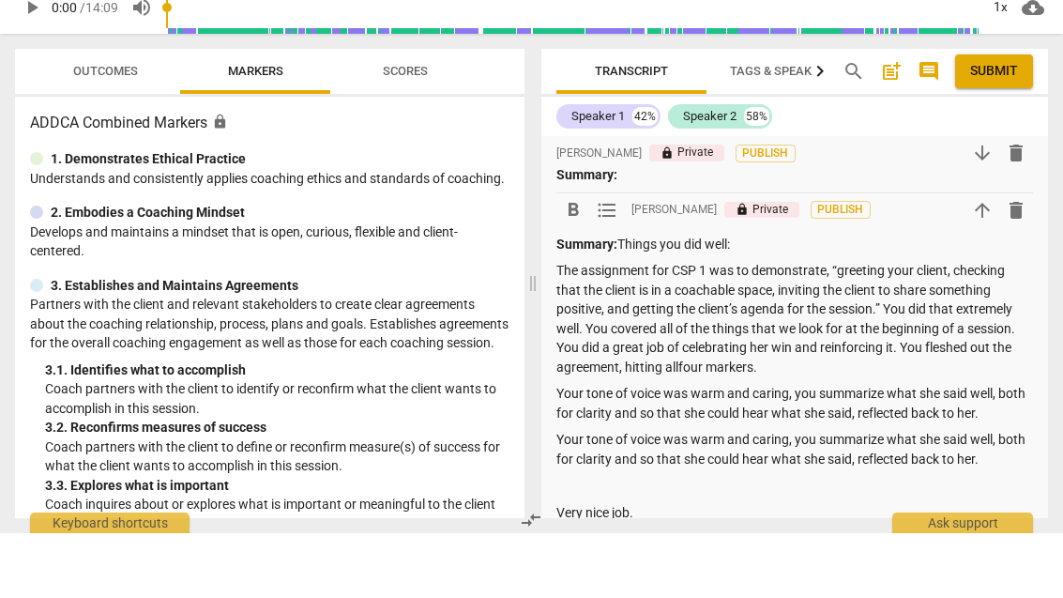
click at [566, 568] on p "Very nice job." at bounding box center [794, 578] width 477 height 20
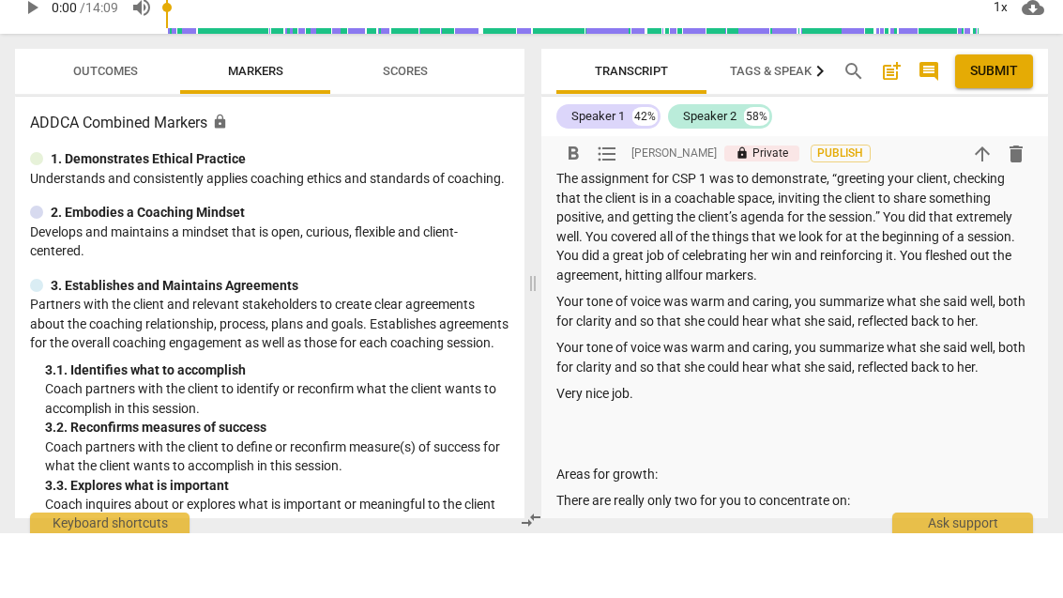
scroll to position [113, 0]
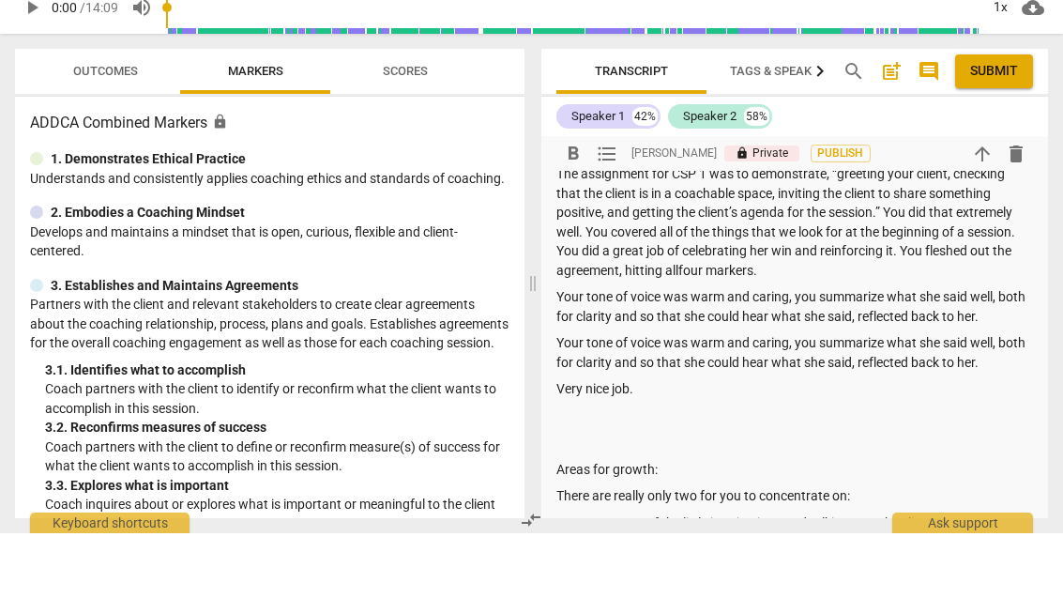
click at [697, 471] on p at bounding box center [794, 481] width 477 height 20
click at [730, 399] on div "Summary: Things you did well: The assignment for CSP 1 was to demonstrate, “gre…" at bounding box center [794, 450] width 477 height 494
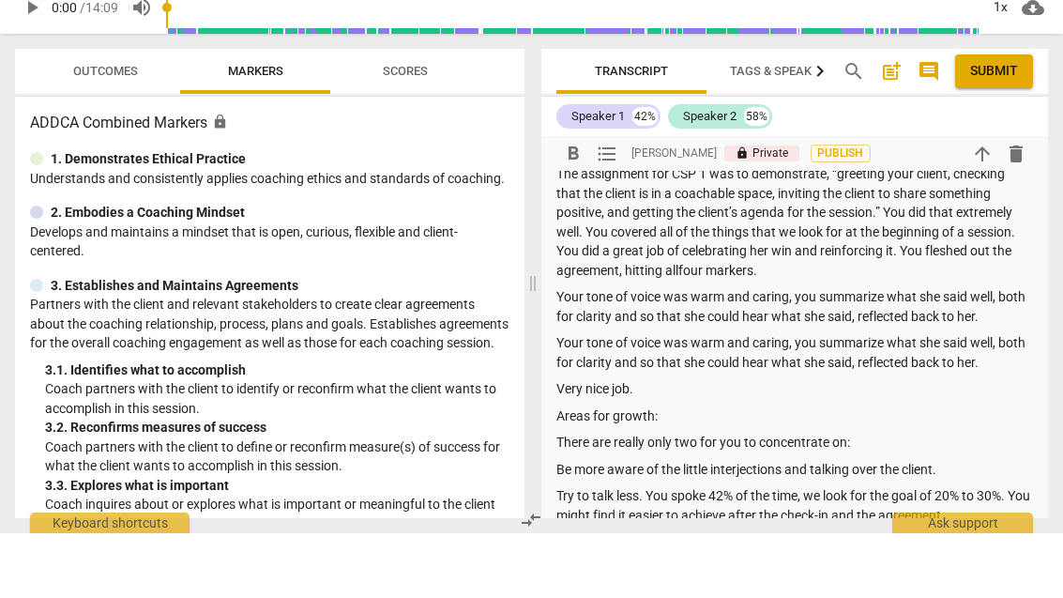
click at [561, 524] on p "Be more aware of the little interjections and talking over the client." at bounding box center [794, 534] width 477 height 20
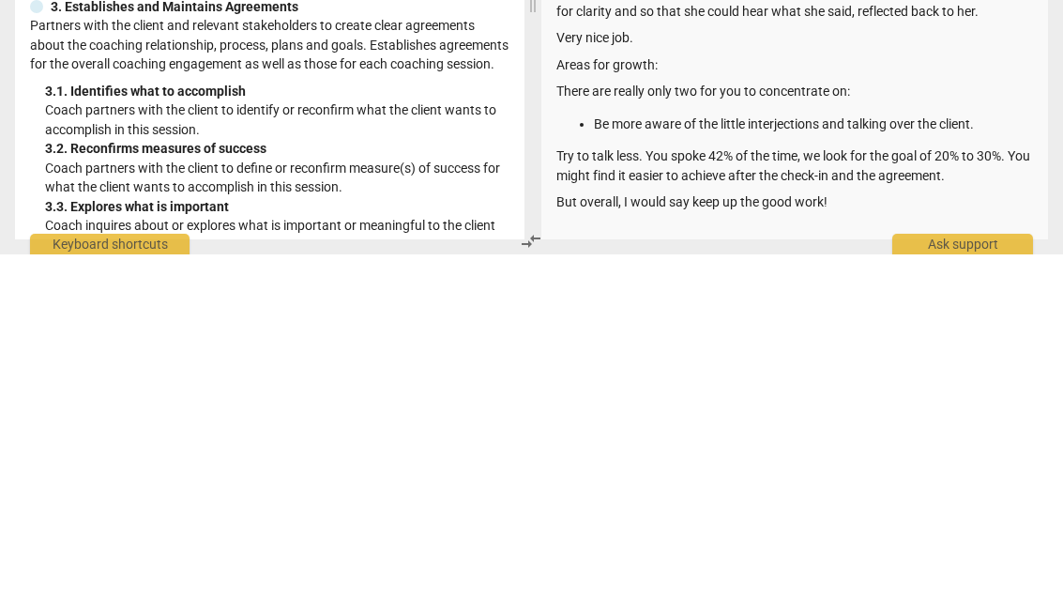
scroll to position [186, 0]
click at [558, 489] on p "Try to talk less. You spoke 42% of the time, we look for the goal of 20% to 30%…" at bounding box center [794, 508] width 477 height 38
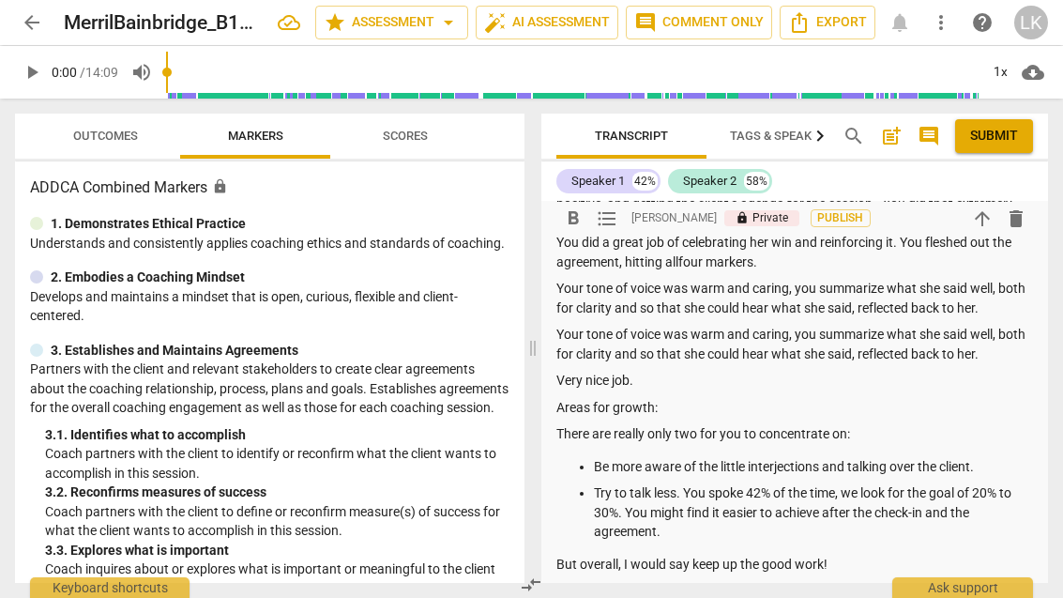
click at [627, 410] on div "Summary: Things you did well: The assignment for CSP 1 was to demonstrate, “gre…" at bounding box center [794, 378] width 477 height 498
click at [615, 407] on p "Areas for growth:" at bounding box center [794, 408] width 477 height 20
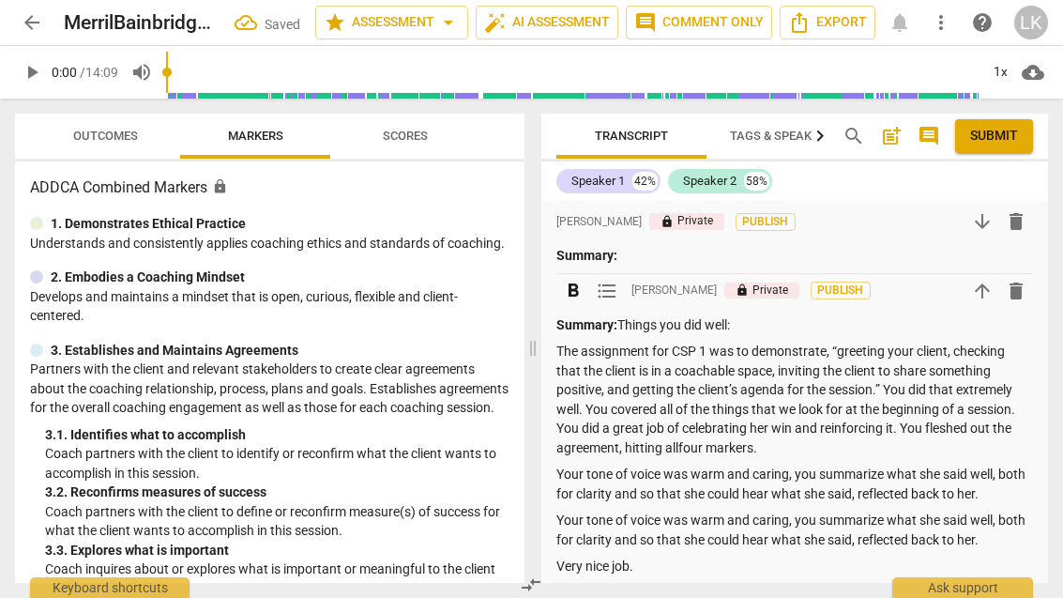
scroll to position [0, 0]
click at [629, 319] on p "Summary: Things you did well:" at bounding box center [794, 325] width 477 height 20
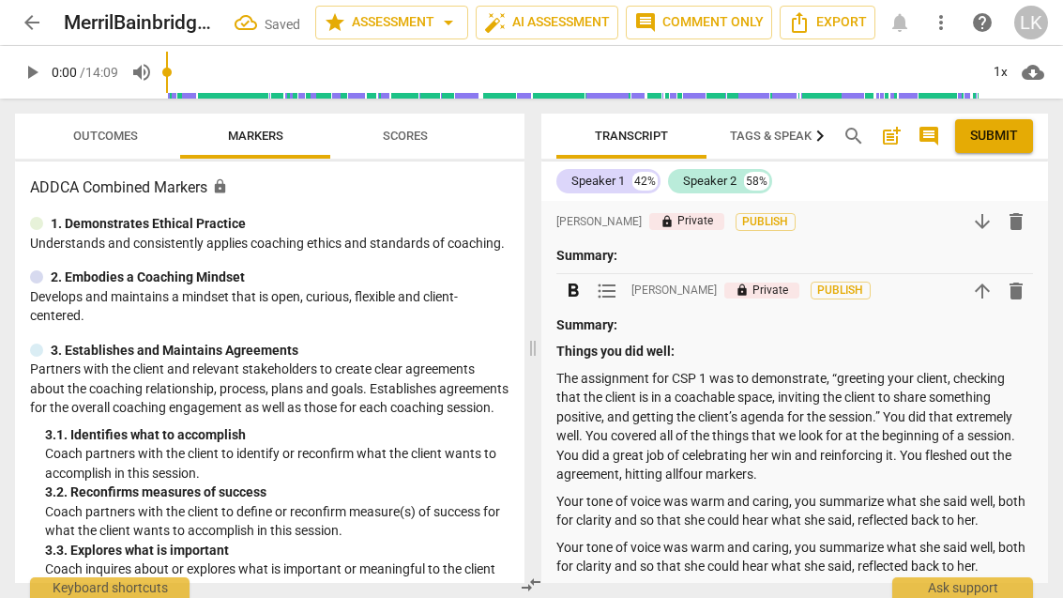
click at [1046, 215] on div "format_bold format_list_bulleted Linda King lock Private Publish arrow_downward…" at bounding box center [794, 526] width 507 height 650
click at [1032, 225] on span "delete" at bounding box center [1016, 221] width 34 height 23
click at [1025, 223] on span "delete" at bounding box center [1016, 221] width 23 height 23
click at [1023, 236] on button "delete" at bounding box center [1016, 221] width 34 height 34
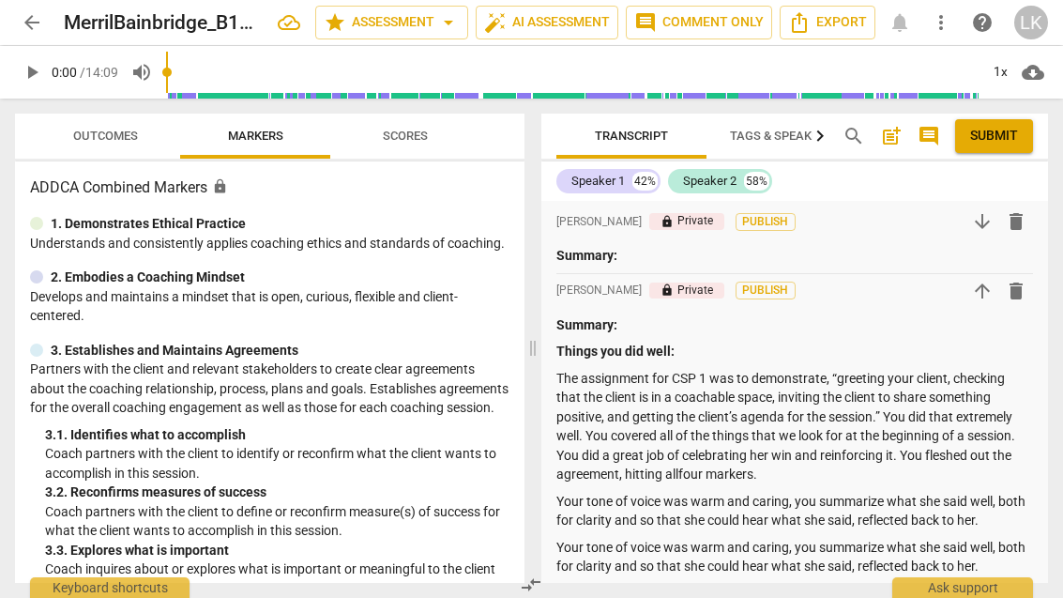
click at [1024, 232] on span "delete" at bounding box center [1016, 221] width 23 height 23
click at [1022, 222] on span "delete" at bounding box center [1016, 221] width 23 height 23
click at [1031, 227] on span "delete" at bounding box center [1016, 221] width 34 height 23
click at [1026, 224] on span "delete" at bounding box center [1016, 221] width 23 height 23
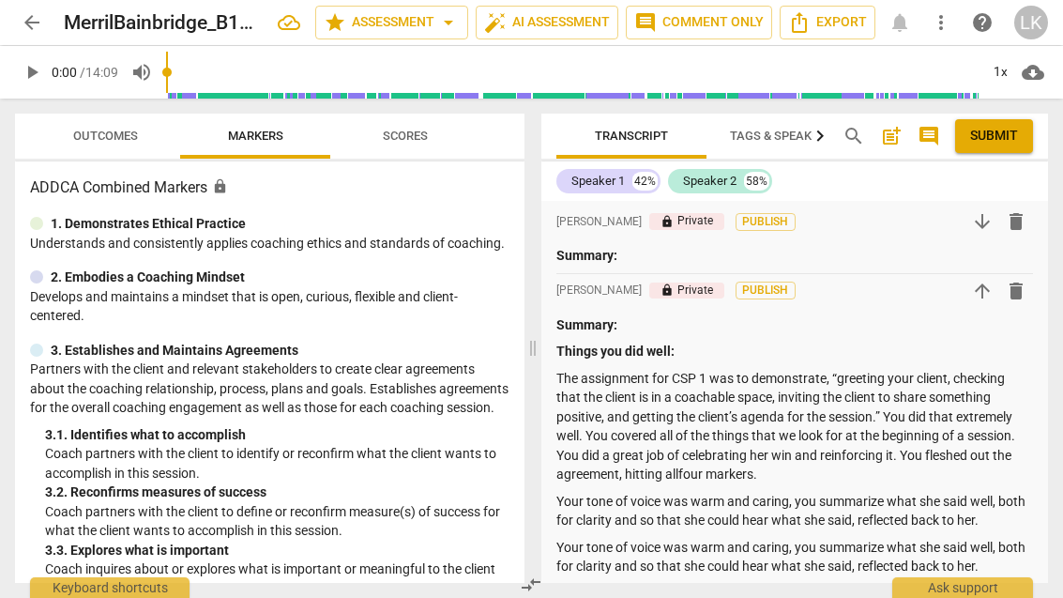
click at [1032, 219] on span "delete" at bounding box center [1016, 221] width 34 height 23
click at [1017, 228] on span "delete" at bounding box center [1016, 221] width 23 height 23
